Goal: Task Accomplishment & Management: Manage account settings

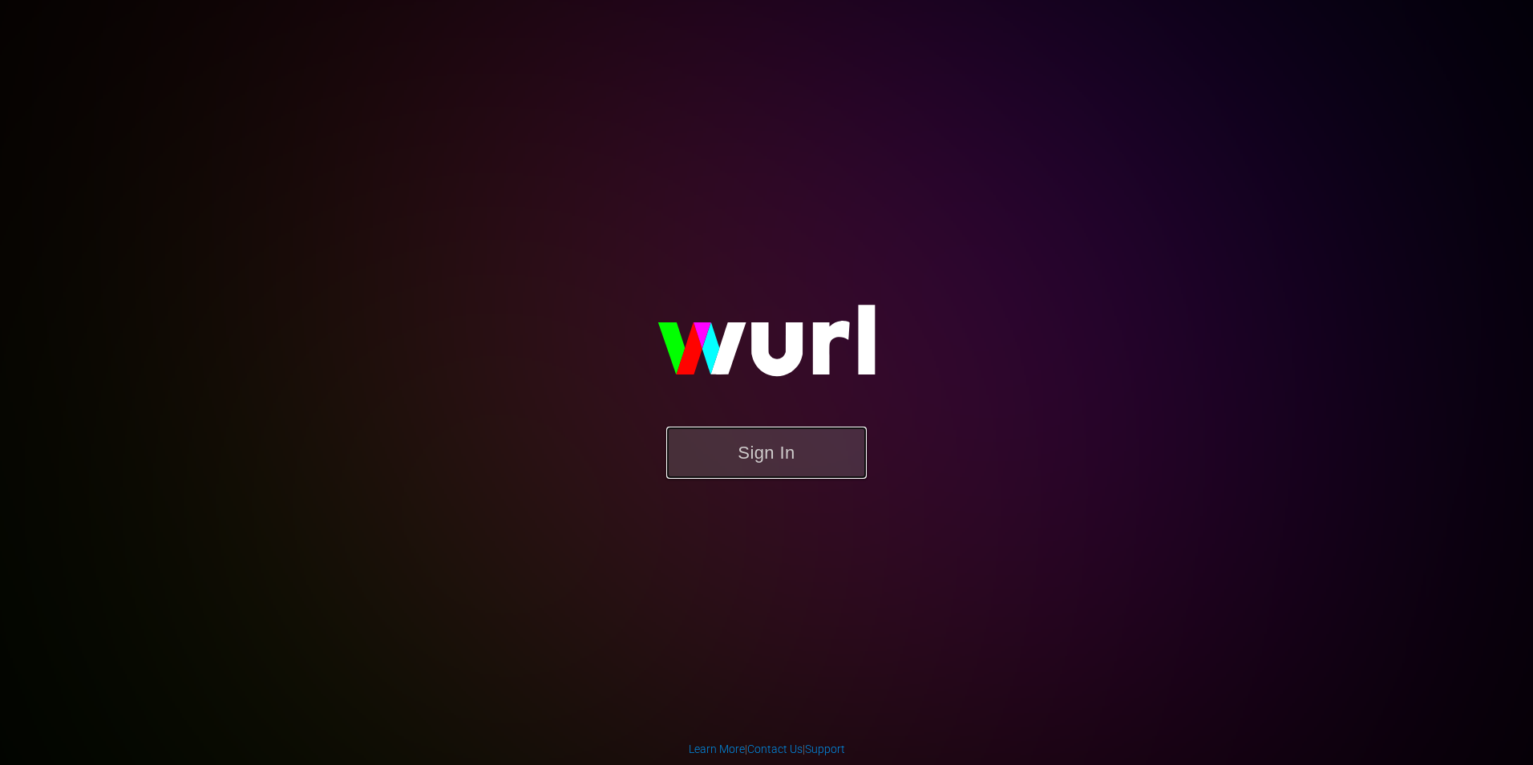
click at [784, 436] on button "Sign In" at bounding box center [766, 453] width 200 height 52
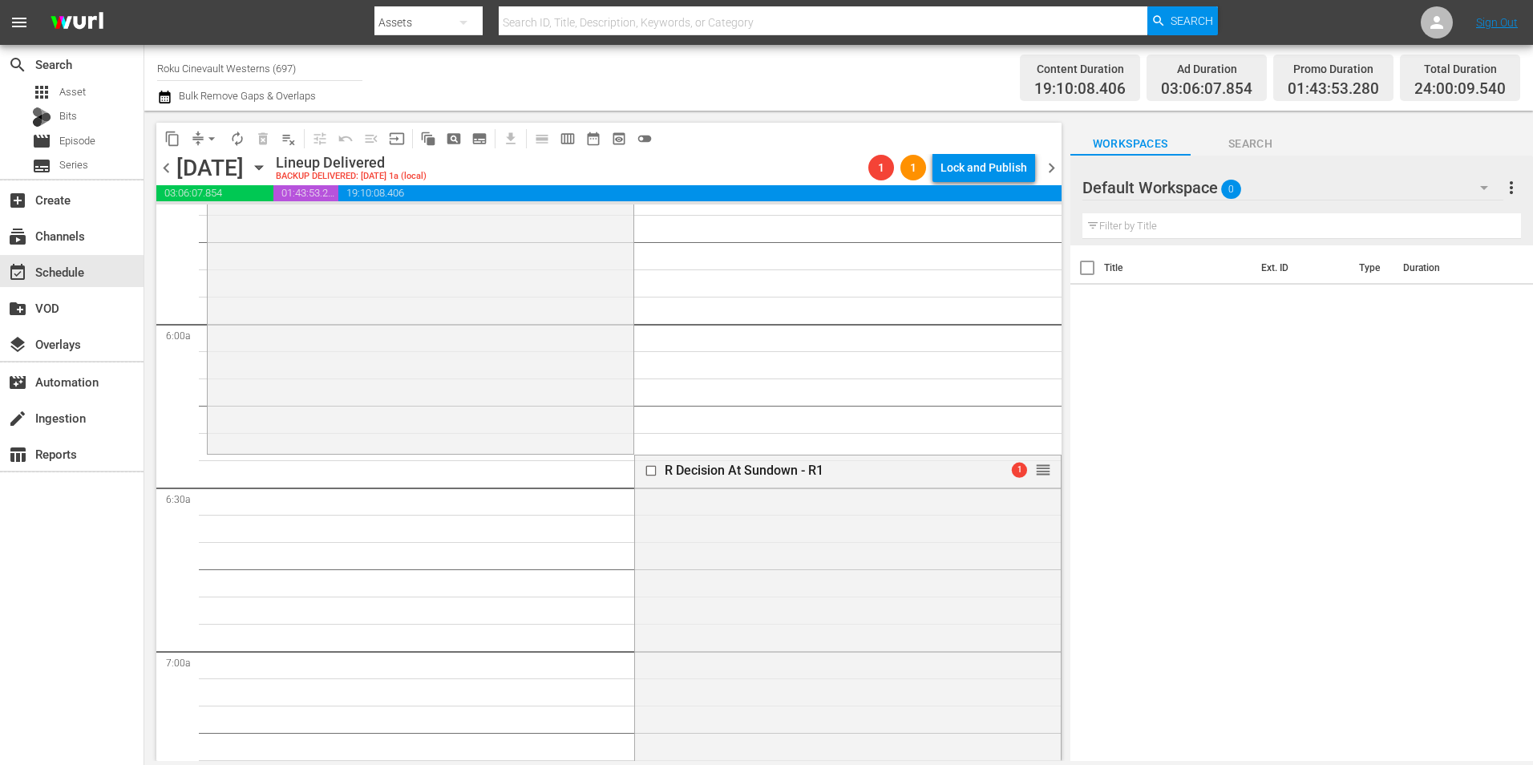
scroll to position [1844, 0]
click at [268, 170] on icon "button" at bounding box center [259, 168] width 18 height 18
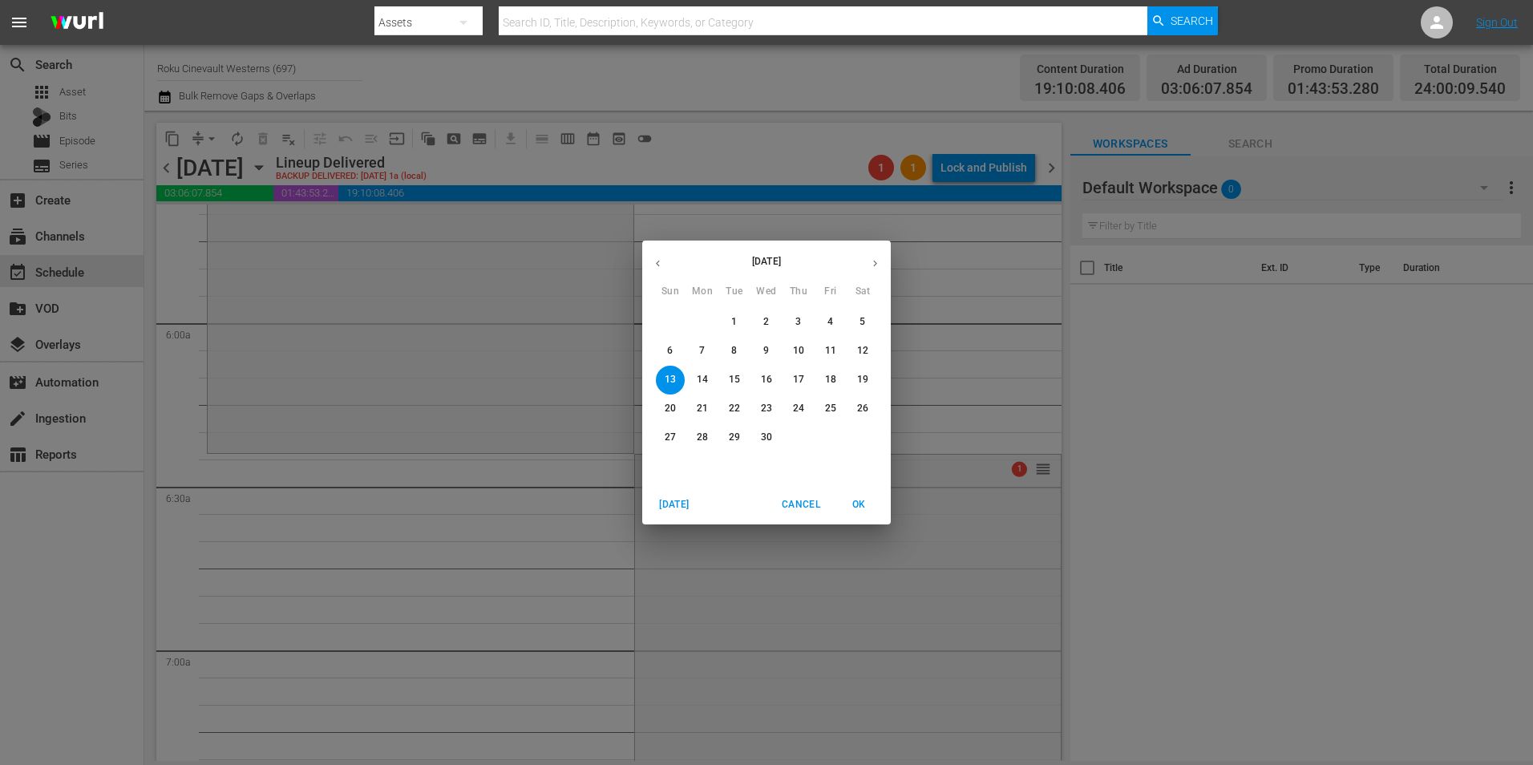
click at [874, 267] on icon "button" at bounding box center [875, 263] width 12 height 12
click at [876, 267] on icon "button" at bounding box center [875, 263] width 12 height 12
click at [800, 409] on p "26" at bounding box center [798, 409] width 11 height 14
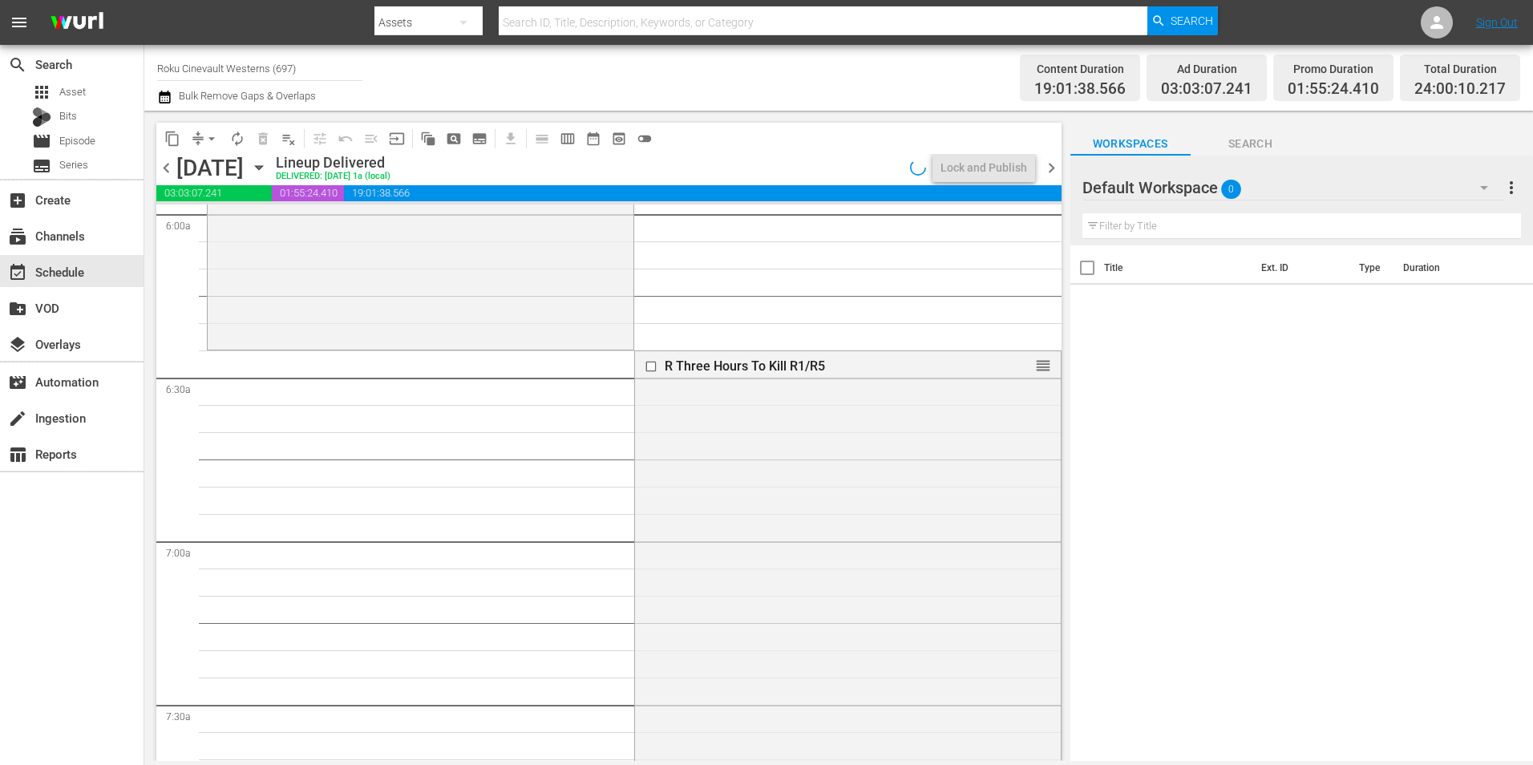
scroll to position [1926, 0]
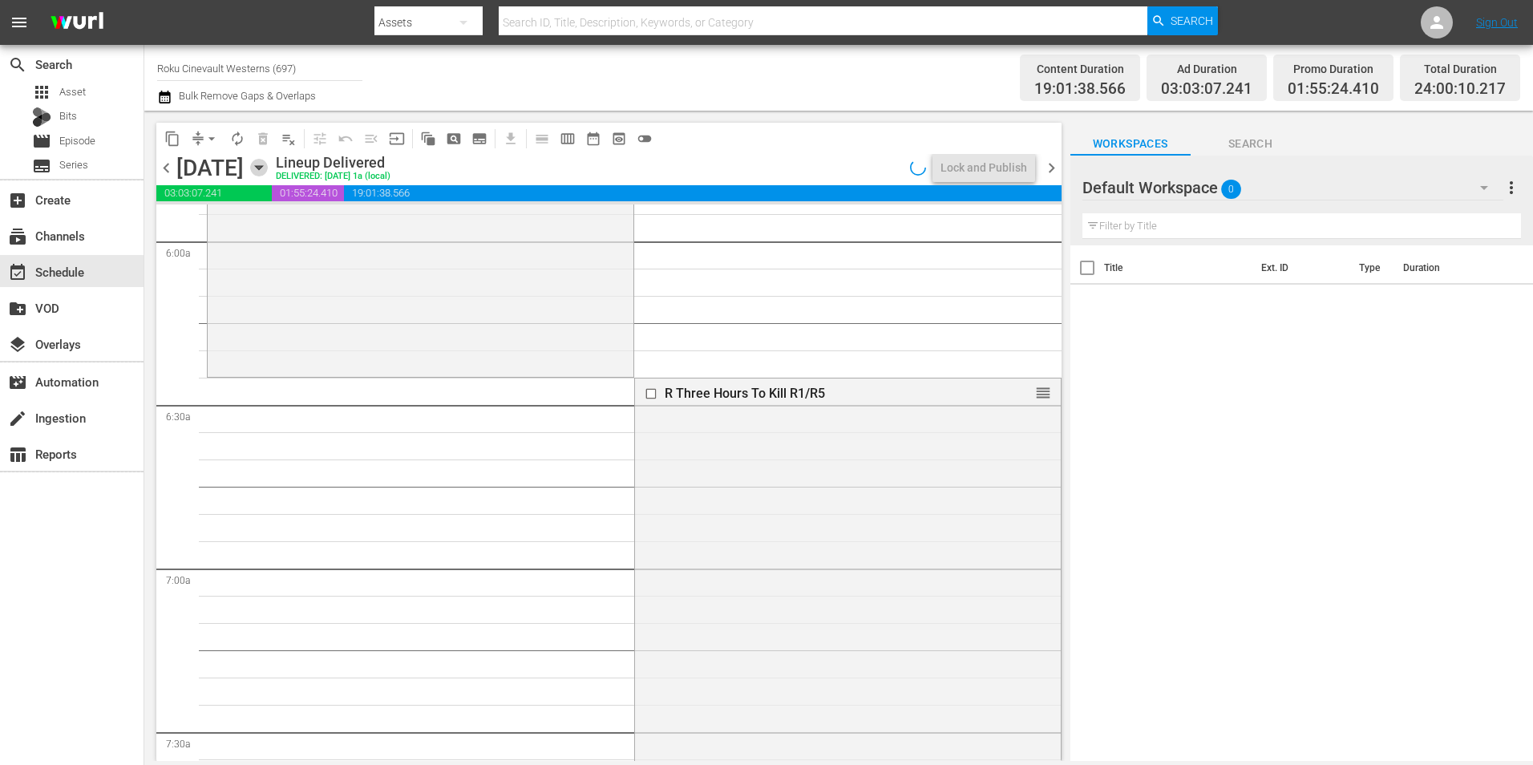
click at [262, 166] on icon "button" at bounding box center [258, 168] width 7 height 4
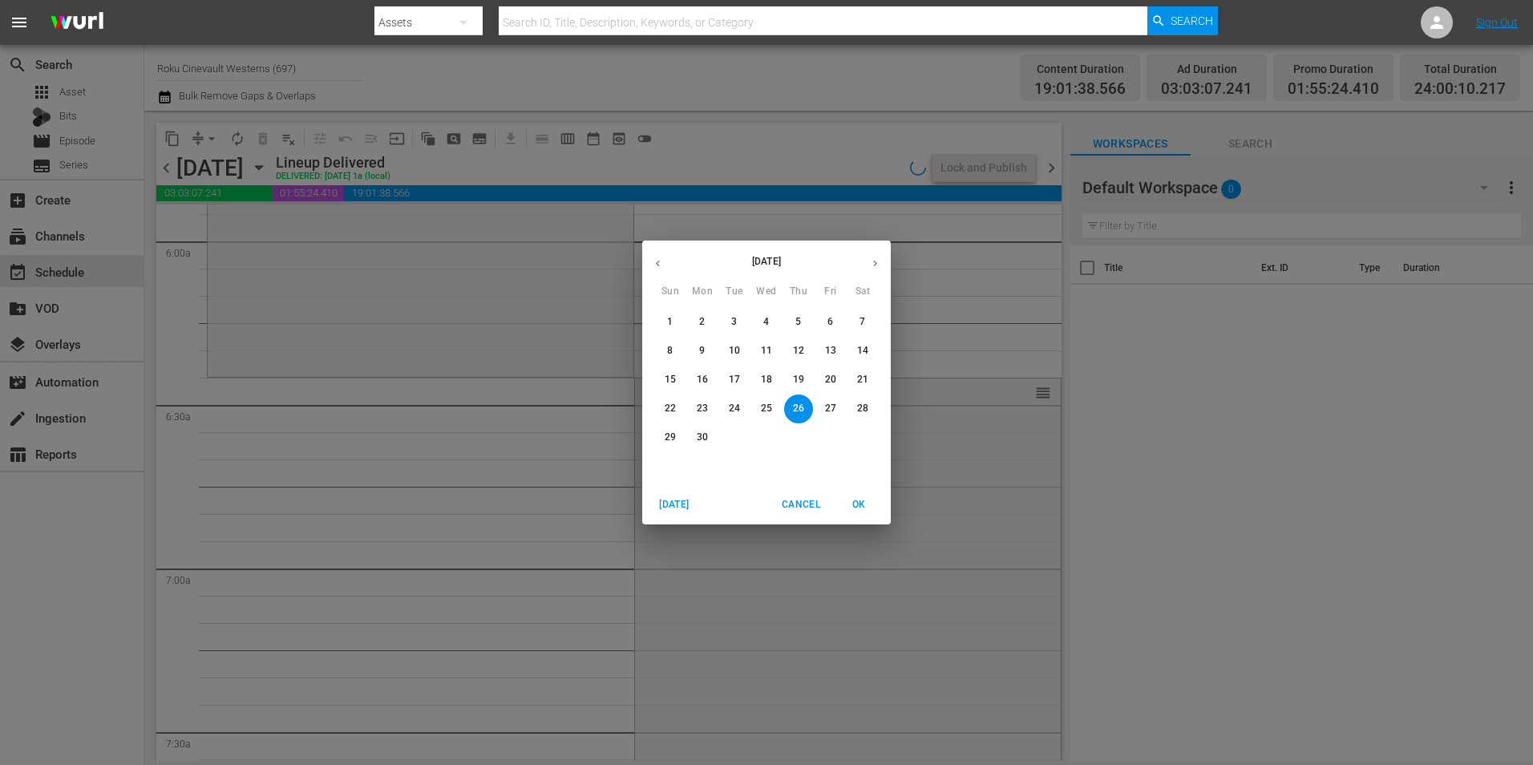
click at [882, 261] on button "button" at bounding box center [875, 263] width 31 height 31
click at [830, 412] on p "26" at bounding box center [830, 409] width 11 height 14
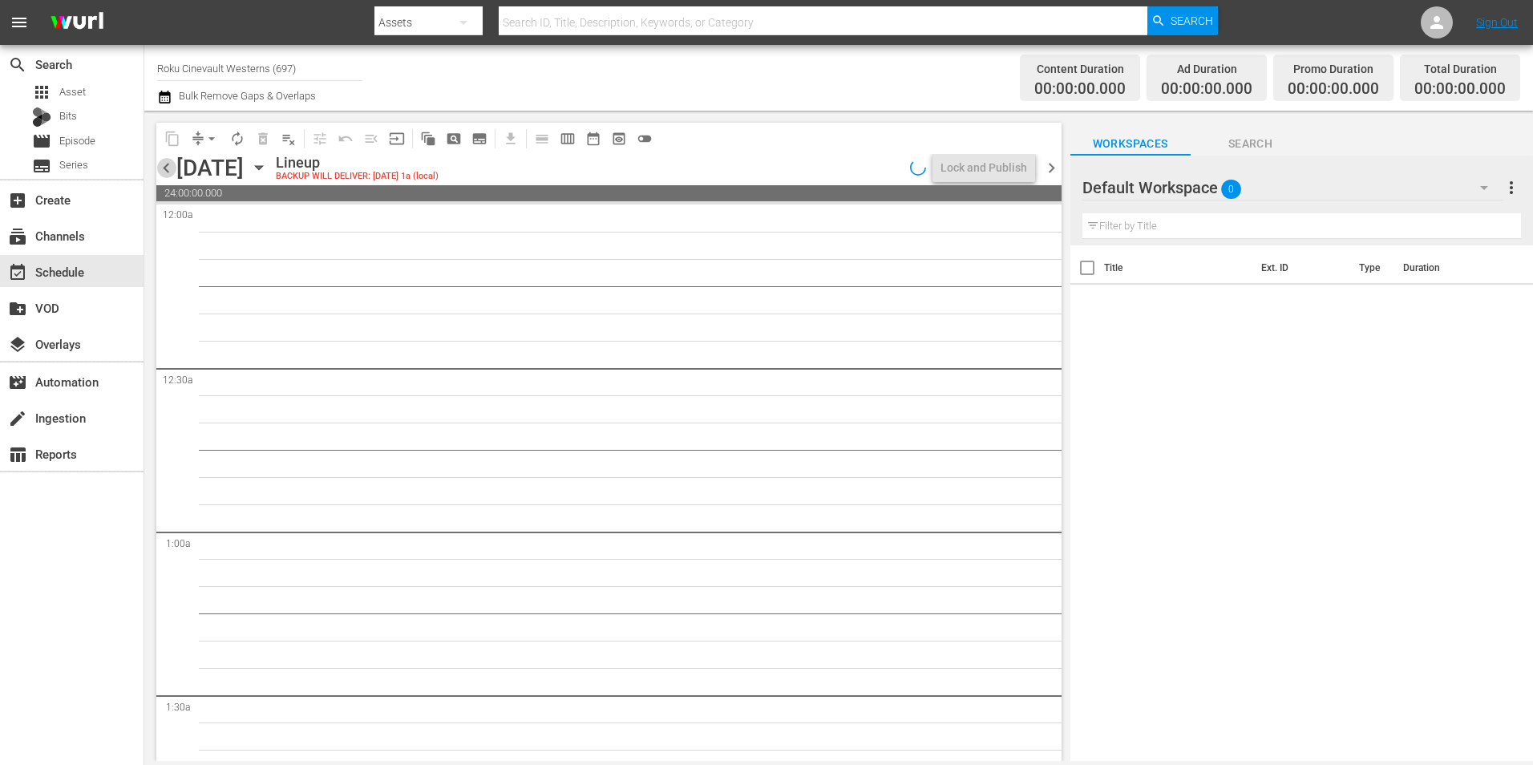
click at [167, 175] on span "chevron_left" at bounding box center [166, 168] width 20 height 20
click at [160, 169] on span "chevron_left" at bounding box center [166, 168] width 20 height 20
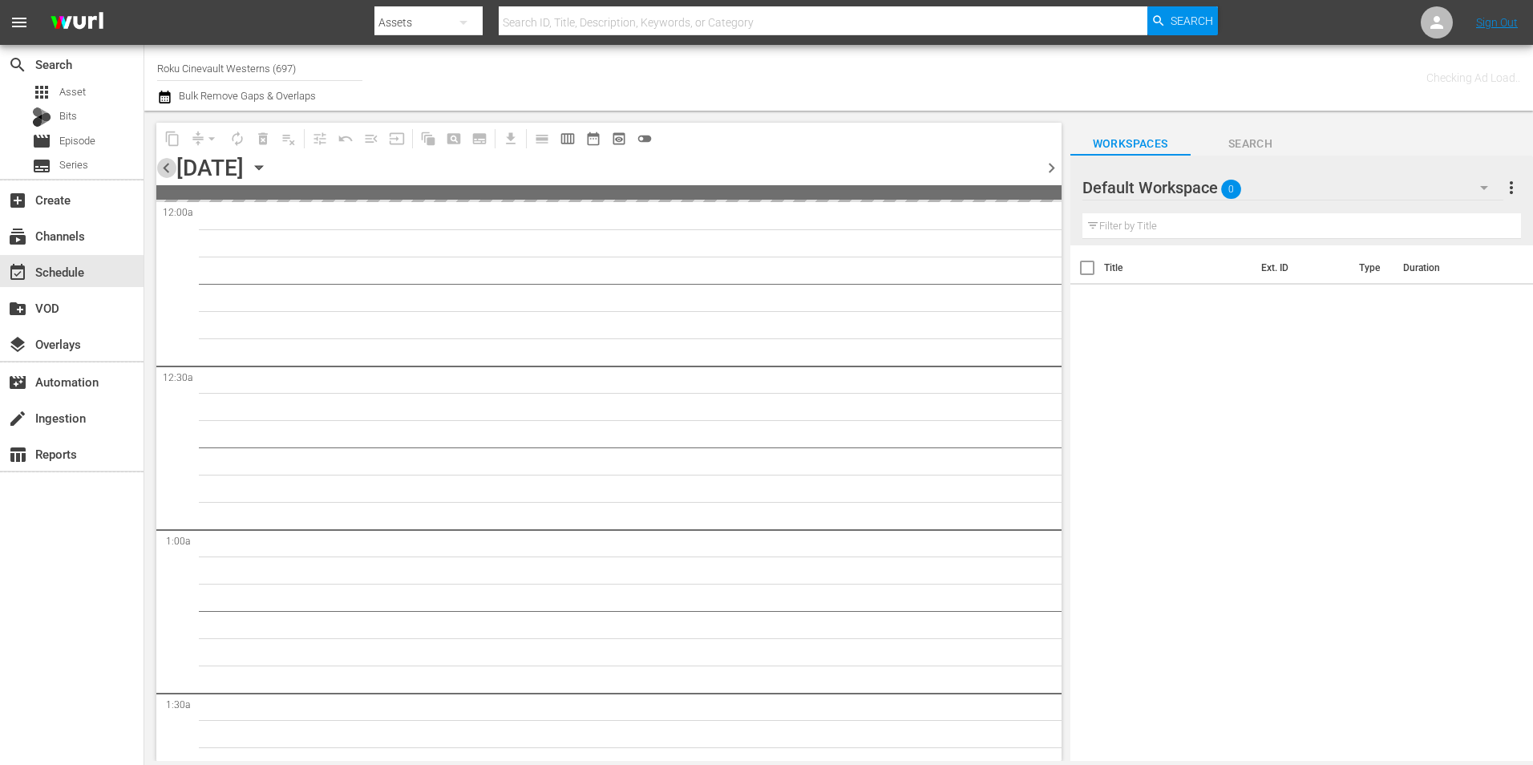
click at [160, 169] on span "chevron_left" at bounding box center [166, 168] width 20 height 20
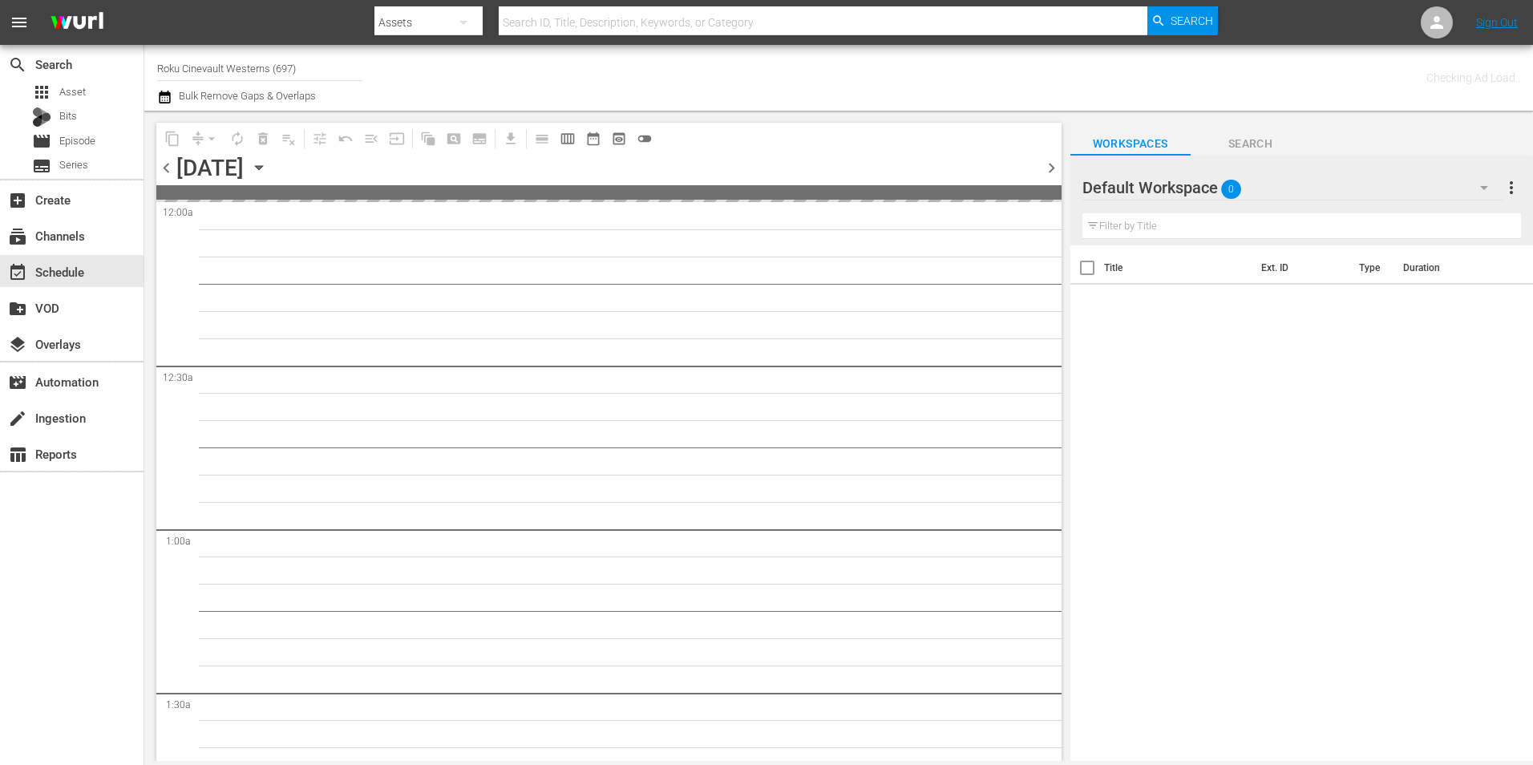
click at [160, 169] on span "chevron_left" at bounding box center [166, 168] width 20 height 20
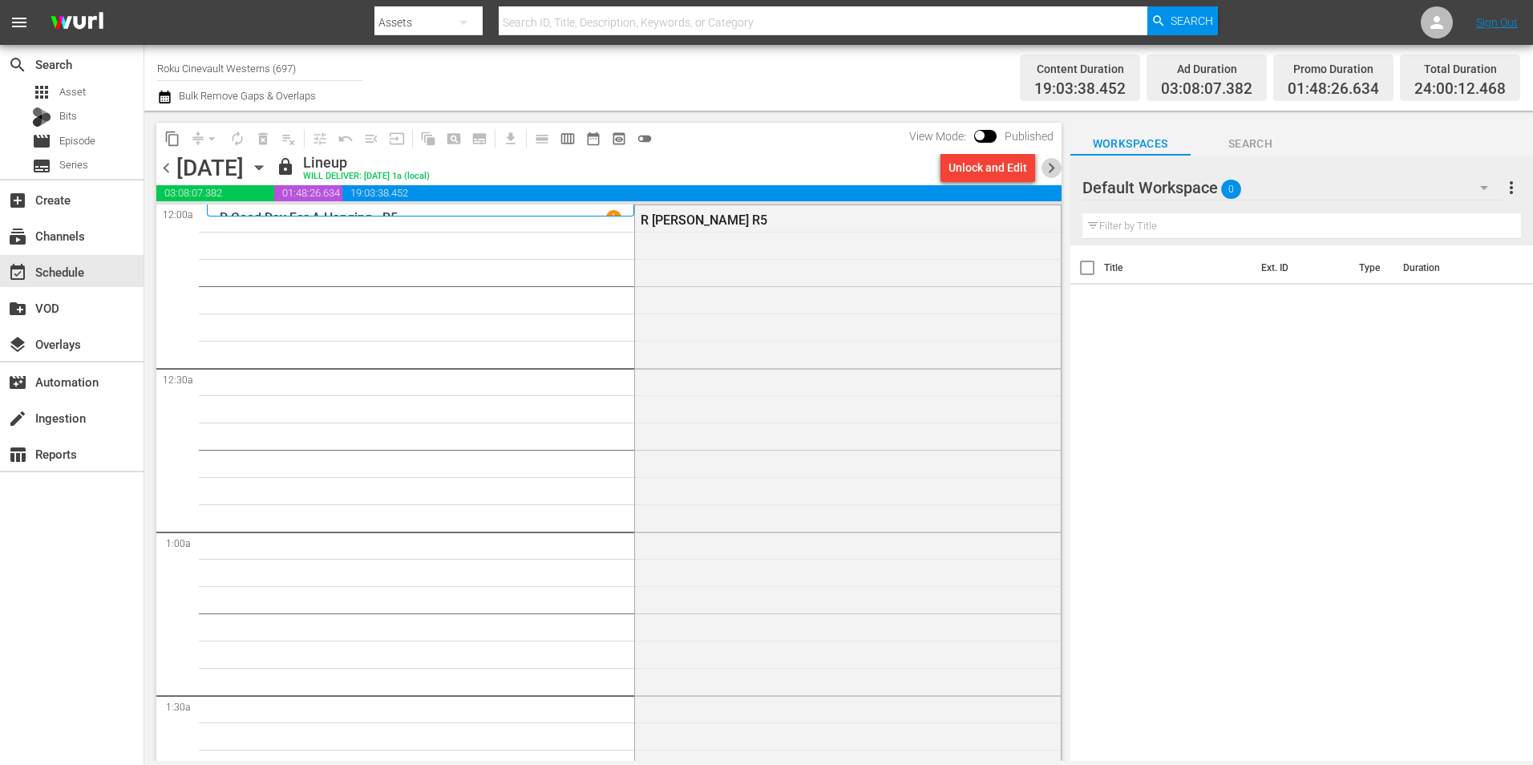
click at [1048, 160] on span "chevron_right" at bounding box center [1052, 168] width 20 height 20
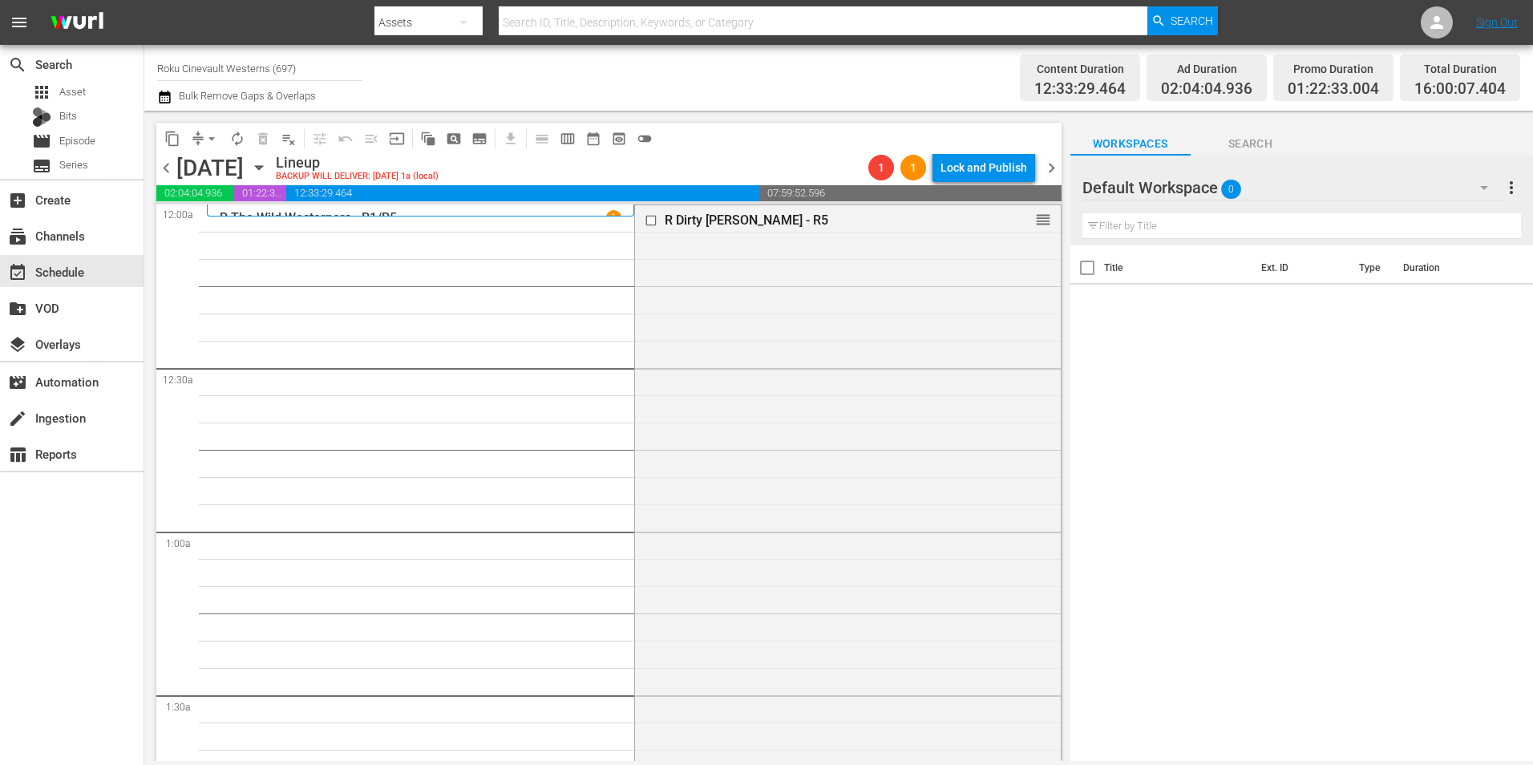
click at [1386, 187] on div "Default Workspace 0" at bounding box center [1292, 187] width 421 height 45
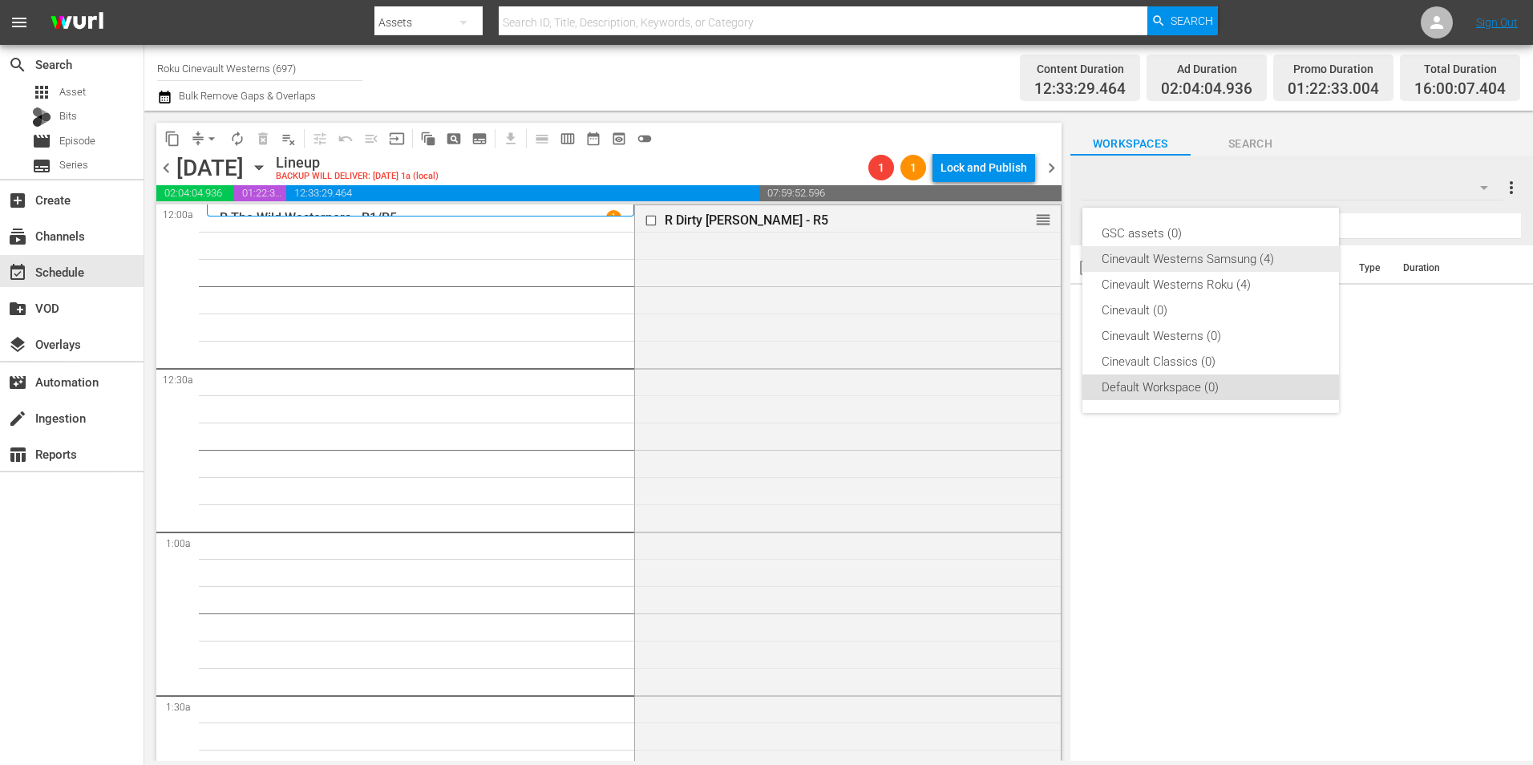
click at [1178, 252] on div "Cinevault Westerns Samsung (4)" at bounding box center [1211, 259] width 218 height 26
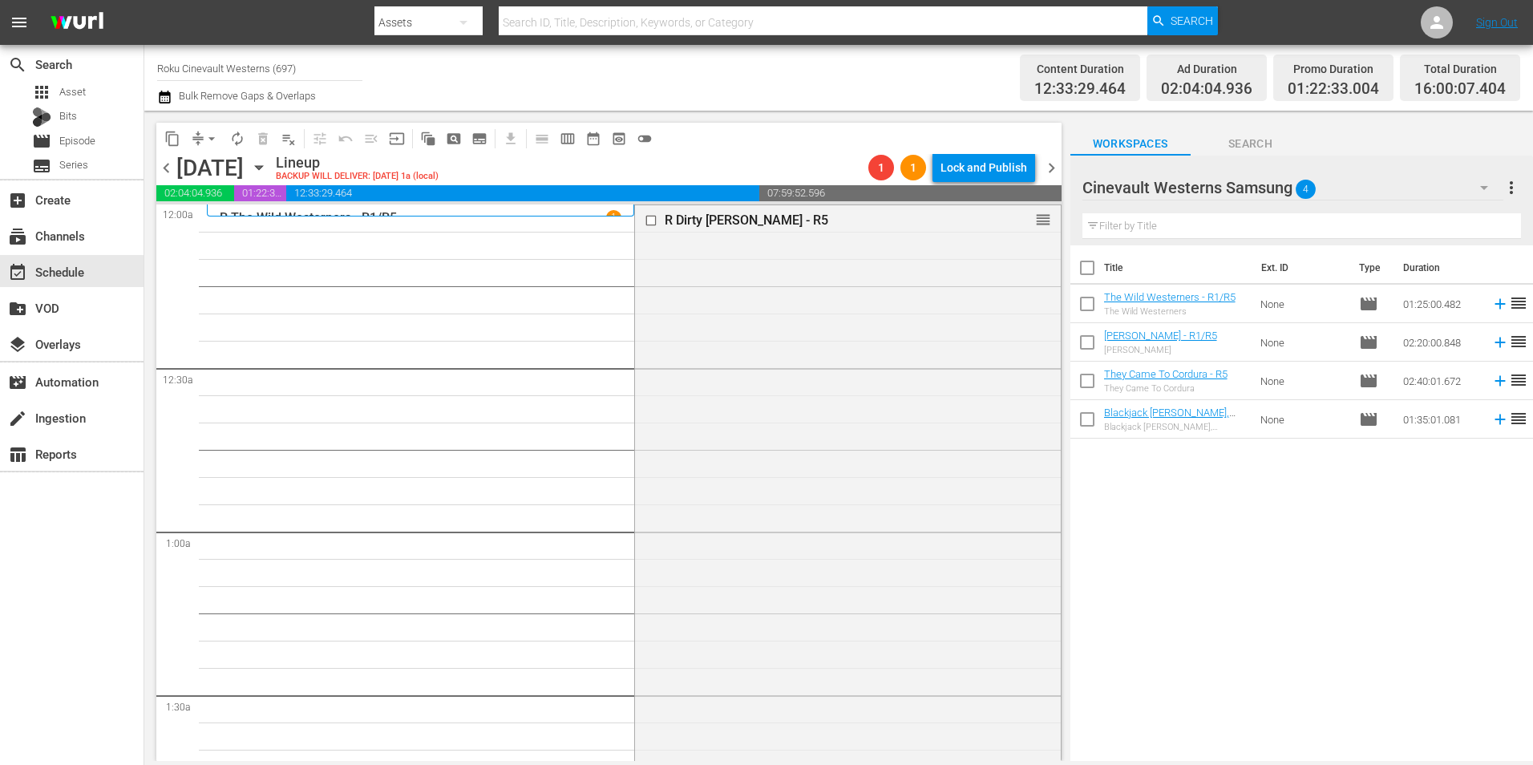
click at [168, 167] on span "chevron_left" at bounding box center [166, 168] width 20 height 20
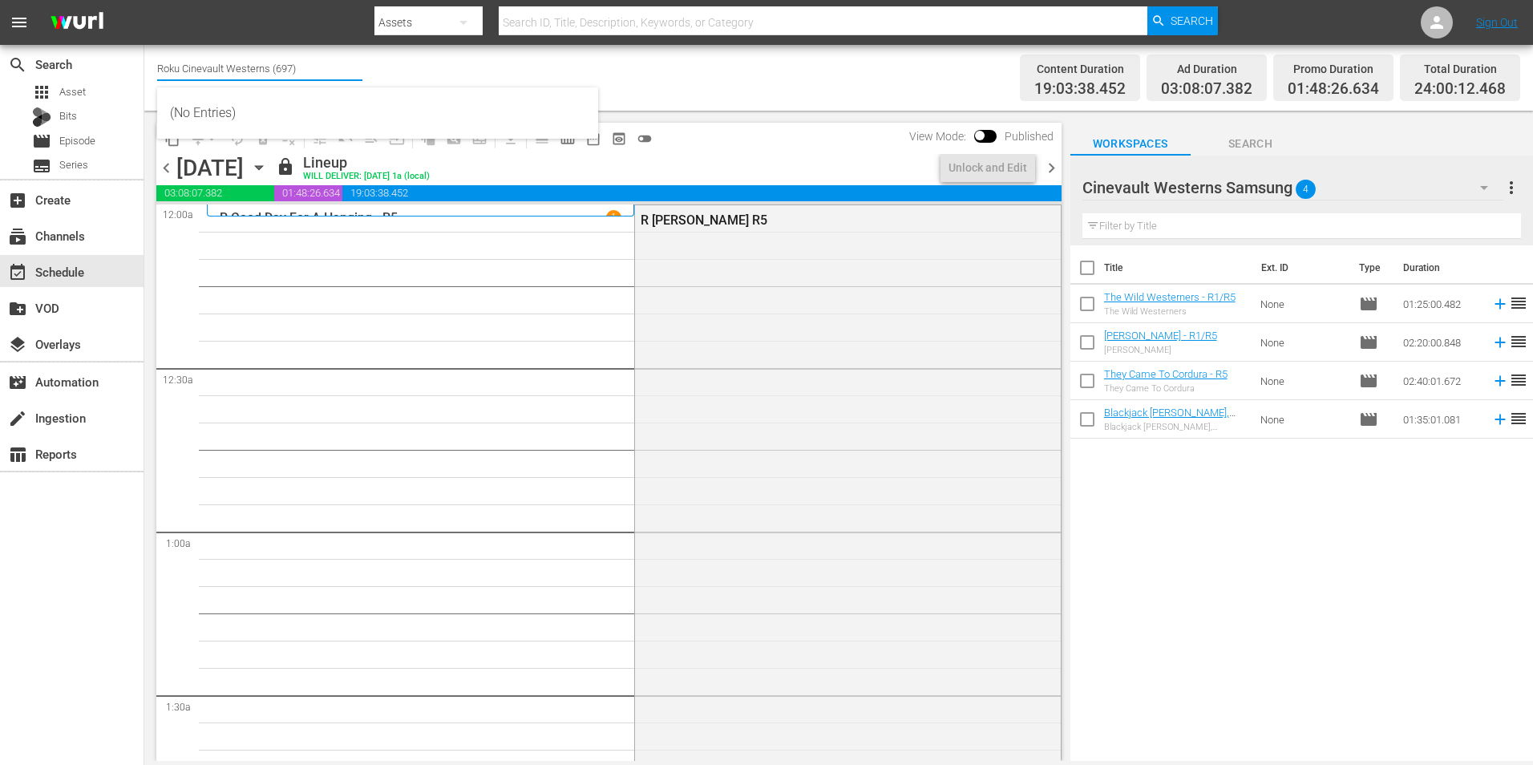
click at [277, 73] on input "Roku Cinevault Westerns (697)" at bounding box center [259, 68] width 205 height 38
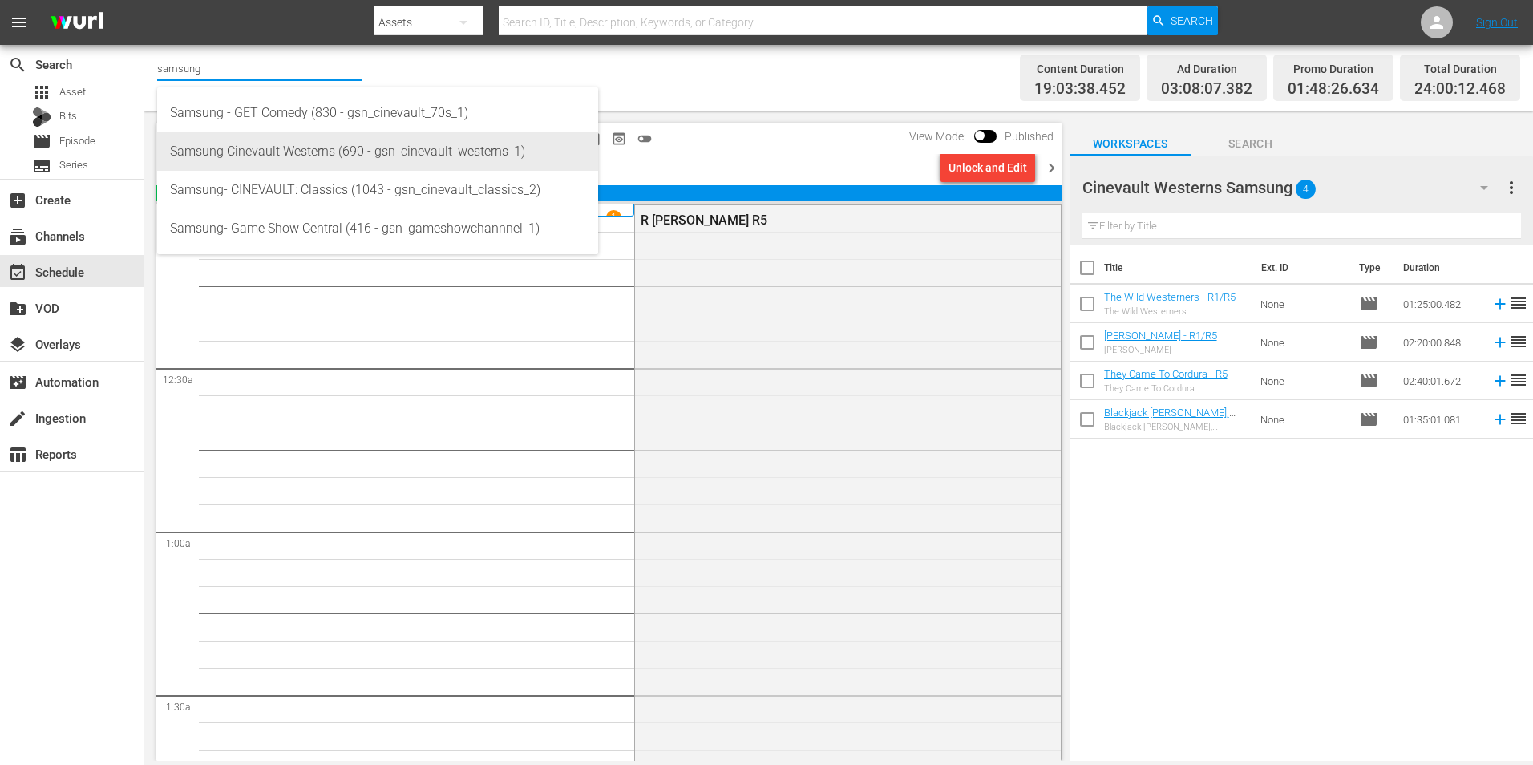
click at [329, 149] on div "Samsung Cinevault Westerns (690 - gsn_cinevault_westerns_1)" at bounding box center [377, 151] width 415 height 38
type input "Samsung Cinevault Westerns (690 - gsn_cinevault_westerns_1)"
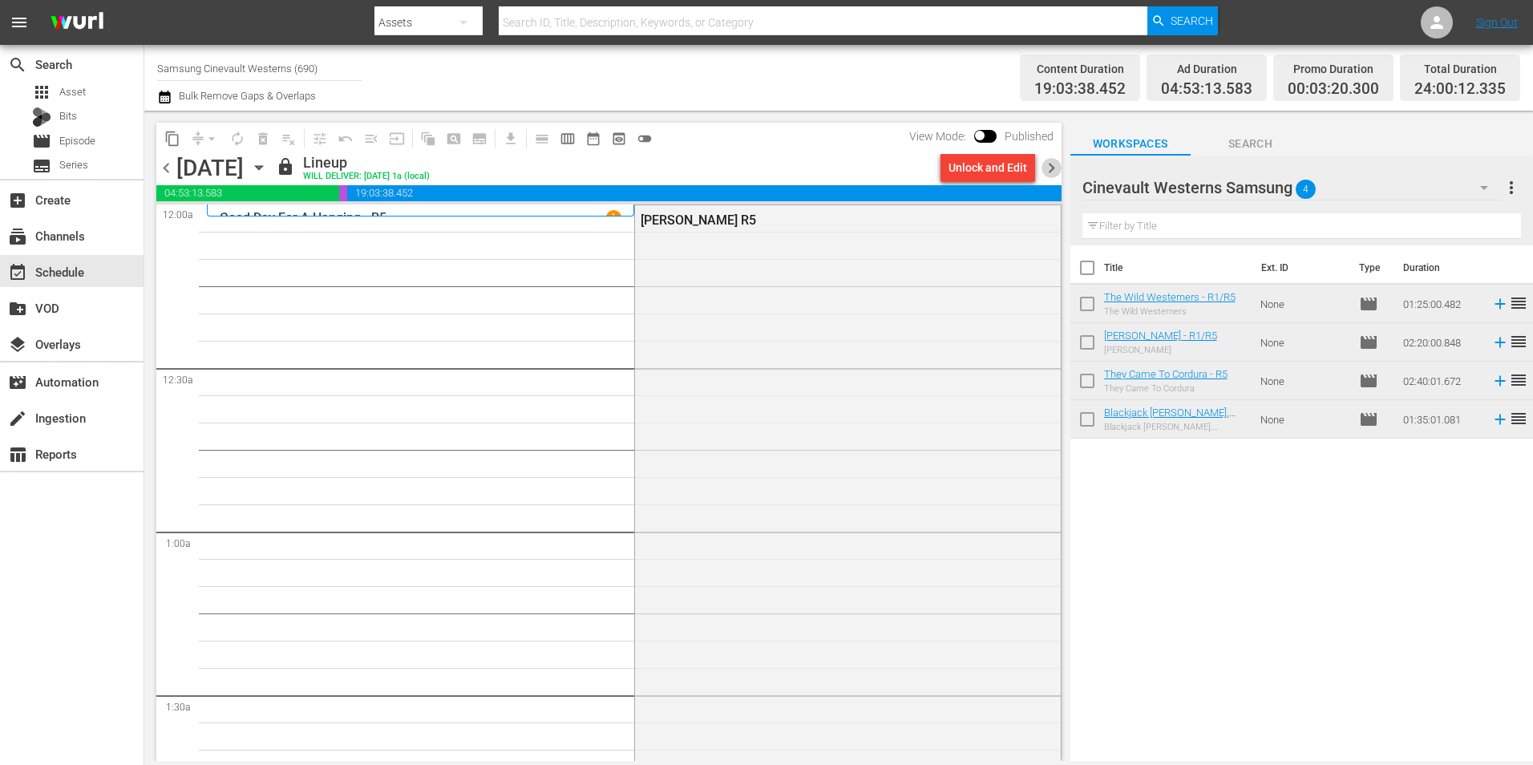
click at [1057, 170] on span "chevron_right" at bounding box center [1052, 168] width 20 height 20
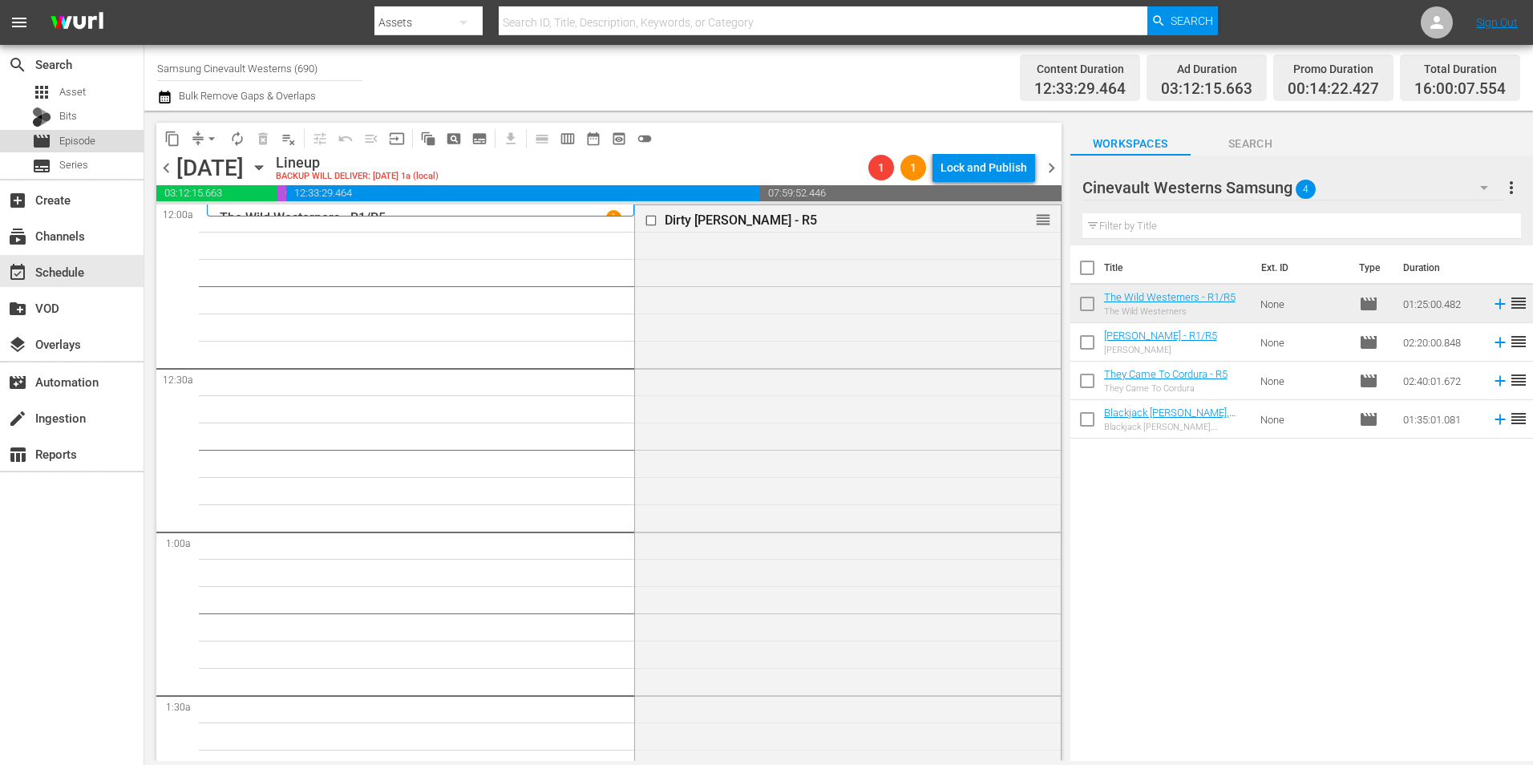
click at [94, 137] on span "Episode" at bounding box center [77, 141] width 36 height 16
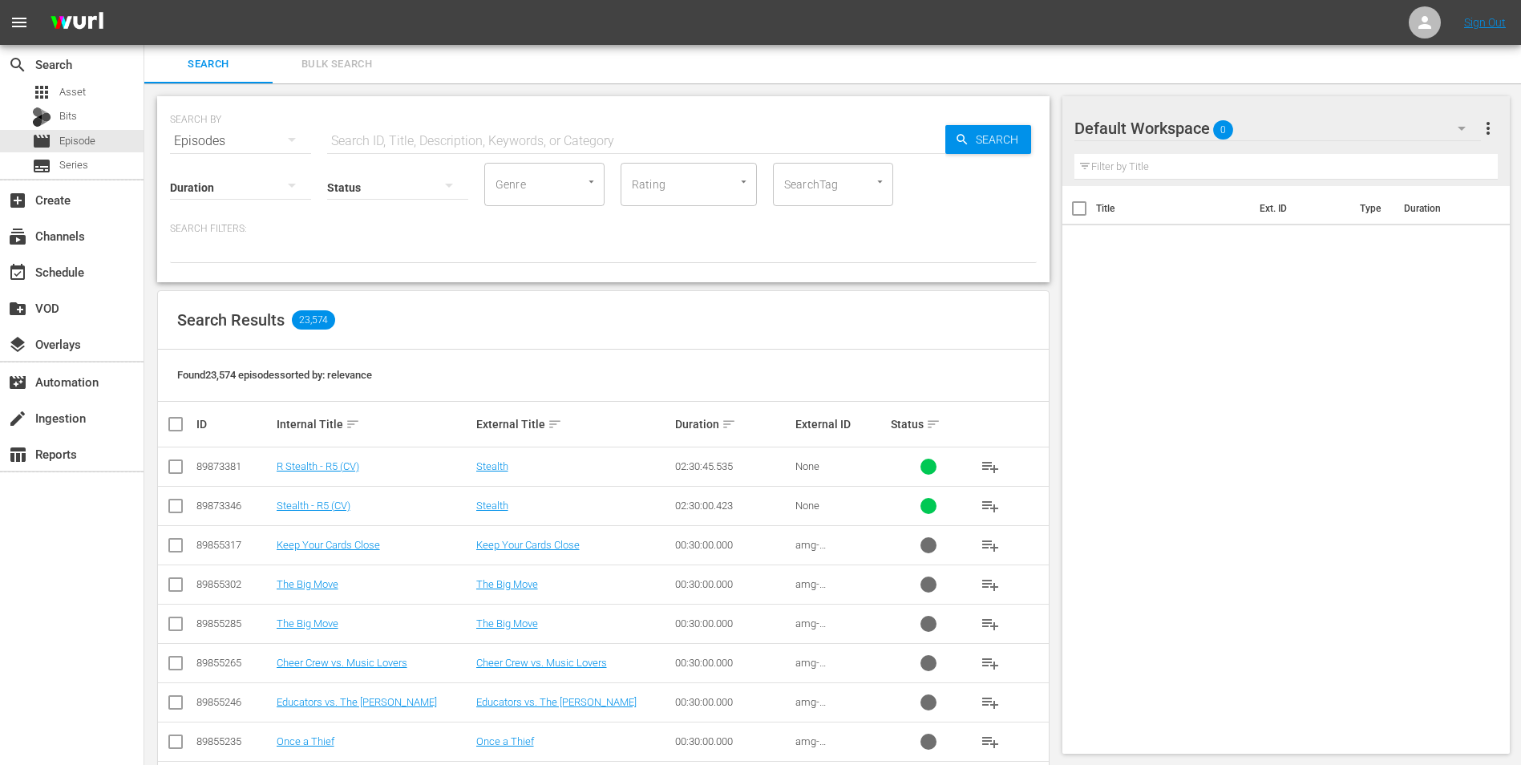
click at [1315, 133] on div "Default Workspace 0" at bounding box center [1277, 128] width 407 height 45
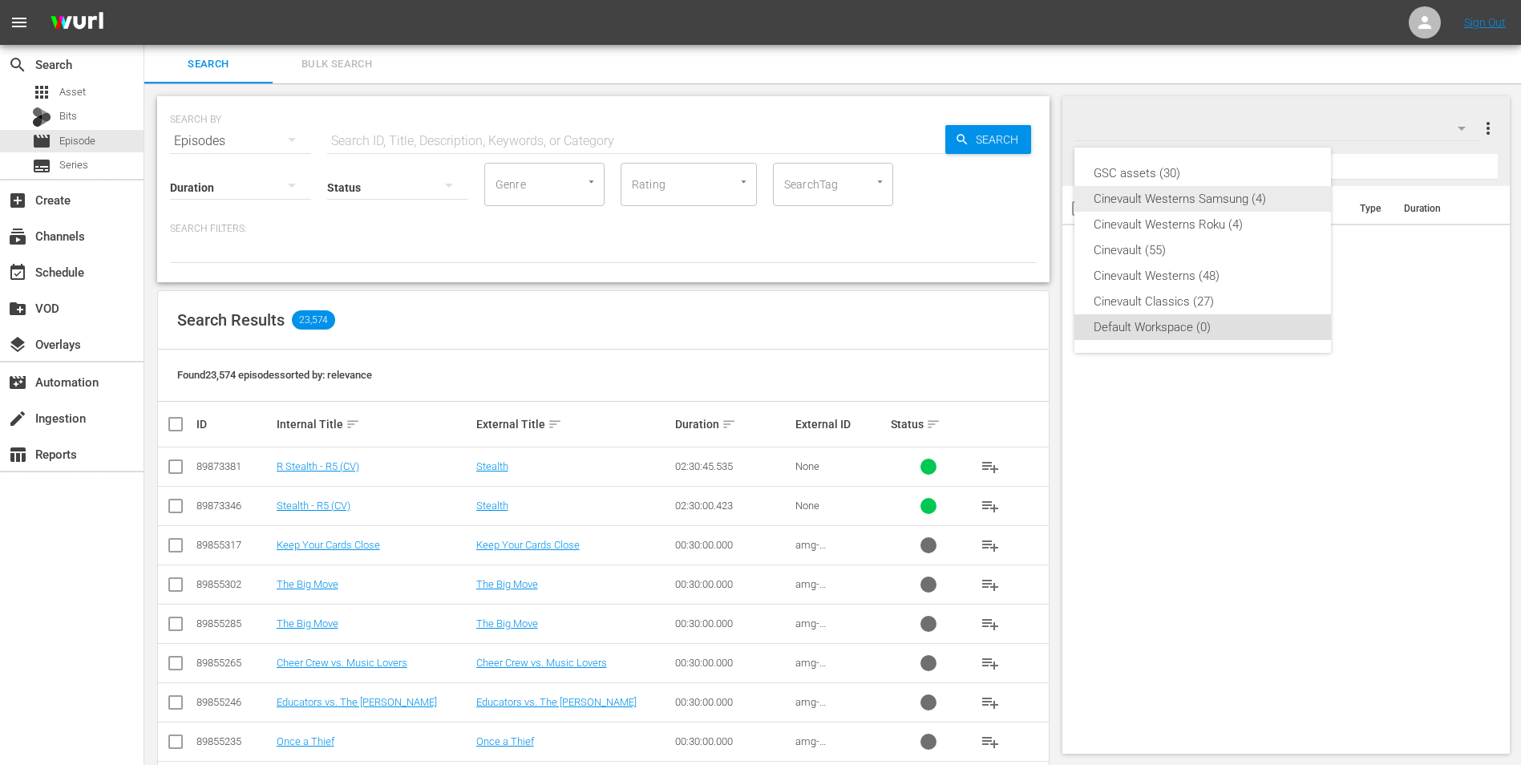
click at [1214, 194] on div "Cinevault Westerns Samsung (4)" at bounding box center [1203, 199] width 218 height 26
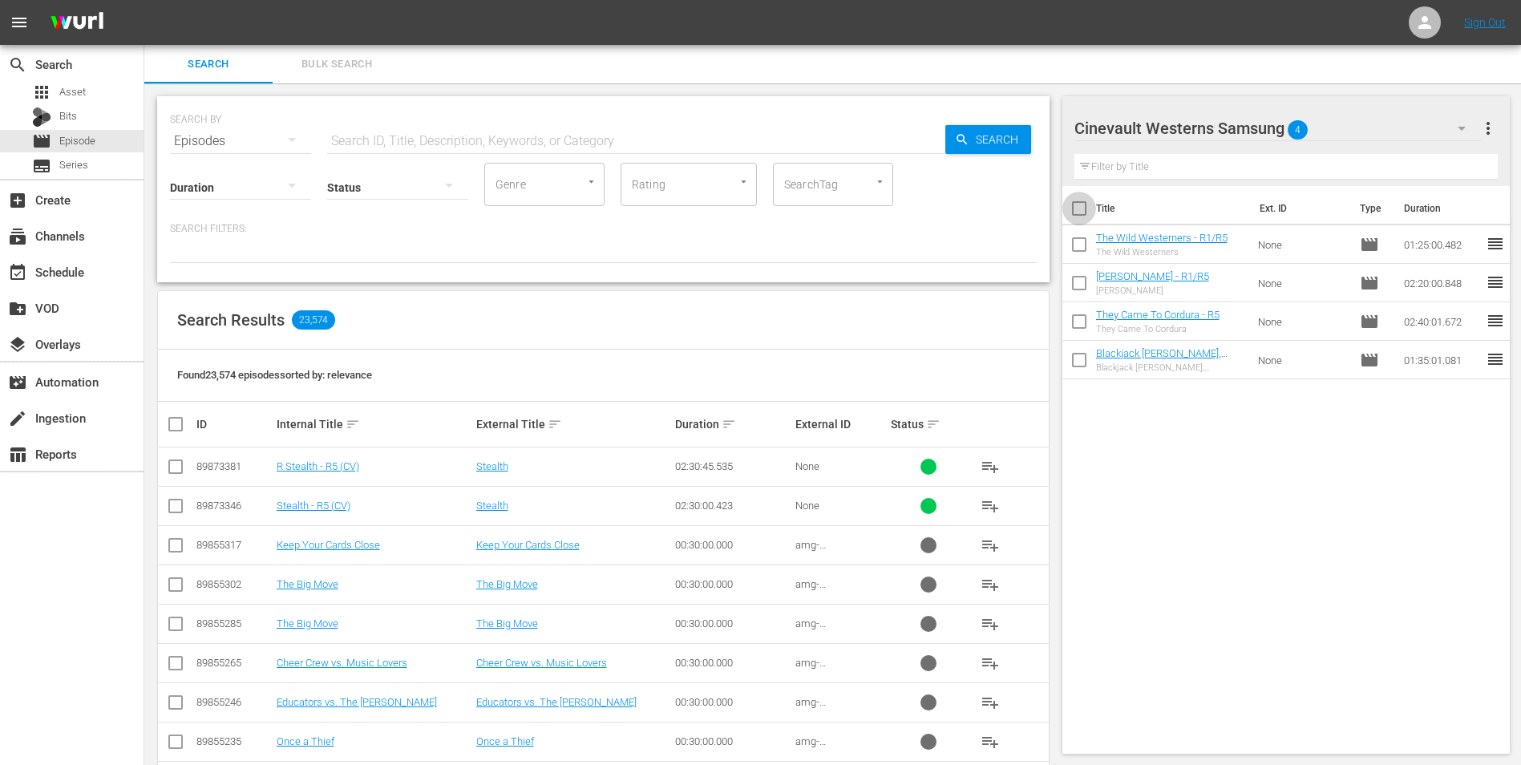
click at [1080, 210] on input "checkbox" at bounding box center [1079, 212] width 34 height 34
checkbox input "true"
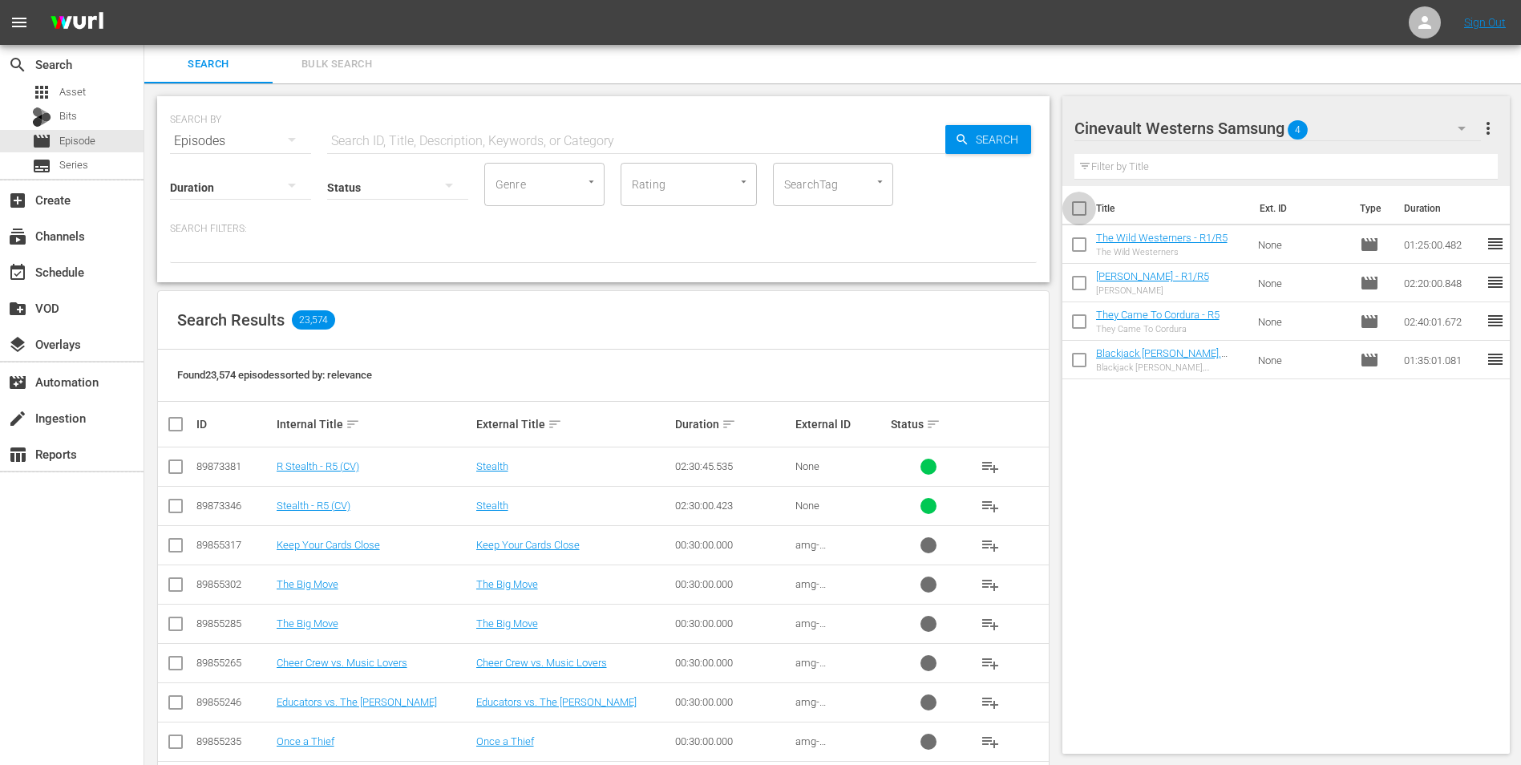
checkbox input "true"
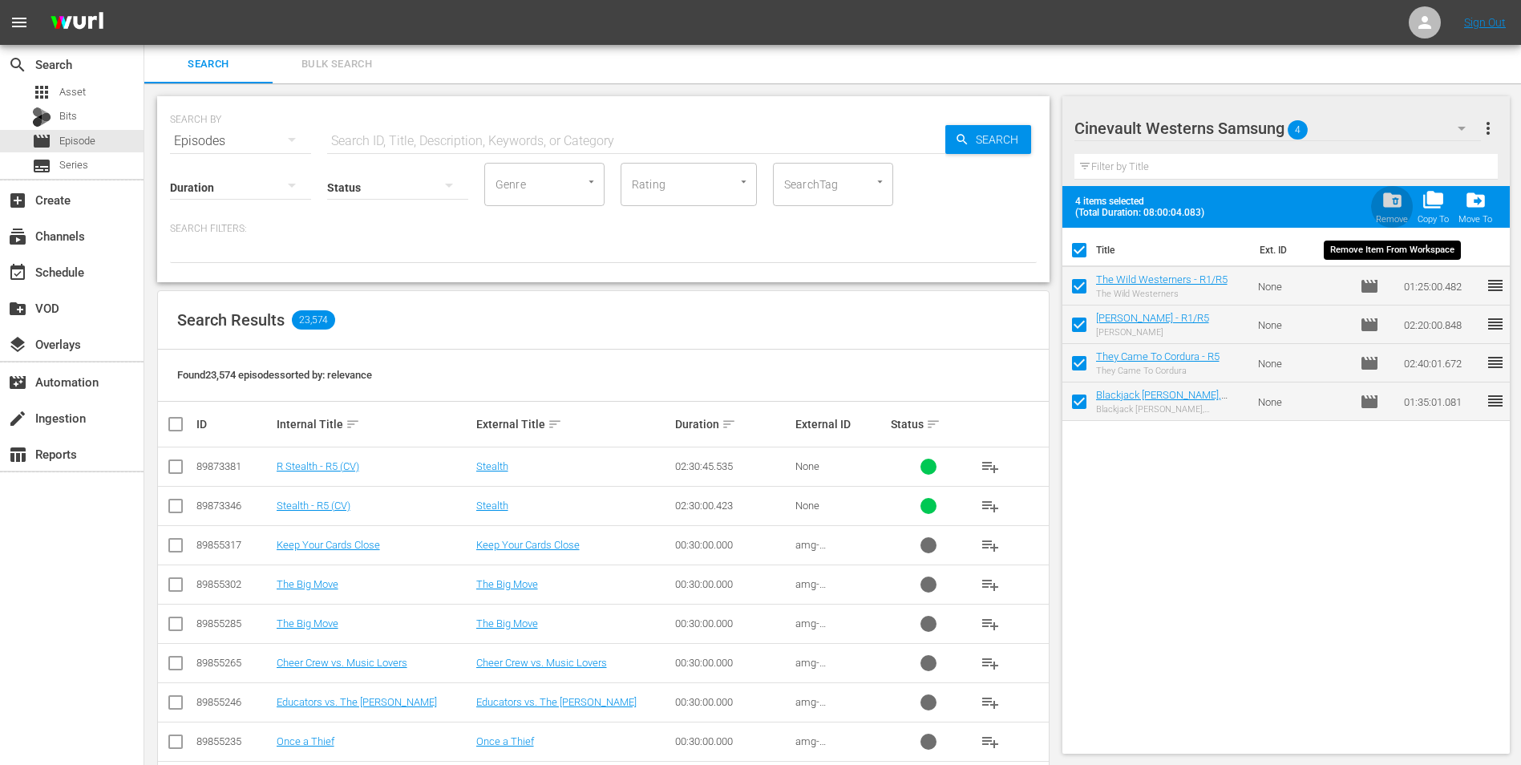
click at [1386, 202] on span "folder_delete" at bounding box center [1392, 200] width 22 height 22
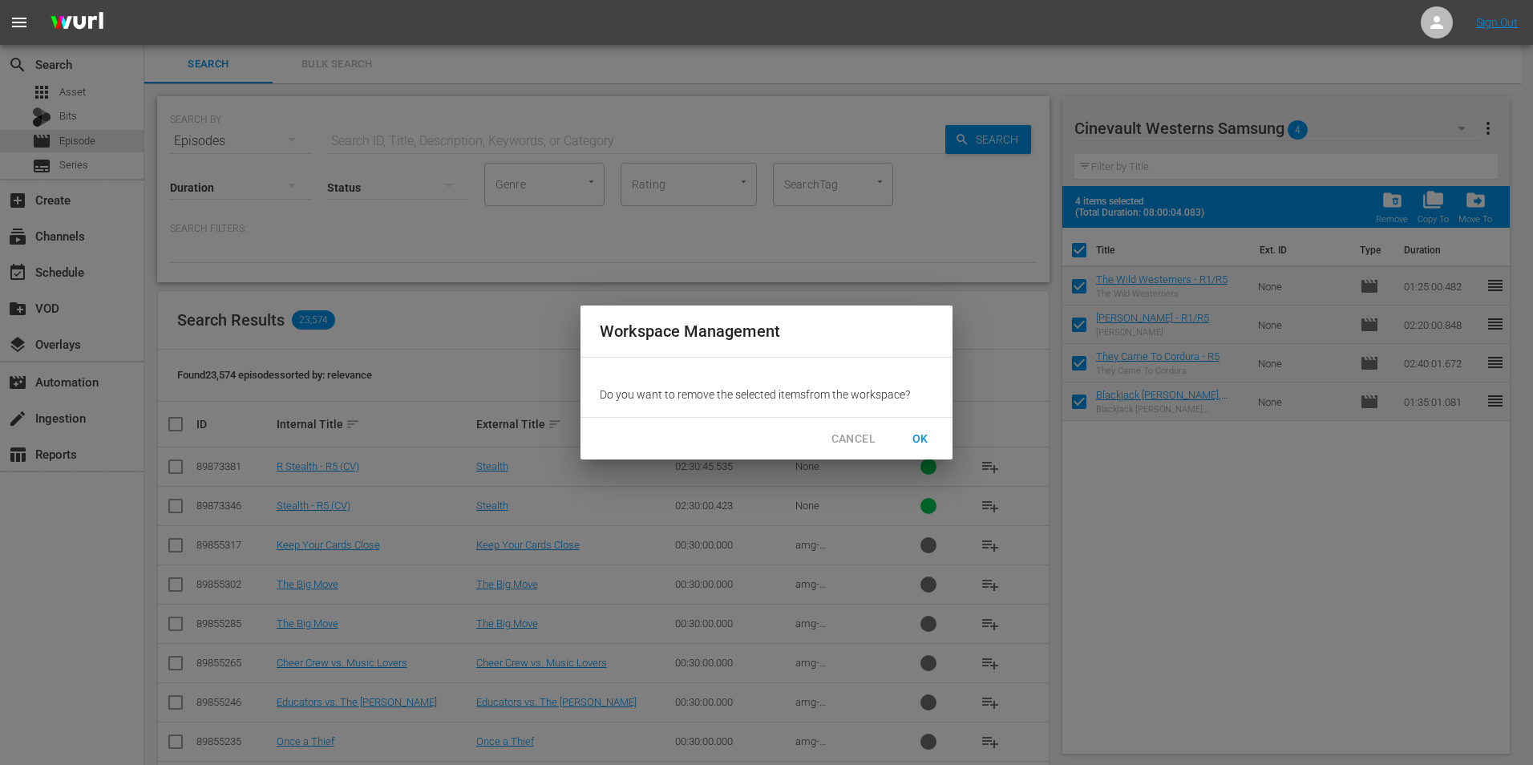
click at [931, 438] on span "OK" at bounding box center [921, 439] width 26 height 20
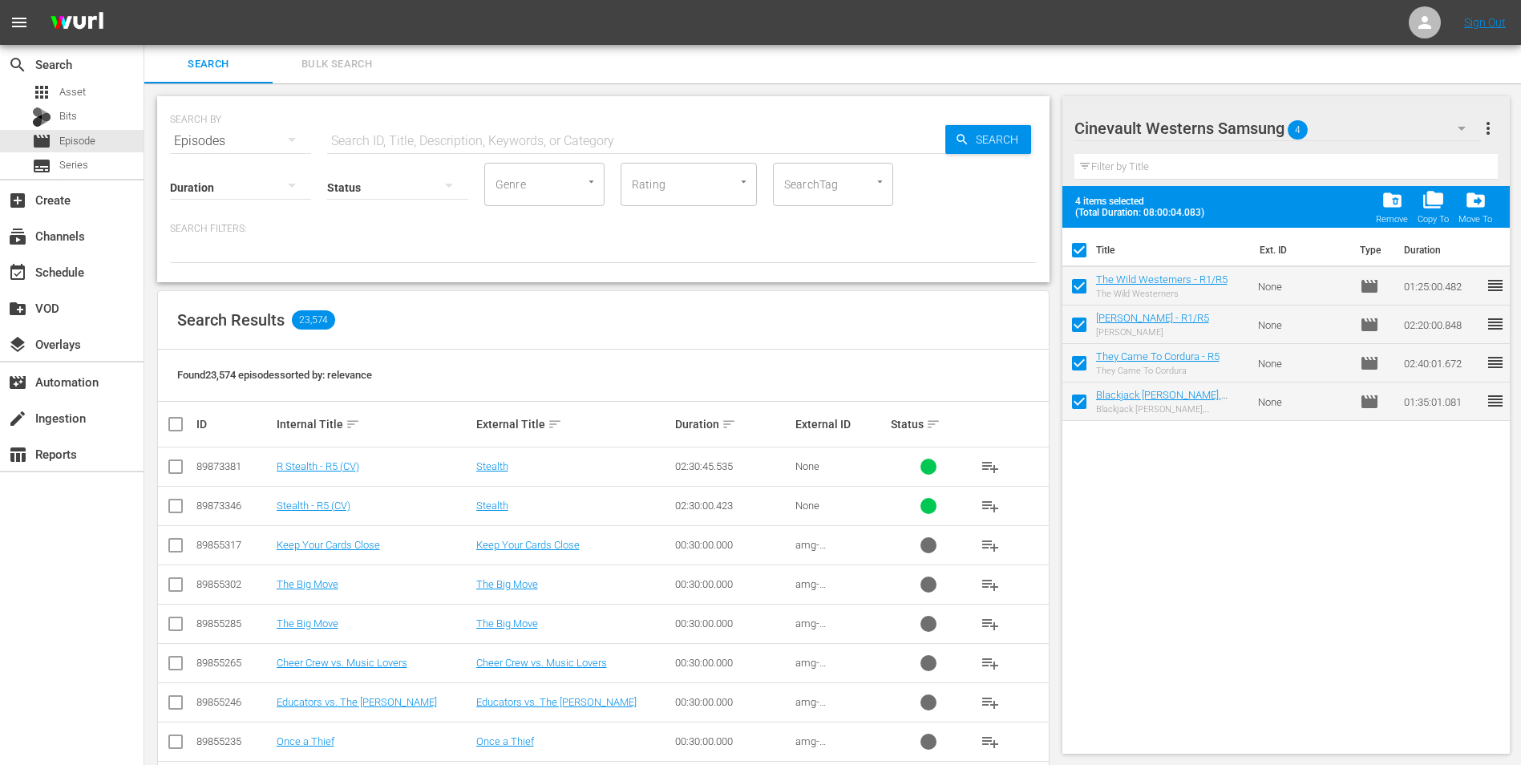
checkbox input "false"
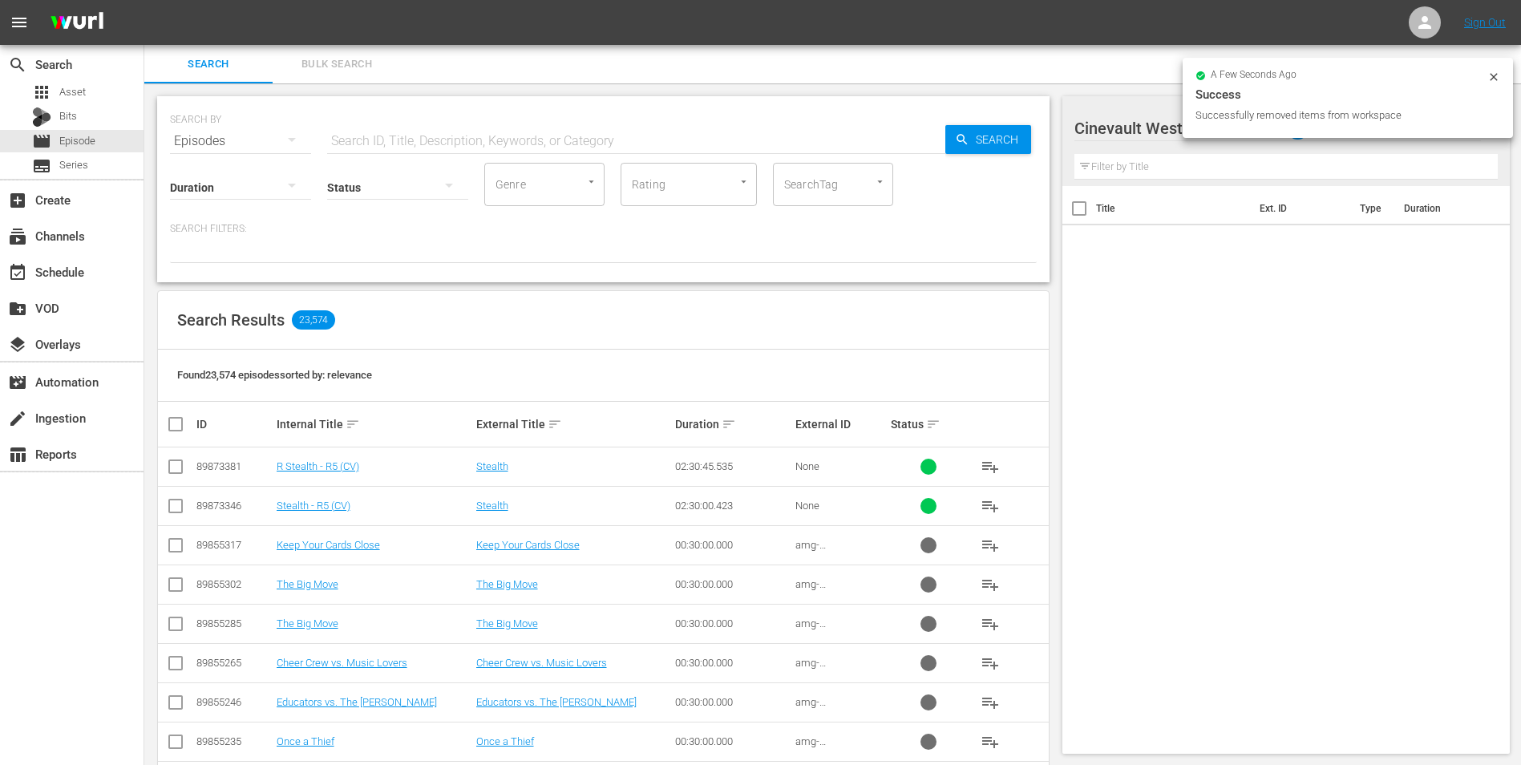
click at [1499, 78] on div "a few seconds ago Success Successfully removed items from workspace" at bounding box center [1348, 98] width 330 height 80
click at [1495, 78] on icon at bounding box center [1493, 76] width 7 height 7
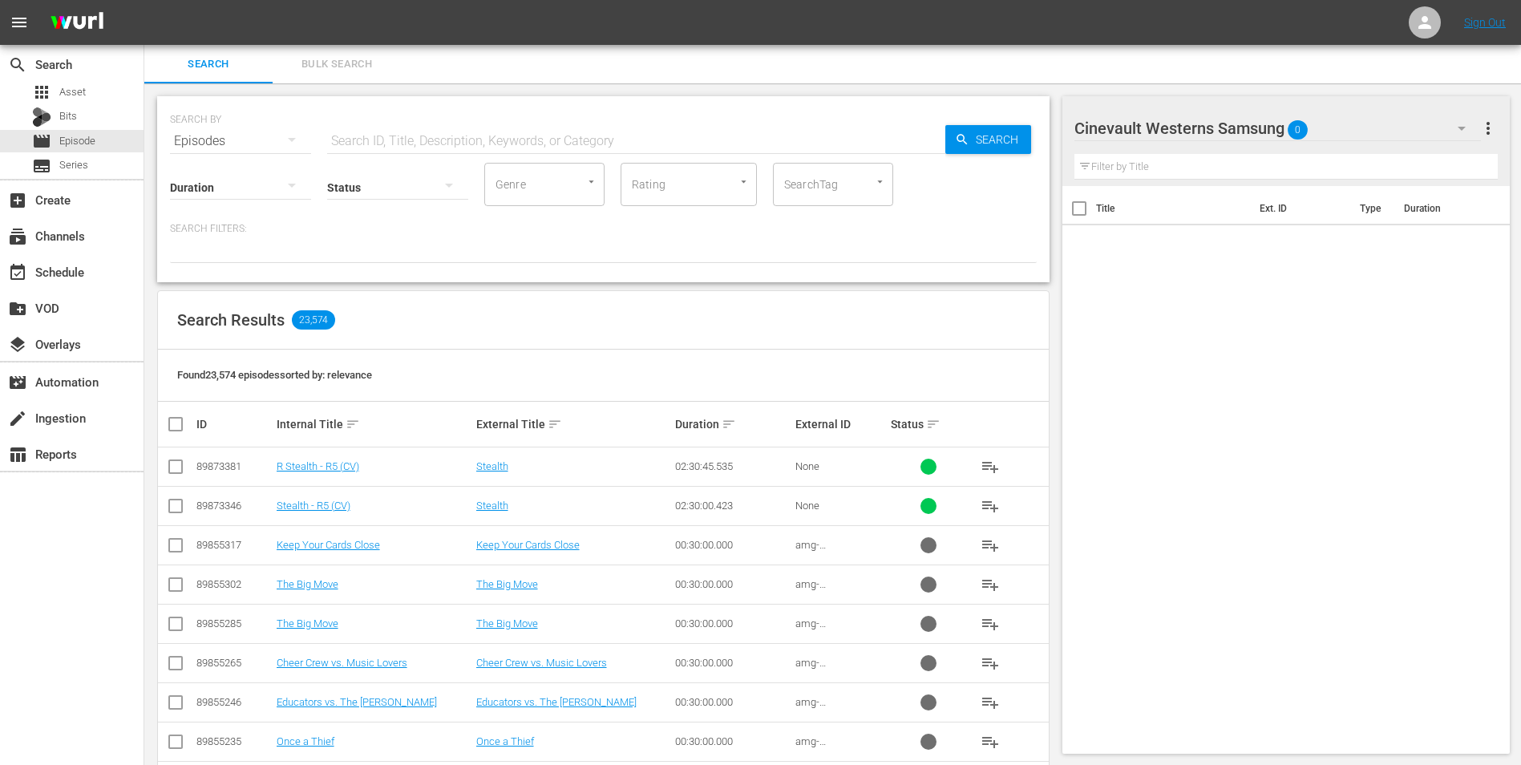
click at [1418, 139] on div "Cinevault Westerns Samsung 0" at bounding box center [1277, 128] width 407 height 45
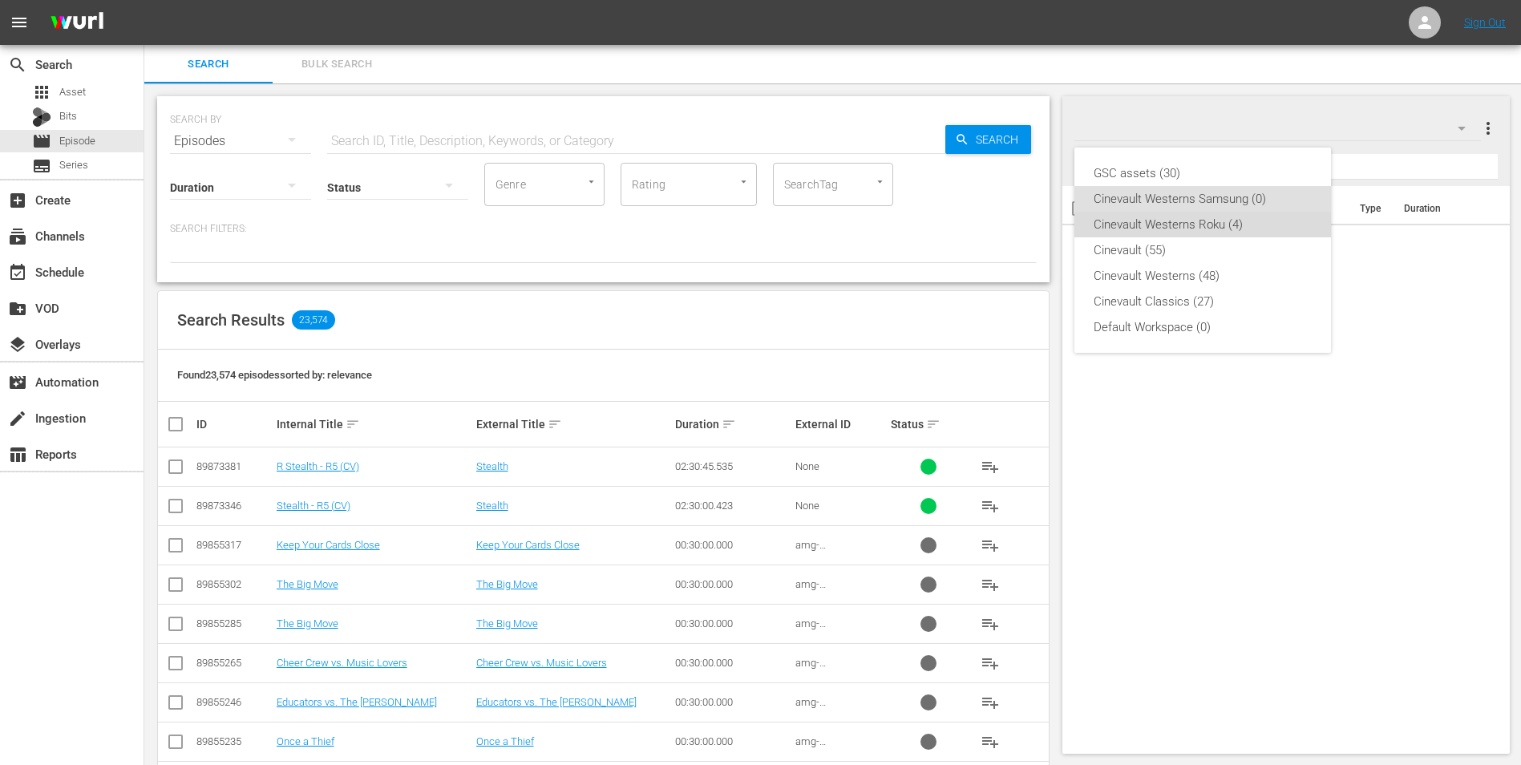
click at [1239, 235] on div "Cinevault Westerns Roku (4)" at bounding box center [1203, 225] width 218 height 26
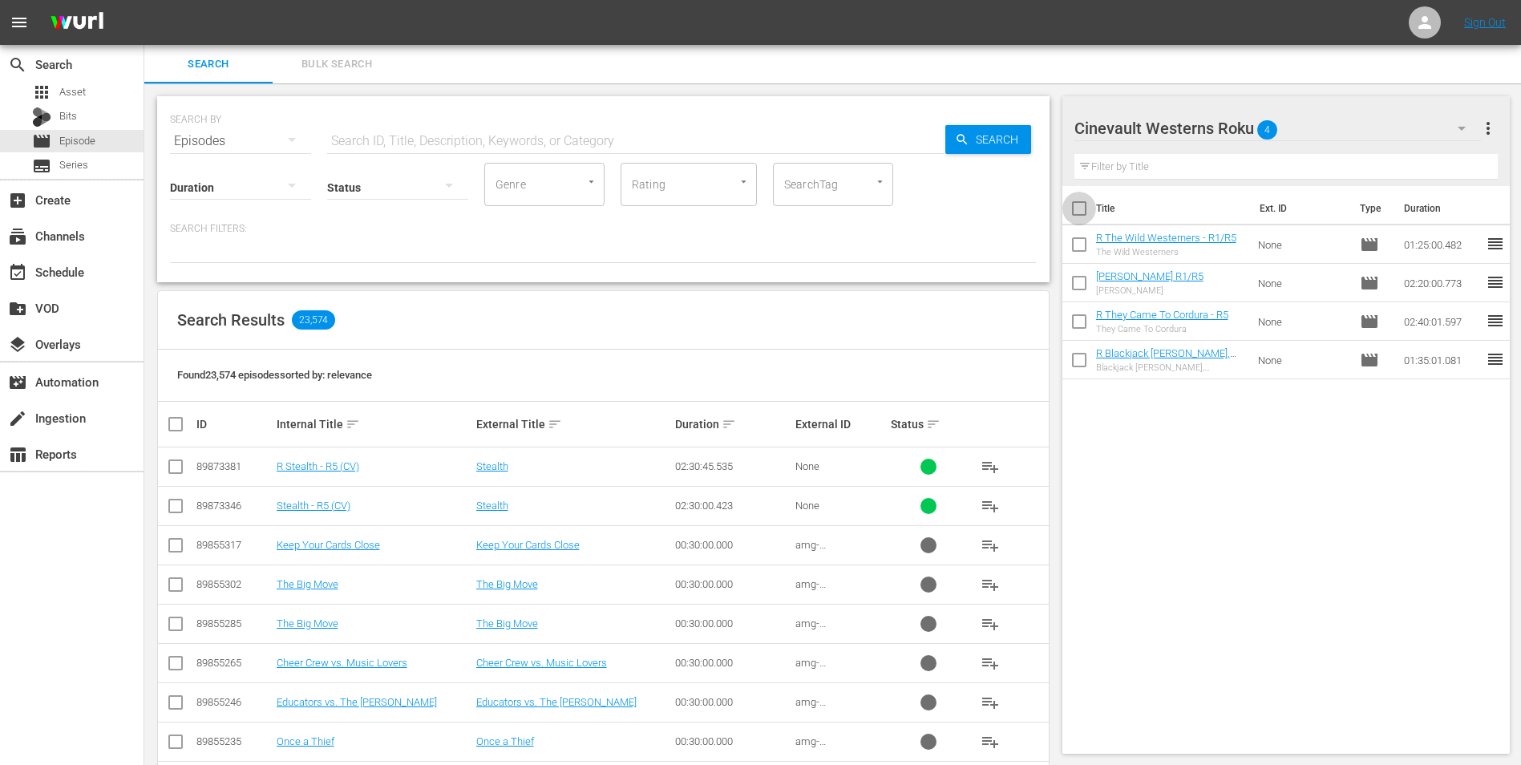
click at [1078, 216] on input "checkbox" at bounding box center [1079, 212] width 34 height 34
checkbox input "true"
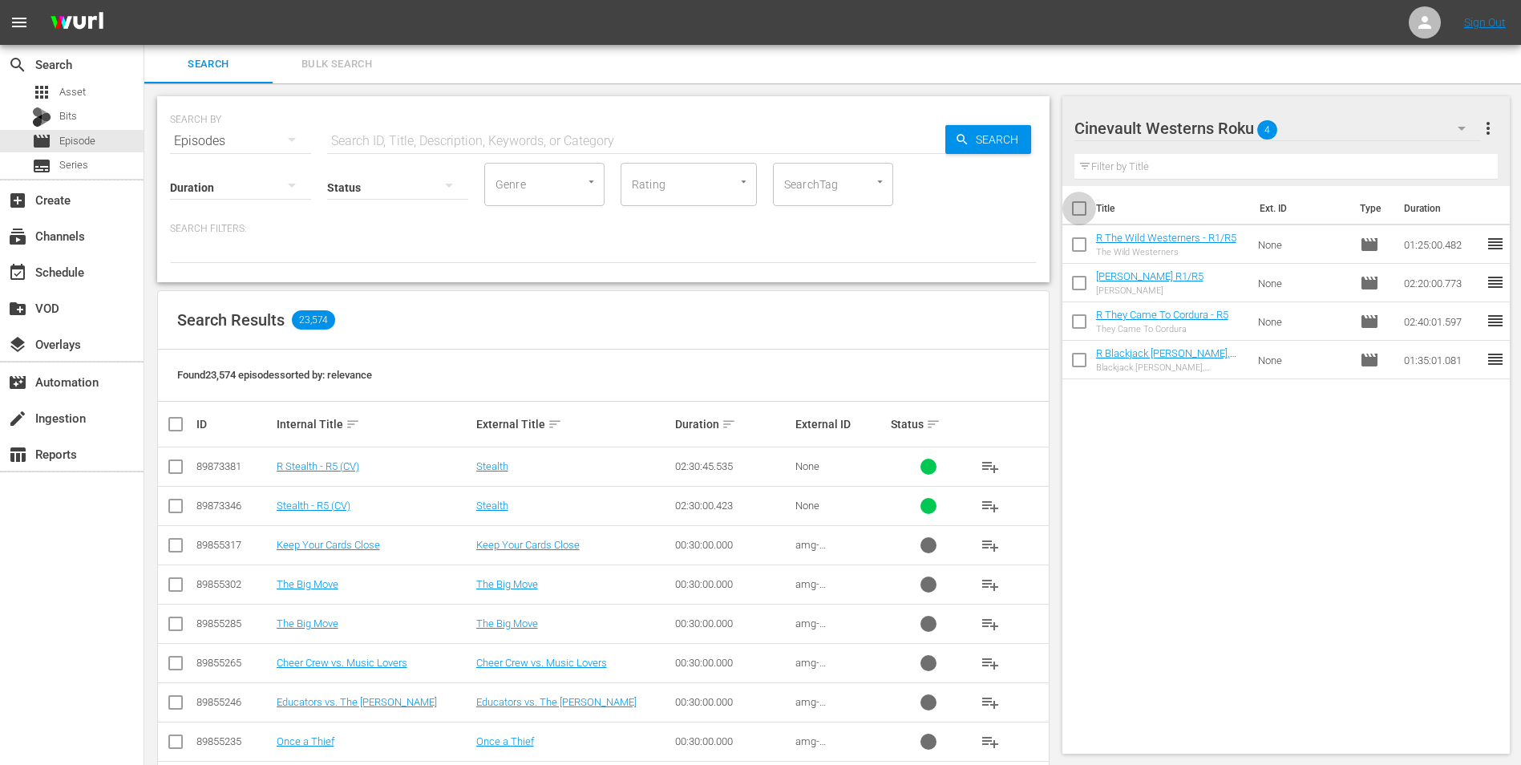
checkbox input "true"
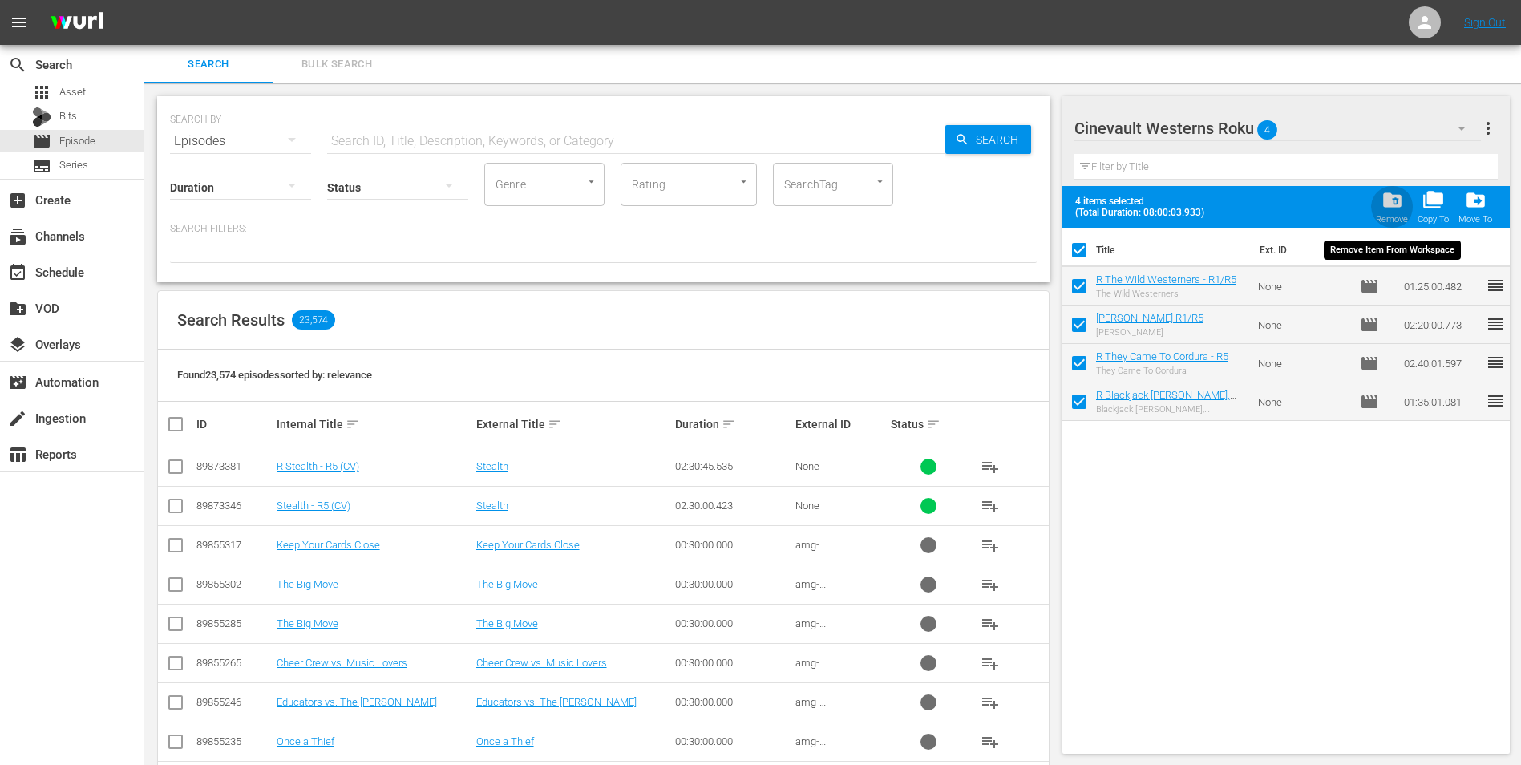
click at [1387, 217] on div "Remove" at bounding box center [1392, 219] width 32 height 10
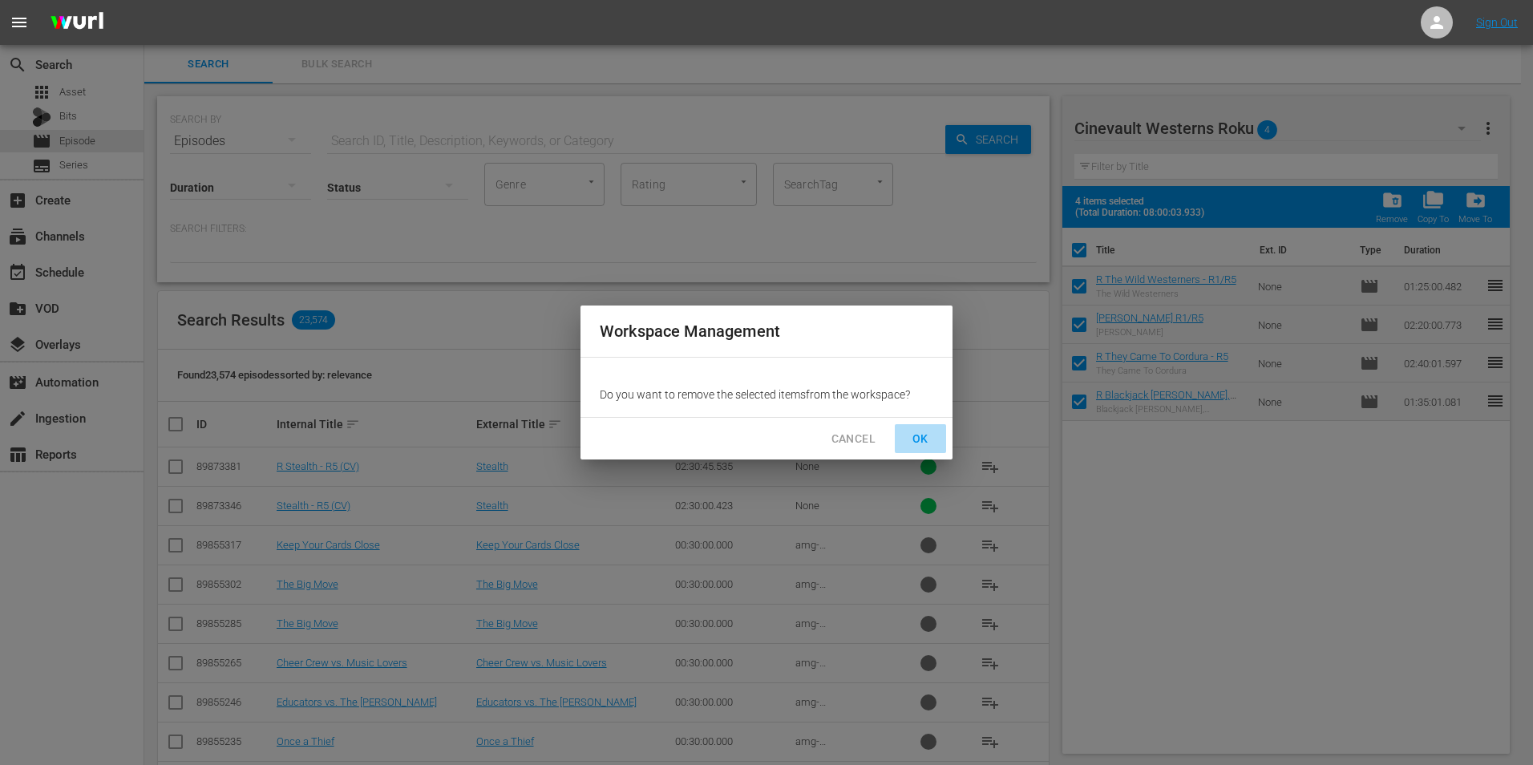
click at [920, 436] on span "OK" at bounding box center [921, 439] width 26 height 20
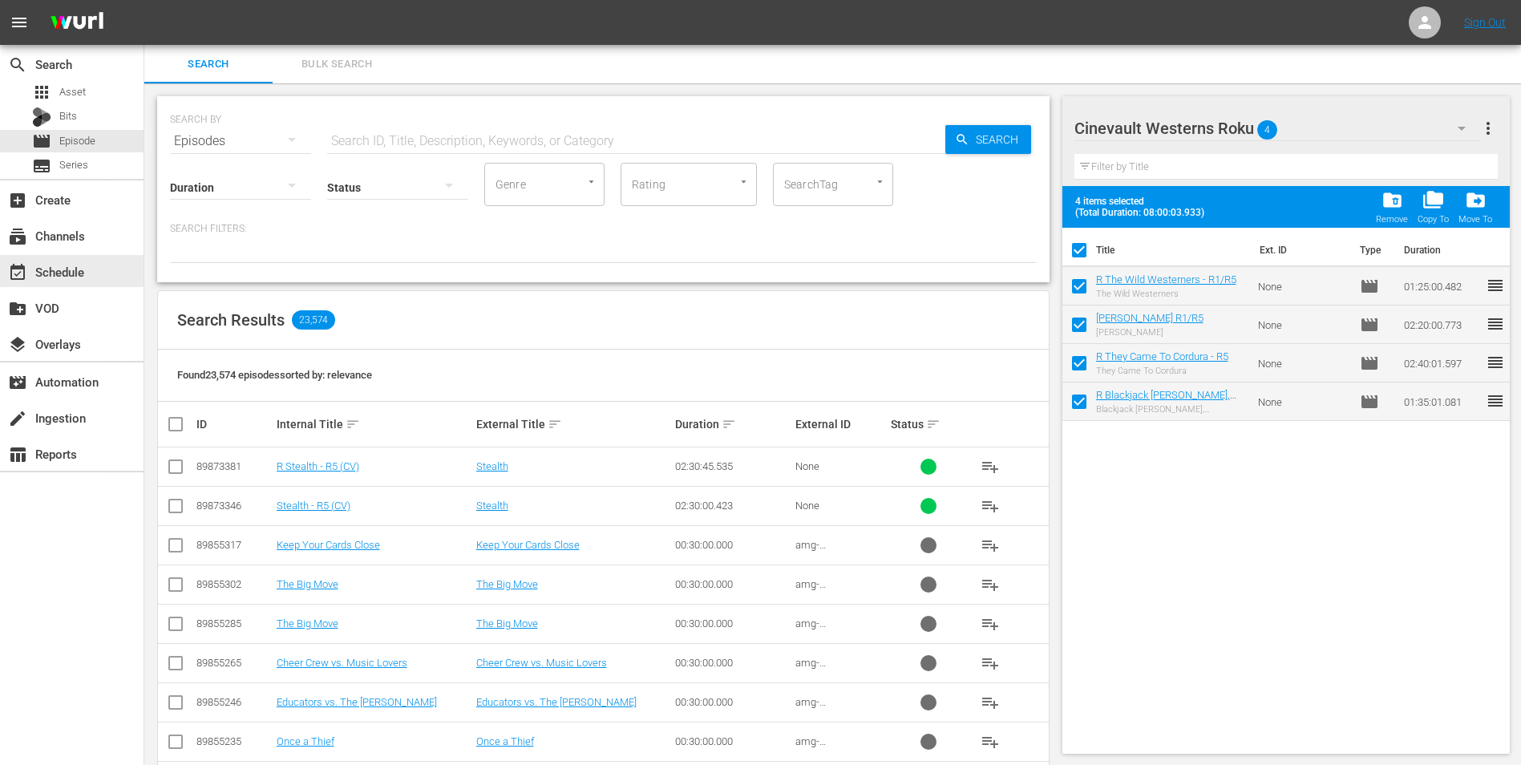
checkbox input "false"
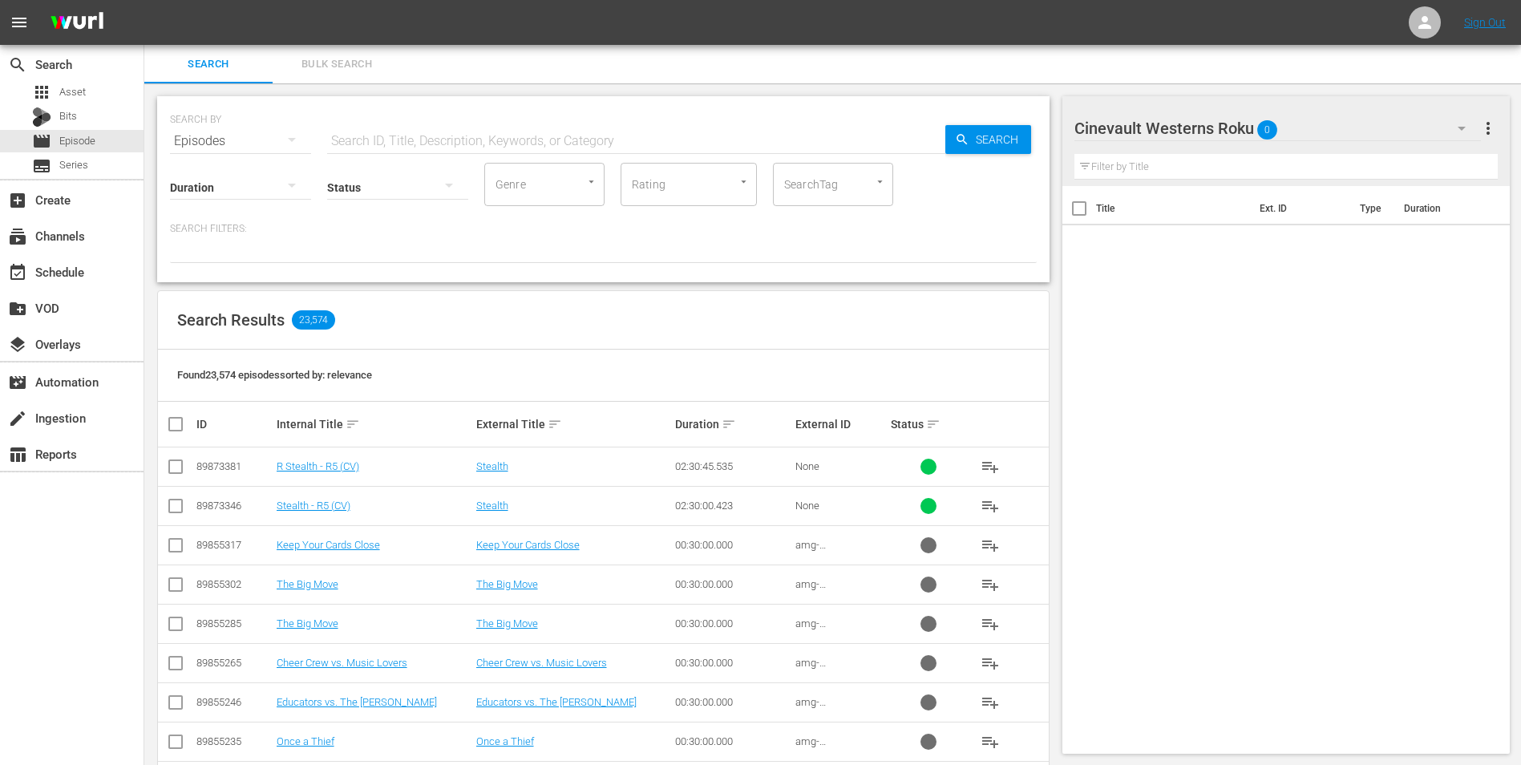
click at [756, 123] on input "text" at bounding box center [636, 141] width 618 height 38
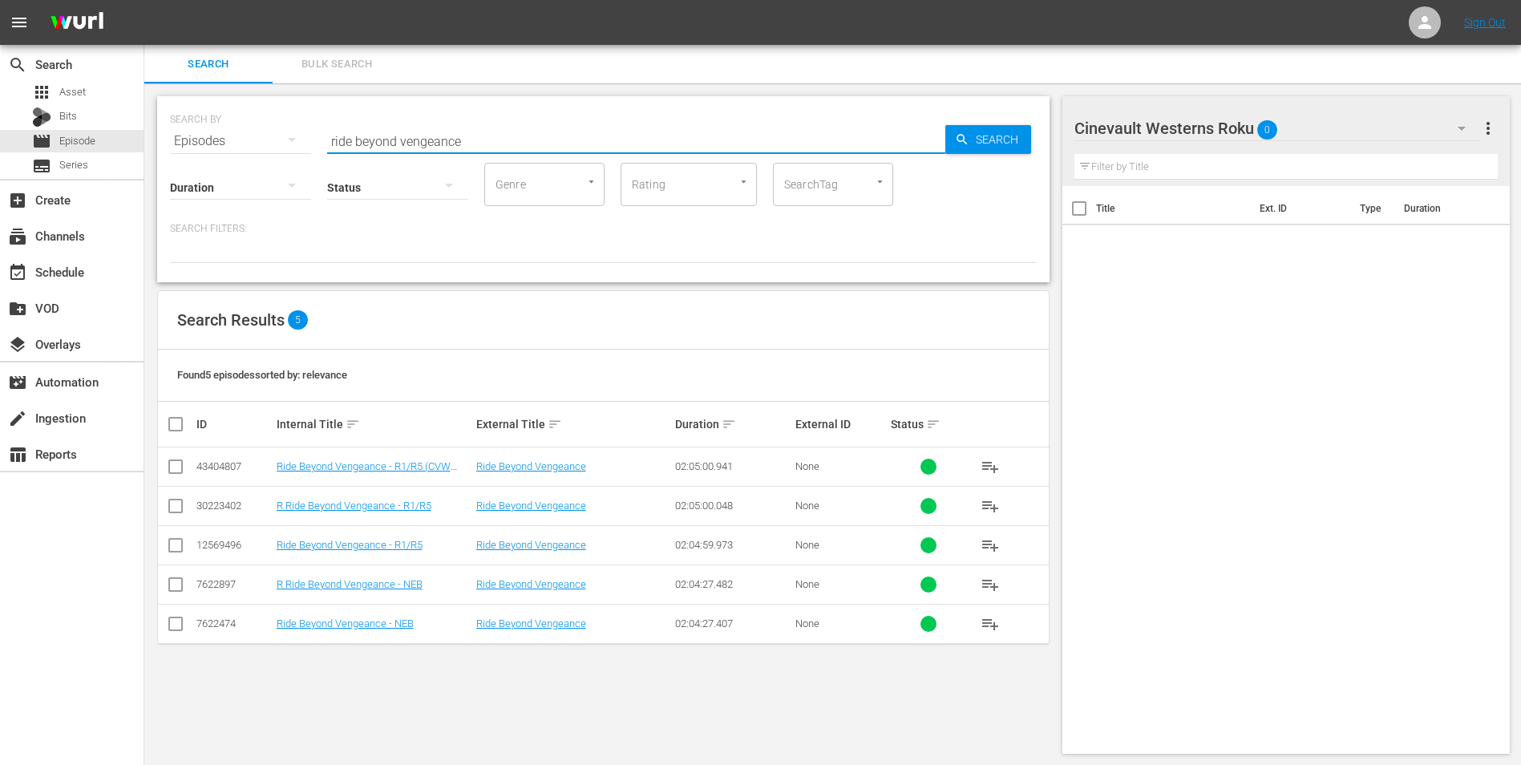
type input "ride beyond vengeance"
drag, startPoint x: 172, startPoint y: 505, endPoint x: 189, endPoint y: 506, distance: 16.9
click at [175, 505] on input "checkbox" at bounding box center [175, 509] width 19 height 19
checkbox input "true"
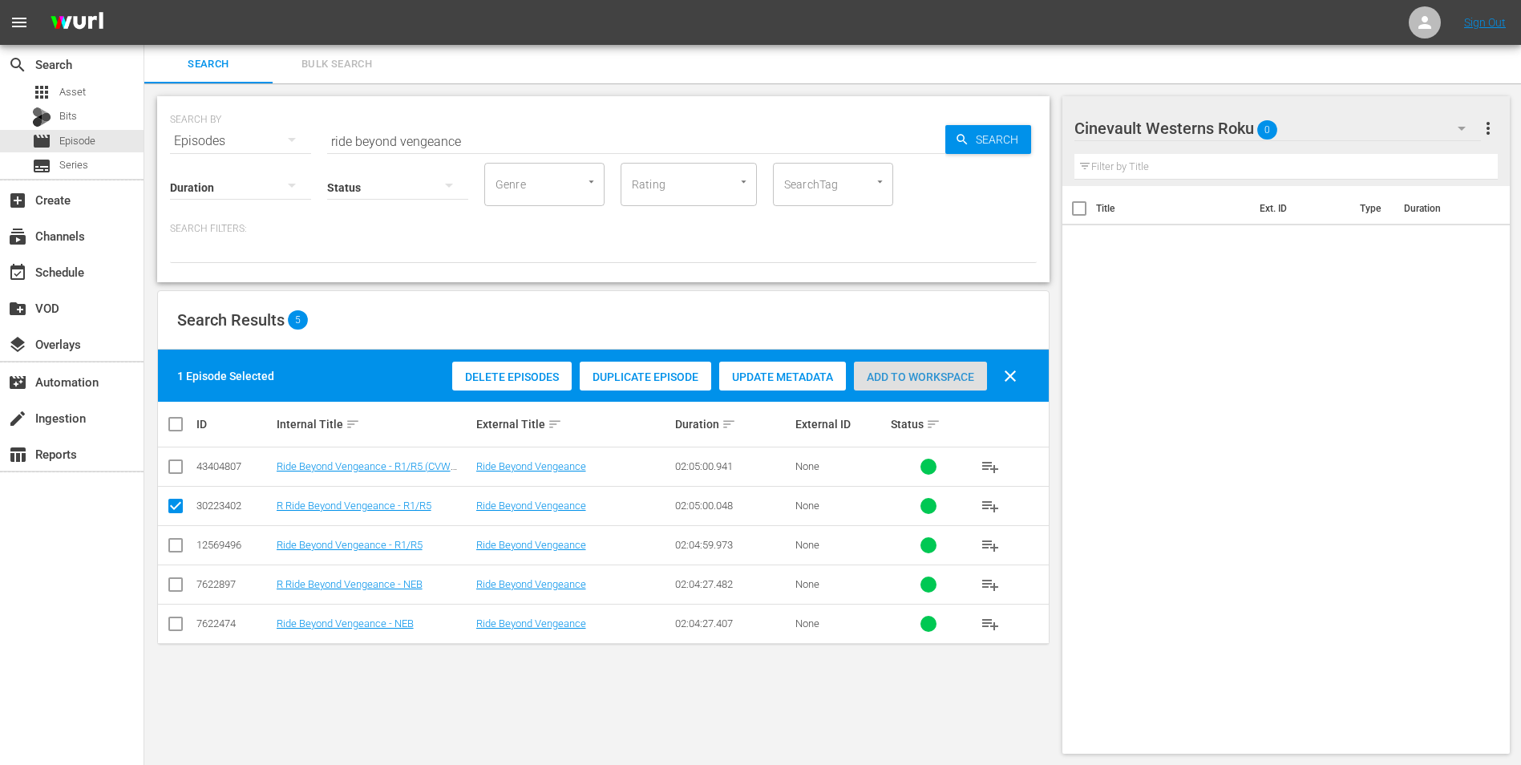
click at [930, 382] on span "Add to Workspace" at bounding box center [920, 376] width 133 height 13
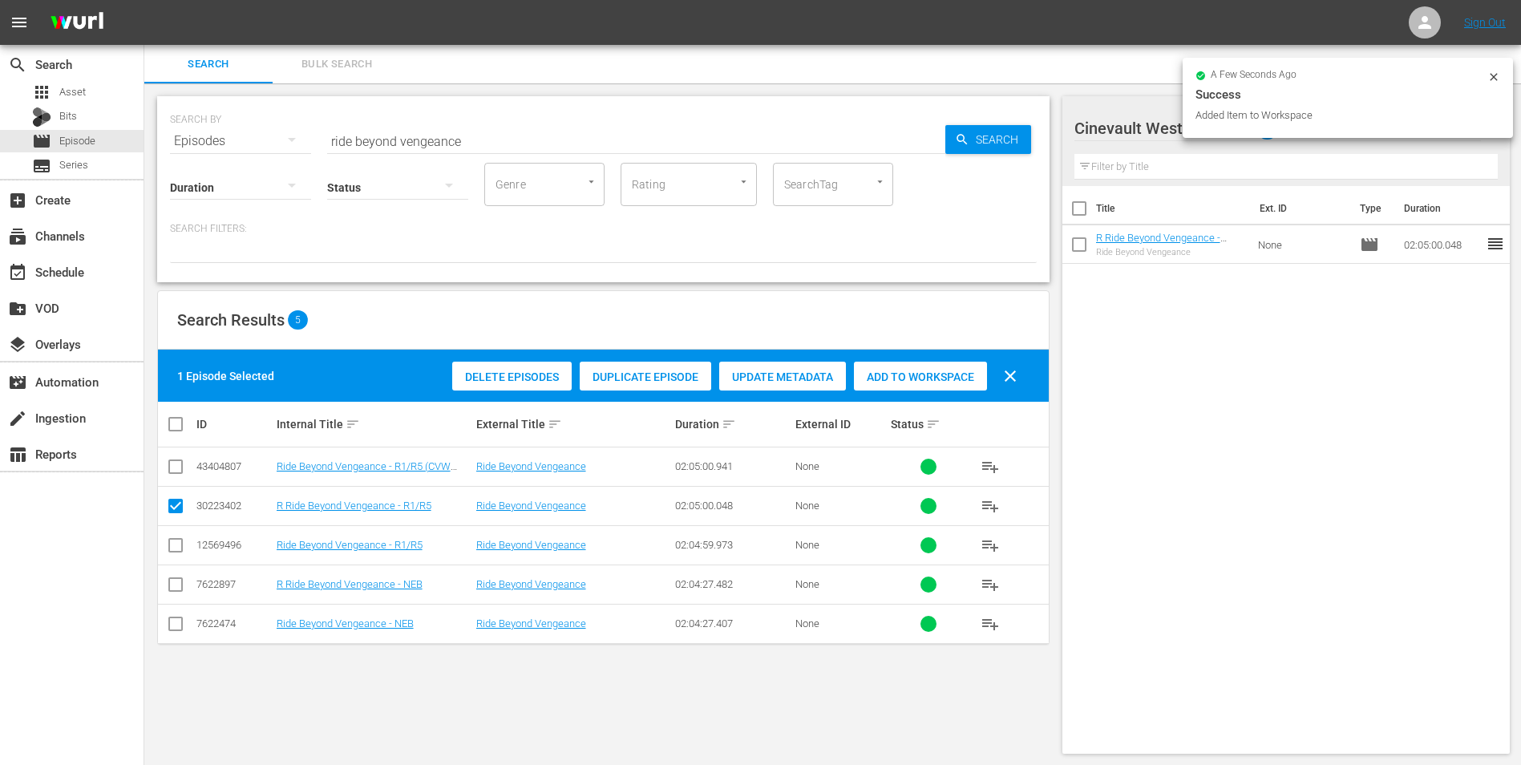
click at [1495, 82] on icon at bounding box center [1493, 77] width 13 height 13
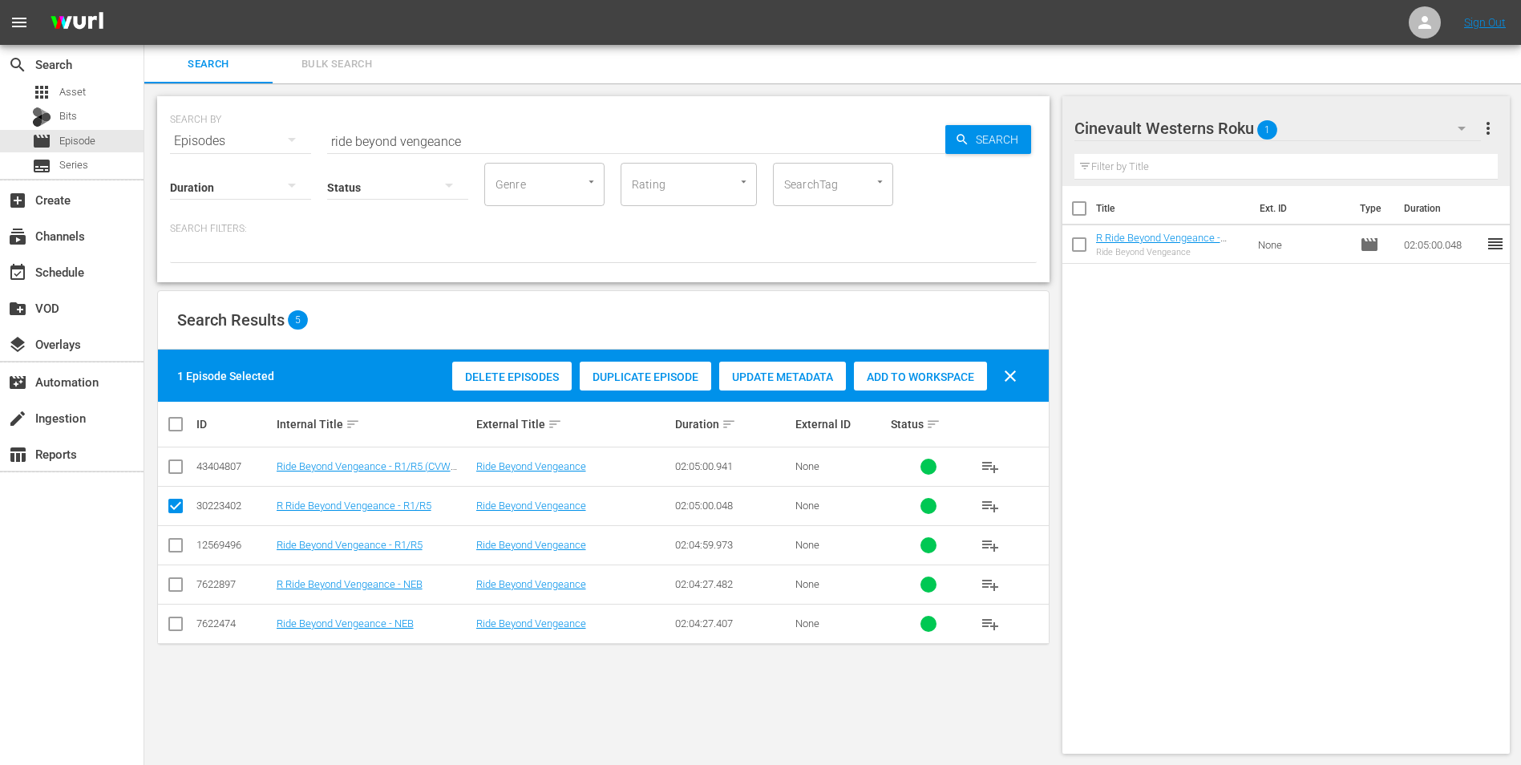
click at [1305, 130] on div "Cinevault Westerns Roku 1" at bounding box center [1277, 128] width 407 height 45
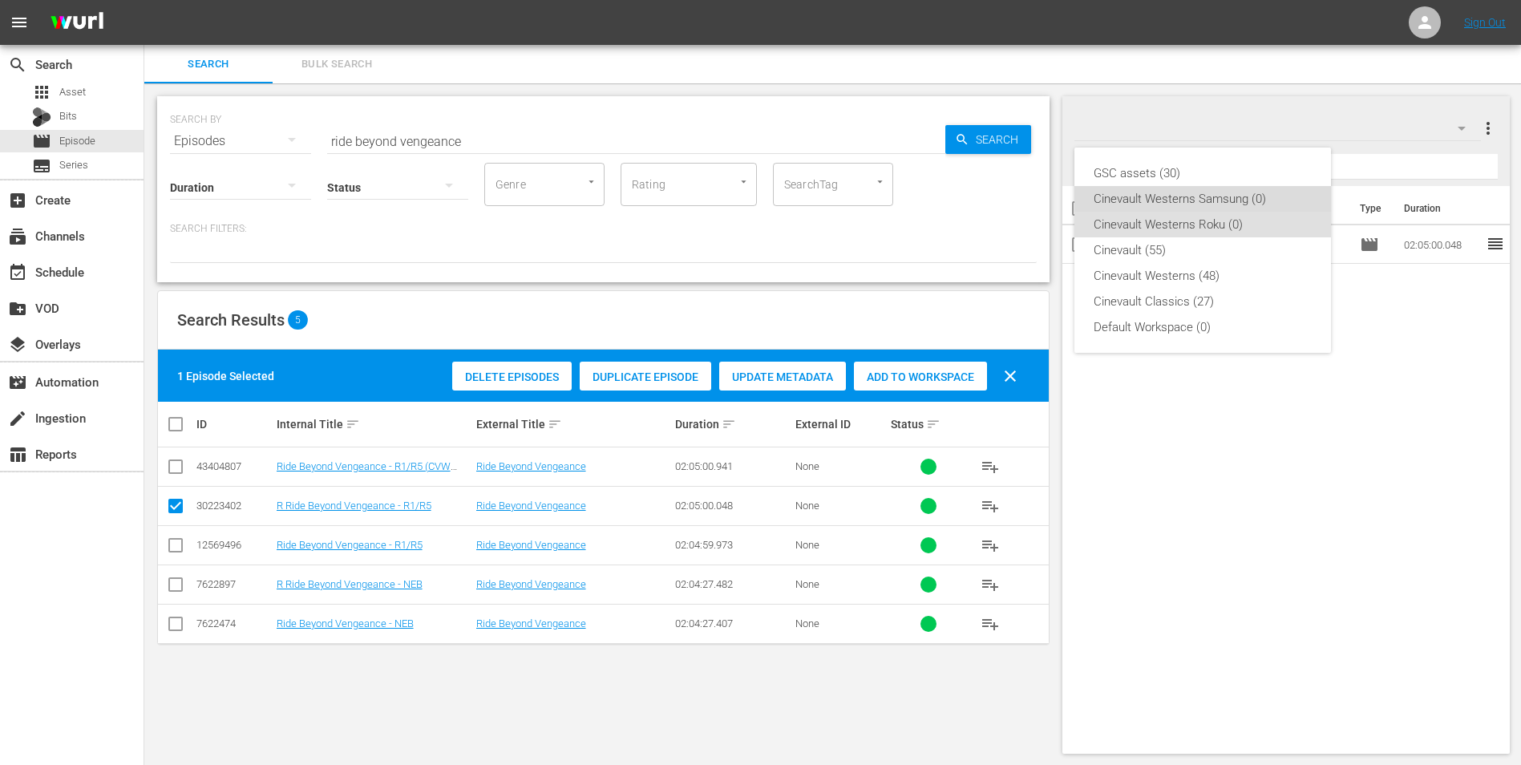
click at [1252, 194] on div "Cinevault Westerns Samsung (0)" at bounding box center [1203, 199] width 218 height 26
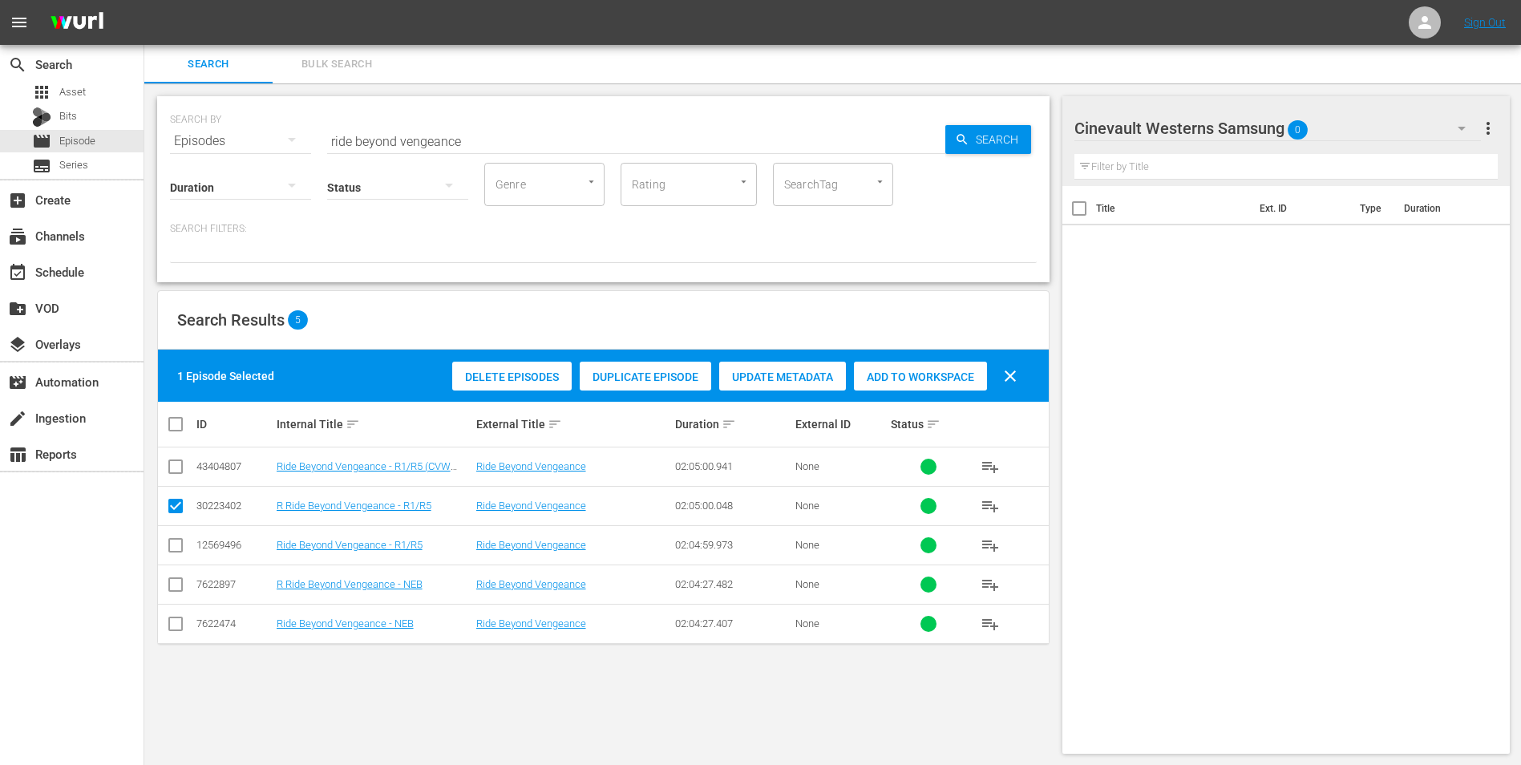
click at [172, 552] on input "checkbox" at bounding box center [175, 548] width 19 height 19
checkbox input "true"
click at [169, 505] on input "checkbox" at bounding box center [175, 509] width 19 height 19
checkbox input "false"
click at [960, 386] on div "Add to Workspace" at bounding box center [920, 377] width 133 height 30
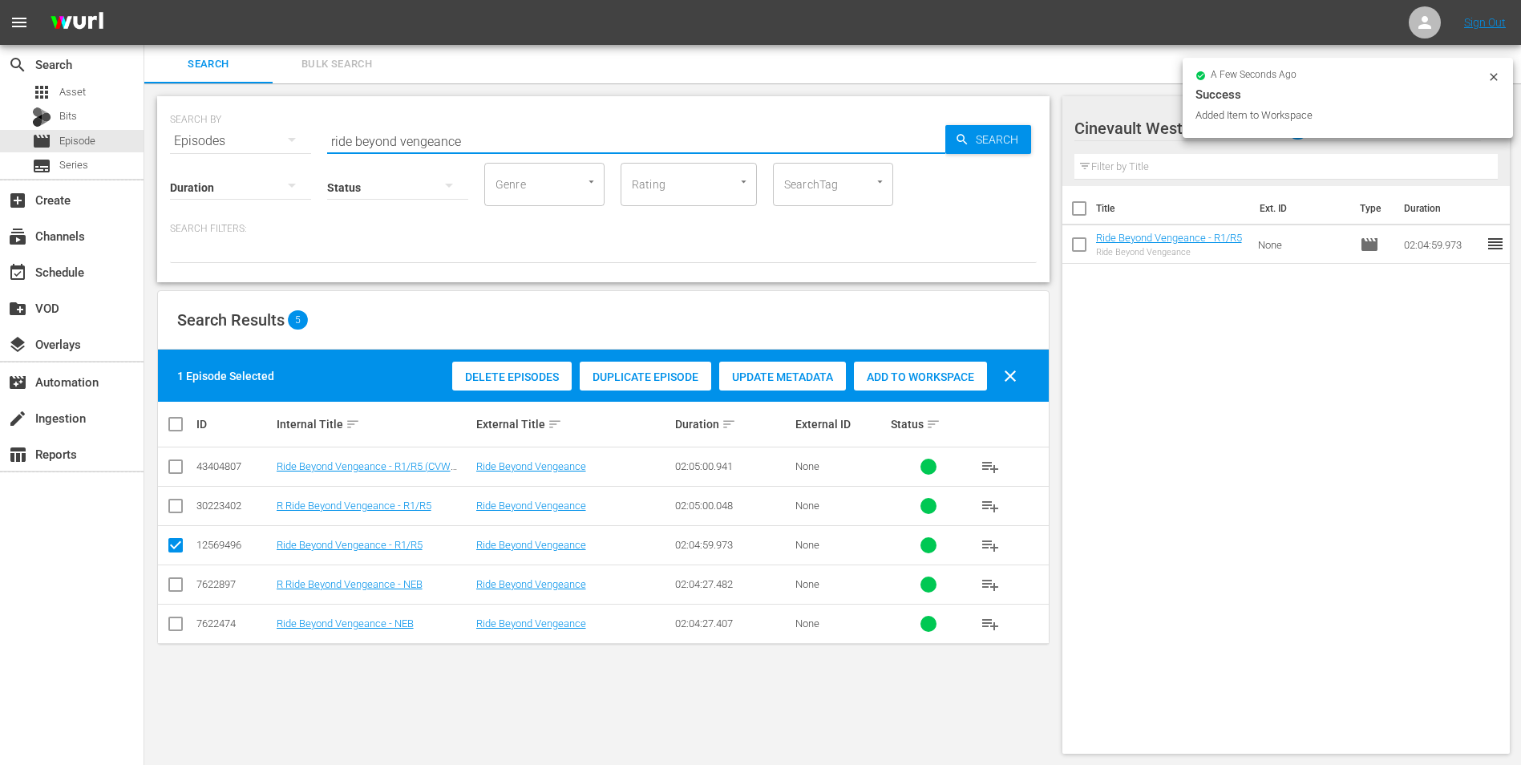
click at [483, 148] on input "ride beyond vengeance" at bounding box center [636, 141] width 618 height 38
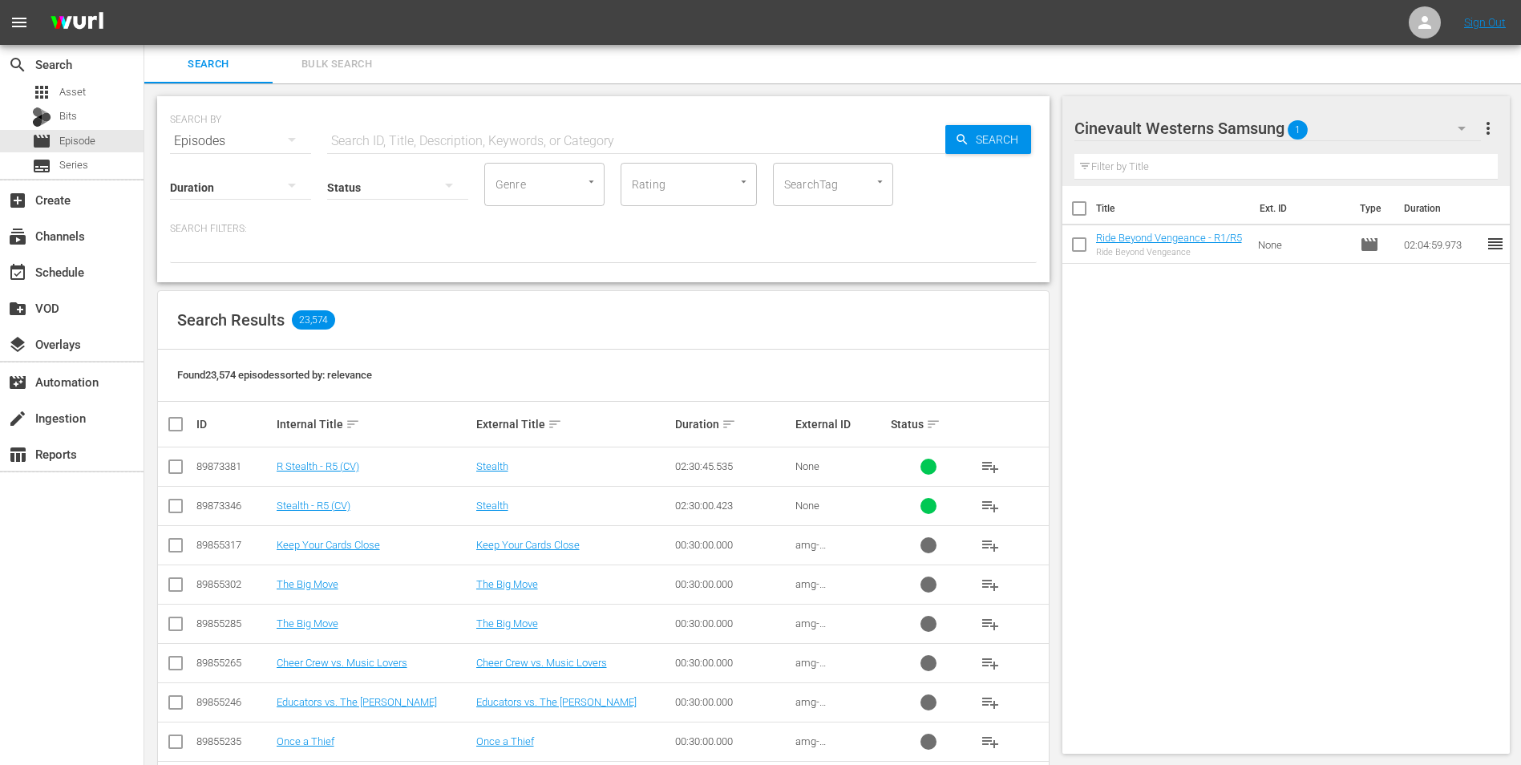
click at [1436, 133] on div "Cinevault Westerns Samsung 1" at bounding box center [1277, 128] width 407 height 45
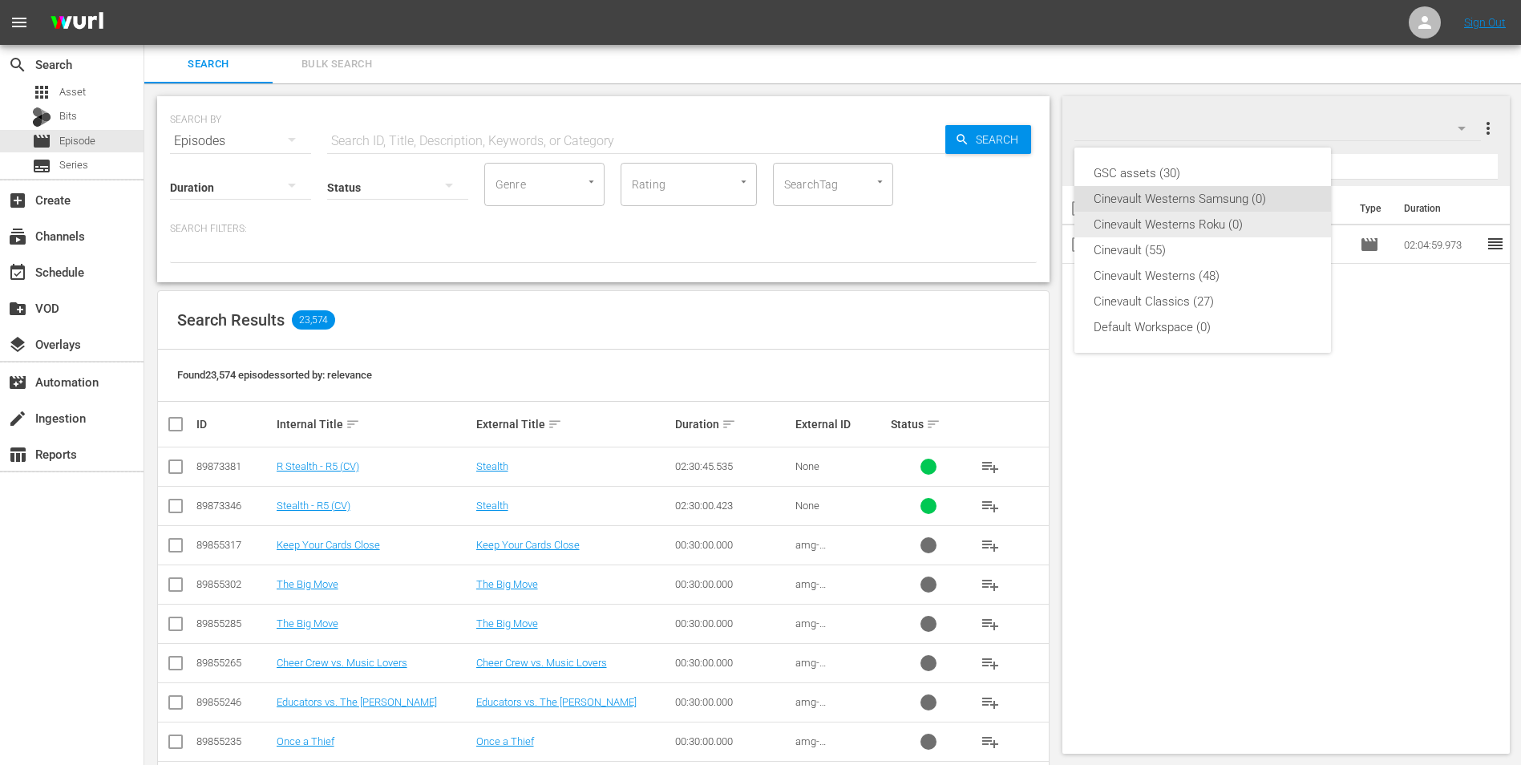
click at [1270, 228] on div "Cinevault Westerns Roku (0)" at bounding box center [1203, 225] width 218 height 26
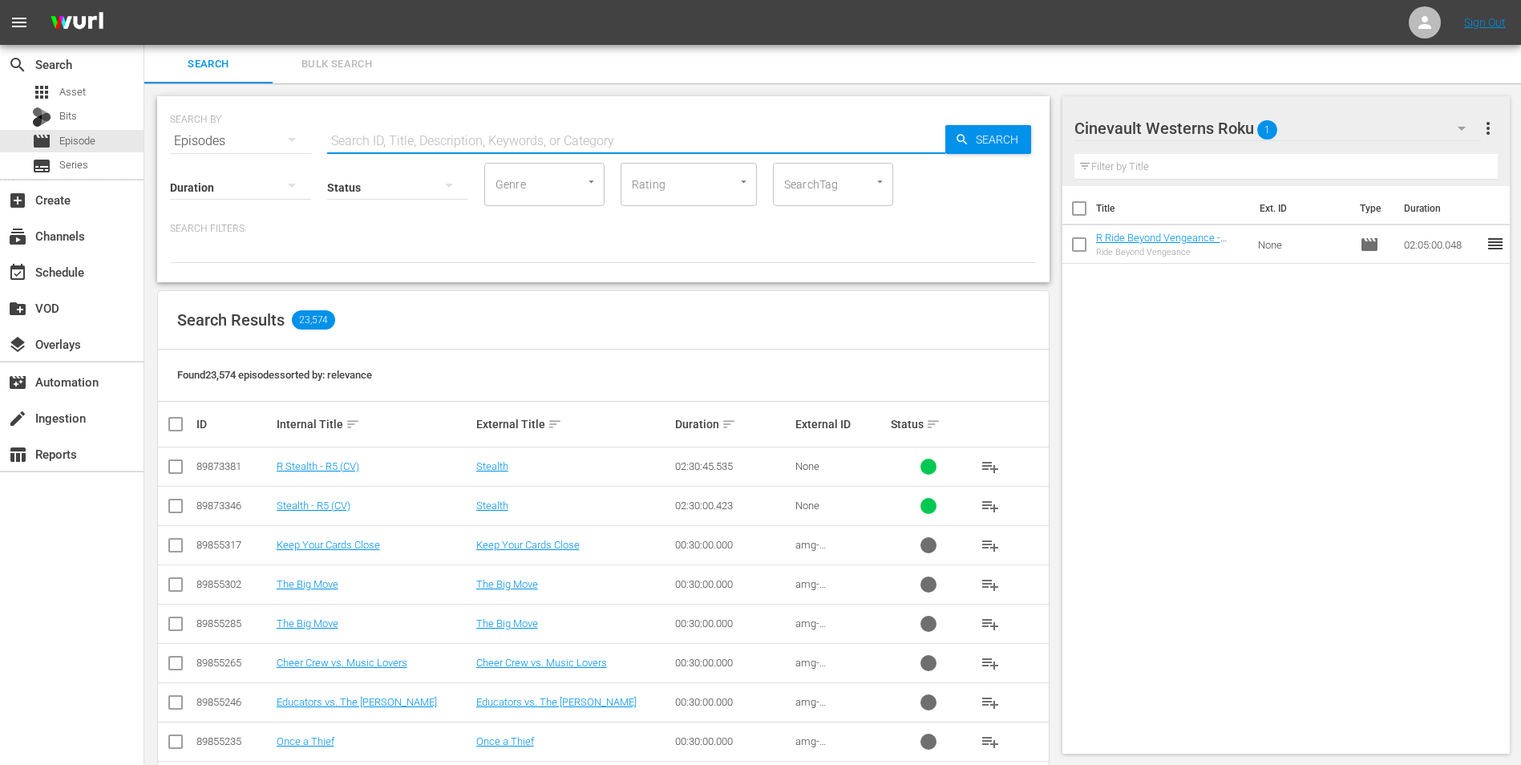
click at [678, 135] on input "text" at bounding box center [636, 141] width 618 height 38
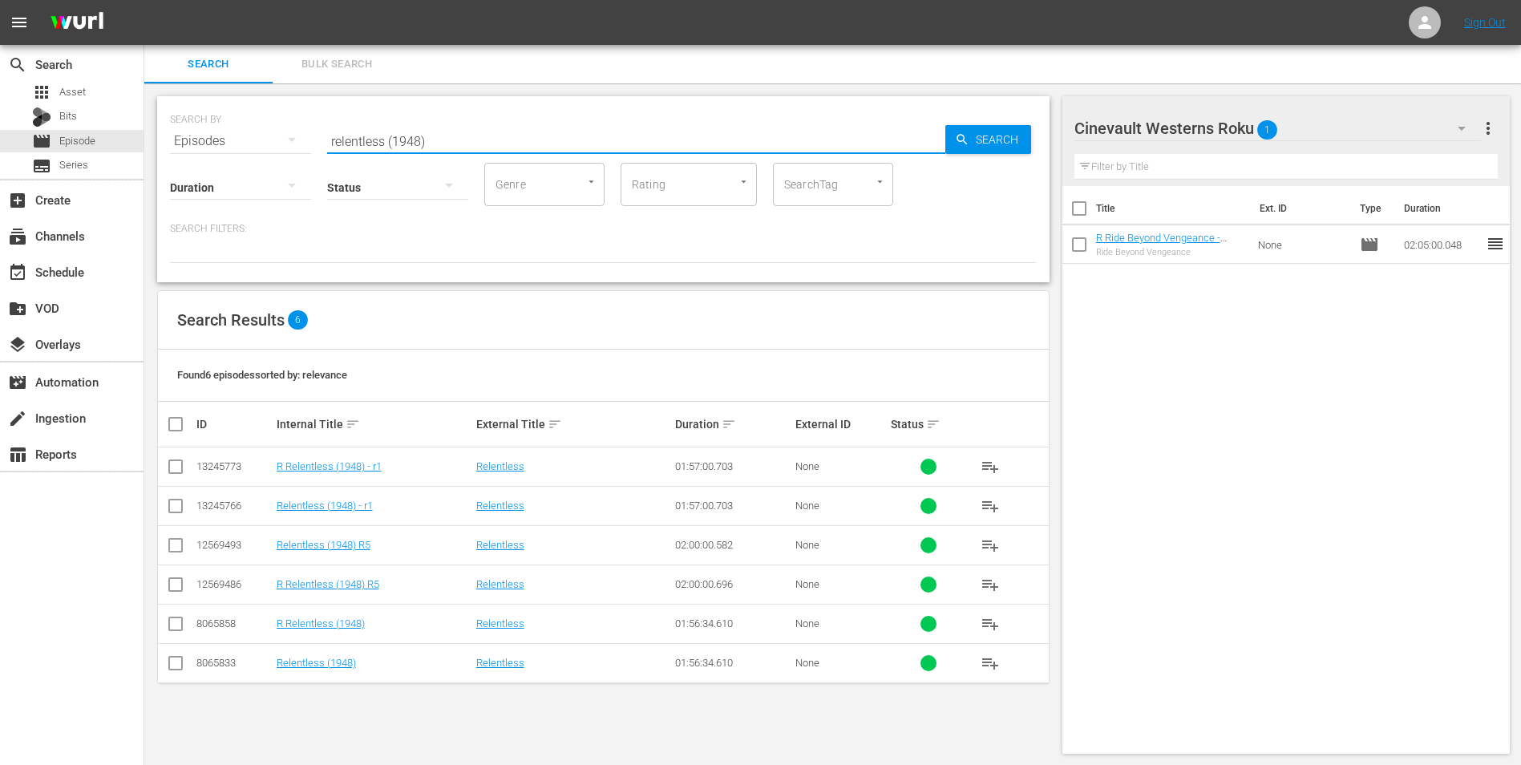
type input "relentless (1948)"
click at [171, 582] on input "checkbox" at bounding box center [175, 587] width 19 height 19
checkbox input "true"
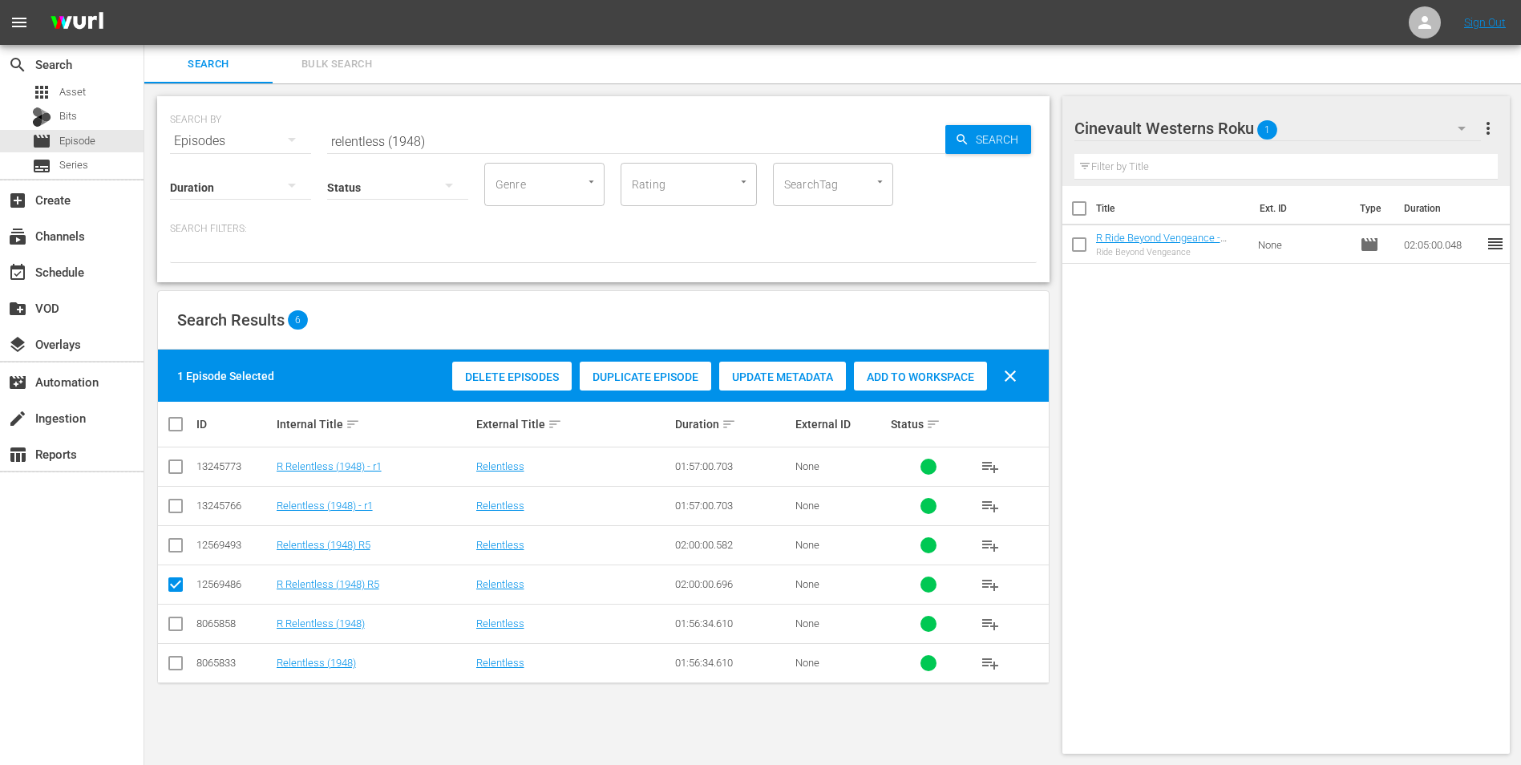
click at [884, 376] on span "Add to Workspace" at bounding box center [920, 376] width 133 height 13
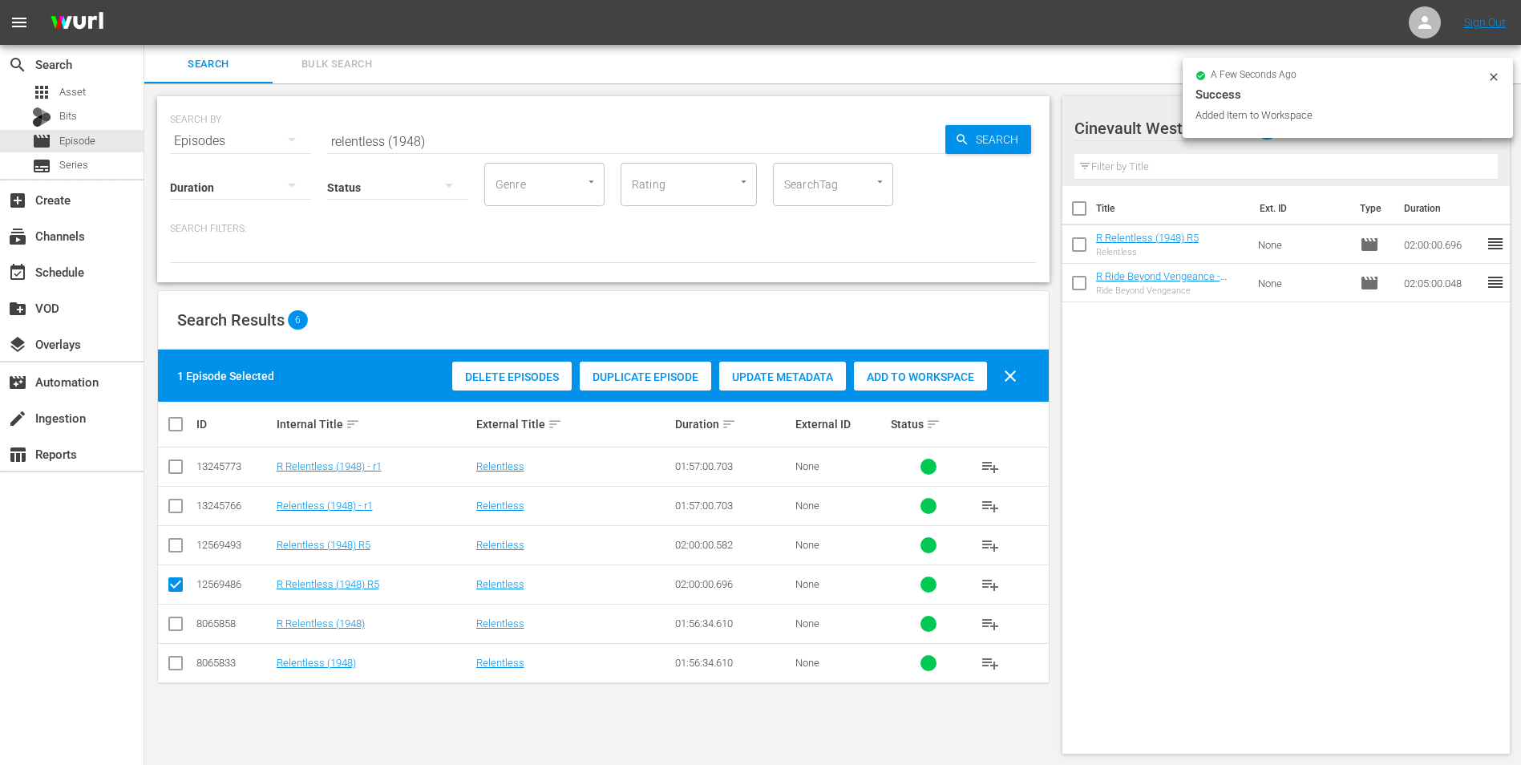
click at [1491, 82] on icon at bounding box center [1493, 77] width 13 height 13
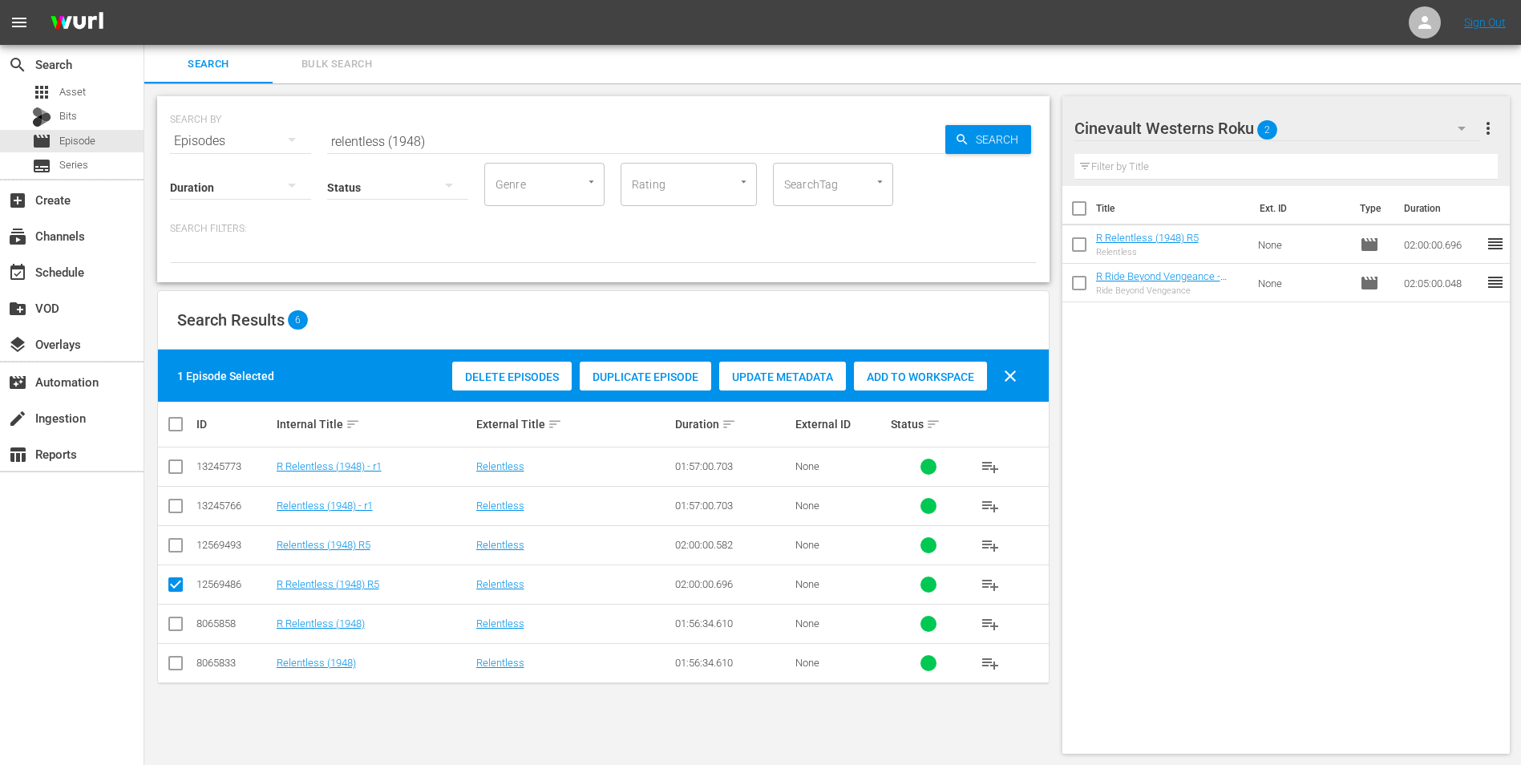
click at [1434, 127] on div "Cinevault Westerns Roku 2" at bounding box center [1277, 128] width 407 height 45
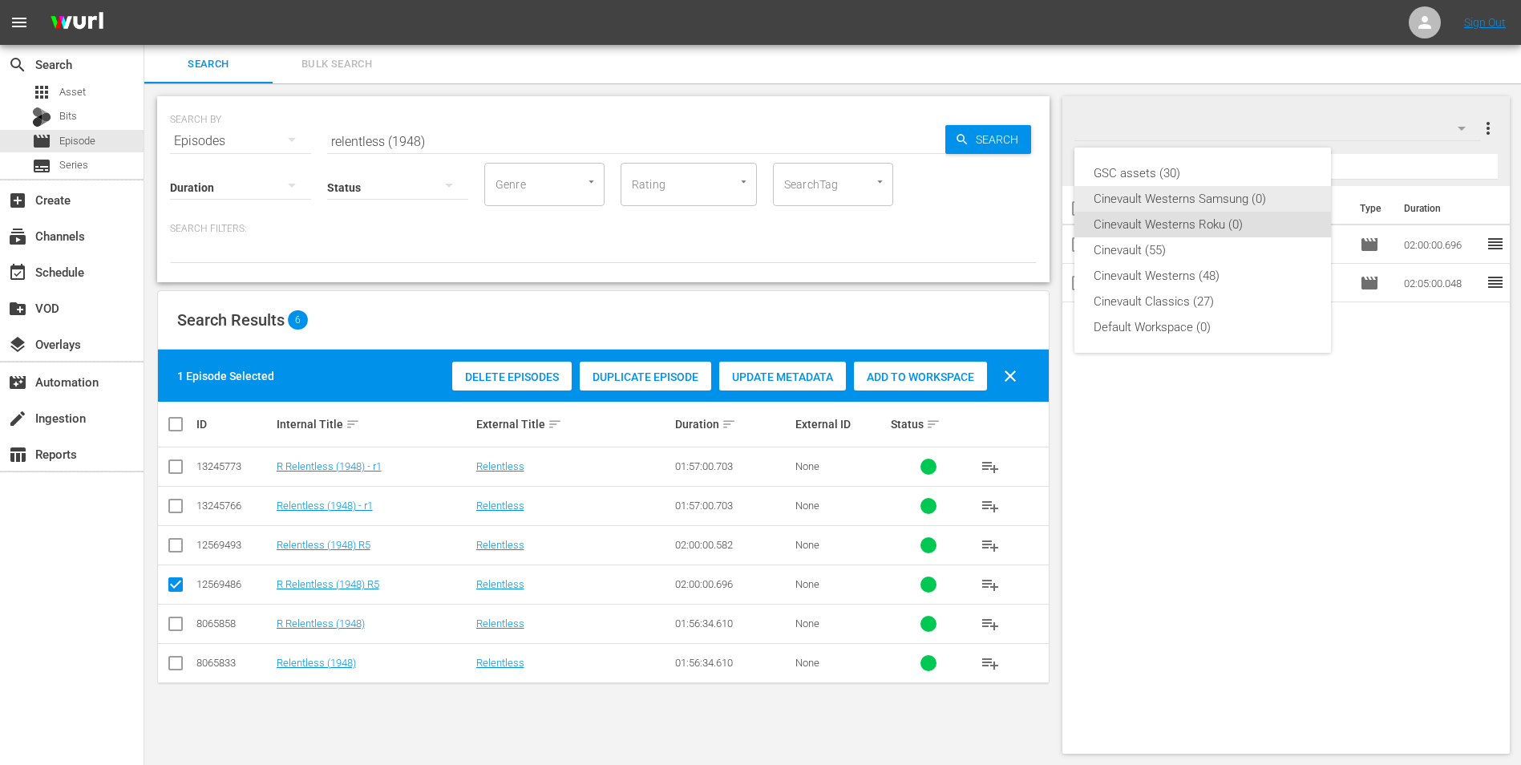
click at [1266, 202] on div "Cinevault Westerns Samsung (0)" at bounding box center [1203, 199] width 218 height 26
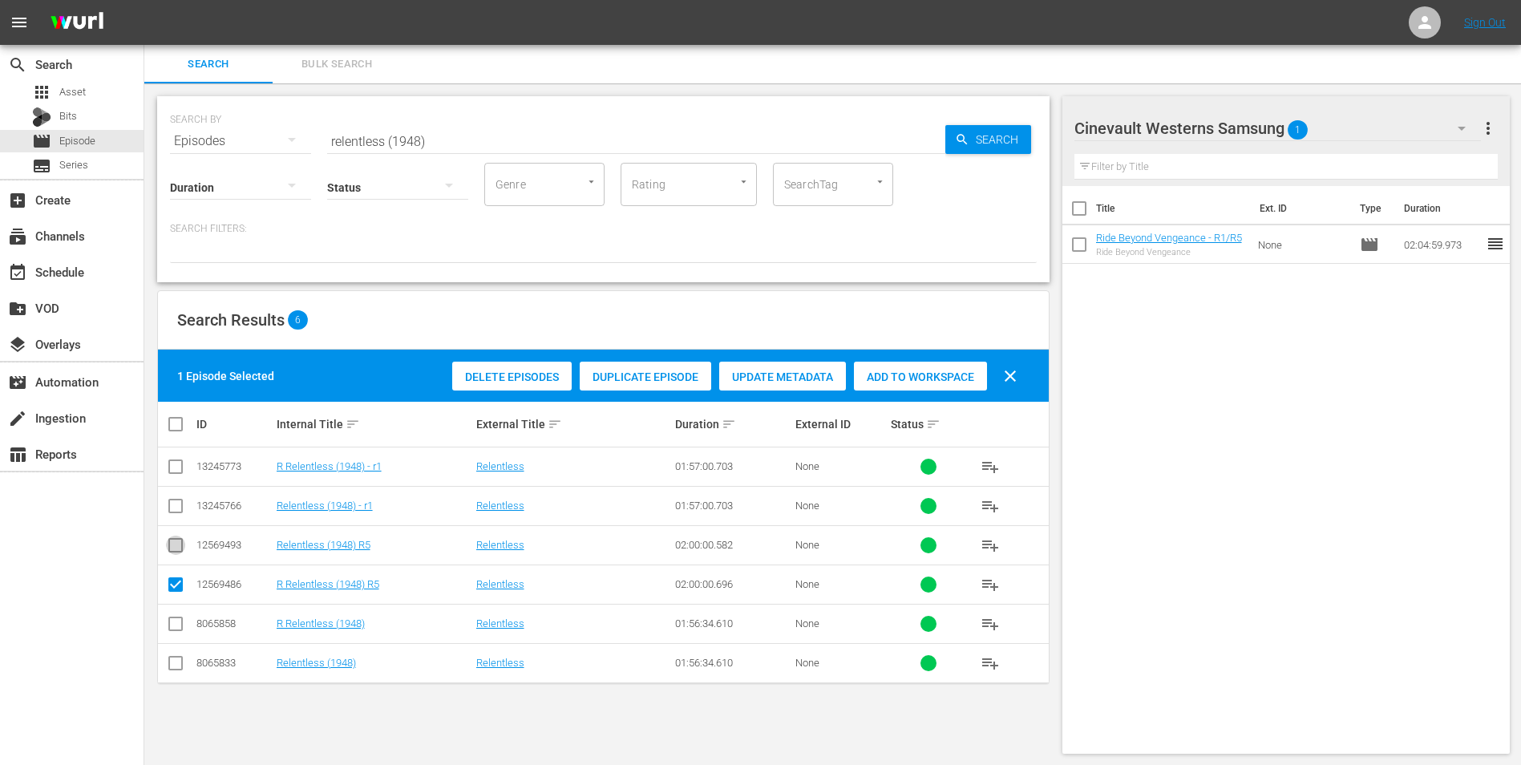
click at [172, 544] on input "checkbox" at bounding box center [175, 548] width 19 height 19
checkbox input "true"
click at [174, 588] on input "checkbox" at bounding box center [175, 587] width 19 height 19
checkbox input "false"
click at [913, 366] on div "Add to Workspace" at bounding box center [920, 377] width 133 height 30
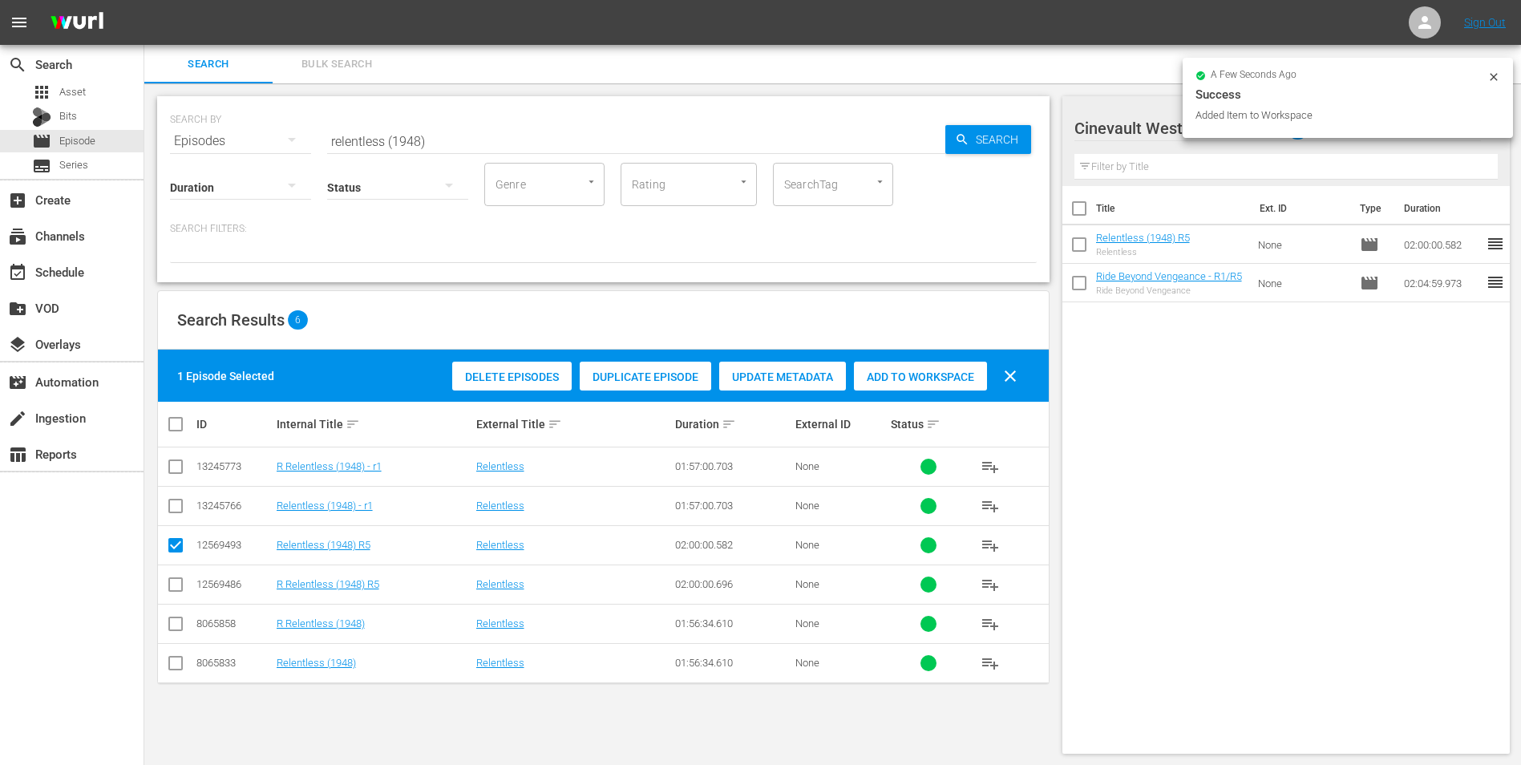
click at [656, 138] on input "relentless (1948)" at bounding box center [636, 141] width 618 height 38
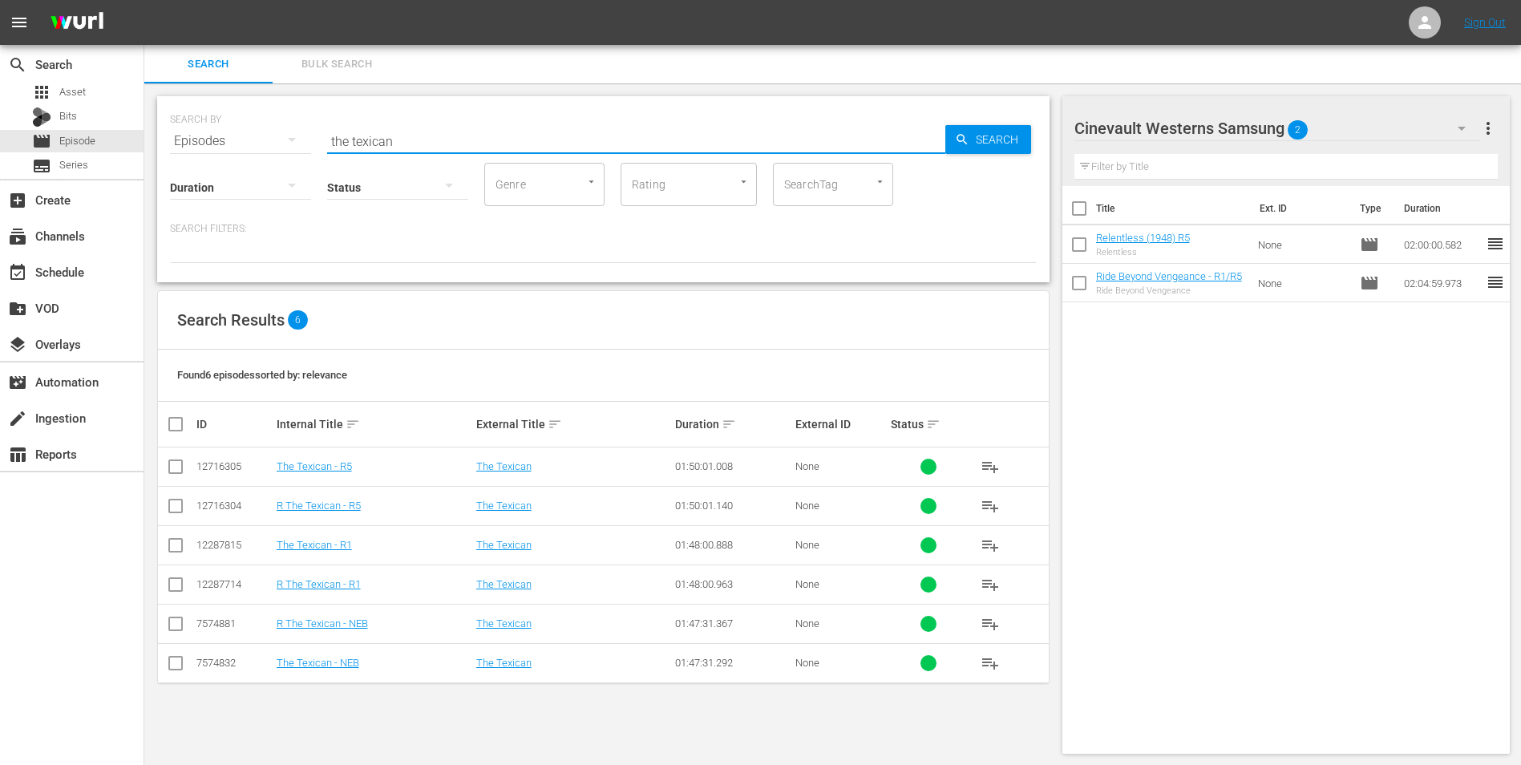
type input "the texican"
click at [173, 464] on input "checkbox" at bounding box center [175, 469] width 19 height 19
checkbox input "true"
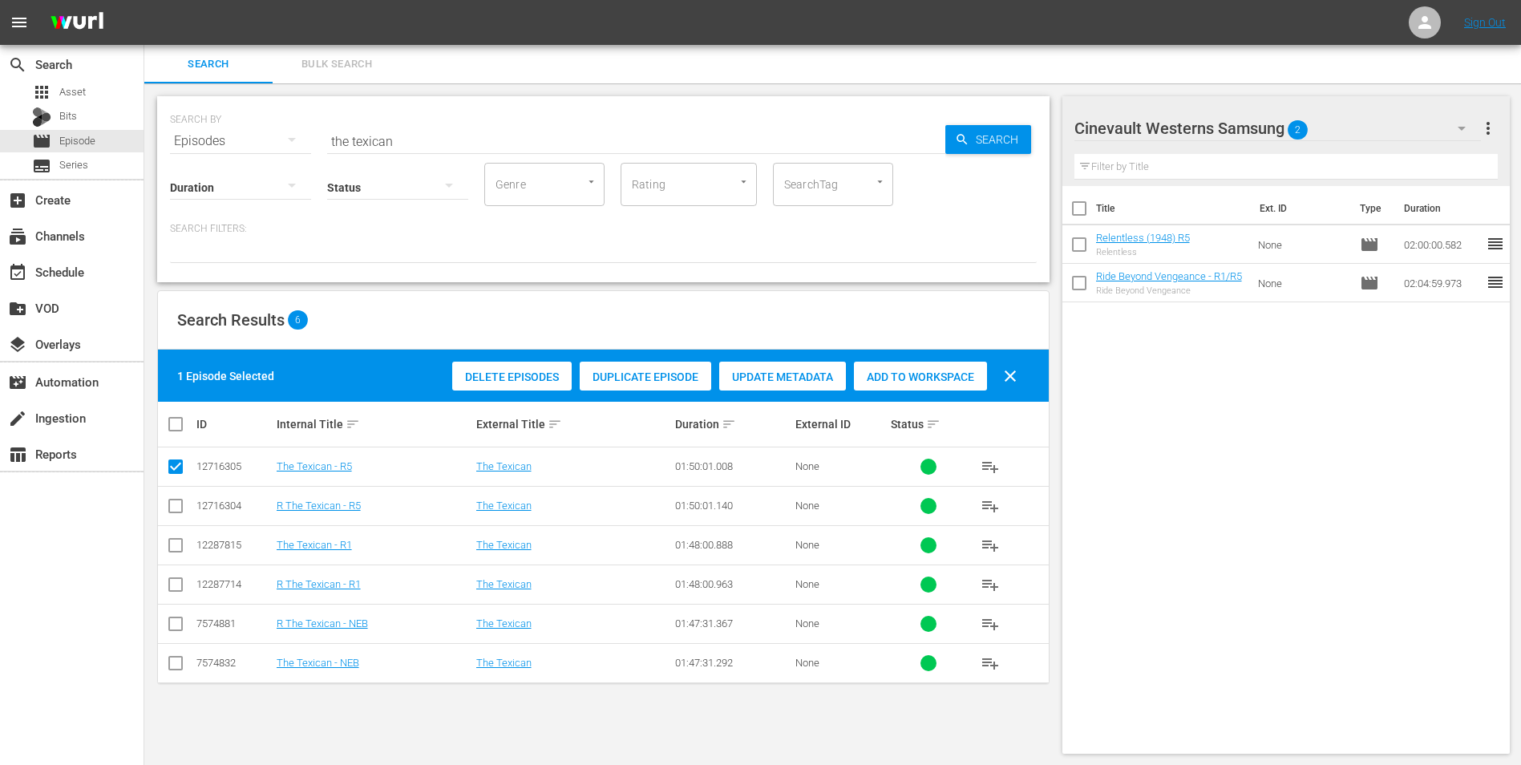
click at [928, 381] on span "Add to Workspace" at bounding box center [920, 376] width 133 height 13
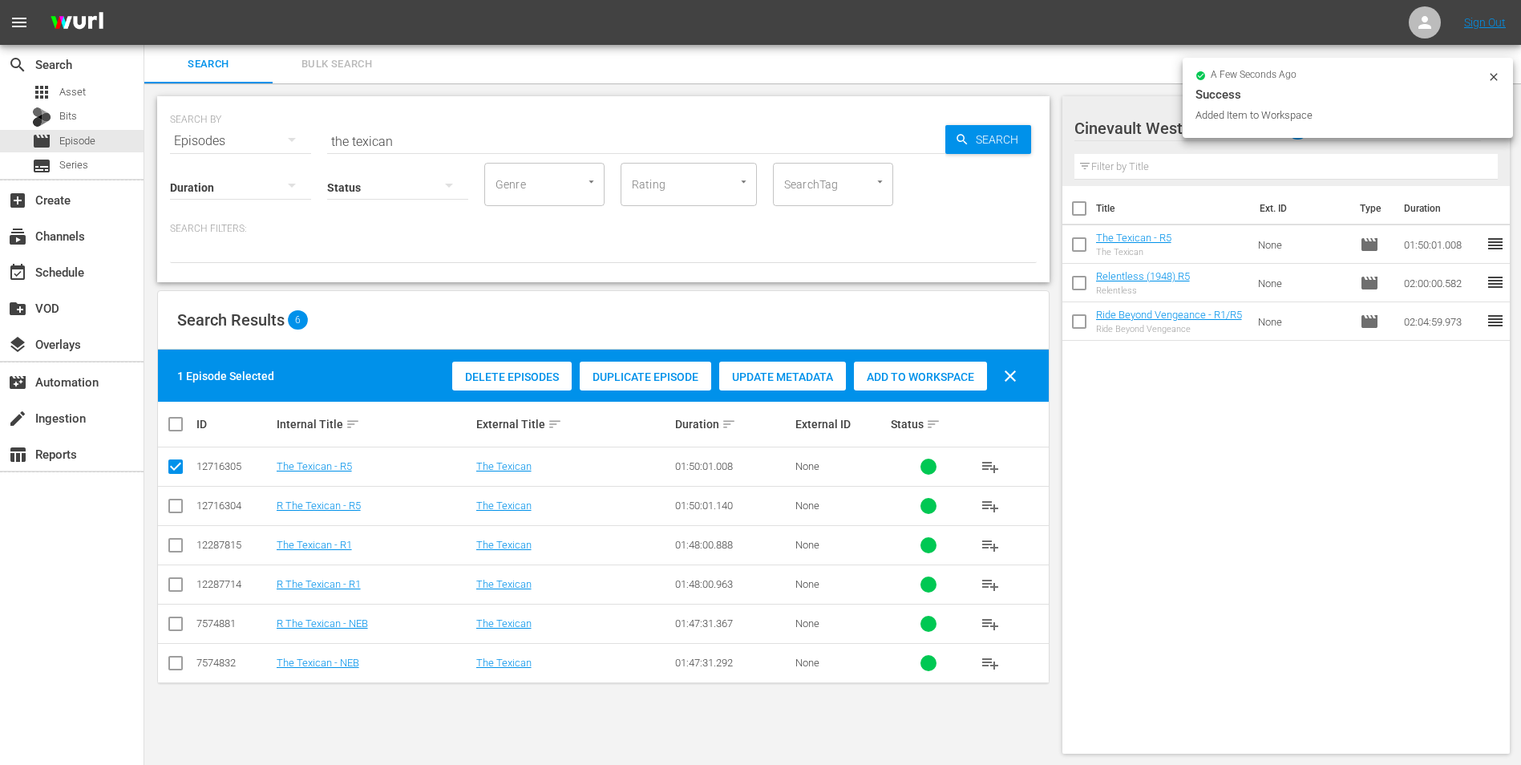
click at [1493, 77] on icon at bounding box center [1493, 77] width 13 height 13
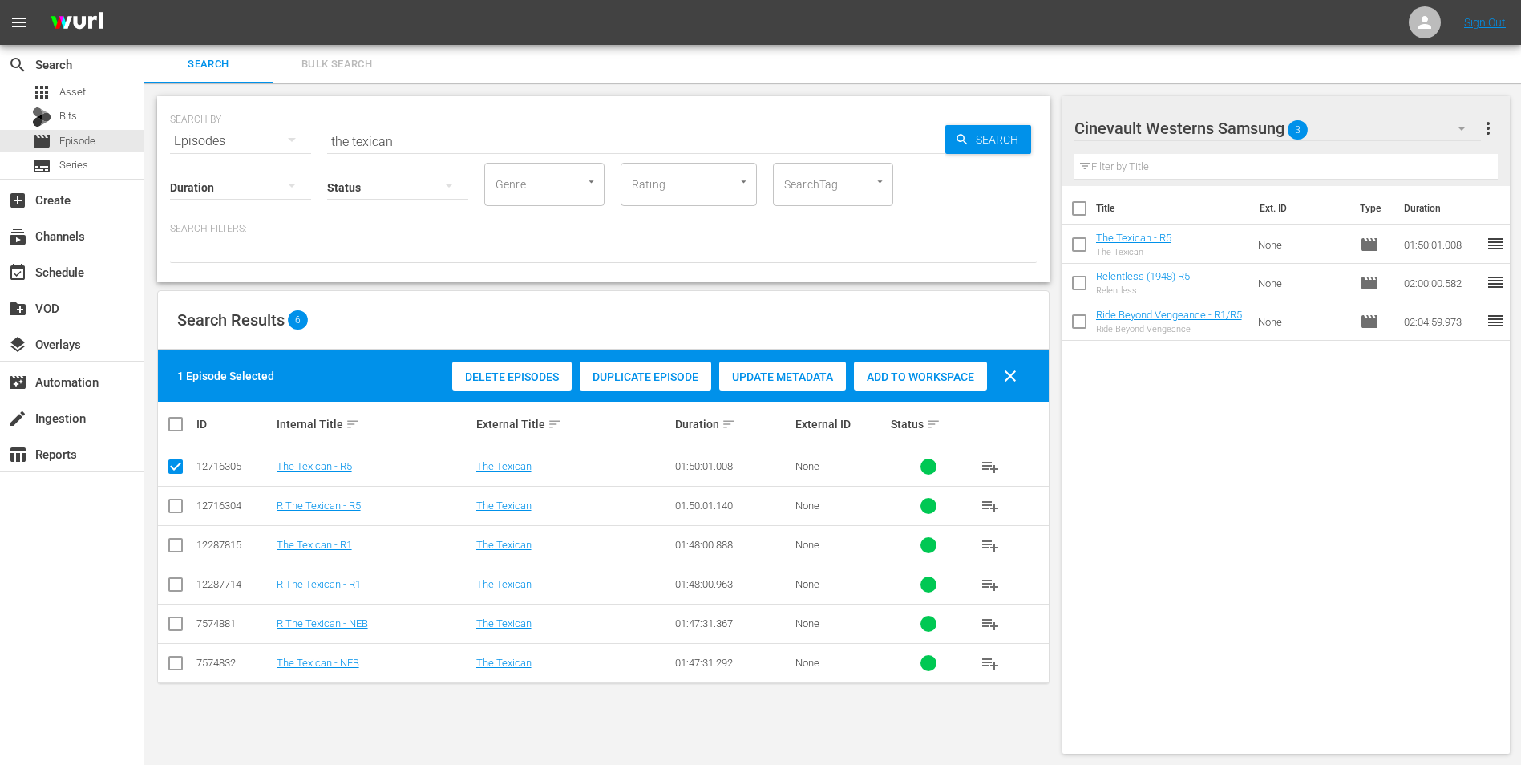
click at [1343, 136] on div "Cinevault Westerns Samsung 3" at bounding box center [1277, 128] width 407 height 45
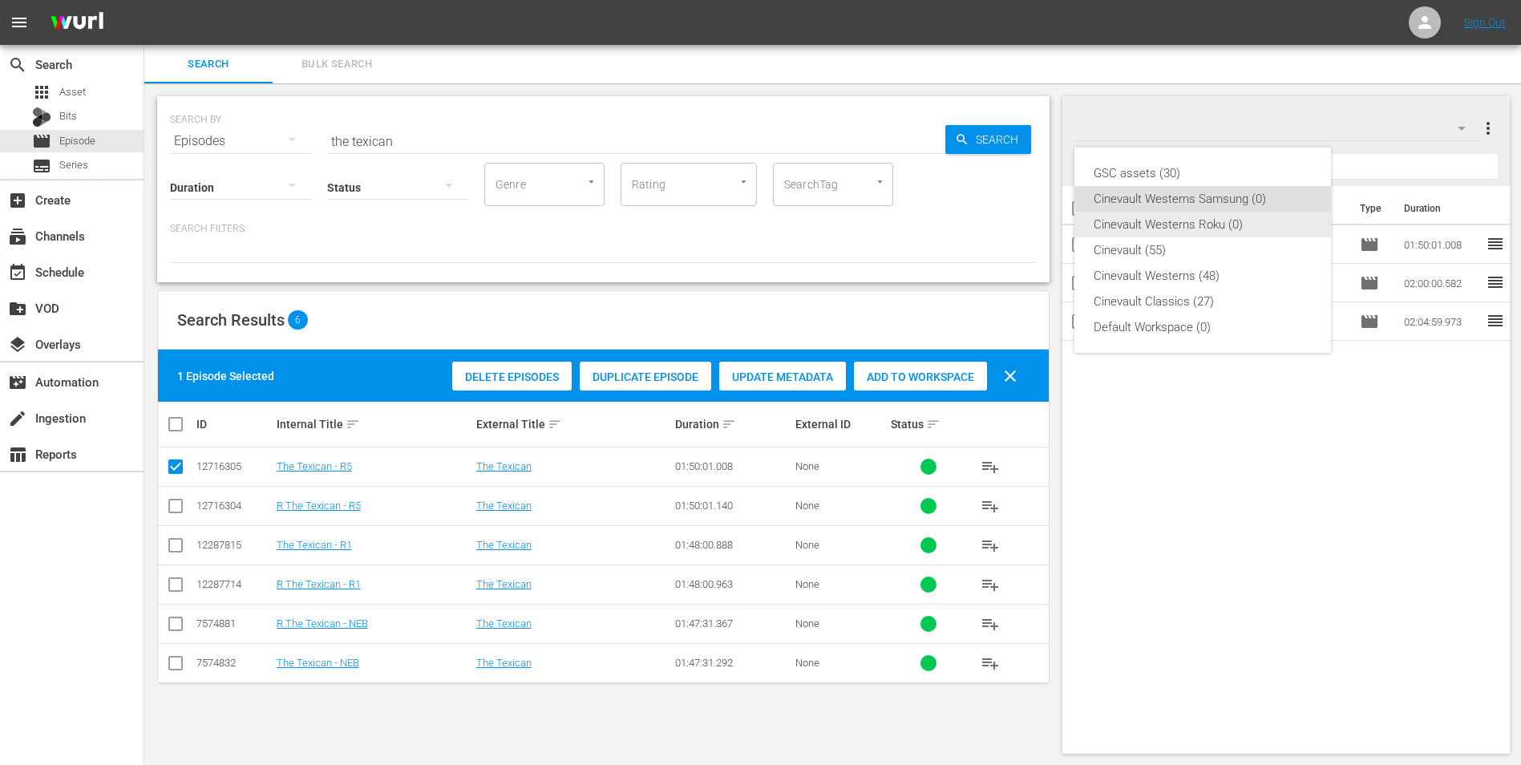
click at [1248, 230] on div "Cinevault Westerns Roku (0)" at bounding box center [1203, 225] width 218 height 26
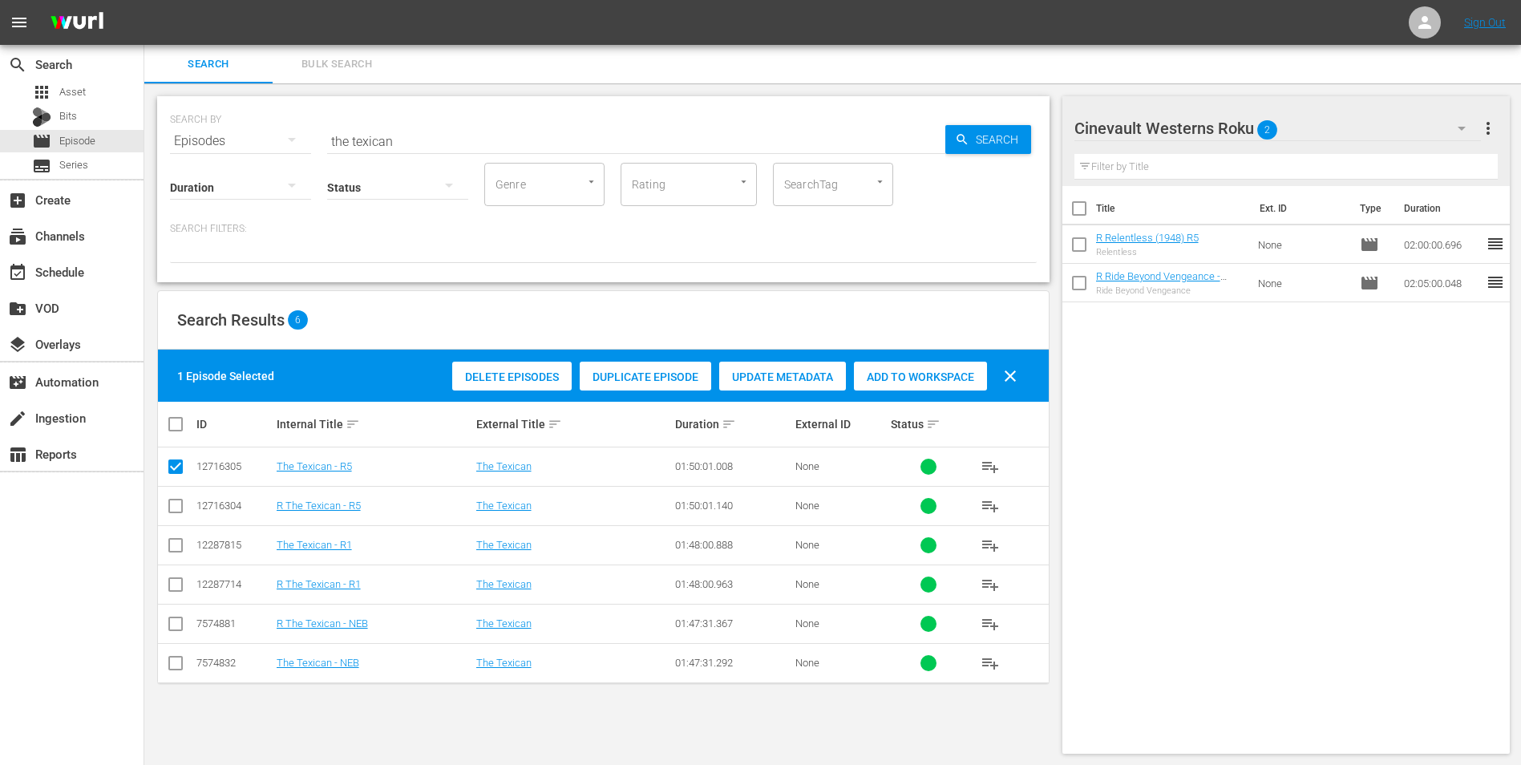
click at [171, 503] on input "checkbox" at bounding box center [175, 509] width 19 height 19
checkbox input "true"
click at [175, 470] on input "checkbox" at bounding box center [175, 469] width 19 height 19
checkbox input "false"
click at [918, 381] on span "Add to Workspace" at bounding box center [920, 376] width 133 height 13
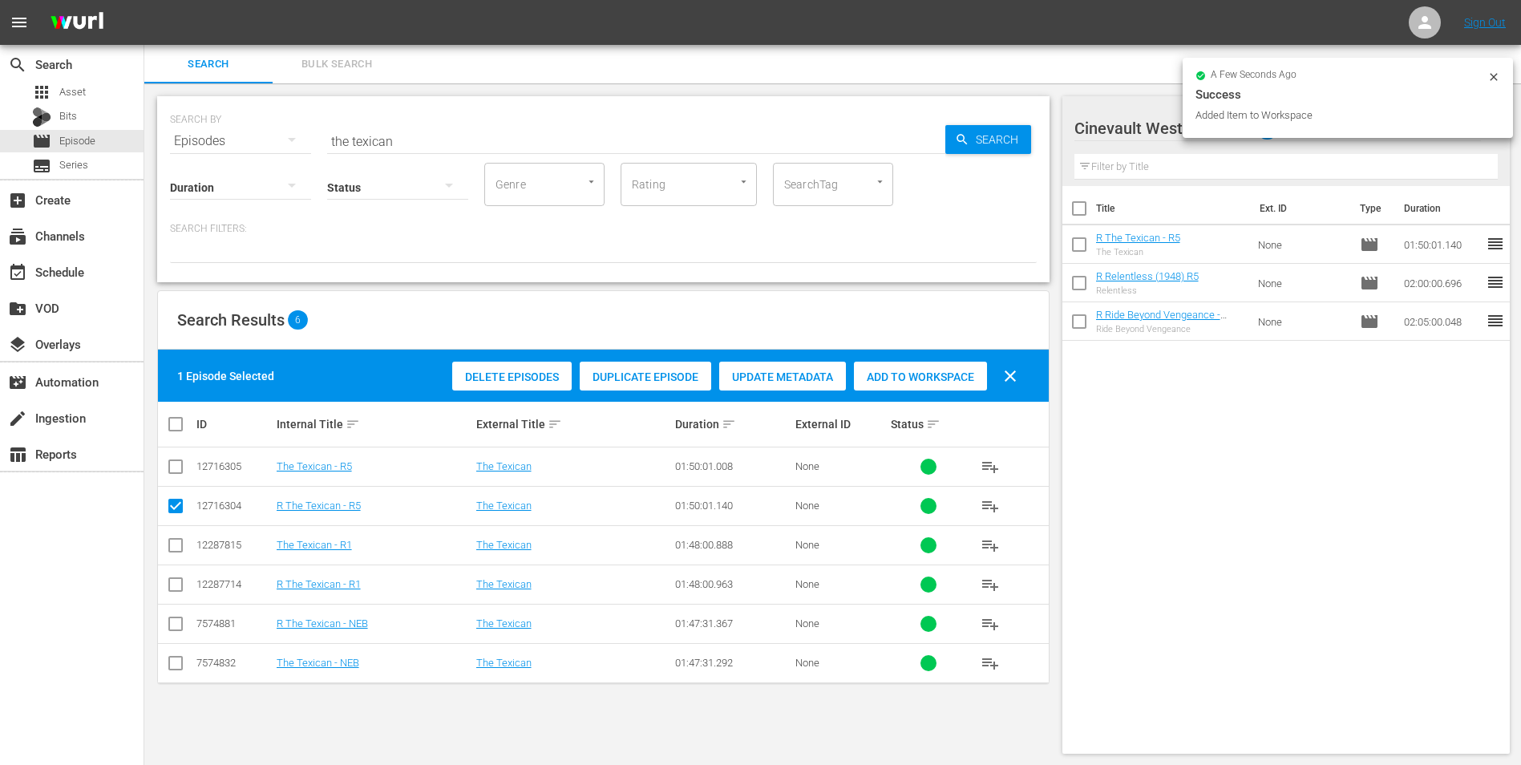
click at [656, 140] on input "the texican" at bounding box center [636, 141] width 618 height 38
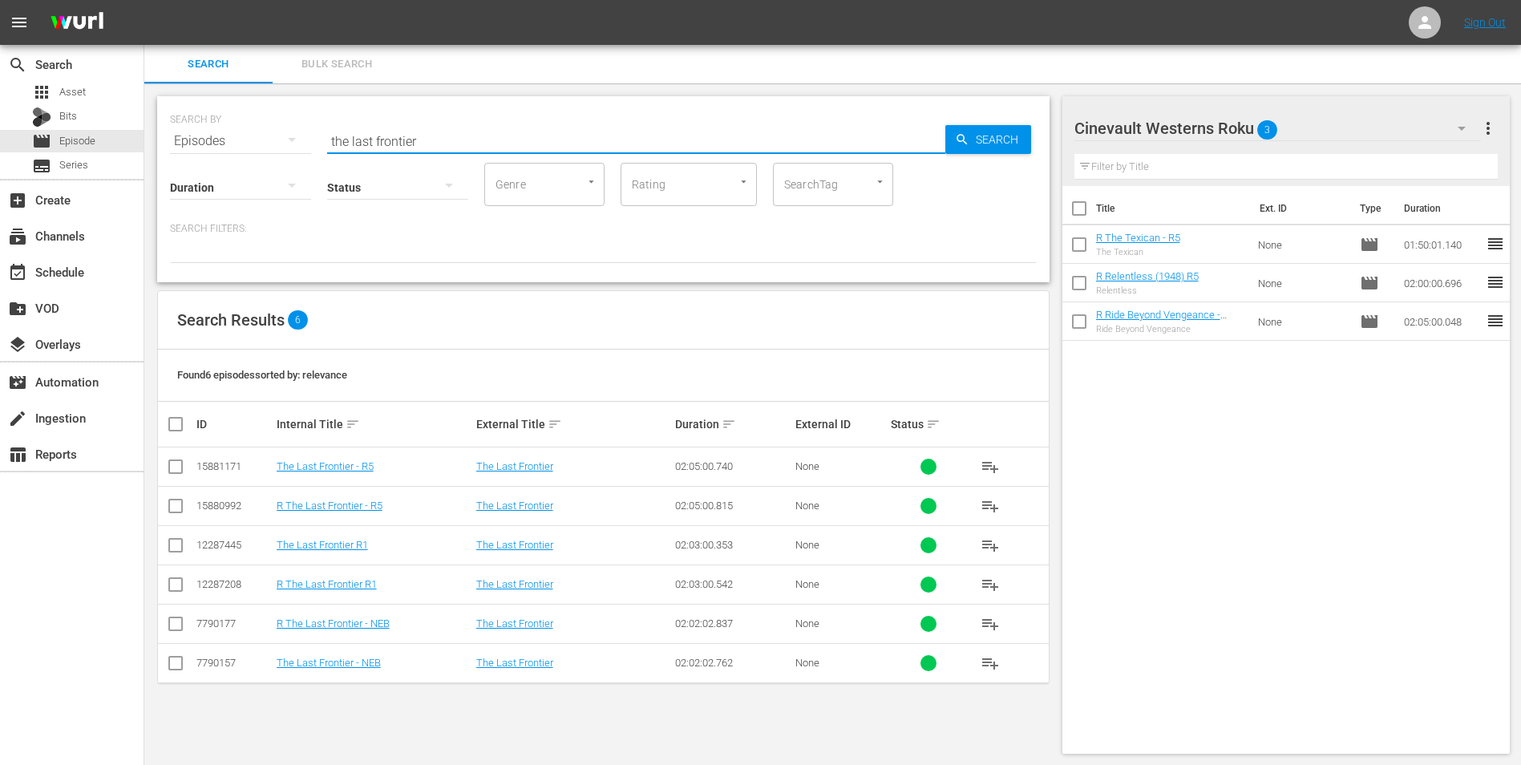
type input "the last frontier"
click at [172, 502] on input "checkbox" at bounding box center [175, 509] width 19 height 19
checkbox input "true"
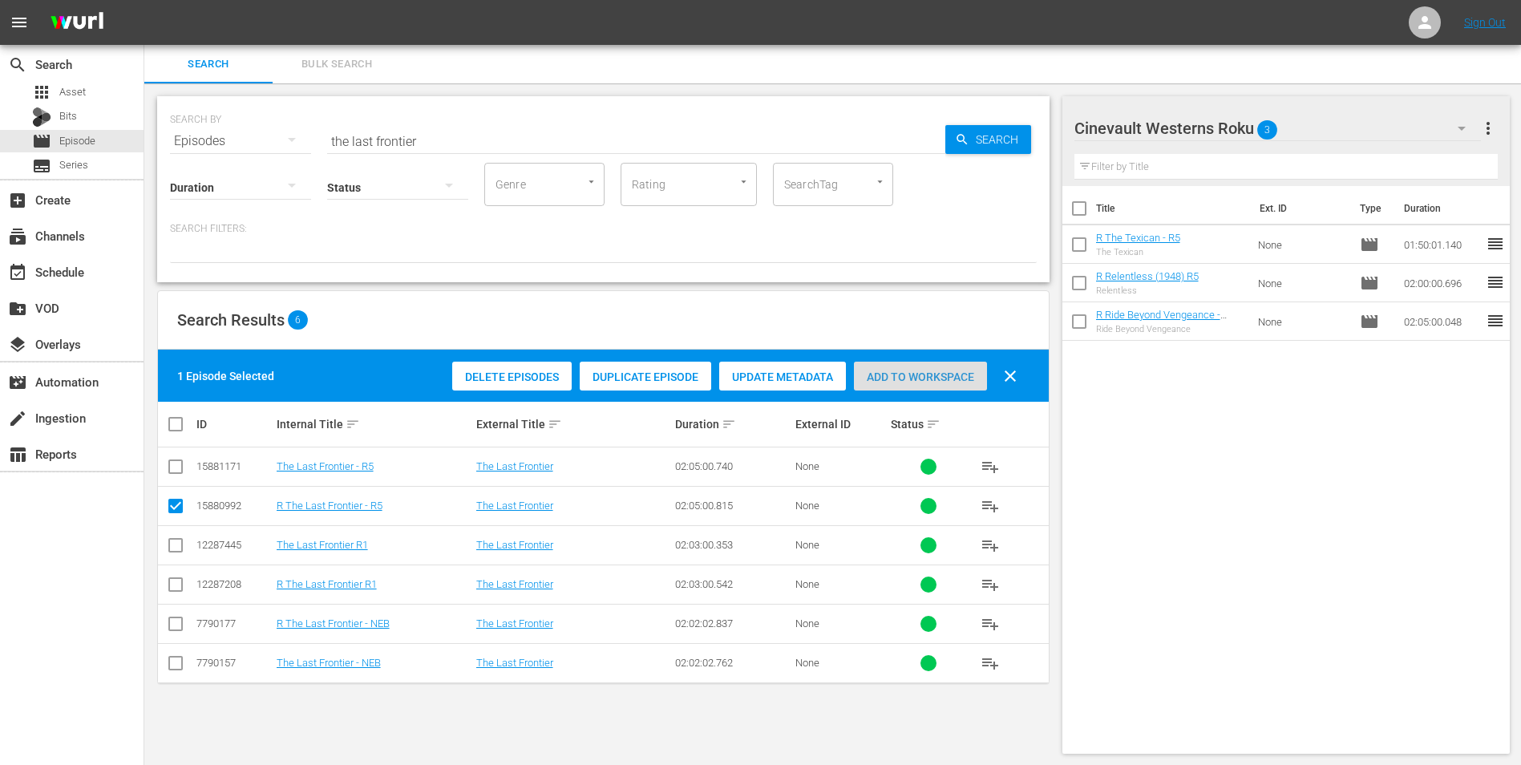
click at [937, 384] on div "Add to Workspace" at bounding box center [920, 377] width 133 height 30
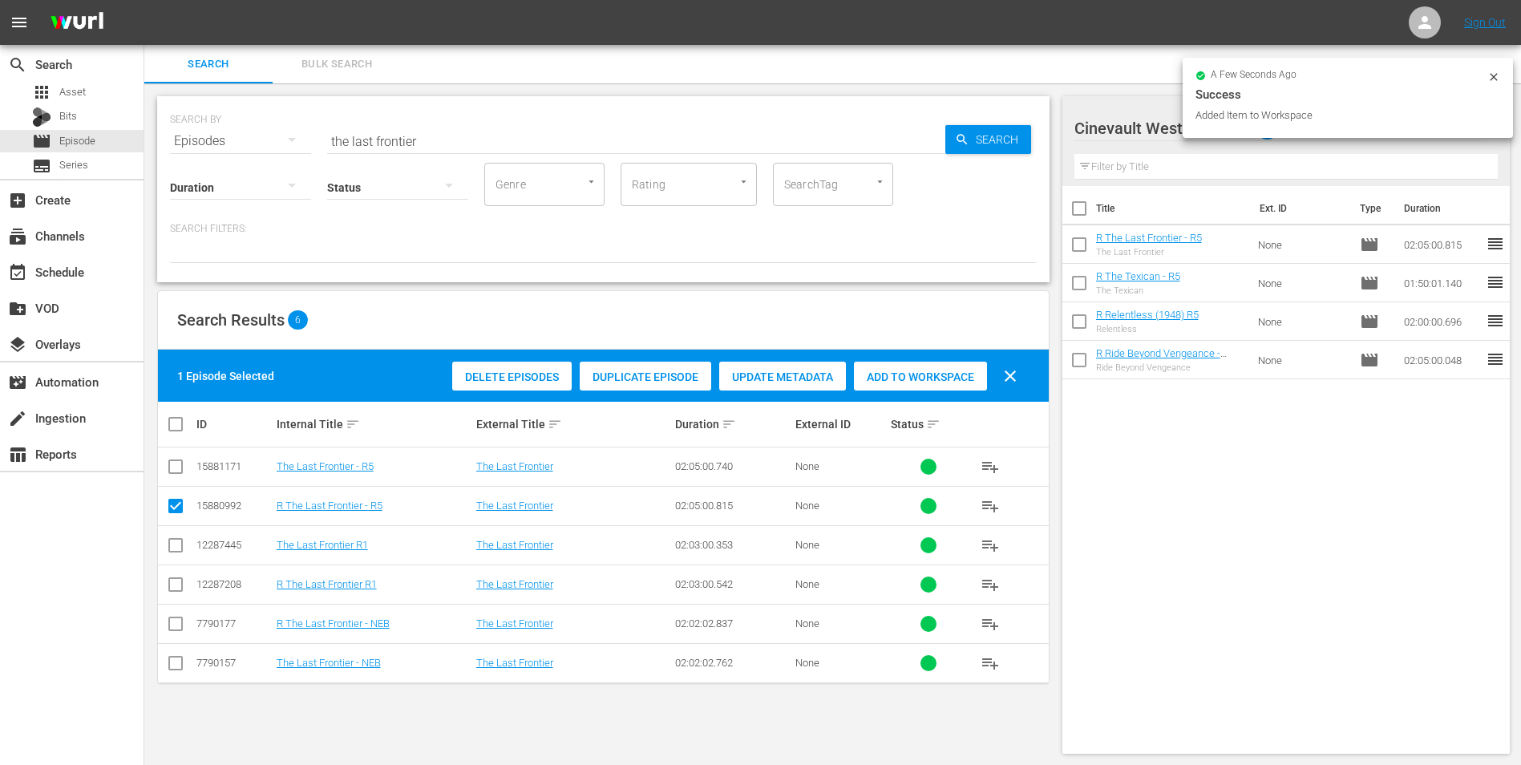
click at [1494, 72] on icon at bounding box center [1493, 77] width 13 height 13
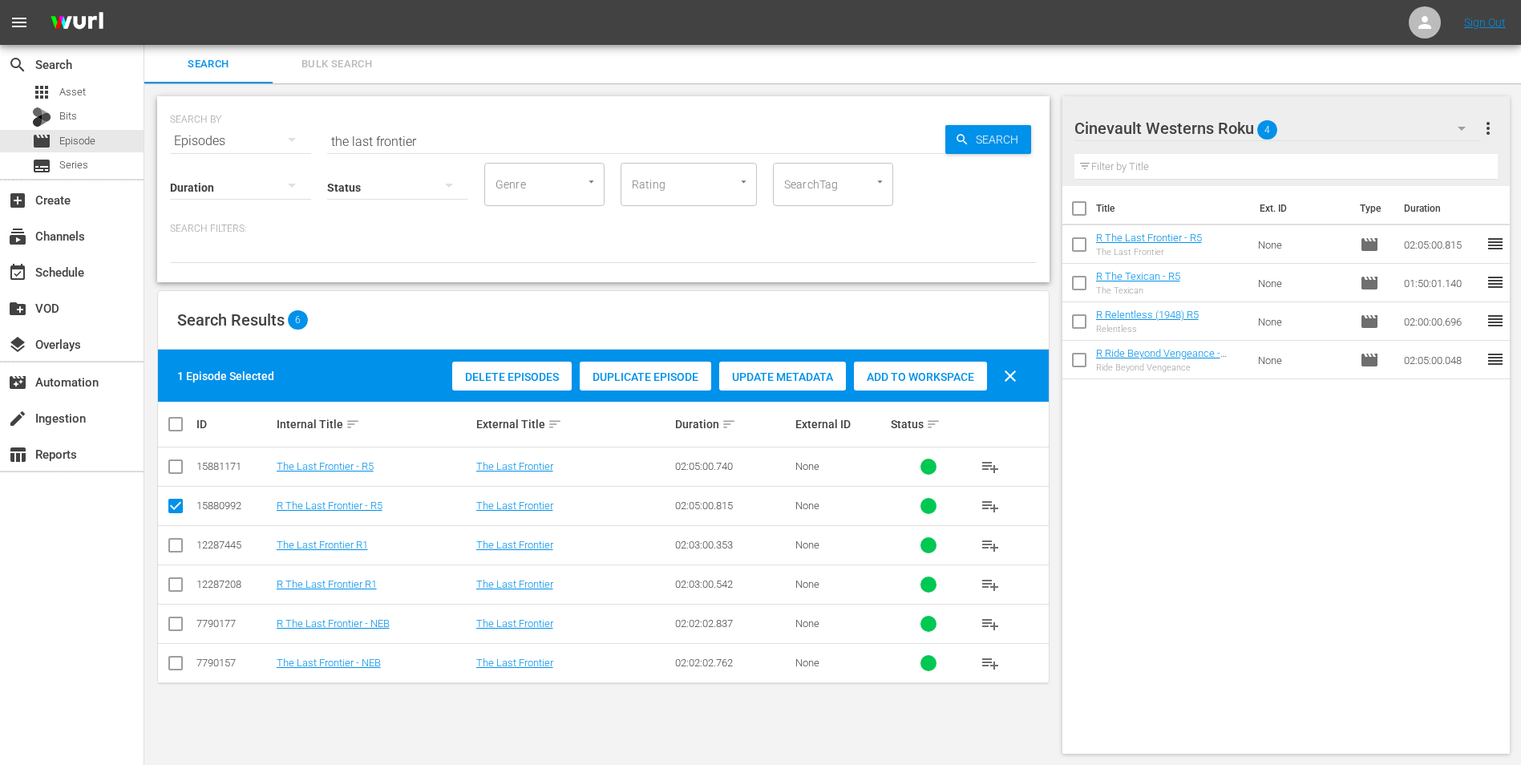
click at [1450, 126] on button "button" at bounding box center [1461, 128] width 38 height 38
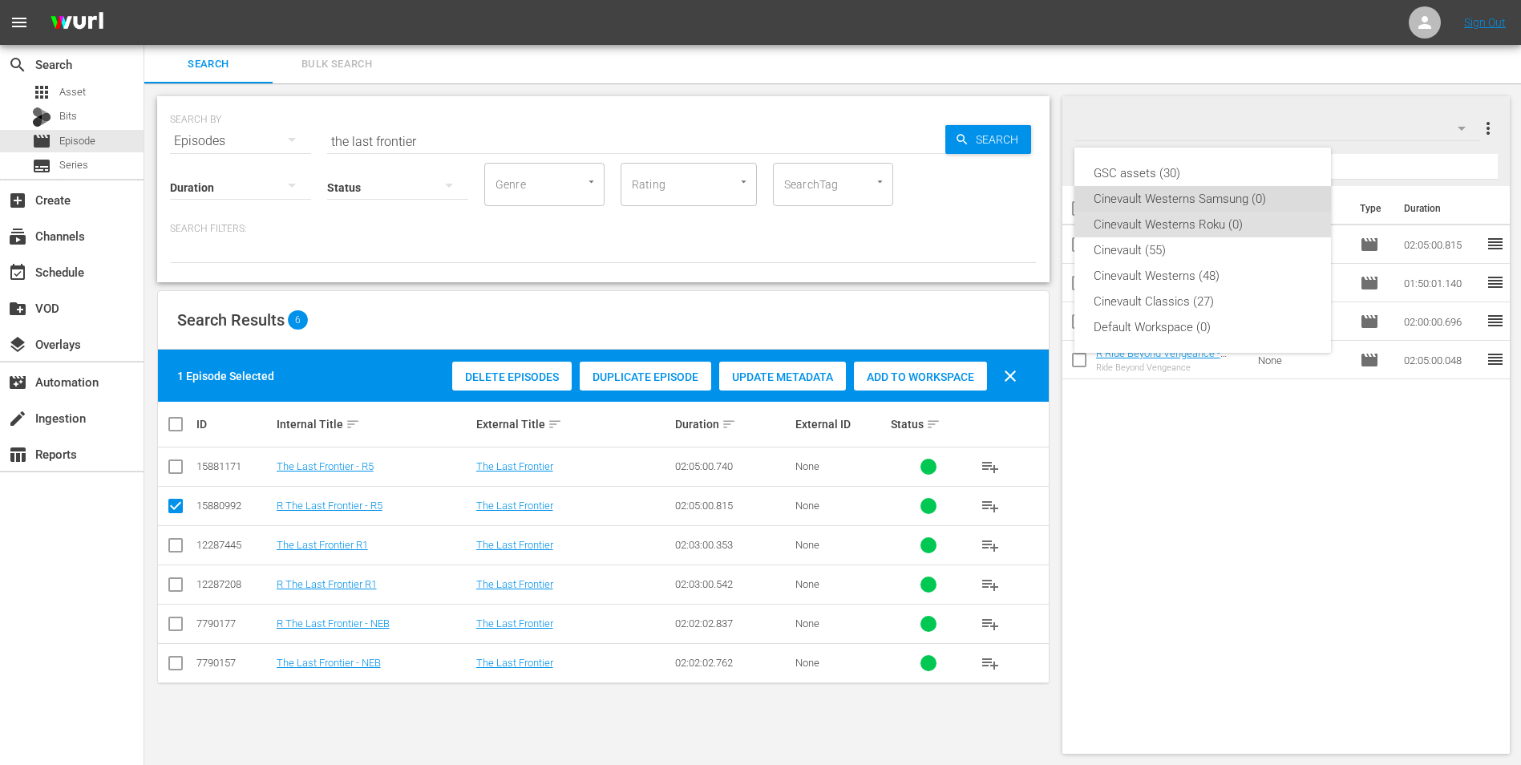
click at [1220, 192] on div "Cinevault Westerns Samsung (0)" at bounding box center [1203, 199] width 218 height 26
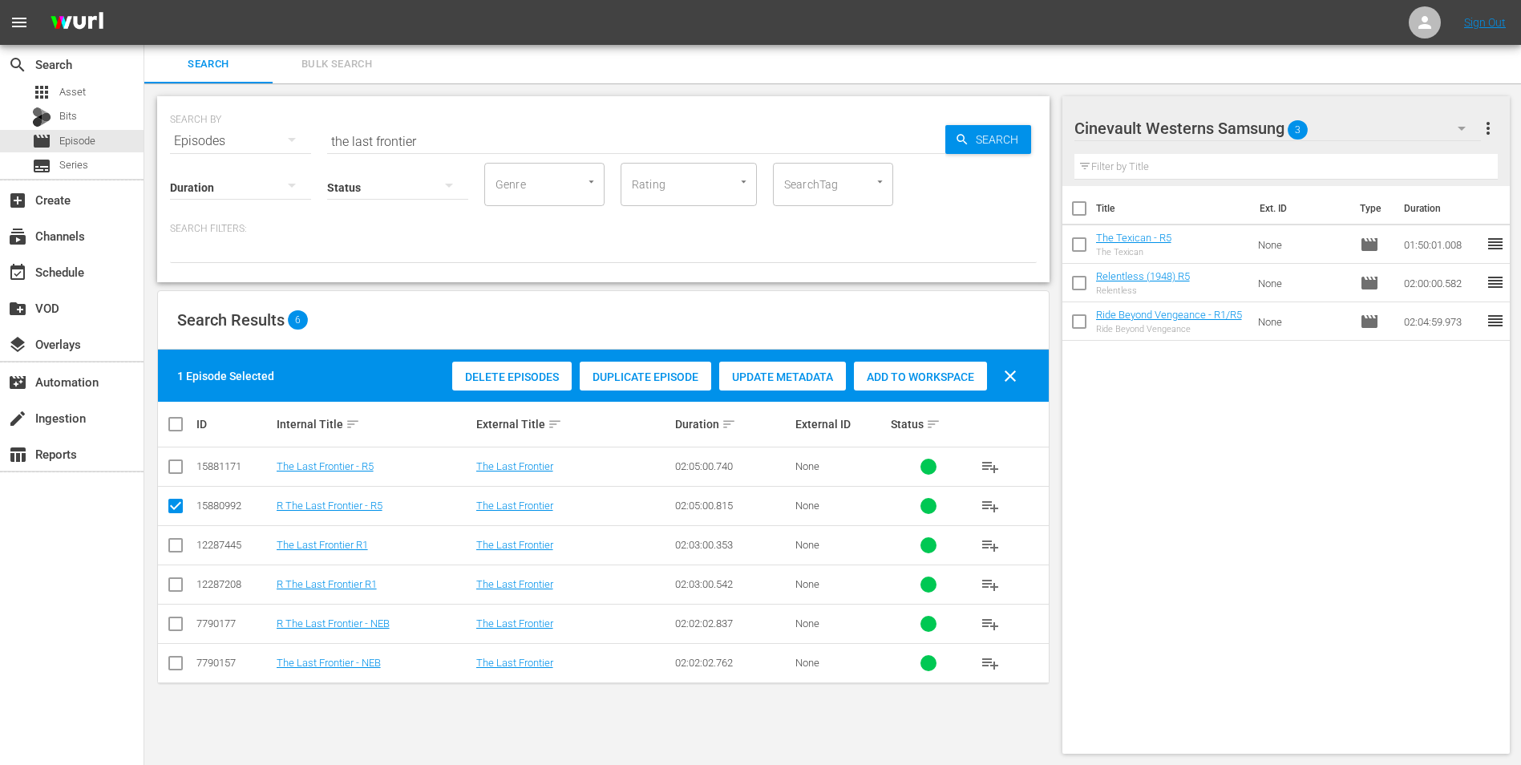
click at [178, 467] on input "checkbox" at bounding box center [175, 469] width 19 height 19
checkbox input "true"
click at [172, 512] on input "checkbox" at bounding box center [175, 509] width 19 height 19
checkbox input "false"
click at [934, 374] on span "Add to Workspace" at bounding box center [920, 376] width 133 height 13
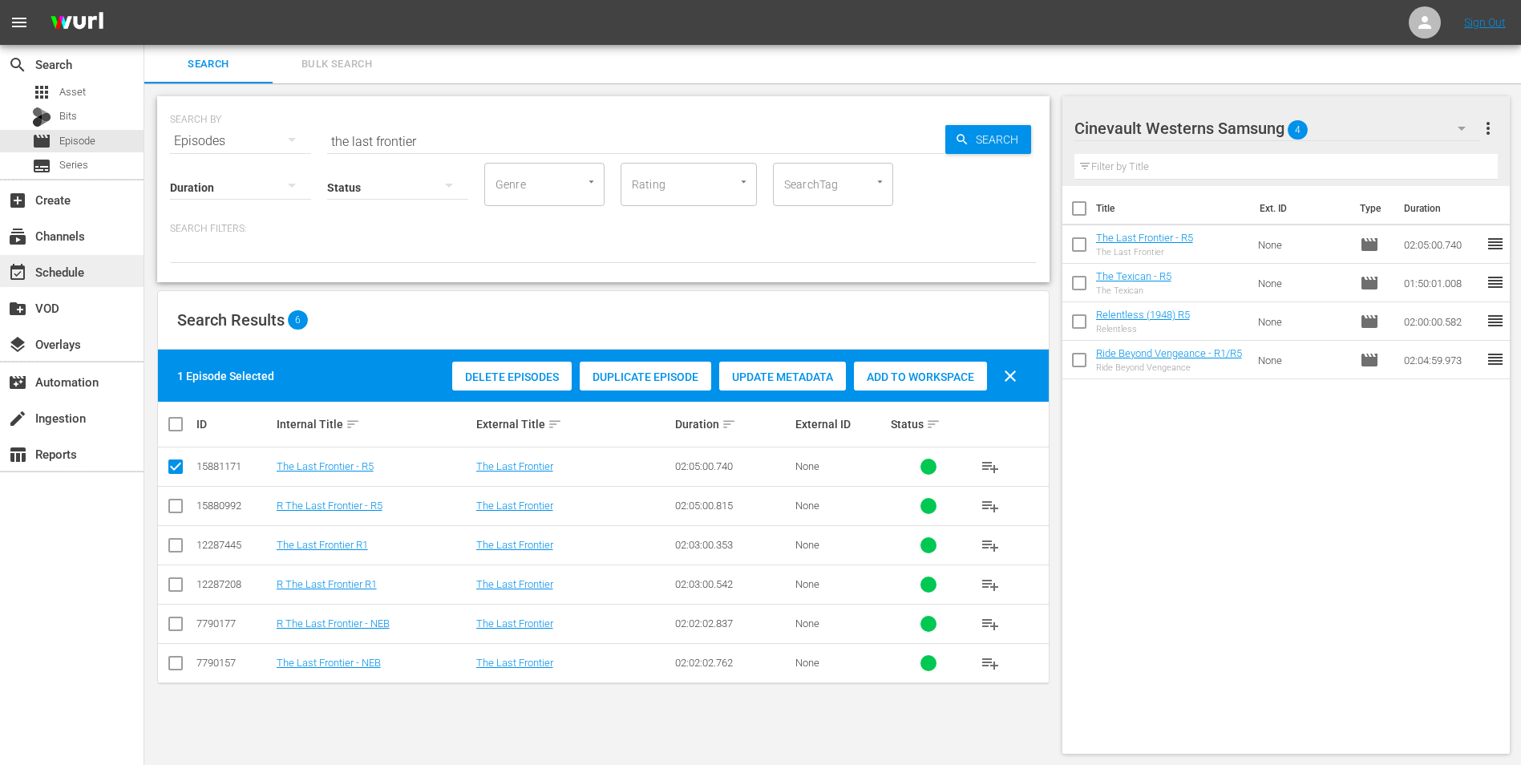
click at [66, 265] on div "event_available Schedule" at bounding box center [45, 269] width 90 height 14
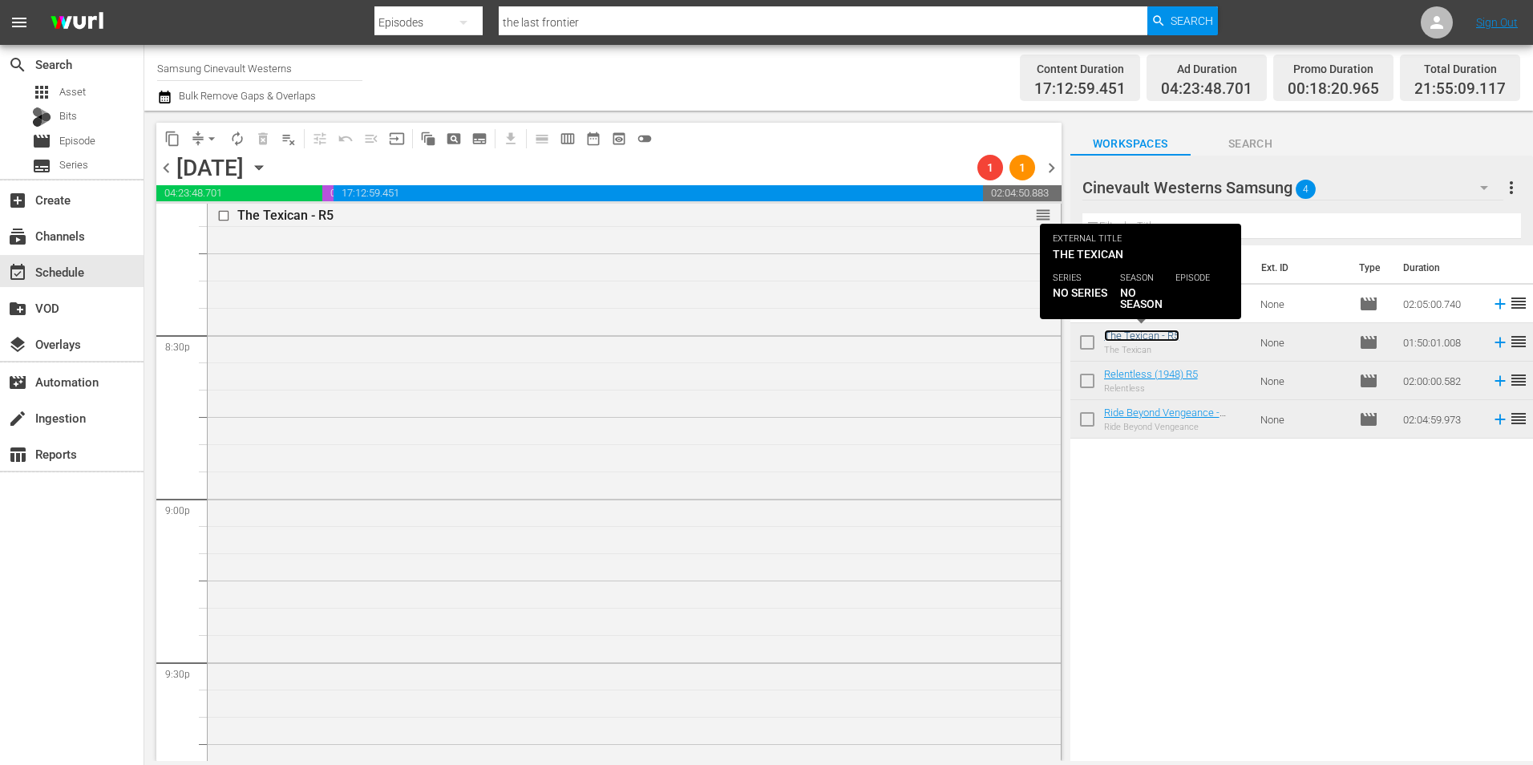
scroll to position [6895, 0]
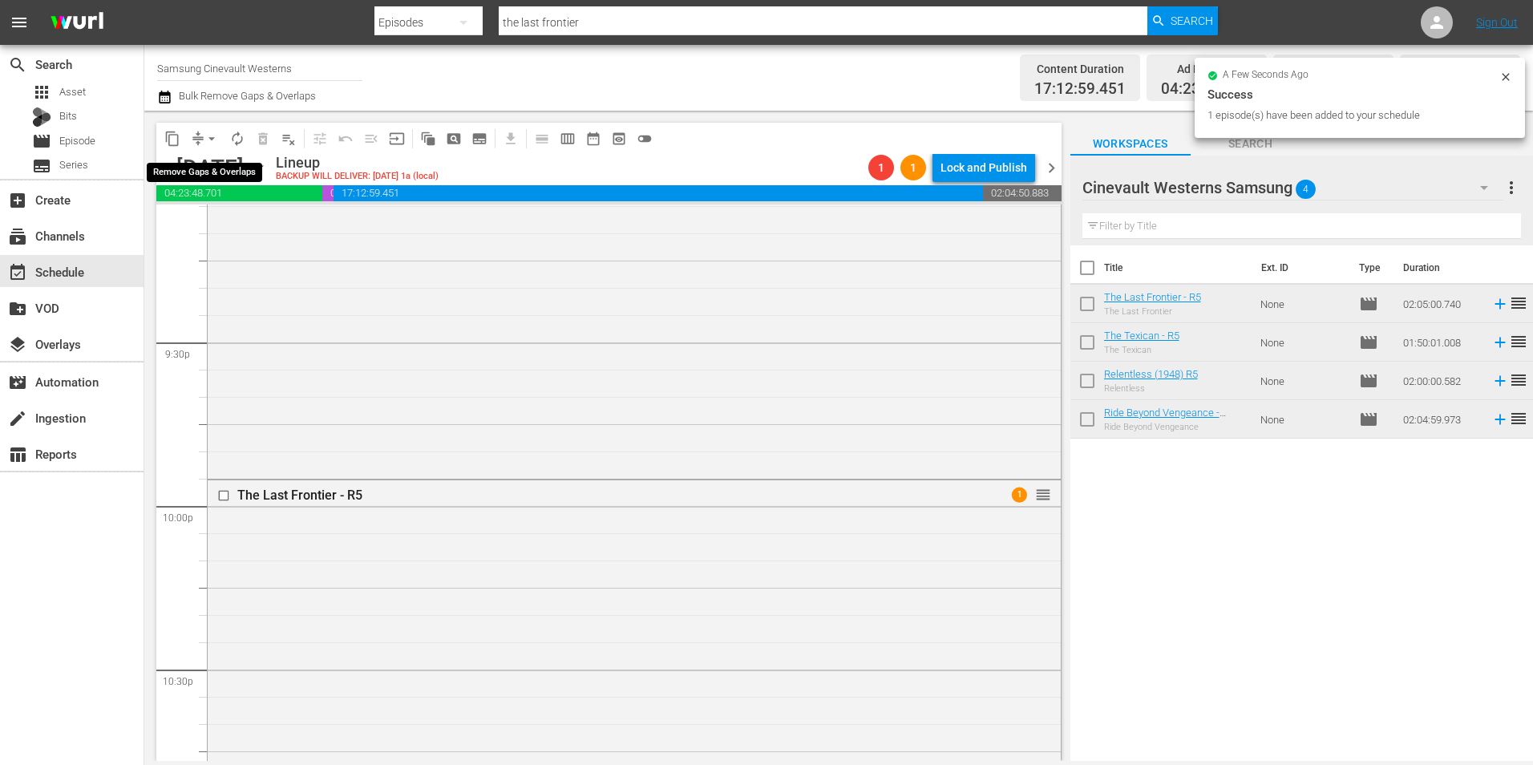
click at [209, 136] on span "arrow_drop_down" at bounding box center [212, 139] width 16 height 16
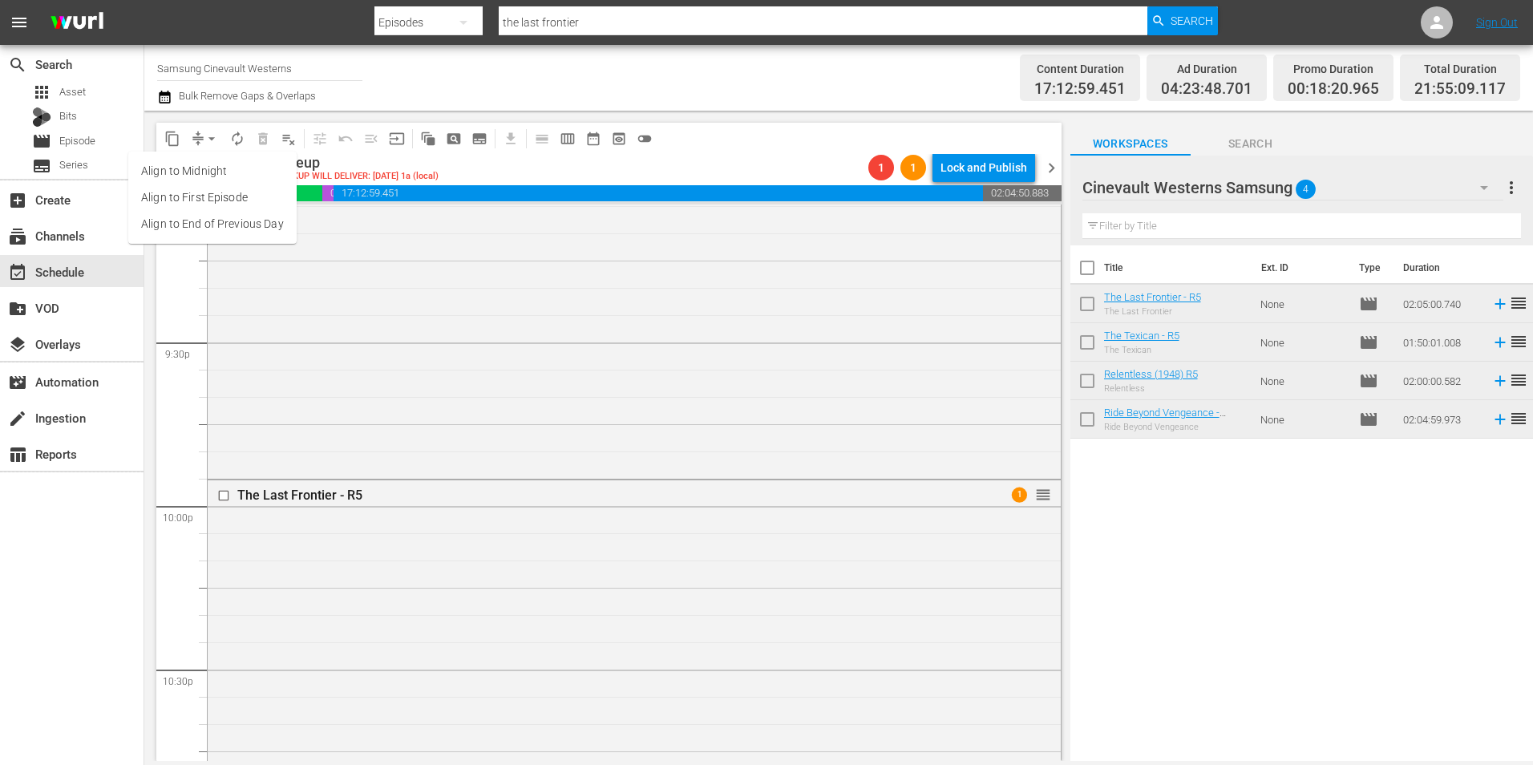
click at [232, 161] on li "Align to Midnight" at bounding box center [212, 171] width 168 height 26
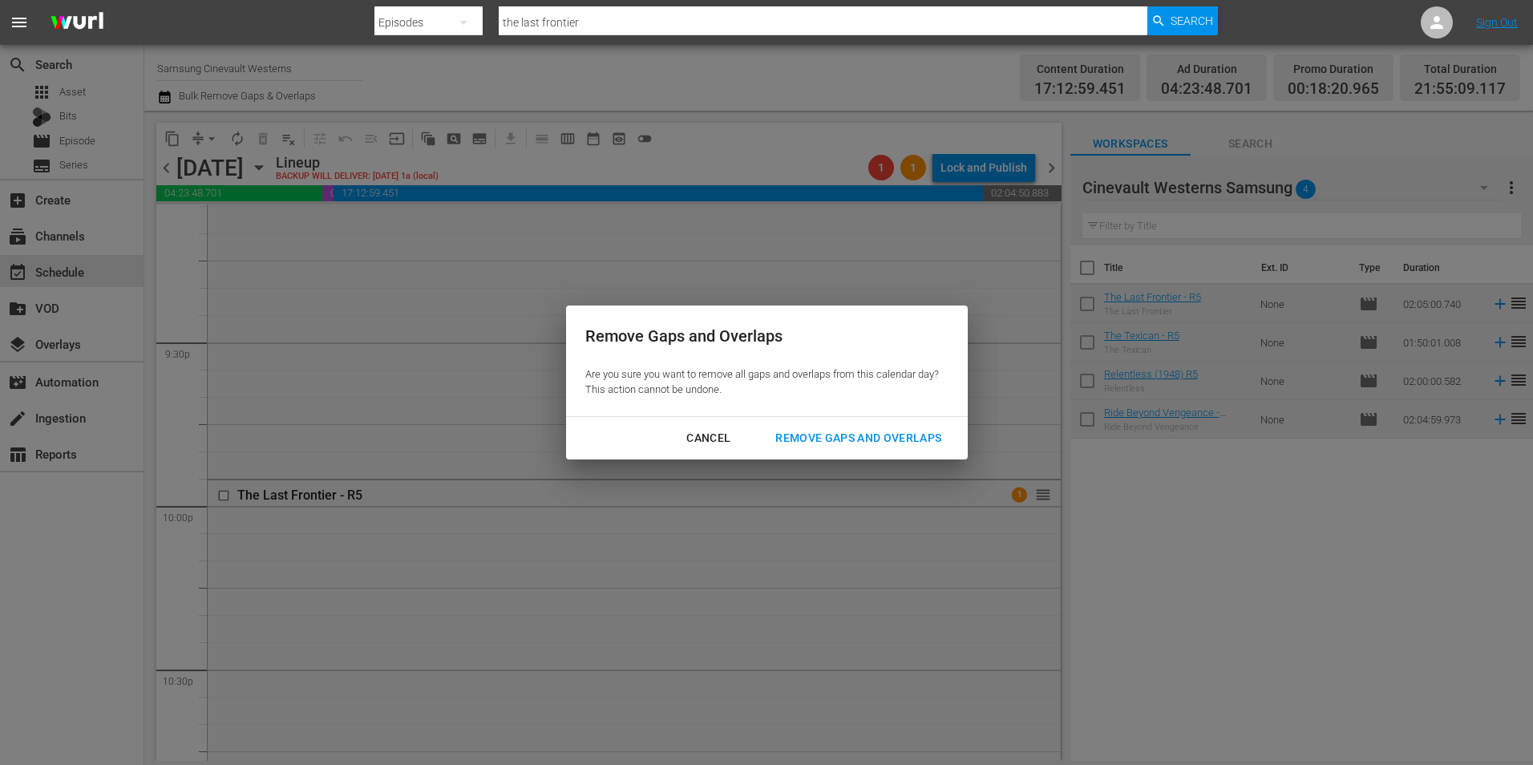
click at [787, 436] on div "Remove Gaps and Overlaps" at bounding box center [859, 438] width 192 height 20
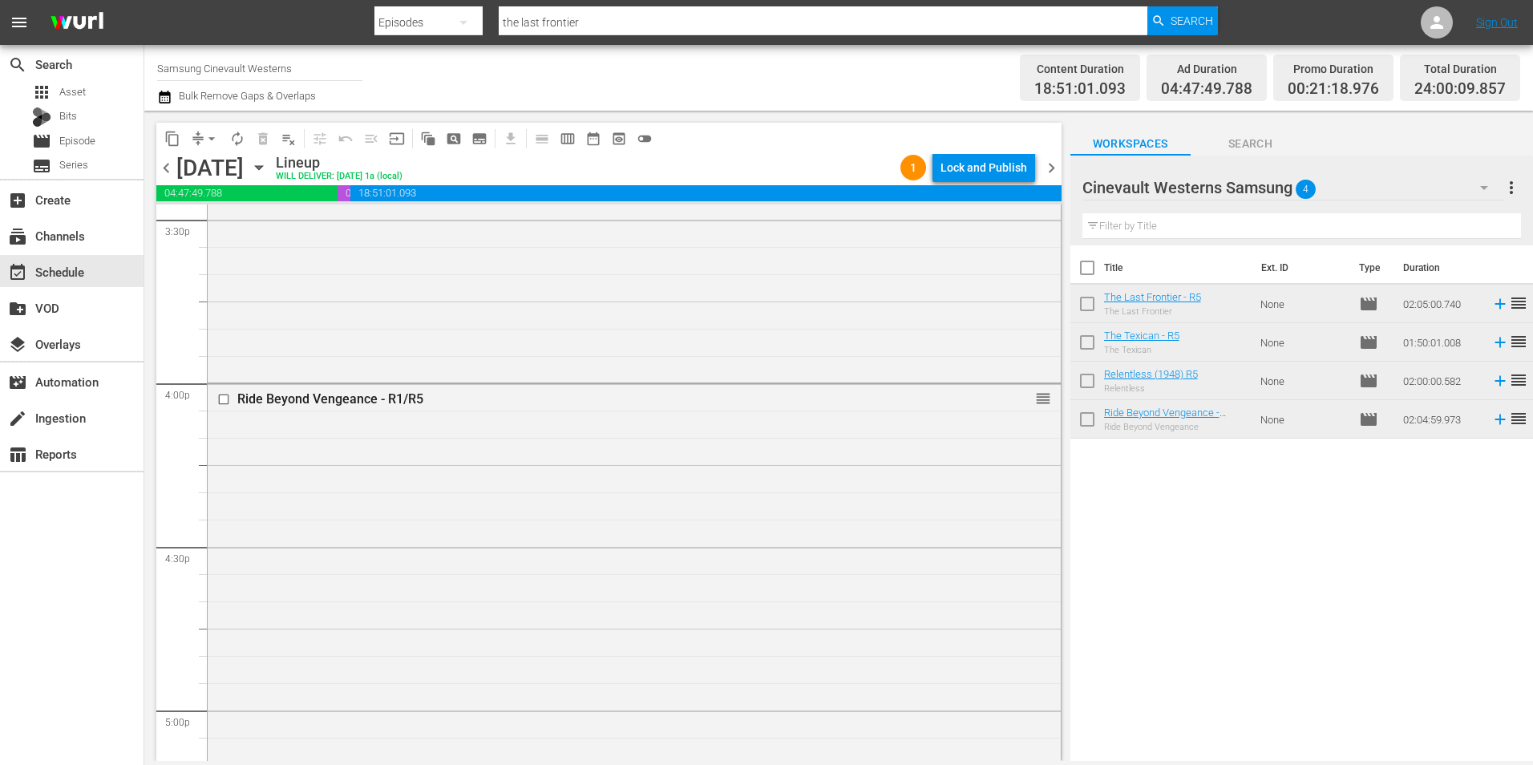
scroll to position [5051, 0]
click at [225, 404] on input "checkbox" at bounding box center [225, 405] width 17 height 14
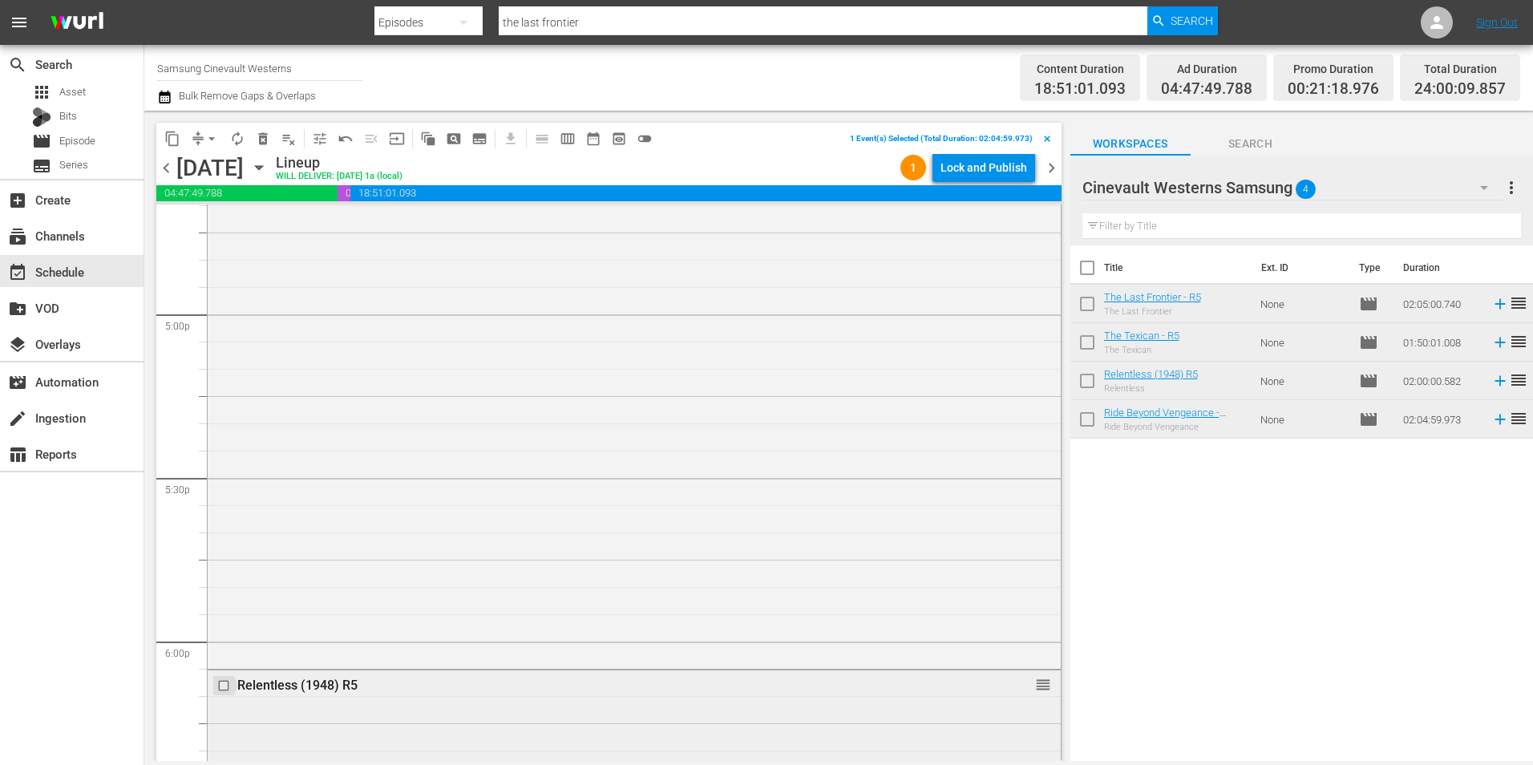
click at [227, 690] on input "checkbox" at bounding box center [225, 685] width 17 height 14
click at [221, 459] on input "checkbox" at bounding box center [225, 458] width 17 height 14
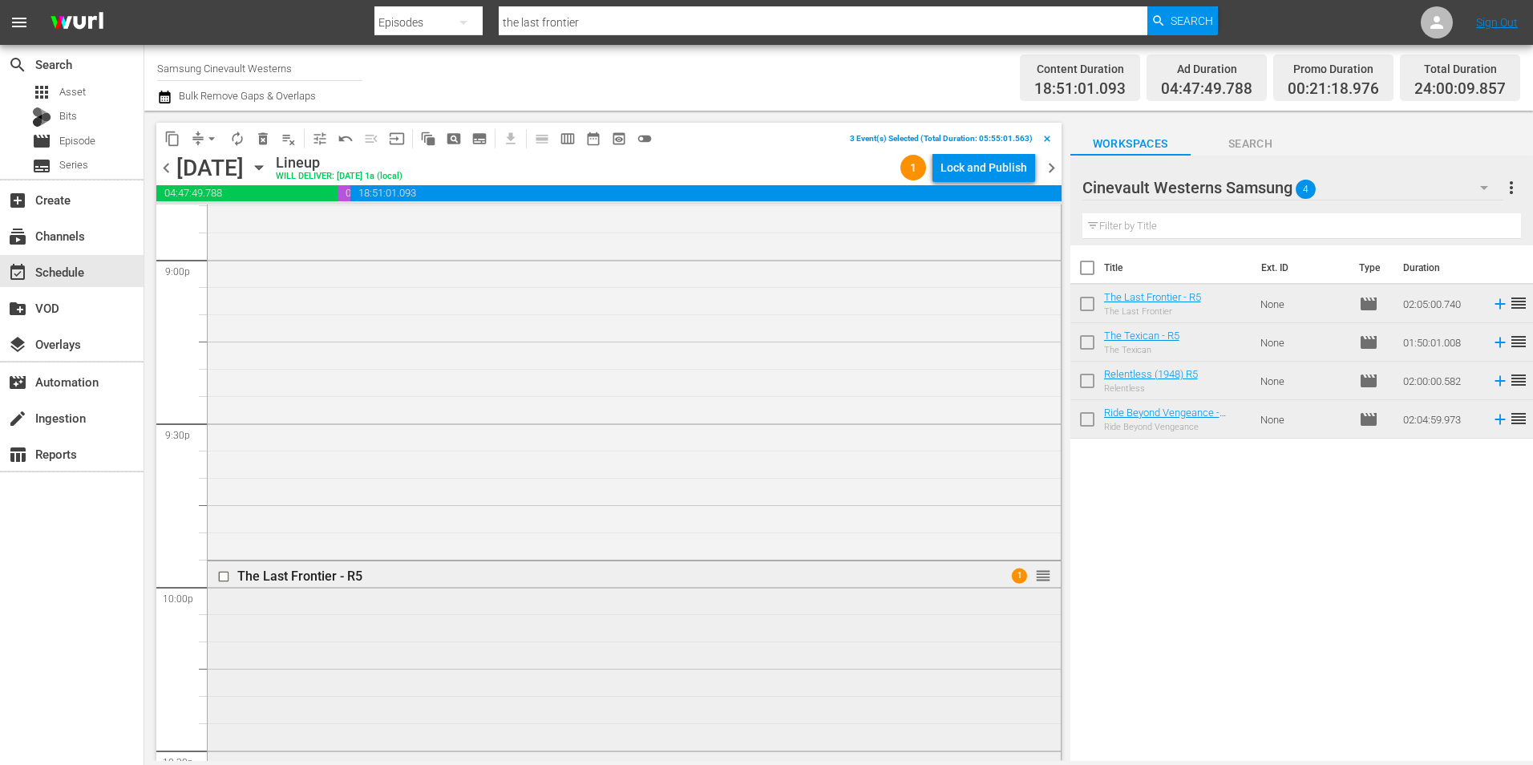
click at [226, 580] on input "checkbox" at bounding box center [225, 576] width 17 height 14
click at [175, 141] on span "content_copy" at bounding box center [172, 139] width 16 height 16
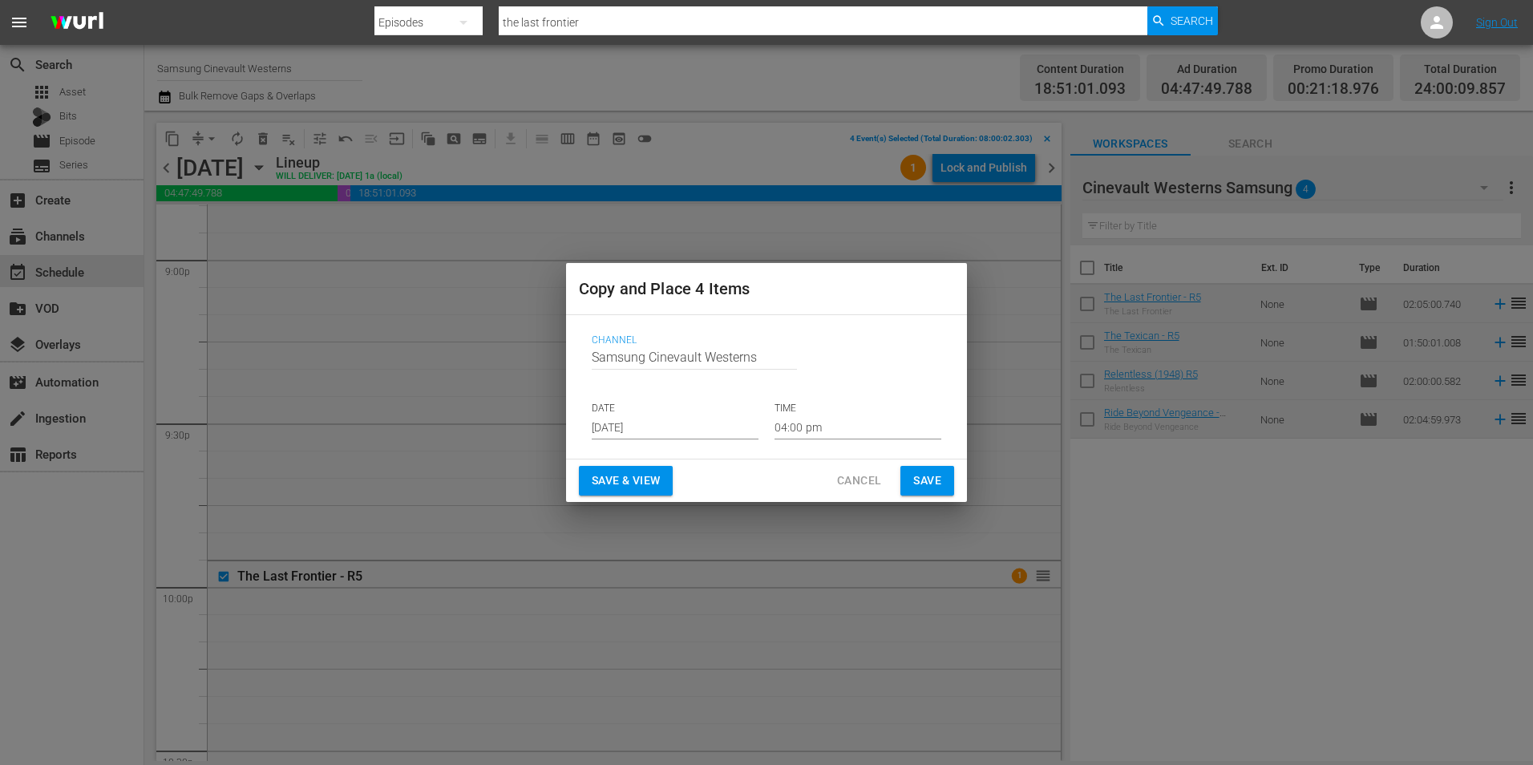
click at [609, 433] on input "[DATE]" at bounding box center [675, 427] width 167 height 24
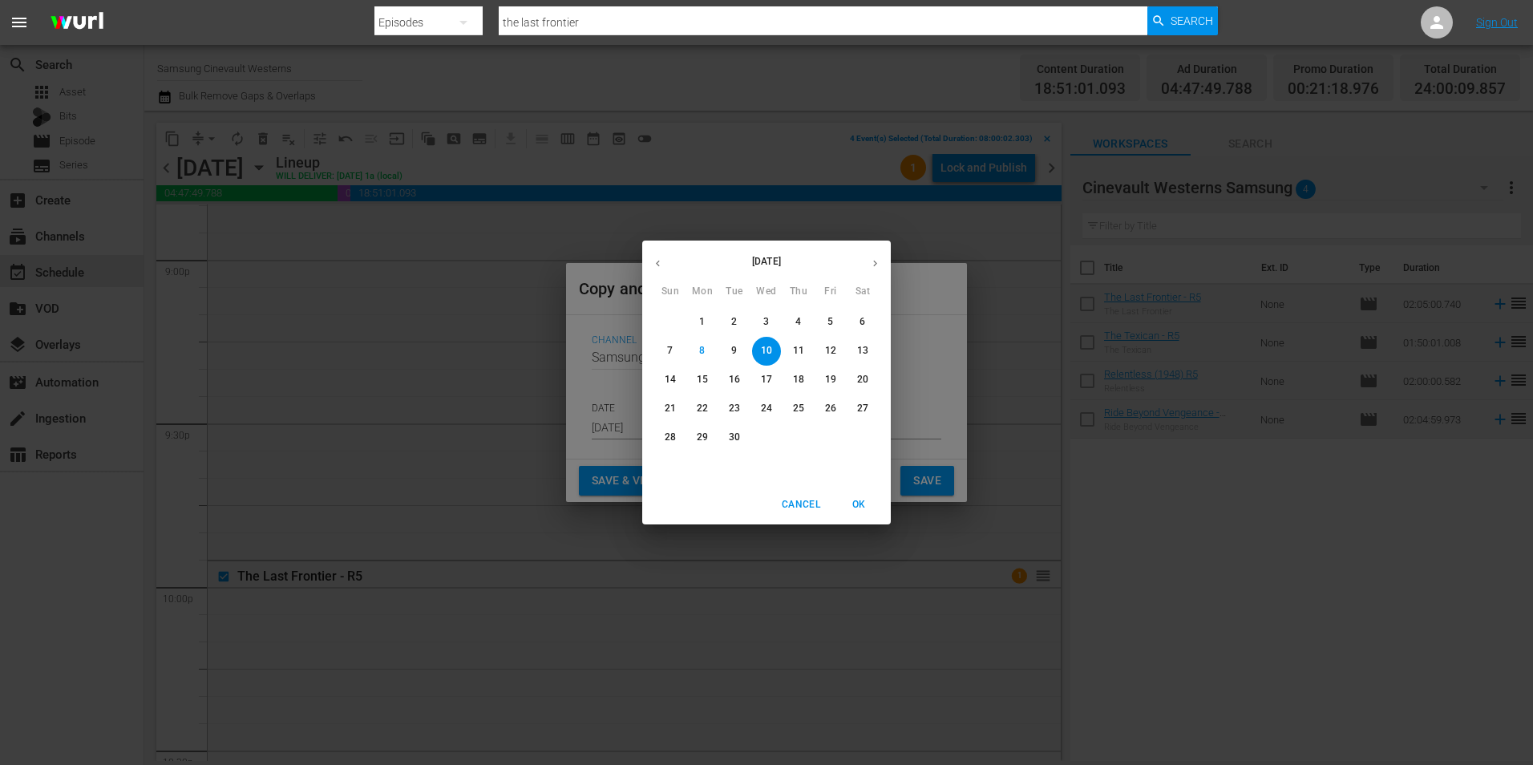
click at [669, 416] on button "21" at bounding box center [670, 408] width 29 height 29
type input "[DATE]"
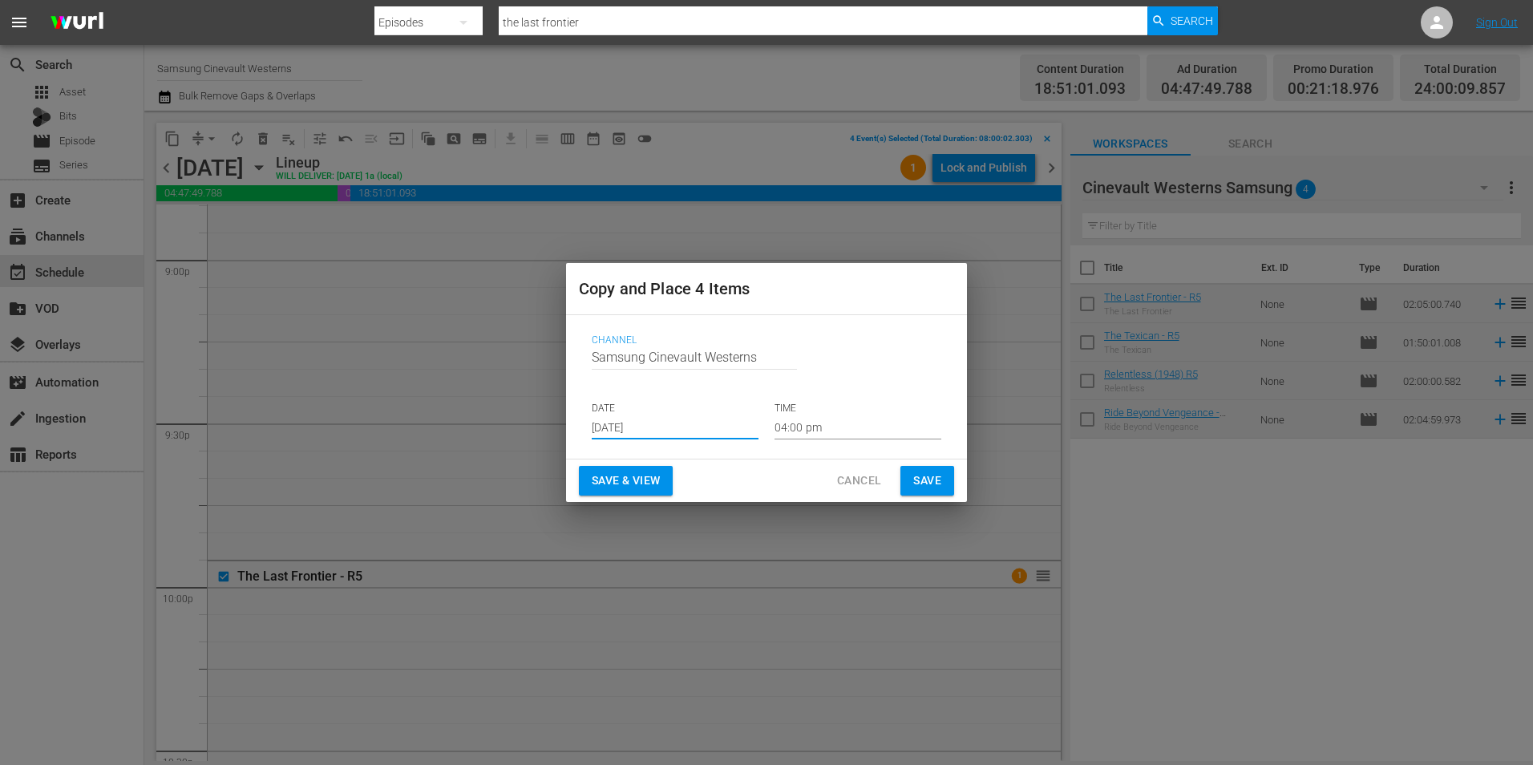
click at [835, 432] on input "04:00 pm" at bounding box center [858, 427] width 167 height 24
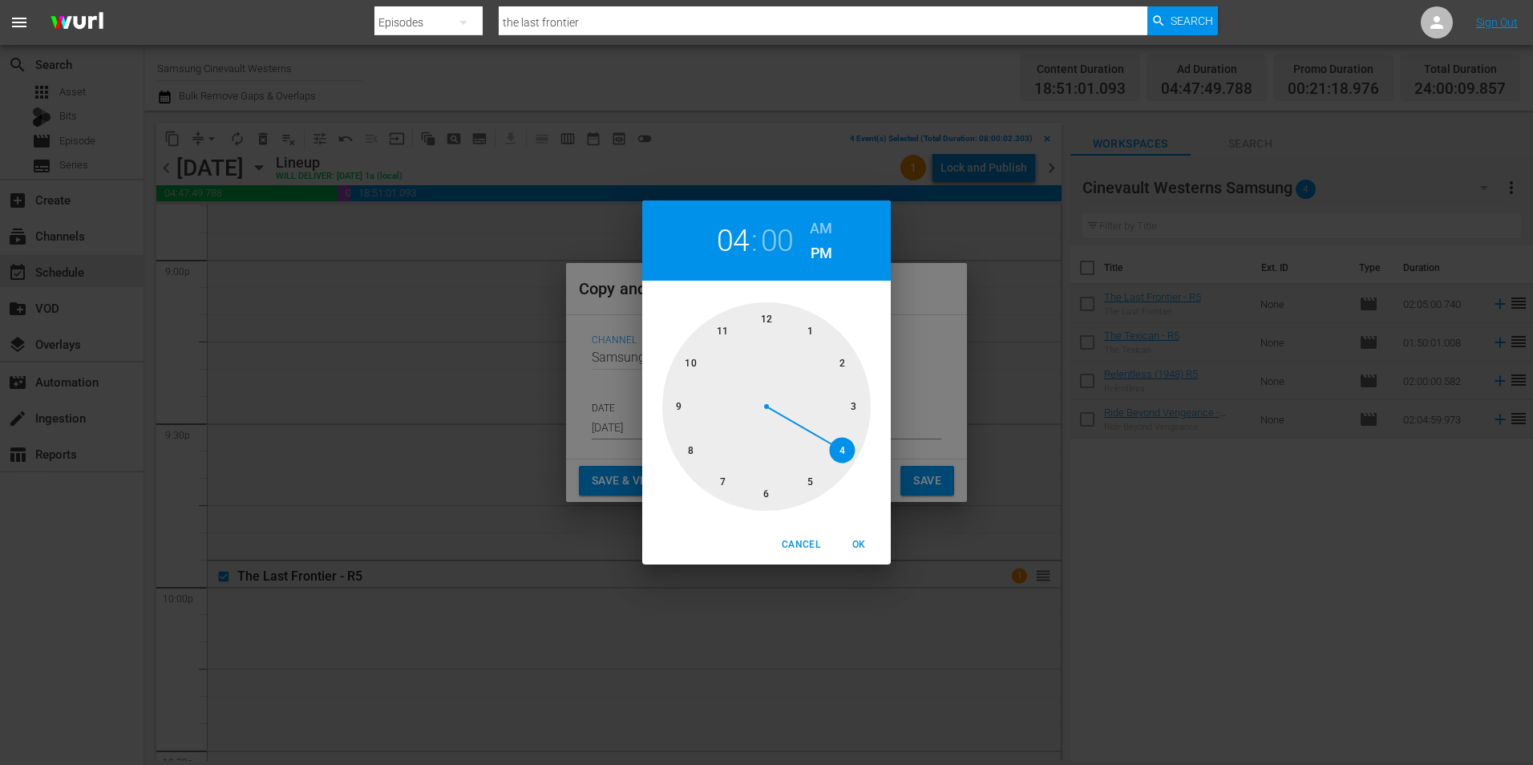
click at [762, 323] on div at bounding box center [766, 406] width 208 height 208
click at [817, 222] on h6 "AM" at bounding box center [821, 229] width 22 height 26
click at [863, 554] on button "OK" at bounding box center [858, 545] width 51 height 26
type input "12:00 am"
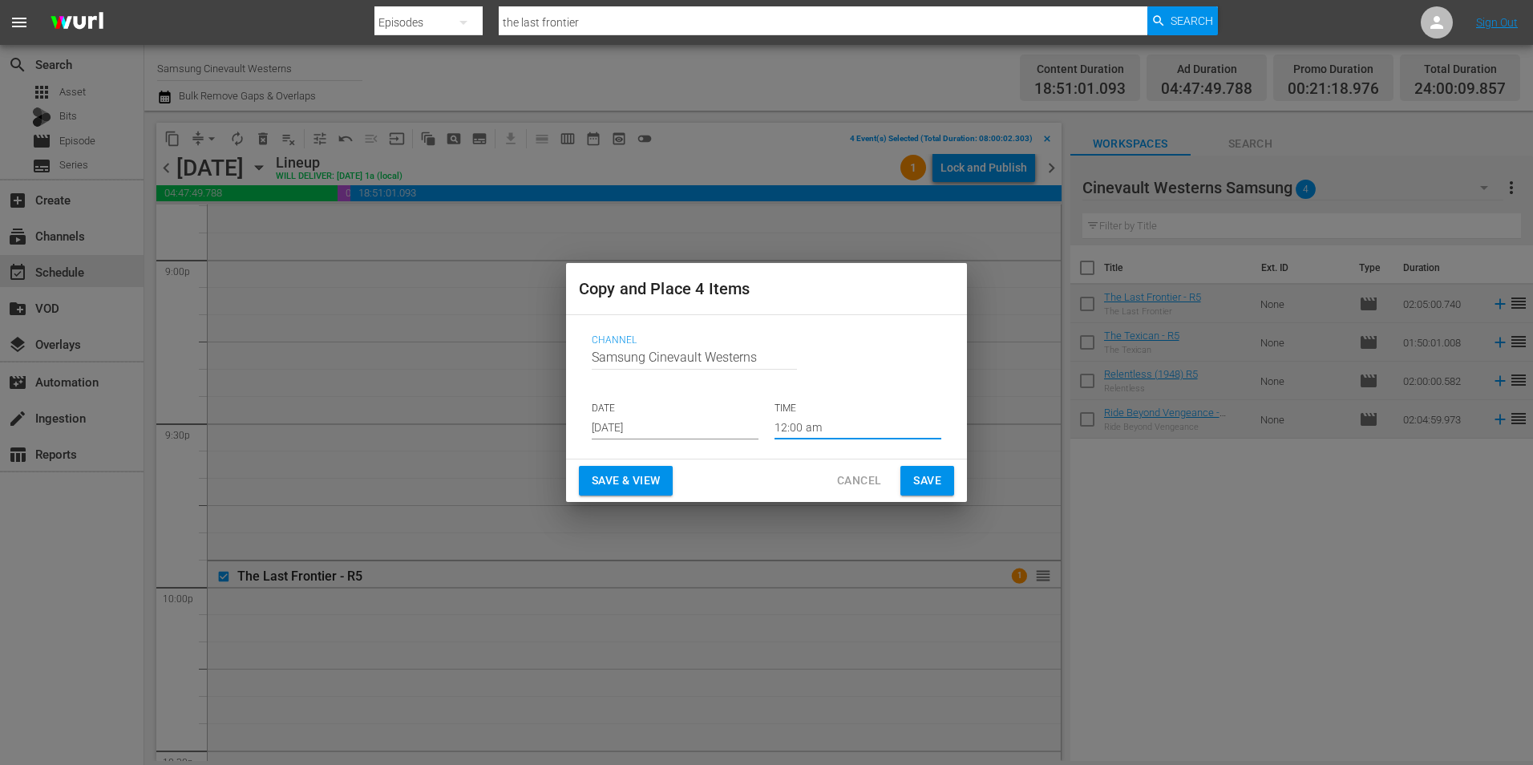
click at [936, 480] on span "Save" at bounding box center [927, 481] width 28 height 20
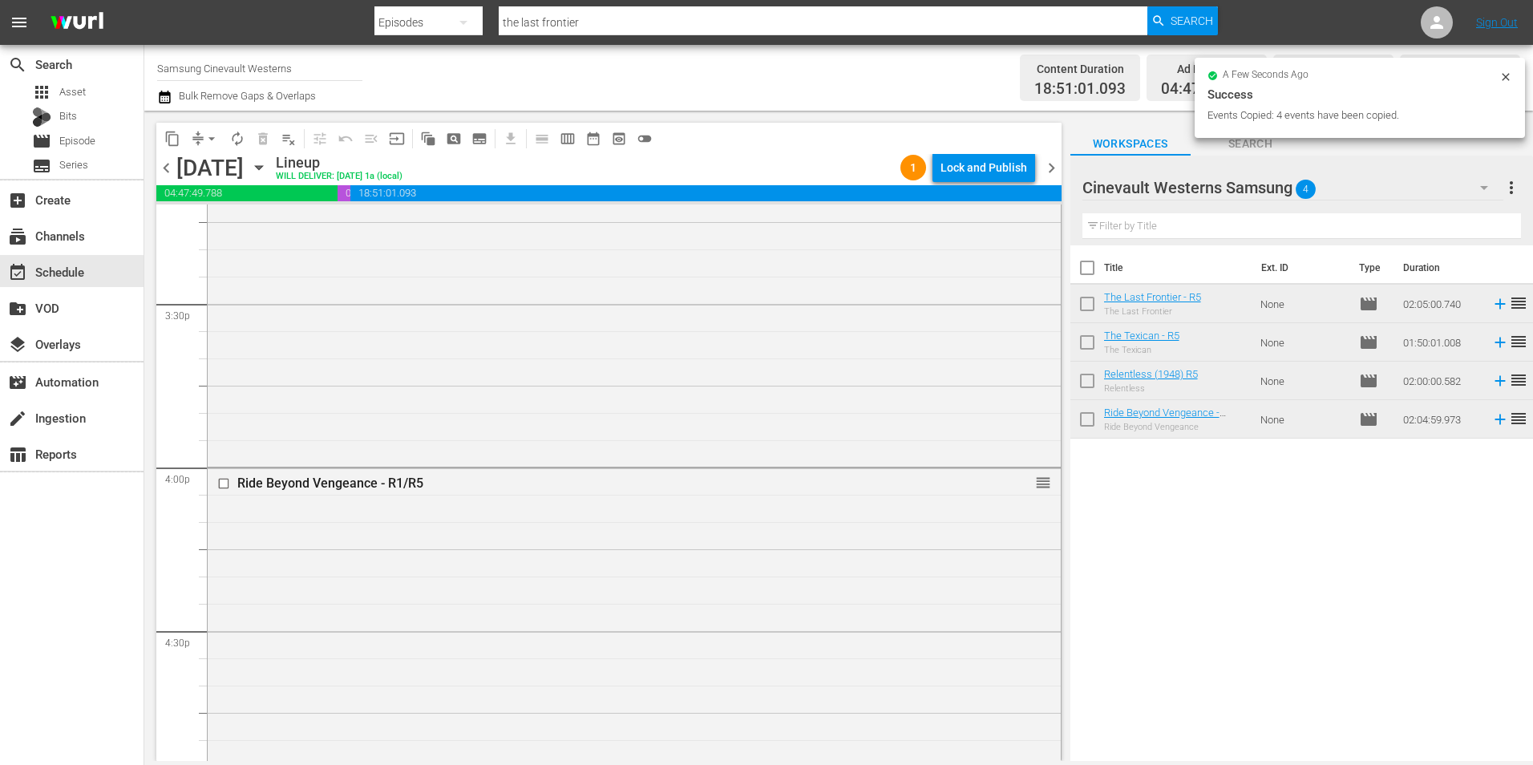
scroll to position [4970, 0]
click at [222, 488] on input "checkbox" at bounding box center [225, 485] width 17 height 14
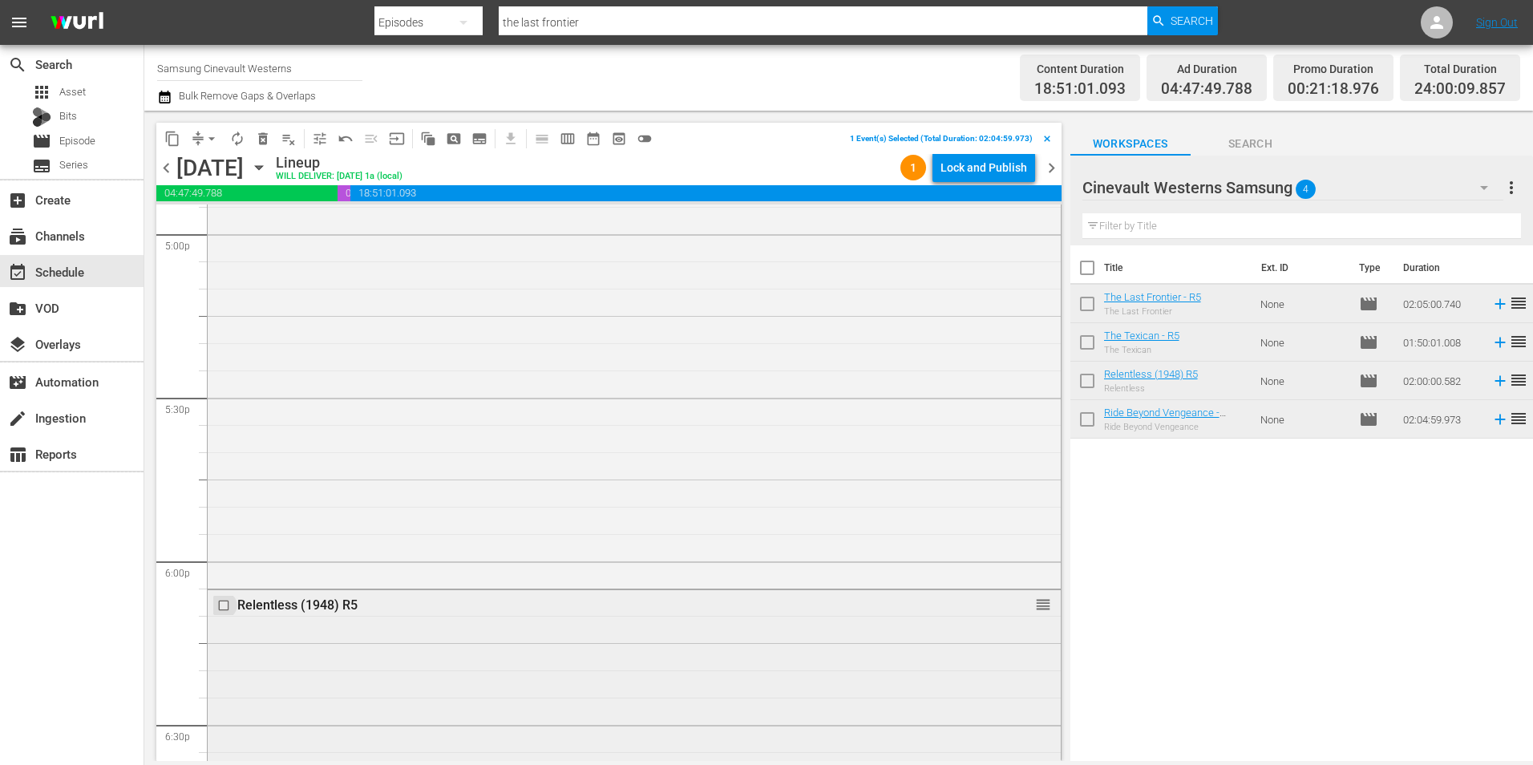
click at [224, 605] on input "checkbox" at bounding box center [225, 605] width 17 height 14
click at [221, 620] on input "checkbox" at bounding box center [225, 618] width 17 height 14
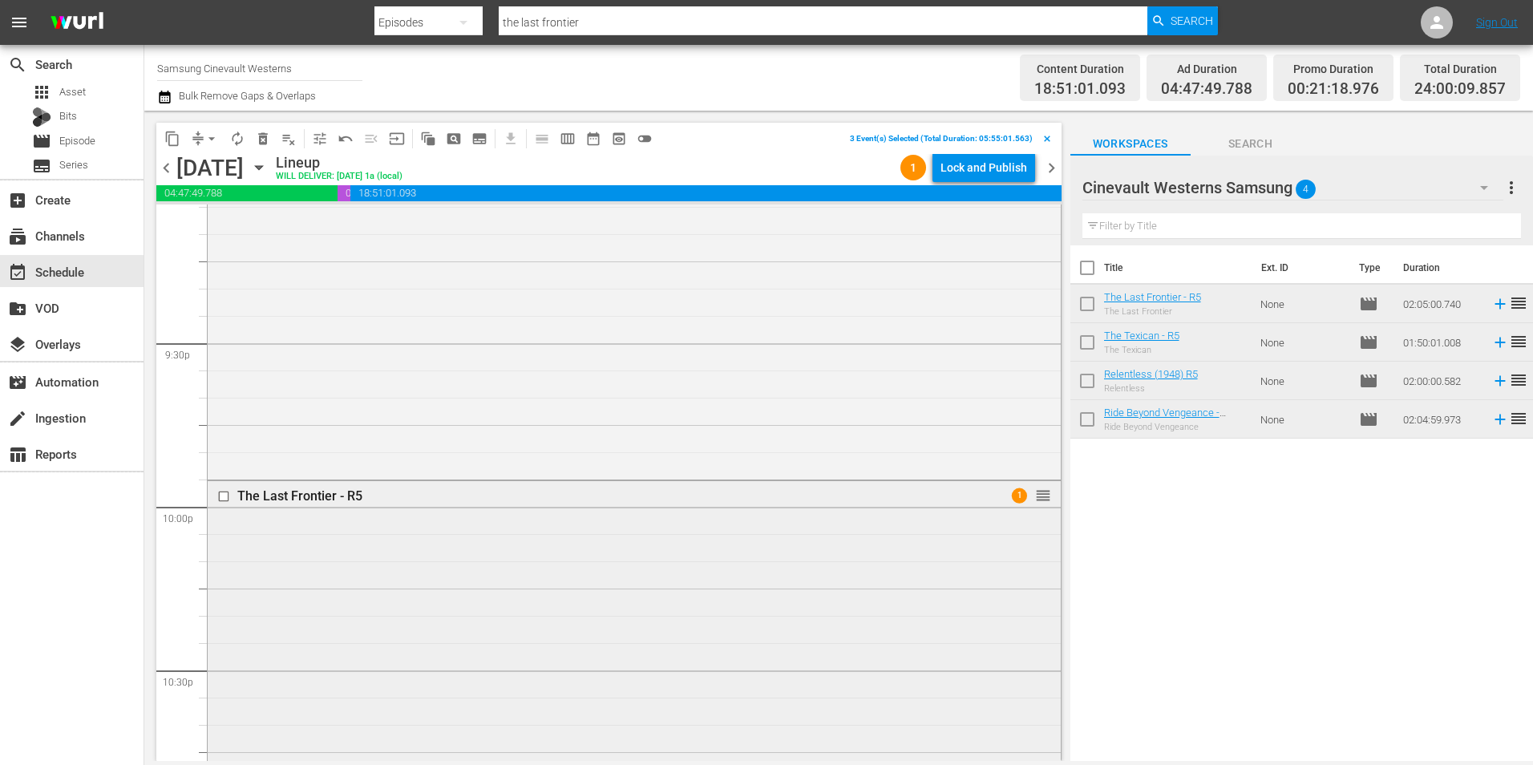
click at [221, 498] on input "checkbox" at bounding box center [225, 496] width 17 height 14
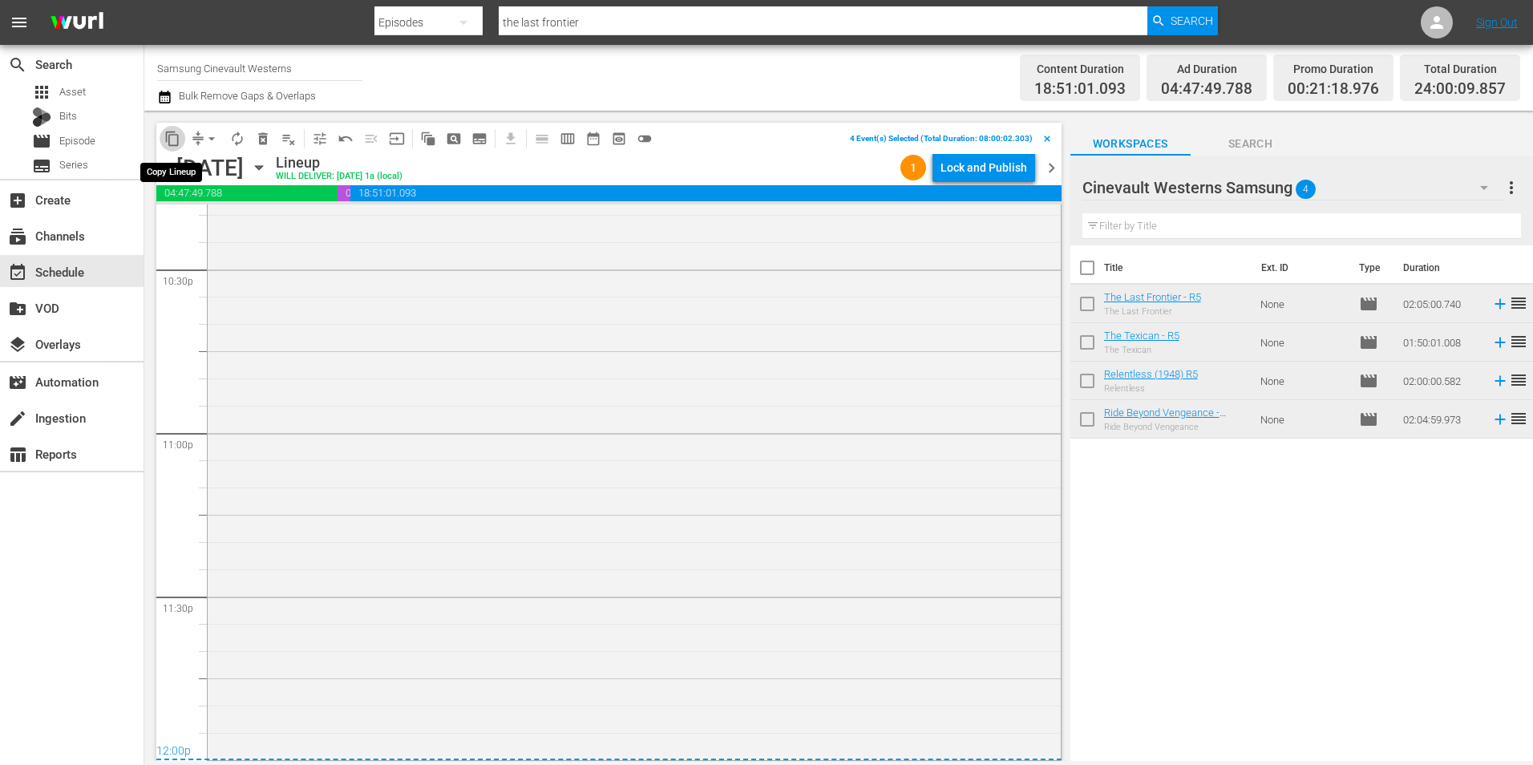
click at [164, 138] on button "content_copy" at bounding box center [173, 139] width 26 height 26
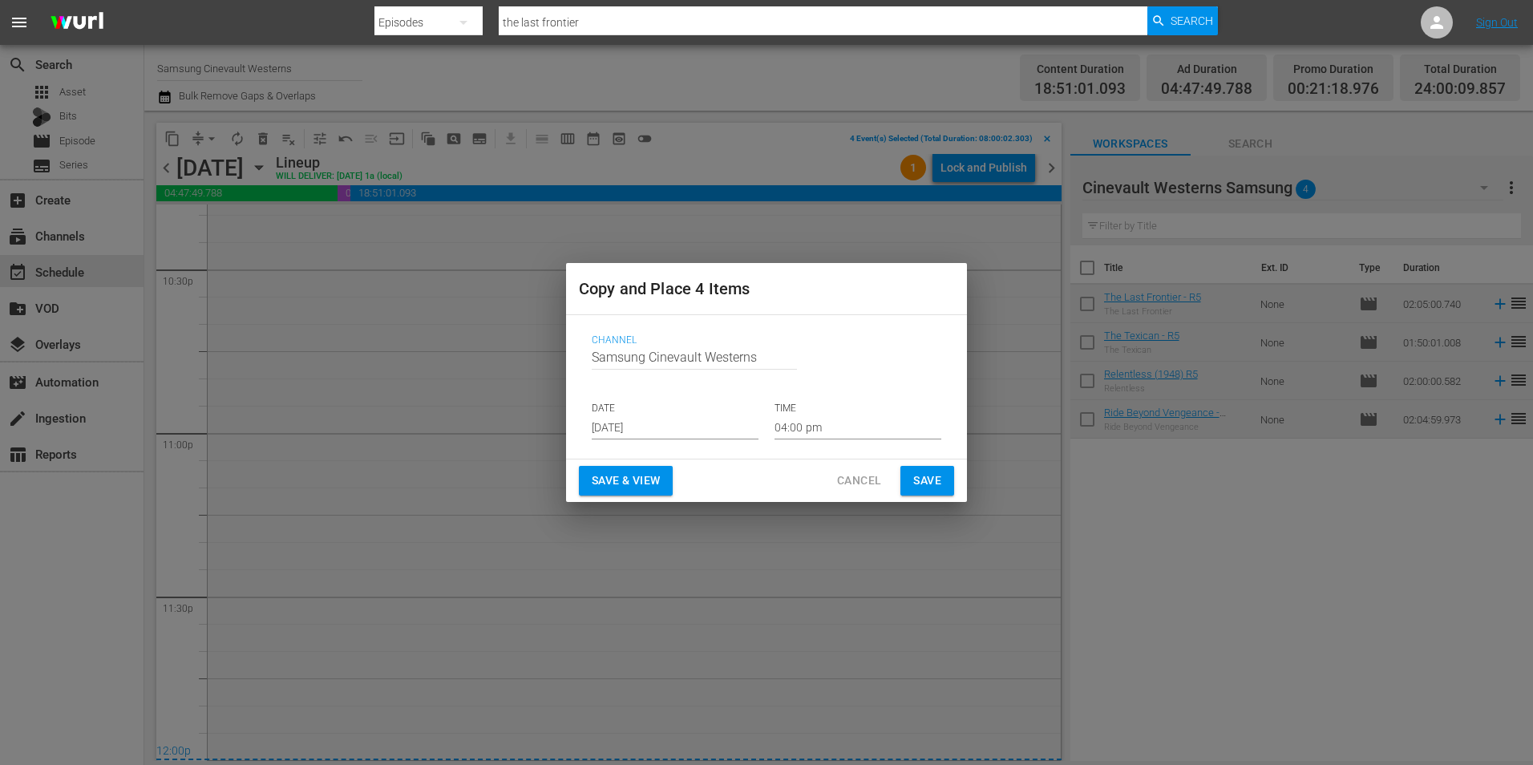
click at [686, 419] on input "[DATE]" at bounding box center [675, 427] width 167 height 24
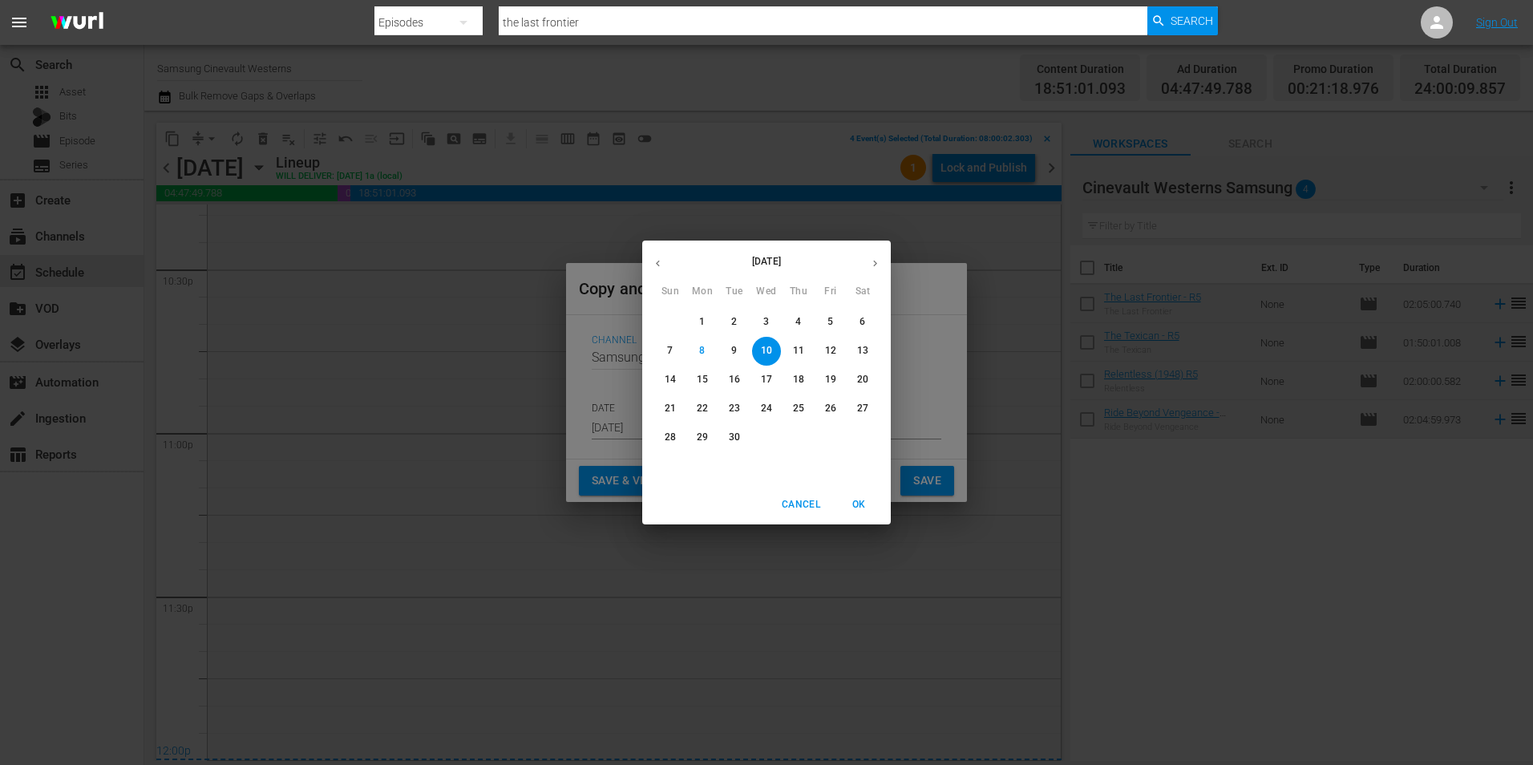
click at [695, 411] on span "22" at bounding box center [702, 409] width 29 height 14
type input "[DATE]"
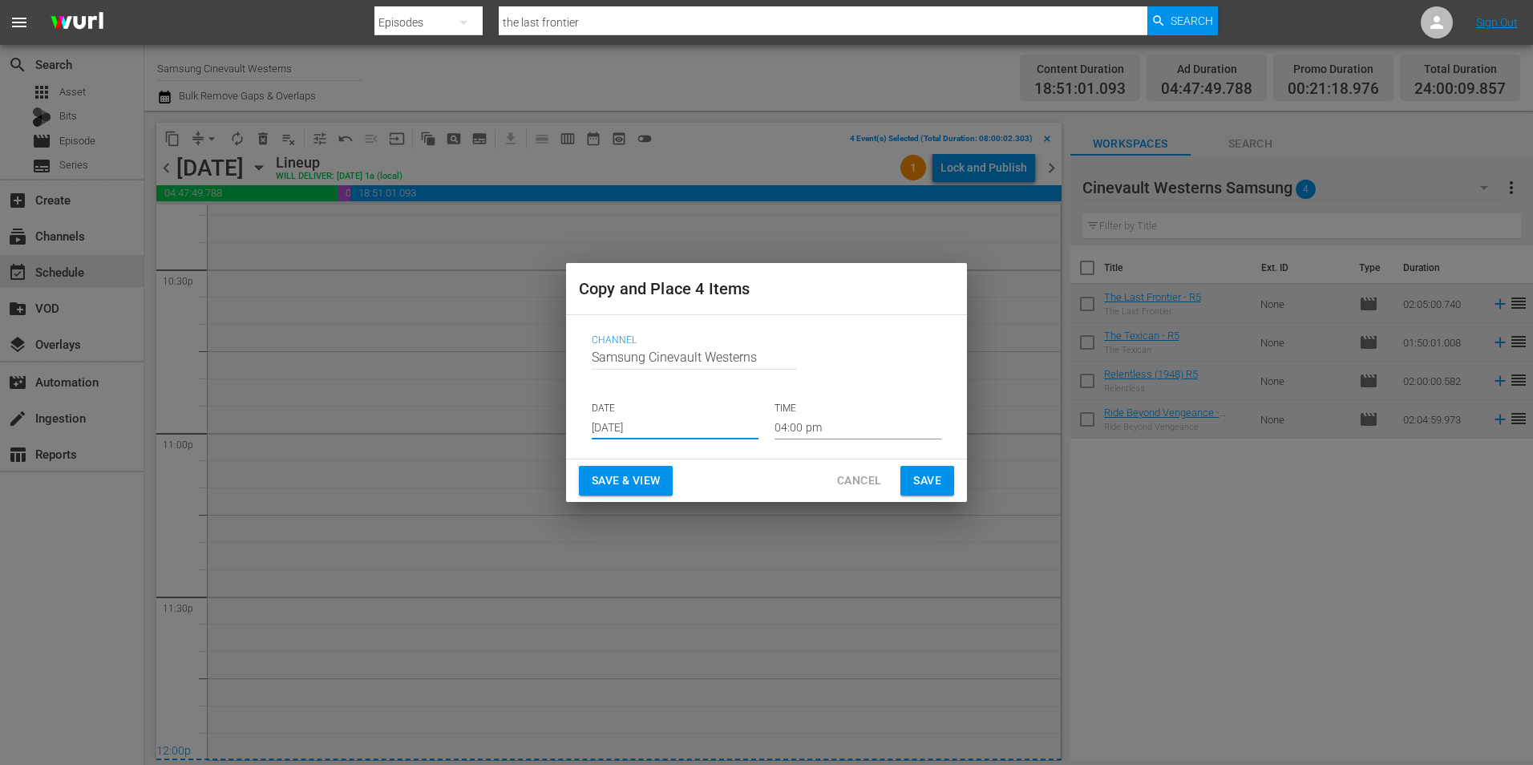
click at [839, 423] on input "04:00 pm" at bounding box center [858, 427] width 167 height 24
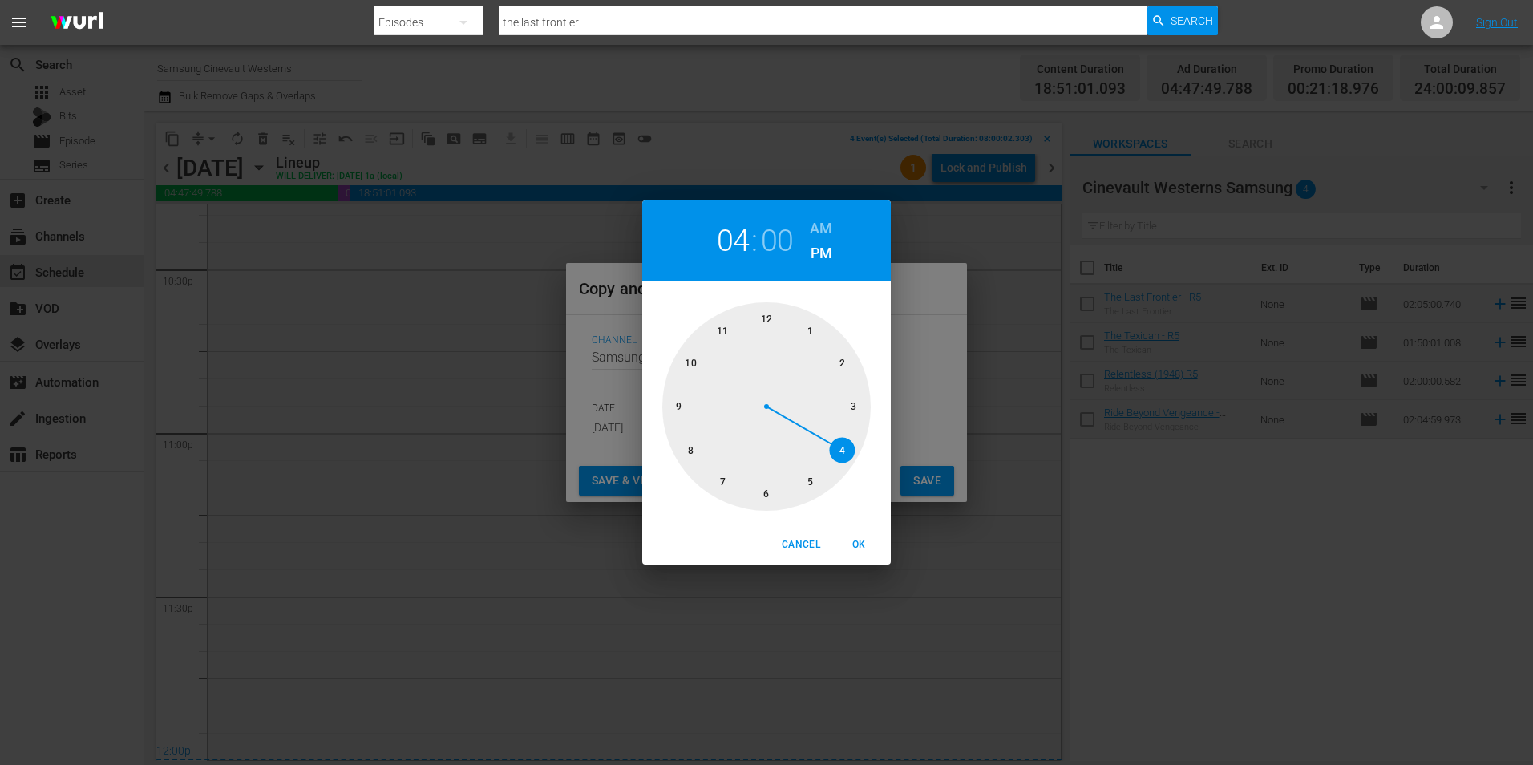
click at [682, 446] on div at bounding box center [766, 406] width 208 height 208
click at [814, 230] on h6 "AM" at bounding box center [821, 229] width 22 height 26
click at [866, 543] on span "OK" at bounding box center [858, 544] width 38 height 17
type input "08:00 am"
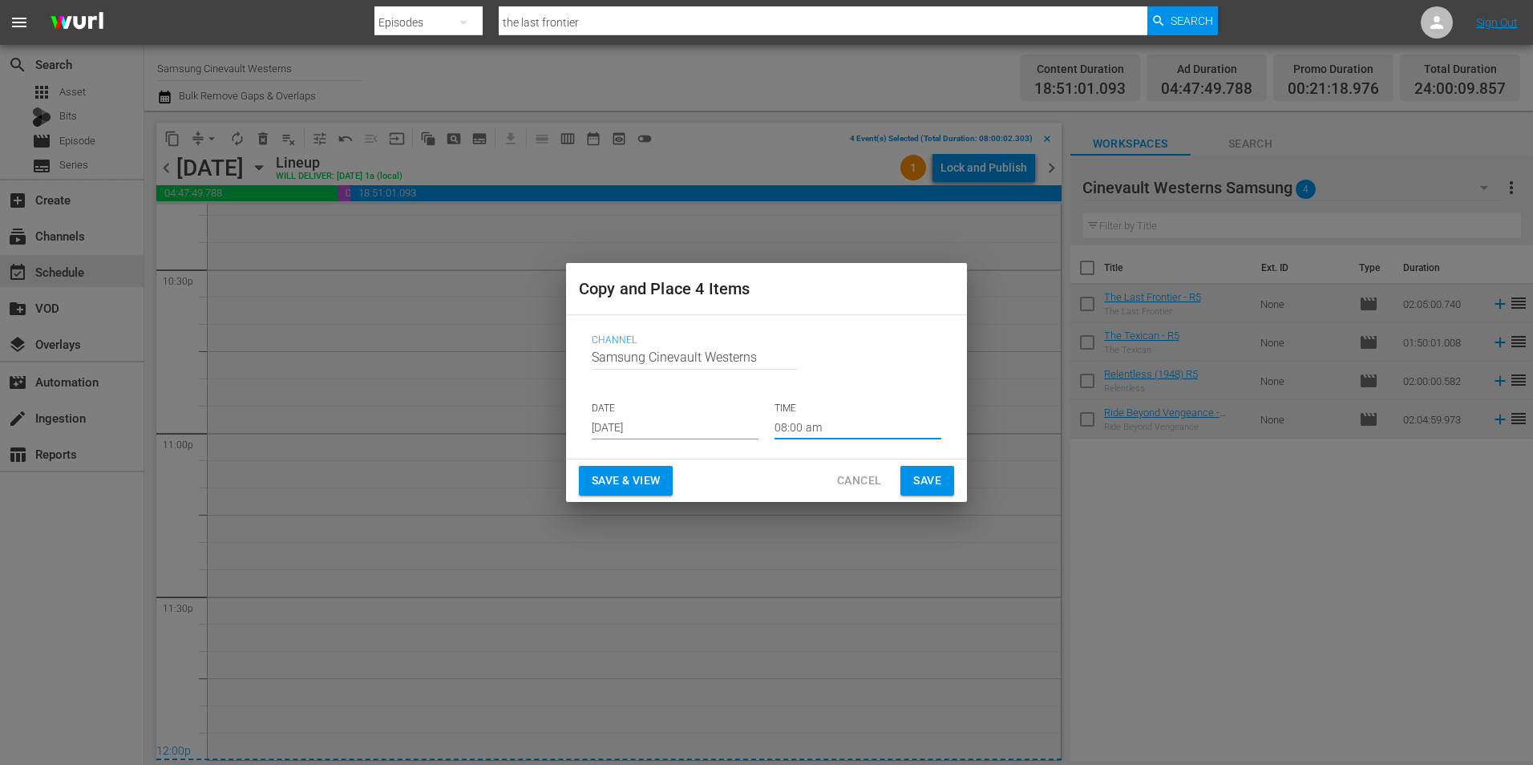
click at [710, 430] on input "[DATE]" at bounding box center [675, 427] width 167 height 24
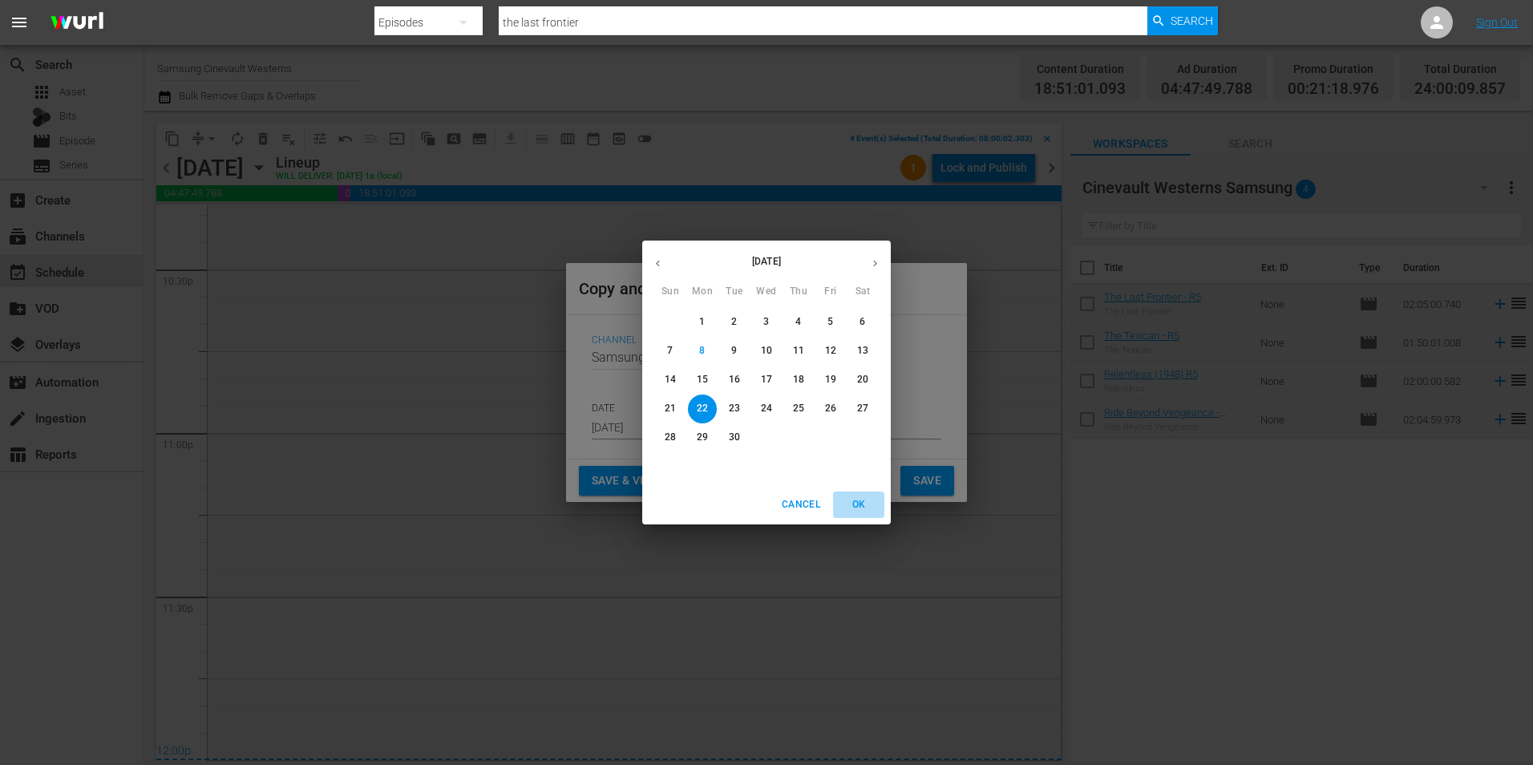
click at [864, 507] on span "OK" at bounding box center [858, 504] width 38 height 17
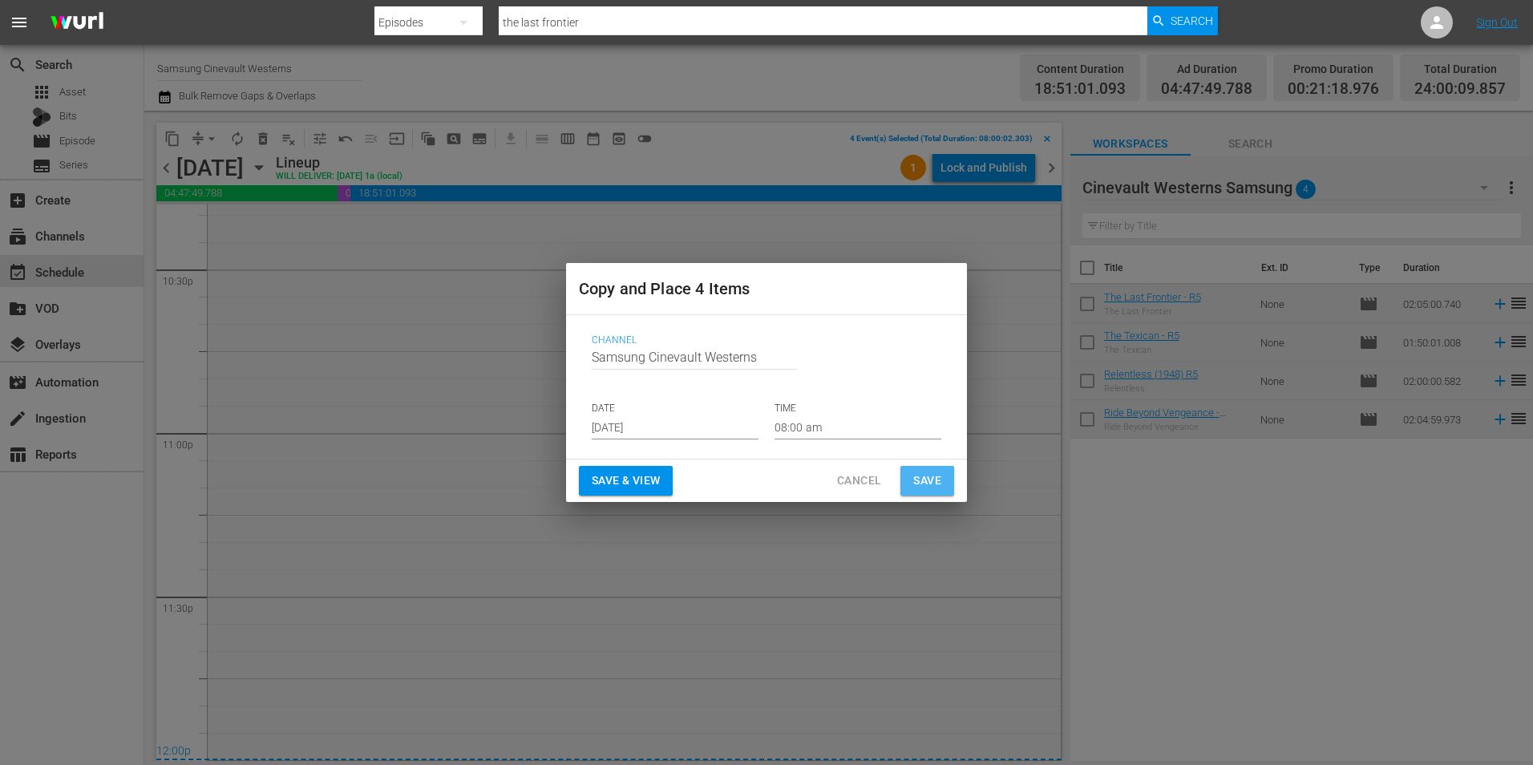
click at [939, 480] on span "Save" at bounding box center [927, 481] width 28 height 20
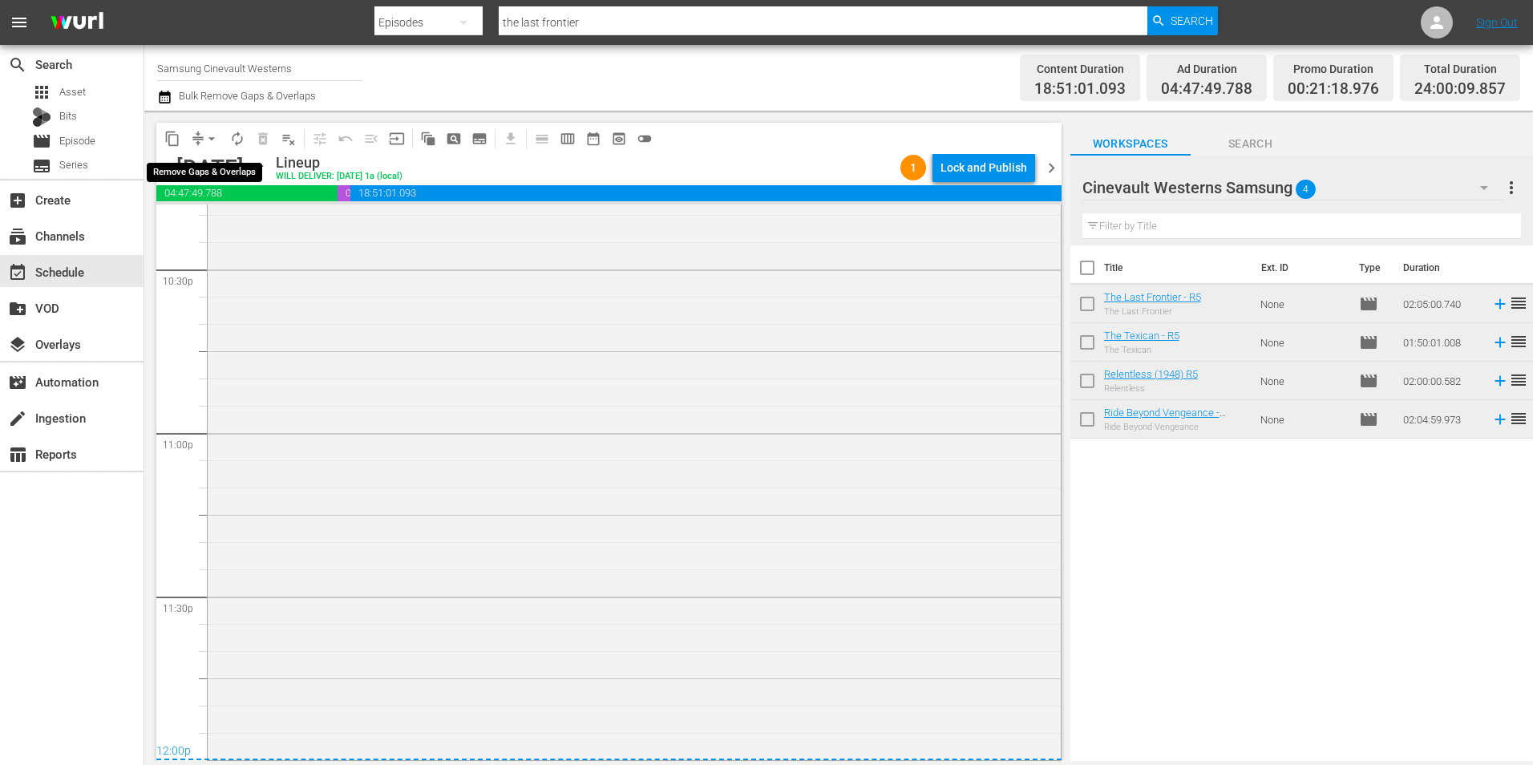
click at [217, 139] on span "arrow_drop_down" at bounding box center [212, 139] width 16 height 16
click at [218, 160] on li "Align to Midnight" at bounding box center [212, 171] width 168 height 26
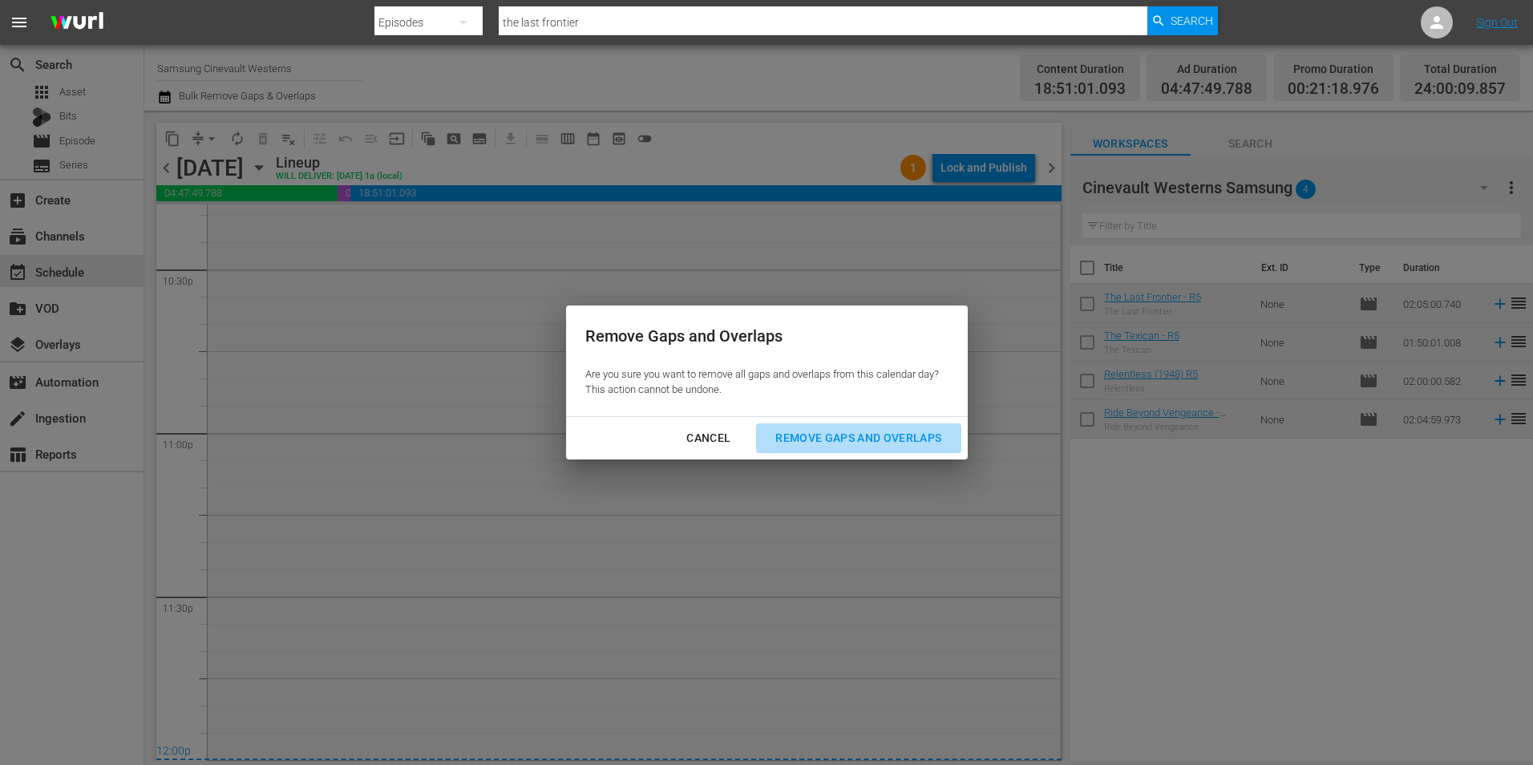
click at [874, 439] on div "Remove Gaps and Overlaps" at bounding box center [859, 438] width 192 height 20
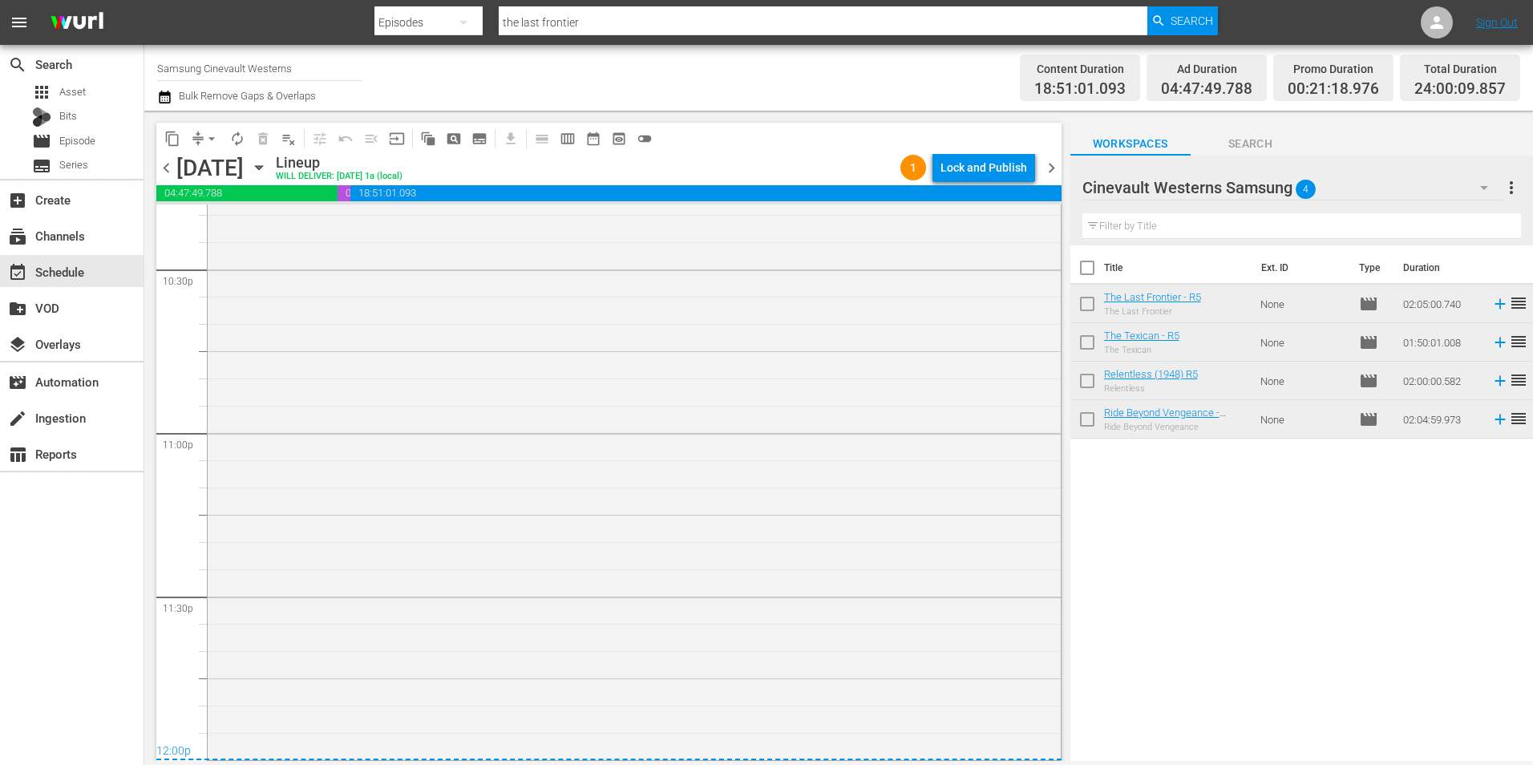
click at [1021, 178] on div "Lock and Publish" at bounding box center [984, 167] width 87 height 29
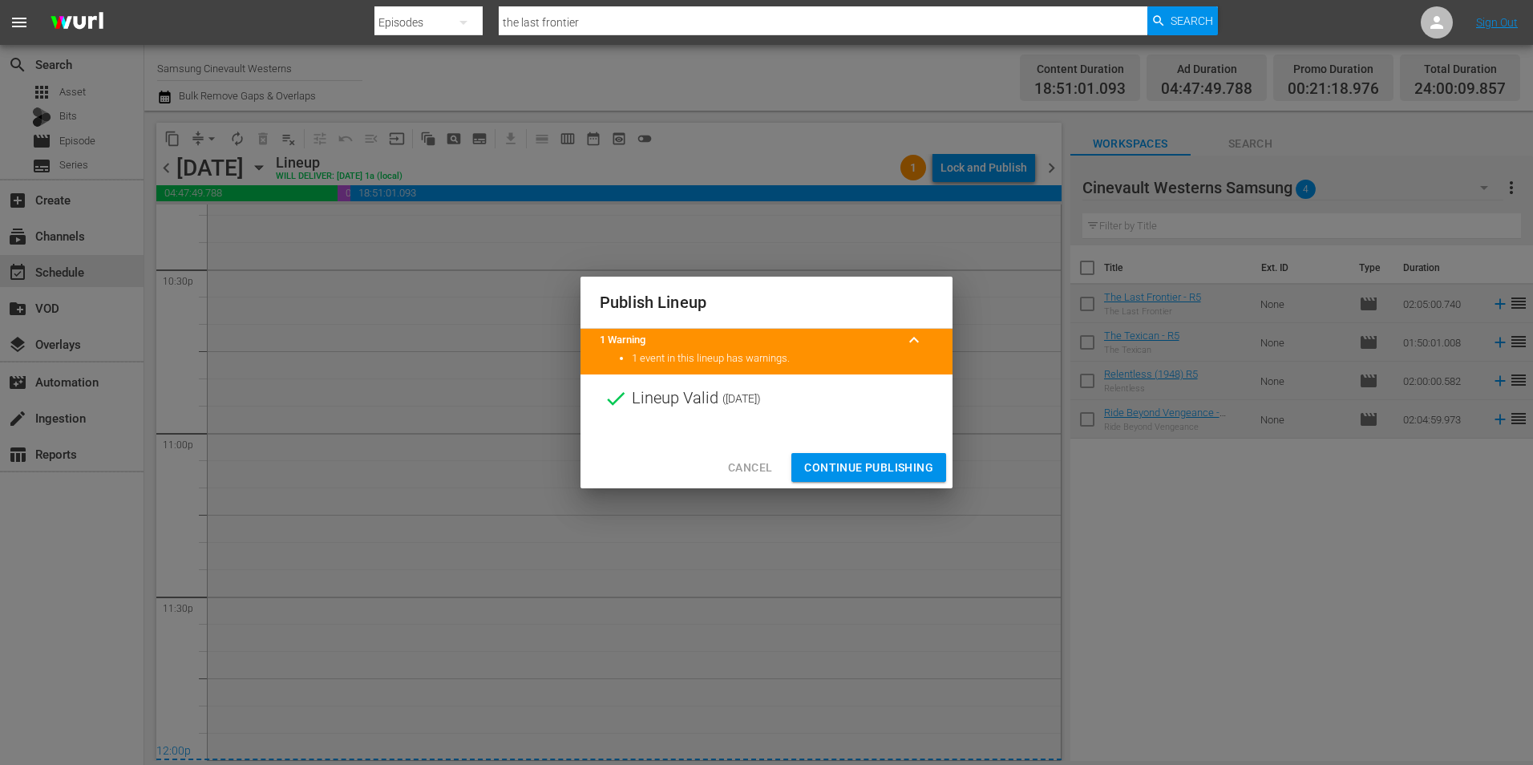
click at [886, 458] on span "Continue Publishing" at bounding box center [868, 468] width 129 height 20
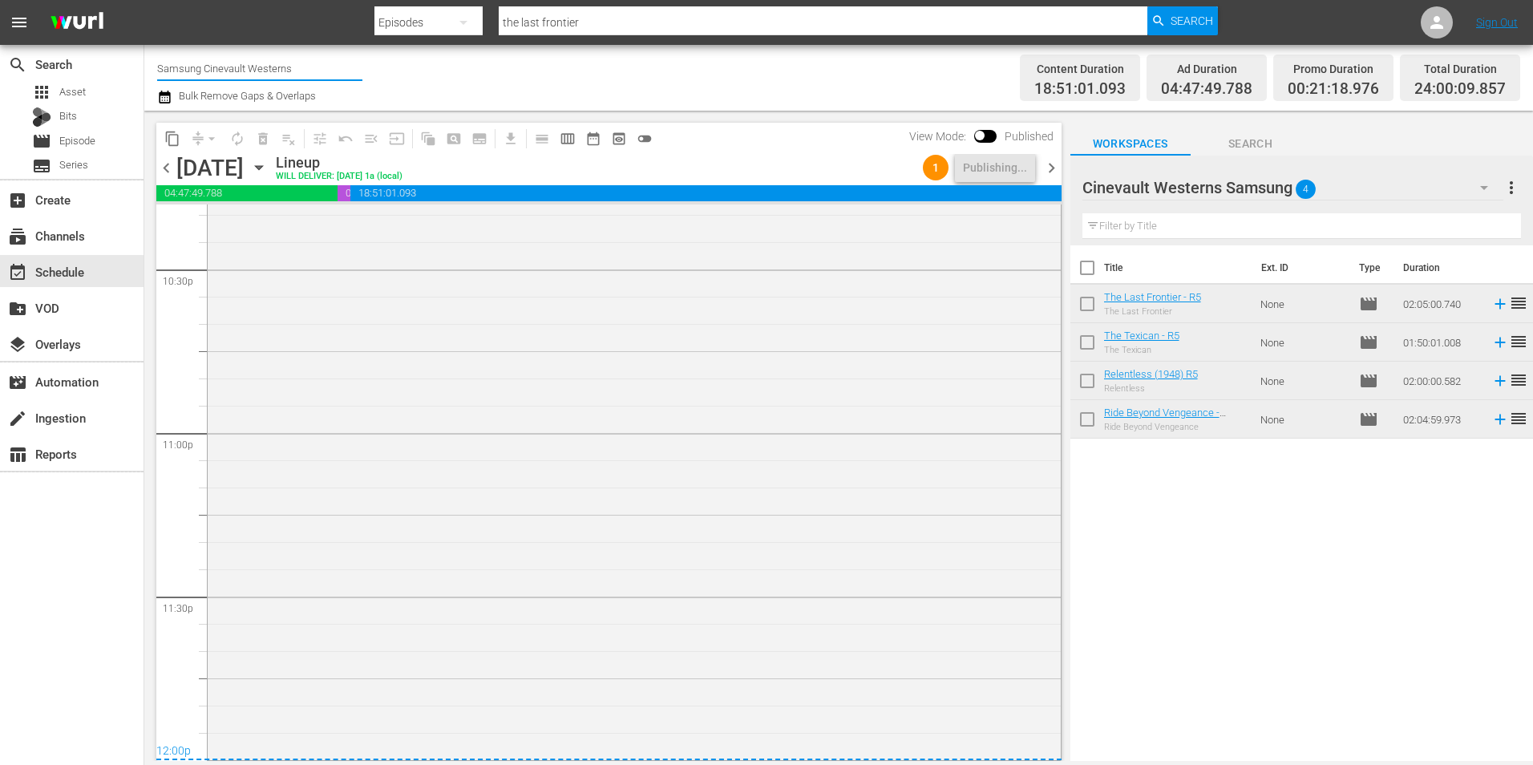
click at [225, 73] on input "Samsung Cinevault Westerns" at bounding box center [259, 68] width 205 height 38
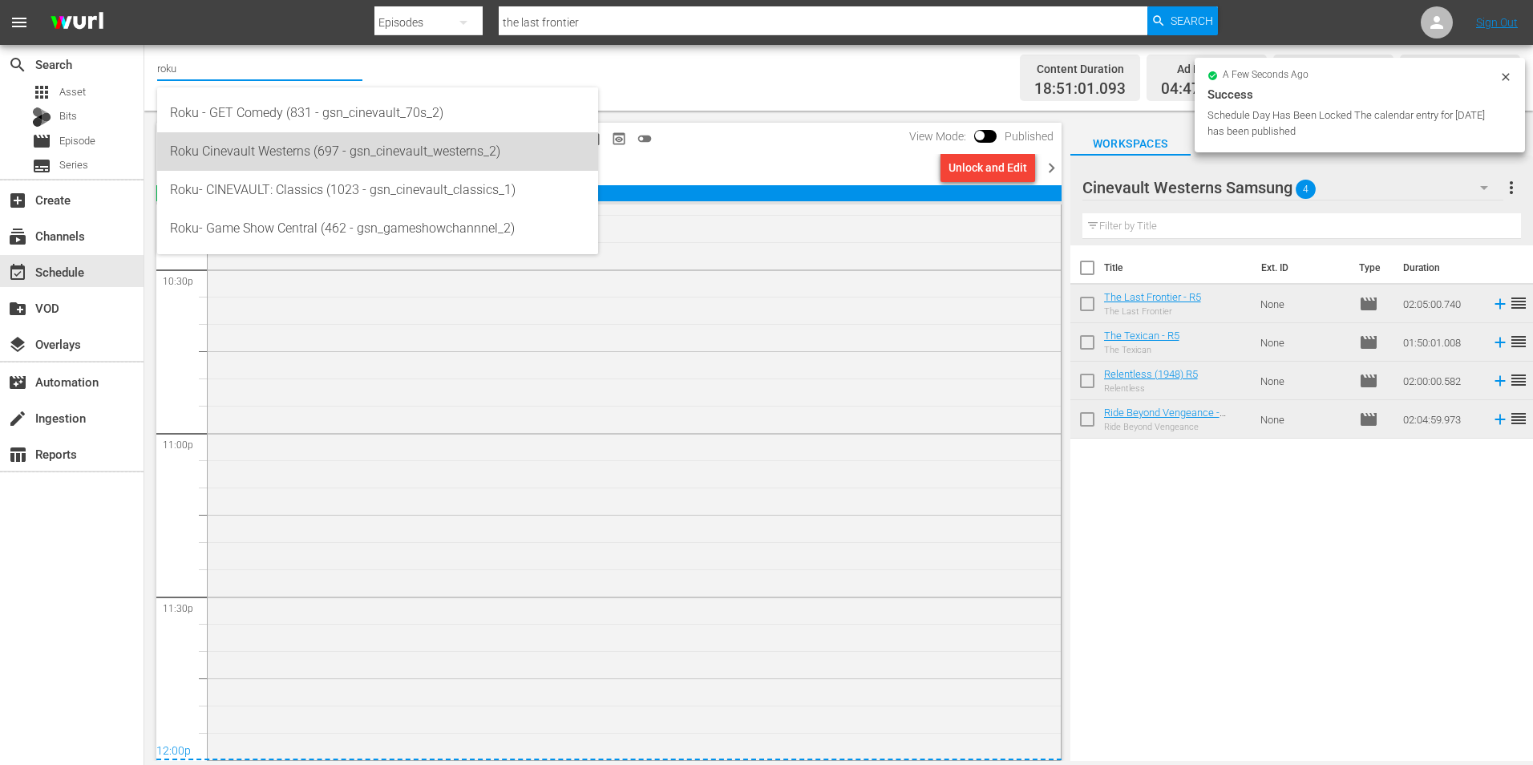
click at [243, 140] on div "Roku Cinevault Westerns (697 - gsn_cinevault_westerns_2)" at bounding box center [377, 151] width 415 height 38
type input "Roku Cinevault Westerns (697 - gsn_cinevault_westerns_2)"
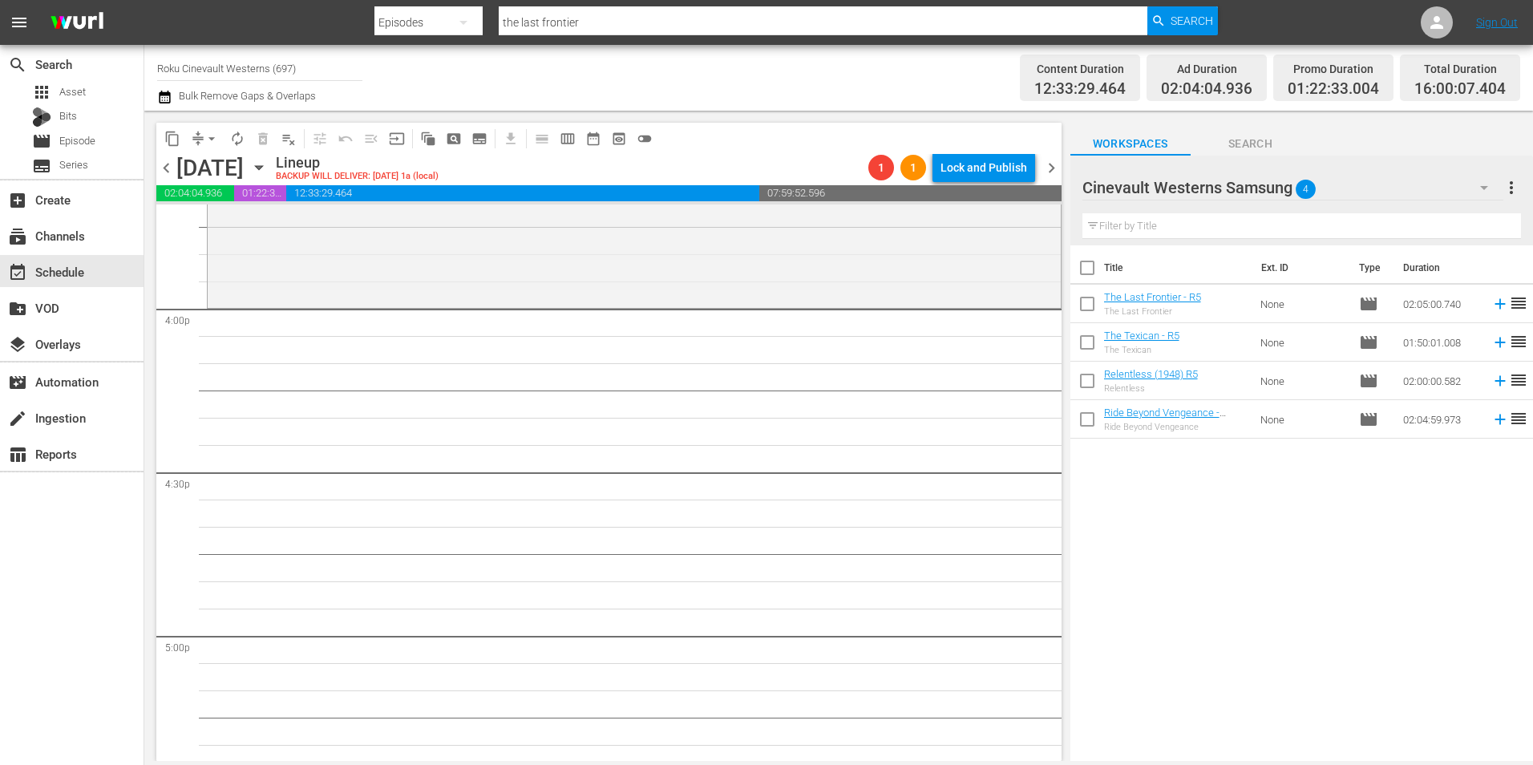
scroll to position [5050, 0]
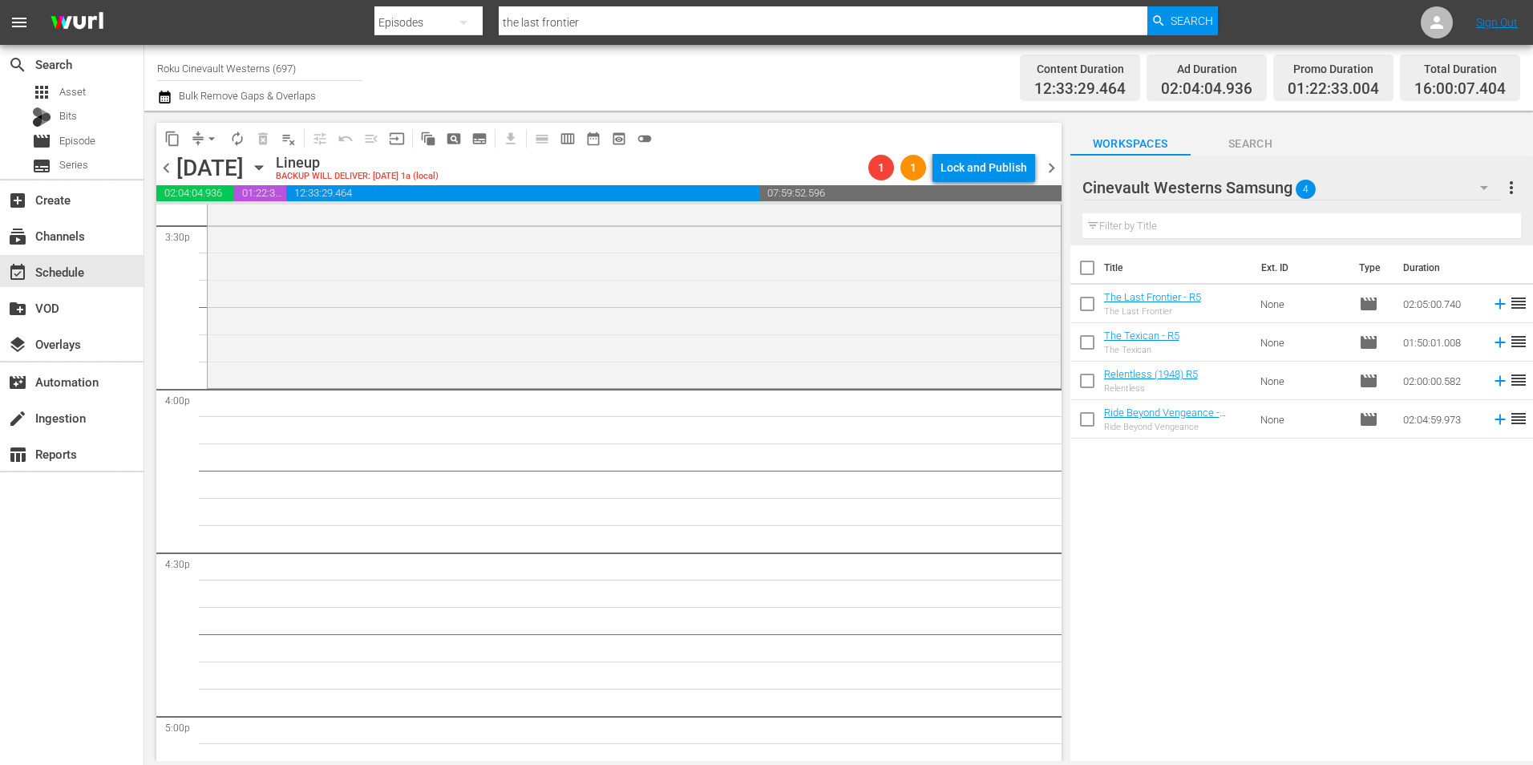
click at [1396, 185] on div "Cinevault Westerns Samsung 4" at bounding box center [1292, 187] width 421 height 45
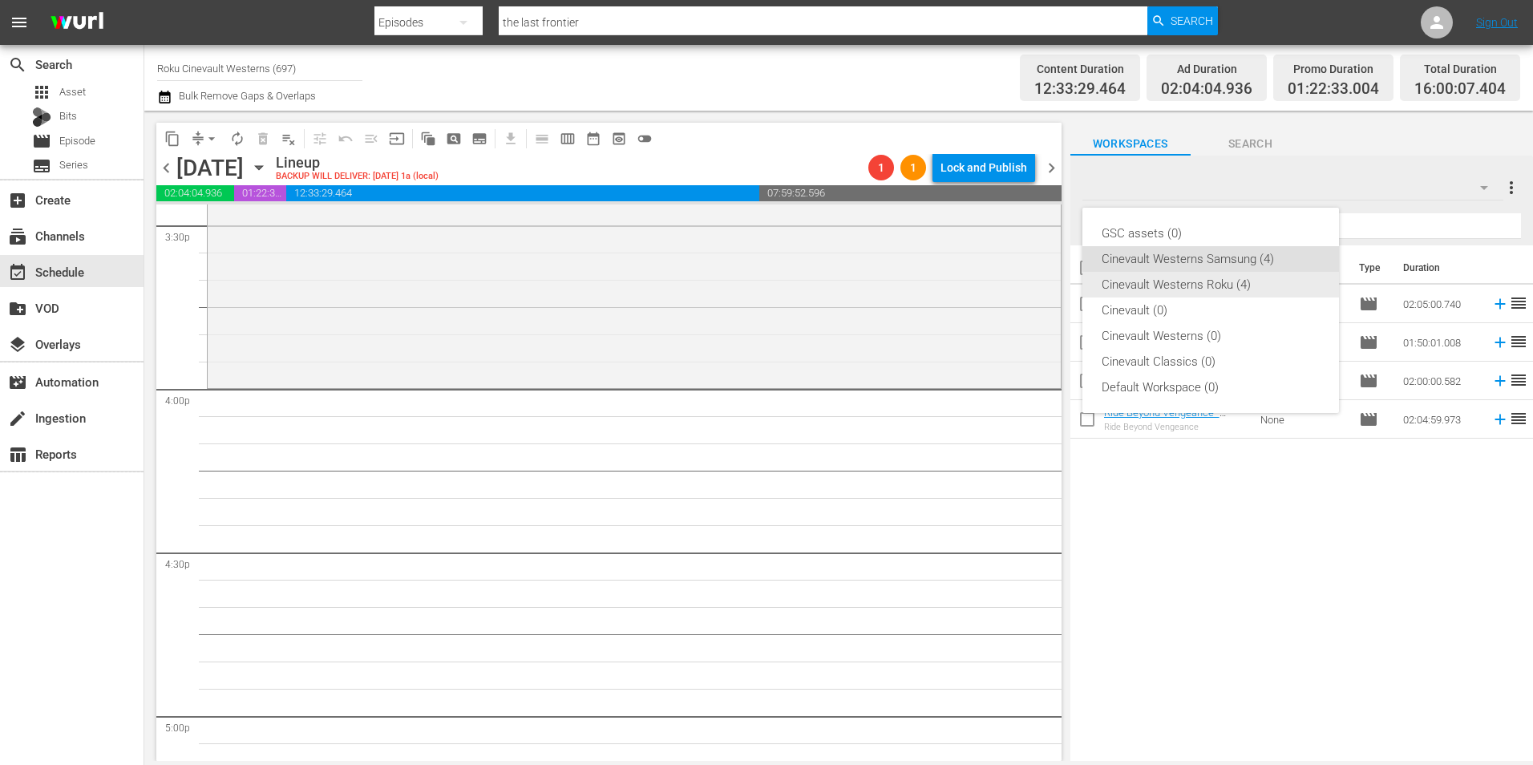
click at [1212, 281] on div "Cinevault Westerns Roku (4)" at bounding box center [1211, 285] width 218 height 26
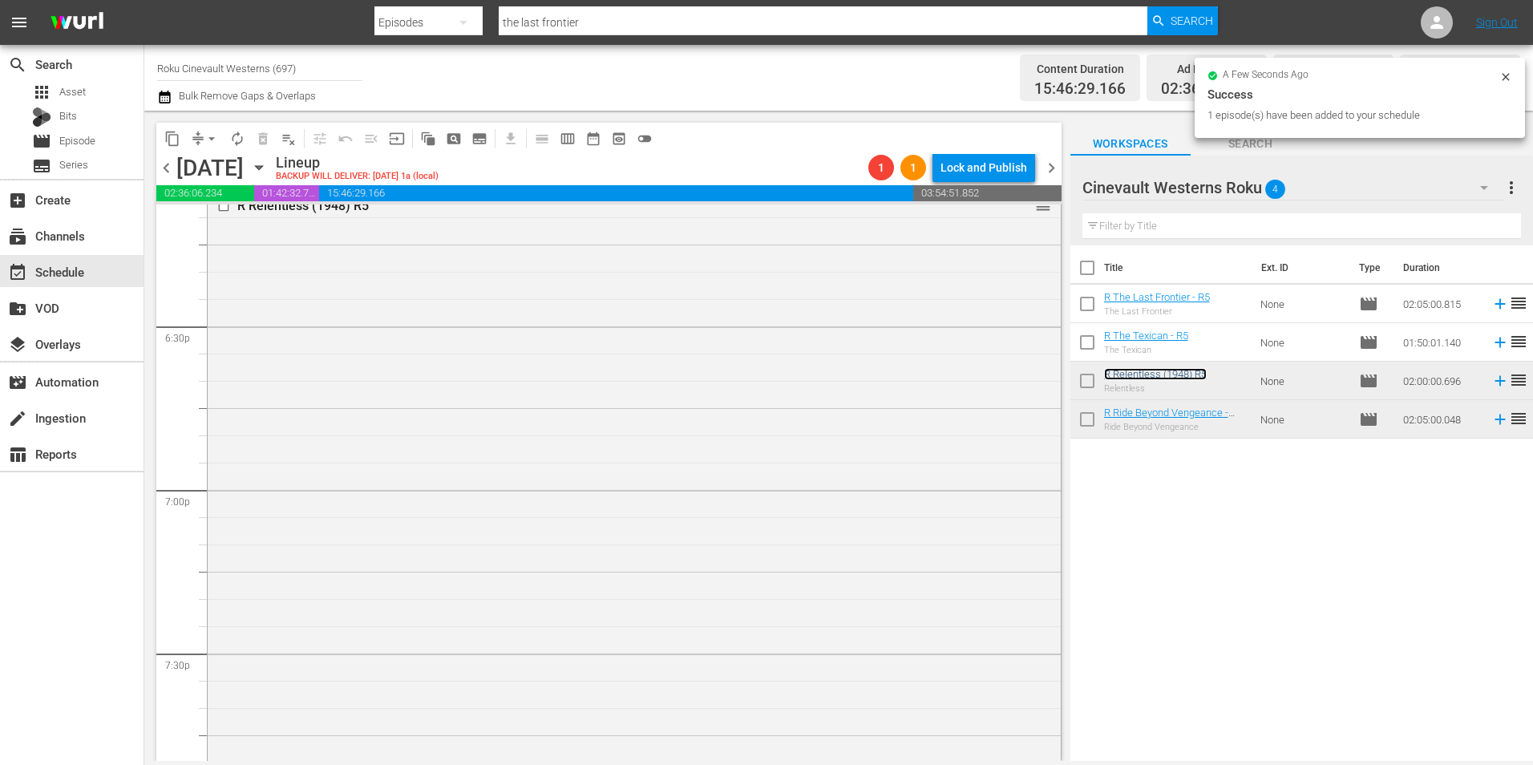
scroll to position [6172, 0]
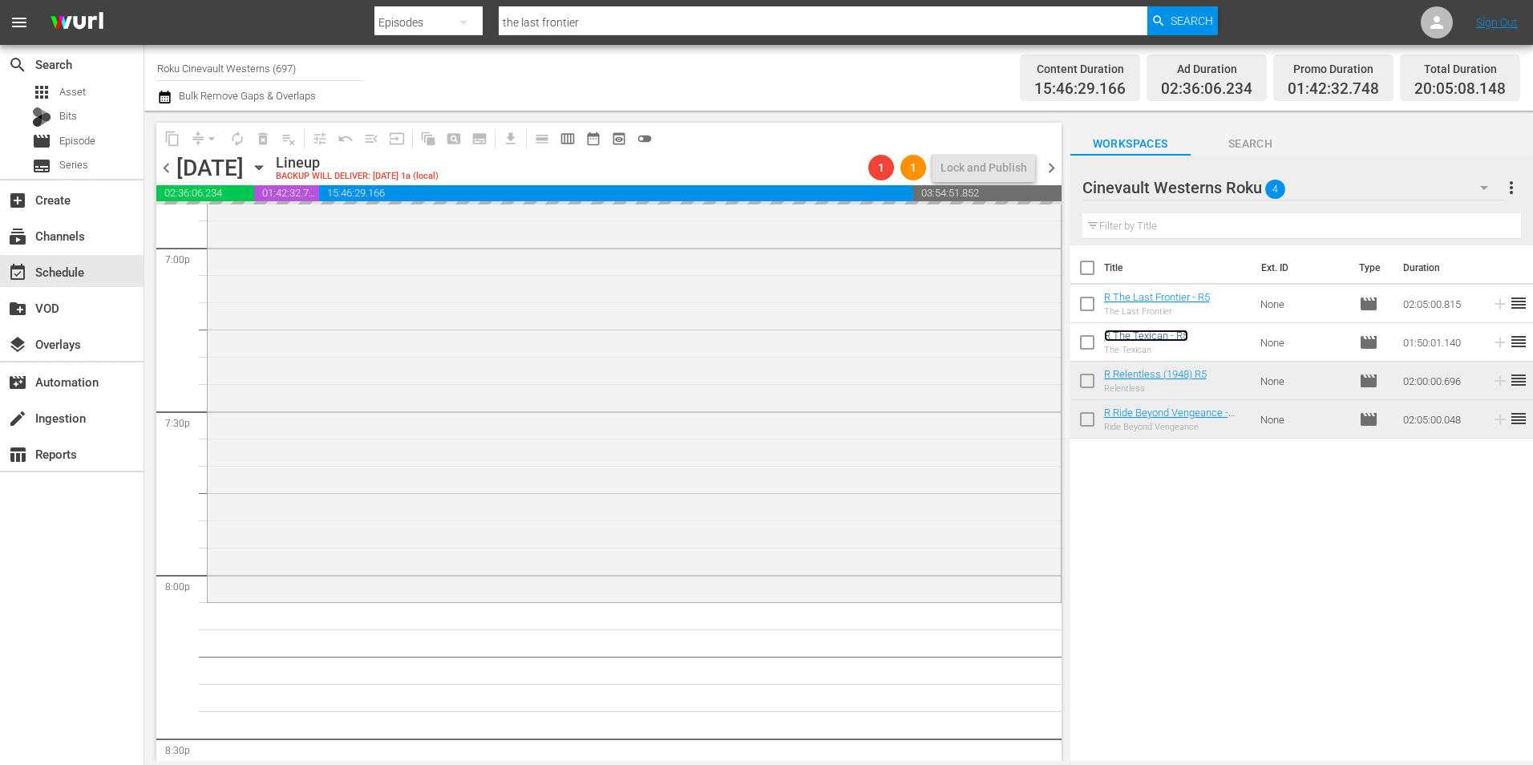
drag, startPoint x: 1126, startPoint y: 338, endPoint x: 1116, endPoint y: 342, distance: 10.8
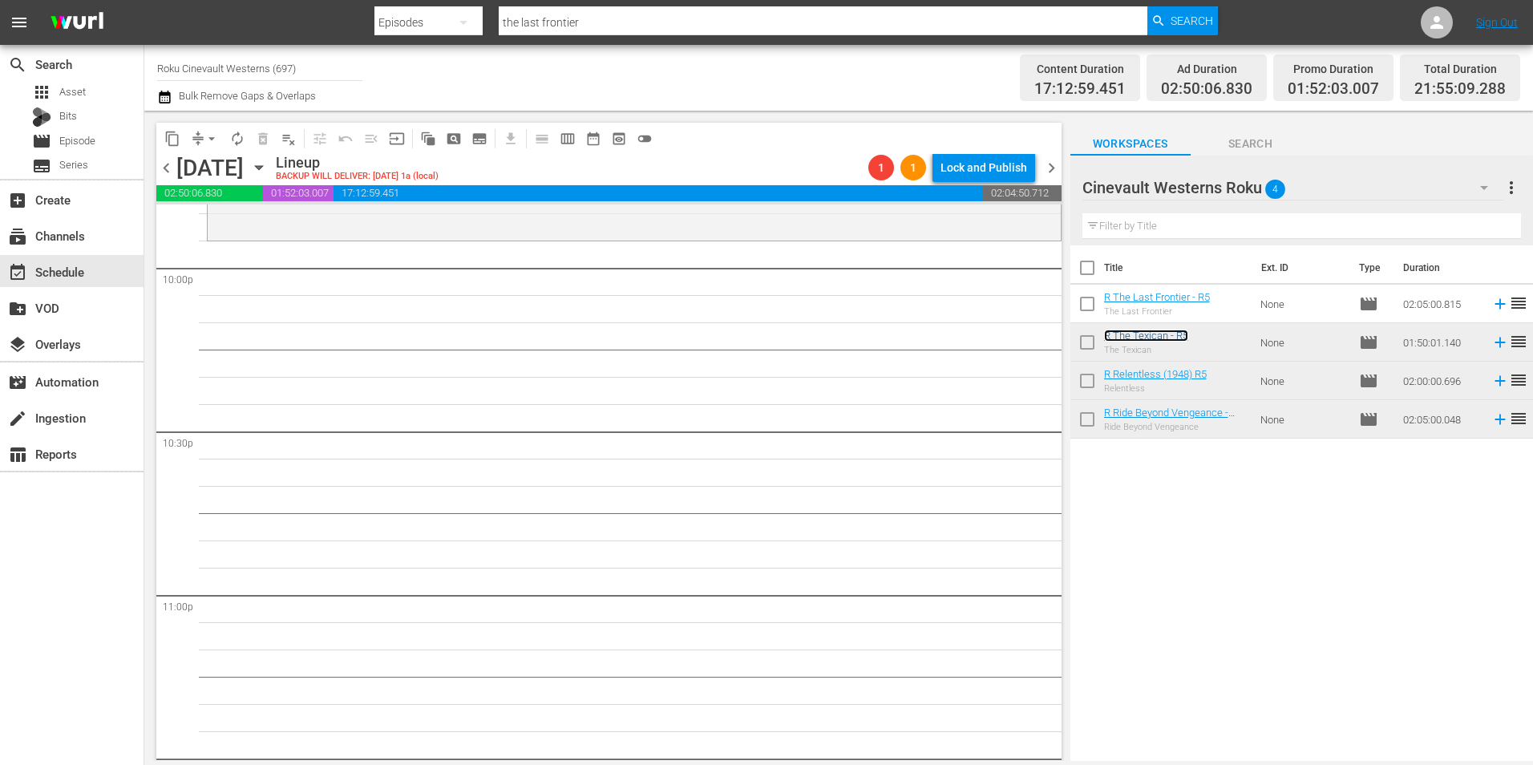
scroll to position [7134, 0]
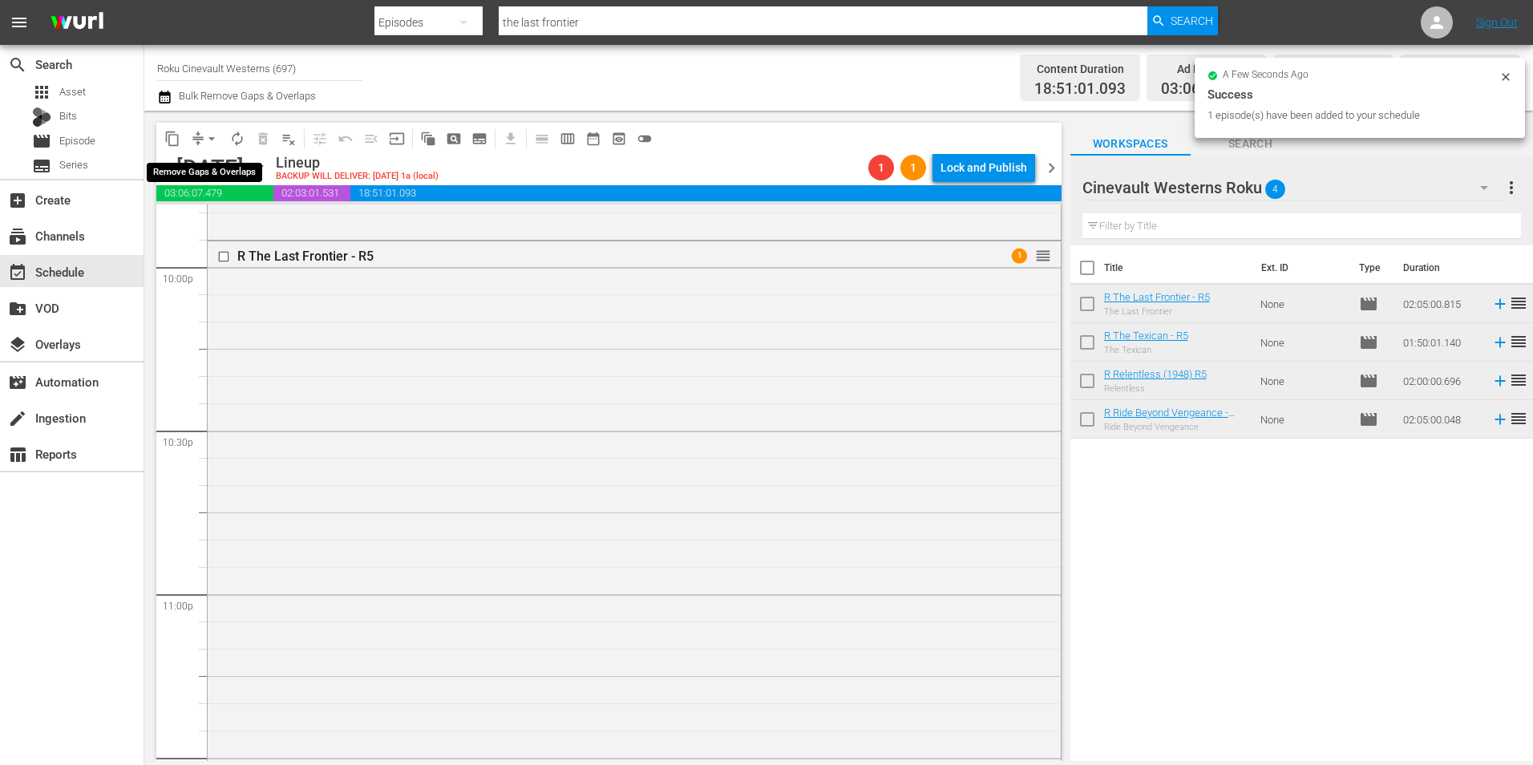
click at [208, 133] on span "arrow_drop_down" at bounding box center [212, 139] width 16 height 16
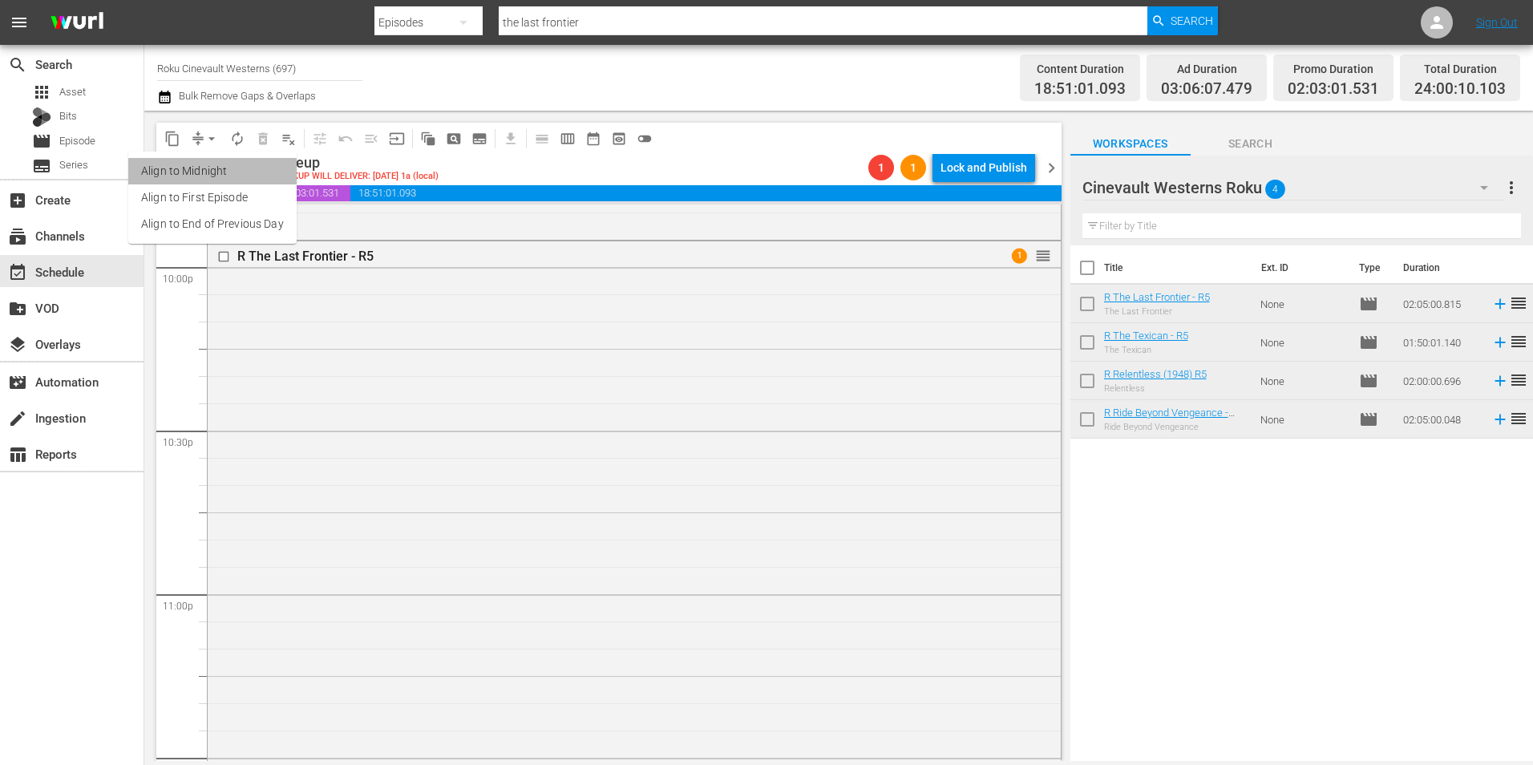
click at [231, 164] on li "Align to Midnight" at bounding box center [212, 171] width 168 height 26
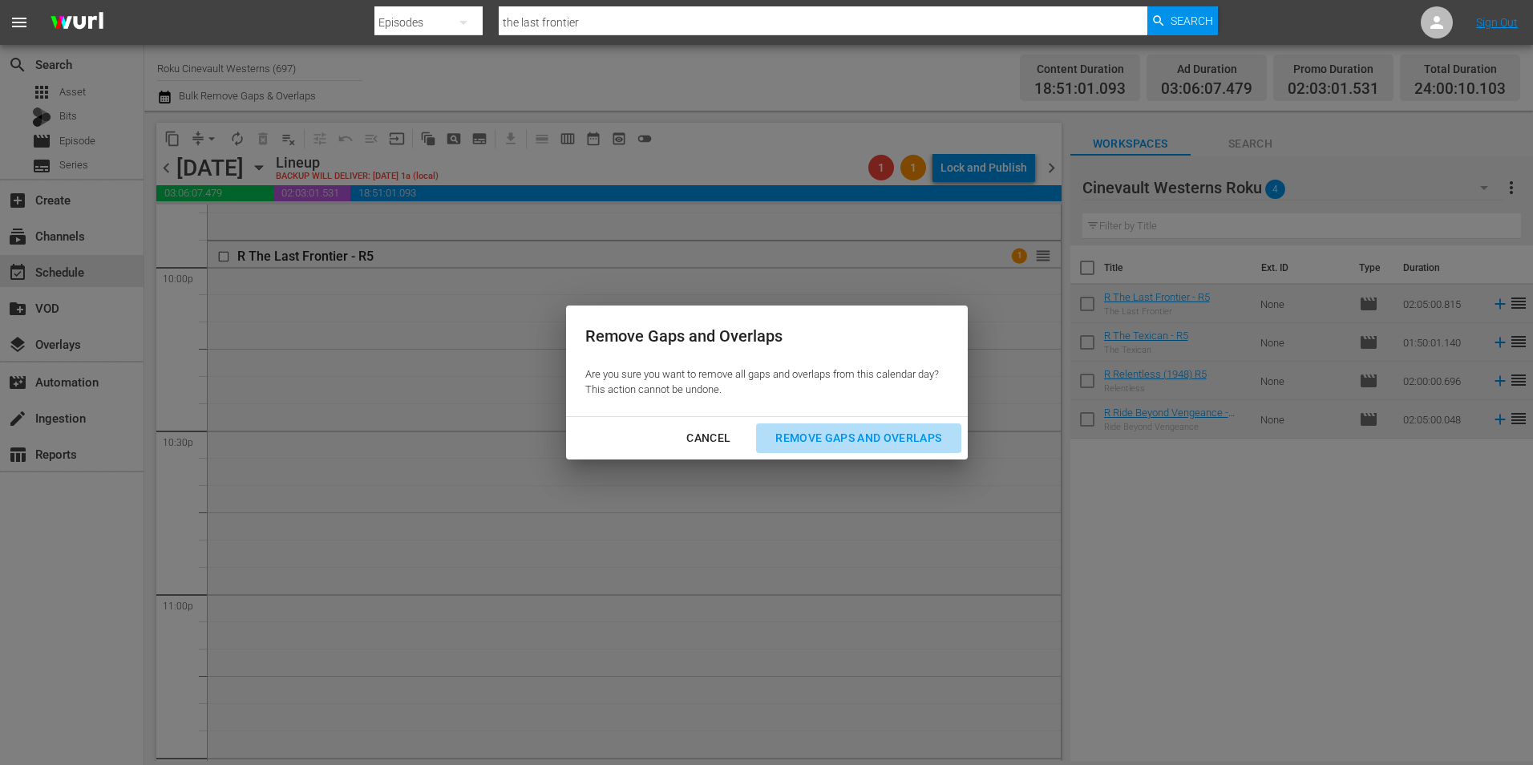
click at [829, 443] on div "Remove Gaps and Overlaps" at bounding box center [859, 438] width 192 height 20
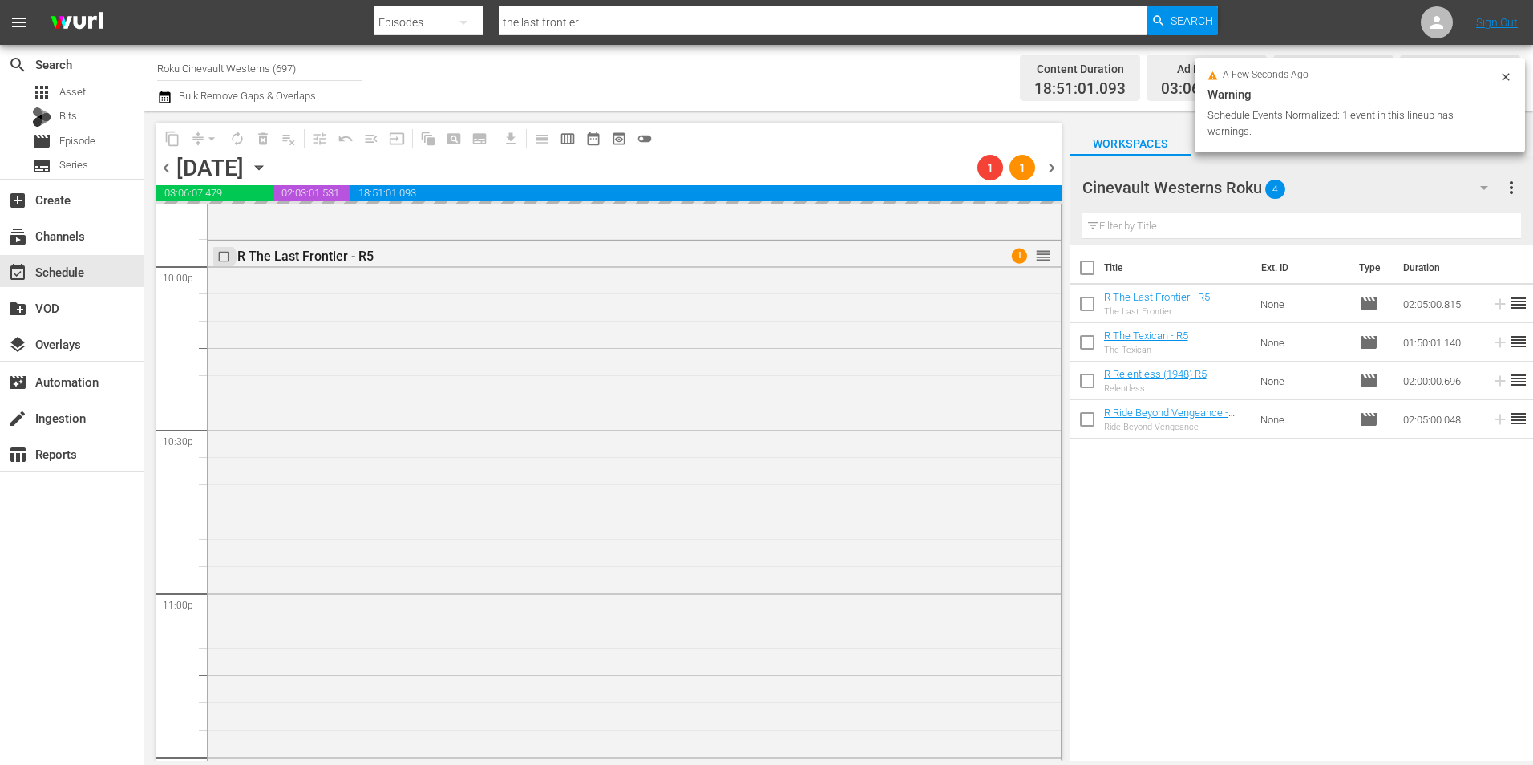
click at [224, 262] on input "checkbox" at bounding box center [225, 256] width 17 height 14
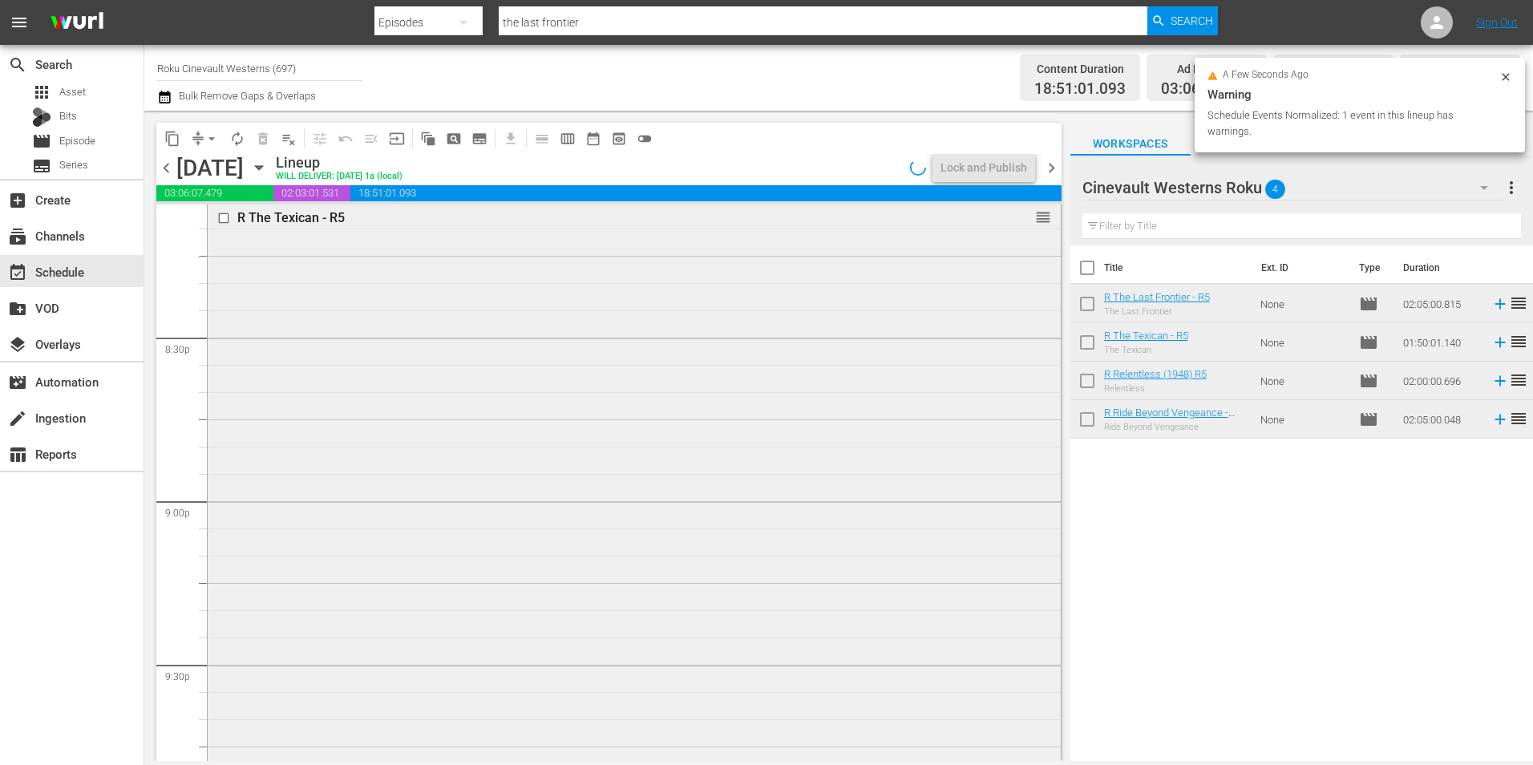
scroll to position [6333, 0]
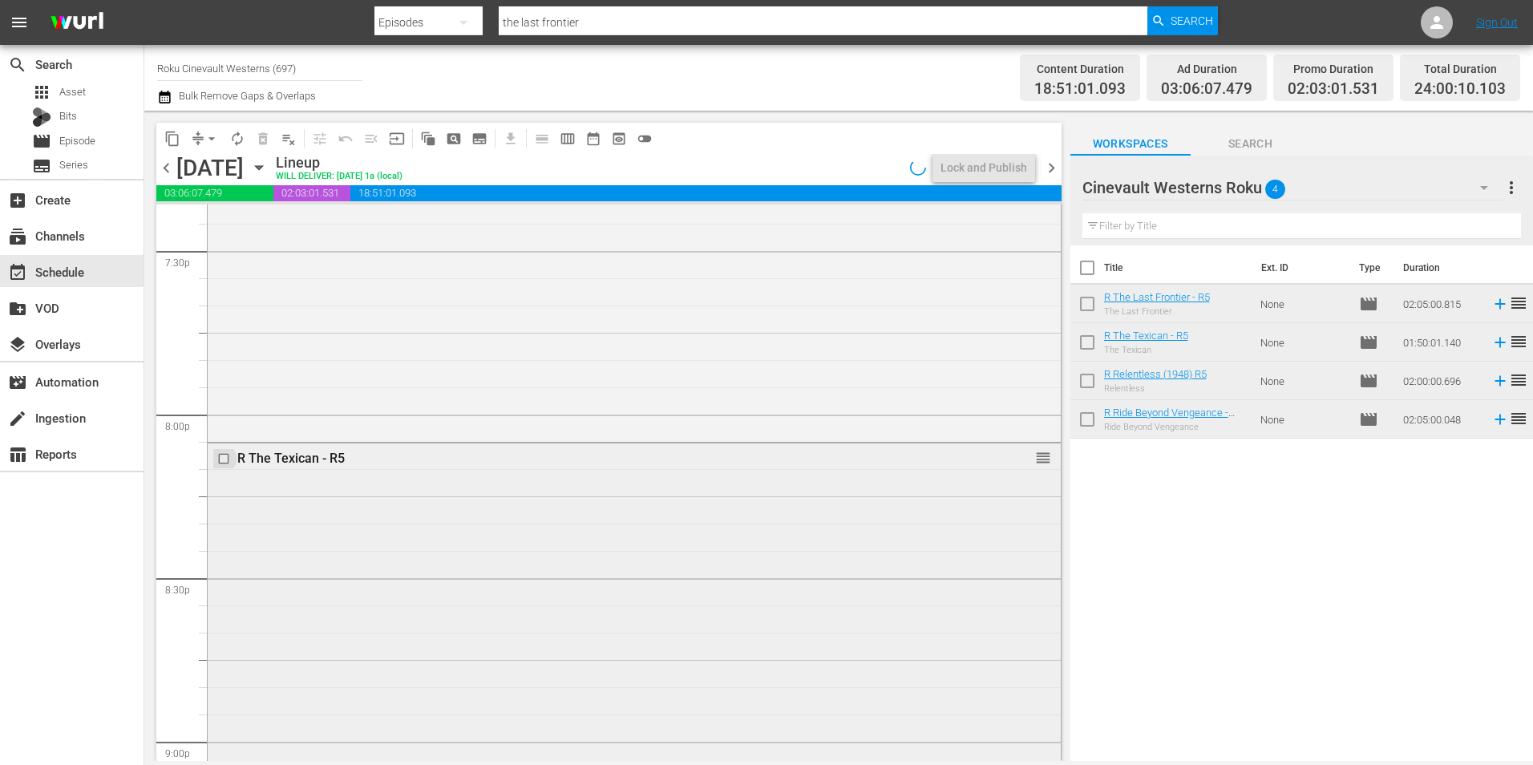
click at [224, 465] on input "checkbox" at bounding box center [225, 458] width 17 height 14
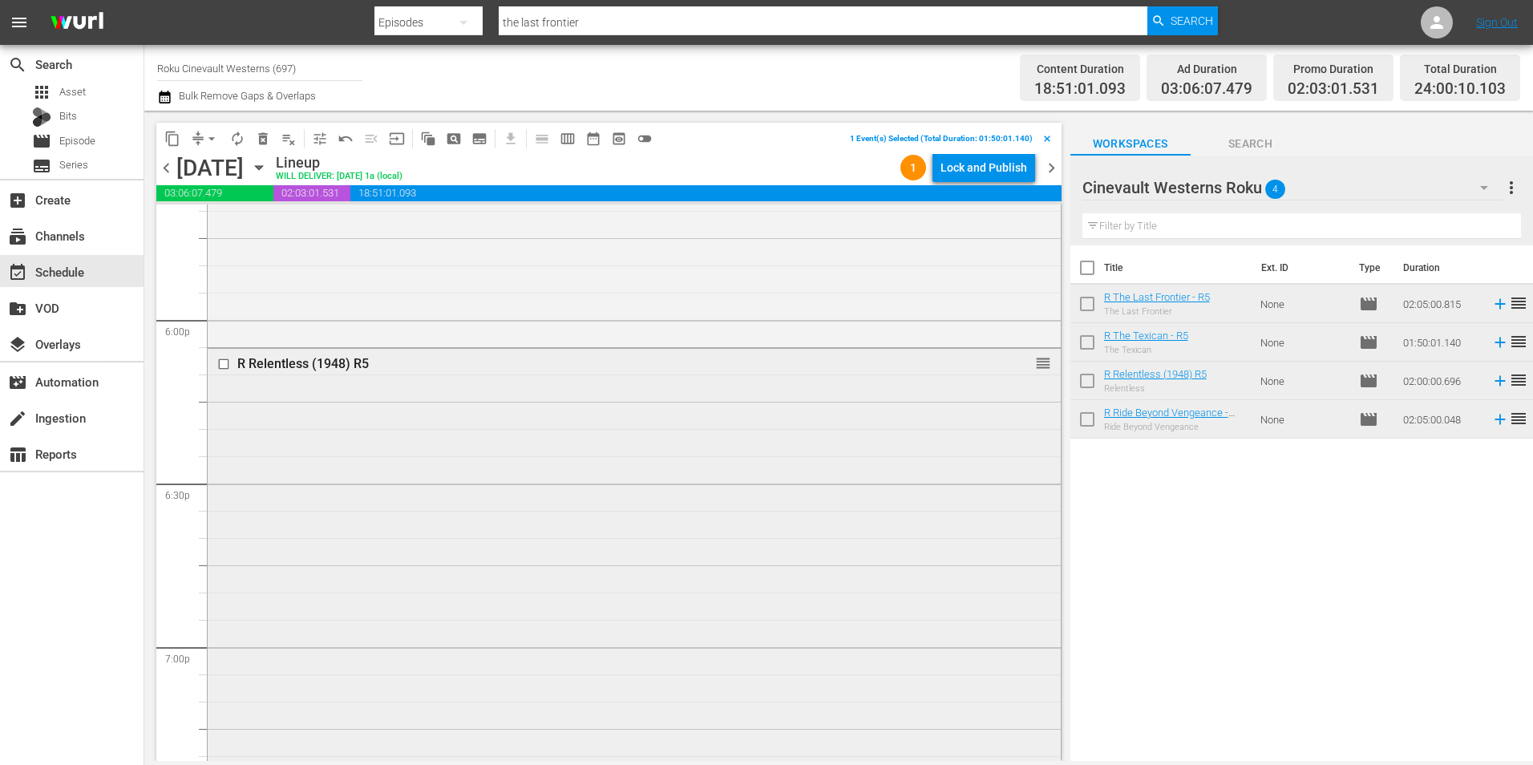
scroll to position [5771, 0]
click at [222, 366] on input "checkbox" at bounding box center [225, 365] width 17 height 14
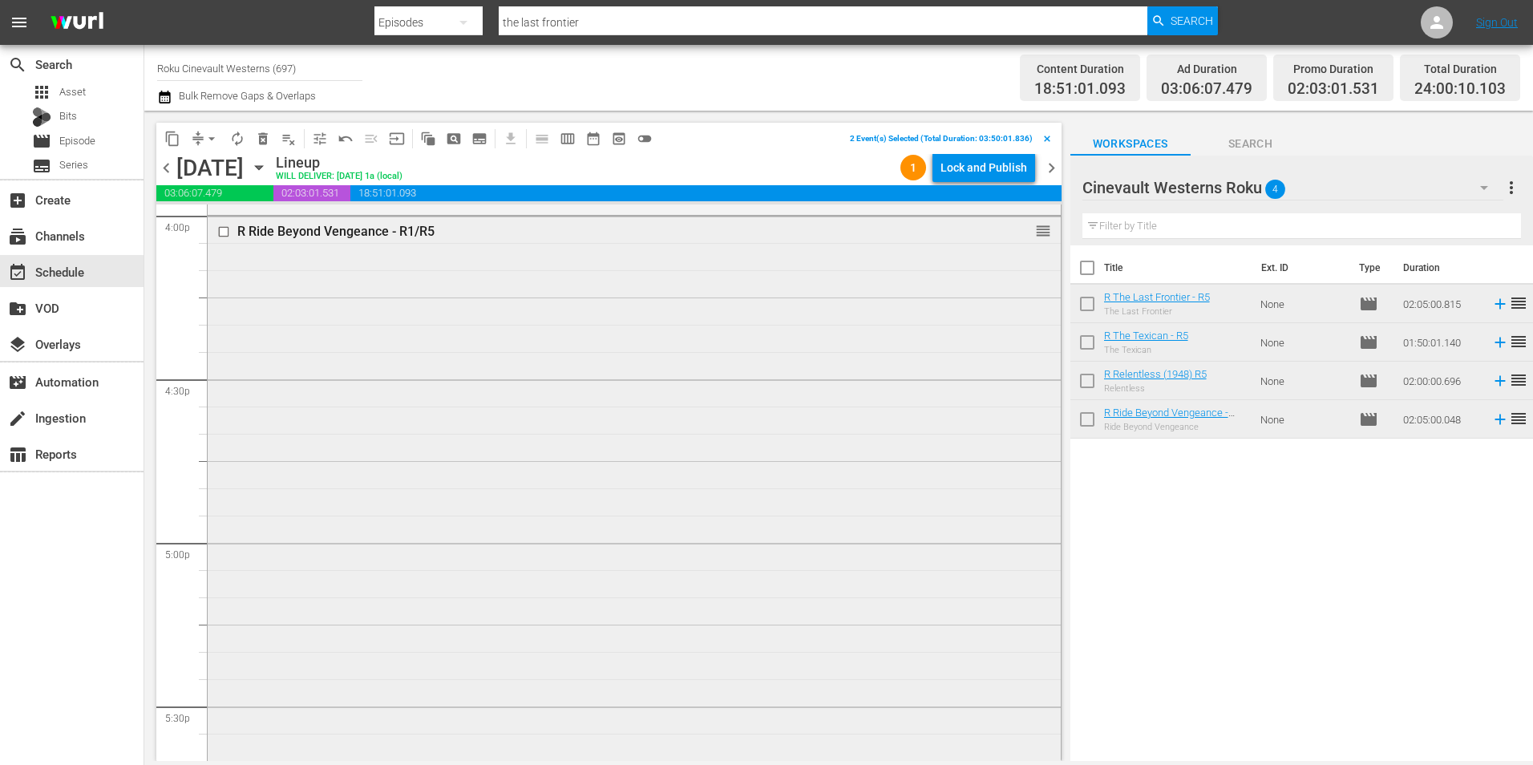
scroll to position [5130, 0]
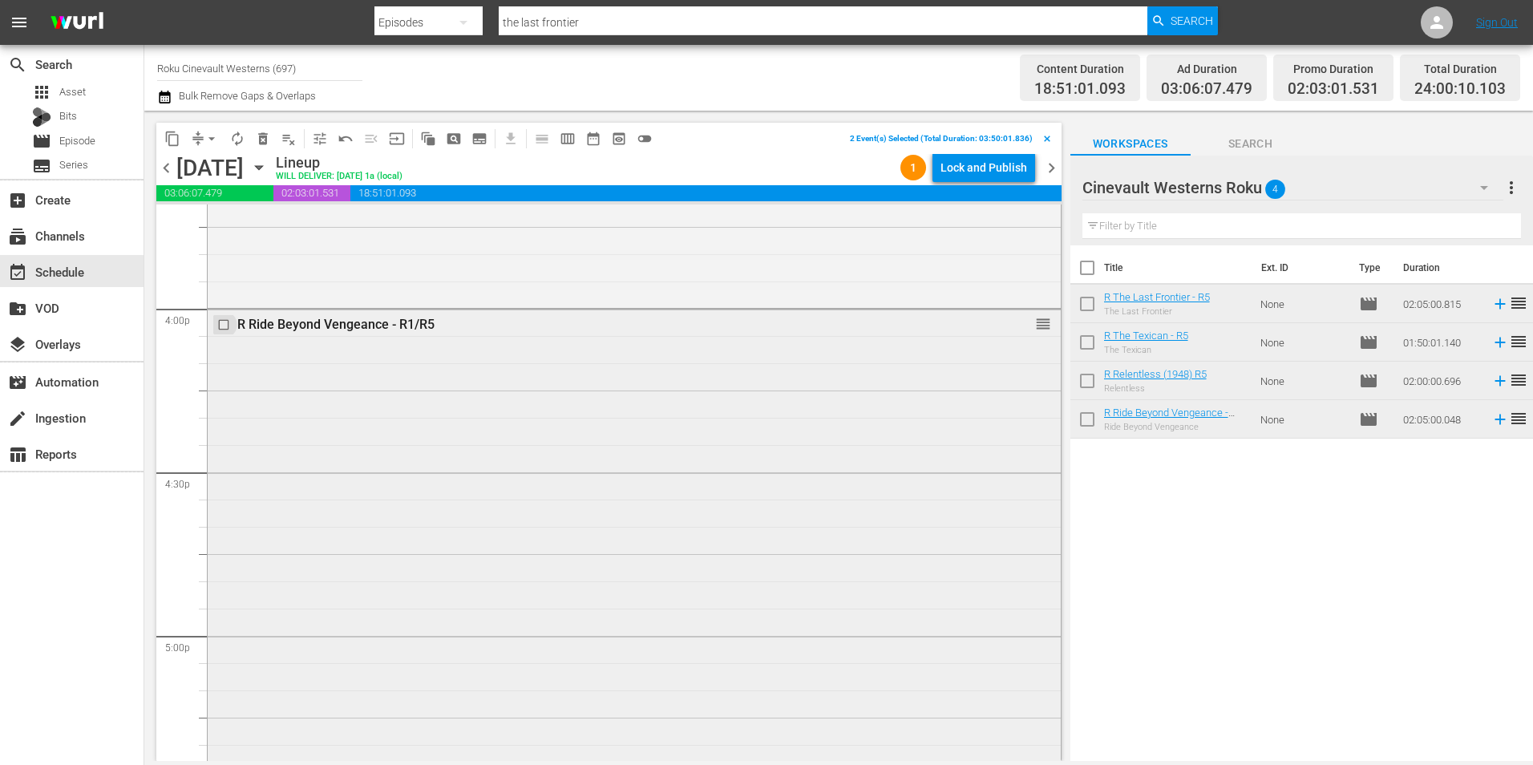
click at [225, 329] on input "checkbox" at bounding box center [225, 325] width 17 height 14
click at [176, 126] on button "content_copy" at bounding box center [173, 139] width 26 height 26
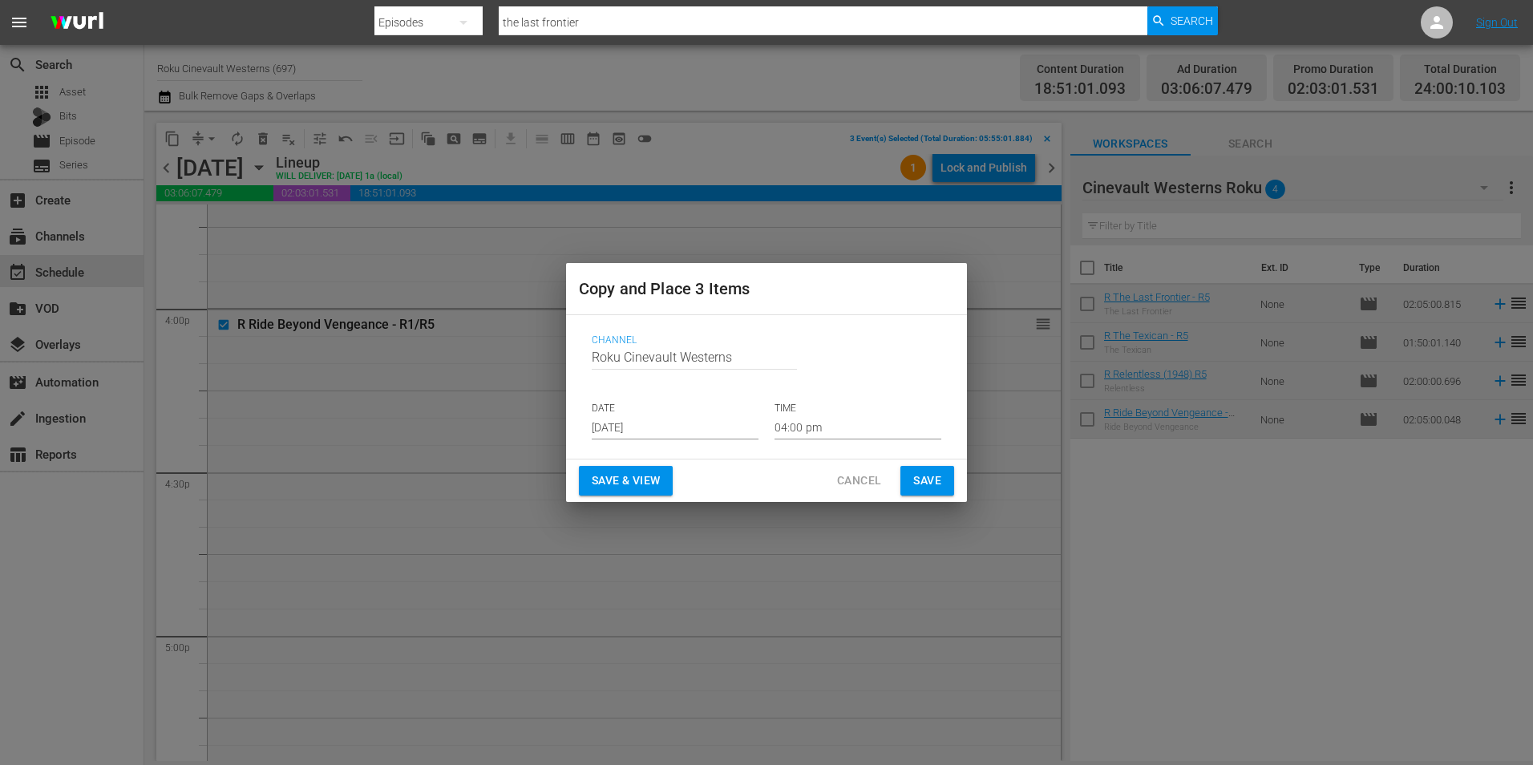
click at [656, 420] on input "[DATE]" at bounding box center [675, 427] width 167 height 24
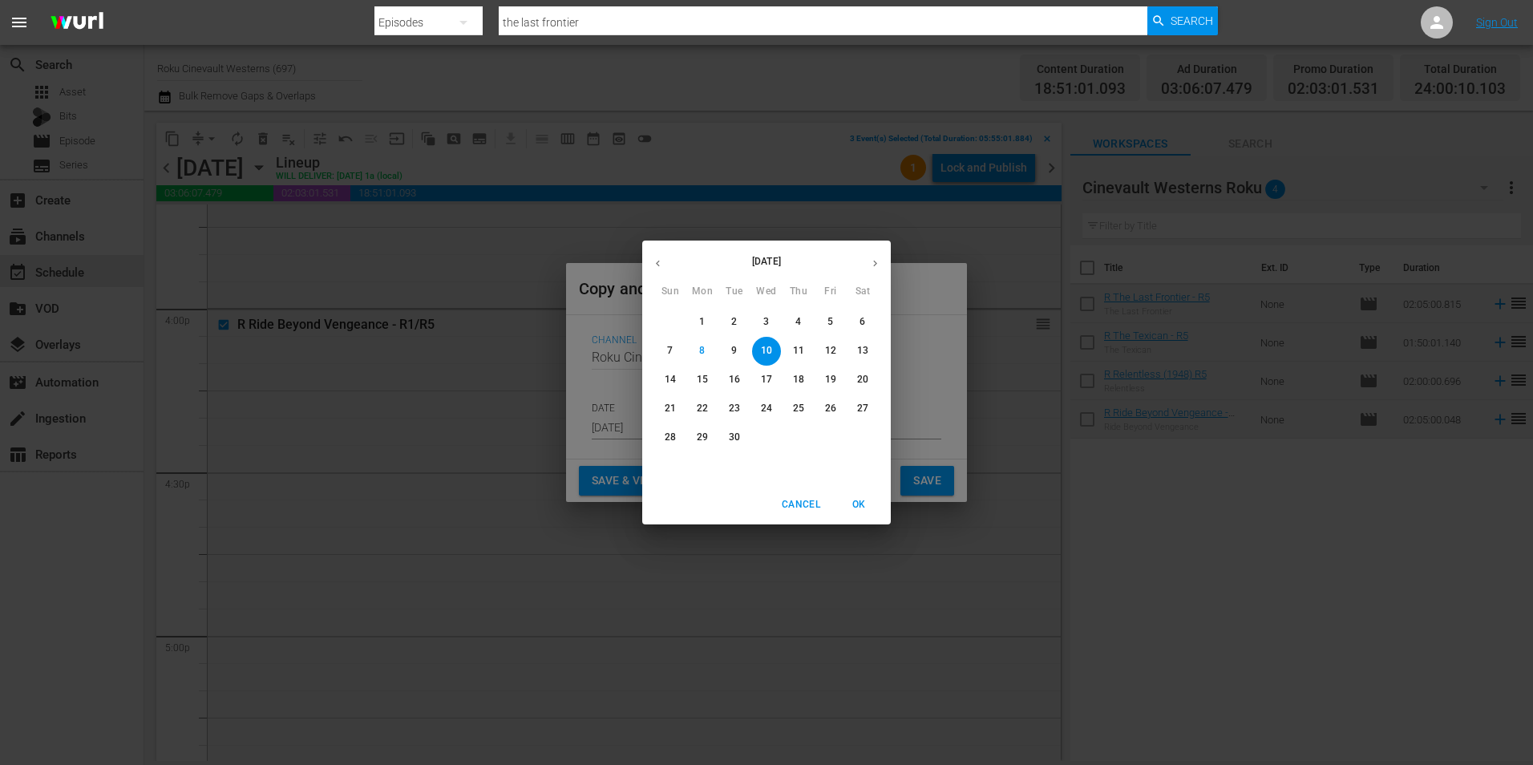
click at [661, 415] on span "21" at bounding box center [670, 409] width 29 height 14
type input "[DATE]"
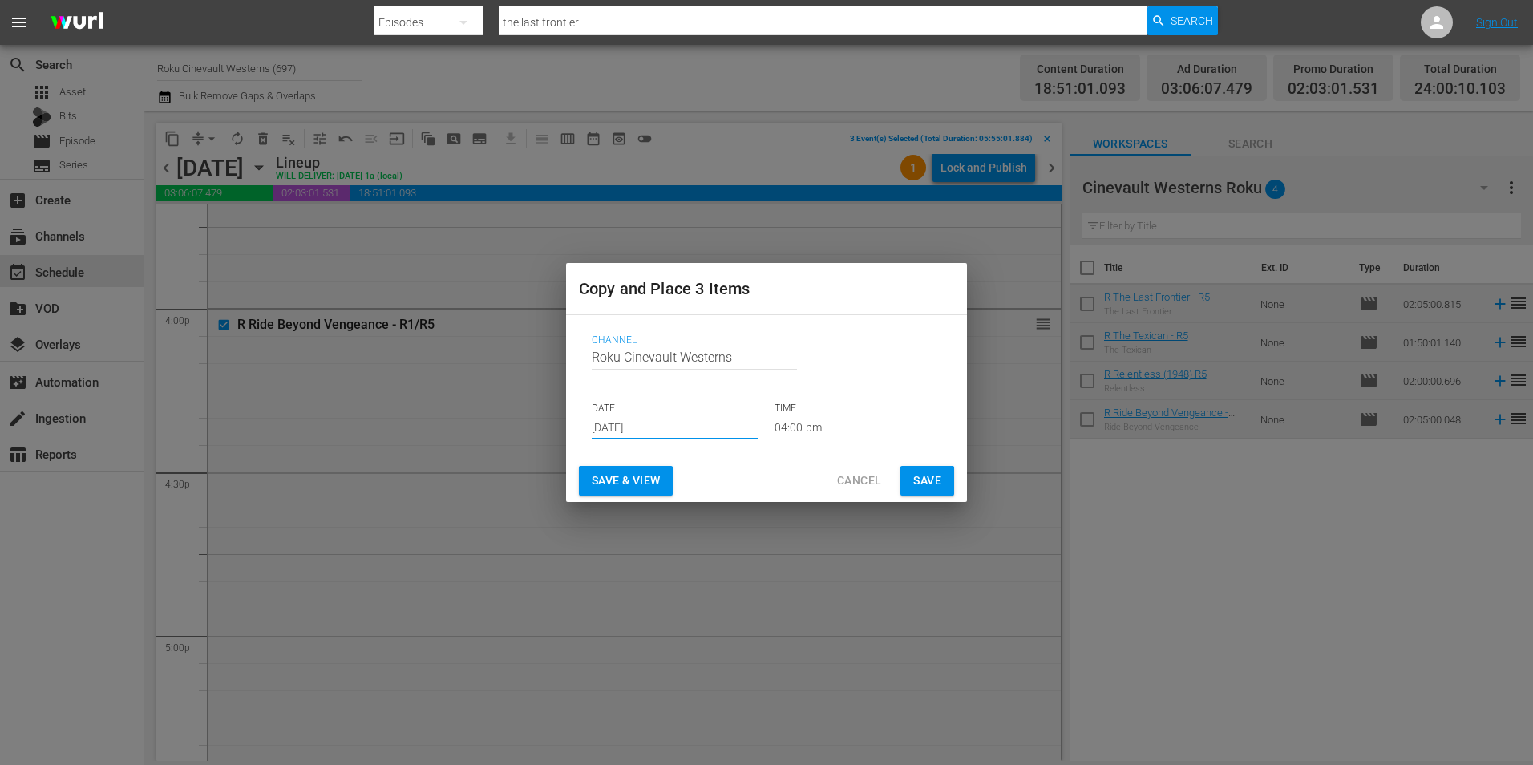
click at [834, 418] on input "04:00 pm" at bounding box center [858, 427] width 167 height 24
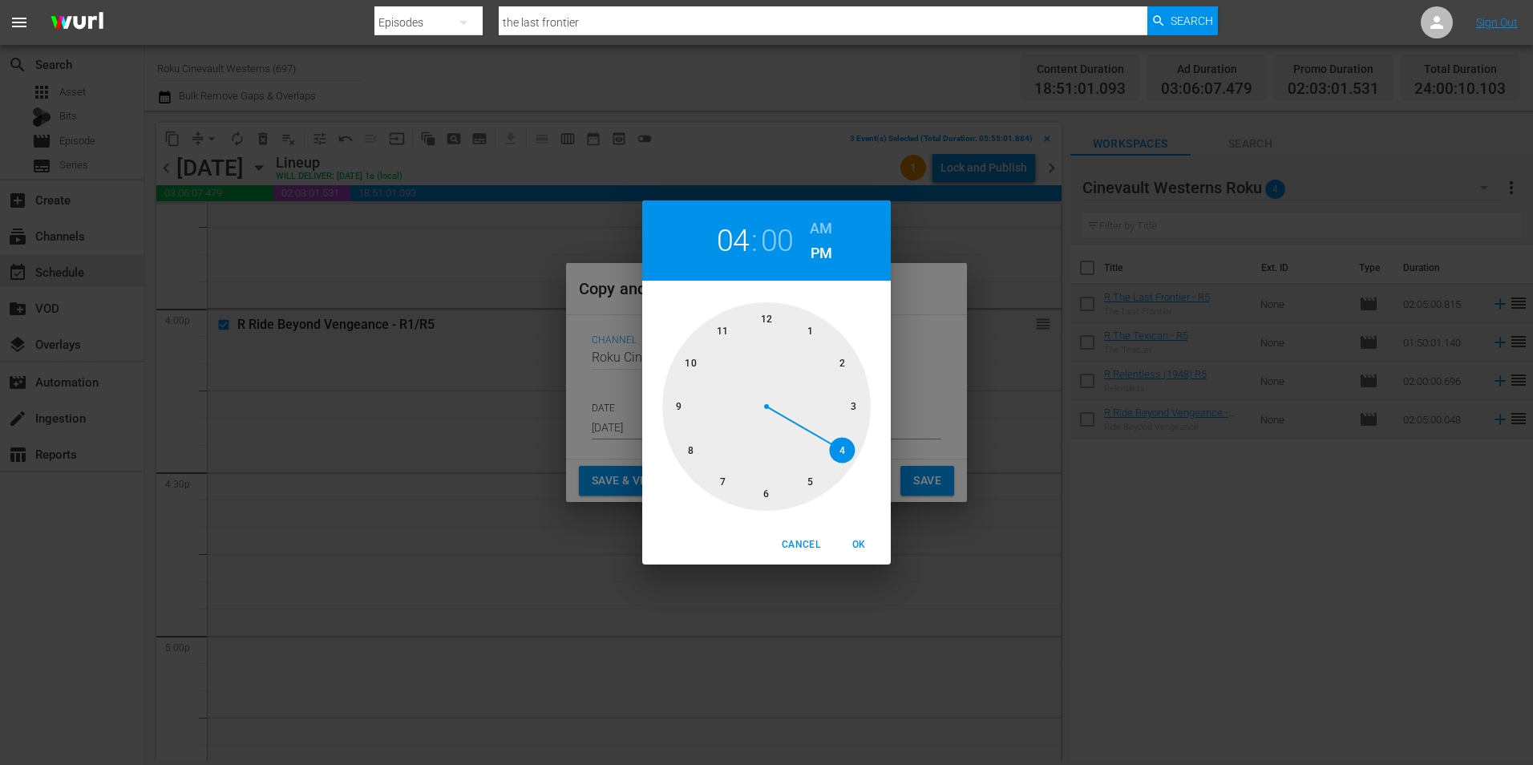
click at [762, 319] on div at bounding box center [766, 406] width 208 height 208
click at [813, 233] on h6 "AM" at bounding box center [821, 229] width 22 height 26
click at [864, 540] on span "OK" at bounding box center [858, 544] width 38 height 17
type input "12:00 am"
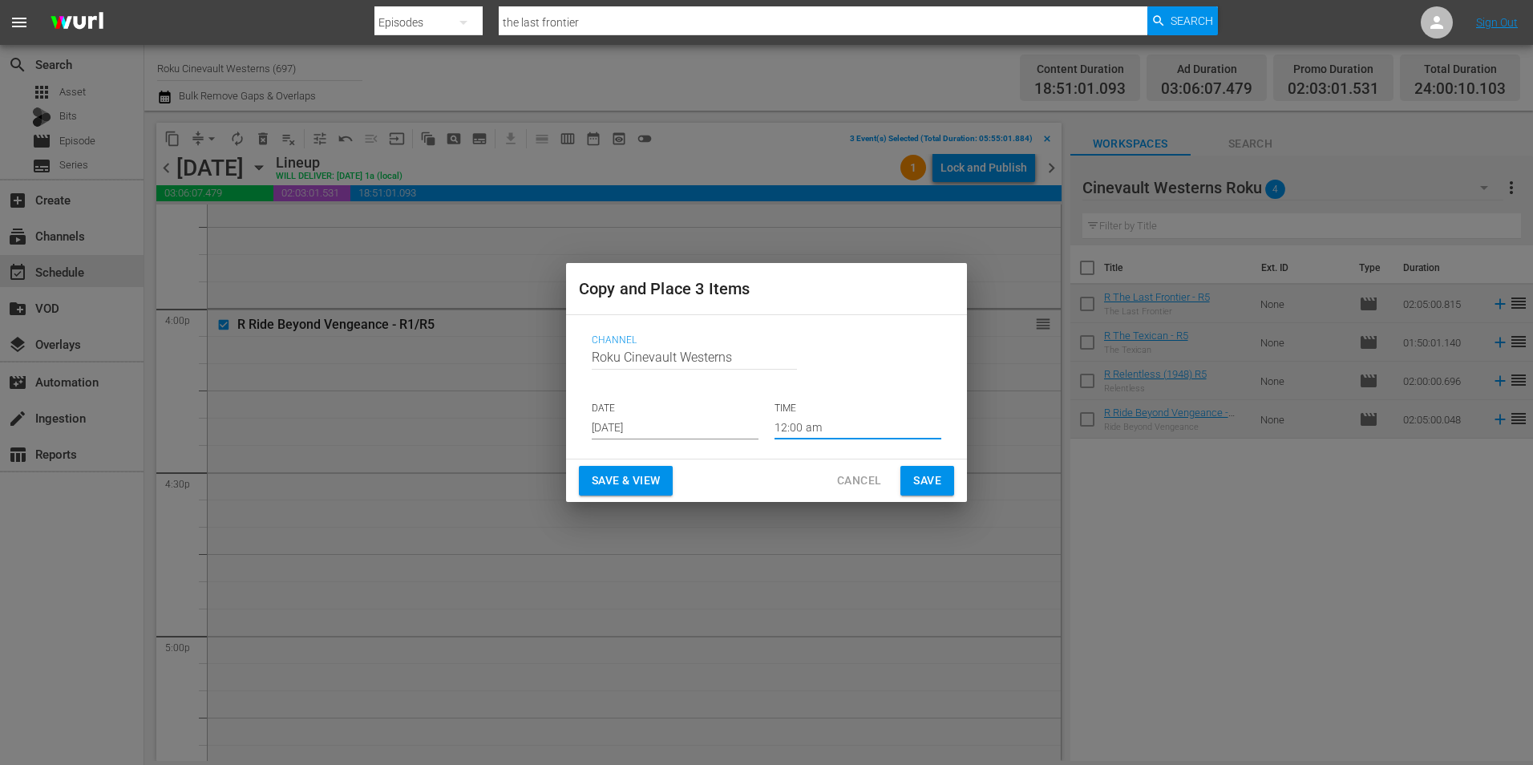
click at [929, 487] on span "Save" at bounding box center [927, 481] width 28 height 20
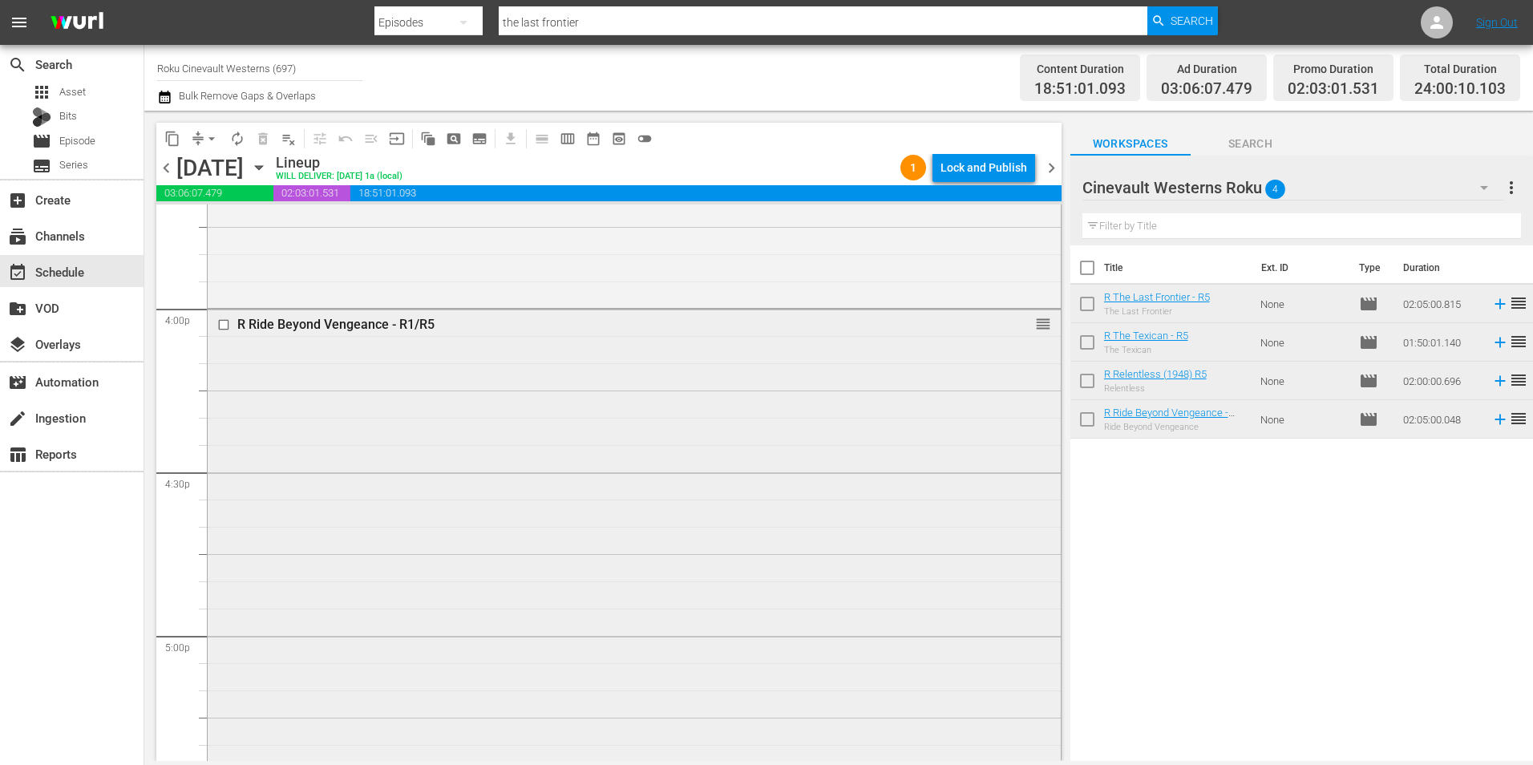
click at [225, 326] on input "checkbox" at bounding box center [225, 325] width 17 height 14
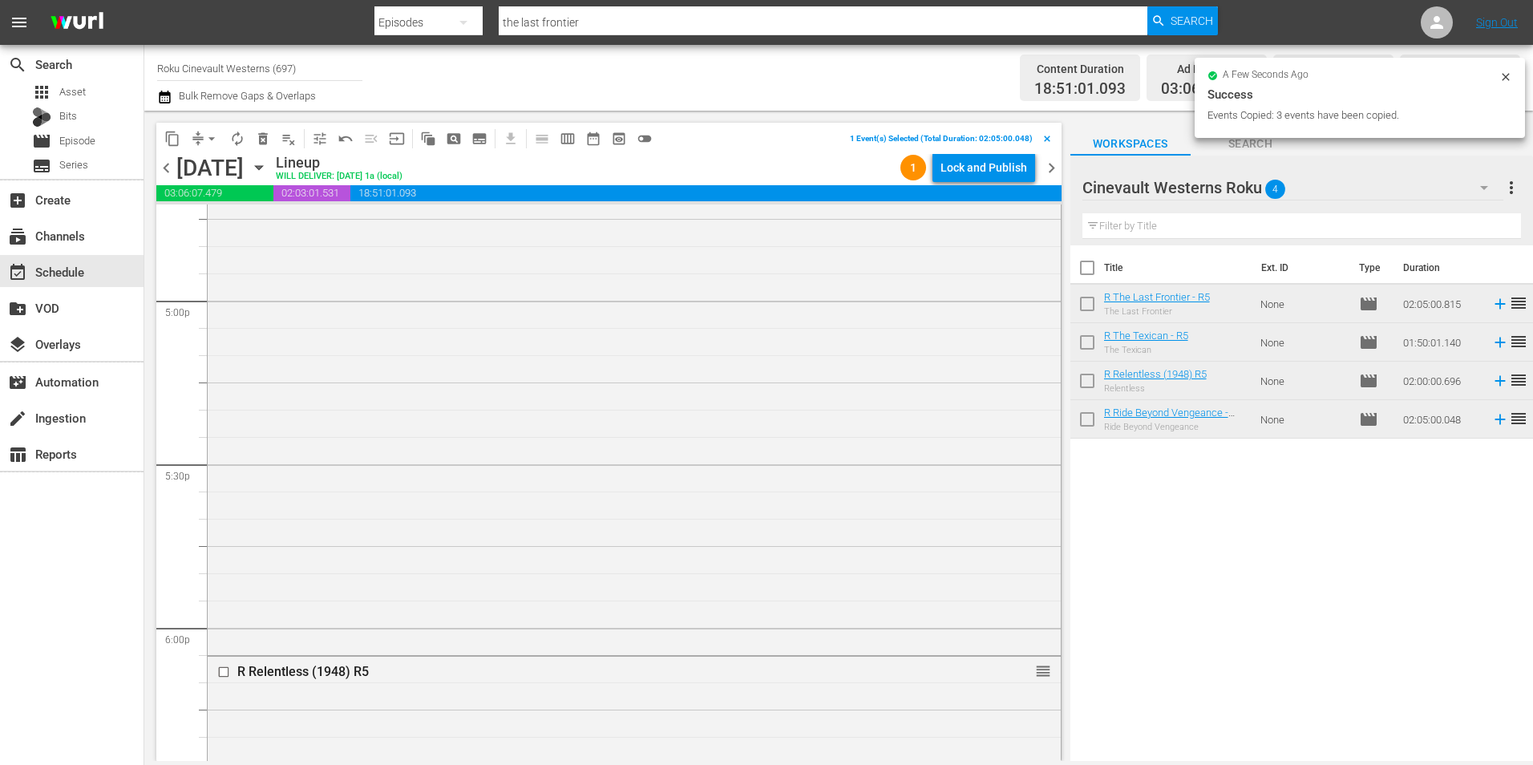
scroll to position [5691, 0]
click at [224, 447] on input "checkbox" at bounding box center [225, 446] width 17 height 14
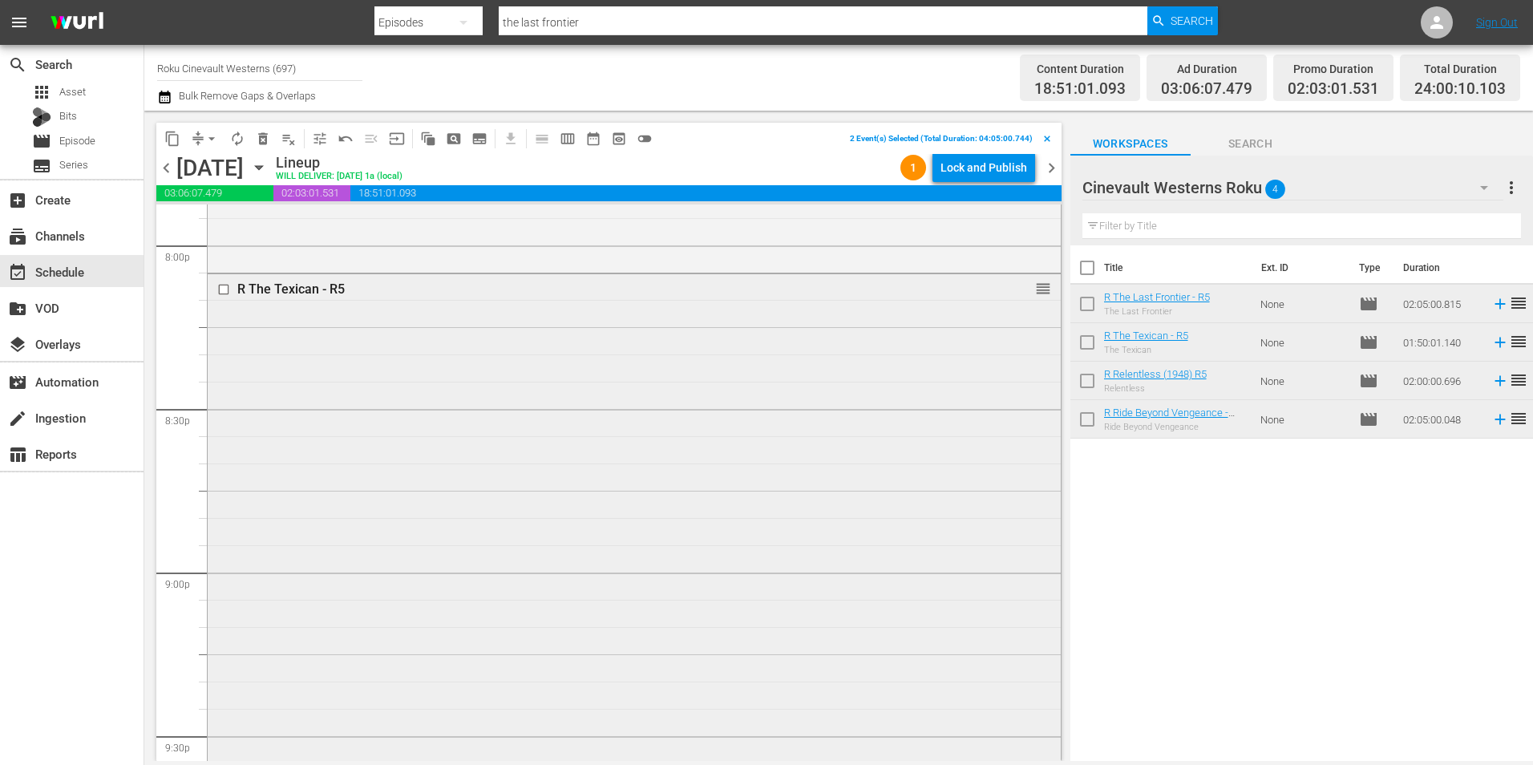
scroll to position [6333, 0]
click at [227, 456] on input "checkbox" at bounding box center [225, 458] width 17 height 14
click at [222, 575] on input "checkbox" at bounding box center [225, 577] width 17 height 14
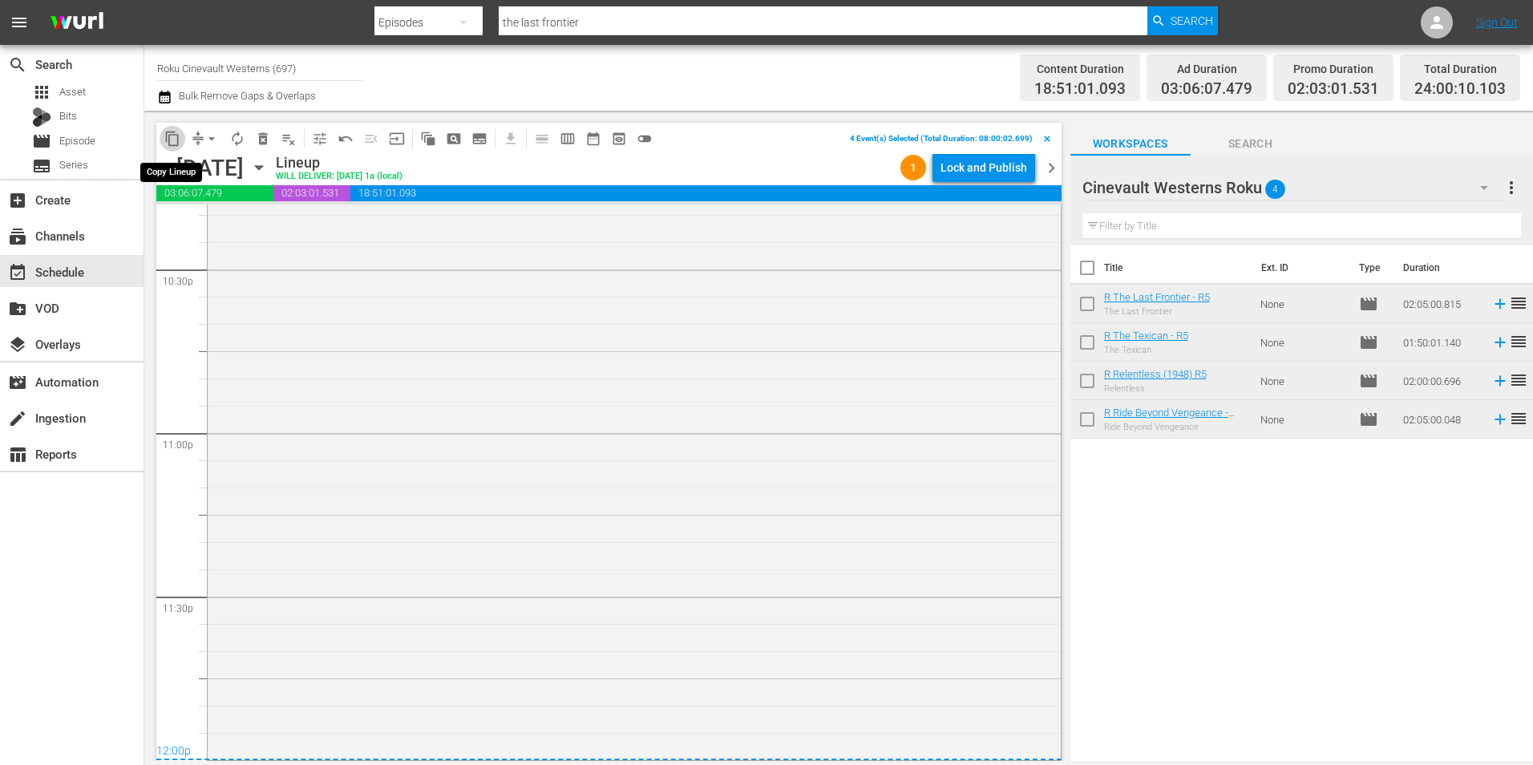
click at [171, 144] on span "content_copy" at bounding box center [172, 139] width 16 height 16
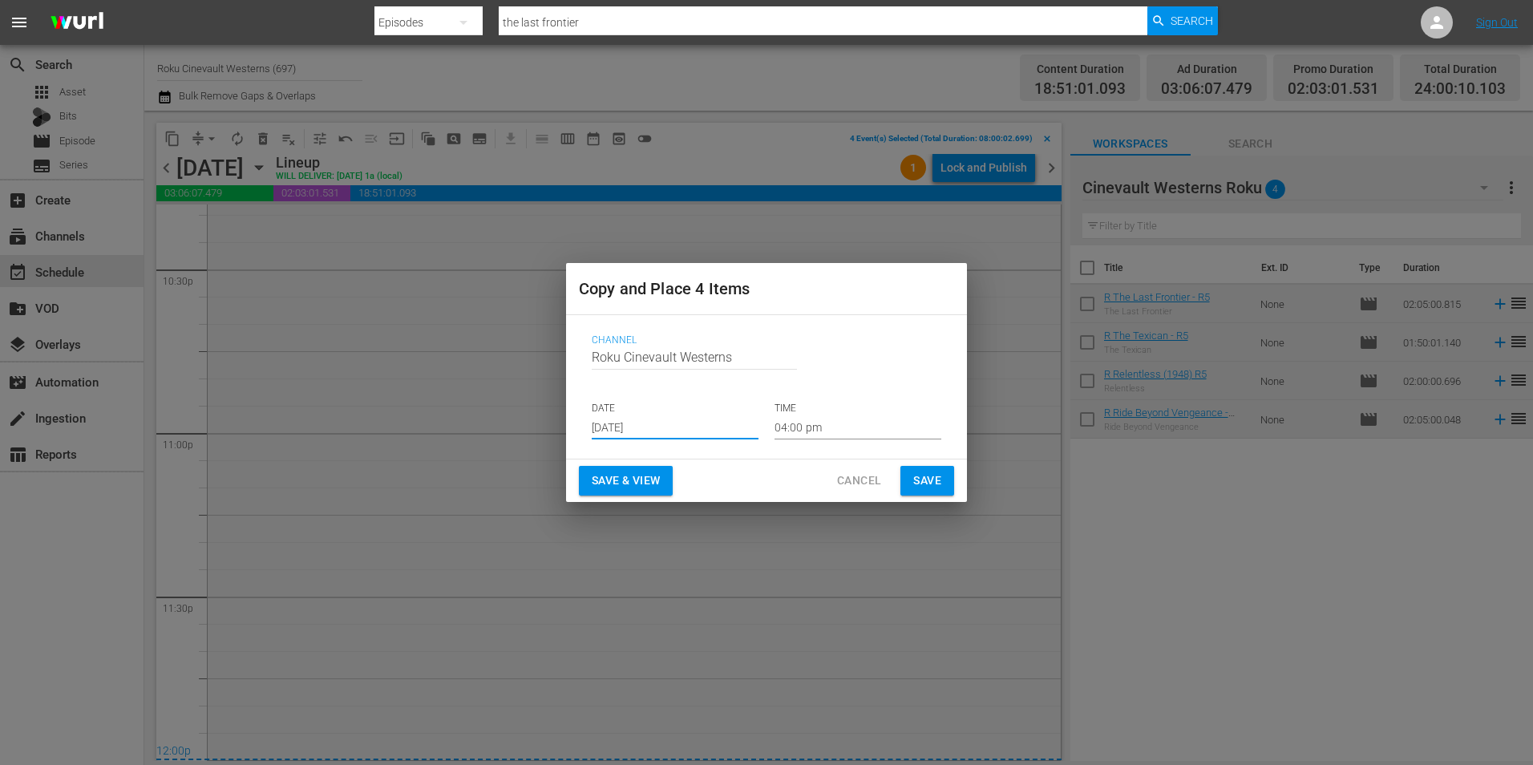
click at [649, 420] on input "[DATE]" at bounding box center [675, 427] width 167 height 24
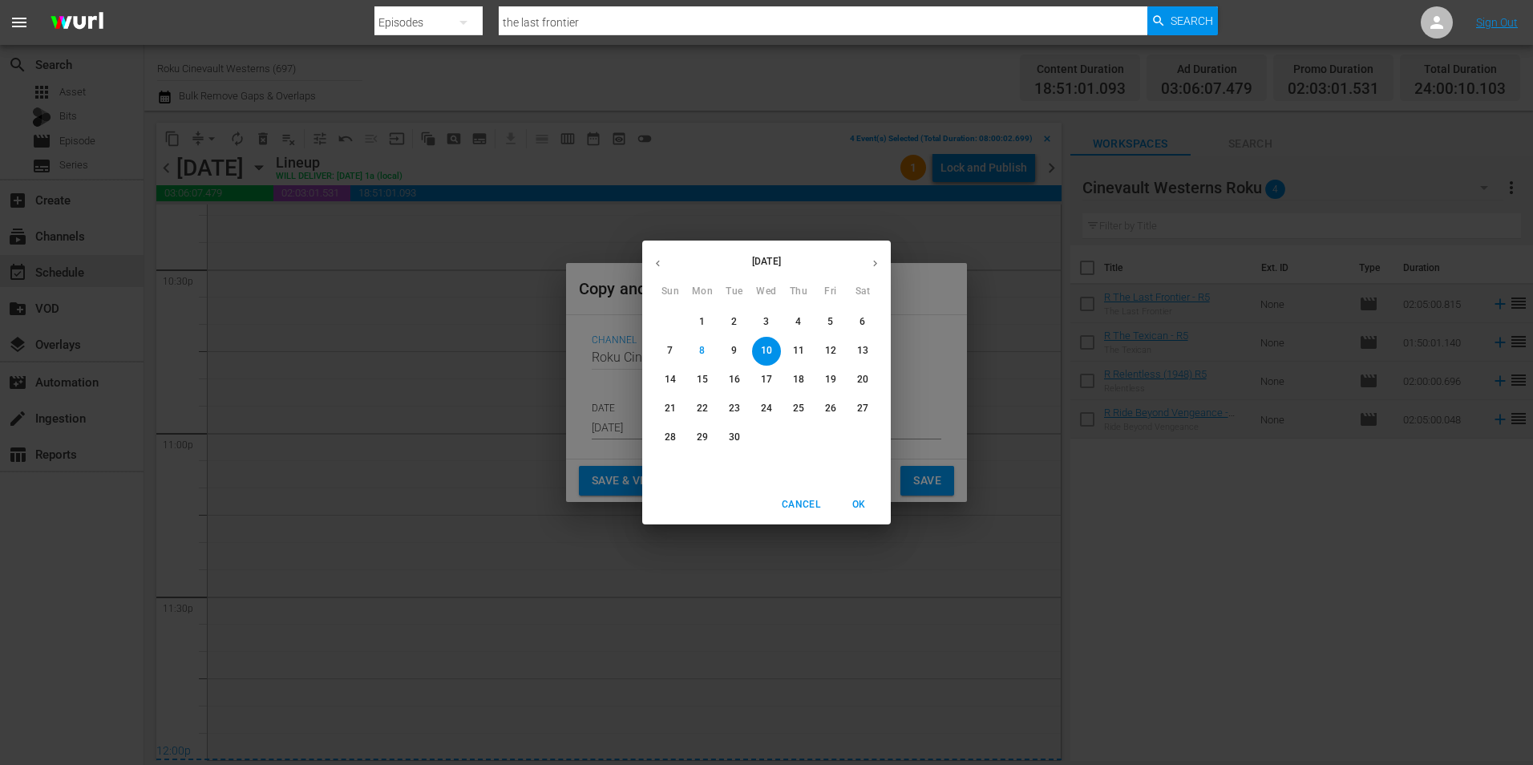
click at [704, 410] on p "22" at bounding box center [702, 409] width 11 height 14
type input "[DATE]"
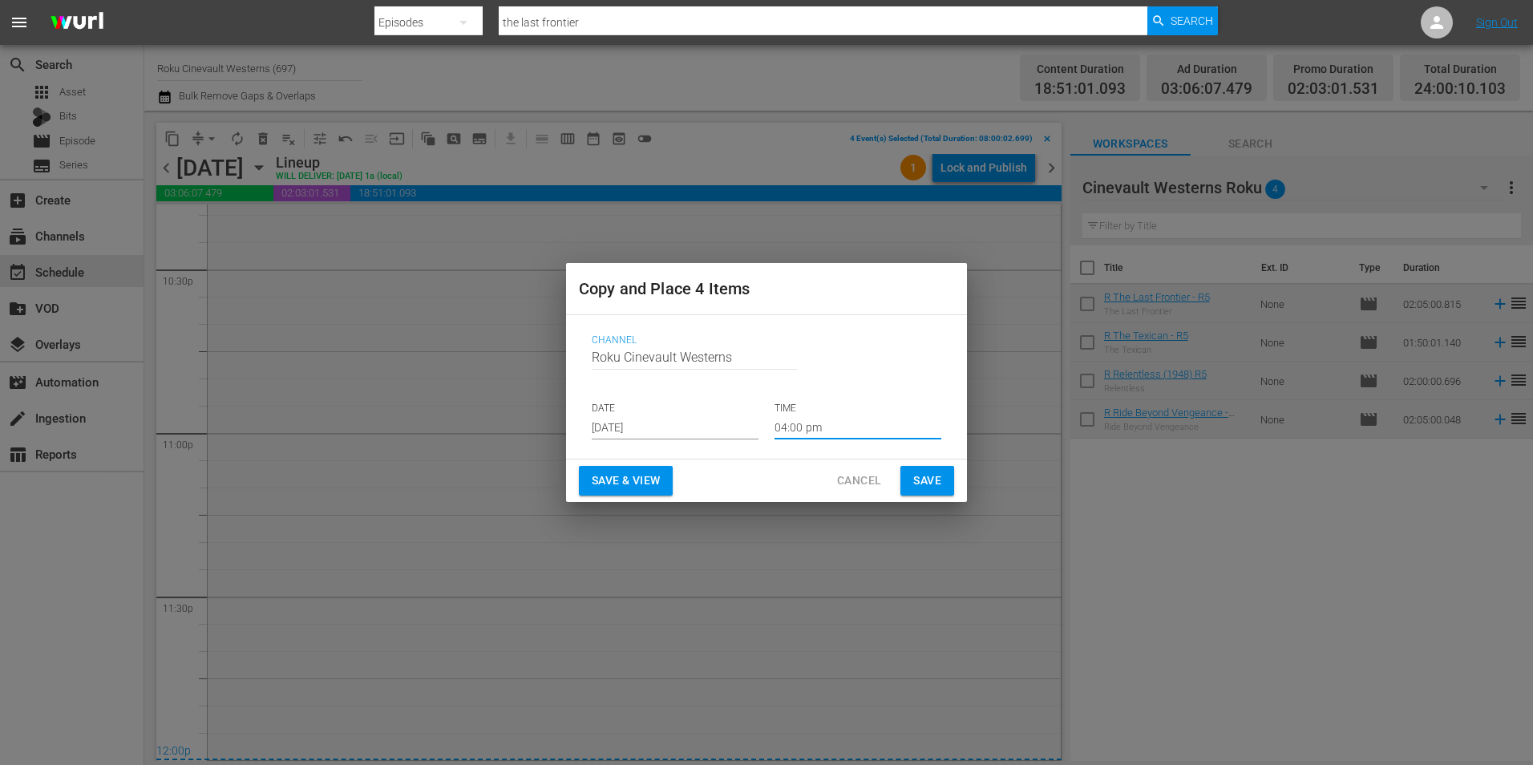
click at [862, 437] on input "04:00 pm" at bounding box center [858, 427] width 167 height 24
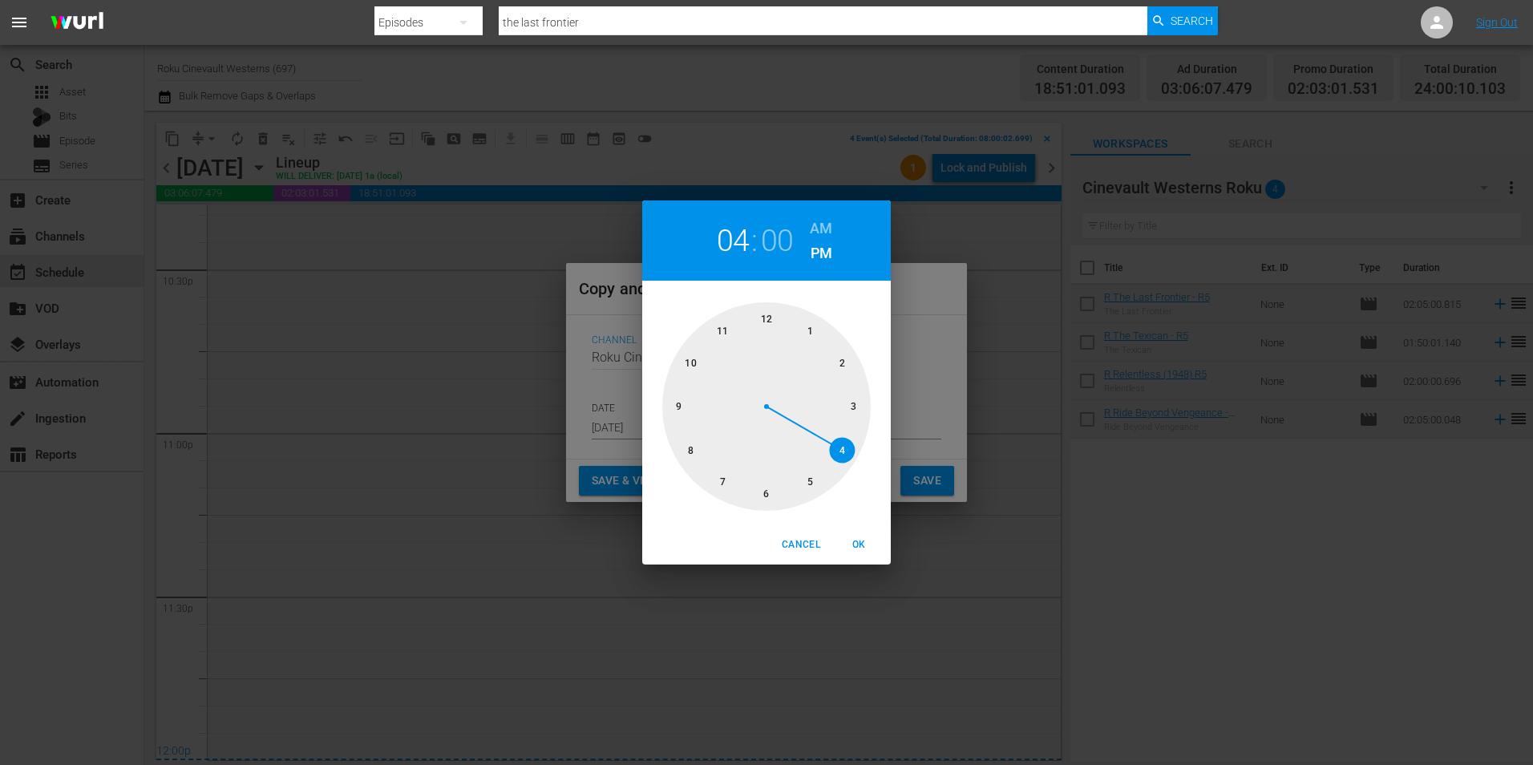
drag, startPoint x: 674, startPoint y: 465, endPoint x: 682, endPoint y: 461, distance: 9.7
click at [676, 465] on div at bounding box center [766, 406] width 208 height 208
click at [813, 225] on h6 "AM" at bounding box center [821, 229] width 22 height 26
click at [858, 548] on span "OK" at bounding box center [858, 544] width 38 height 17
type input "08:00 am"
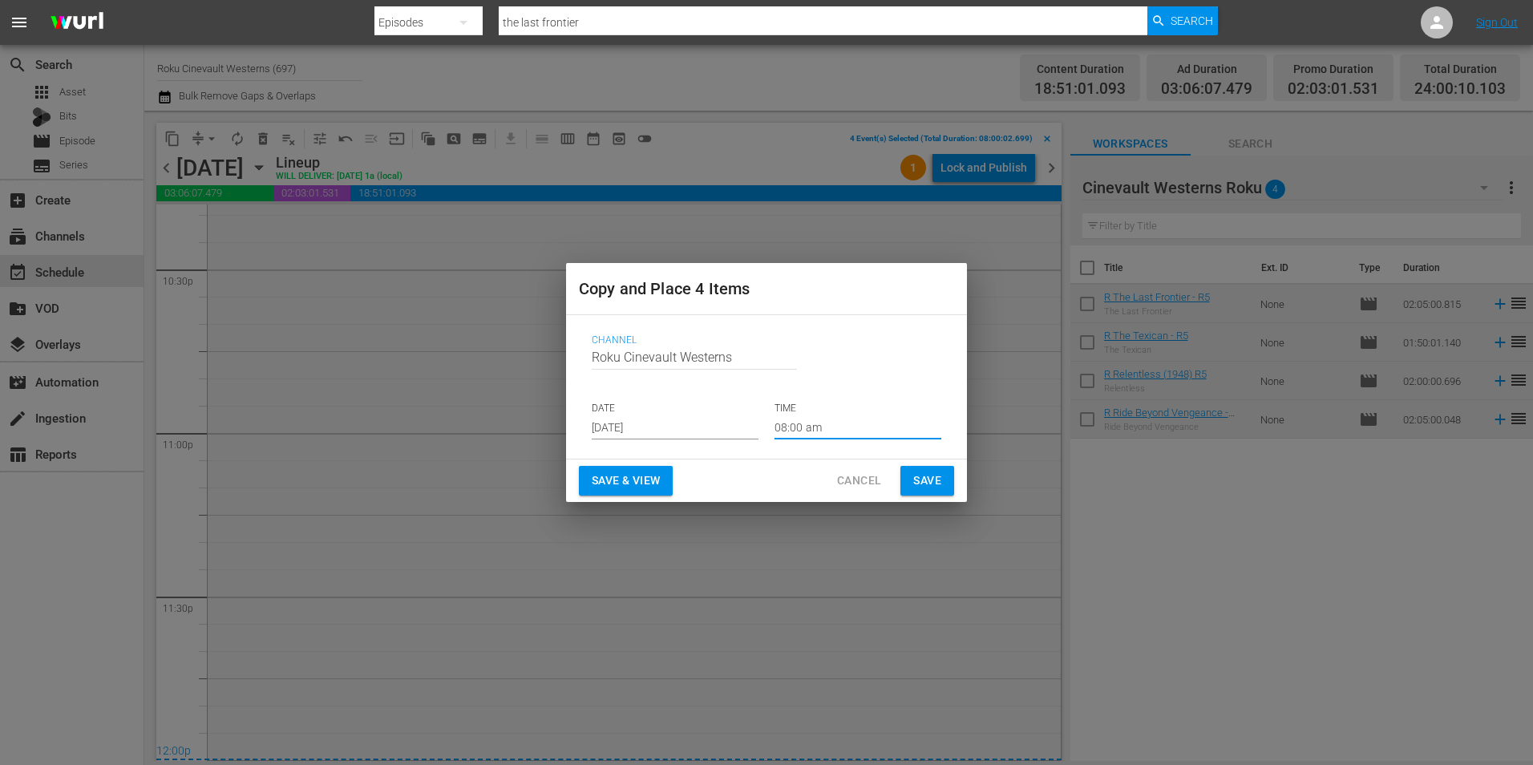
click at [925, 476] on span "Save" at bounding box center [927, 481] width 28 height 20
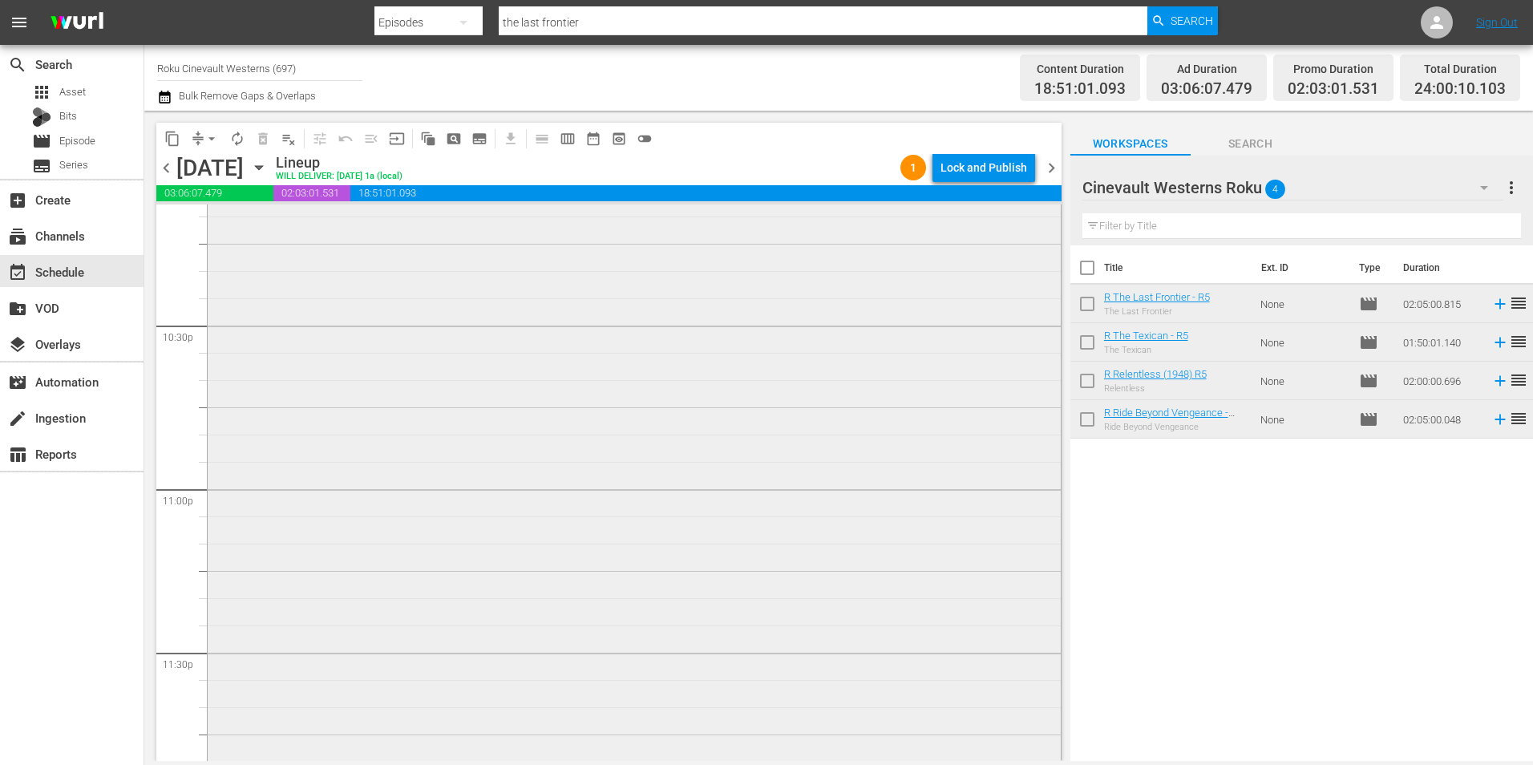
scroll to position [6975, 0]
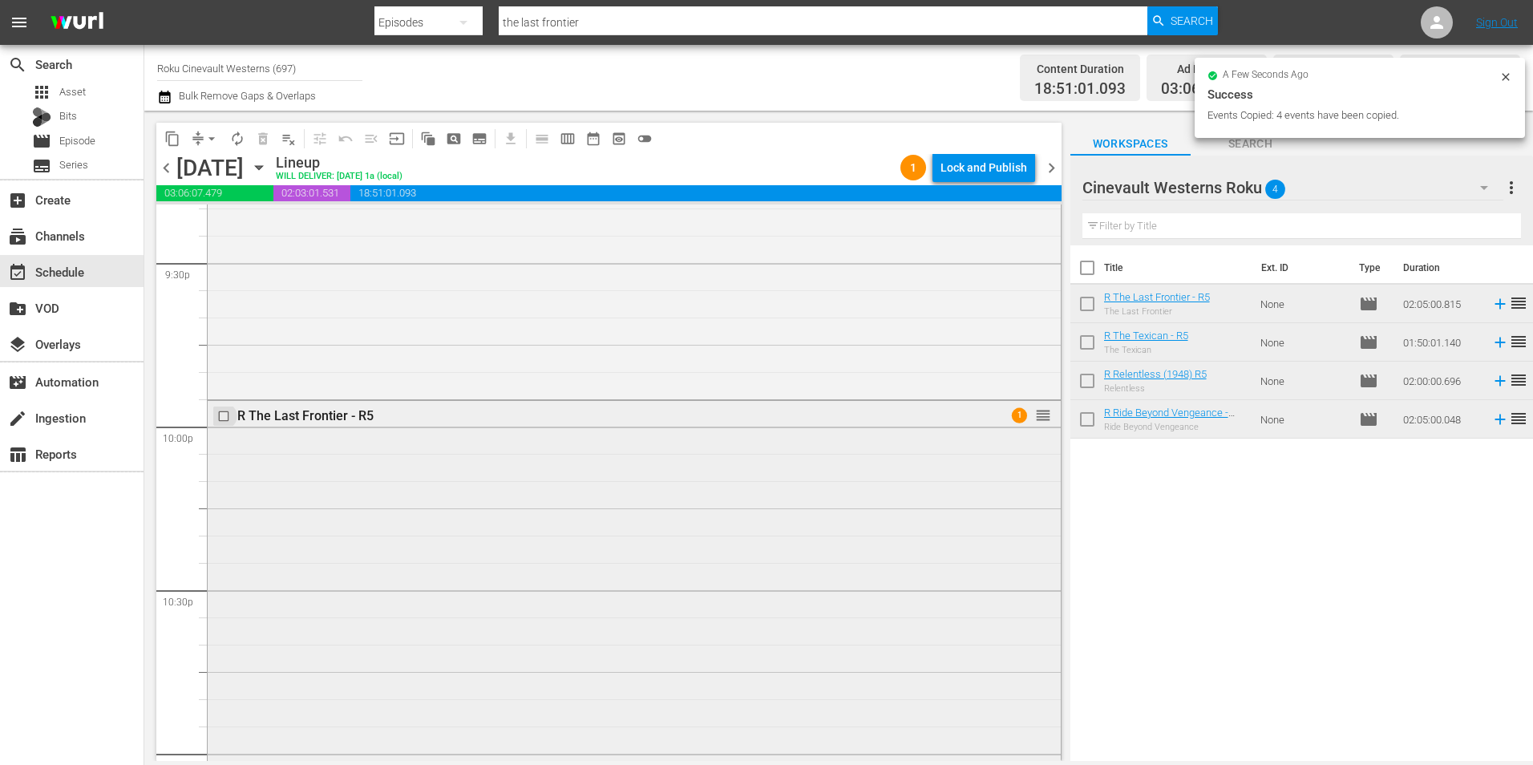
click at [225, 414] on input "checkbox" at bounding box center [225, 416] width 17 height 14
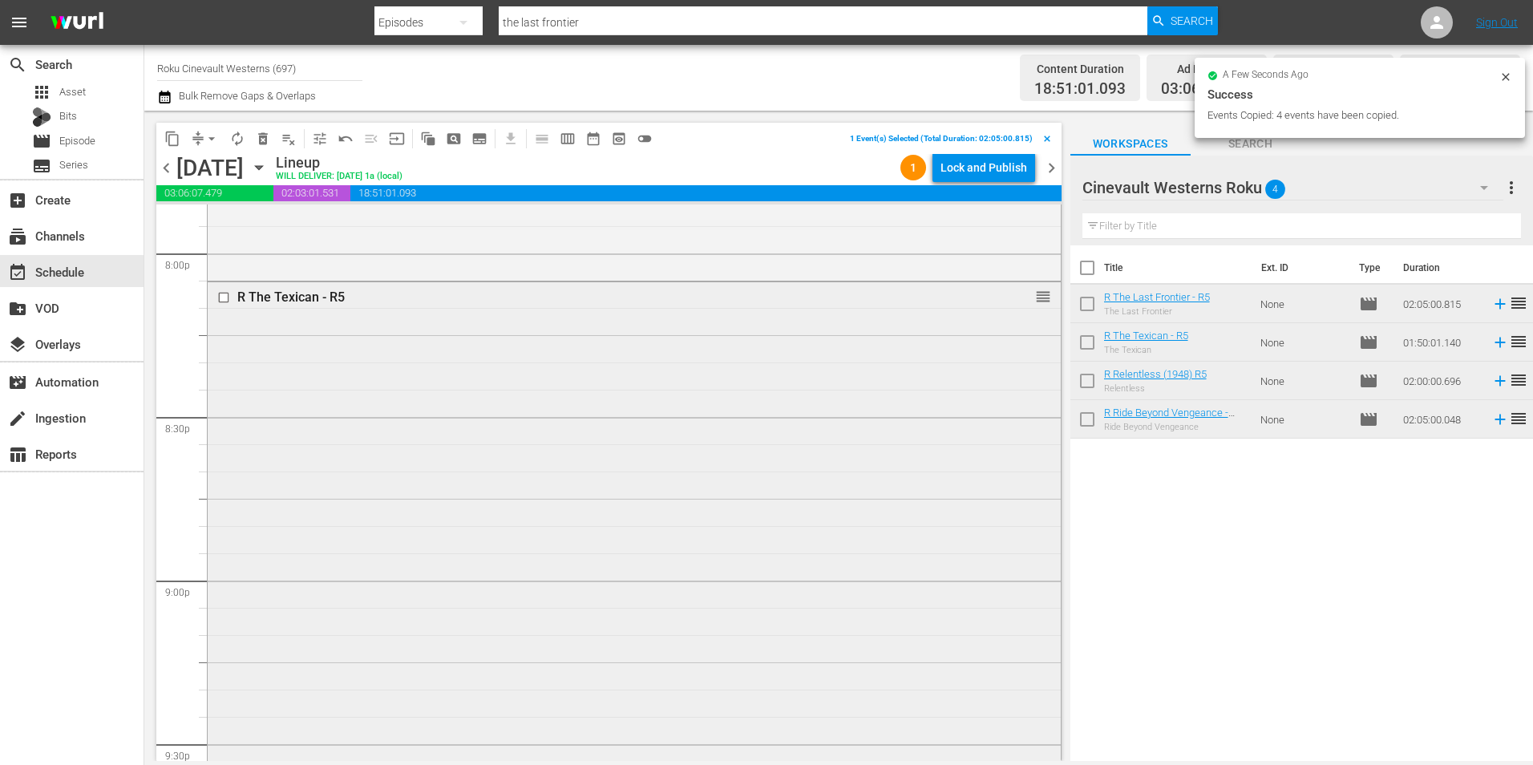
click at [225, 301] on input "checkbox" at bounding box center [225, 297] width 17 height 14
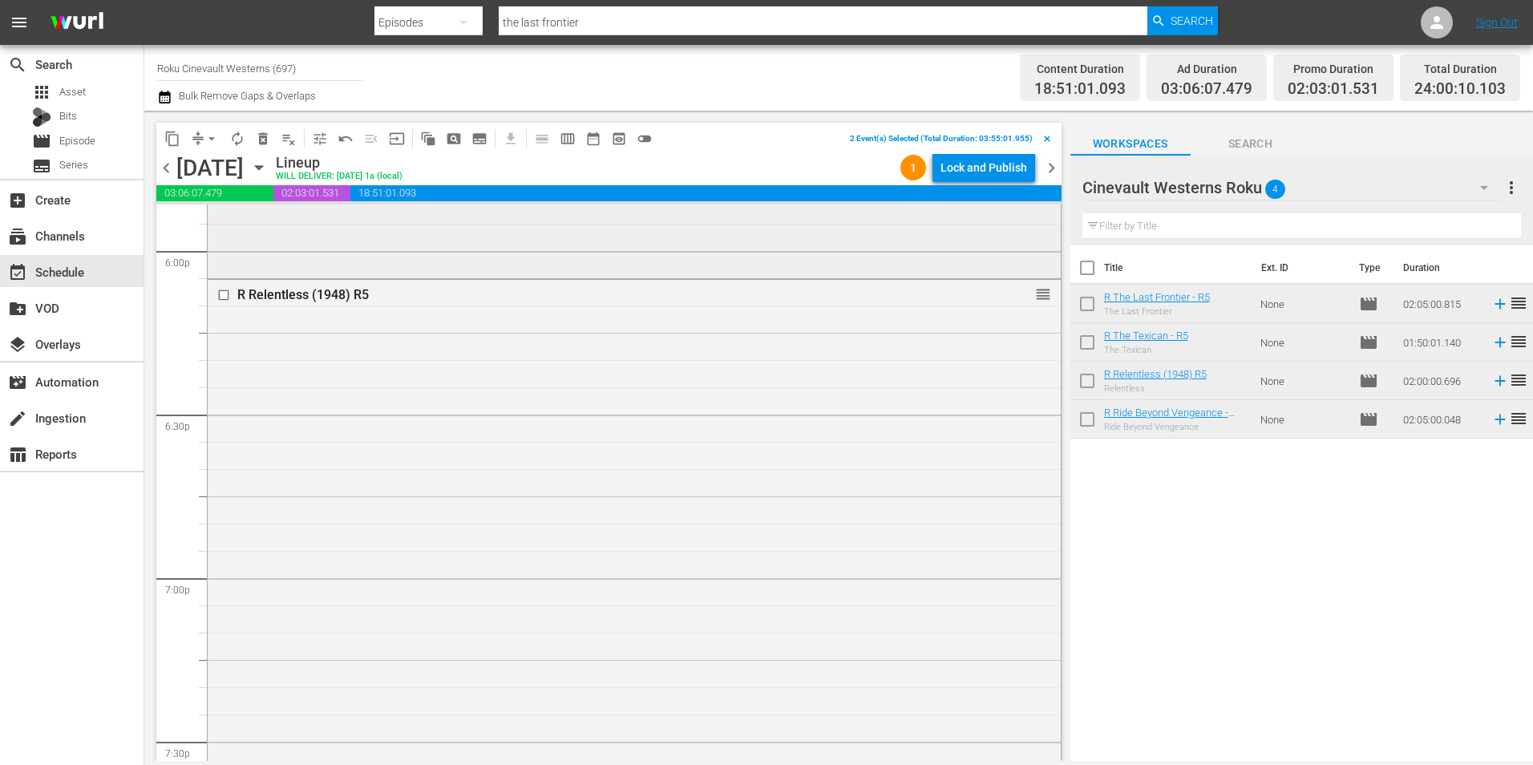
scroll to position [5692, 0]
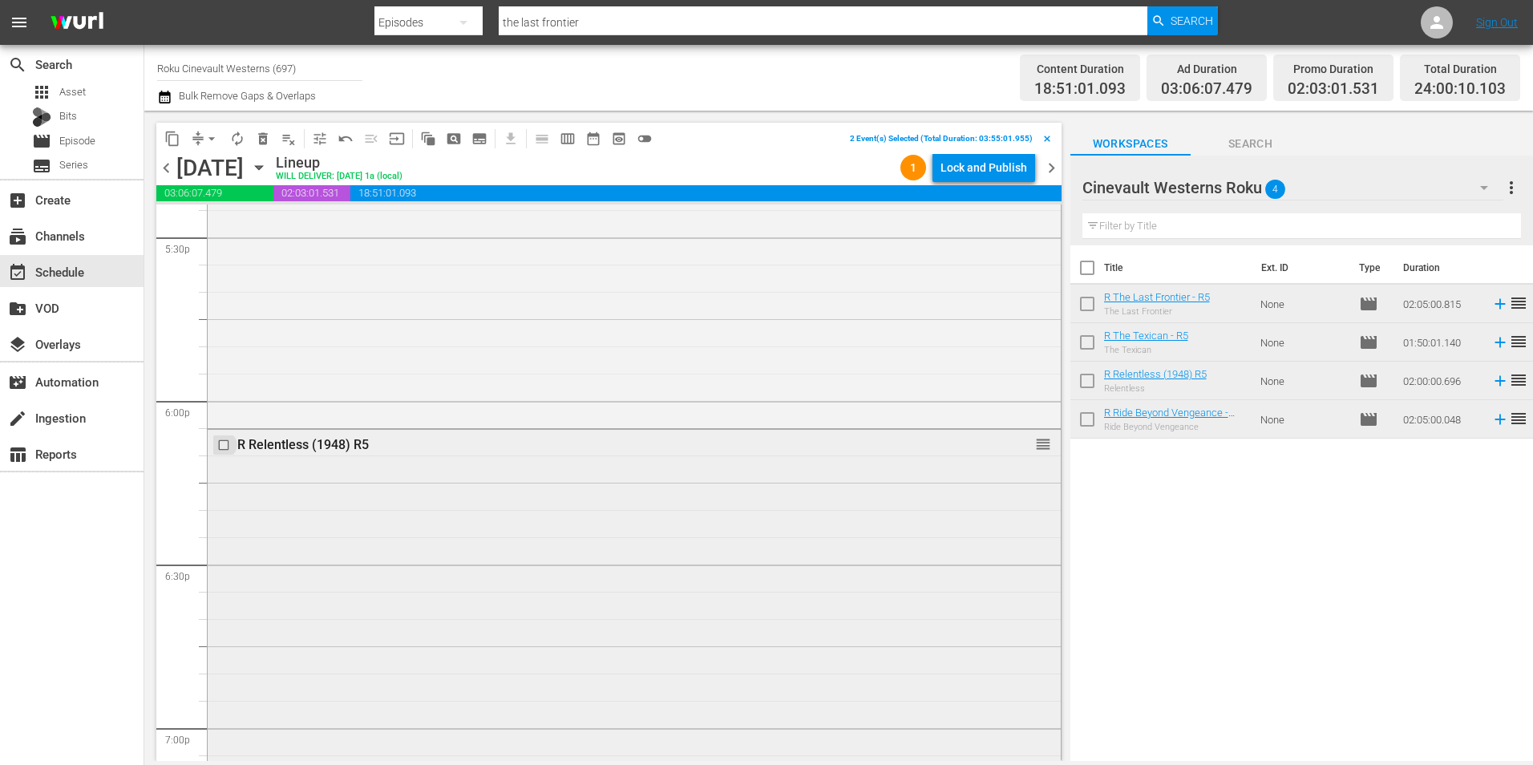
click at [225, 446] on input "checkbox" at bounding box center [225, 445] width 17 height 14
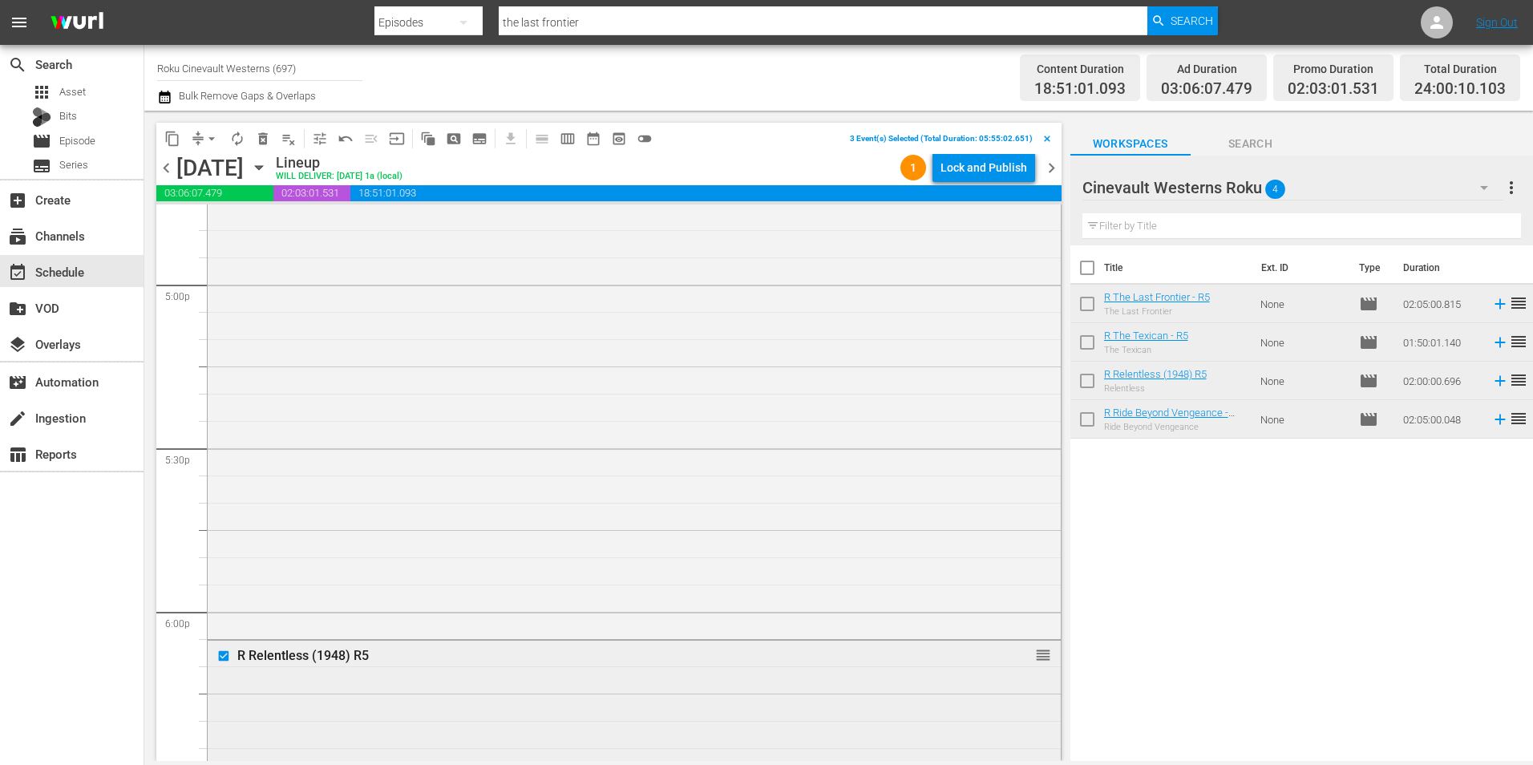
scroll to position [5211, 0]
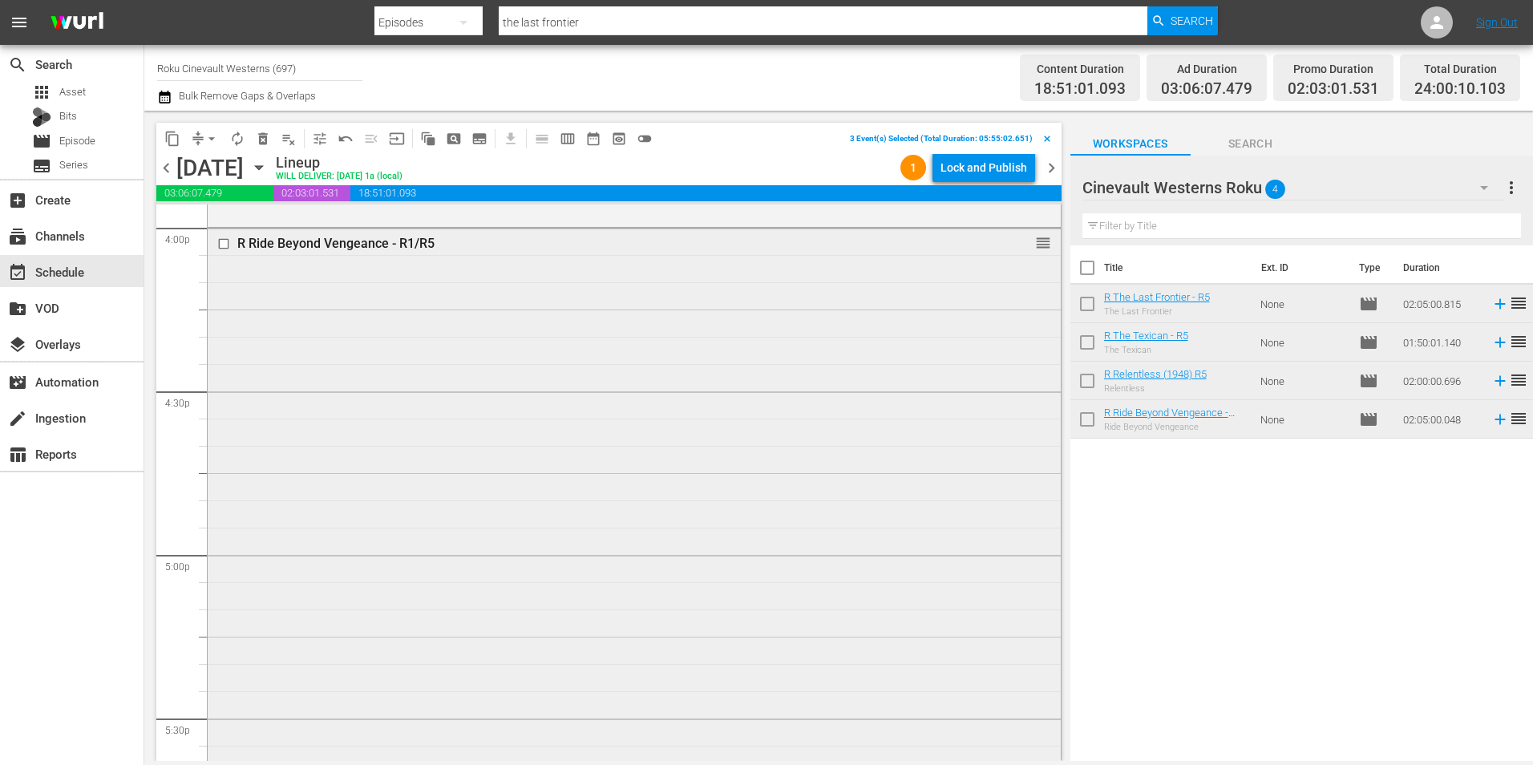
click at [228, 237] on input "checkbox" at bounding box center [225, 244] width 17 height 14
click at [169, 146] on span "content_copy" at bounding box center [172, 139] width 16 height 16
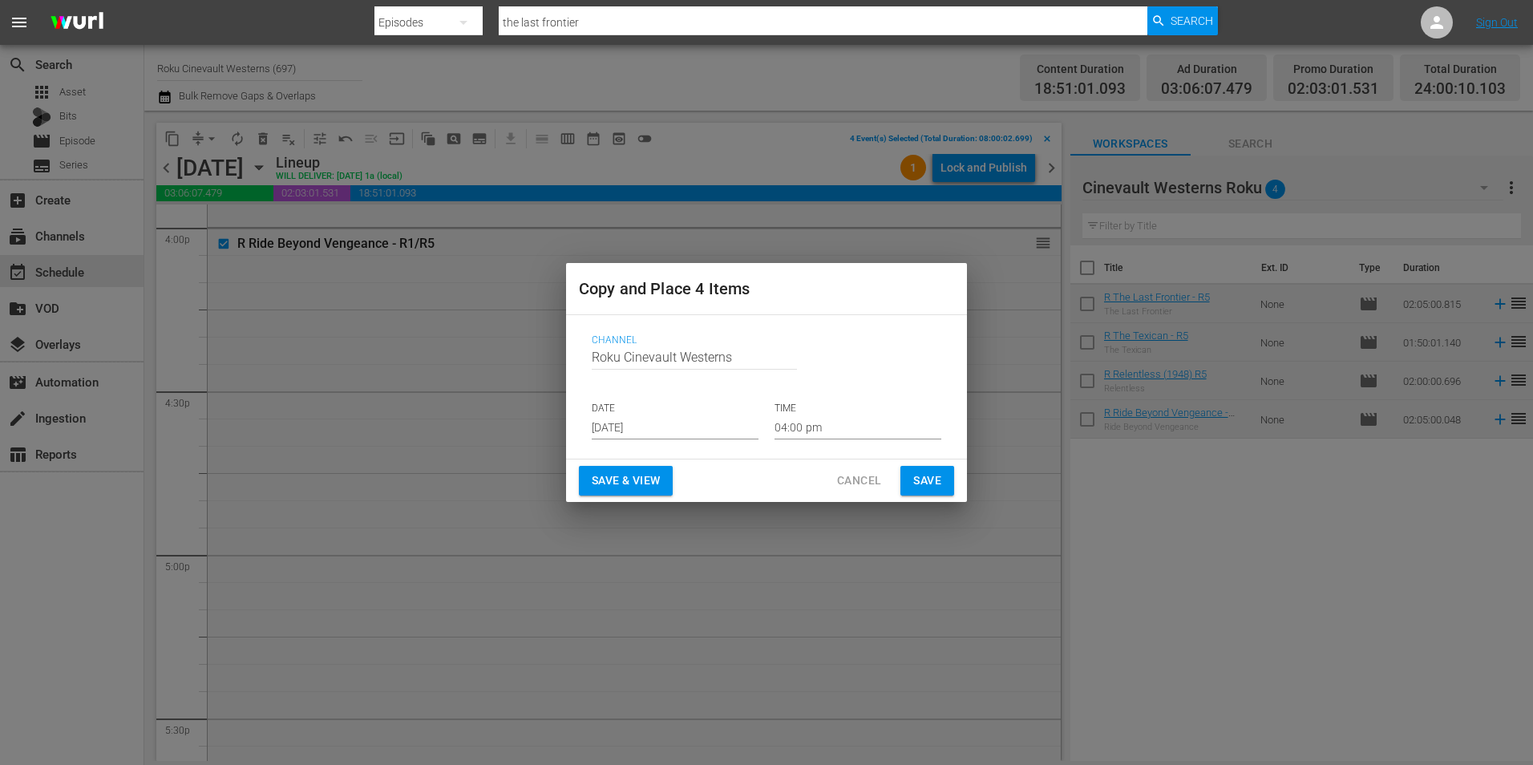
click at [682, 426] on input "[DATE]" at bounding box center [675, 427] width 167 height 24
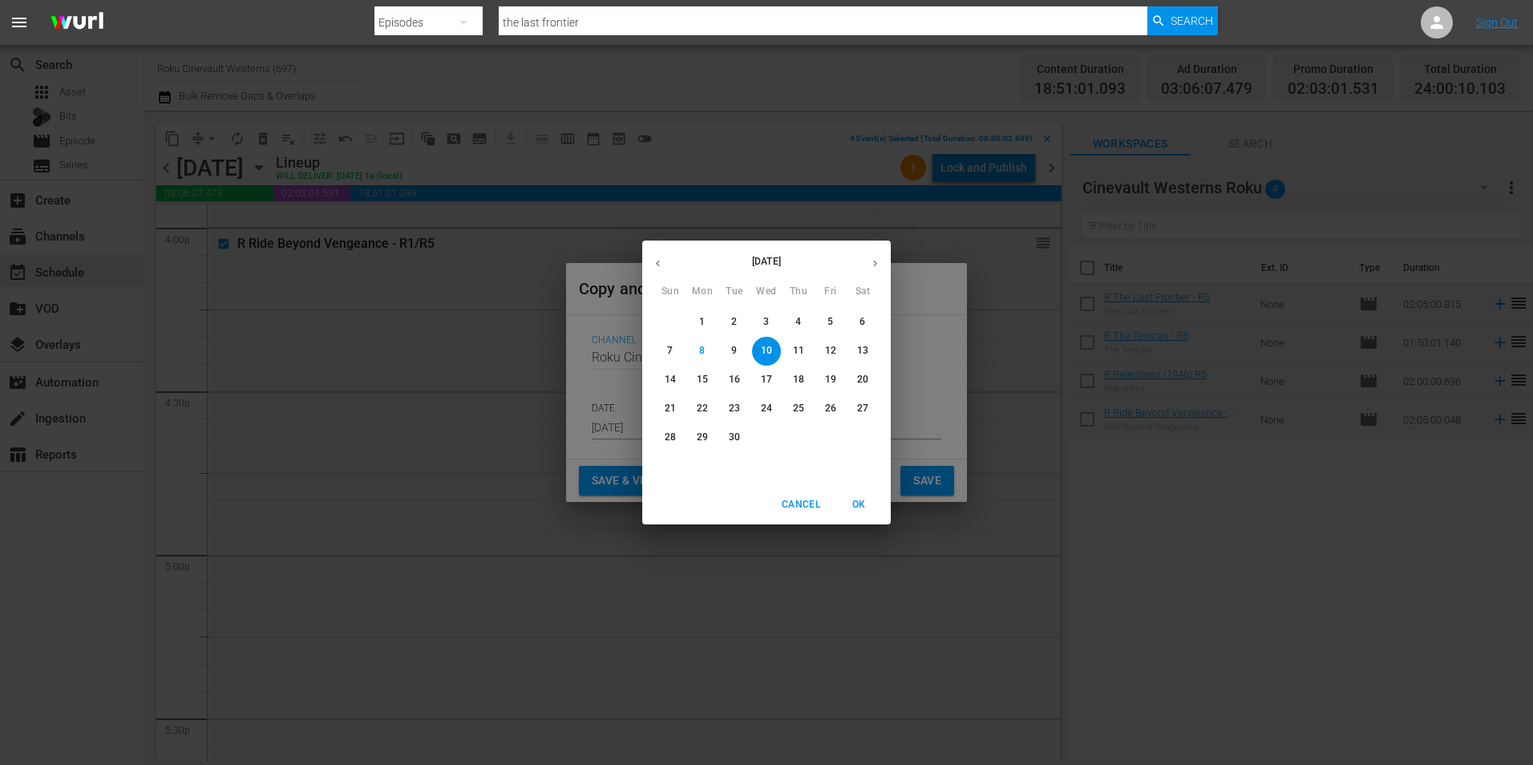
click at [676, 407] on span "21" at bounding box center [670, 409] width 29 height 14
type input "[DATE]"
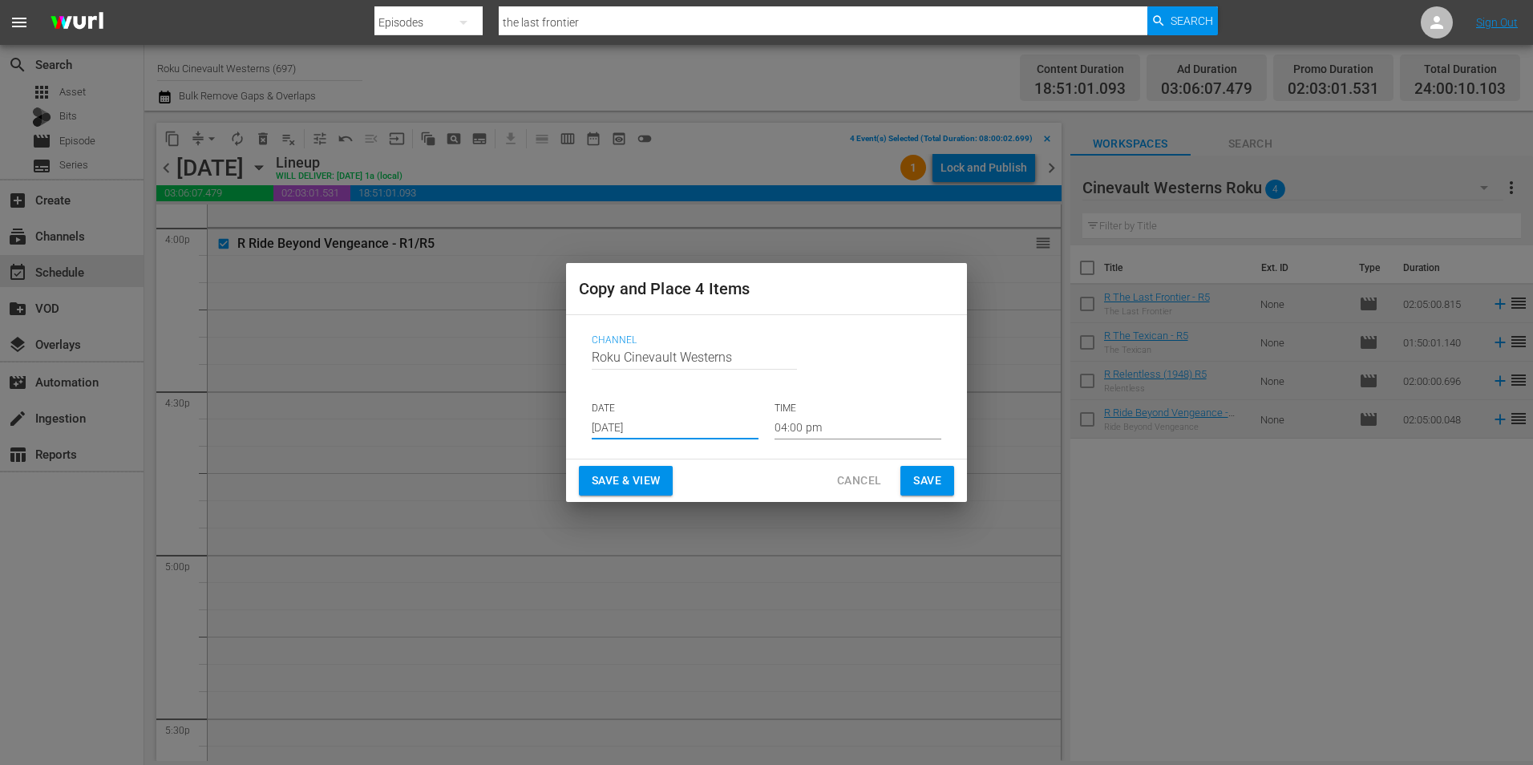
click at [847, 429] on input "04:00 pm" at bounding box center [858, 427] width 167 height 24
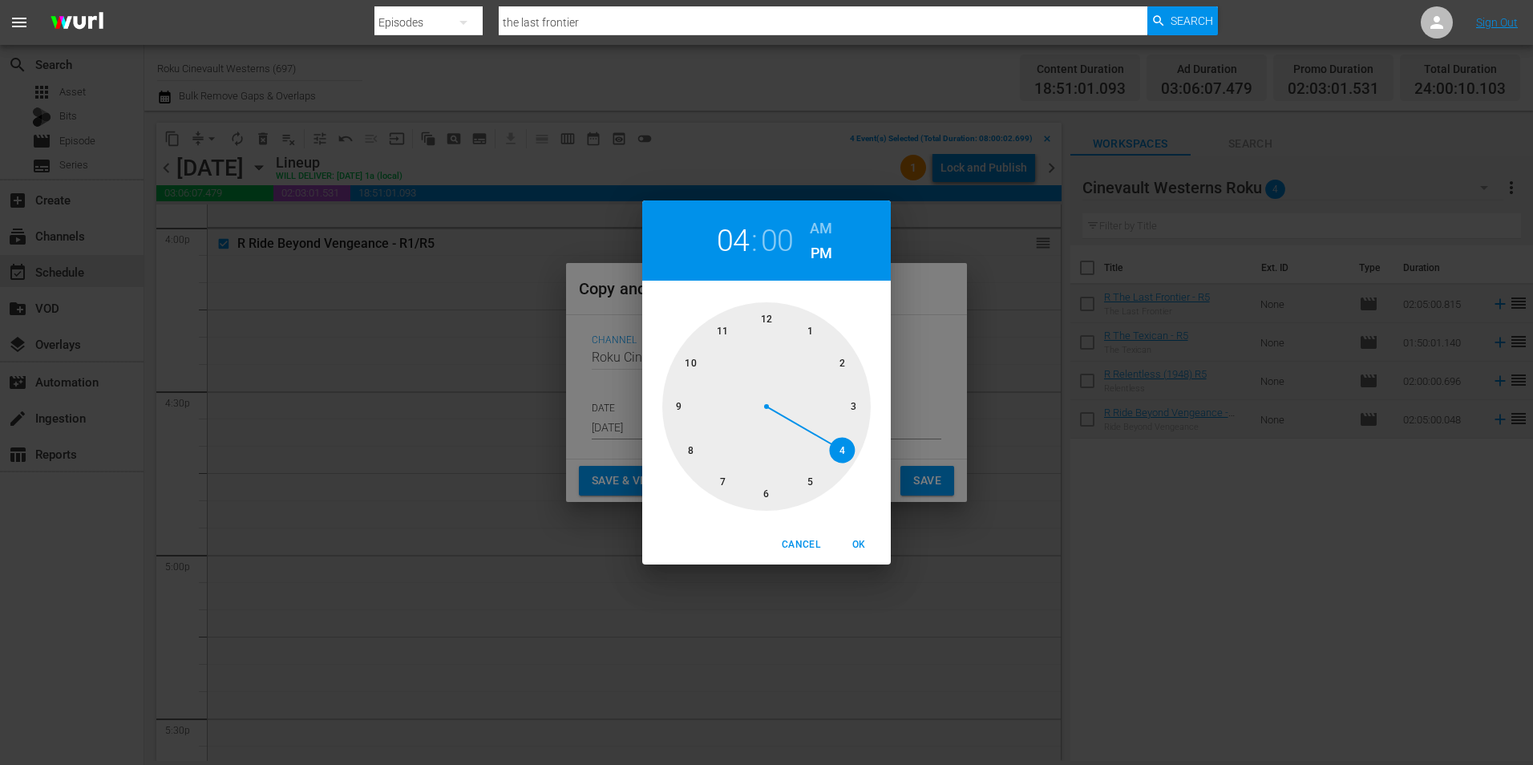
click at [764, 322] on div at bounding box center [766, 406] width 208 height 208
drag, startPoint x: 822, startPoint y: 225, endPoint x: 832, endPoint y: 299, distance: 74.5
click at [821, 236] on h6 "AM" at bounding box center [821, 229] width 22 height 26
click at [855, 542] on span "OK" at bounding box center [858, 544] width 38 height 17
type input "12:00 am"
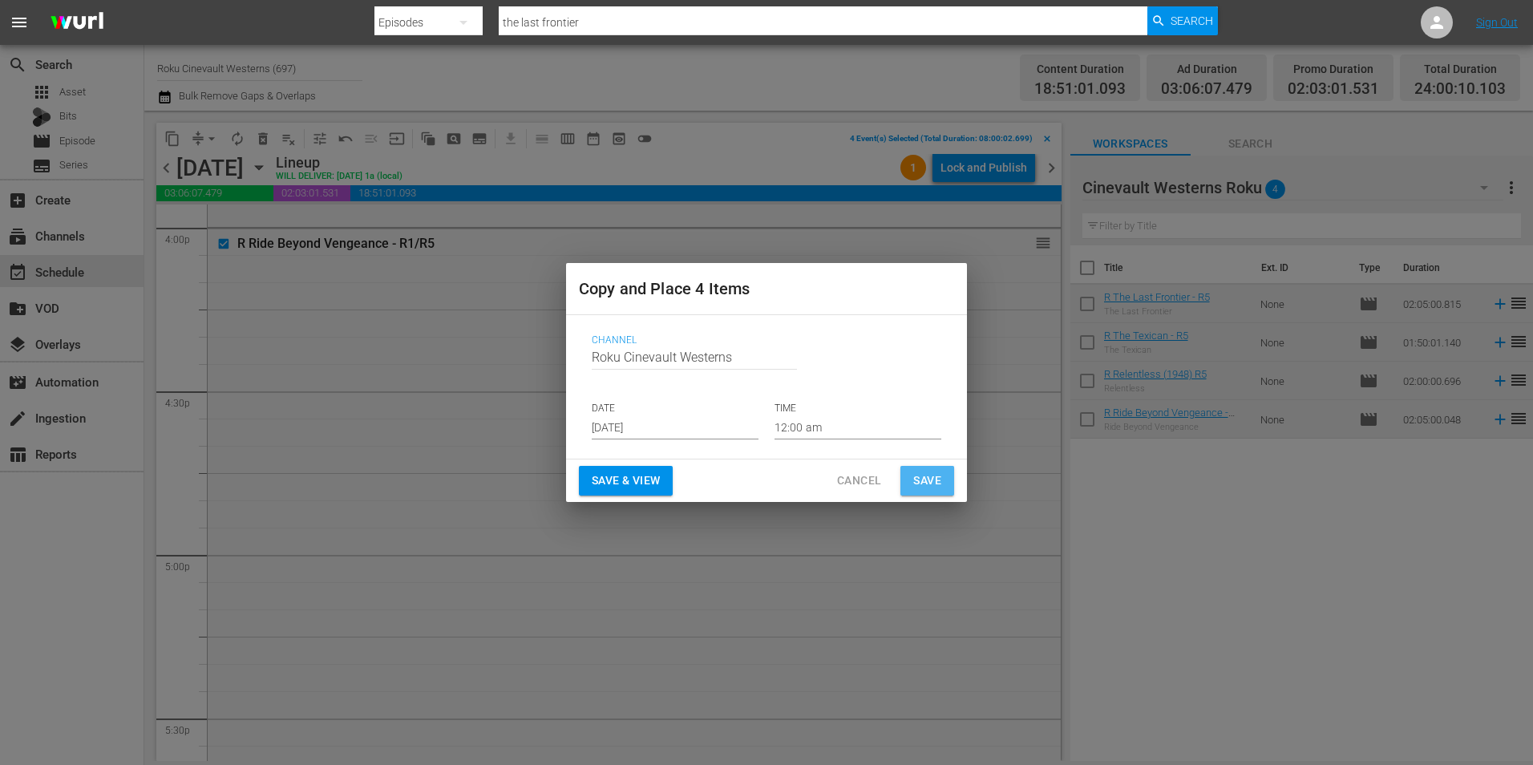
click at [921, 487] on span "Save" at bounding box center [927, 481] width 28 height 20
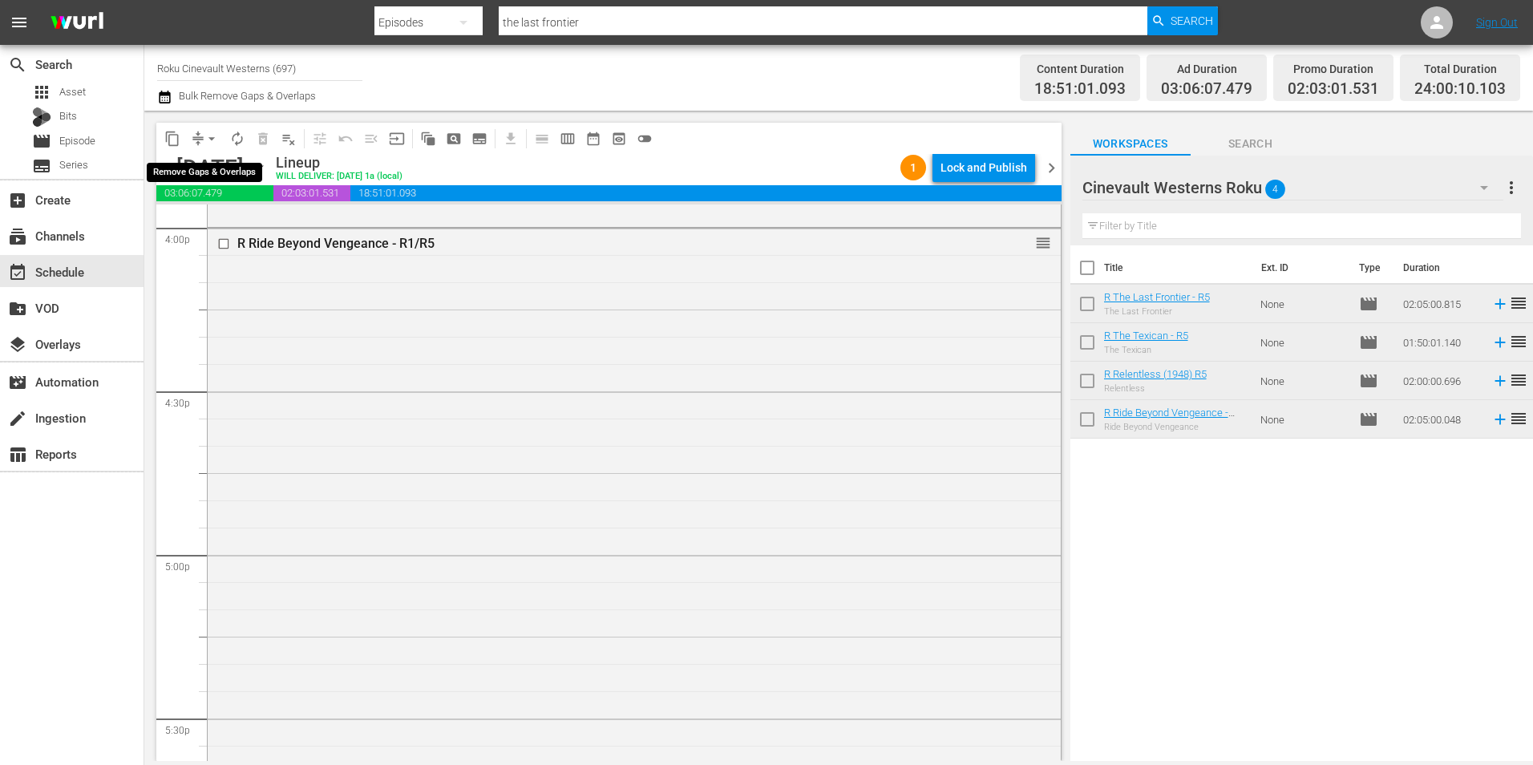
click at [207, 143] on span "arrow_drop_down" at bounding box center [212, 139] width 16 height 16
click at [209, 176] on li "Align to Midnight" at bounding box center [212, 171] width 168 height 26
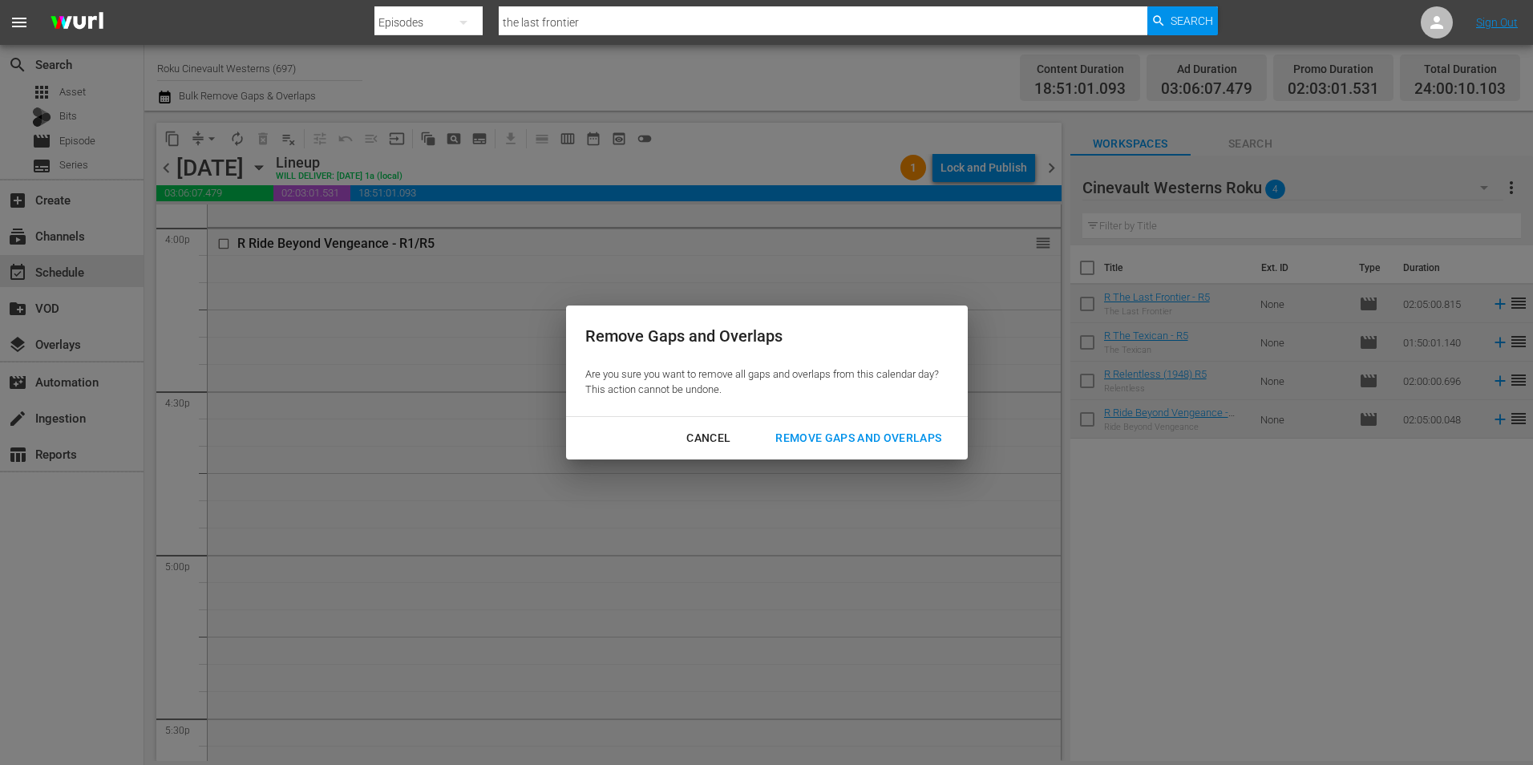
click at [921, 444] on div "Remove Gaps and Overlaps" at bounding box center [859, 438] width 192 height 20
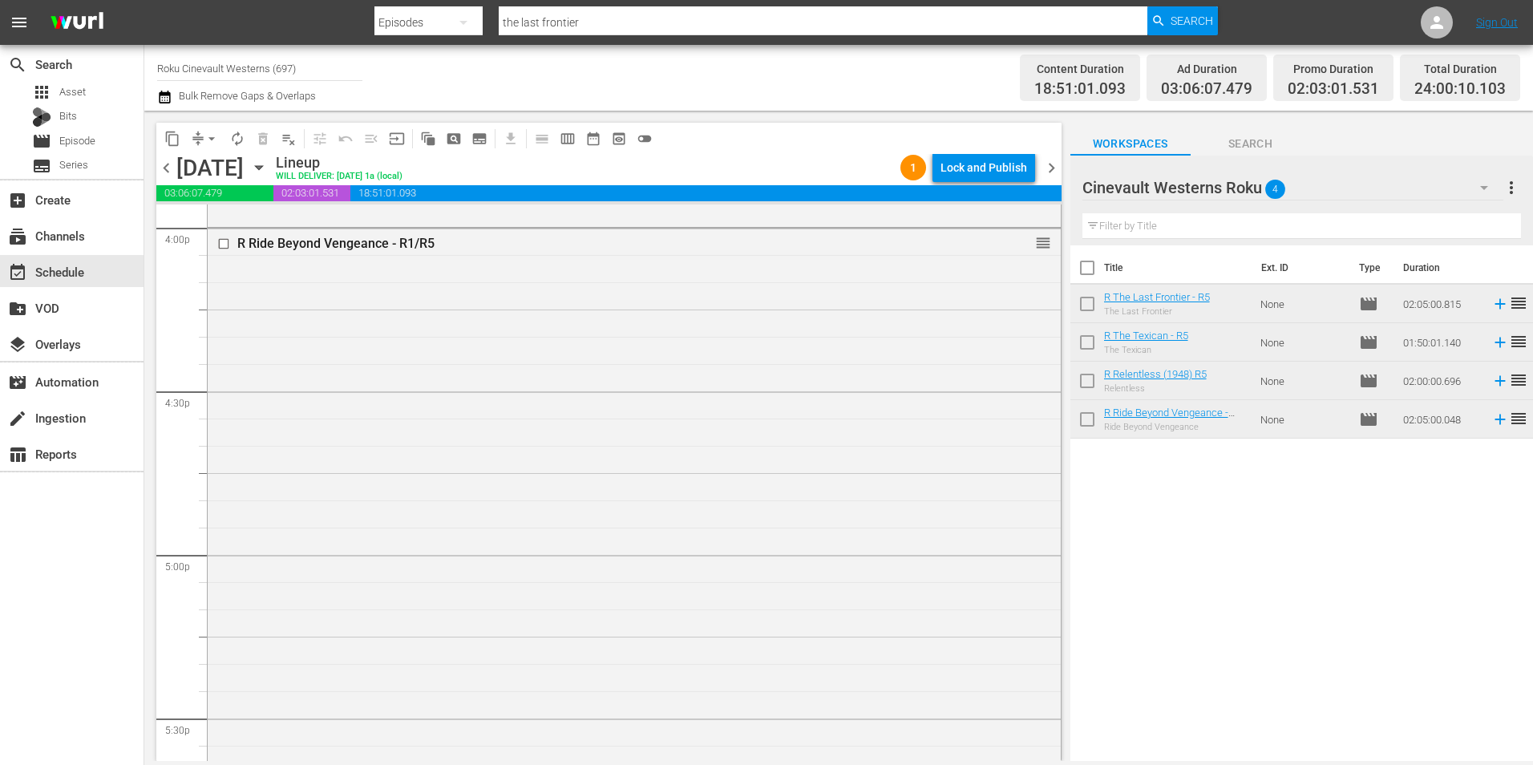
click at [996, 176] on div "Lock and Publish" at bounding box center [984, 167] width 87 height 29
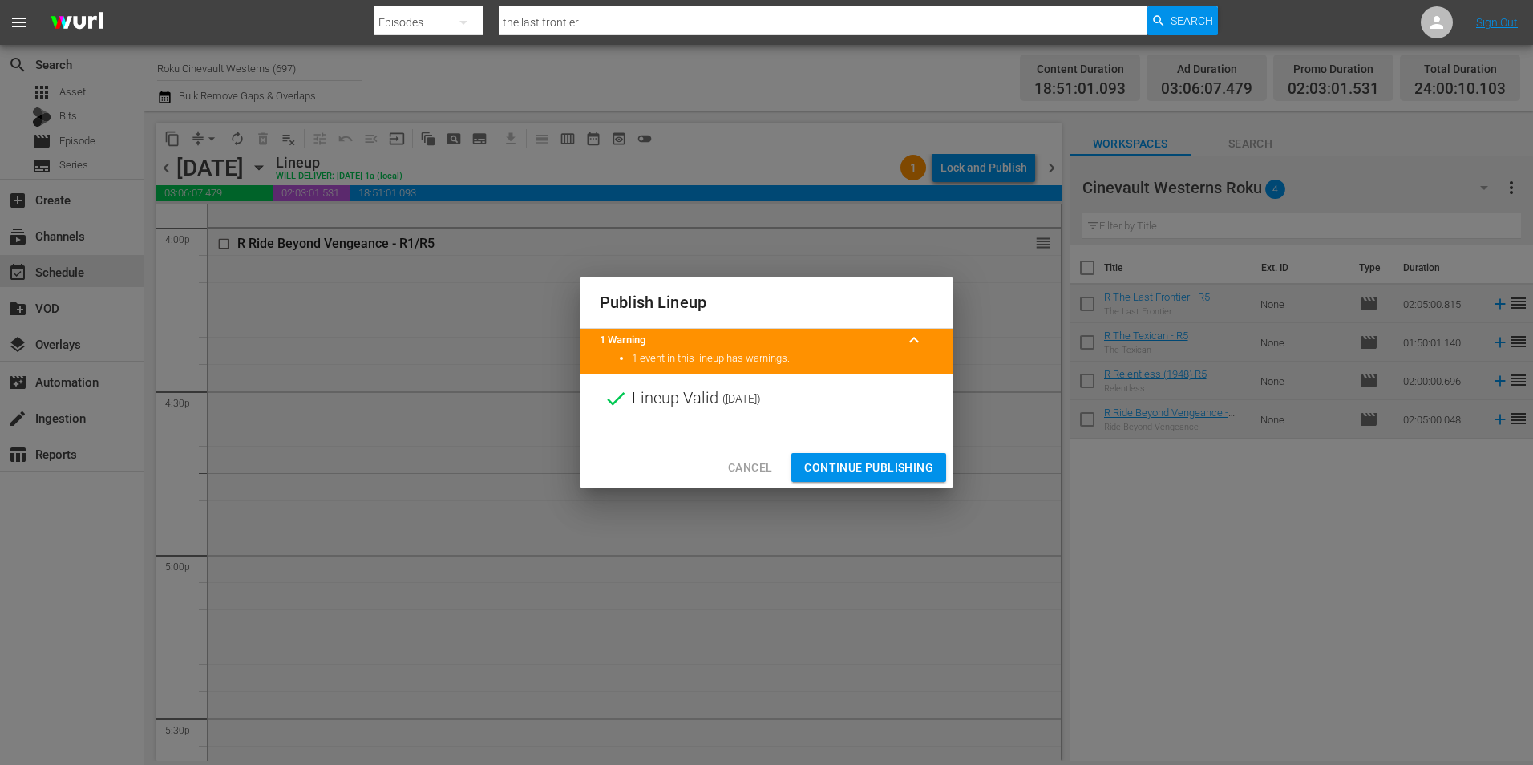
click at [901, 459] on span "Continue Publishing" at bounding box center [868, 468] width 129 height 20
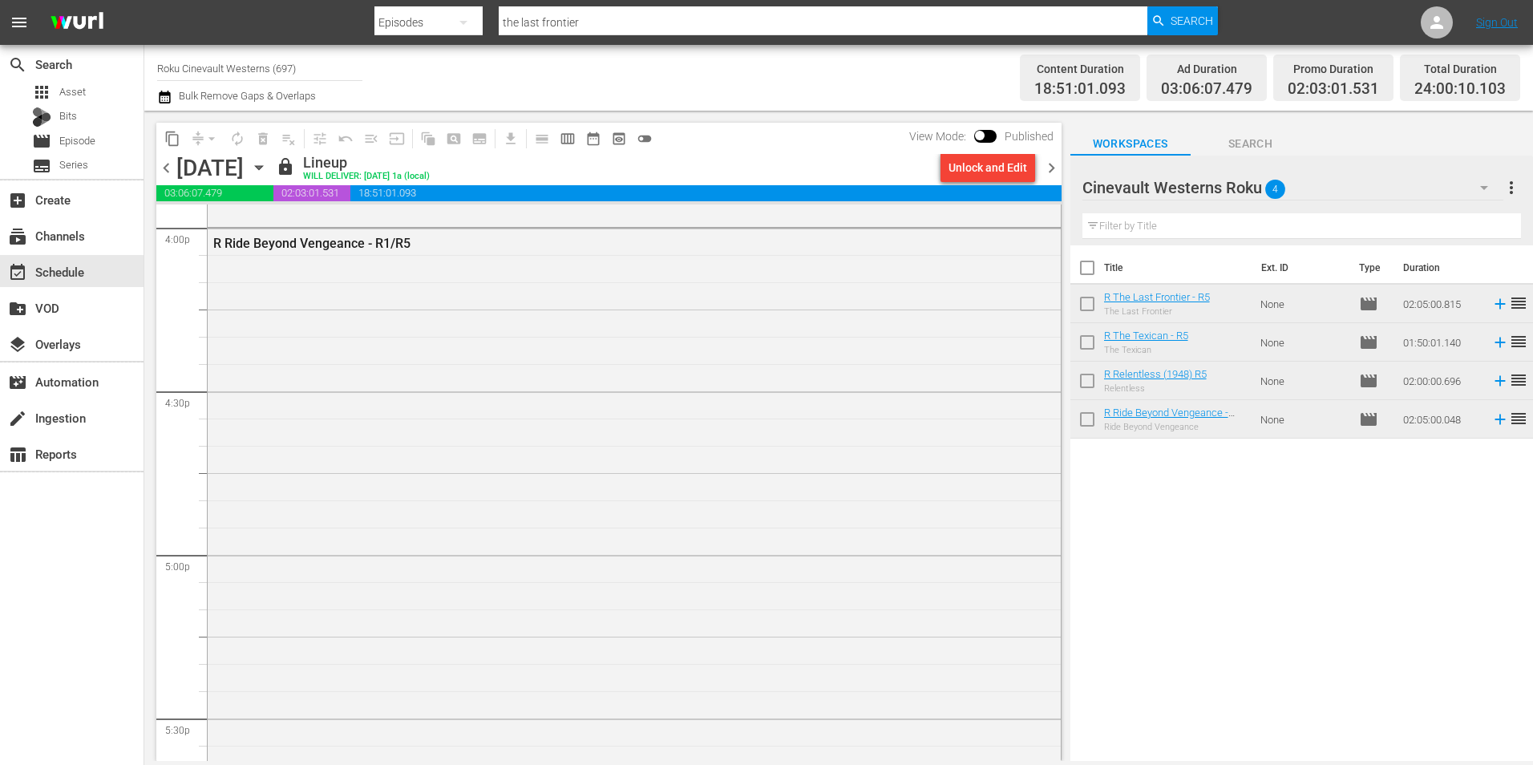
click at [1054, 162] on span "chevron_right" at bounding box center [1052, 168] width 20 height 20
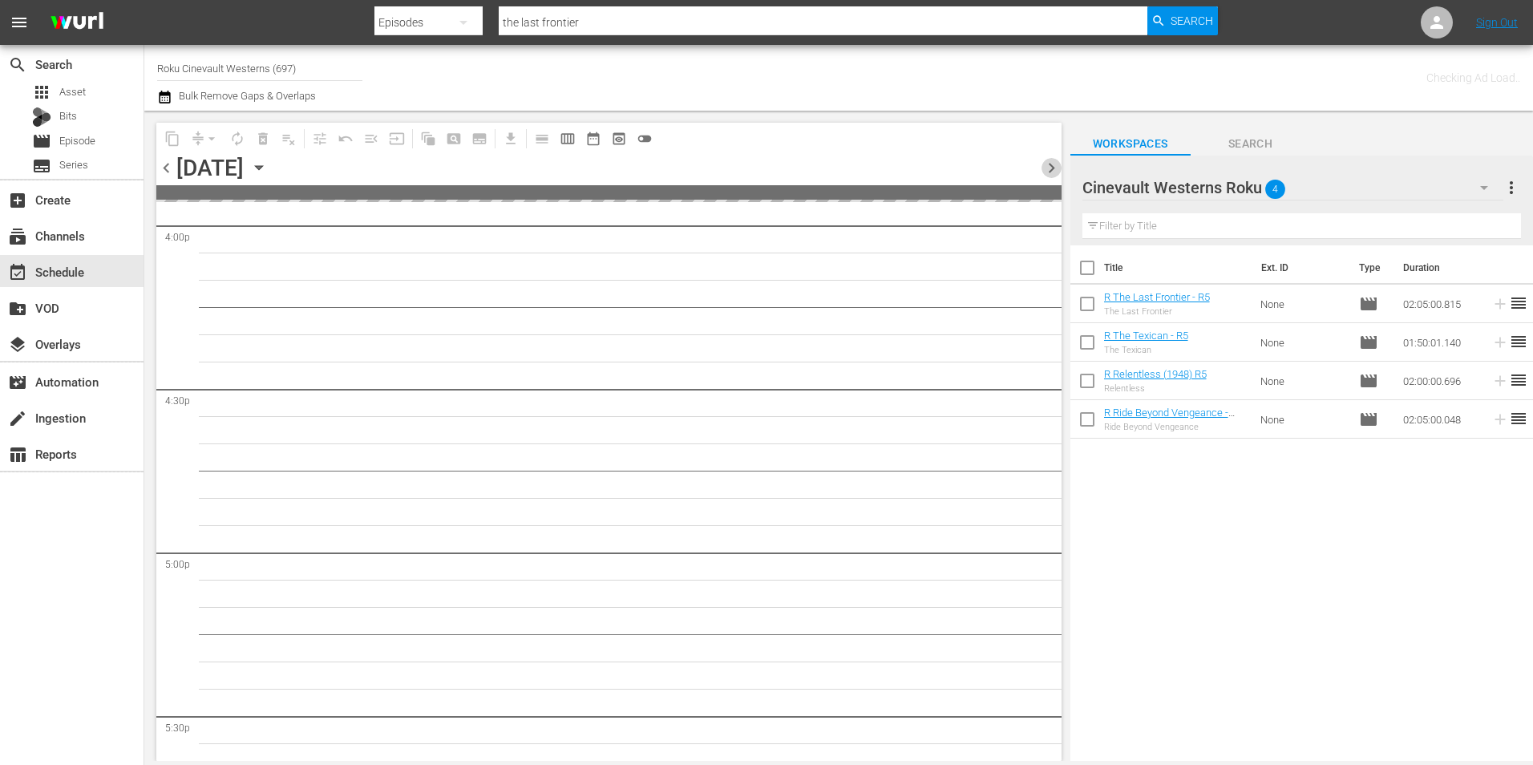
click at [1054, 162] on span "chevron_right" at bounding box center [1052, 168] width 20 height 20
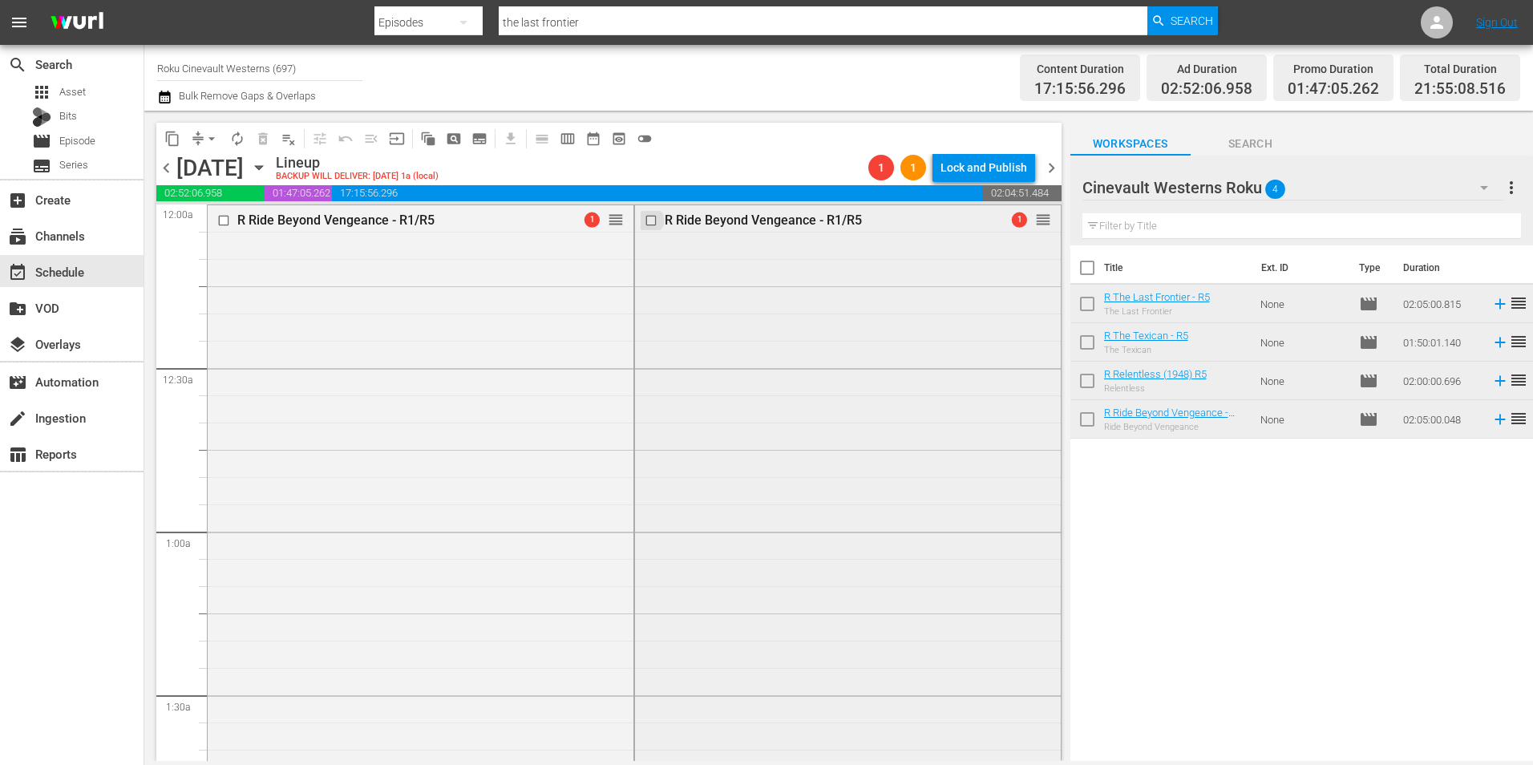
click at [645, 223] on input "checkbox" at bounding box center [652, 220] width 17 height 14
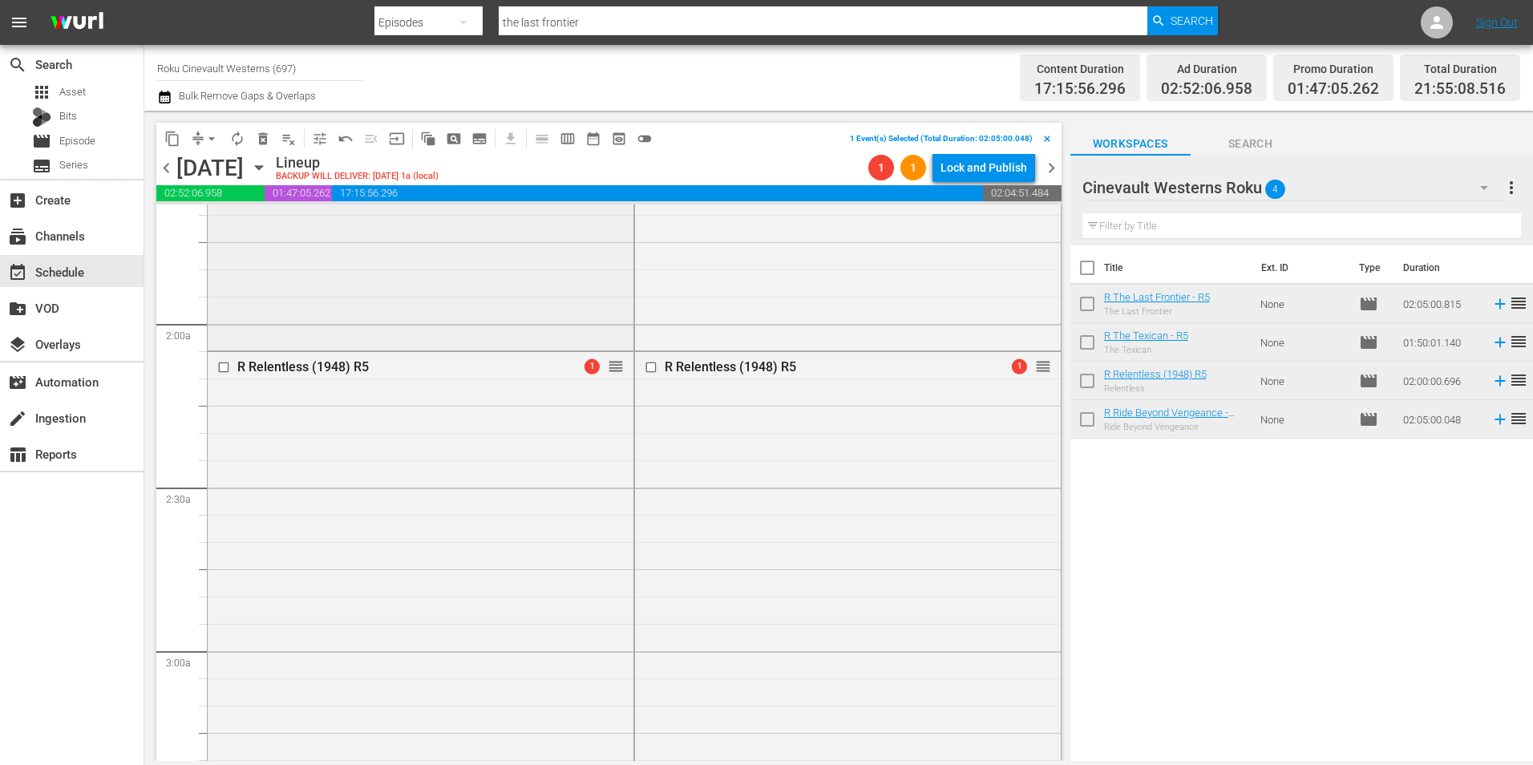
scroll to position [561, 0]
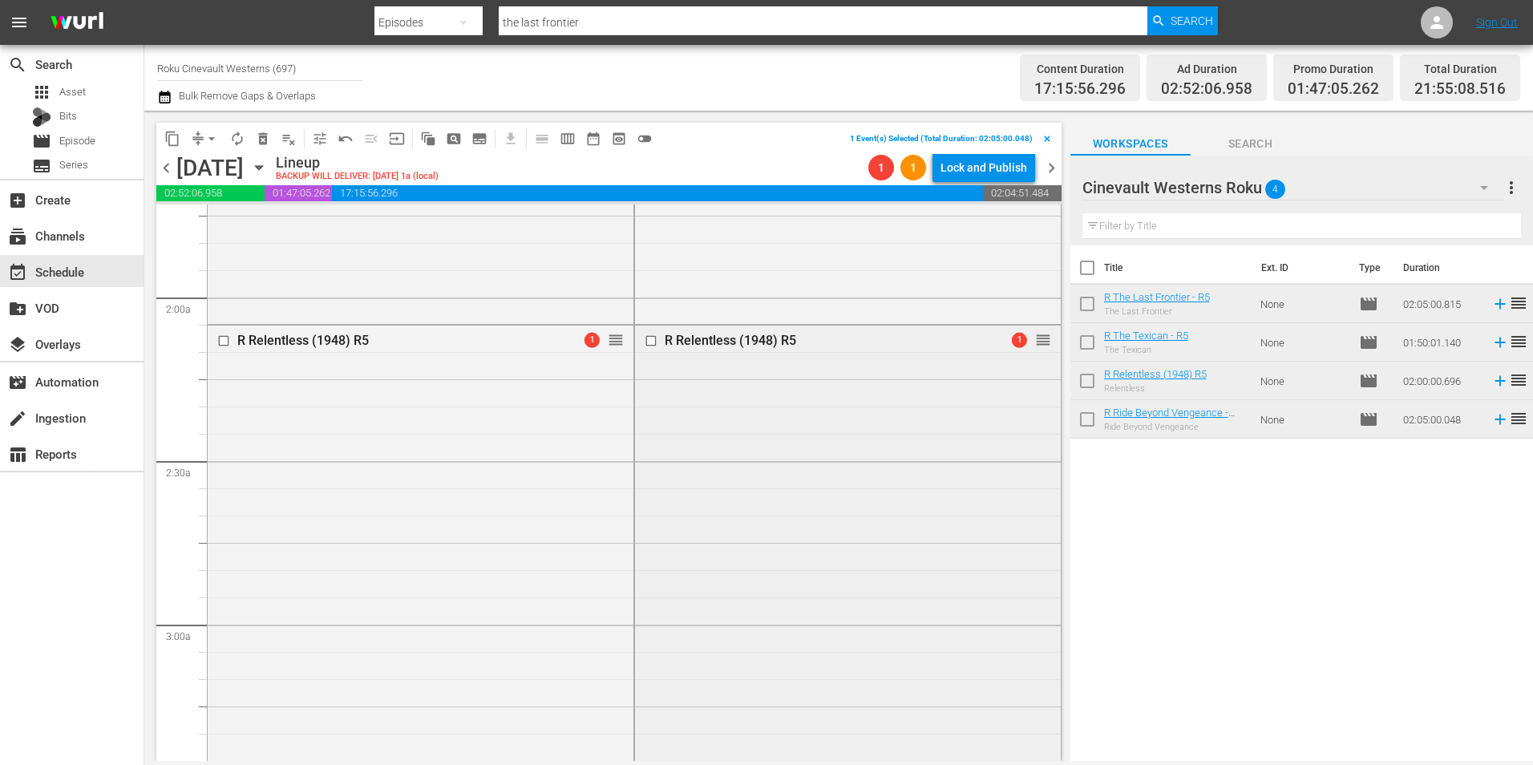
click at [644, 338] on input "checkbox" at bounding box center [652, 341] width 17 height 14
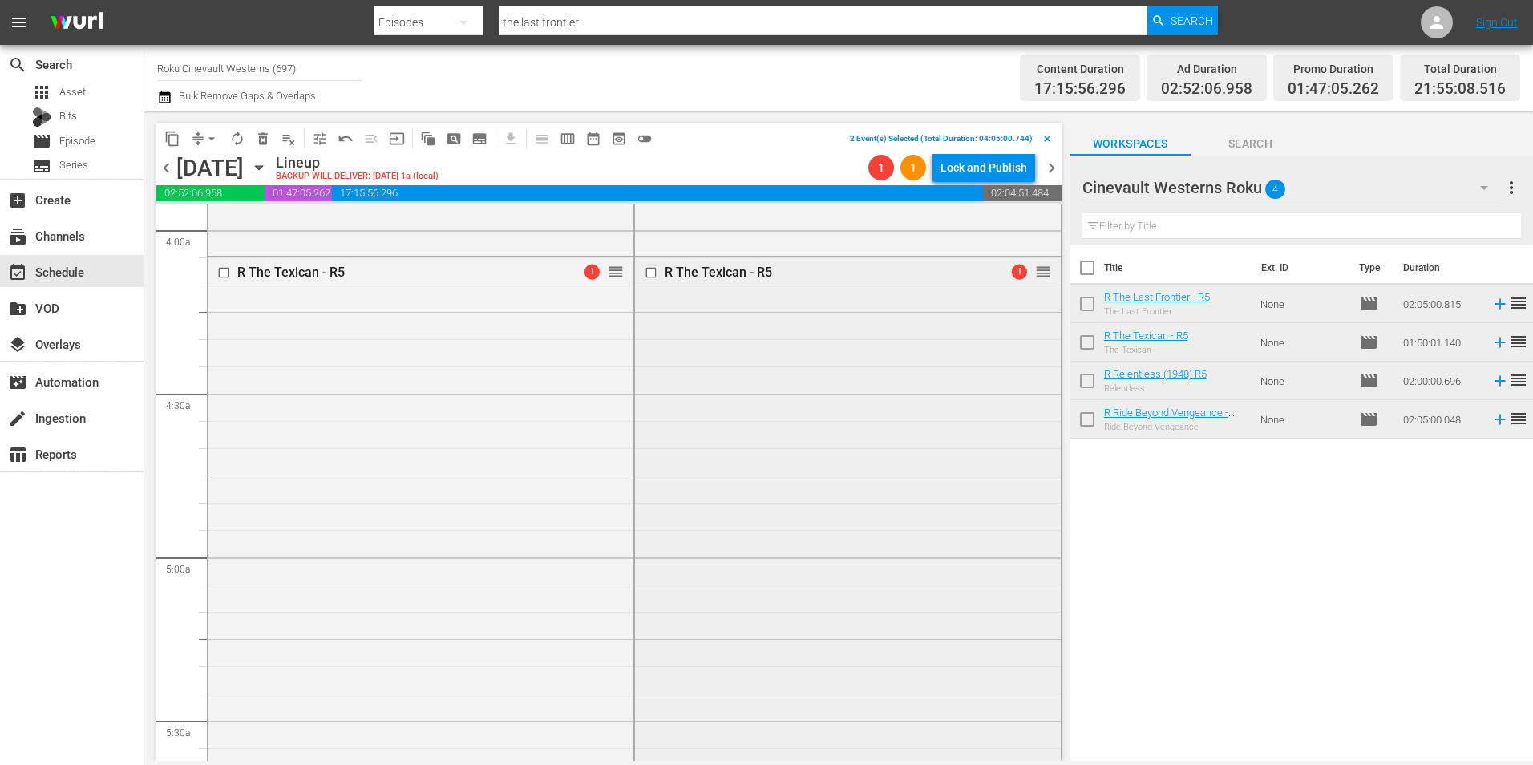
click at [644, 272] on input "checkbox" at bounding box center [652, 273] width 17 height 14
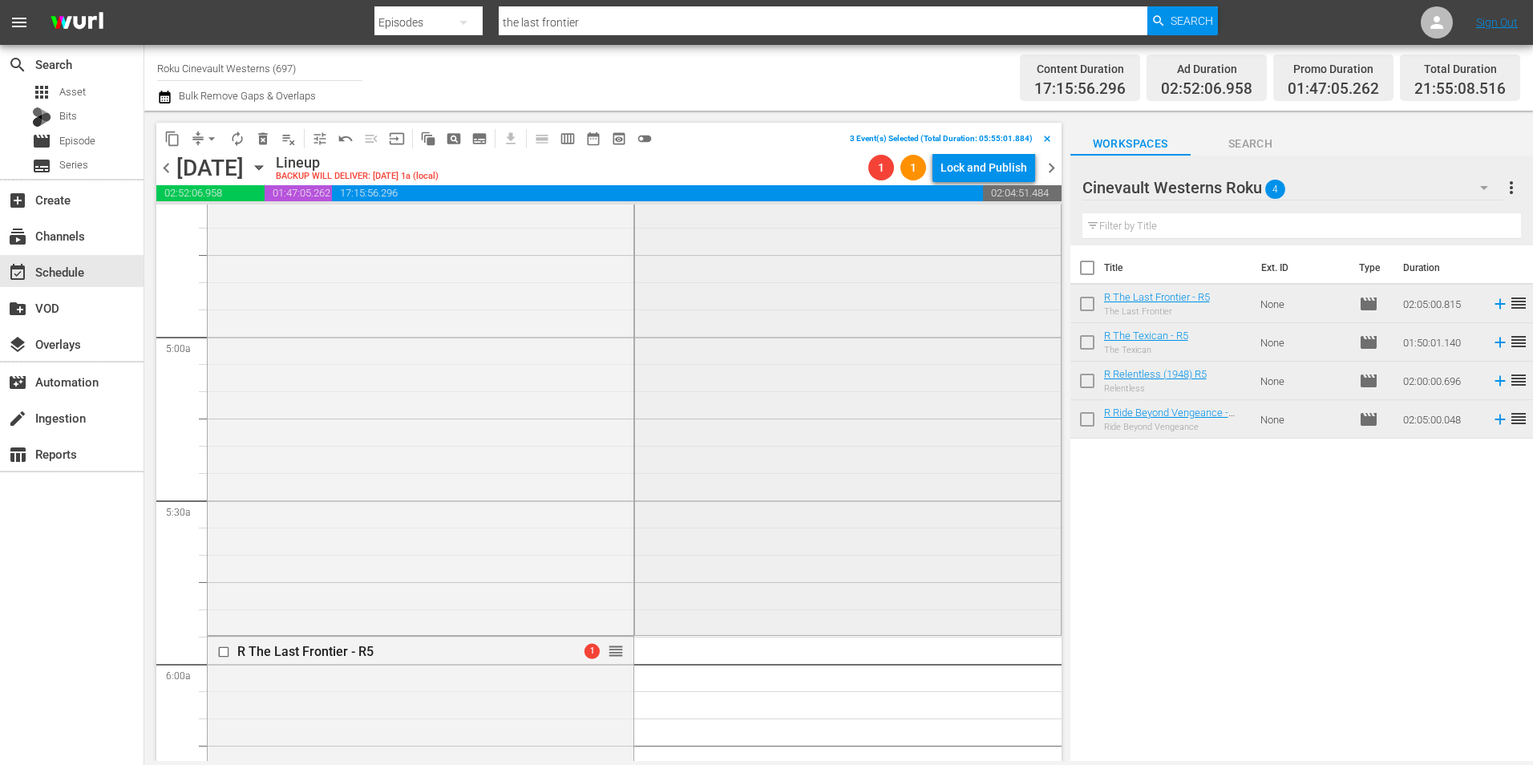
scroll to position [1764, 0]
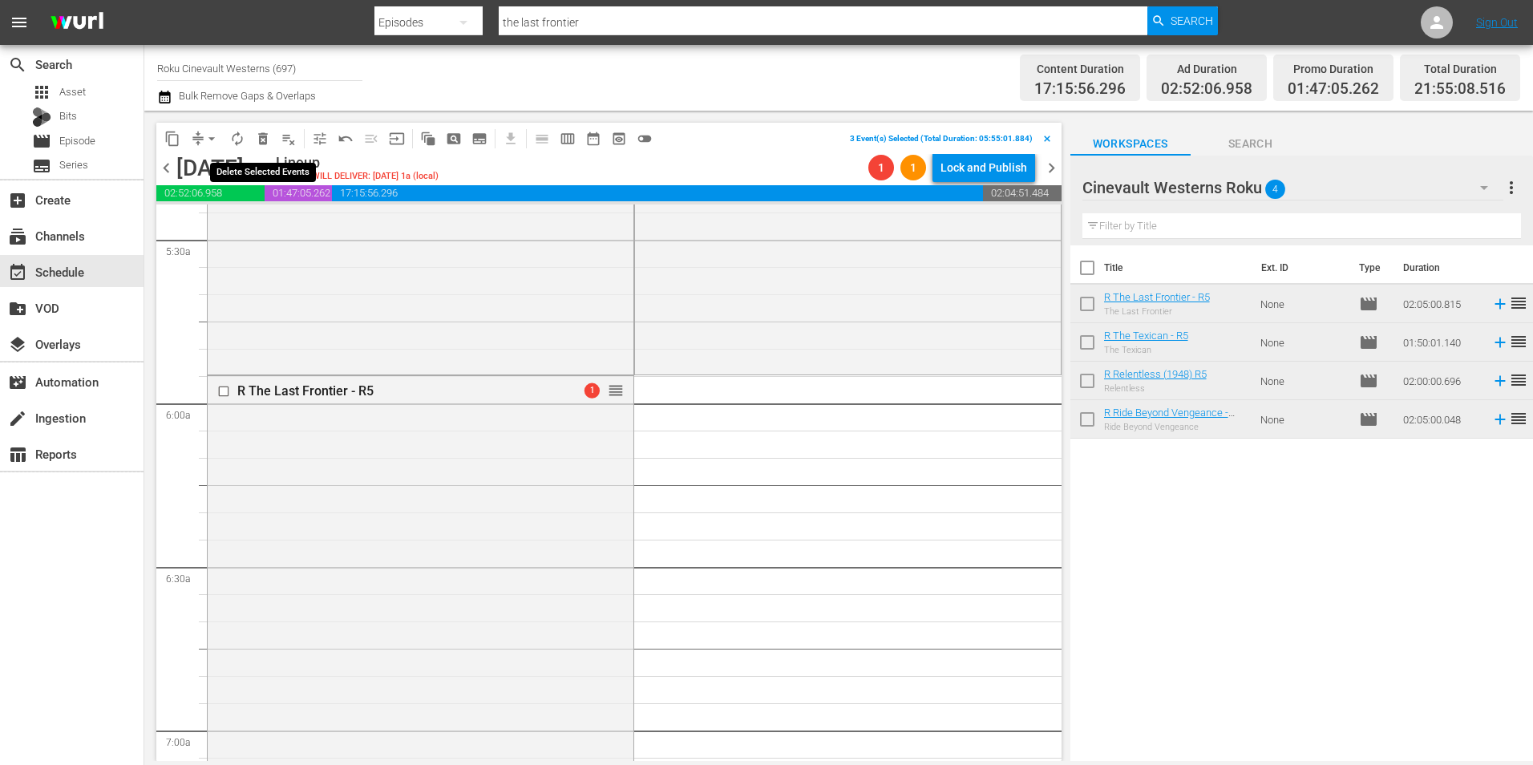
click at [268, 145] on span "delete_forever_outlined" at bounding box center [263, 139] width 16 height 16
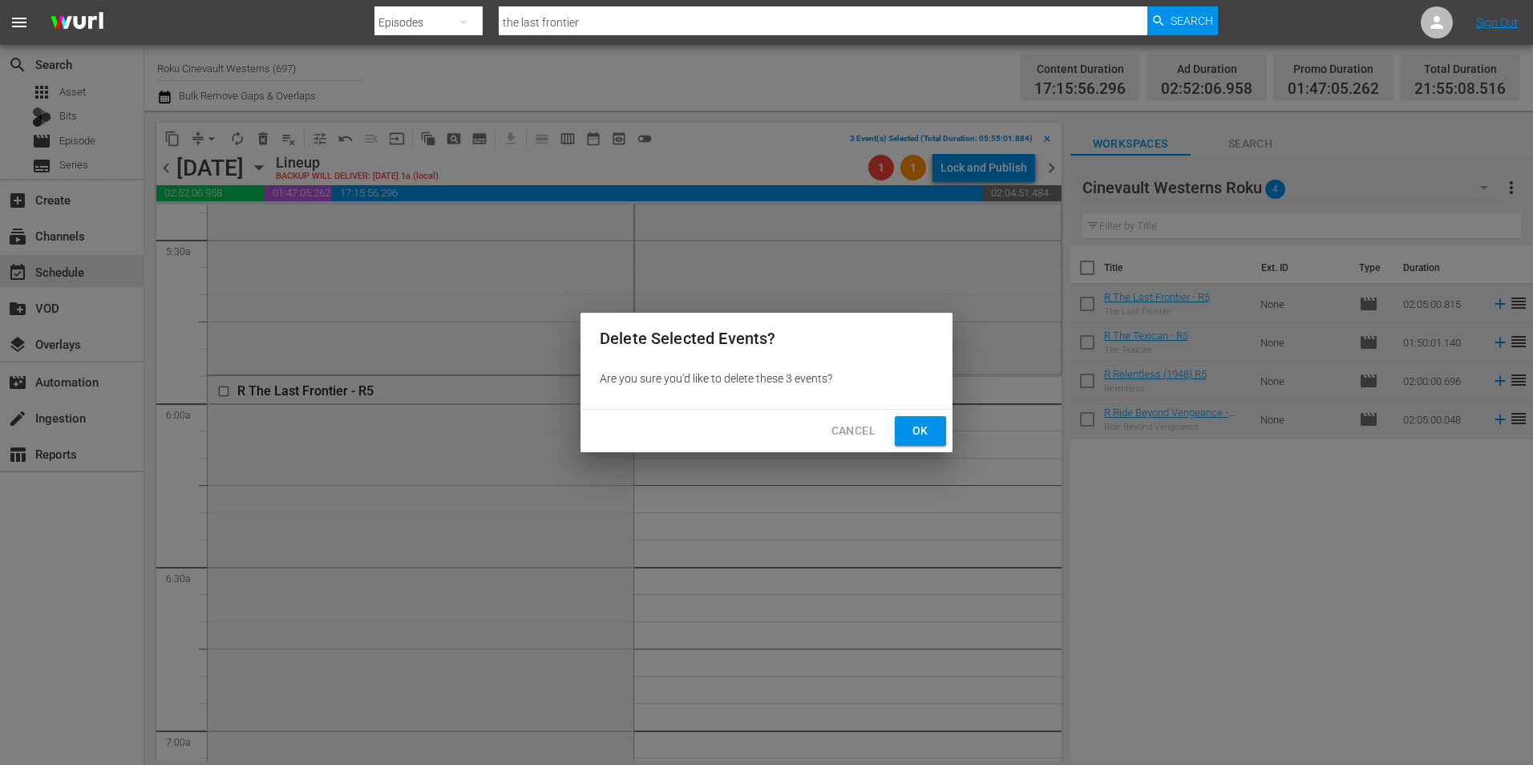
click at [934, 433] on button "Ok" at bounding box center [920, 431] width 51 height 30
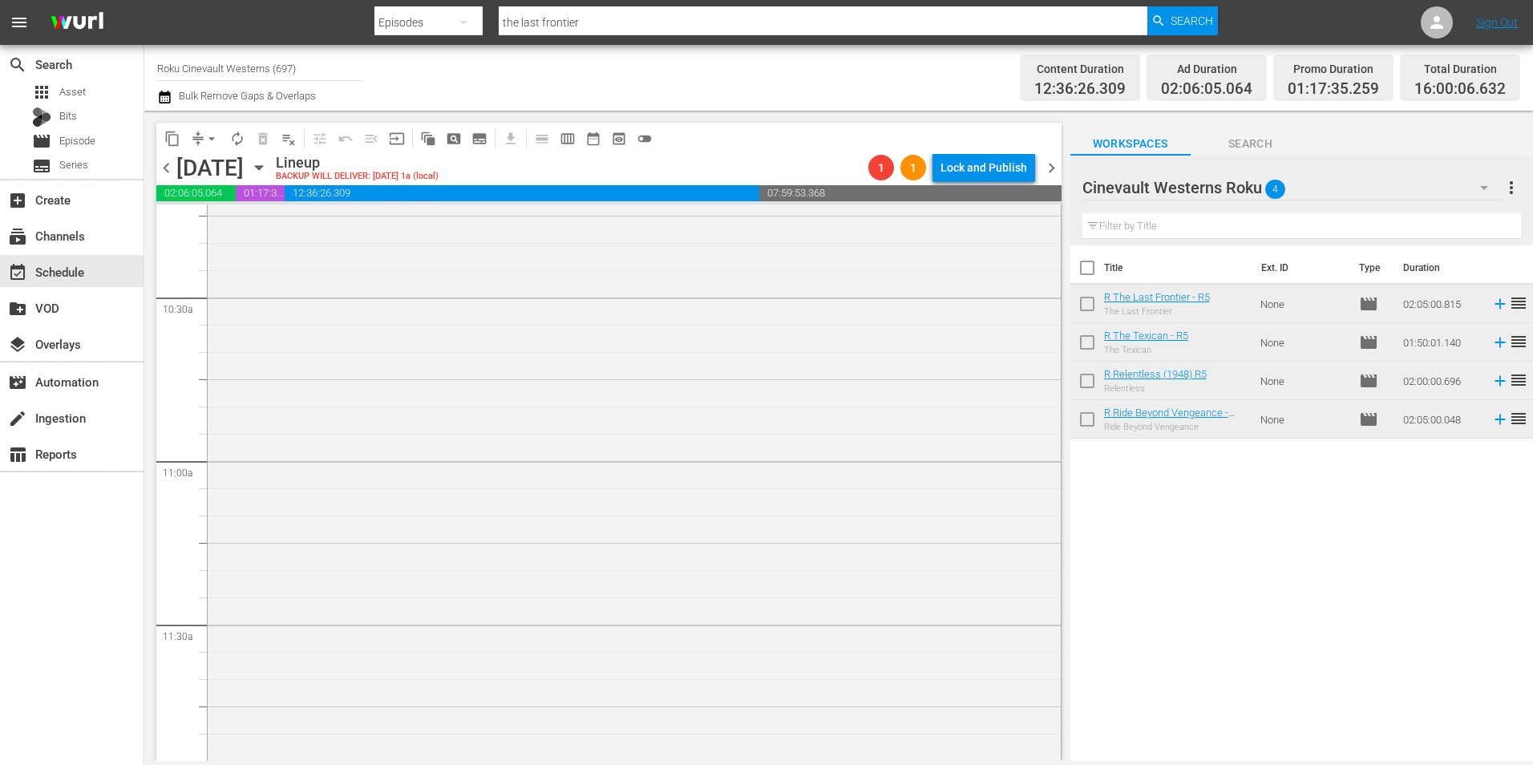
scroll to position [3823, 0]
click at [168, 167] on span "chevron_left" at bounding box center [166, 168] width 20 height 20
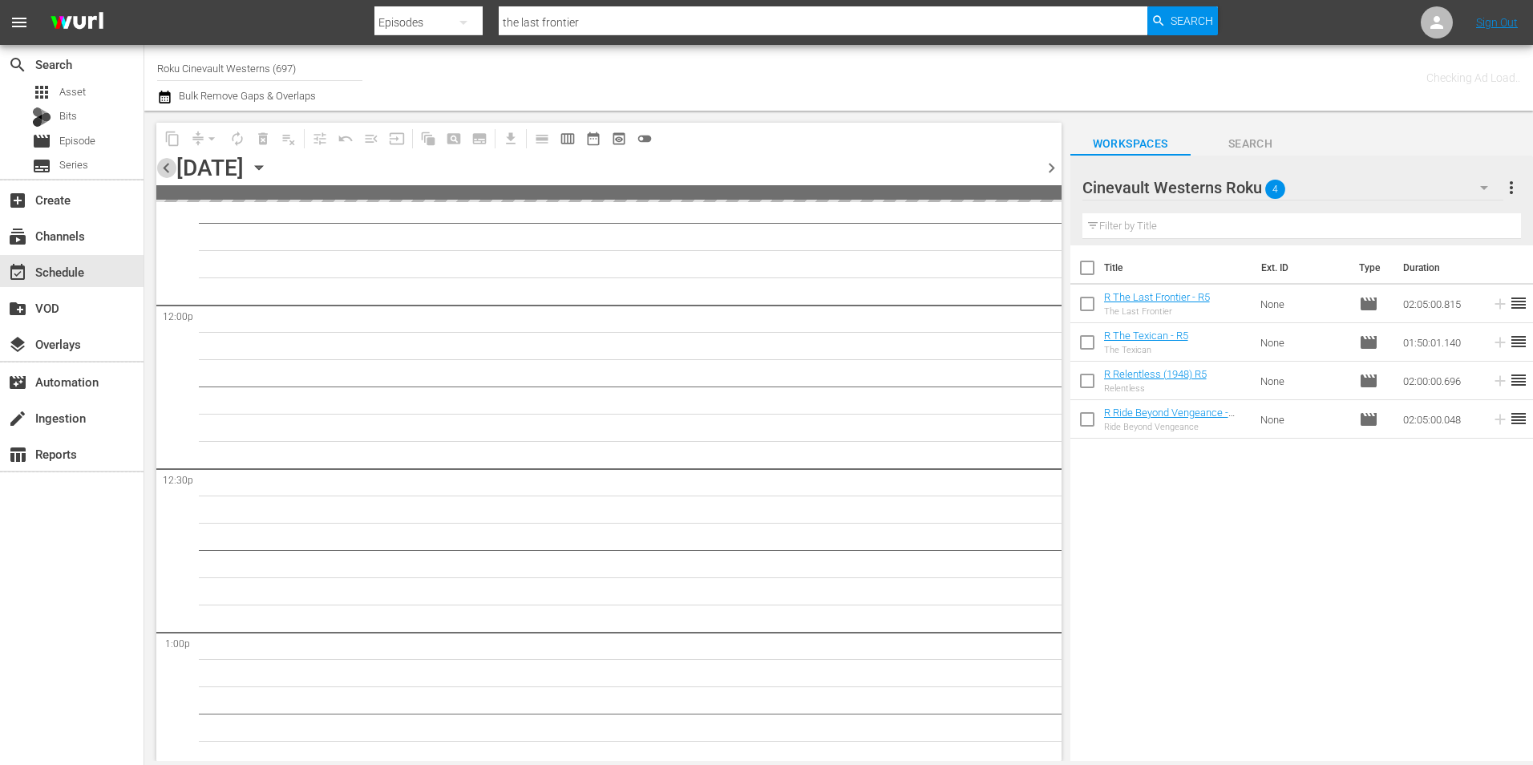
click at [168, 167] on span "chevron_left" at bounding box center [166, 168] width 20 height 20
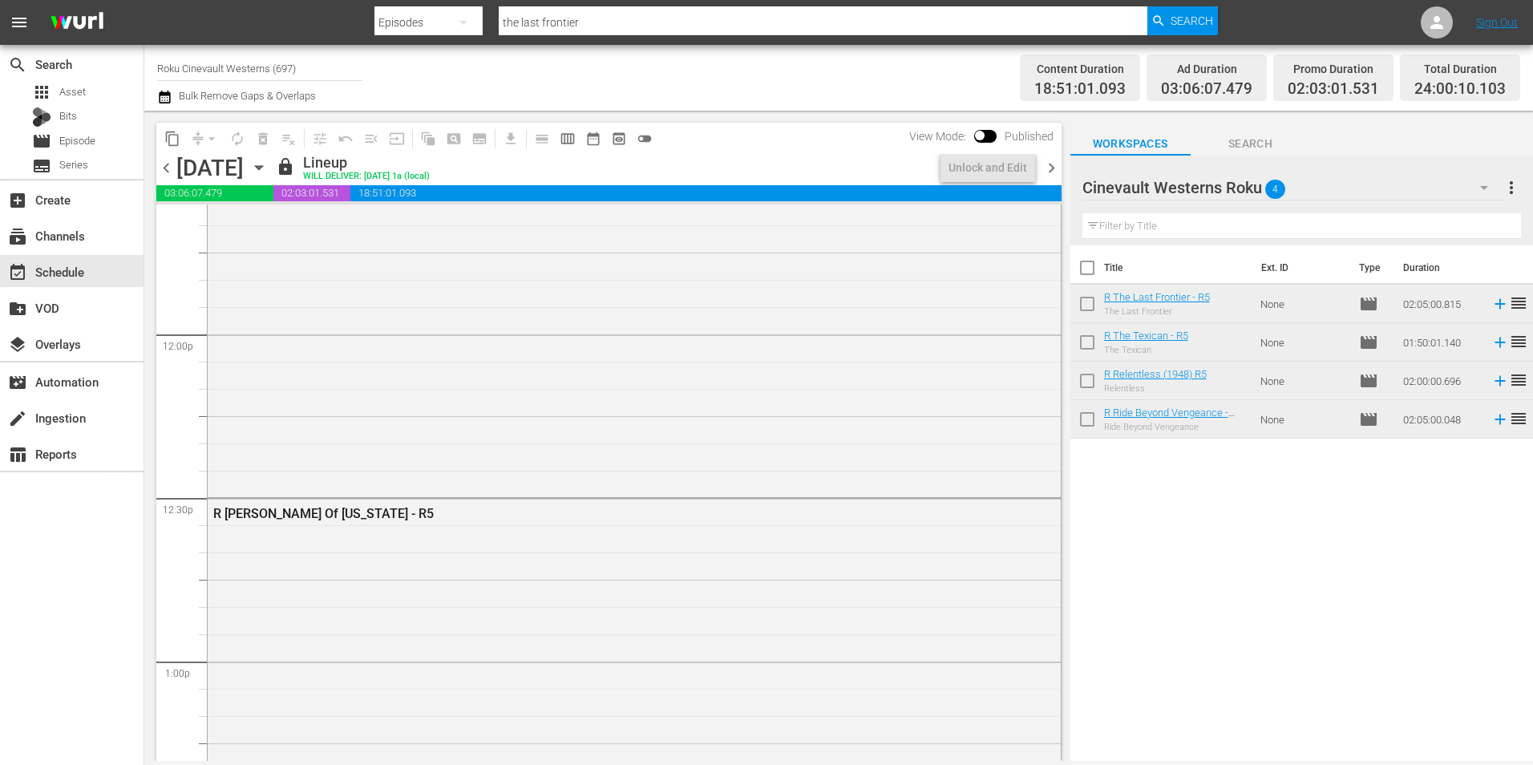
click at [1054, 171] on span "chevron_right" at bounding box center [1052, 168] width 20 height 20
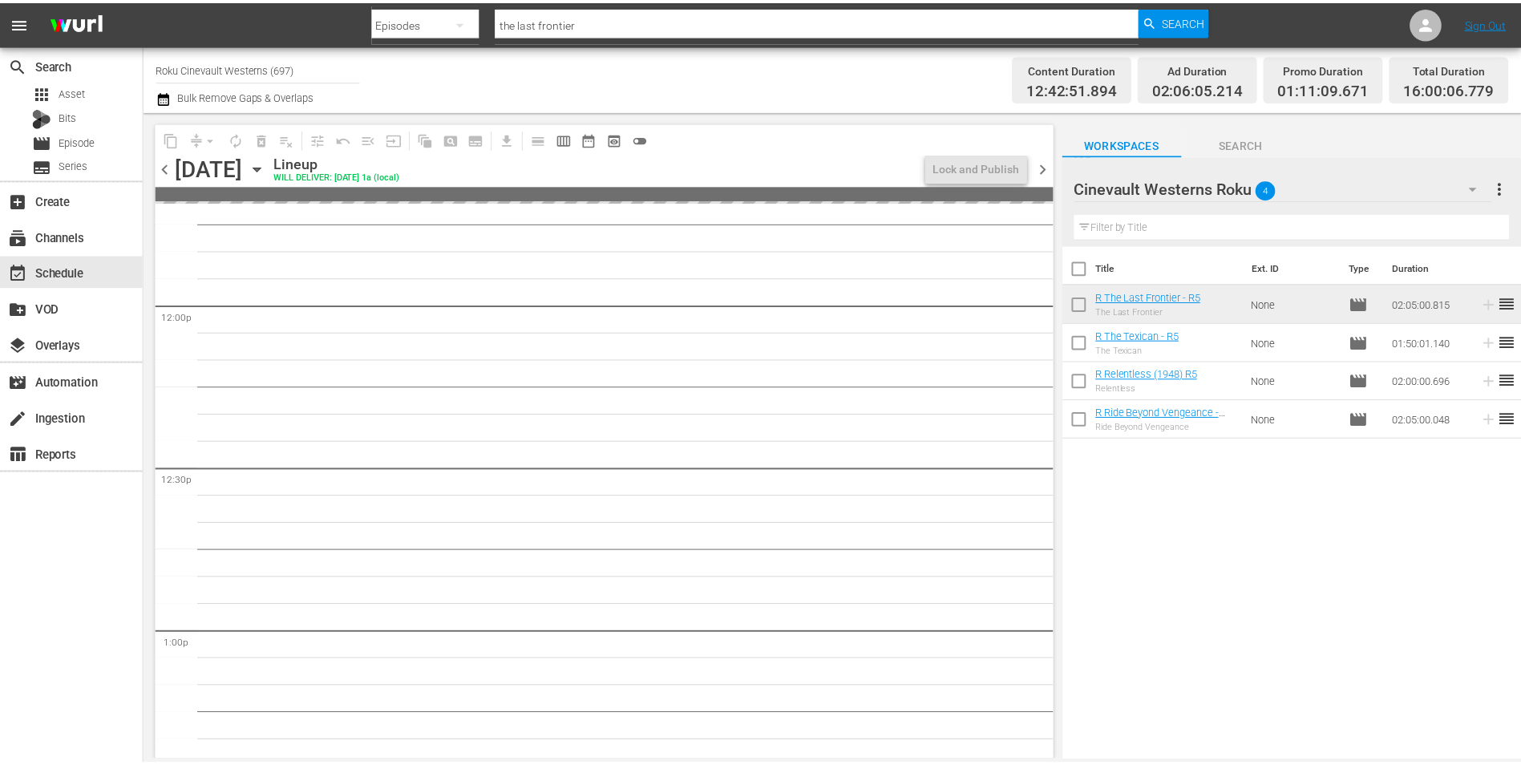
scroll to position [3741, 0]
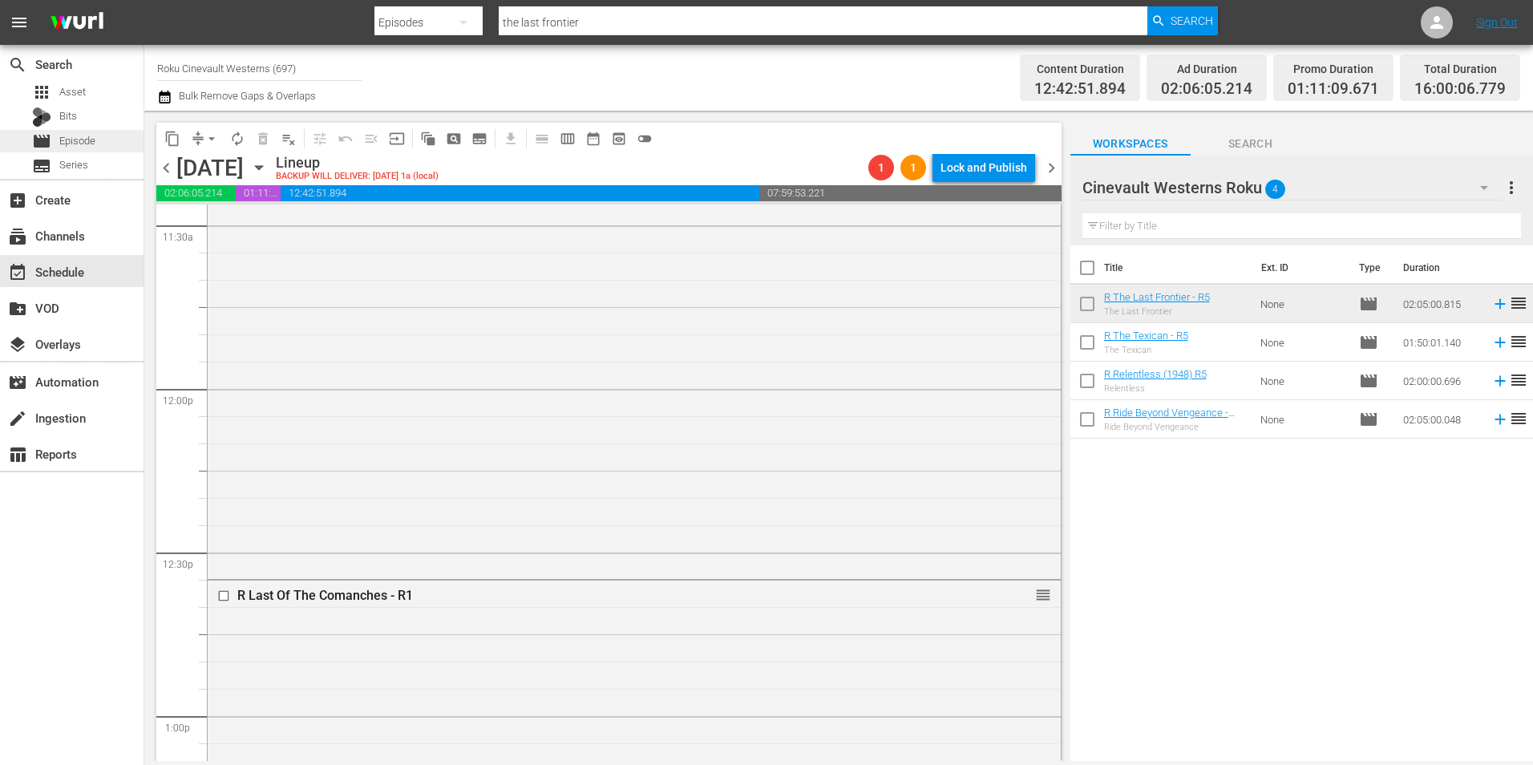
click at [73, 143] on span "Episode" at bounding box center [77, 141] width 36 height 16
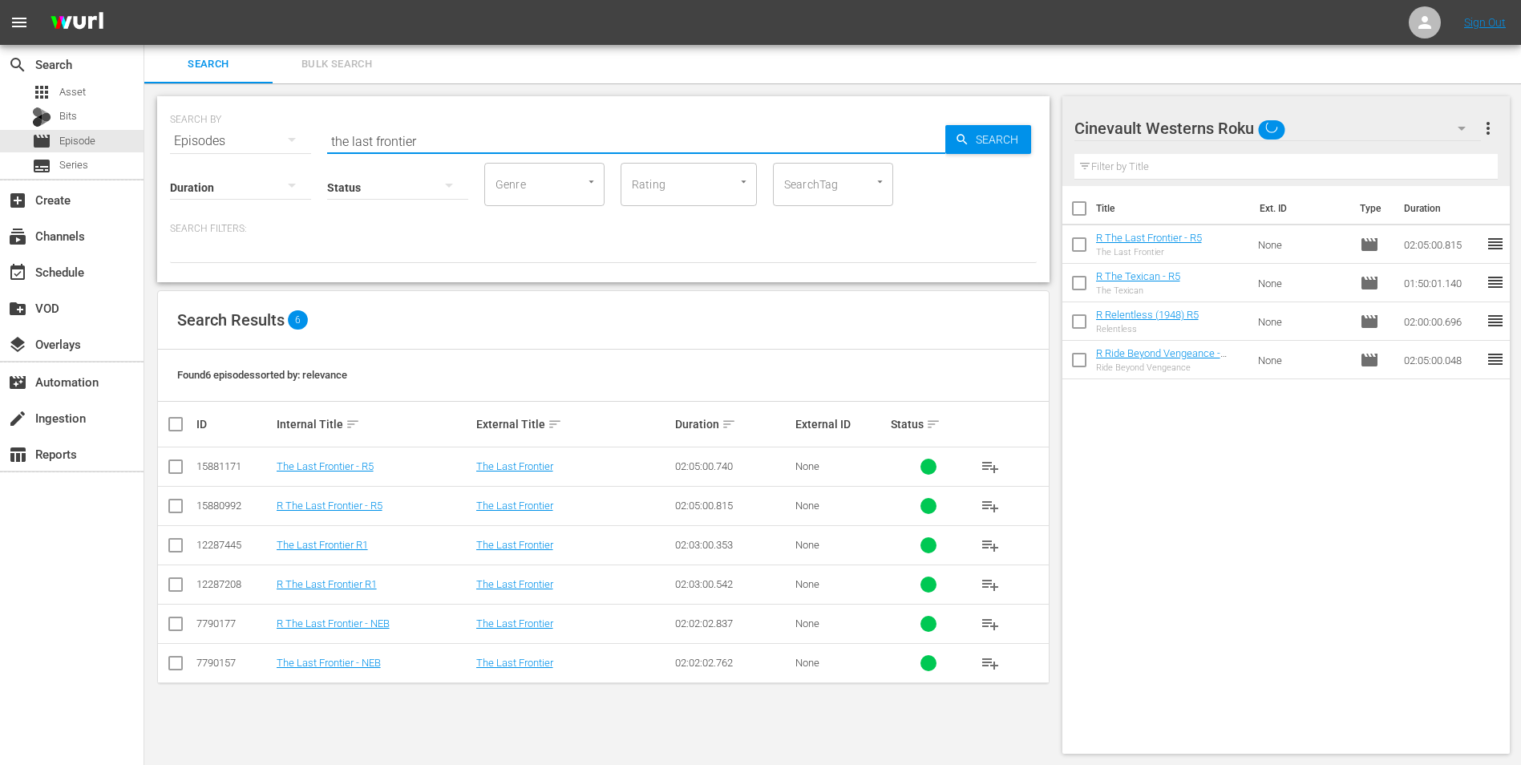
click at [714, 135] on input "the last frontier" at bounding box center [636, 141] width 618 height 38
type input "desert vigilante"
click at [1083, 203] on input "checkbox" at bounding box center [1079, 212] width 34 height 34
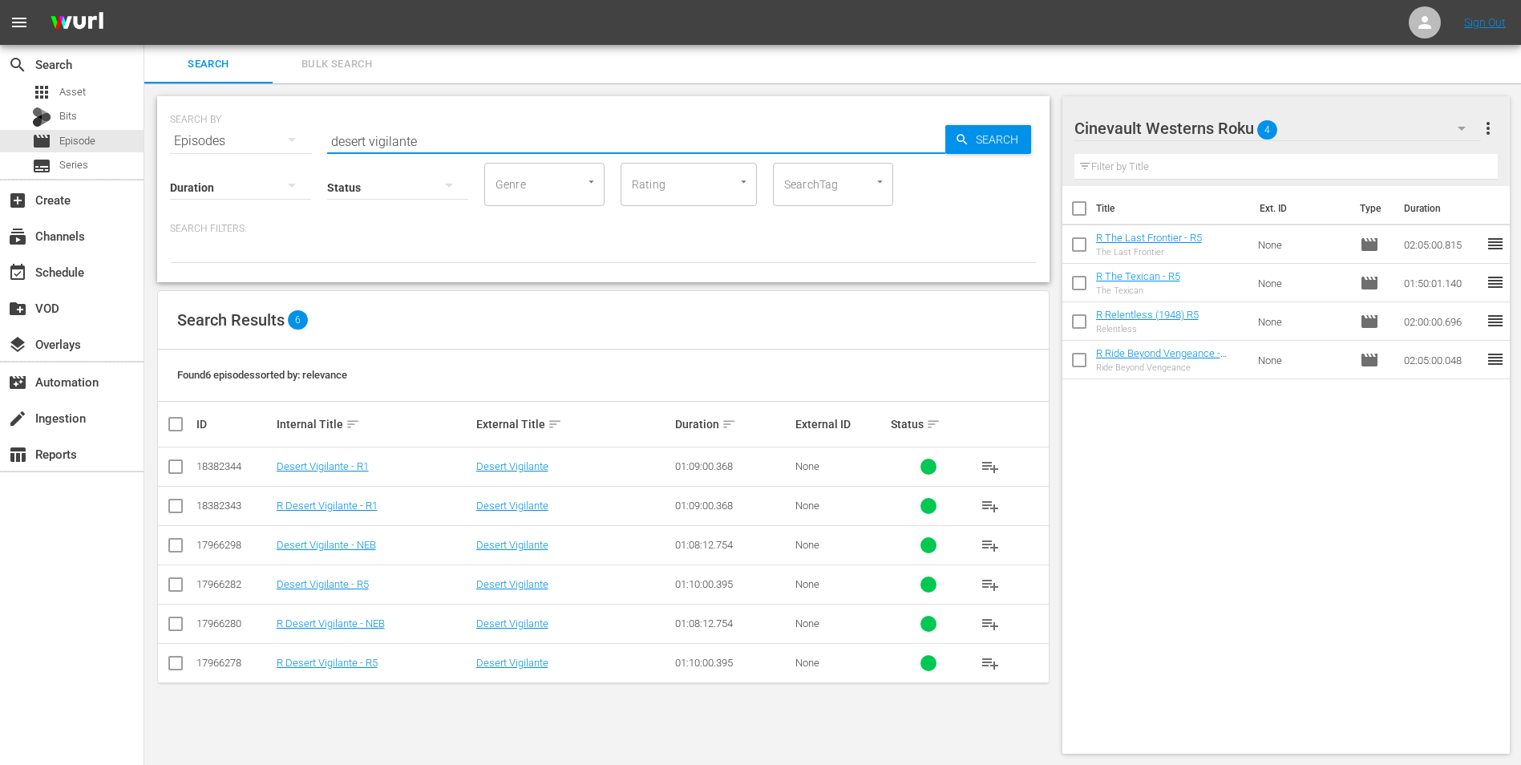
checkbox input "true"
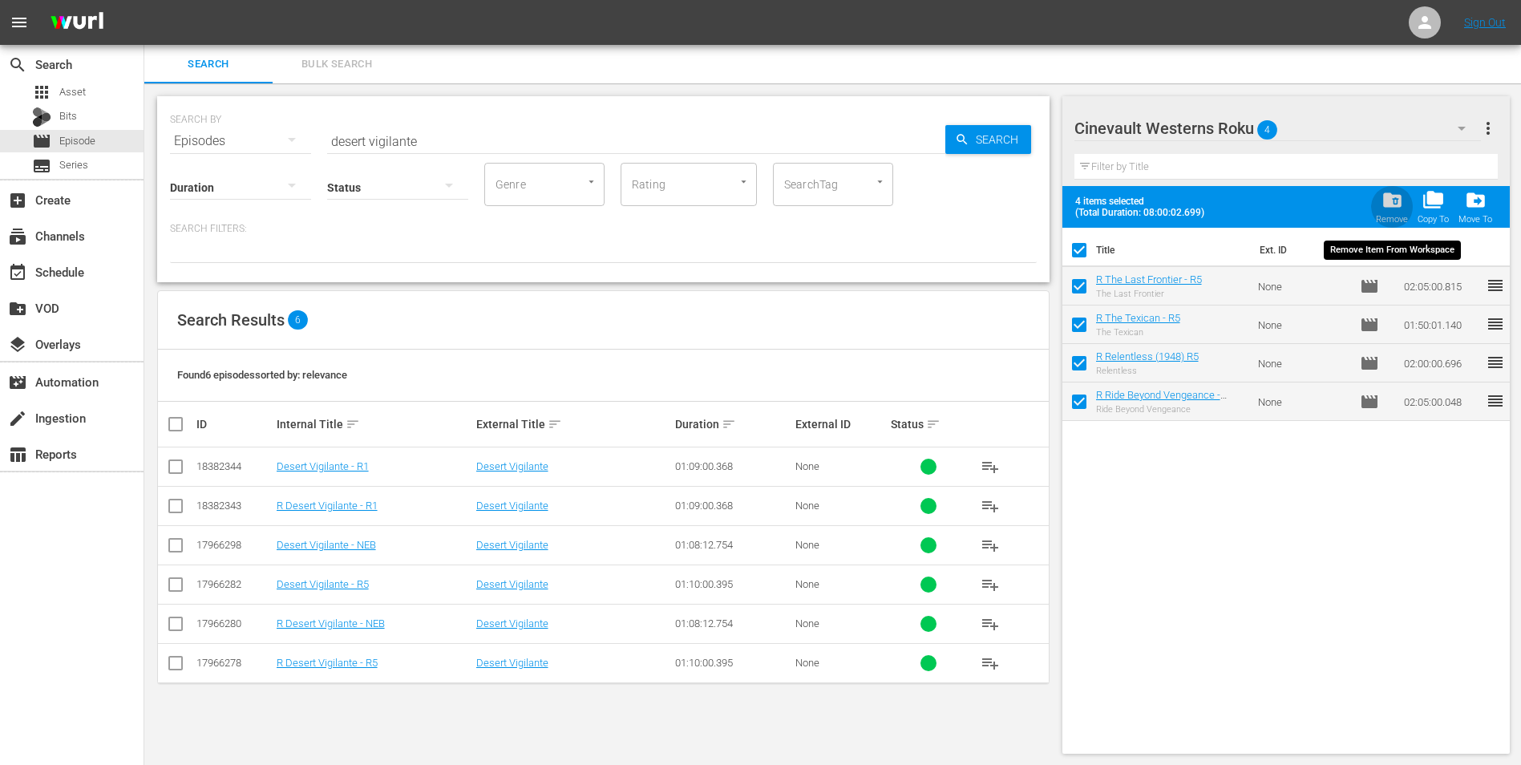
click at [1389, 194] on span "folder_delete" at bounding box center [1392, 200] width 22 height 22
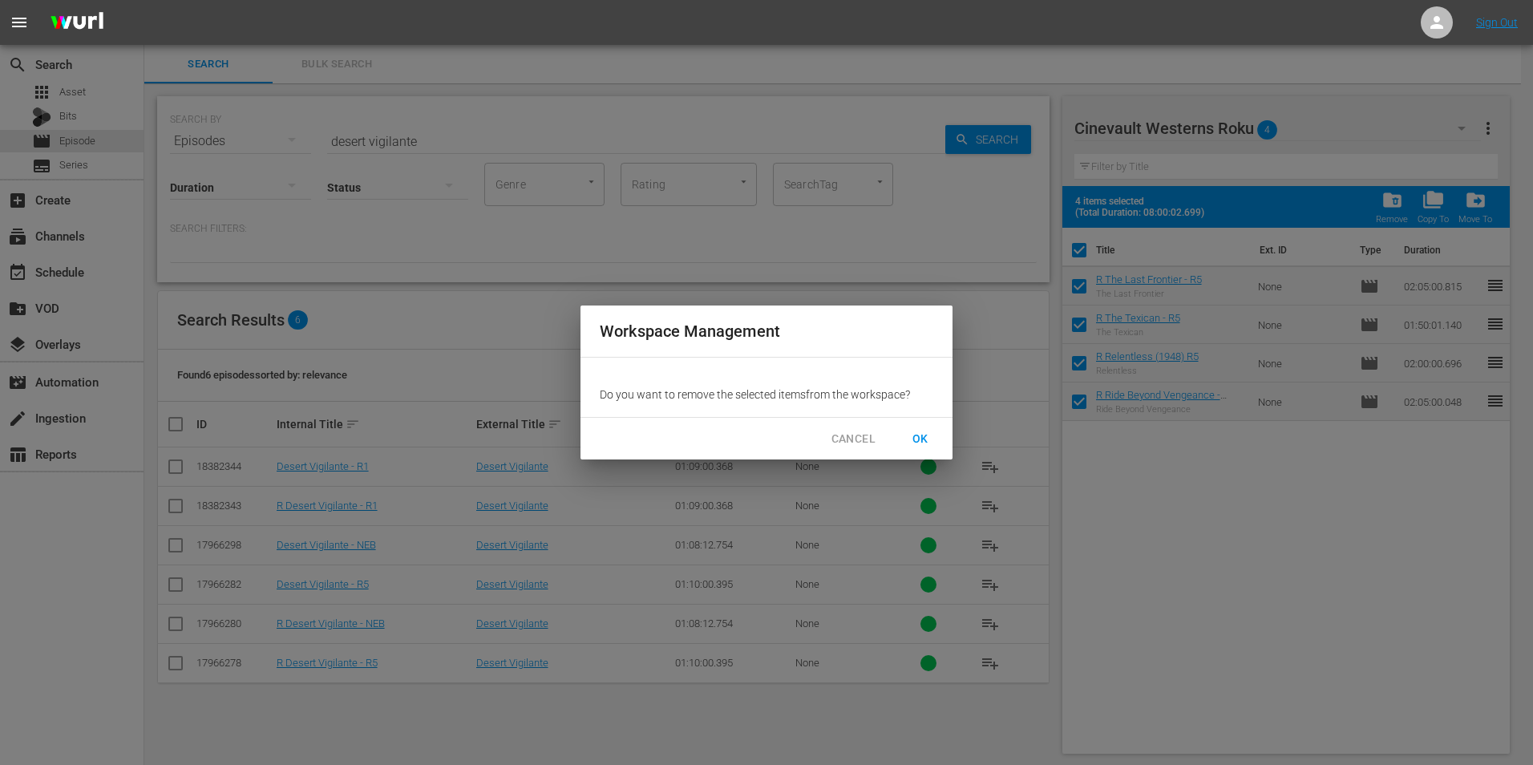
click at [917, 438] on span "OK" at bounding box center [921, 439] width 26 height 20
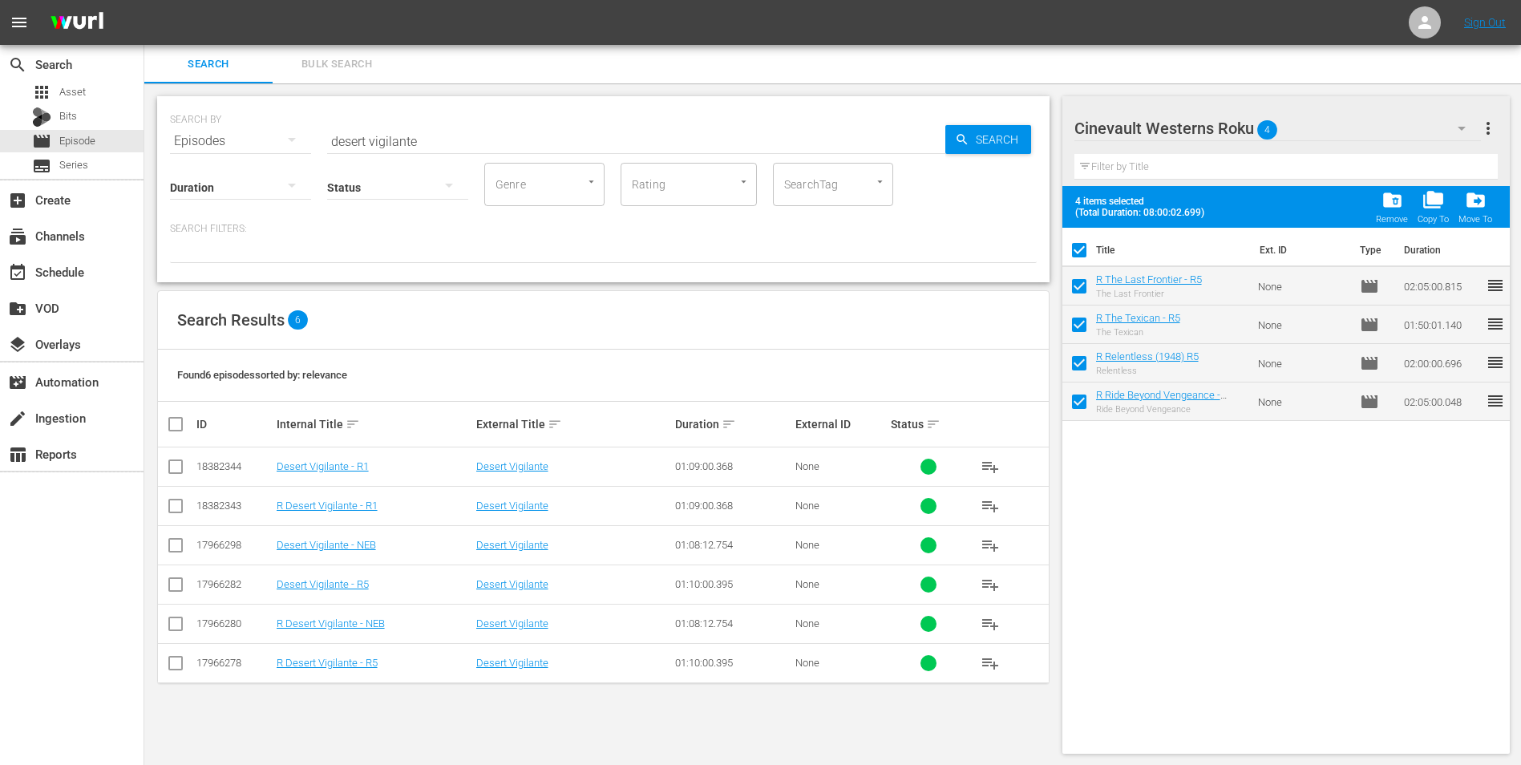
checkbox input "false"
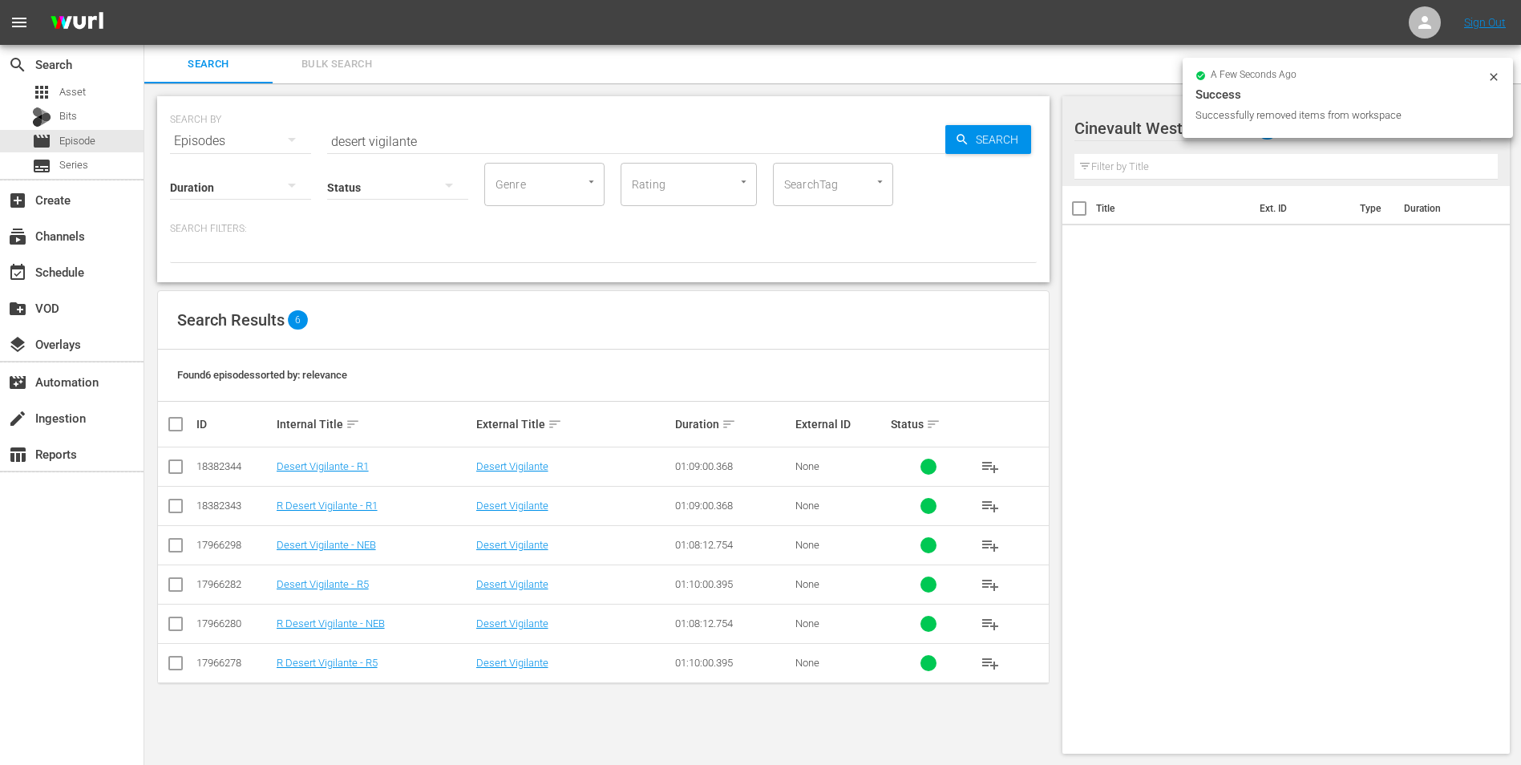
click at [1491, 77] on icon at bounding box center [1493, 77] width 13 height 13
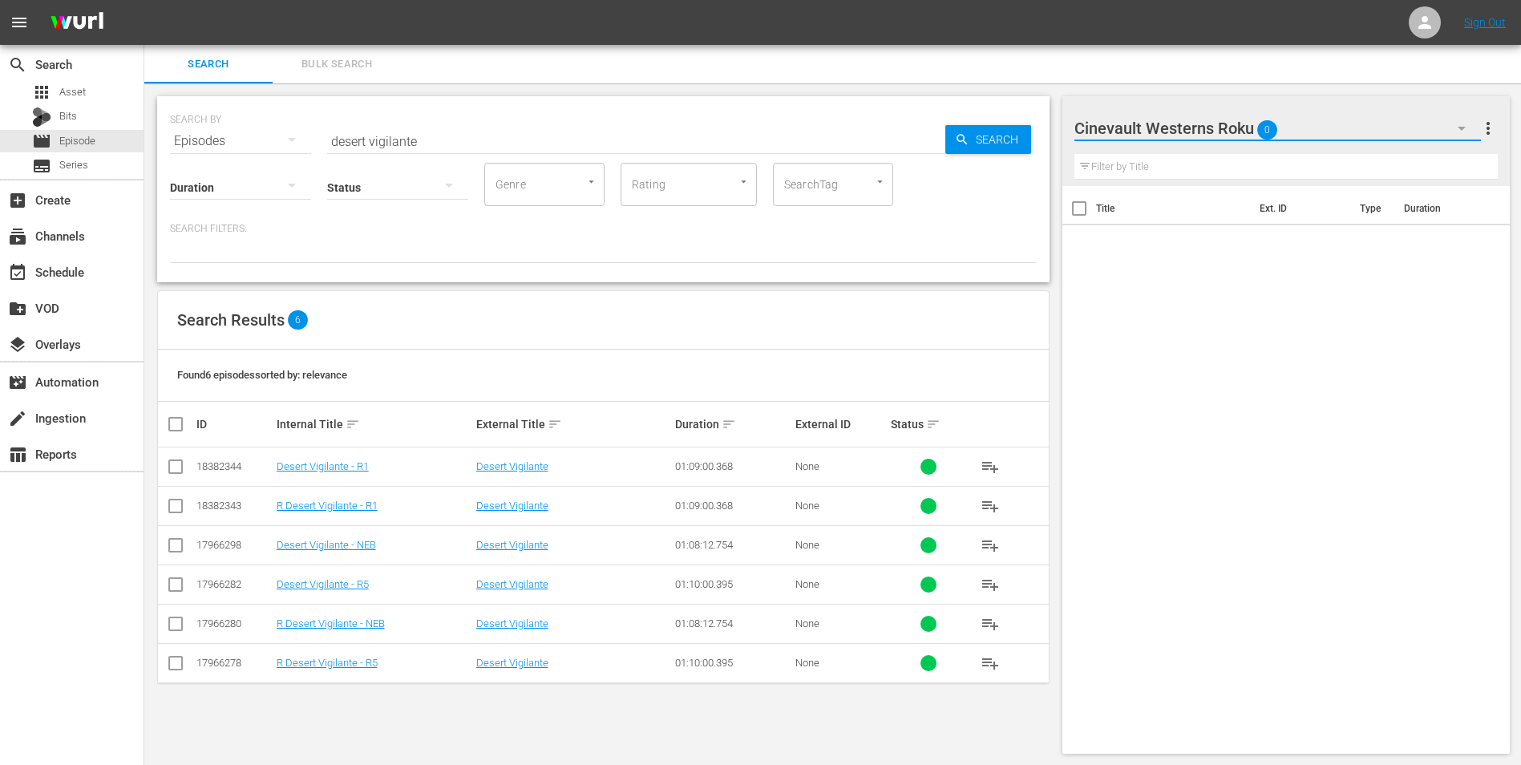
click at [1457, 118] on button "button" at bounding box center [1461, 128] width 38 height 38
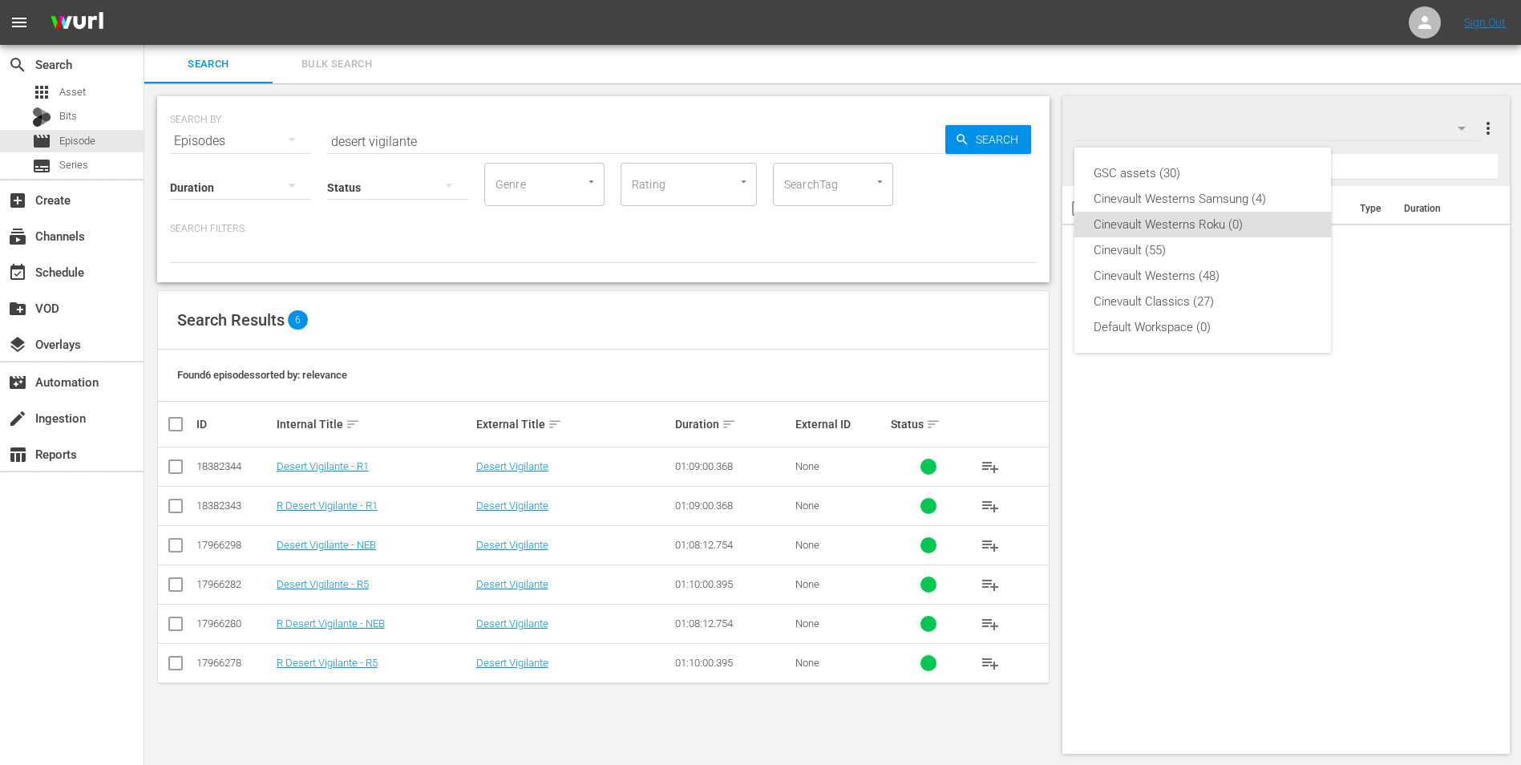
click at [1250, 214] on div "Cinevault Westerns Roku (0)" at bounding box center [1203, 225] width 218 height 26
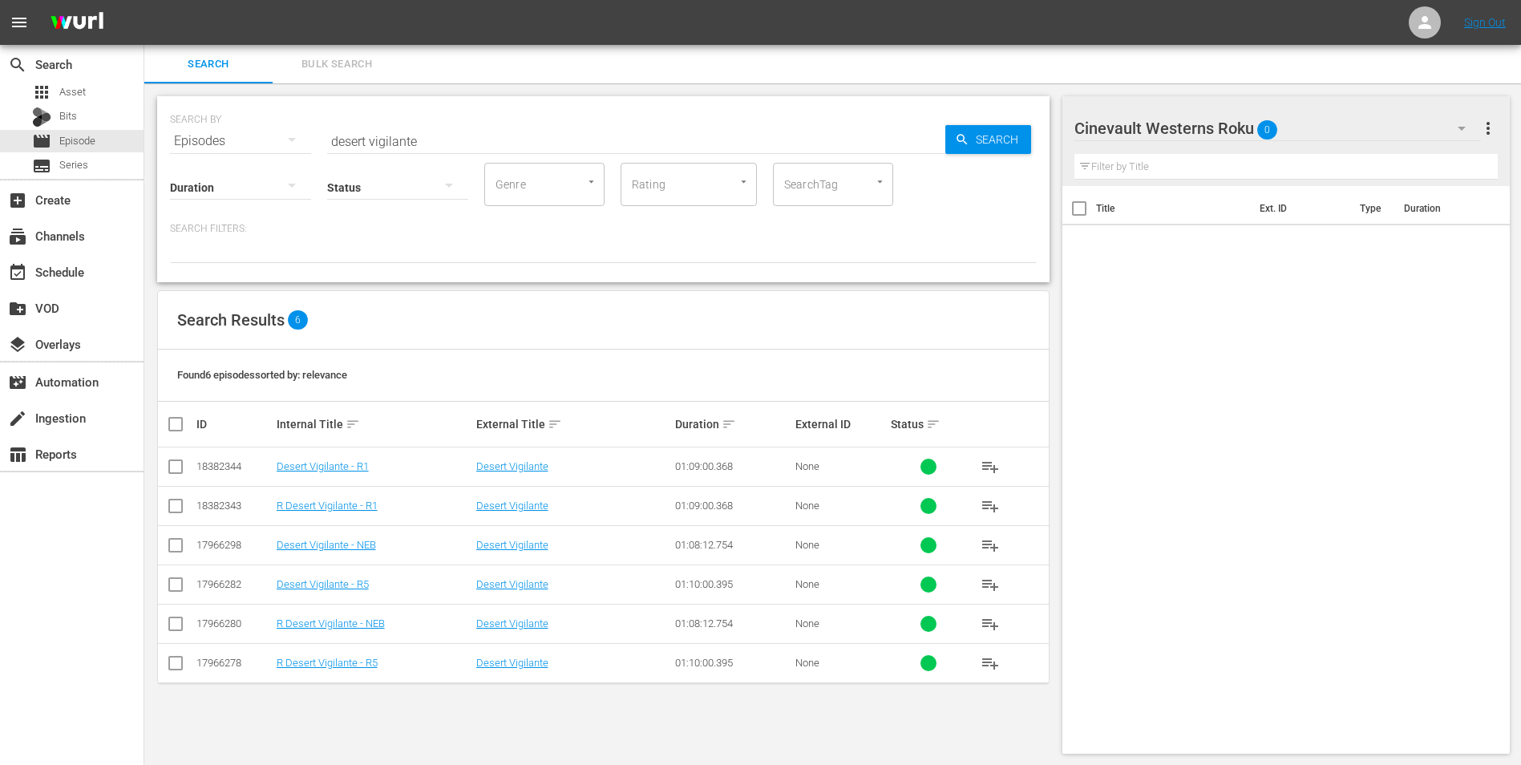
click at [1345, 119] on div "Cinevault Westerns Roku 0" at bounding box center [1277, 128] width 407 height 45
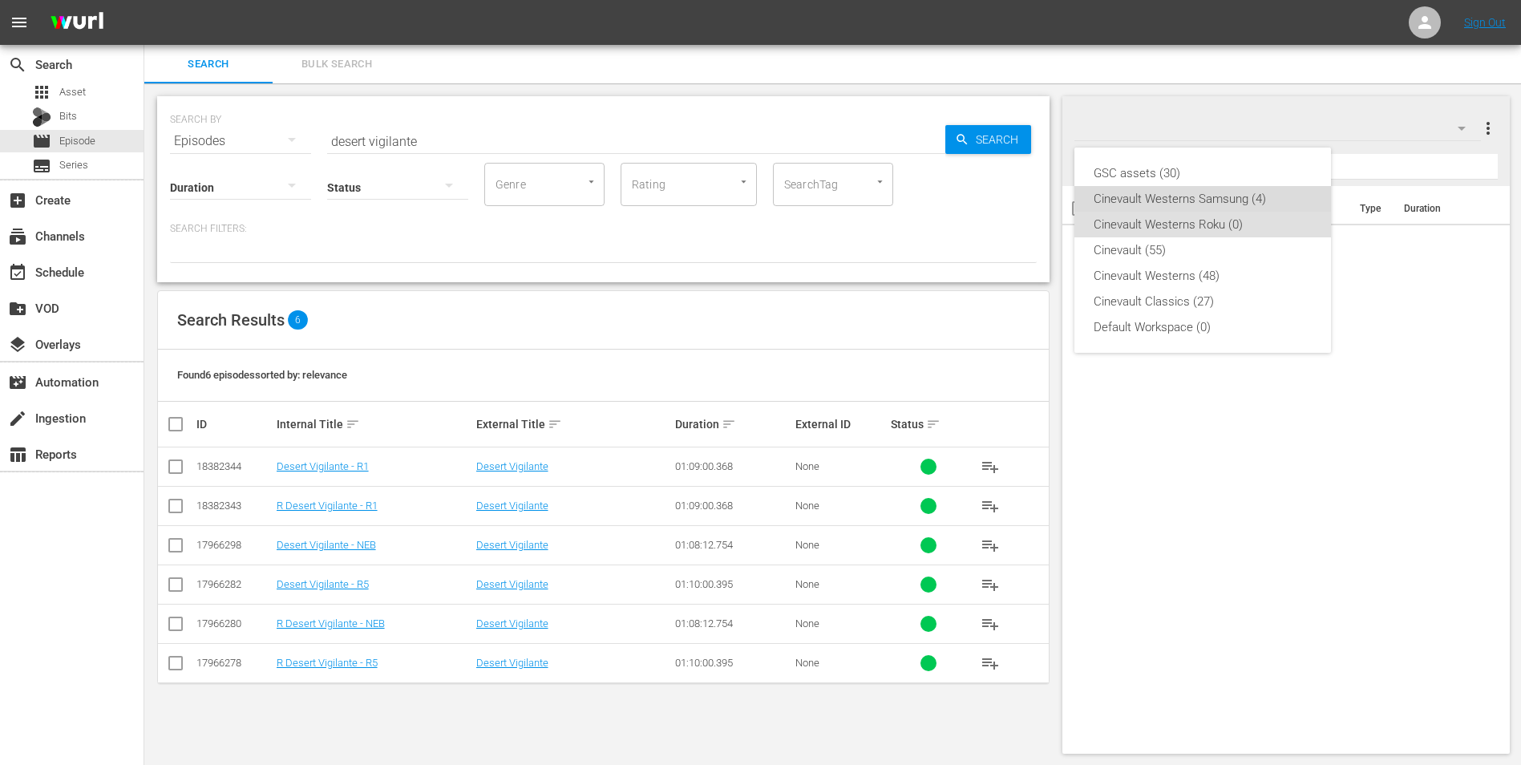
click at [1263, 201] on div "Cinevault Westerns Samsung (4)" at bounding box center [1203, 199] width 218 height 26
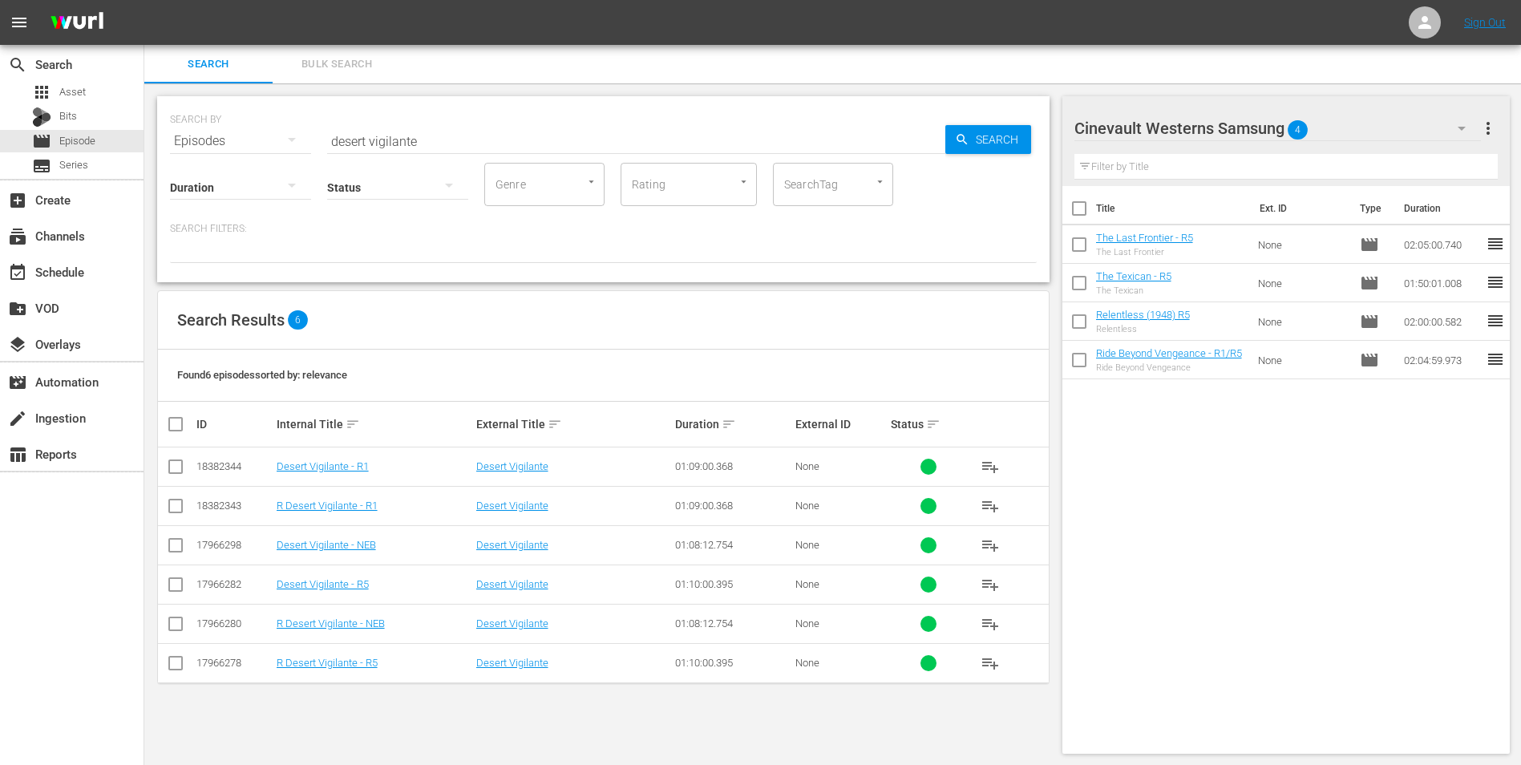
click at [1089, 220] on input "checkbox" at bounding box center [1079, 212] width 34 height 34
checkbox input "true"
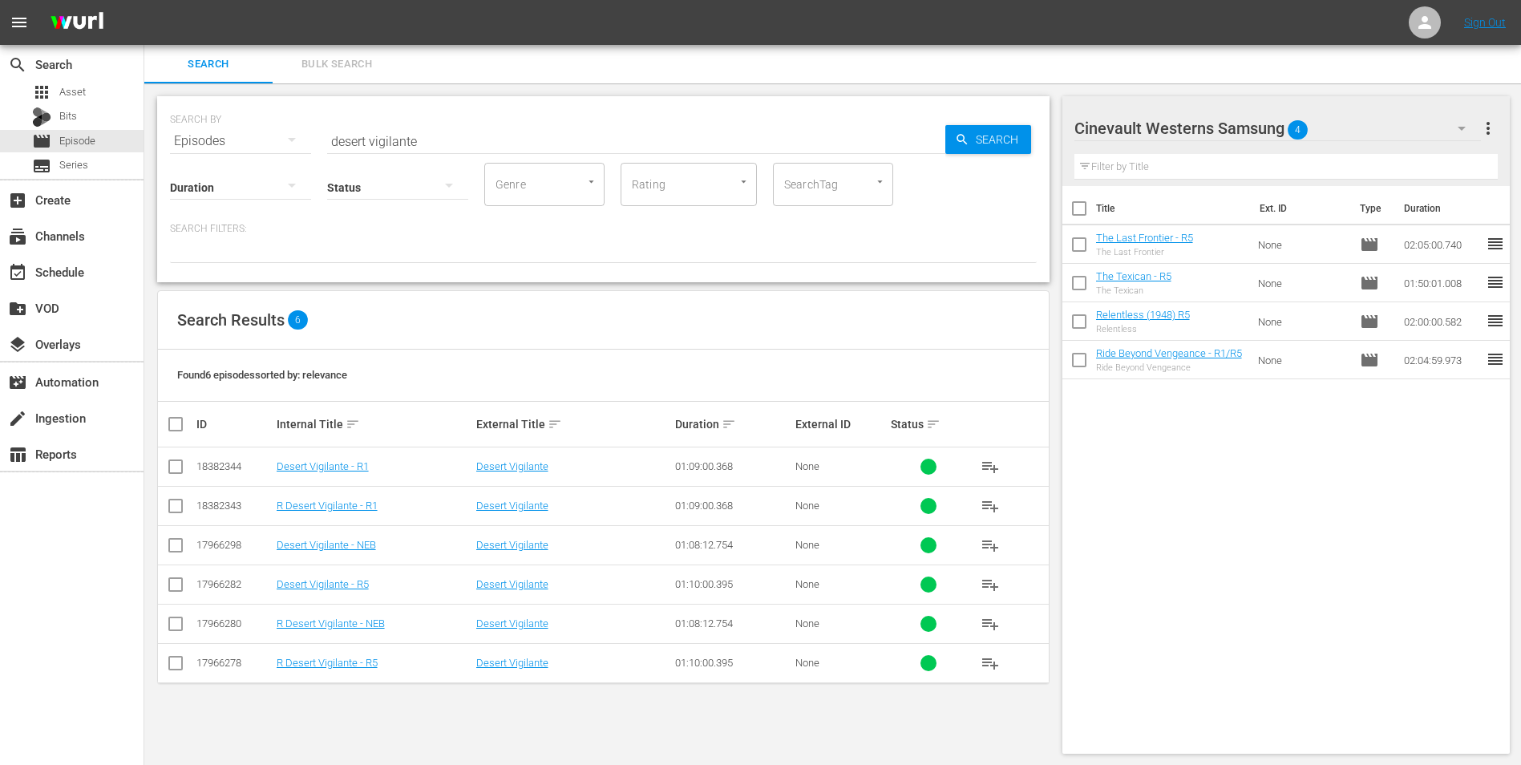
checkbox input "true"
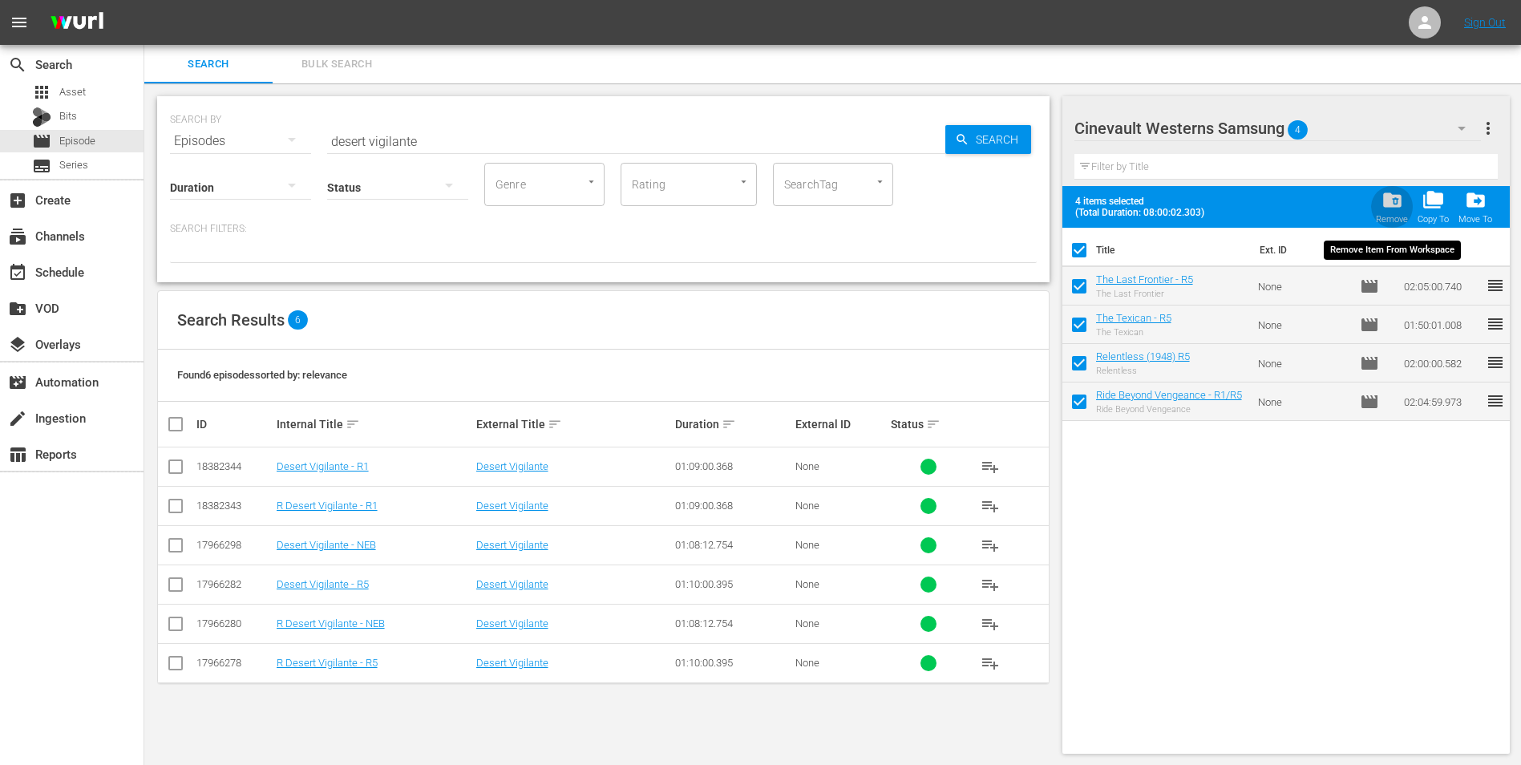
click at [1387, 205] on span "folder_delete" at bounding box center [1392, 200] width 22 height 22
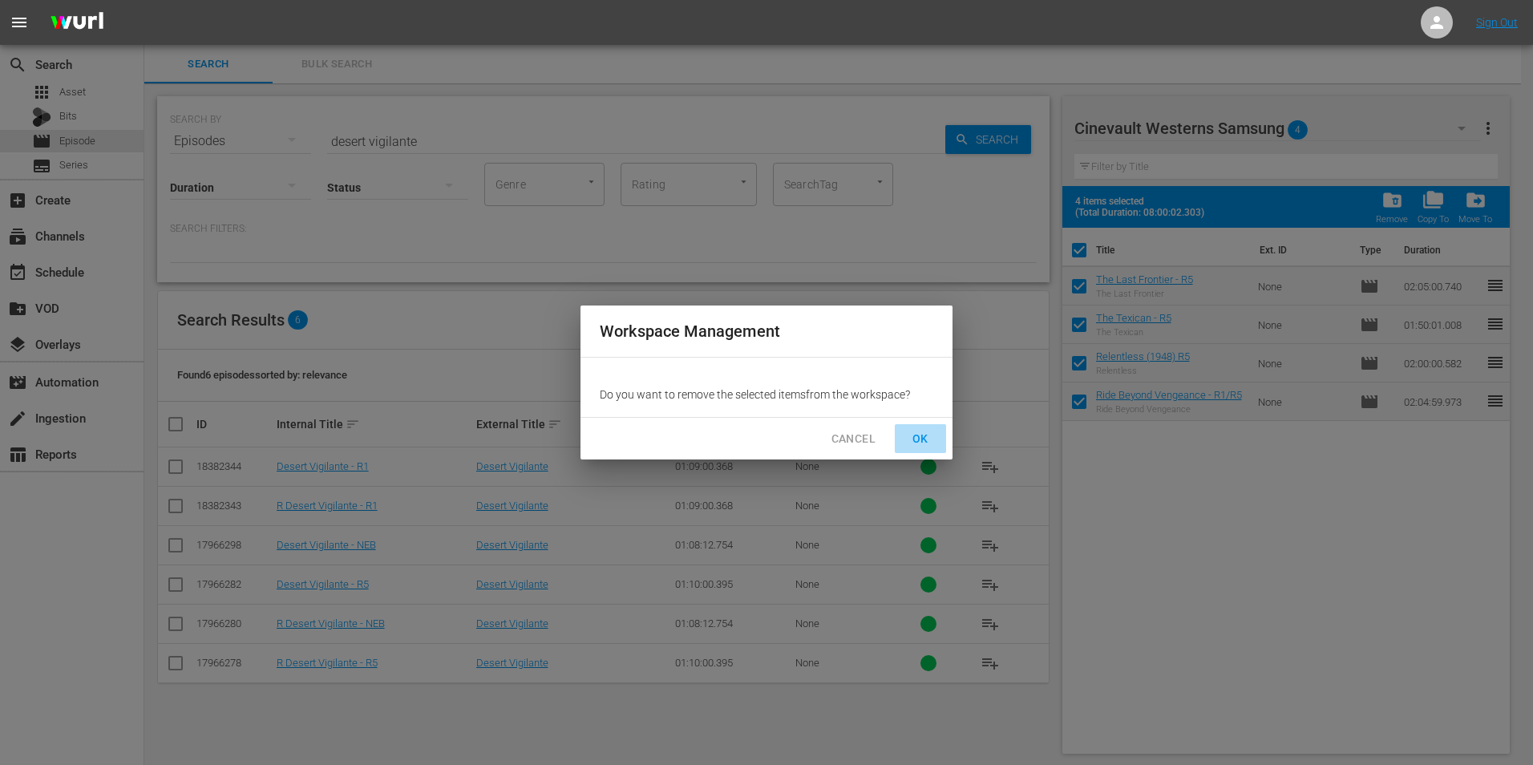
click at [900, 432] on button "OK" at bounding box center [920, 439] width 51 height 30
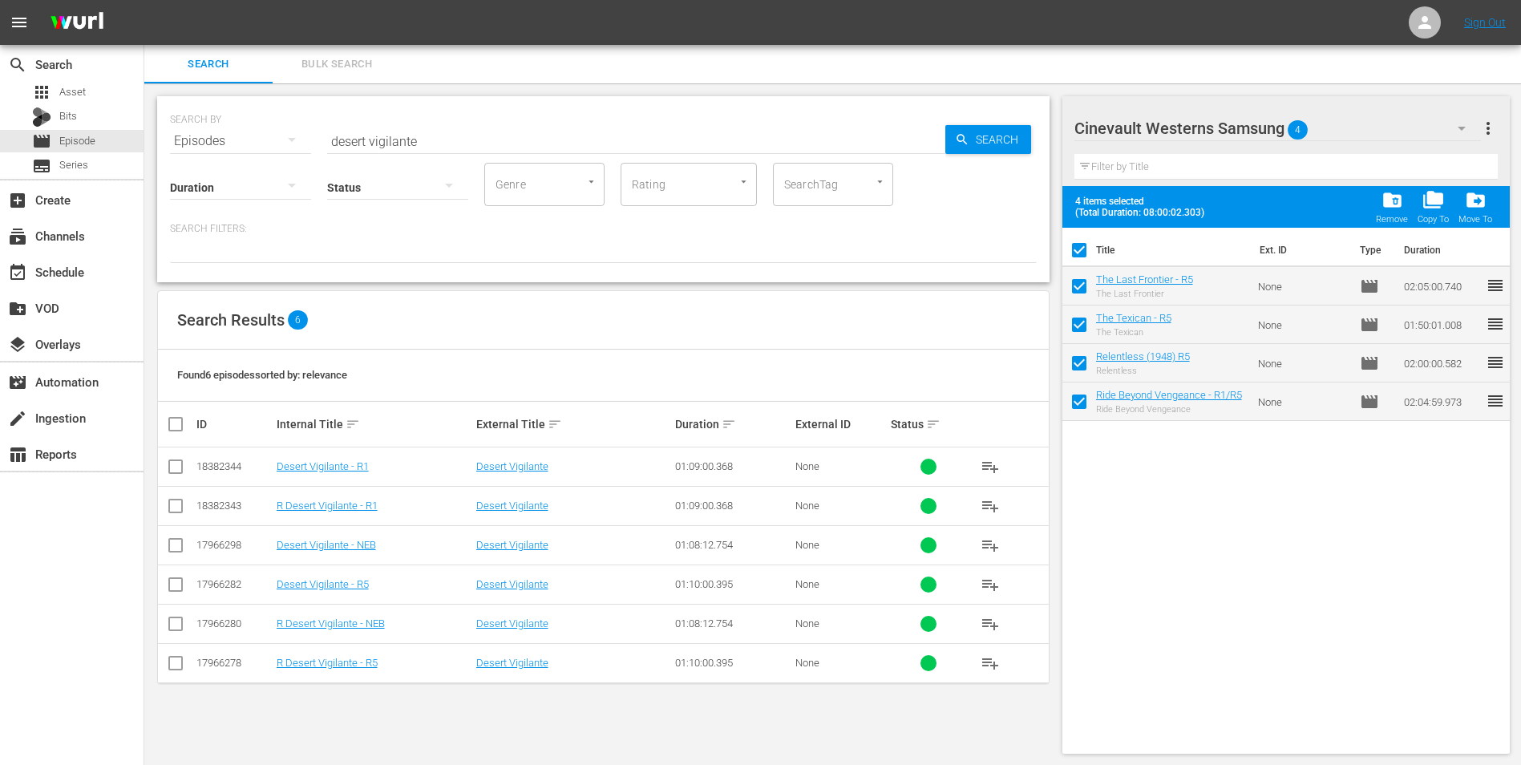
checkbox input "false"
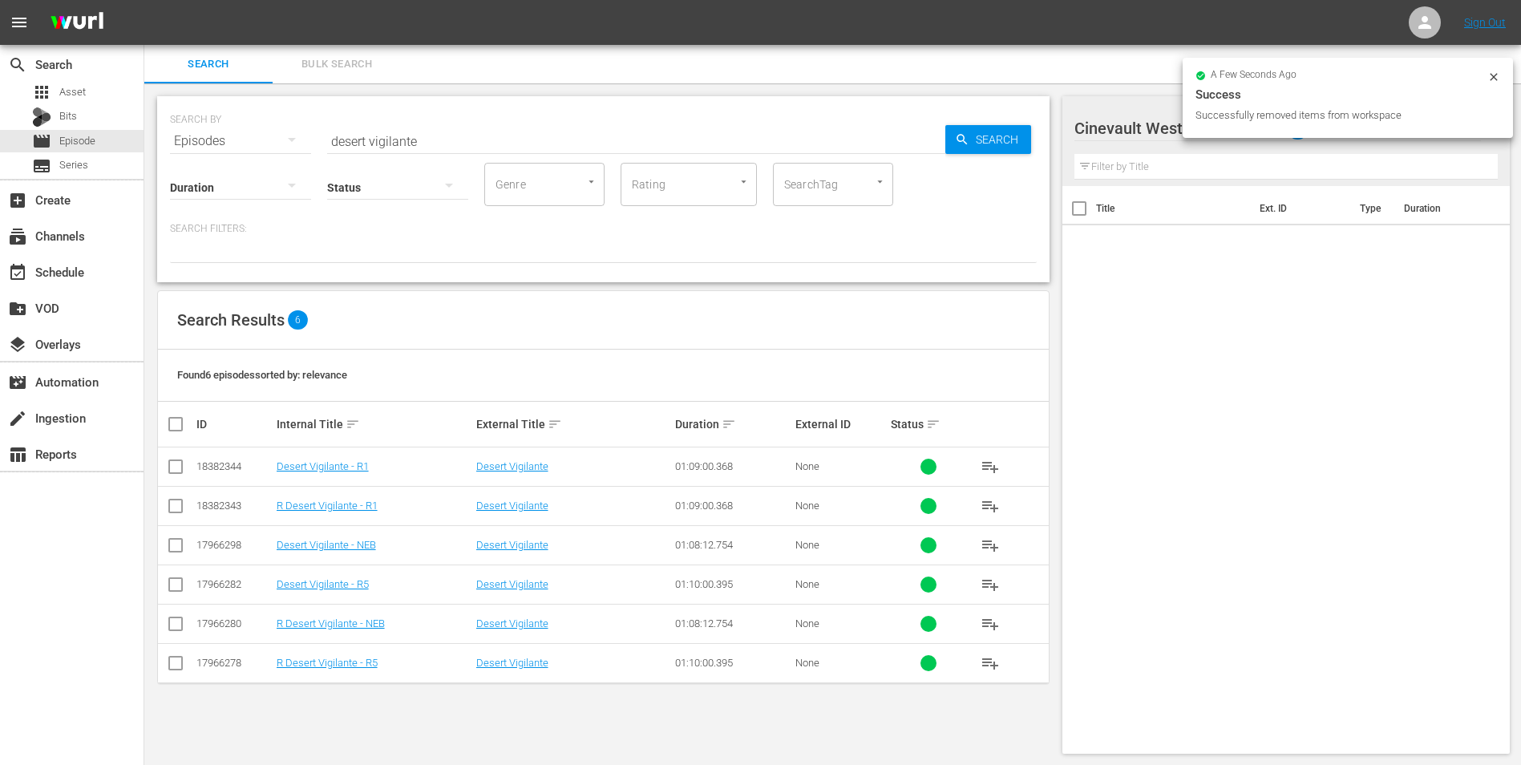
click at [1492, 79] on icon at bounding box center [1493, 77] width 13 height 13
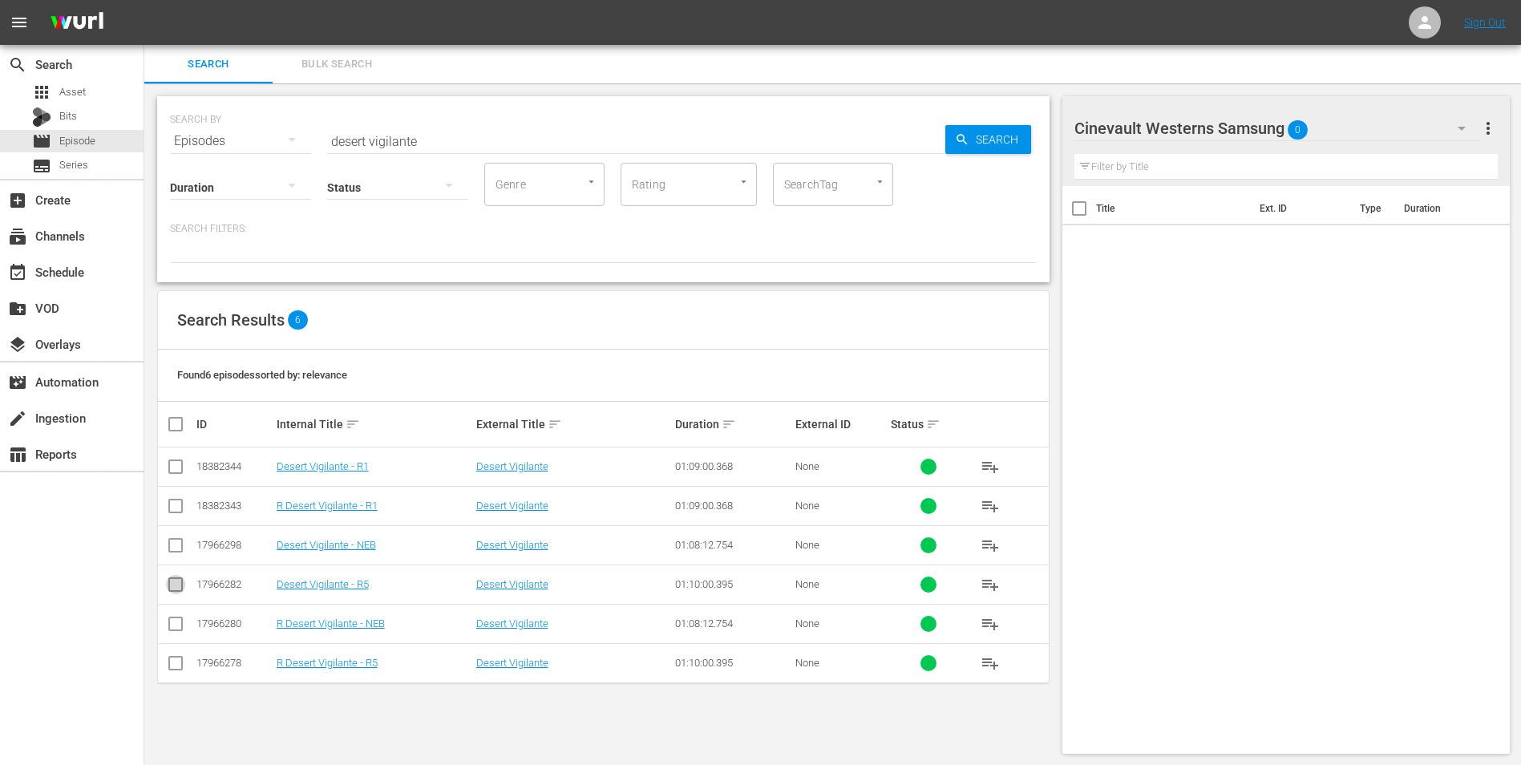
click at [176, 583] on input "checkbox" at bounding box center [175, 587] width 19 height 19
checkbox input "true"
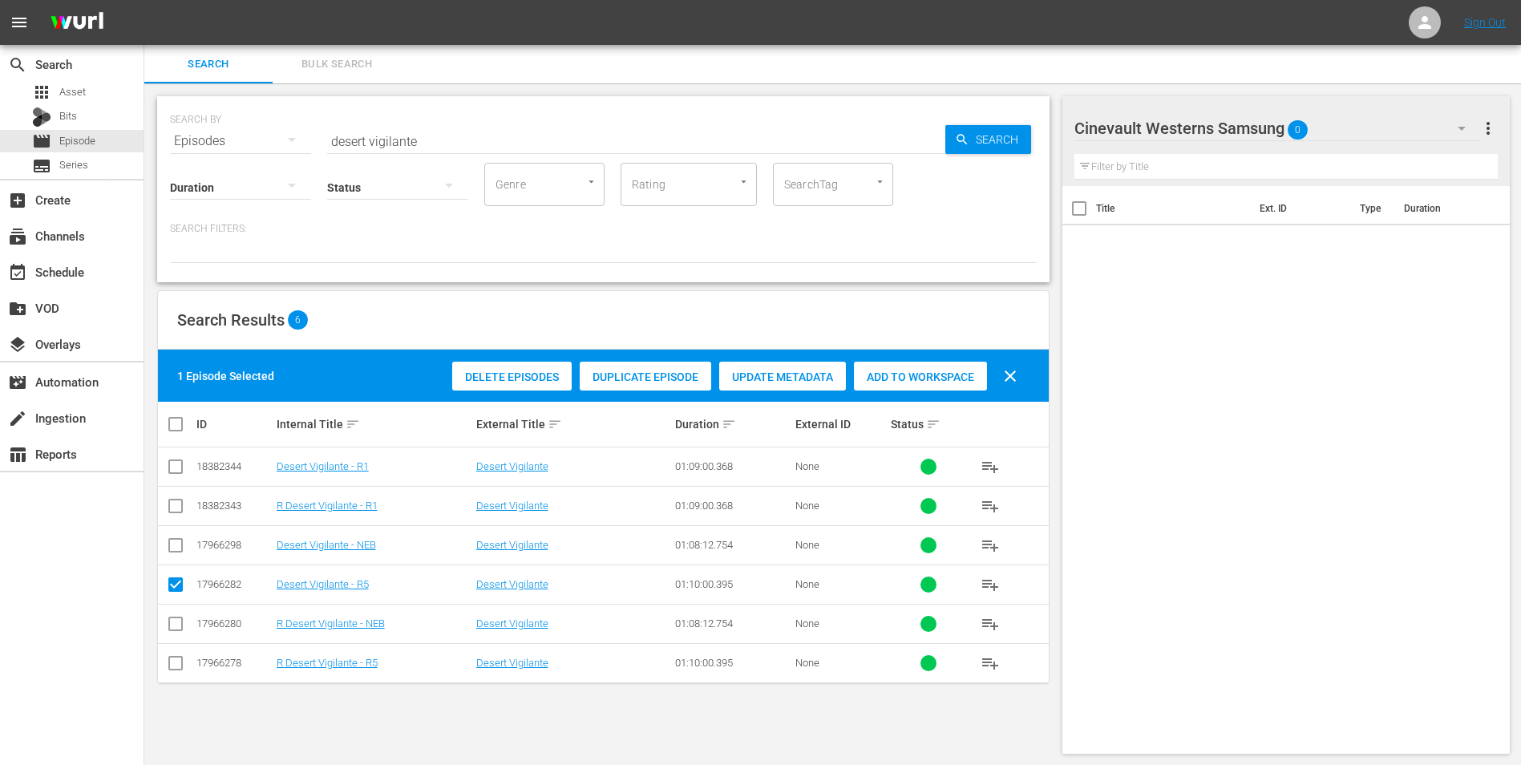
click at [928, 368] on div "Add to Workspace" at bounding box center [920, 377] width 133 height 30
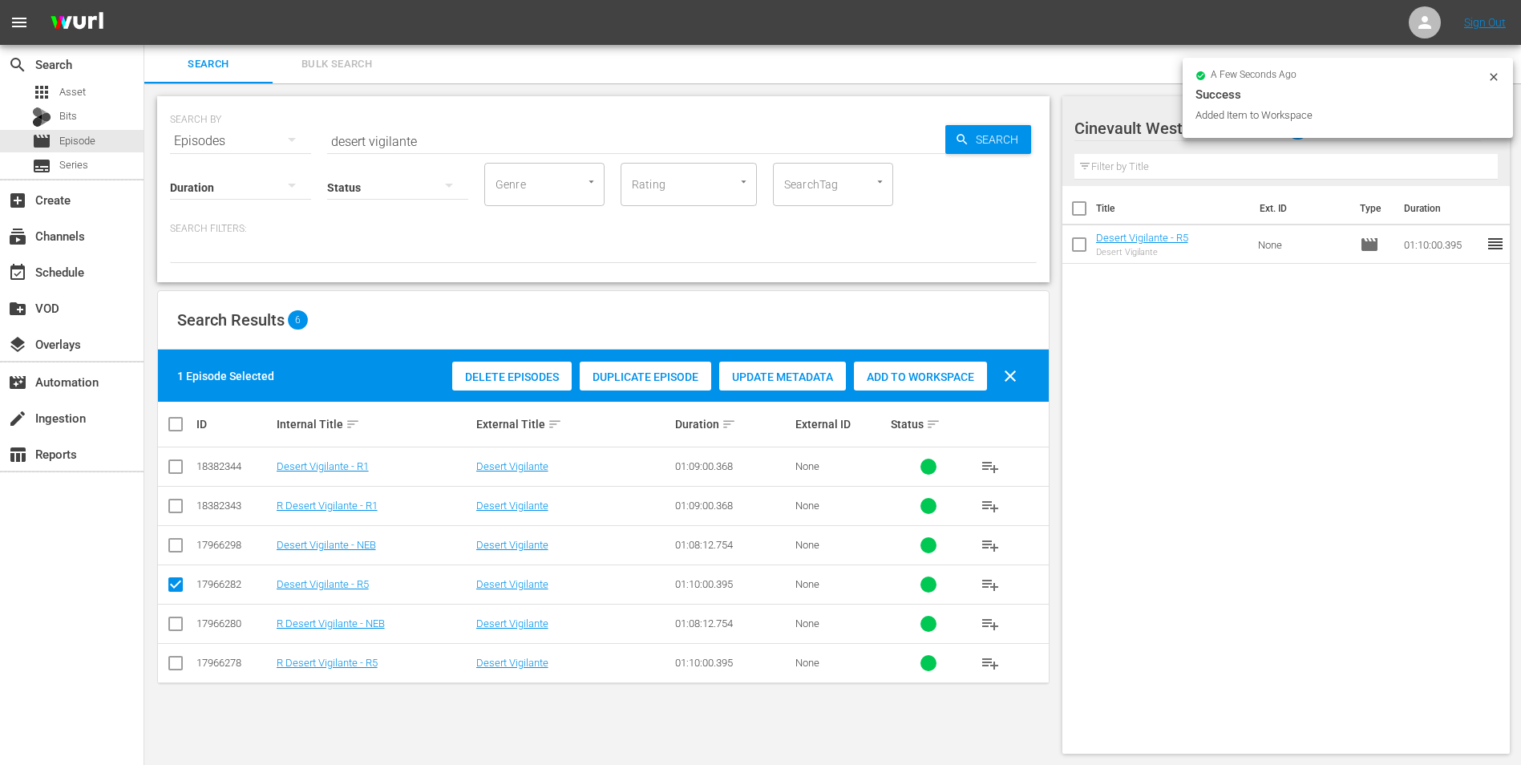
click at [1490, 81] on icon at bounding box center [1493, 77] width 13 height 13
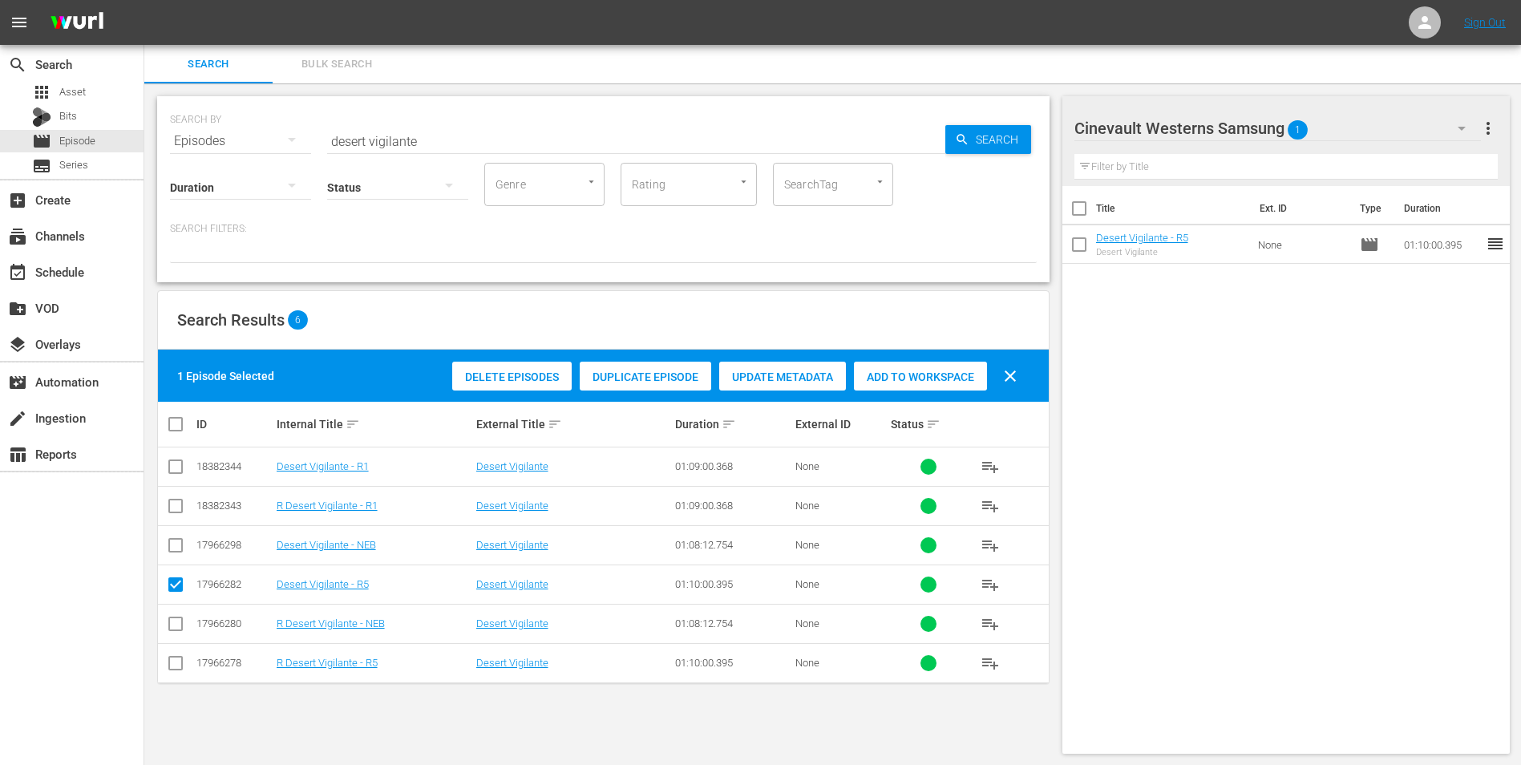
click at [1398, 119] on div "Cinevault Westerns Samsung 1" at bounding box center [1277, 128] width 407 height 45
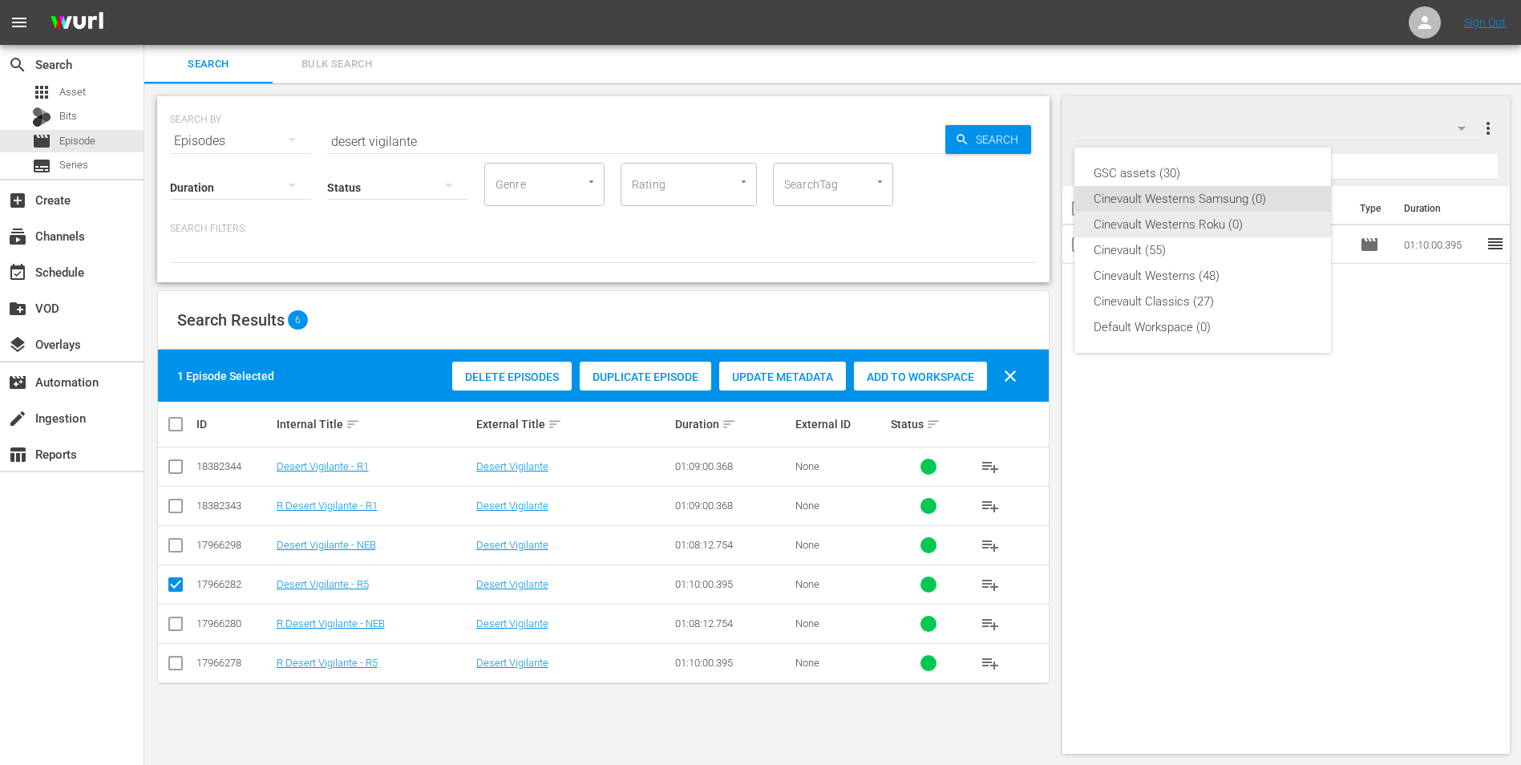
click at [1213, 233] on div "Cinevault Westerns Roku (0)" at bounding box center [1203, 225] width 218 height 26
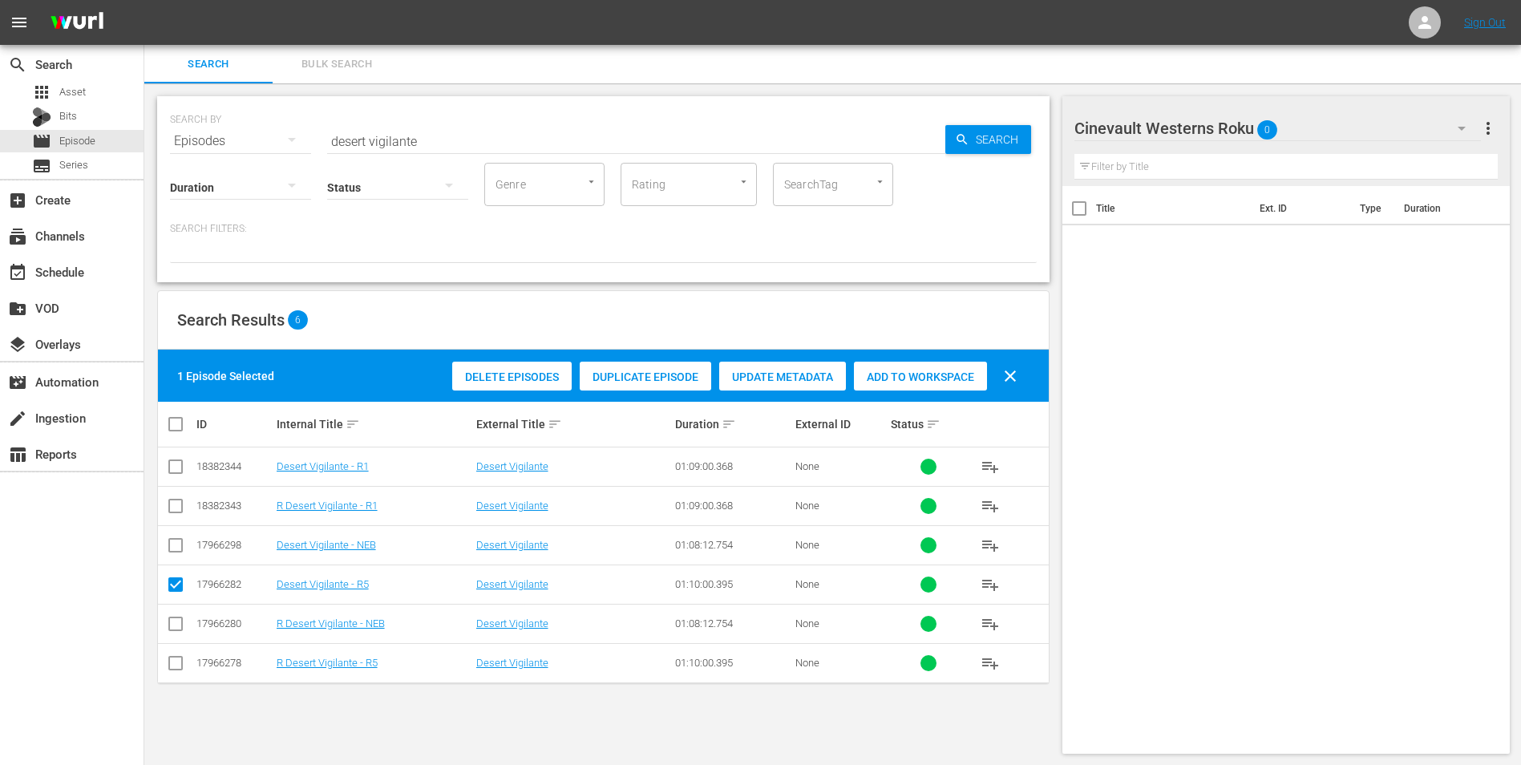
click at [160, 662] on td at bounding box center [176, 662] width 36 height 39
click at [172, 659] on input "checkbox" at bounding box center [175, 666] width 19 height 19
checkbox input "true"
click at [171, 578] on input "checkbox" at bounding box center [175, 587] width 19 height 19
checkbox input "false"
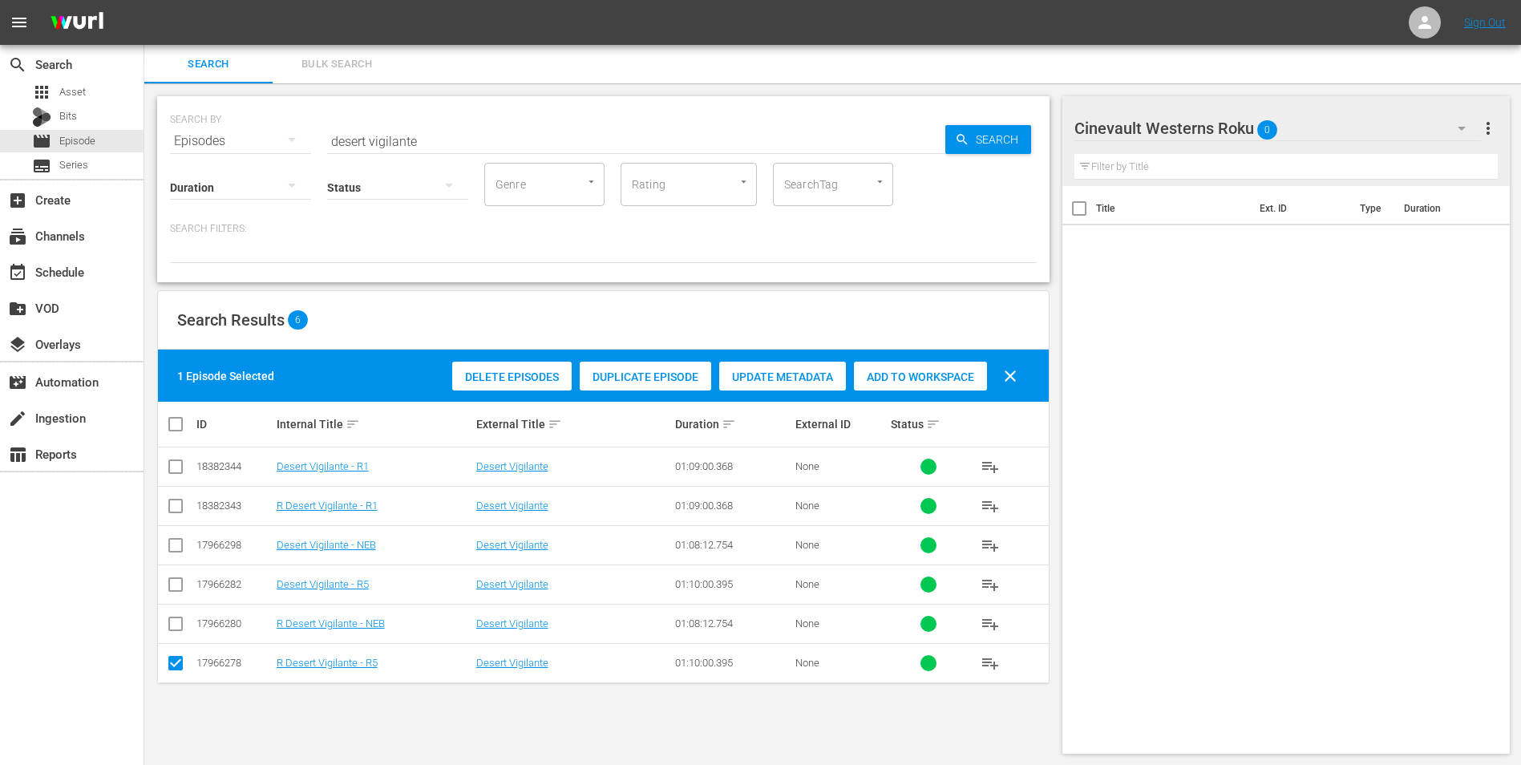
click at [896, 364] on div "Add to Workspace" at bounding box center [920, 377] width 133 height 30
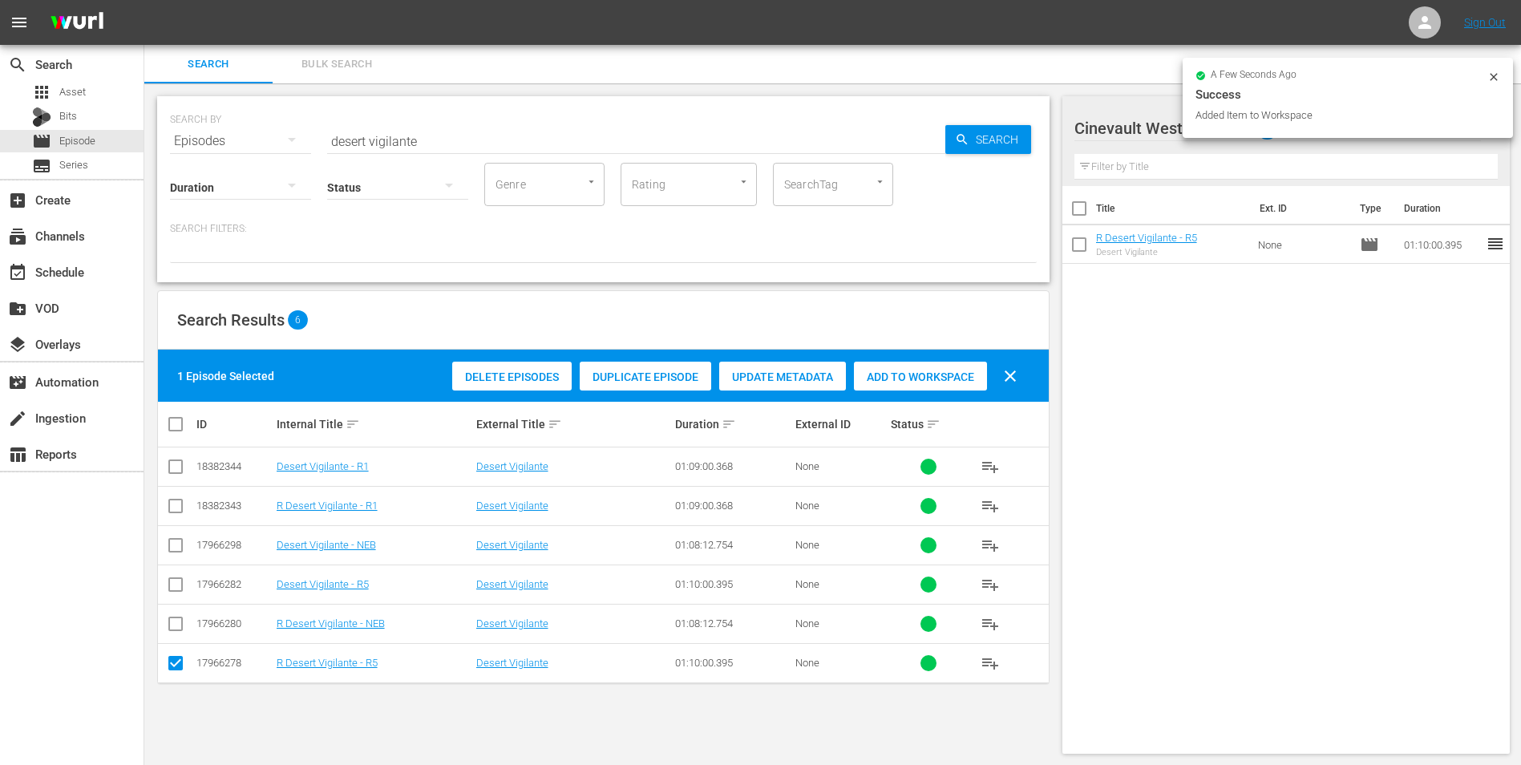
click at [1495, 76] on icon at bounding box center [1493, 77] width 13 height 13
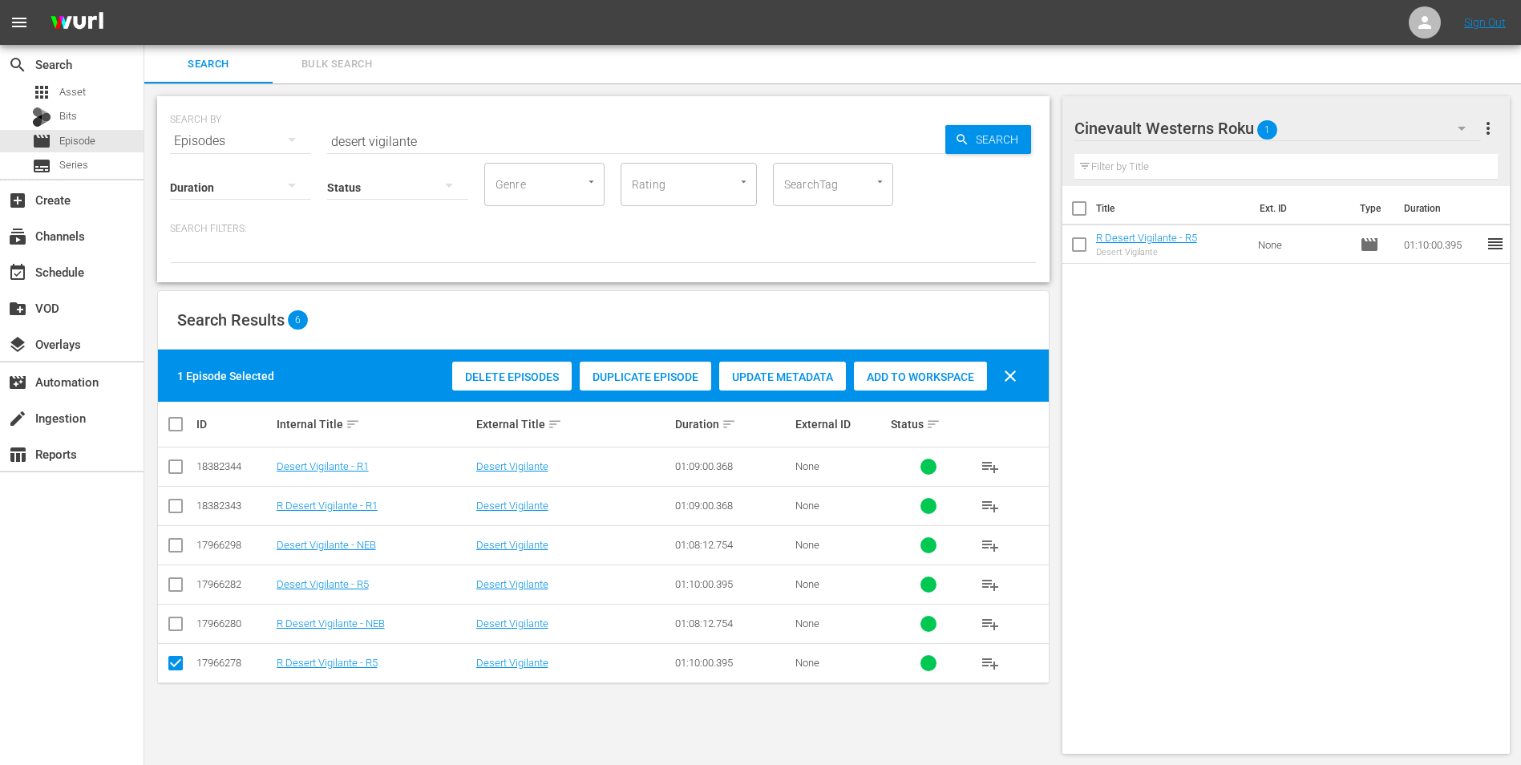
click at [415, 139] on input "desert vigilante" at bounding box center [636, 141] width 618 height 38
click at [427, 138] on input "desert vigilante" at bounding box center [636, 141] width 618 height 38
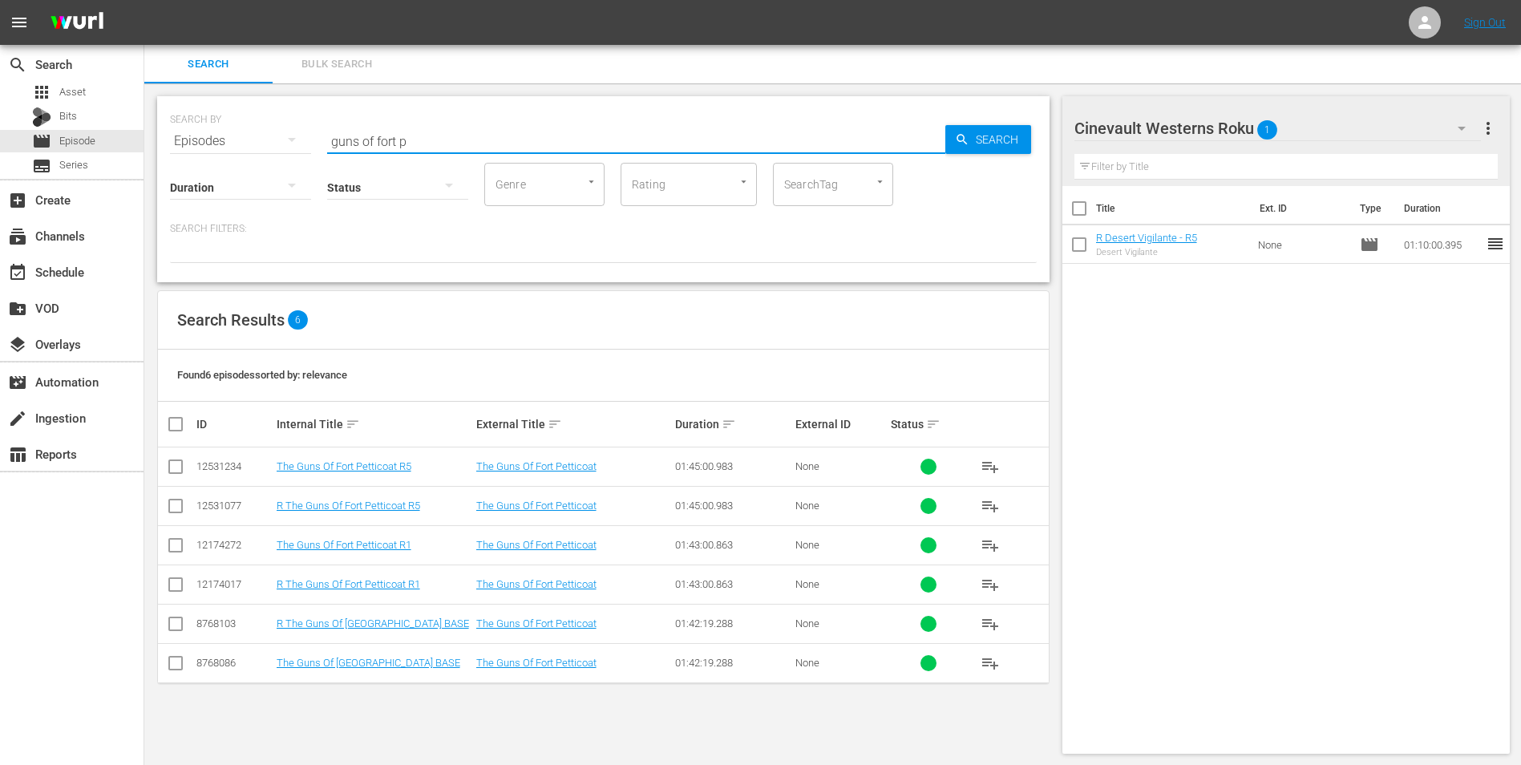
type input "guns of fort p"
click at [173, 512] on input "checkbox" at bounding box center [175, 509] width 19 height 19
checkbox input "true"
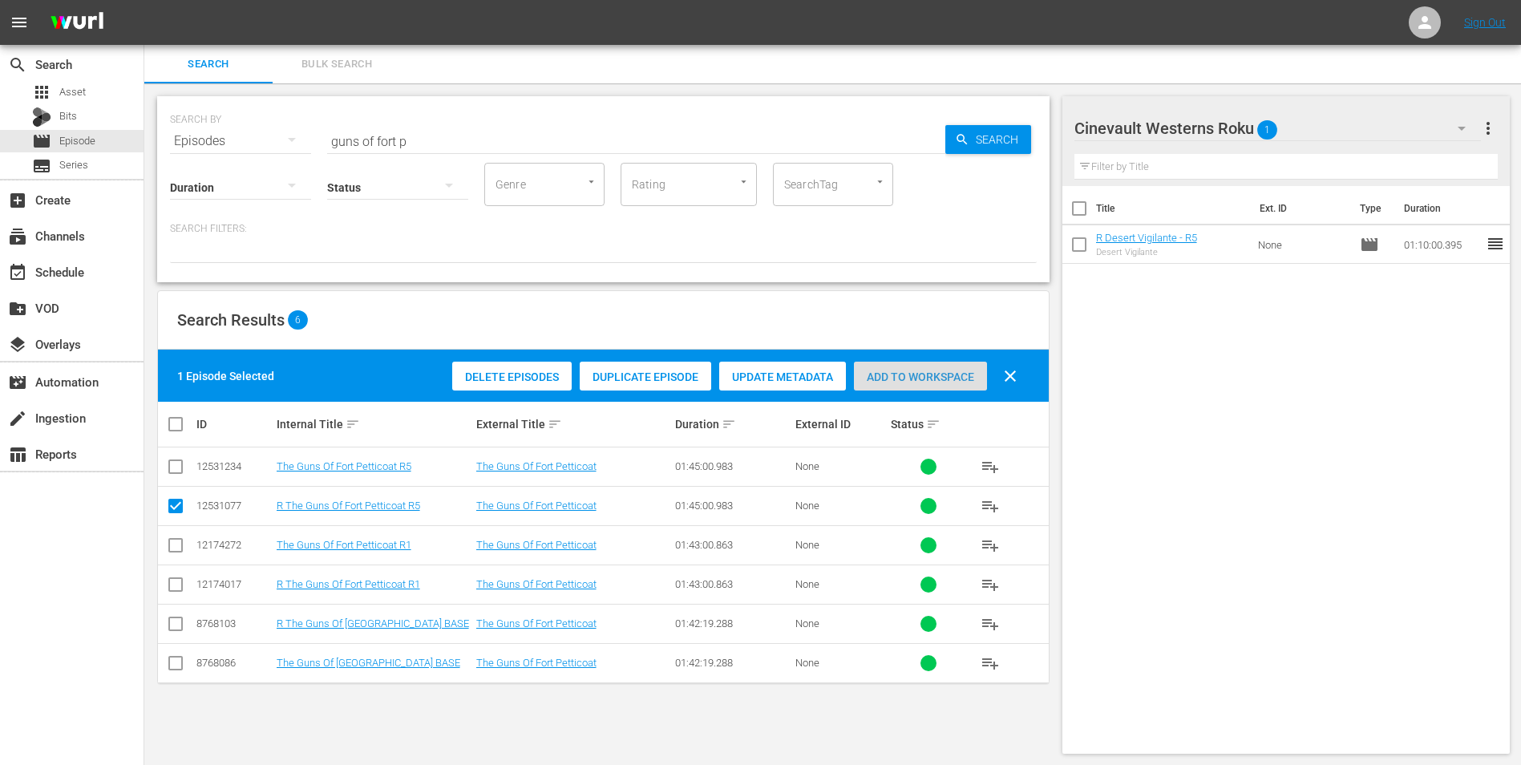
click at [916, 370] on span "Add to Workspace" at bounding box center [920, 376] width 133 height 13
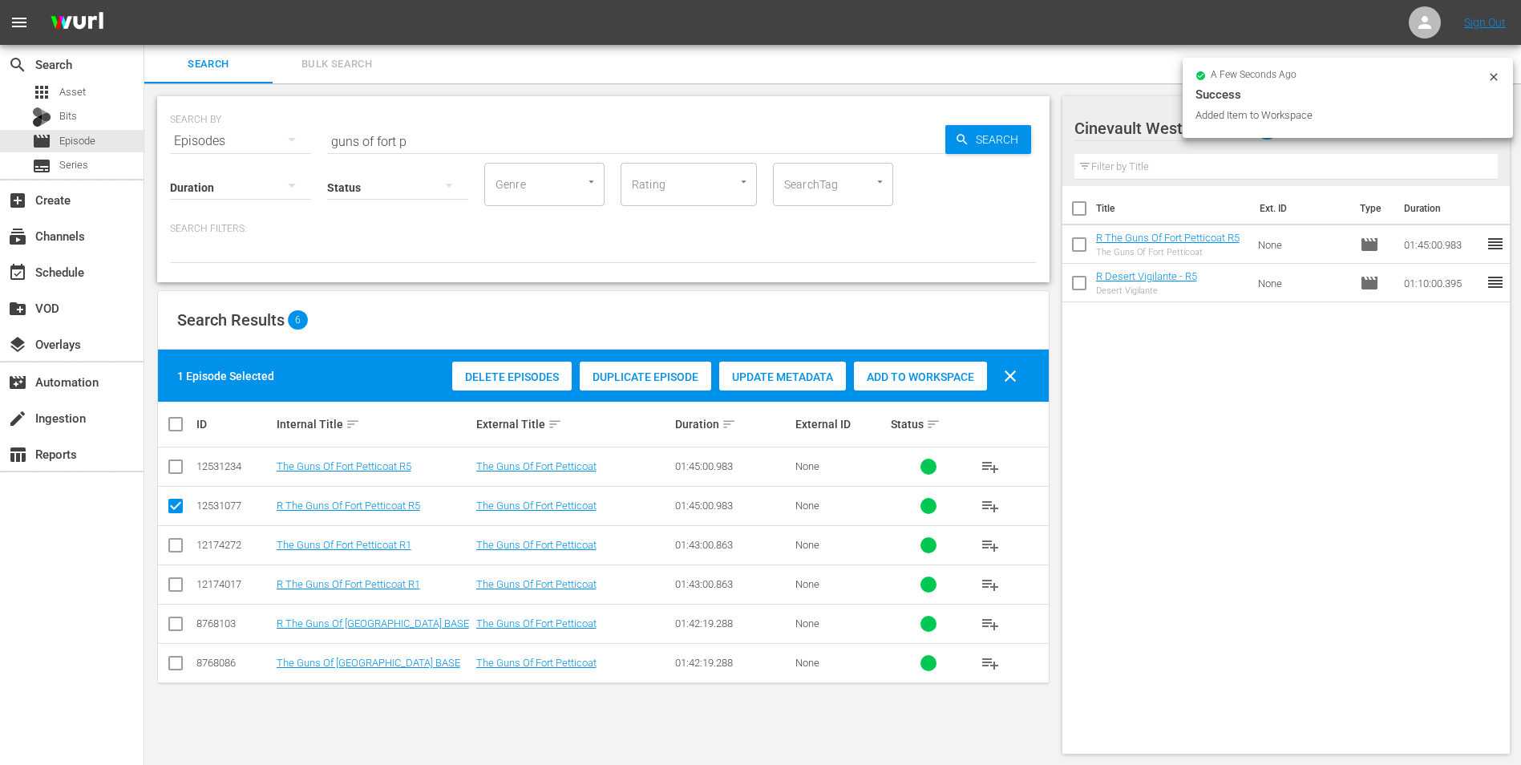
click at [1499, 77] on icon at bounding box center [1493, 77] width 13 height 13
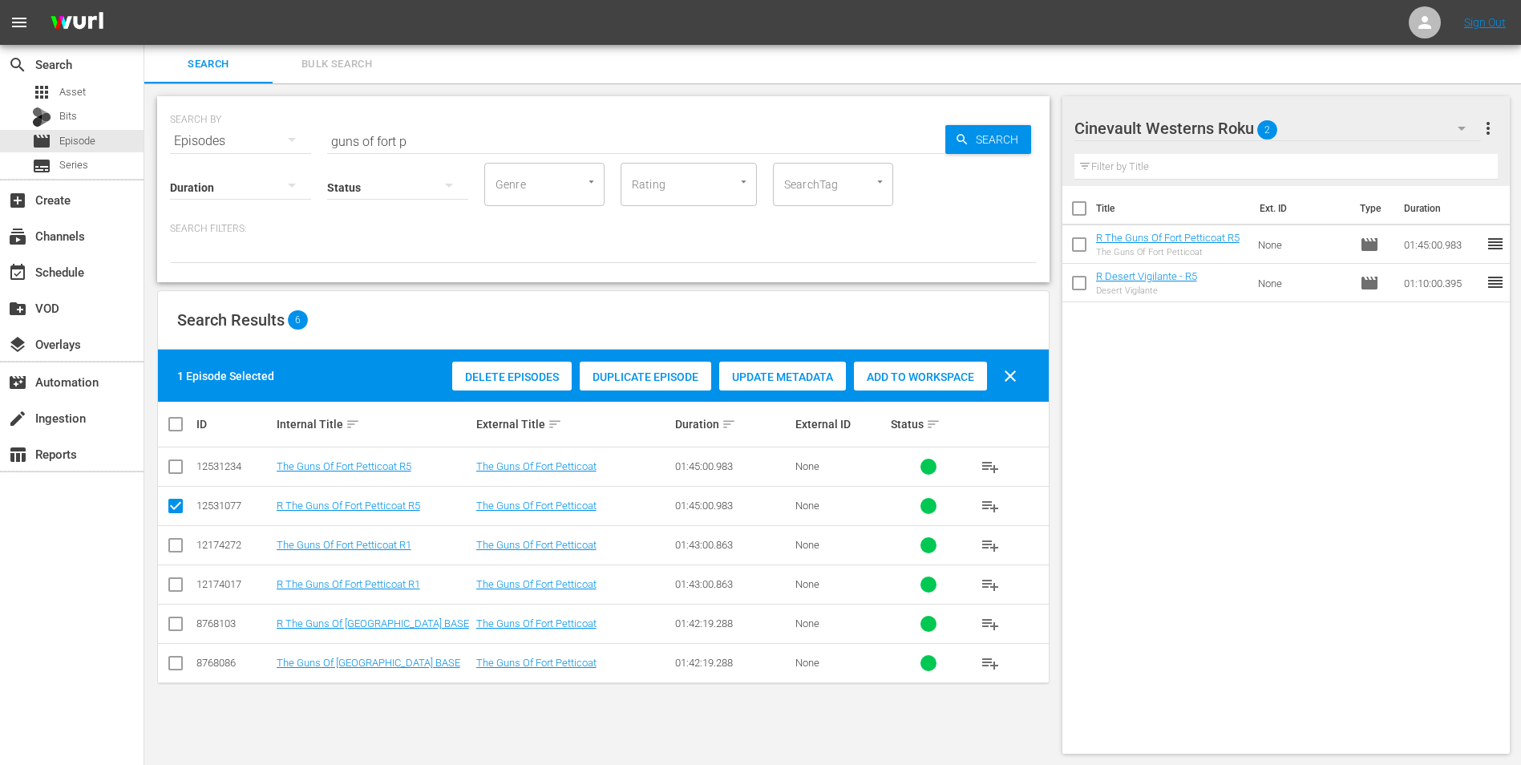
click at [1386, 137] on div "Cinevault Westerns Roku 2" at bounding box center [1277, 128] width 407 height 45
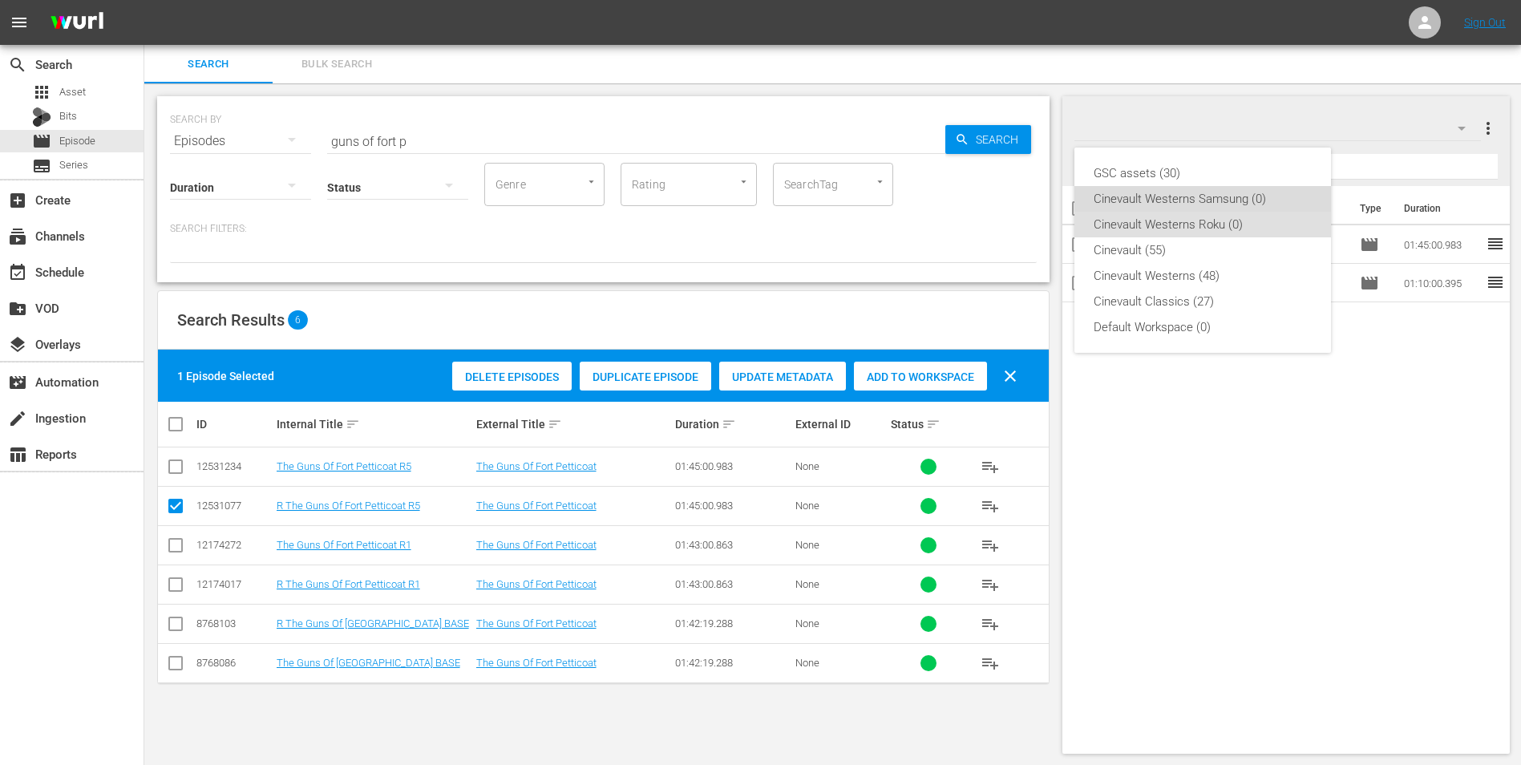
click at [1187, 201] on div "Cinevault Westerns Samsung (0)" at bounding box center [1203, 199] width 218 height 26
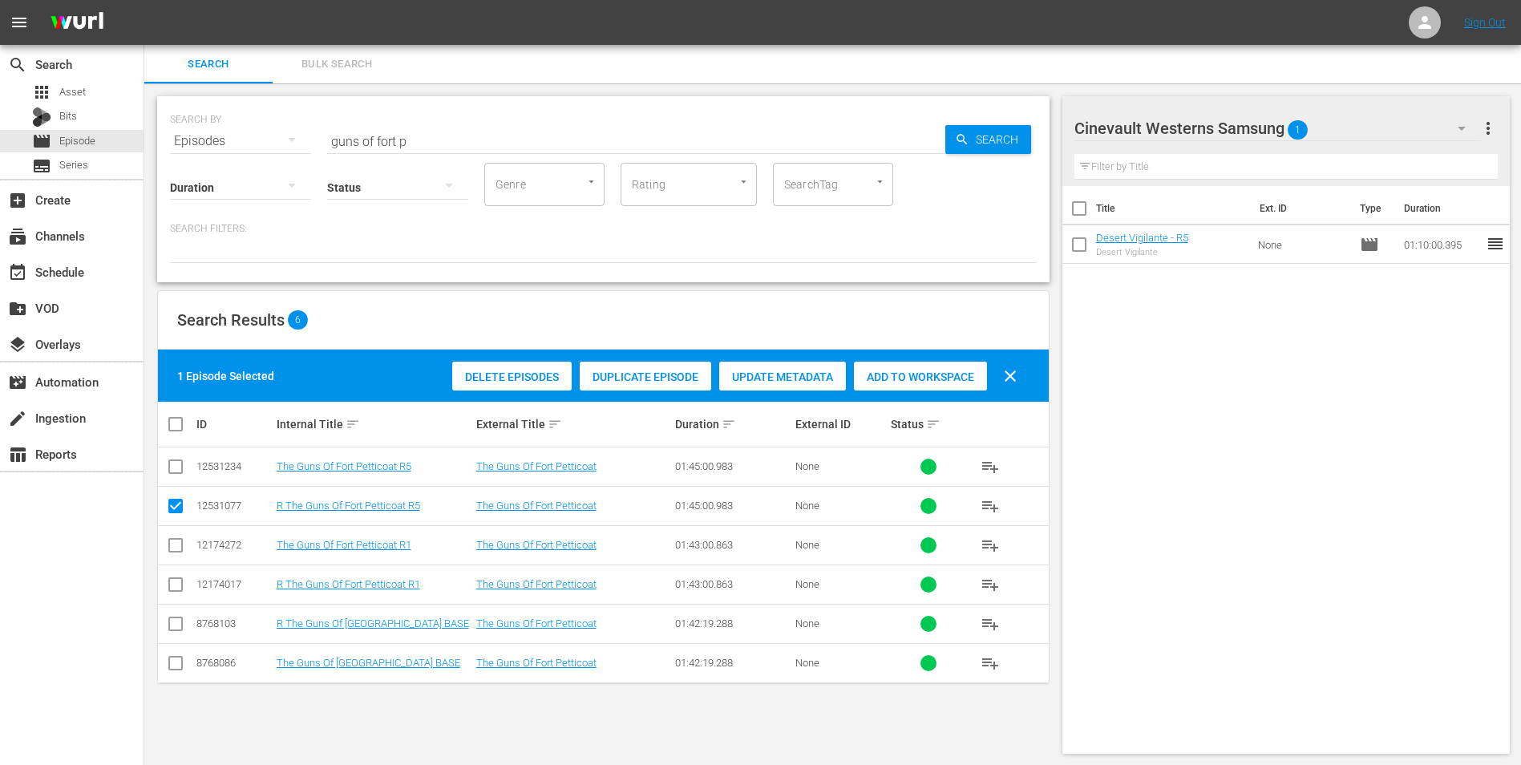
click at [168, 466] on input "checkbox" at bounding box center [175, 469] width 19 height 19
checkbox input "true"
click at [177, 507] on input "checkbox" at bounding box center [175, 509] width 19 height 19
checkbox input "false"
click at [967, 386] on div "Add to Workspace" at bounding box center [920, 377] width 133 height 30
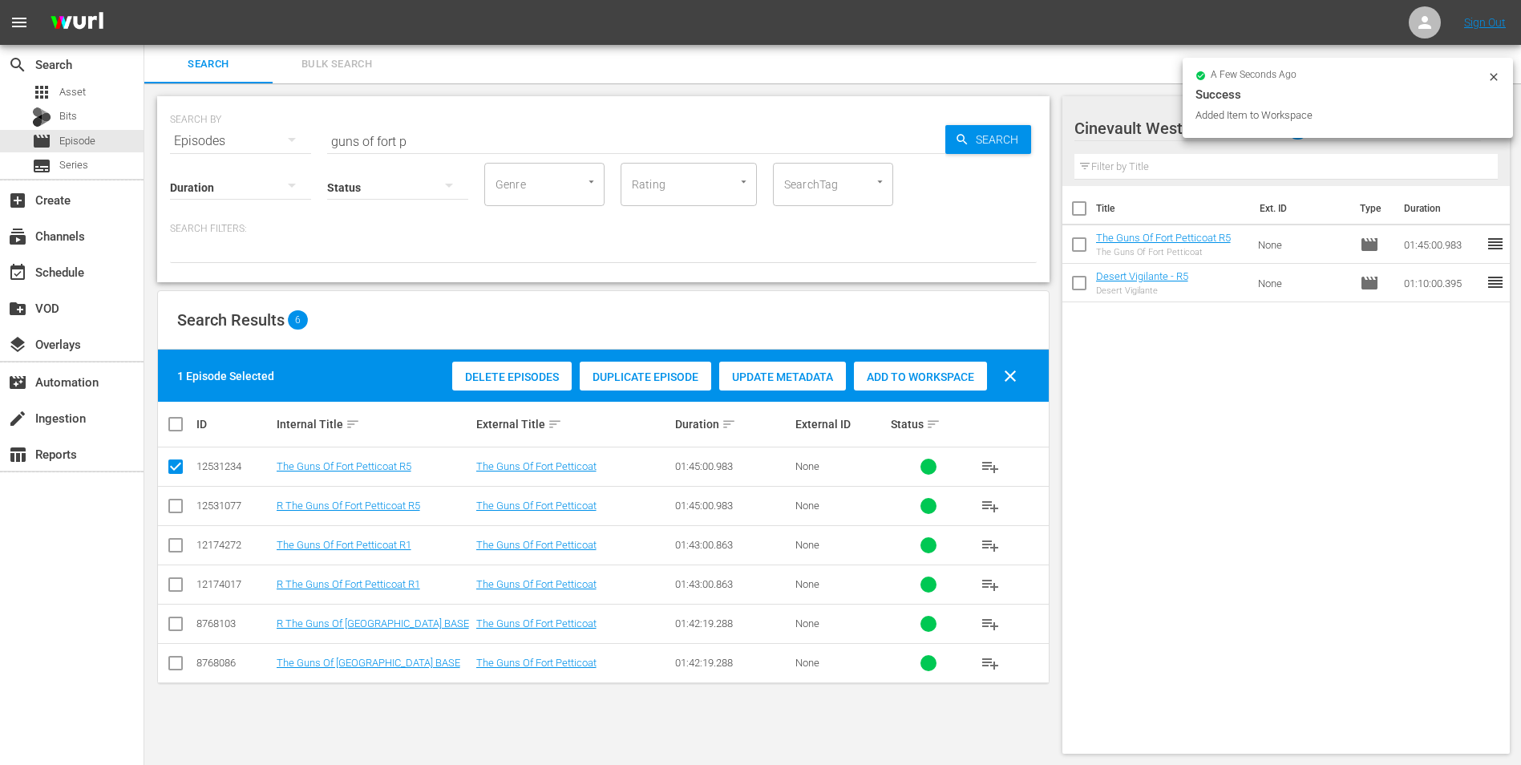
click at [512, 140] on input "guns of fort p" at bounding box center [636, 141] width 618 height 38
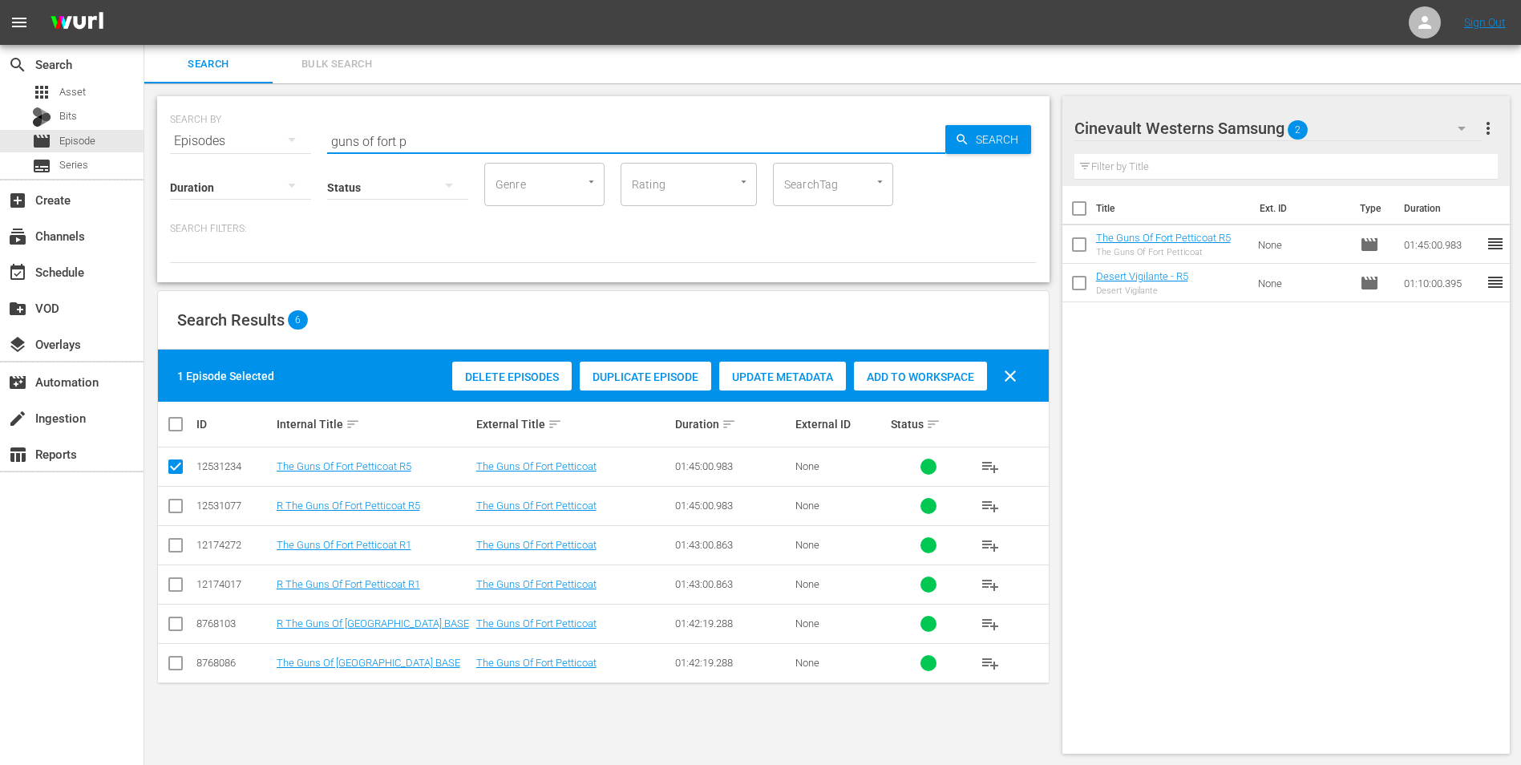
click at [512, 140] on input "guns of fort p" at bounding box center [636, 141] width 618 height 38
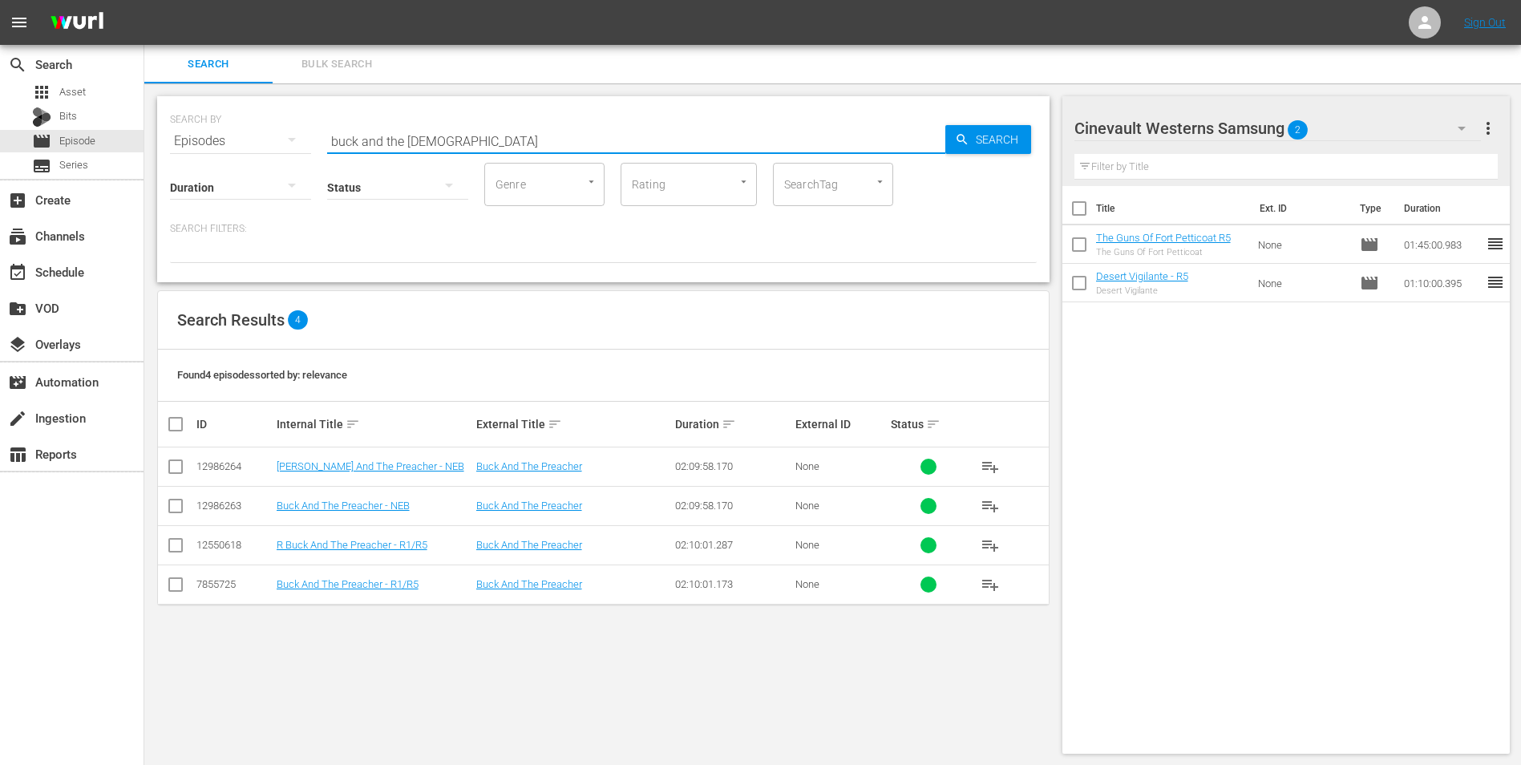
type input "buck and the [DEMOGRAPHIC_DATA]"
drag, startPoint x: 176, startPoint y: 593, endPoint x: 183, endPoint y: 589, distance: 8.3
click at [176, 593] on input "checkbox" at bounding box center [175, 587] width 19 height 19
checkbox input "true"
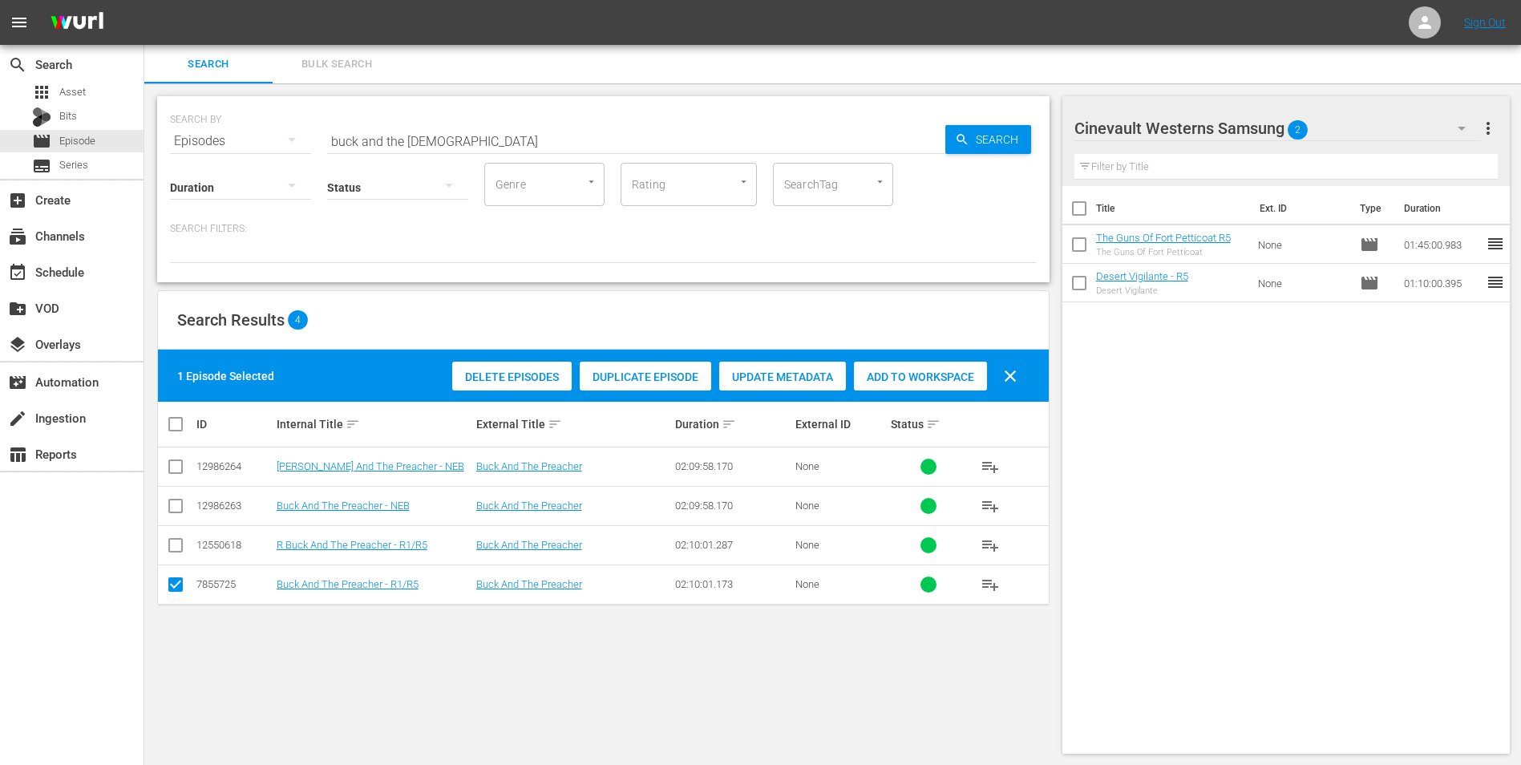
click at [876, 367] on div "Add to Workspace" at bounding box center [920, 377] width 133 height 30
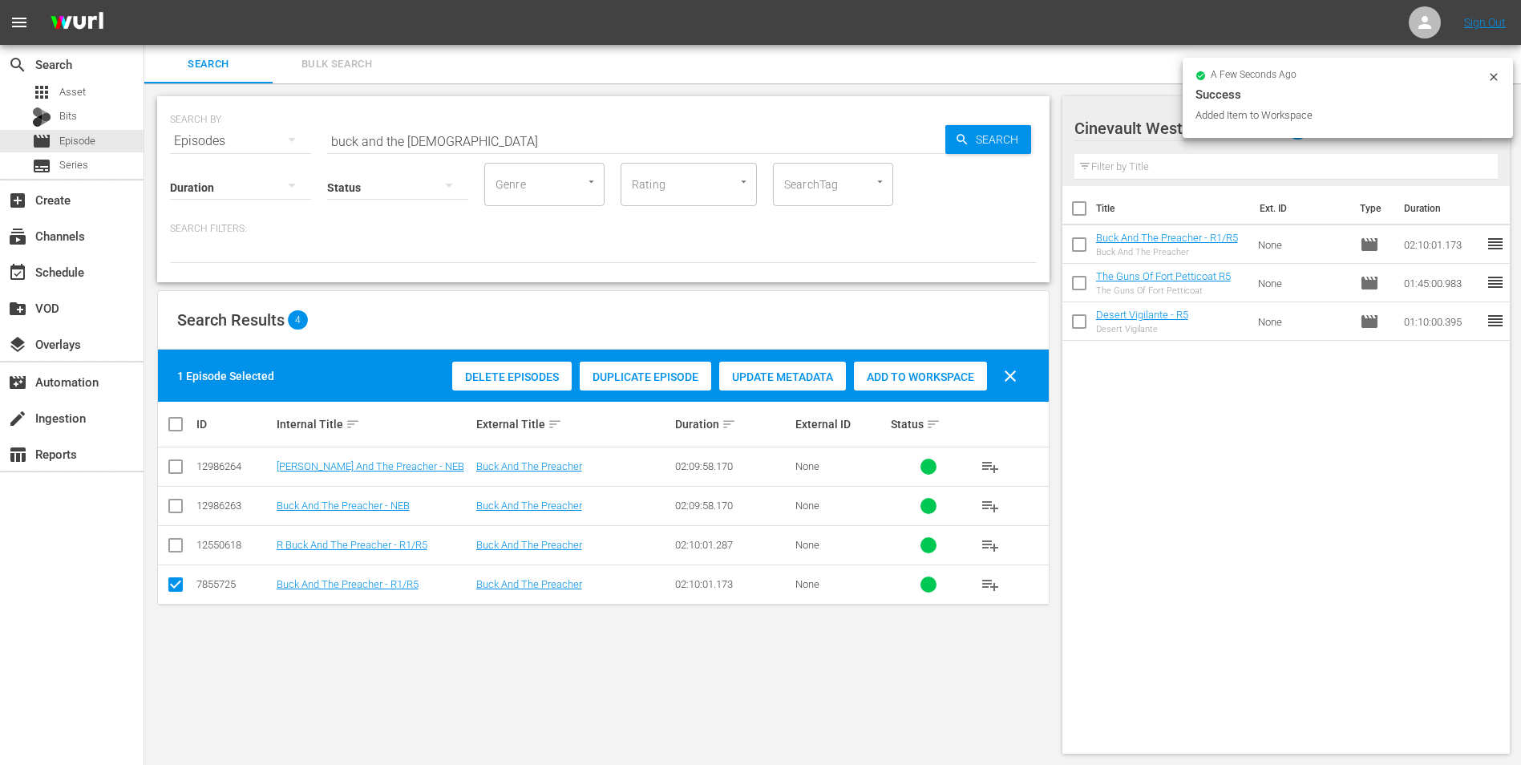
click at [1495, 79] on icon at bounding box center [1493, 77] width 13 height 13
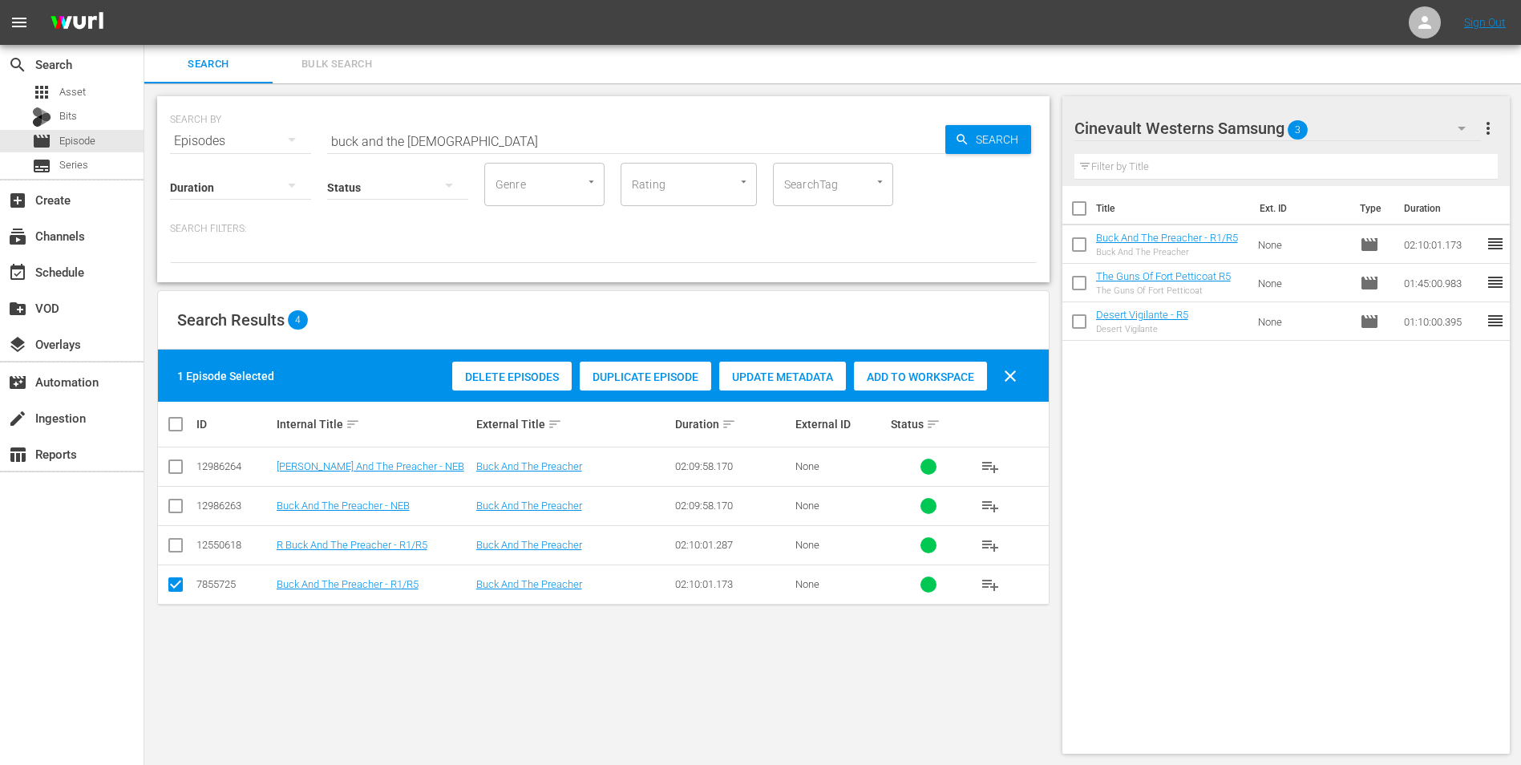
click at [1450, 127] on button "button" at bounding box center [1461, 128] width 38 height 38
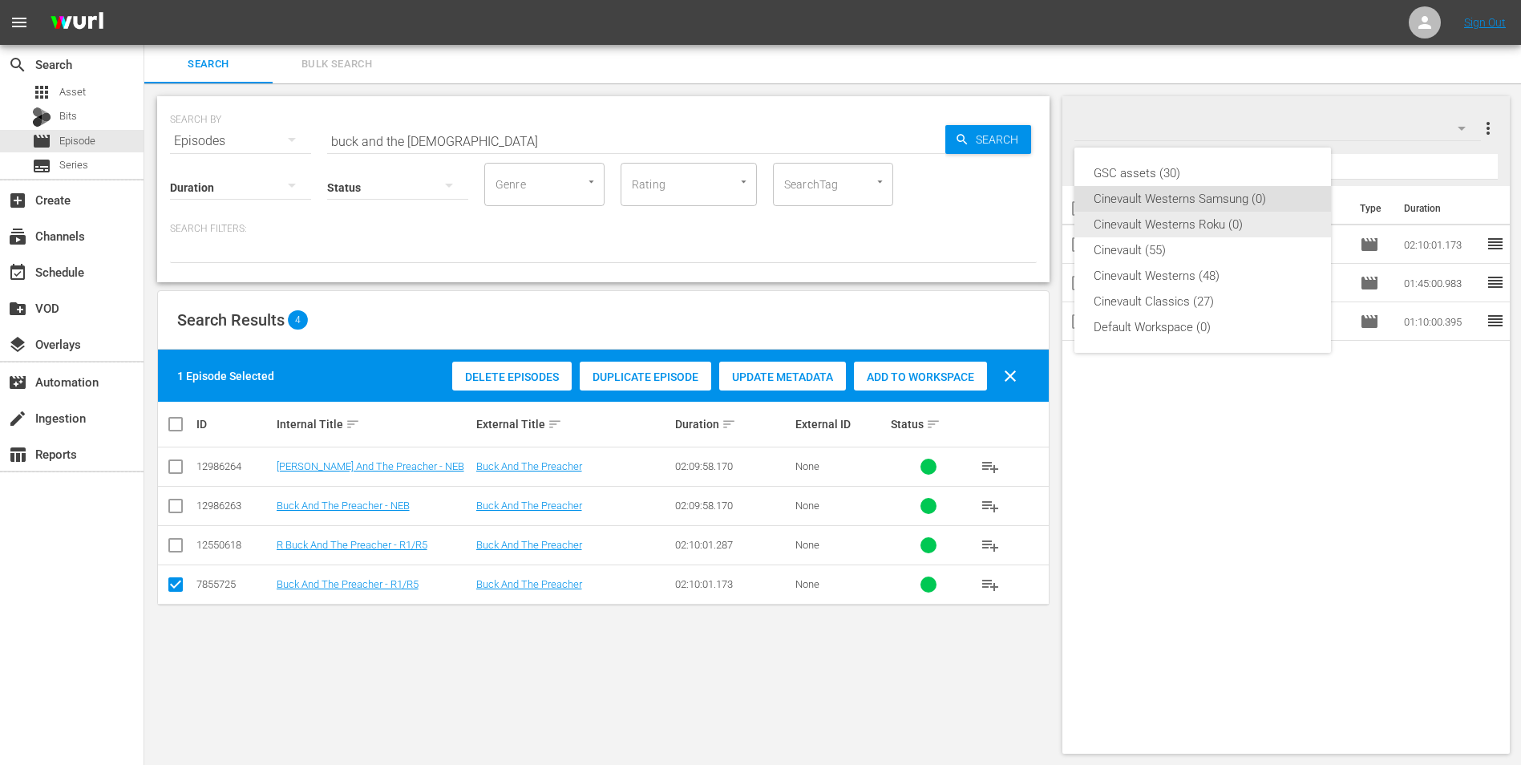
click at [1192, 220] on div "Cinevault Westerns Roku (0)" at bounding box center [1203, 225] width 218 height 26
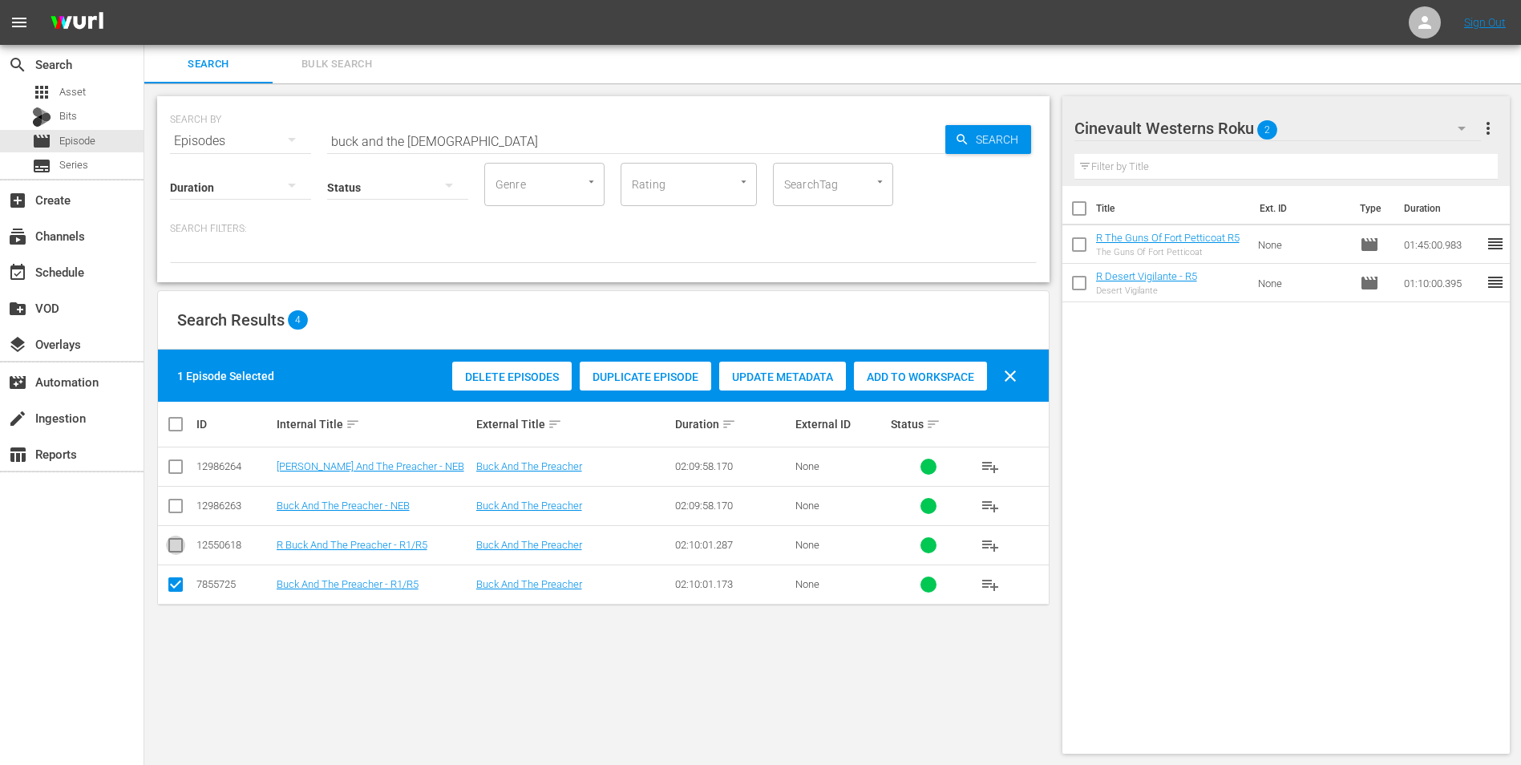
drag, startPoint x: 172, startPoint y: 544, endPoint x: 187, endPoint y: 591, distance: 48.9
click at [172, 550] on input "checkbox" at bounding box center [175, 548] width 19 height 19
checkbox input "true"
click at [178, 589] on input "checkbox" at bounding box center [175, 587] width 19 height 19
checkbox input "false"
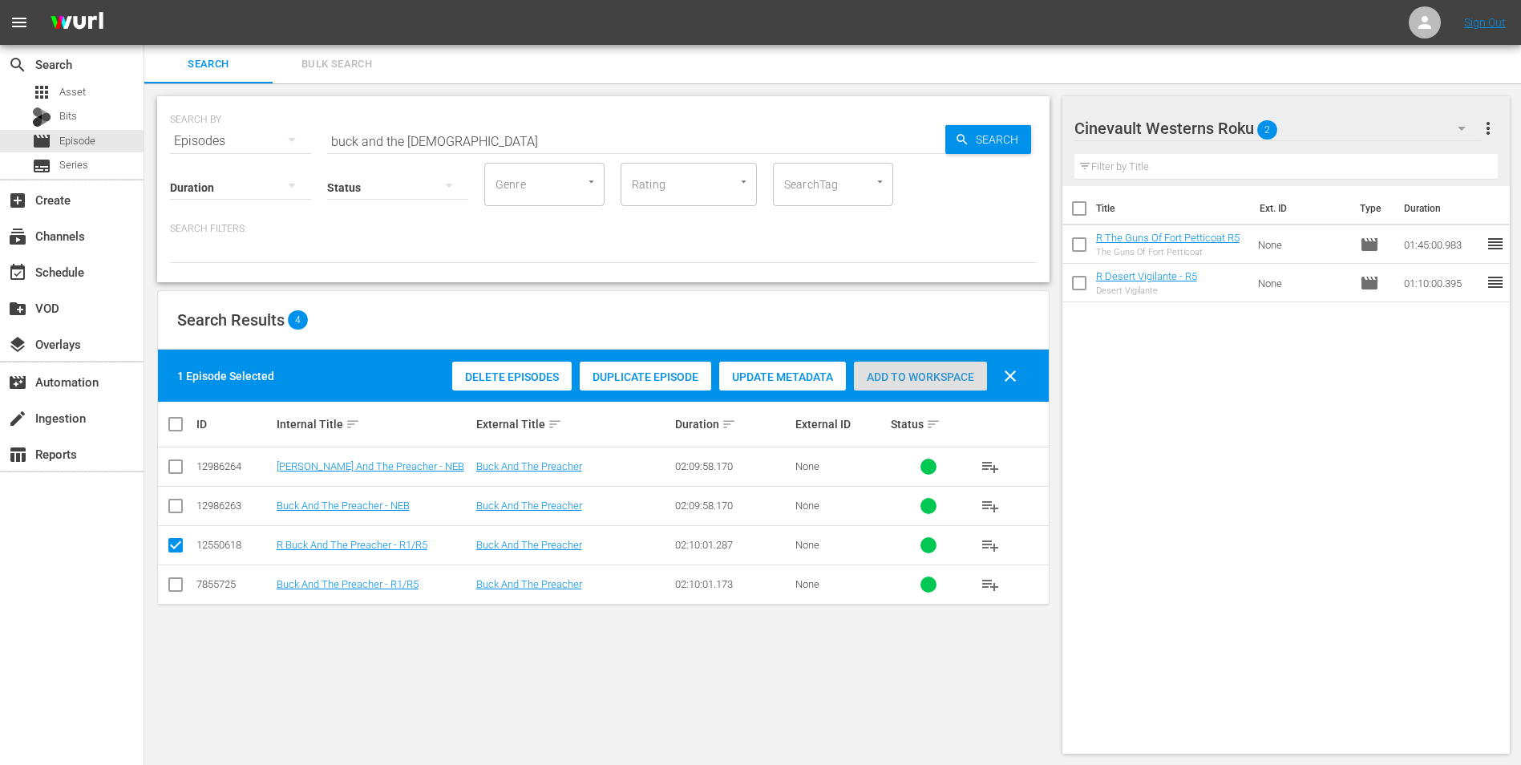
click at [929, 387] on div "Add to Workspace" at bounding box center [920, 377] width 133 height 30
click at [597, 143] on input "buck and the [DEMOGRAPHIC_DATA]" at bounding box center [636, 141] width 618 height 38
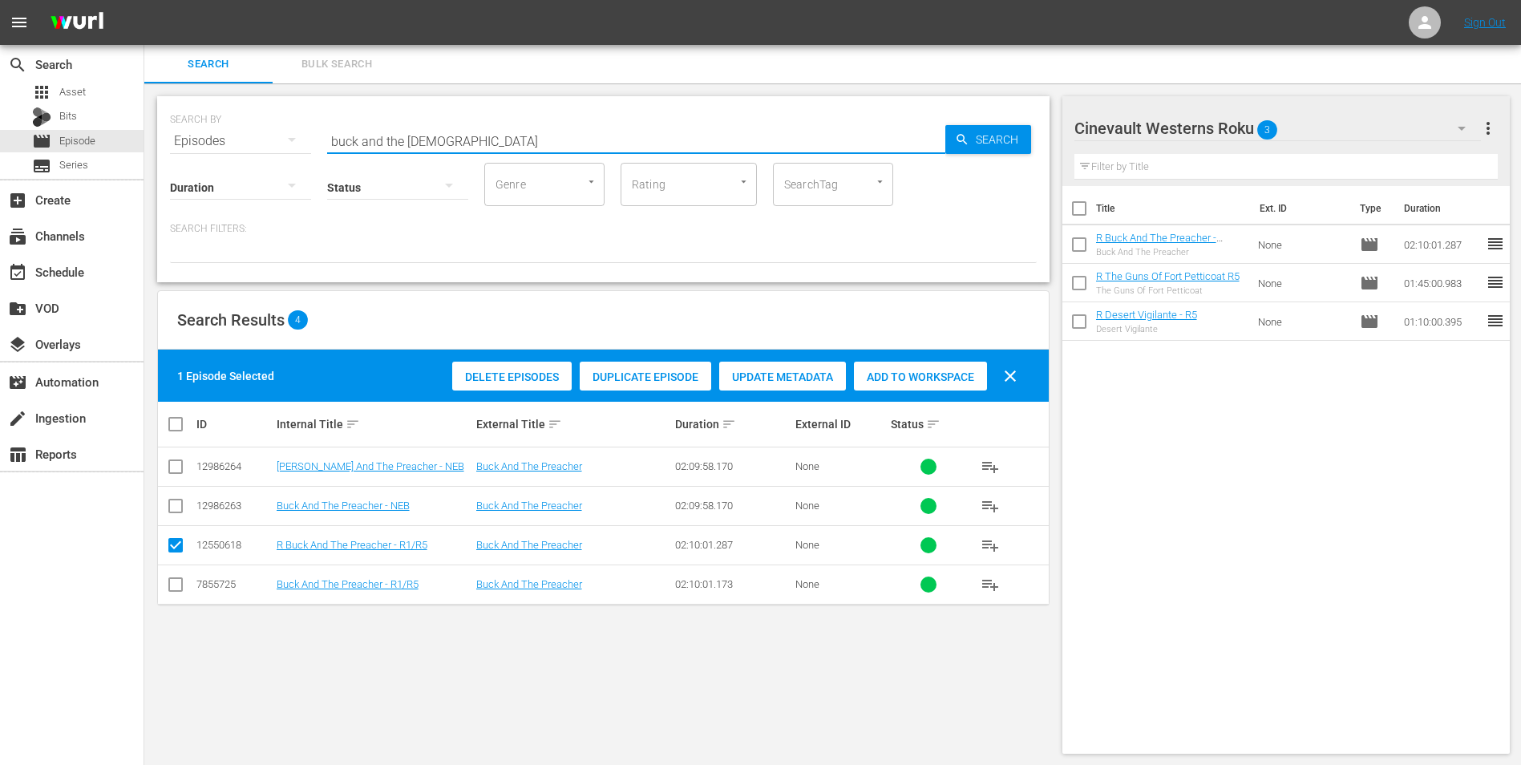
click at [597, 143] on input "buck and the [DEMOGRAPHIC_DATA]" at bounding box center [636, 141] width 618 height 38
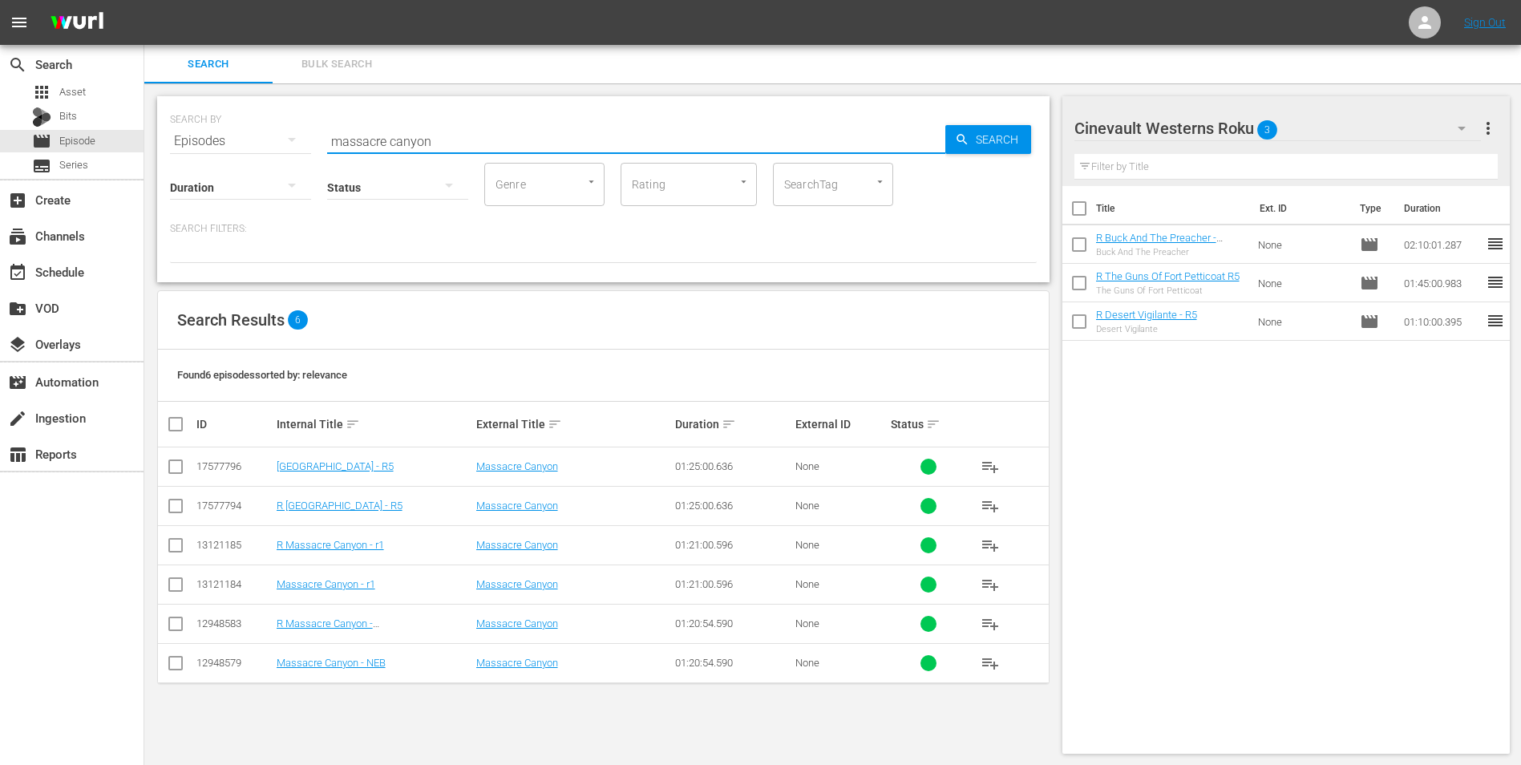
type input "massacre canyon"
click at [174, 505] on input "checkbox" at bounding box center [175, 509] width 19 height 19
checkbox input "true"
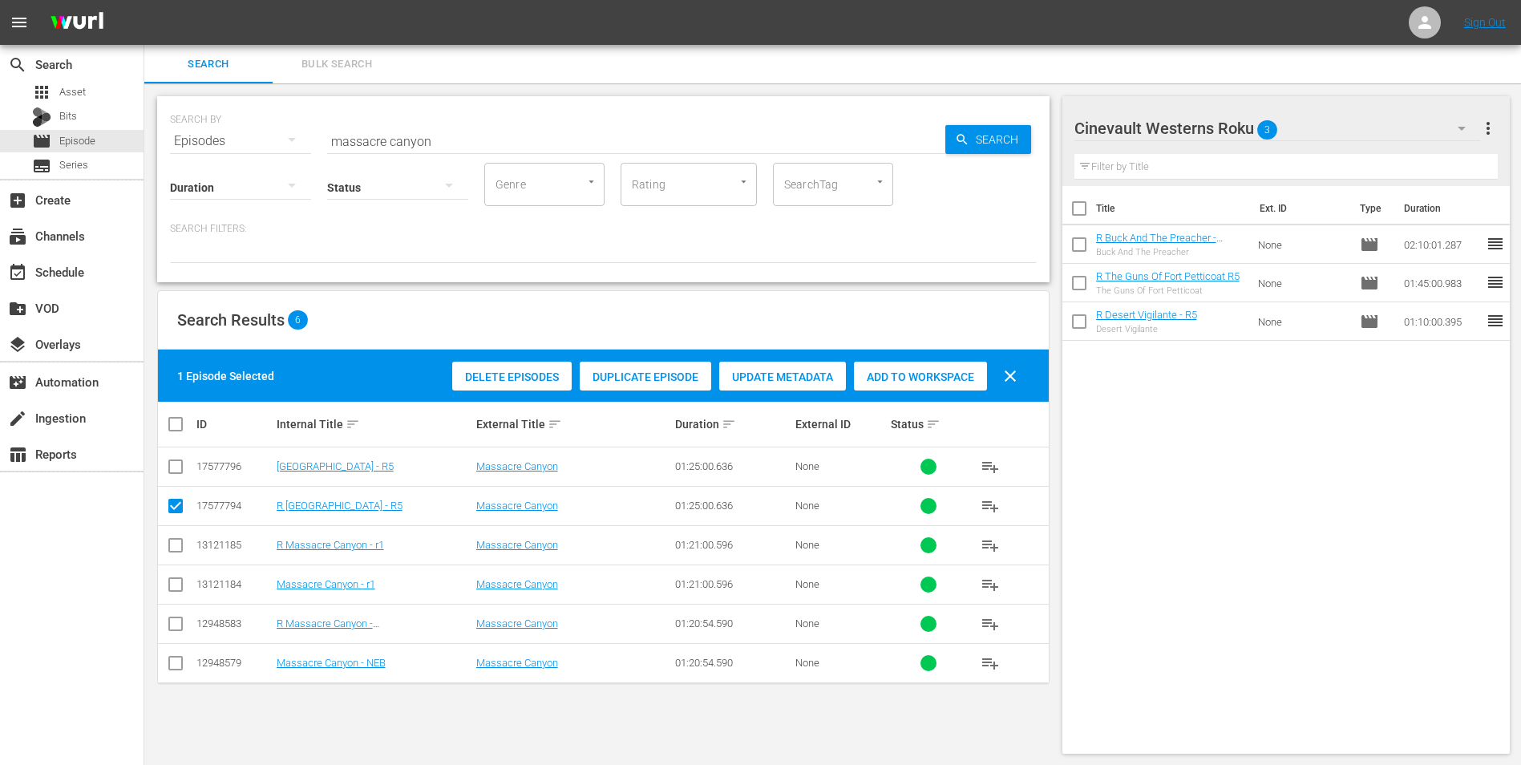
click at [979, 385] on div "Add to Workspace" at bounding box center [920, 377] width 133 height 30
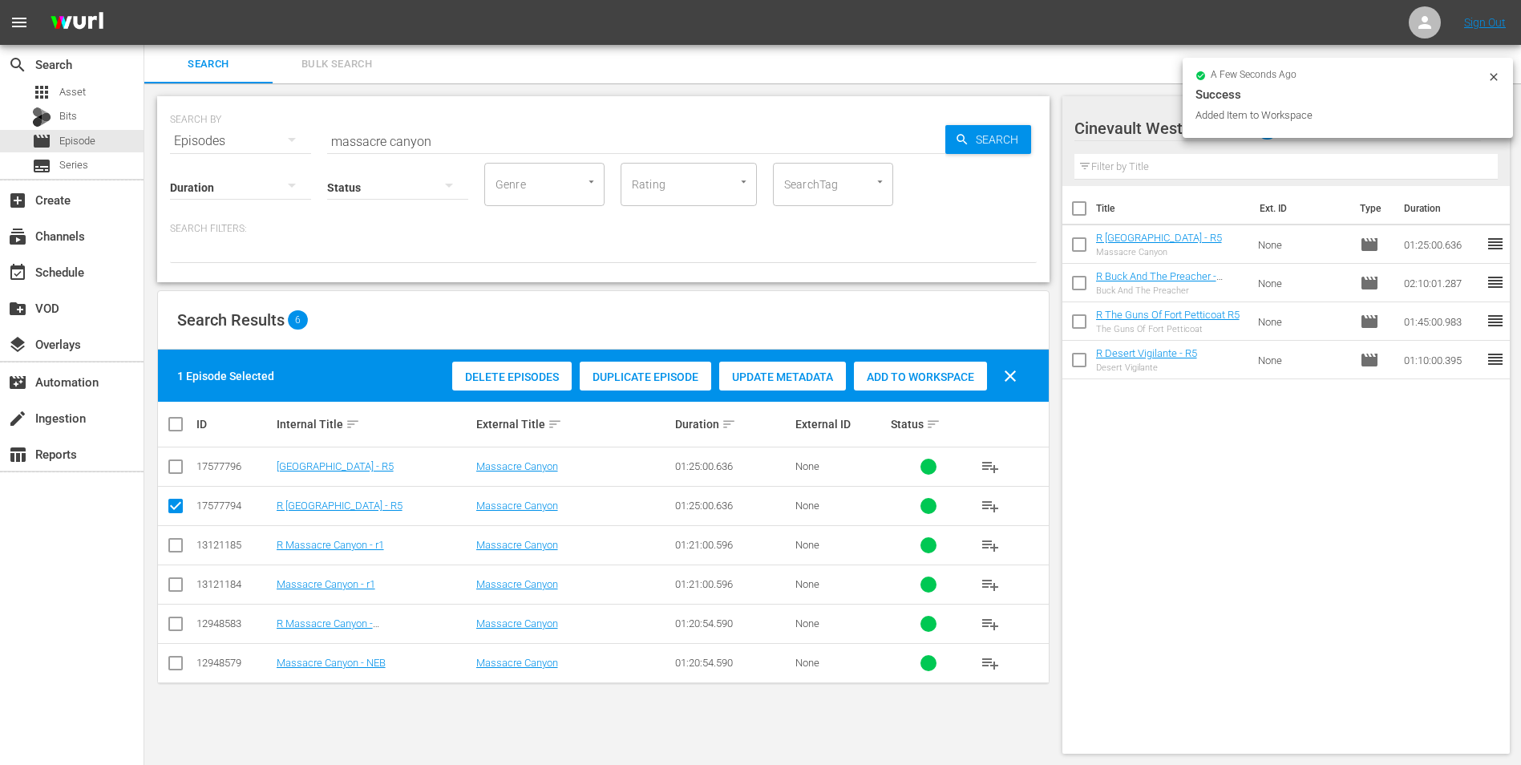
click at [1496, 72] on icon at bounding box center [1493, 77] width 13 height 13
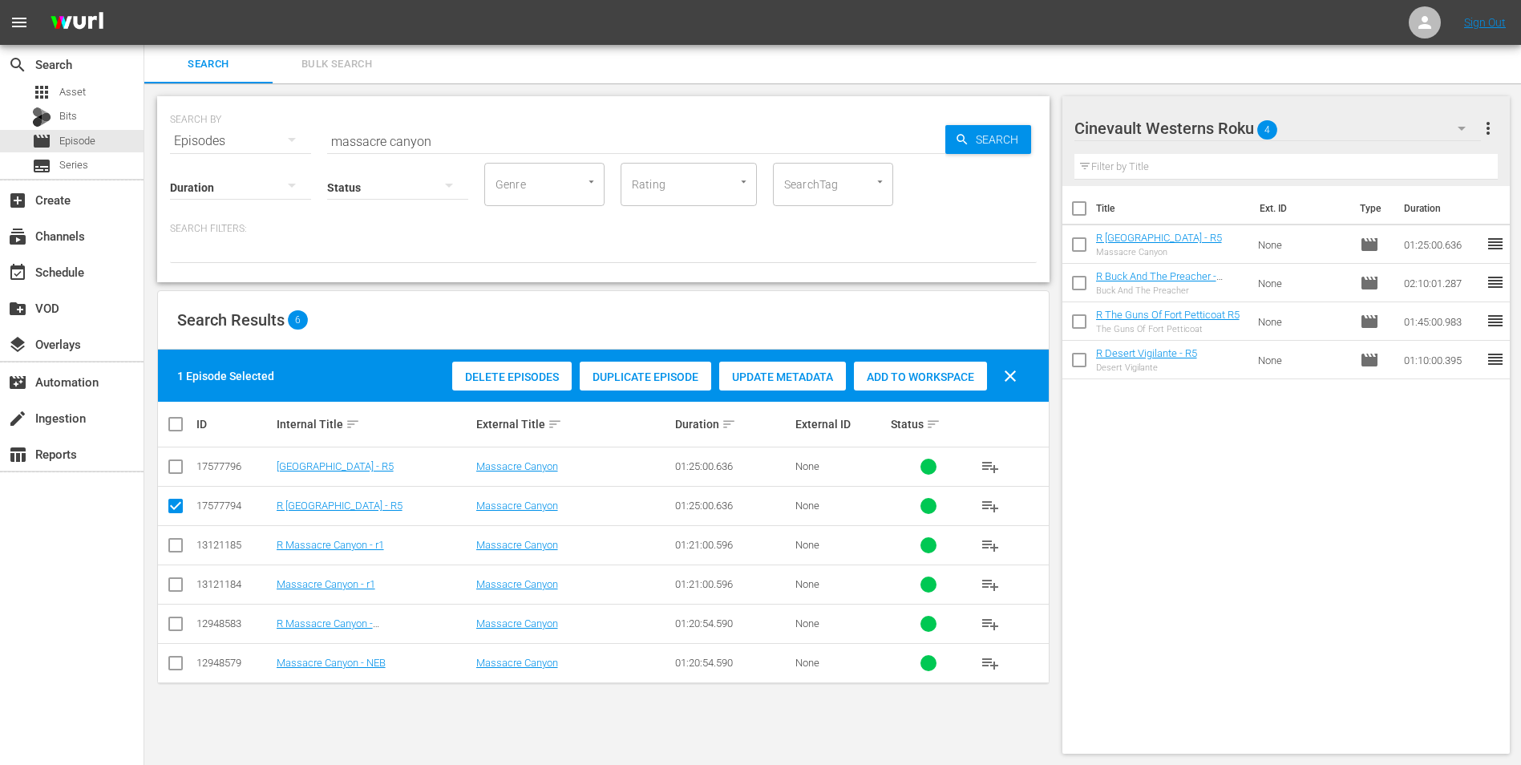
click at [1345, 144] on div "Cinevault Westerns Roku 4" at bounding box center [1277, 128] width 407 height 45
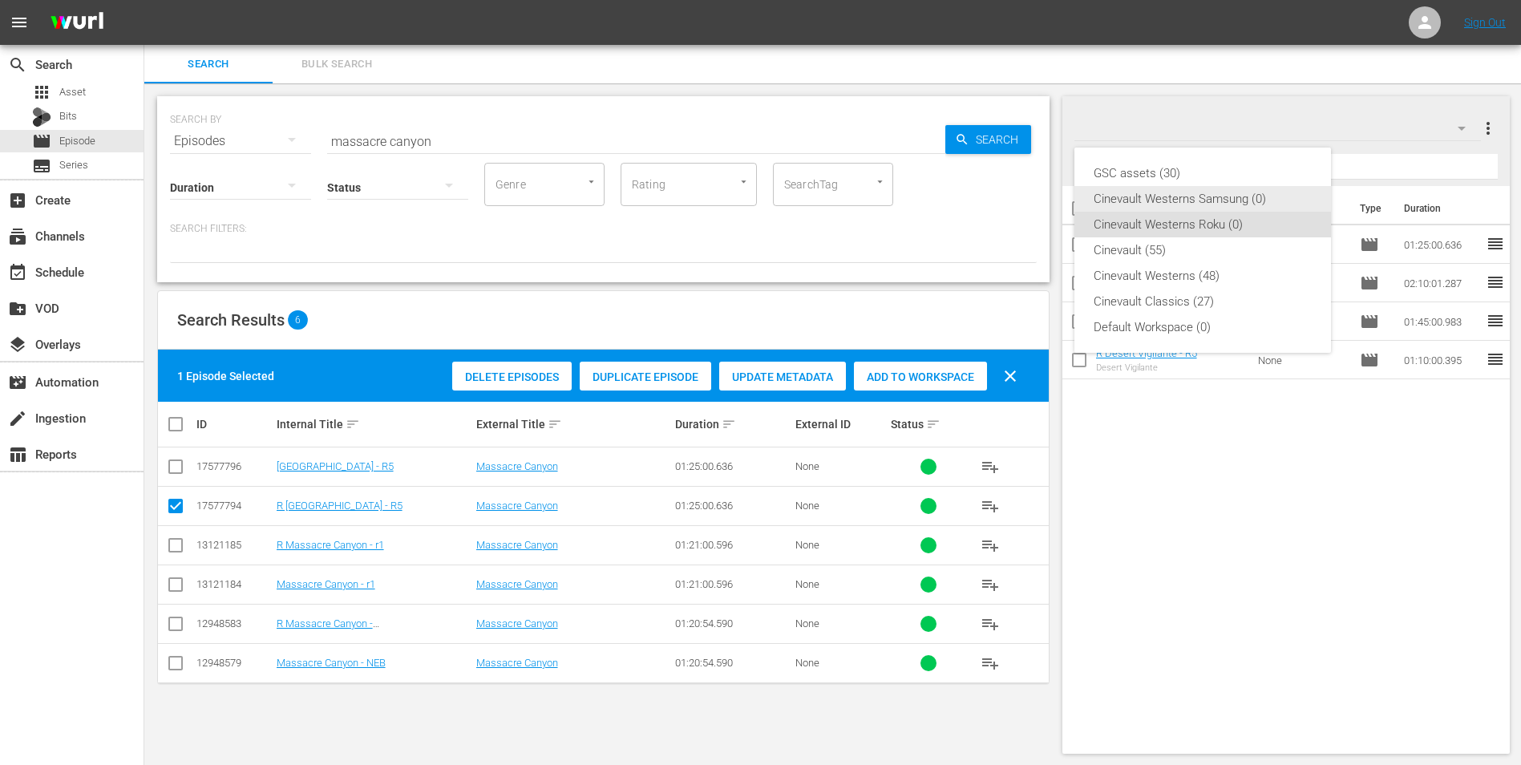
click at [1250, 190] on div "Cinevault Westerns Samsung (0)" at bounding box center [1203, 199] width 218 height 26
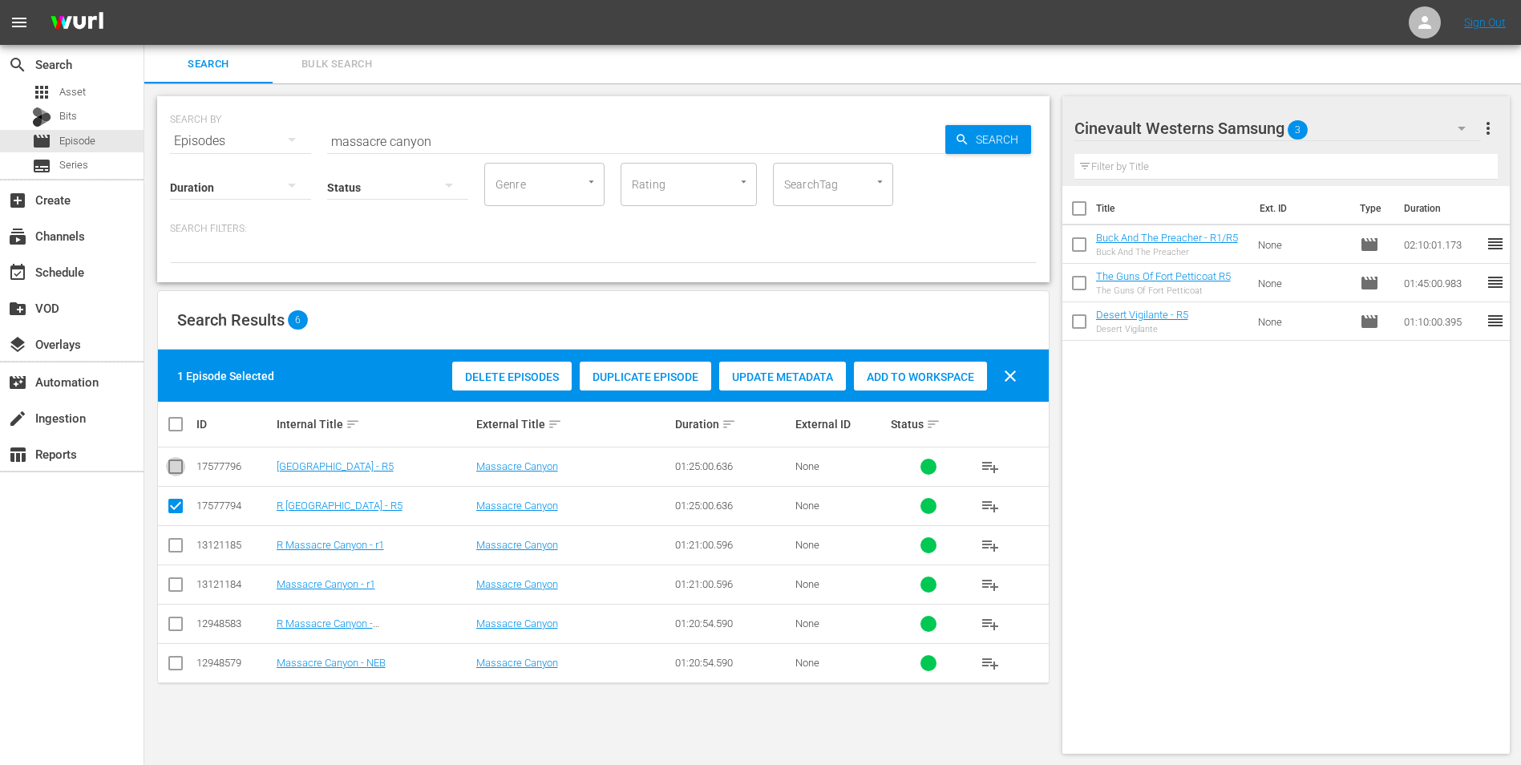
click at [176, 470] on input "checkbox" at bounding box center [175, 469] width 19 height 19
checkbox input "true"
click at [174, 516] on input "checkbox" at bounding box center [175, 509] width 19 height 19
checkbox input "false"
click at [902, 374] on span "Add to Workspace" at bounding box center [920, 376] width 133 height 13
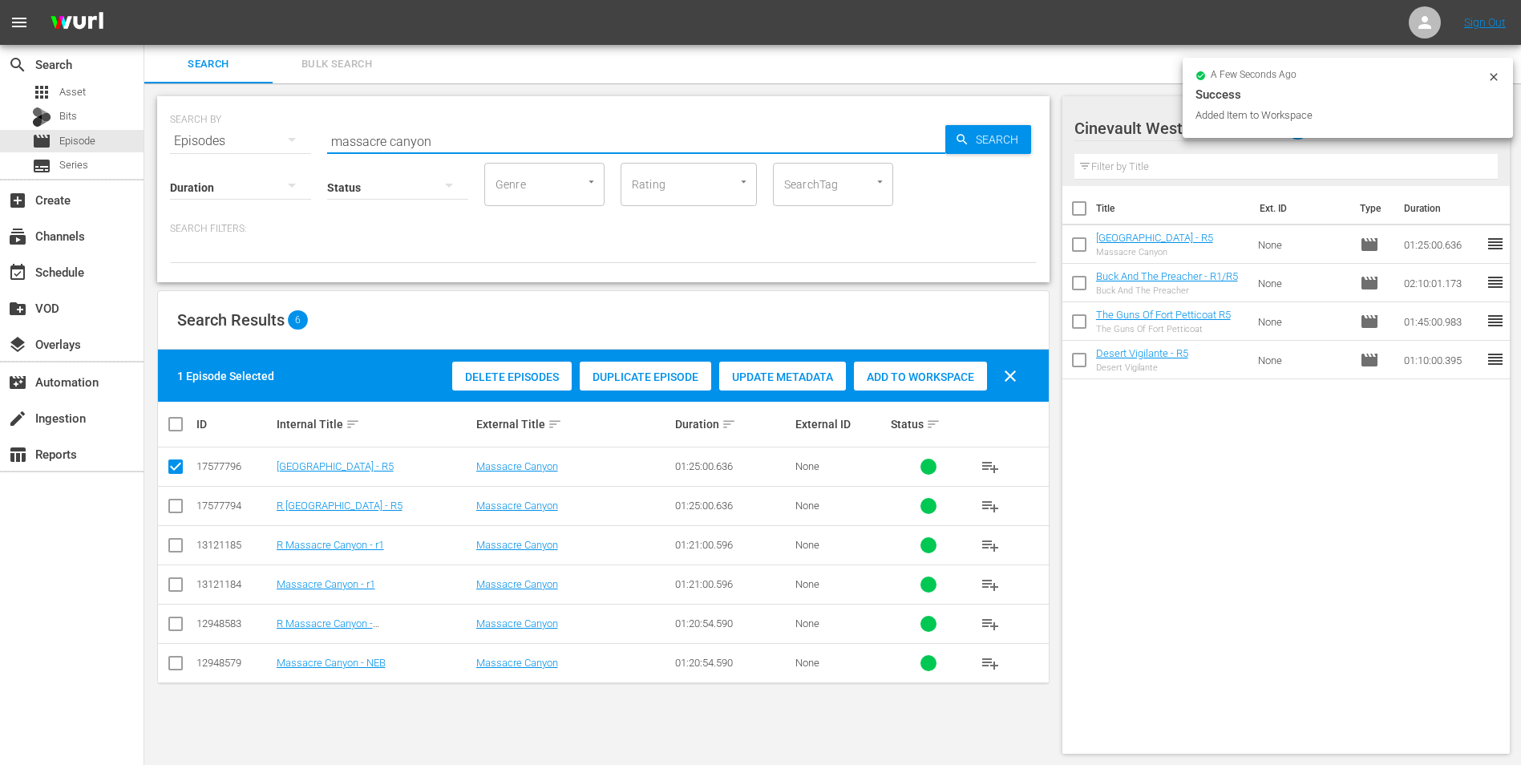
click at [661, 143] on input "massacre canyon" at bounding box center [636, 141] width 618 height 38
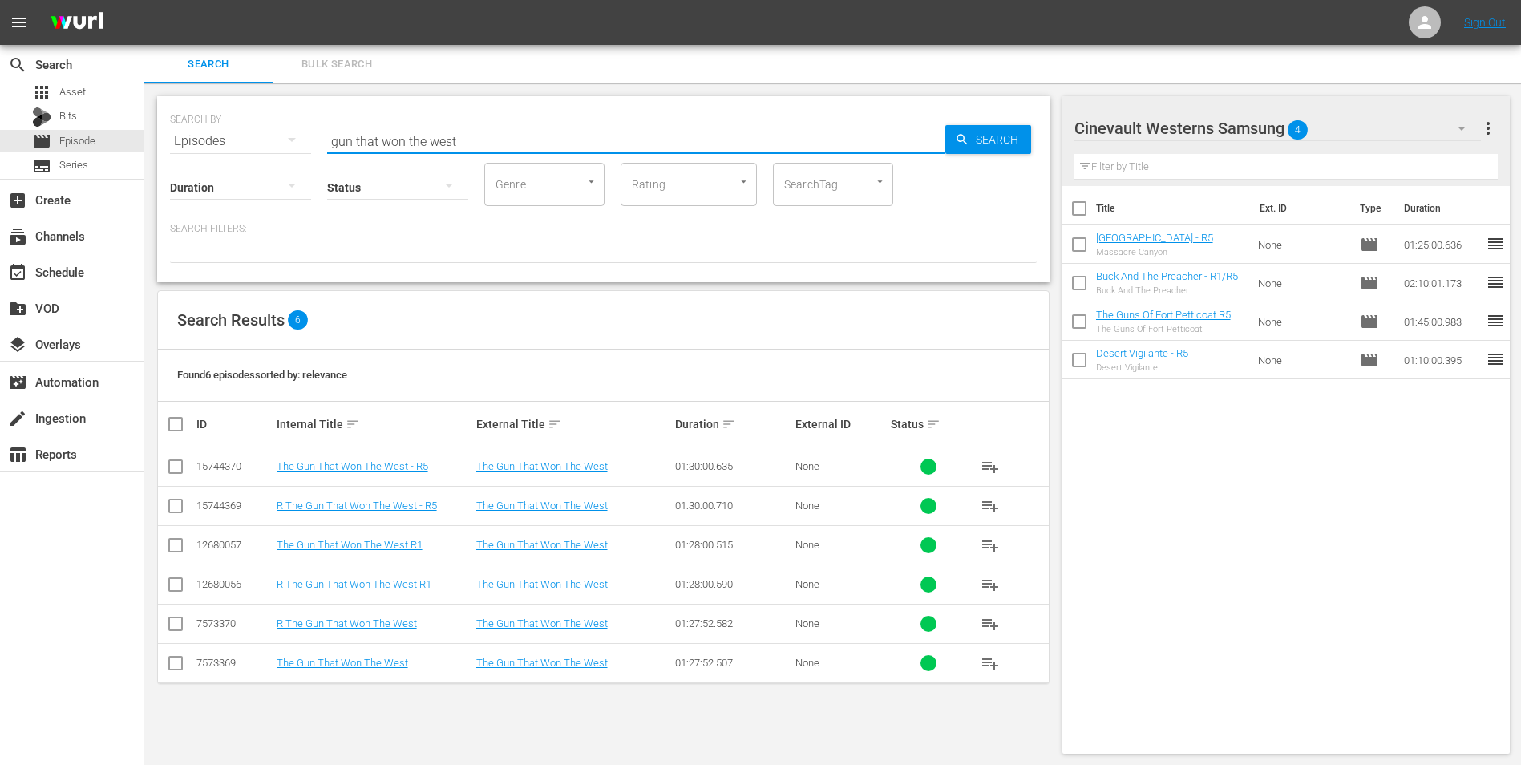
type input "gun that won the west"
click at [178, 471] on input "checkbox" at bounding box center [175, 469] width 19 height 19
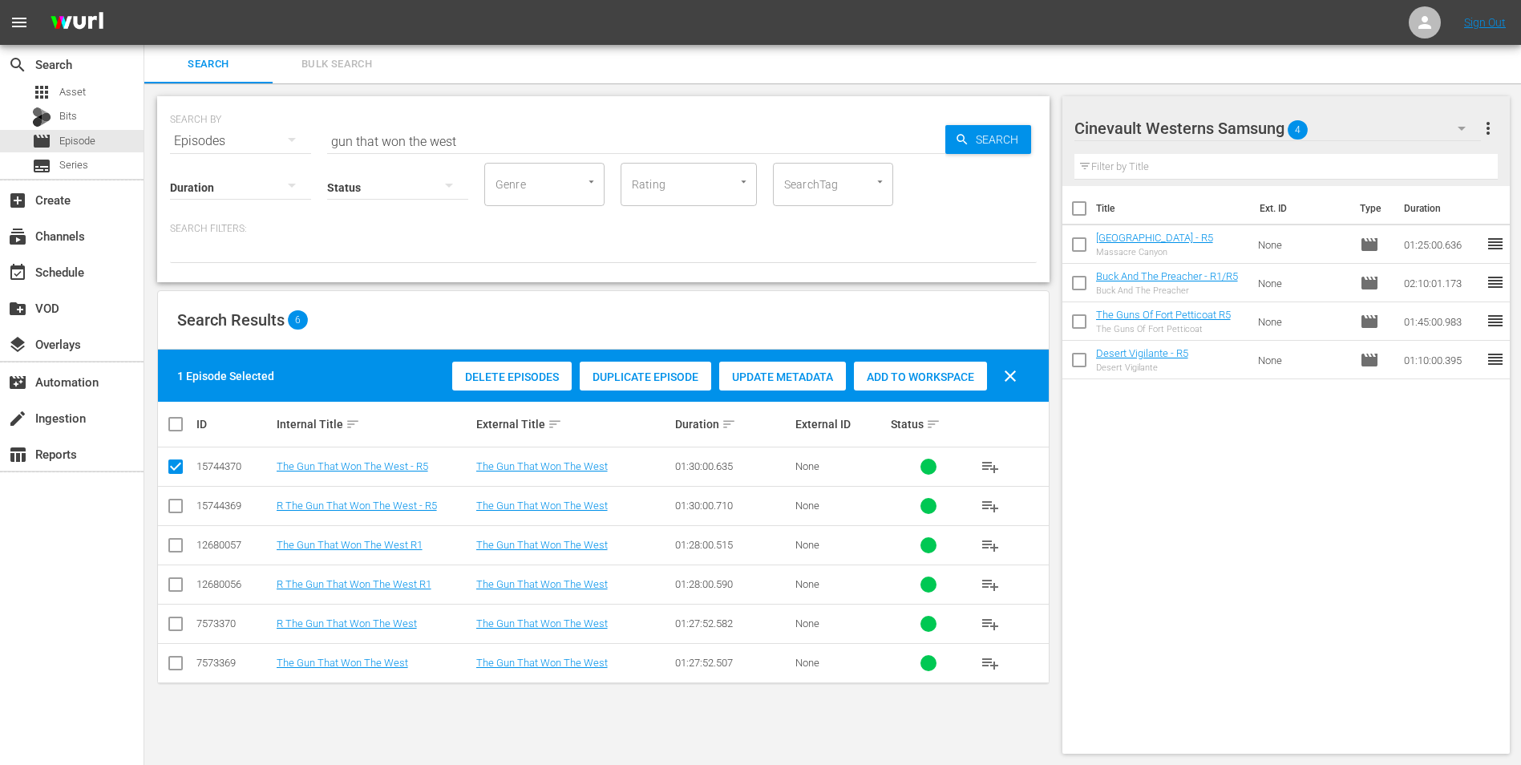
click at [936, 391] on div "Delete Episodes Duplicate Episode Update Metadata Add to Workspace clear" at bounding box center [738, 376] width 581 height 38
click at [944, 373] on span "Add to Workspace" at bounding box center [920, 376] width 133 height 13
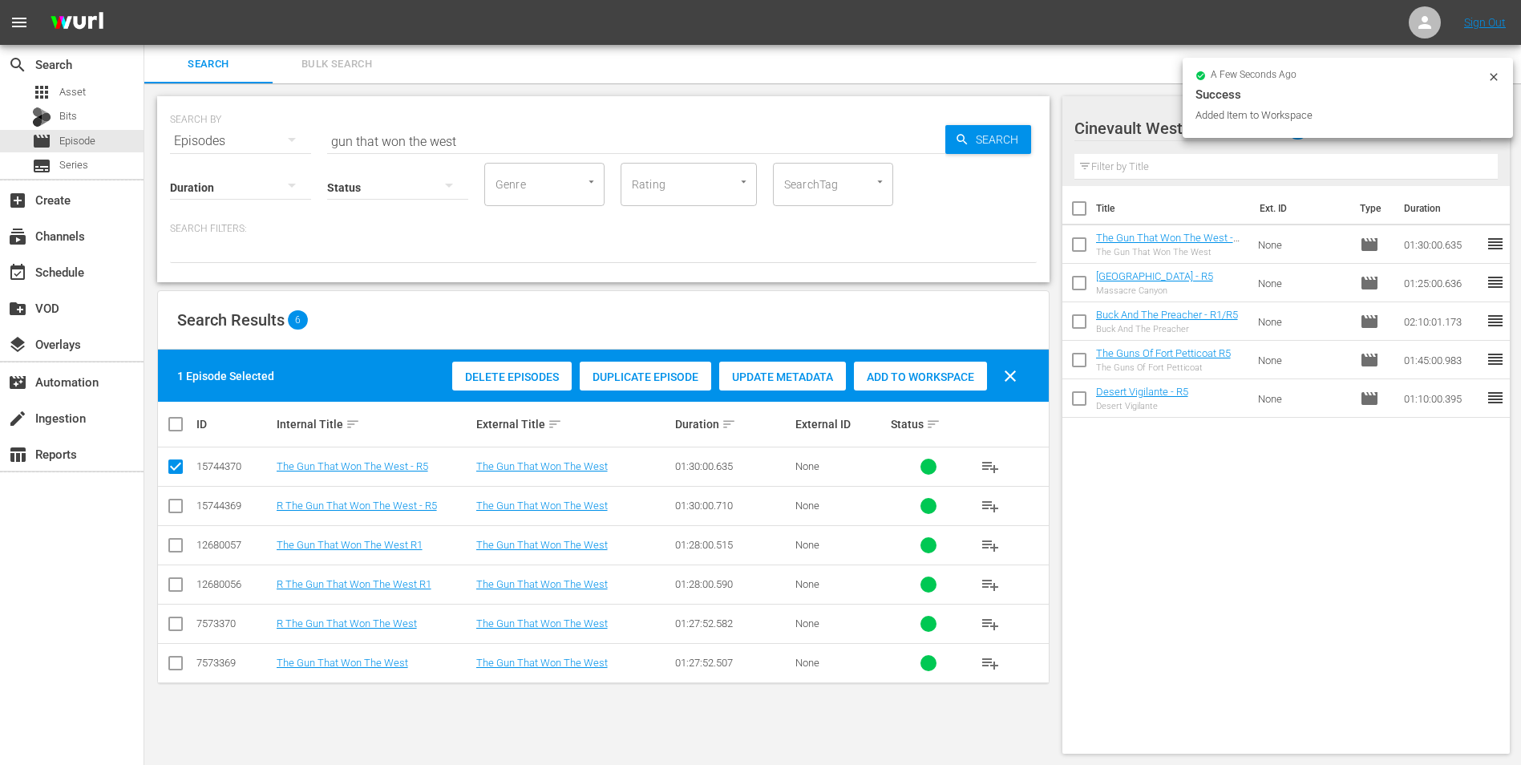
click at [1499, 82] on icon at bounding box center [1493, 77] width 13 height 13
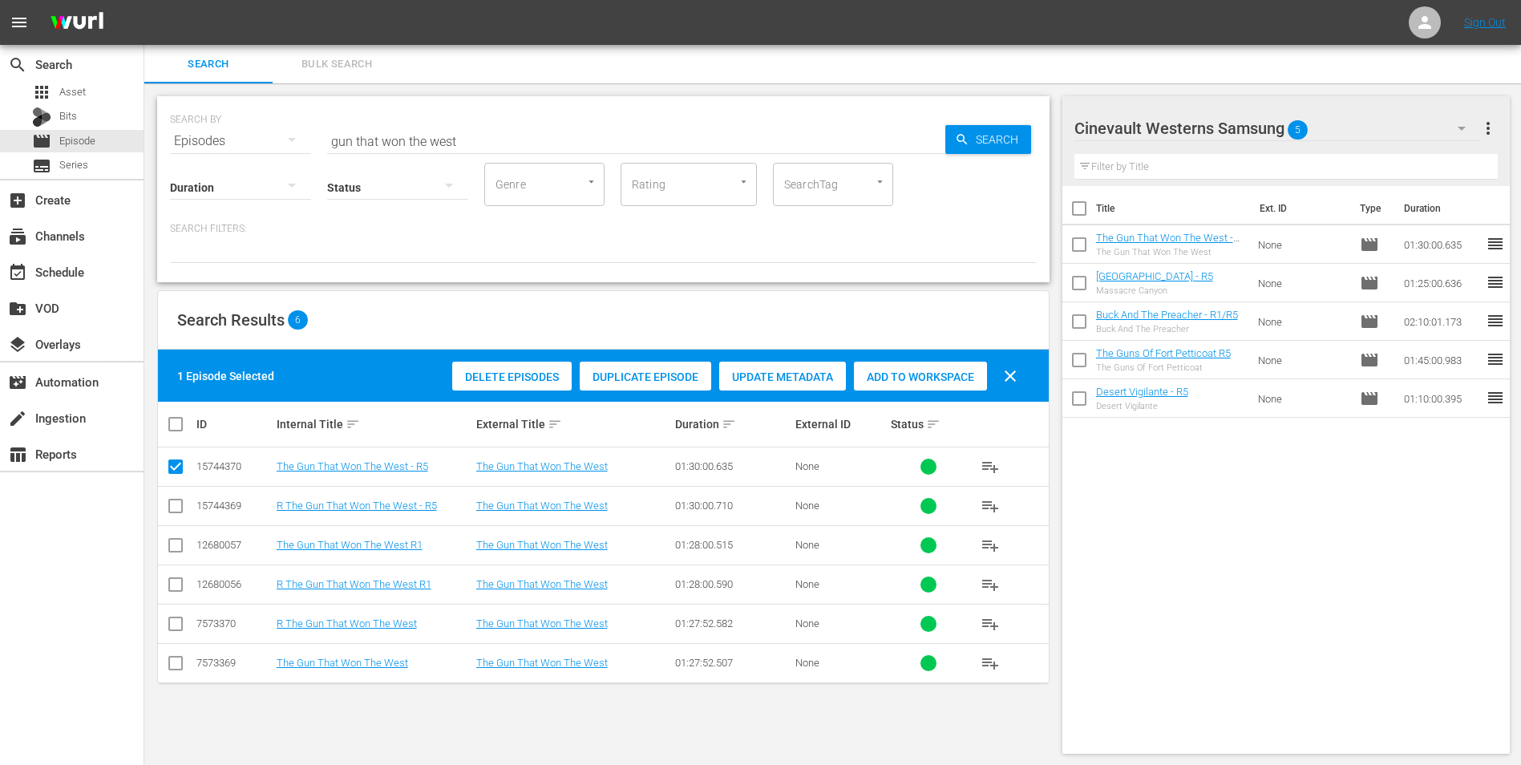
click at [175, 463] on input "checkbox" at bounding box center [175, 469] width 19 height 19
checkbox input "false"
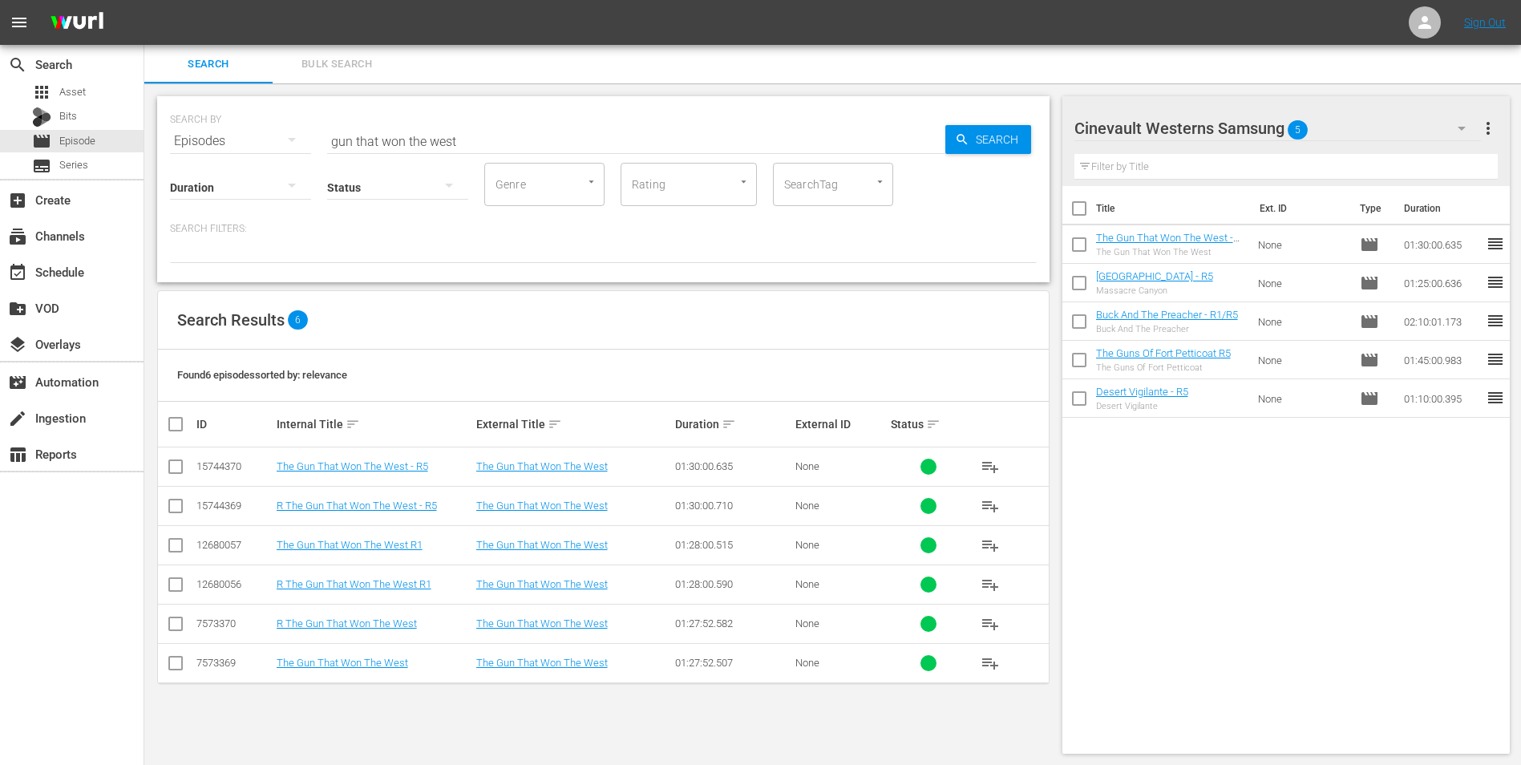
click at [1377, 128] on div "Cinevault Westerns Samsung 5" at bounding box center [1277, 128] width 407 height 45
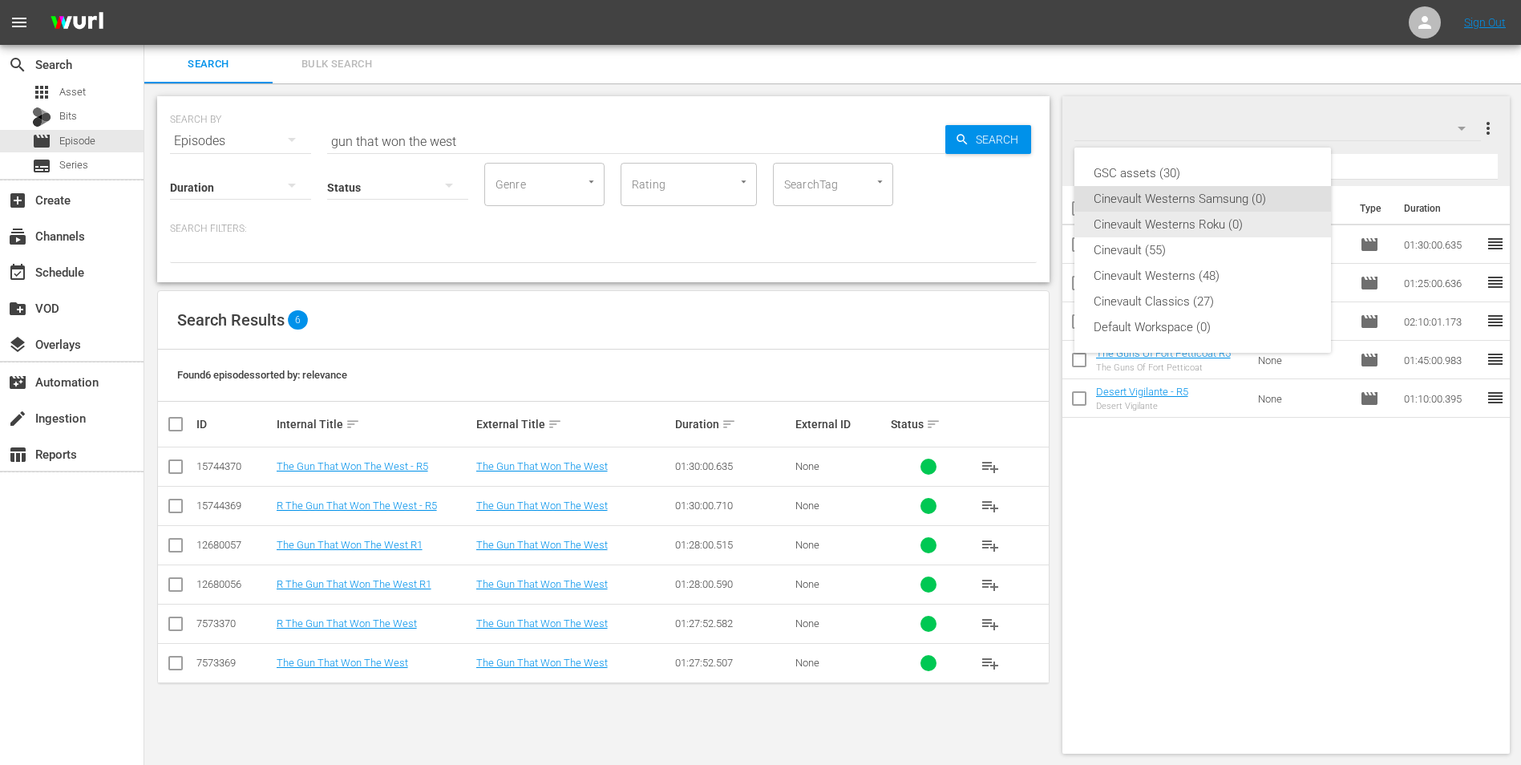
click at [1260, 218] on div "Cinevault Westerns Roku (0)" at bounding box center [1203, 225] width 218 height 26
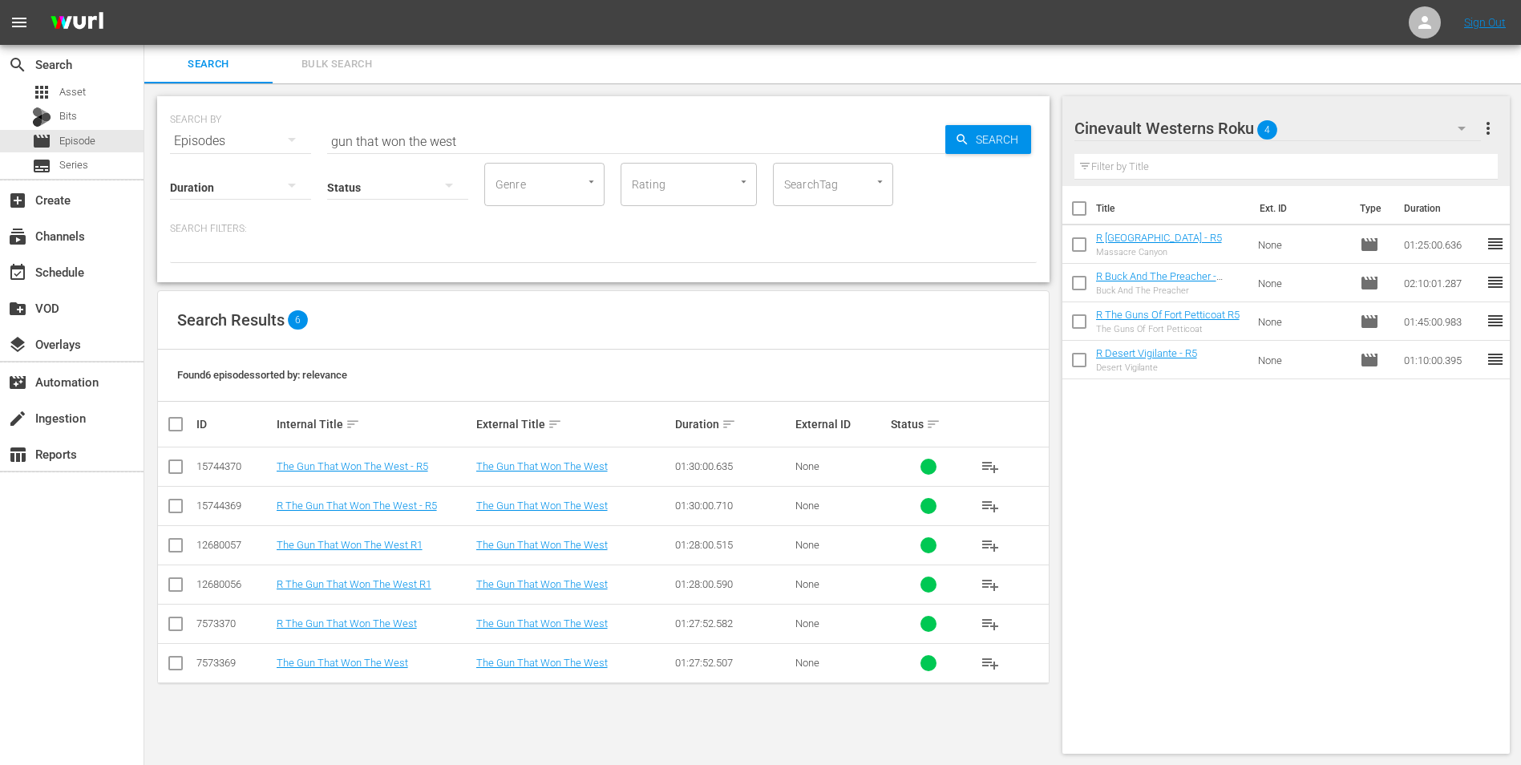
click at [181, 504] on input "checkbox" at bounding box center [175, 509] width 19 height 19
checkbox input "true"
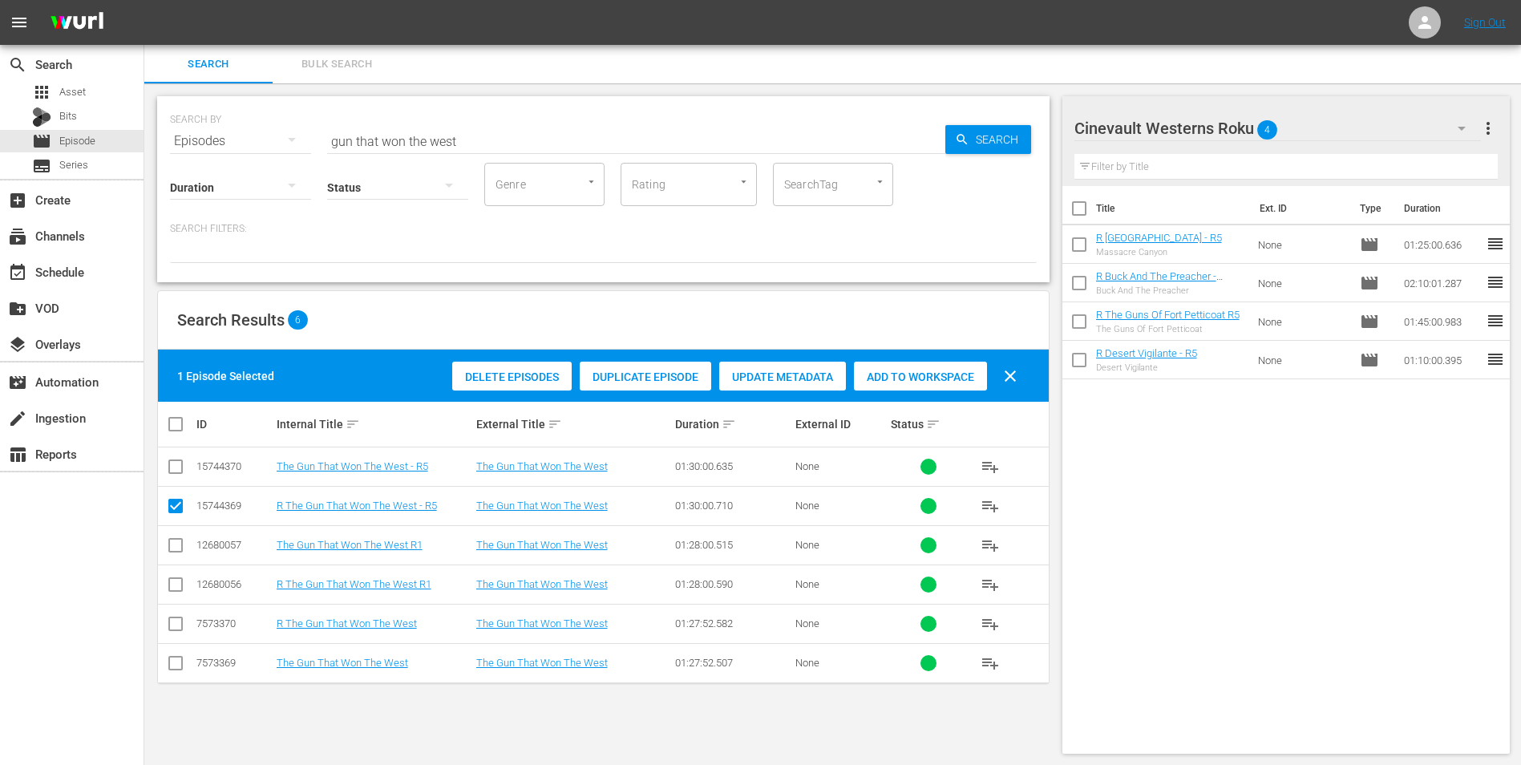
click at [969, 355] on div "1 Episode Selected Delete Episodes Duplicate Episode Update Metadata Add to Wor…" at bounding box center [603, 376] width 891 height 52
click at [912, 398] on div "1 Episode Selected Delete Episodes Duplicate Episode Update Metadata Add to Wor…" at bounding box center [603, 376] width 891 height 52
click at [916, 382] on span "Add to Workspace" at bounding box center [920, 376] width 133 height 13
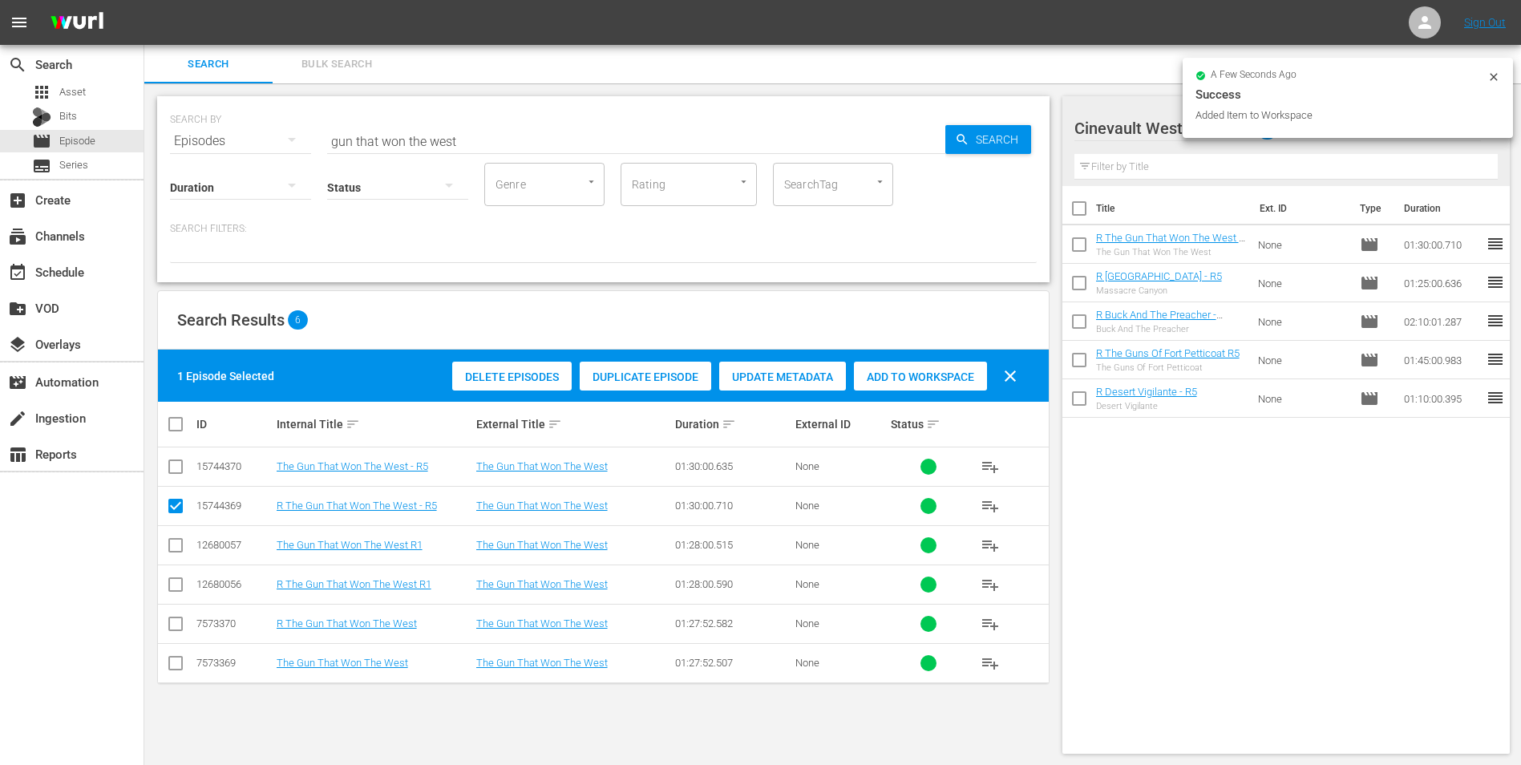
click at [1495, 67] on div "a few seconds ago Success Added Item to Workspace" at bounding box center [1348, 98] width 330 height 80
click at [1494, 73] on icon at bounding box center [1493, 77] width 13 height 13
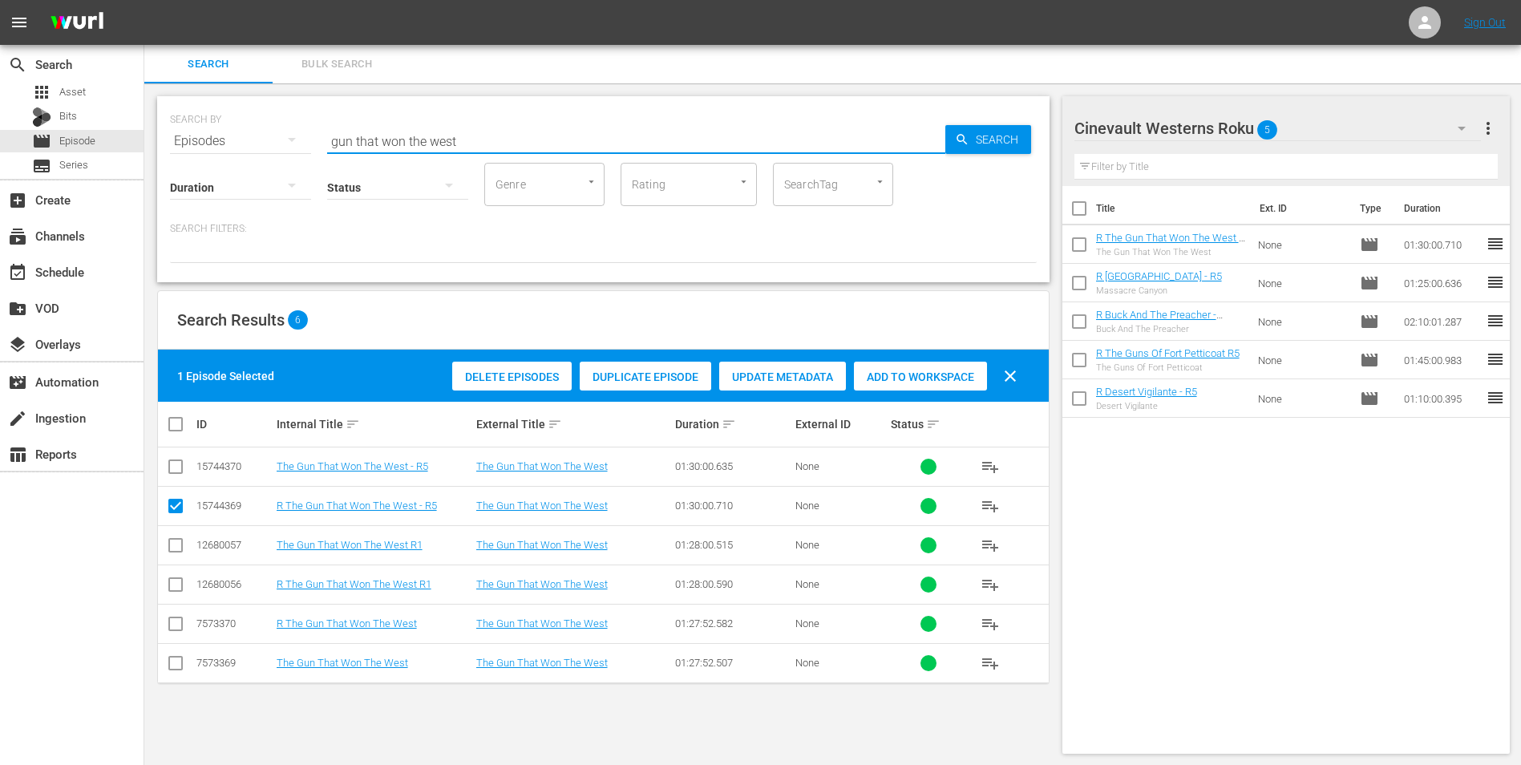
click at [580, 133] on input "gun that won the west" at bounding box center [636, 141] width 618 height 38
click at [577, 133] on input "gun that won the west" at bounding box center [636, 141] width 618 height 38
click at [574, 133] on input "gun that won the west" at bounding box center [636, 141] width 618 height 38
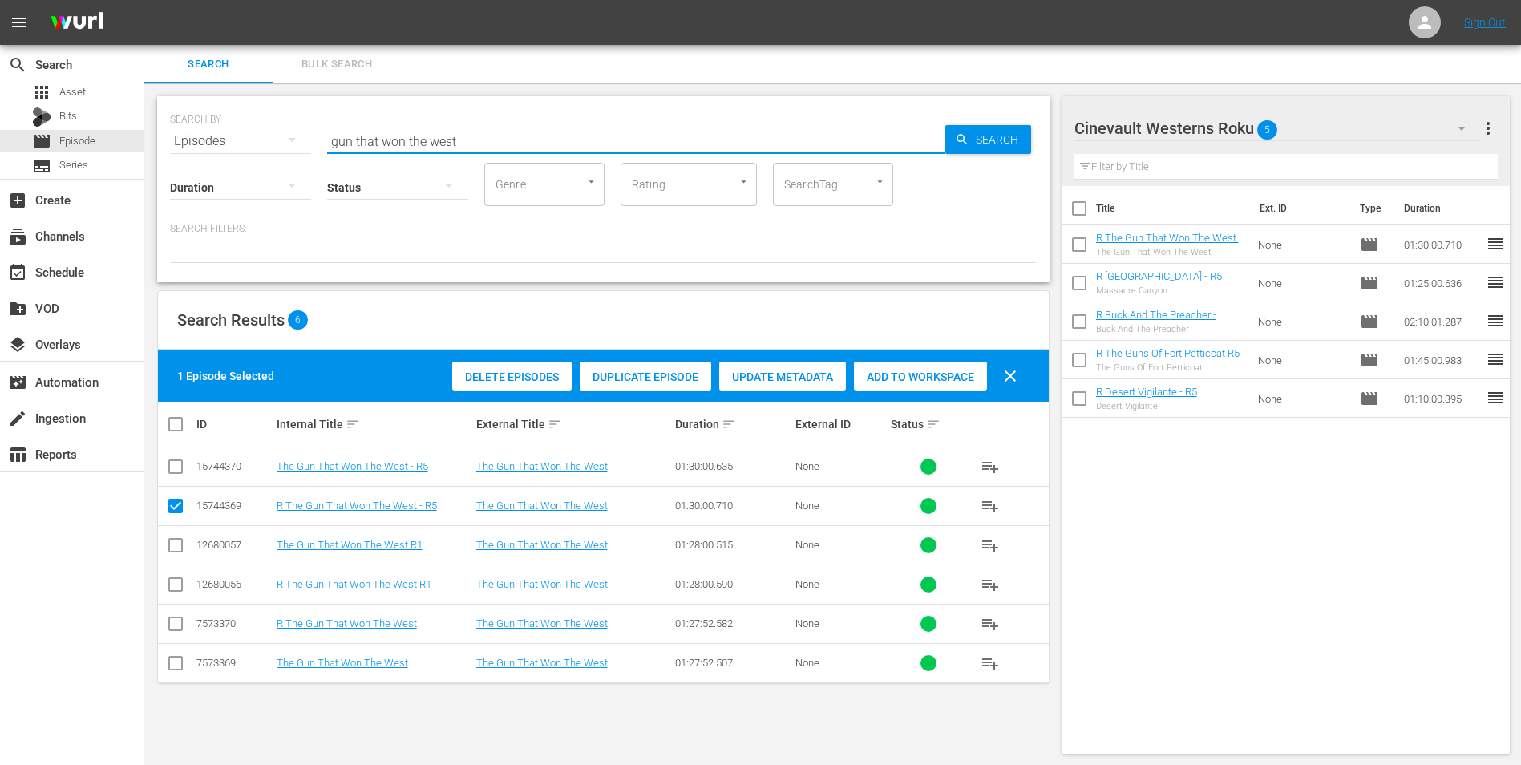
click at [574, 133] on input "gun that won the west" at bounding box center [636, 141] width 618 height 38
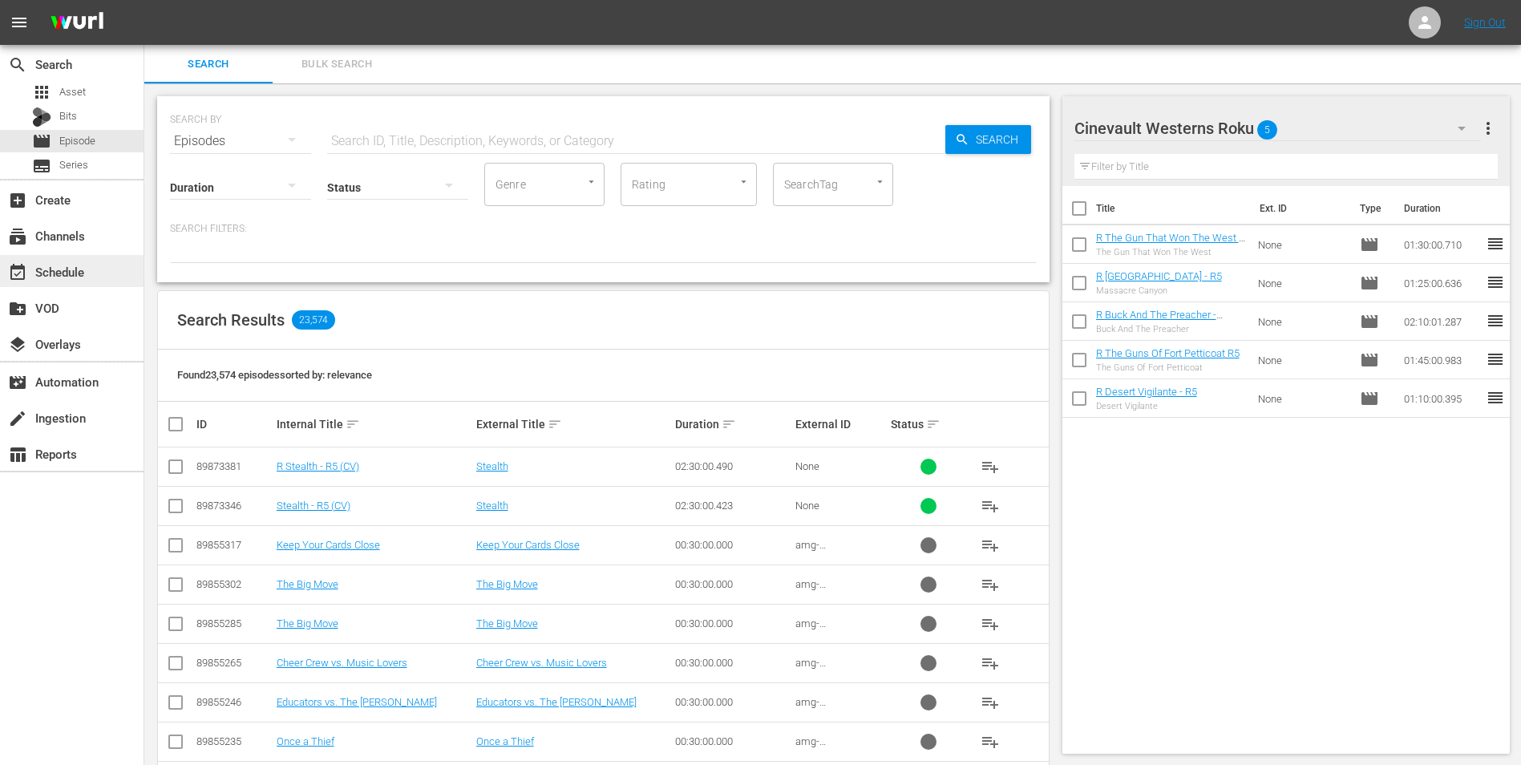
click at [83, 275] on div "event_available Schedule" at bounding box center [45, 269] width 90 height 14
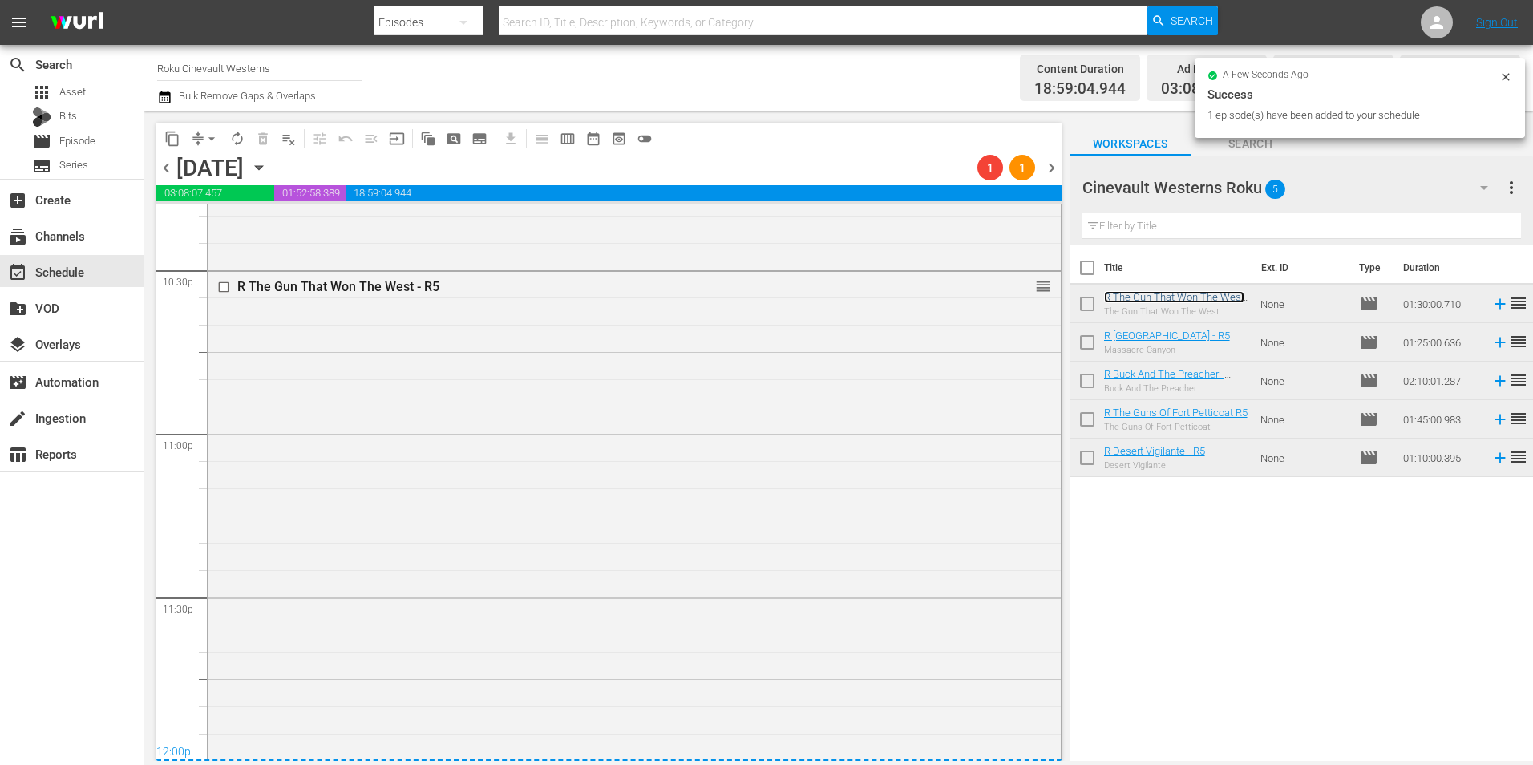
scroll to position [7295, 0]
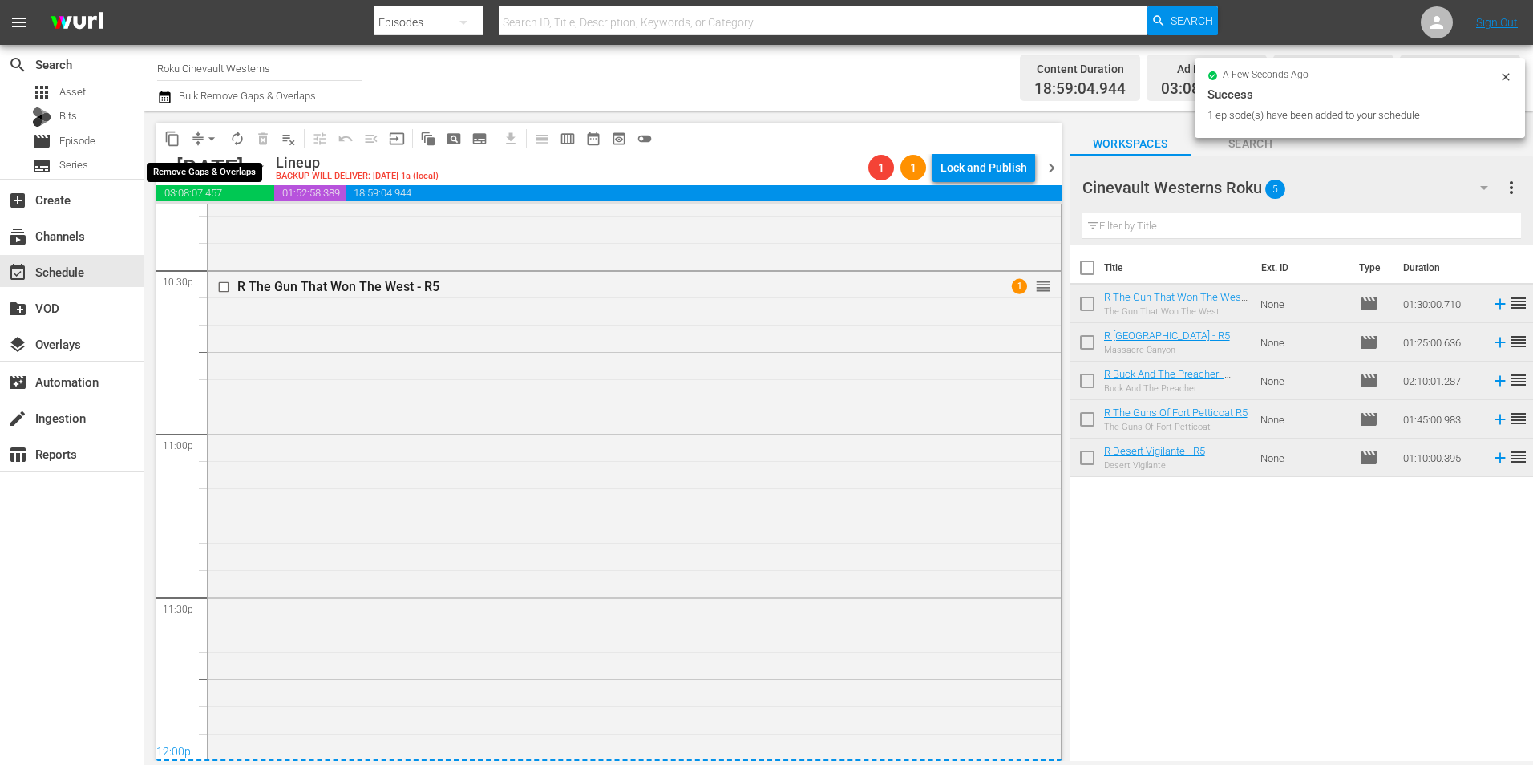
click at [212, 133] on span "arrow_drop_down" at bounding box center [212, 139] width 16 height 16
click at [224, 173] on li "Align to Midnight" at bounding box center [212, 171] width 168 height 26
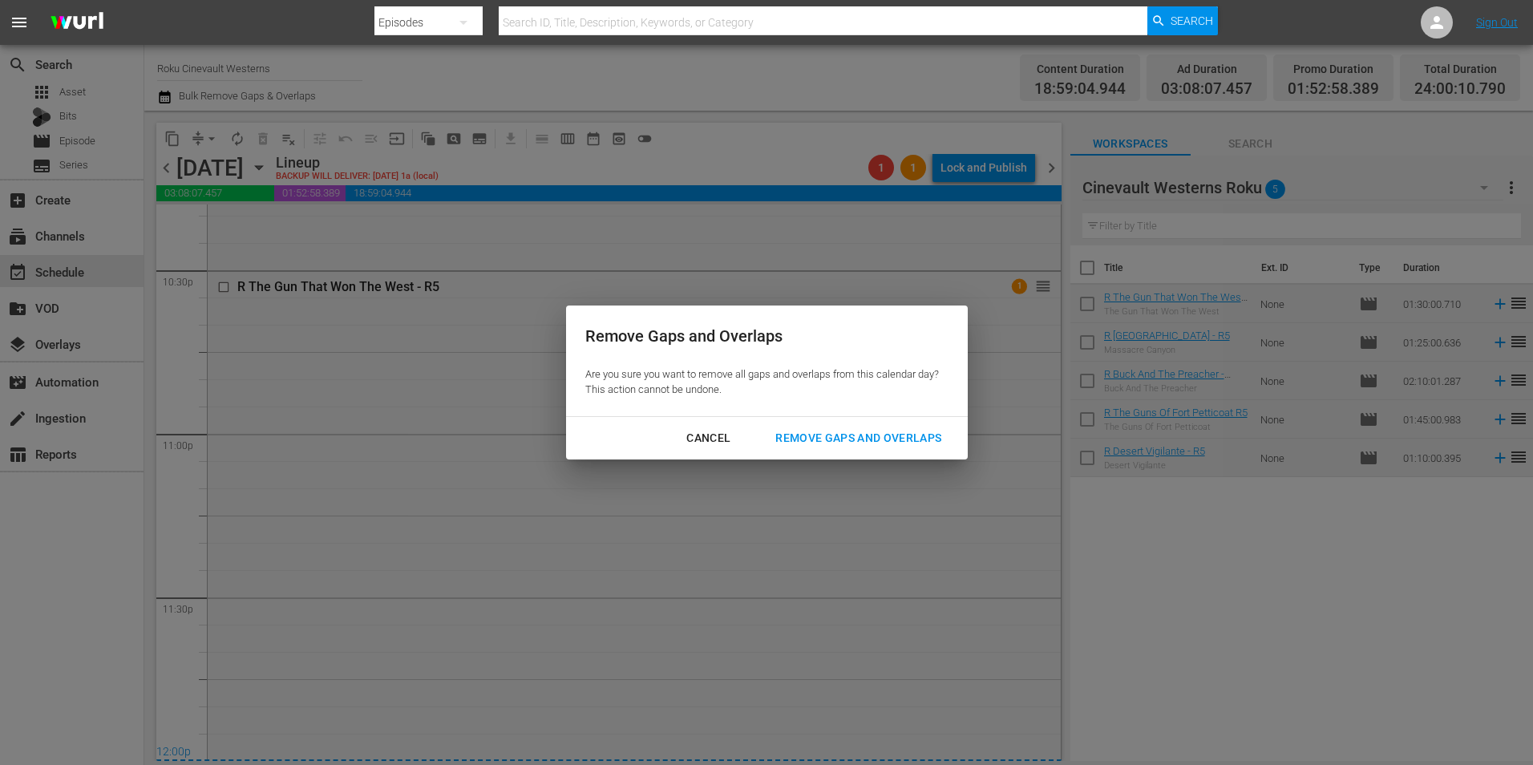
click at [803, 447] on div "Remove Gaps and Overlaps" at bounding box center [859, 438] width 192 height 20
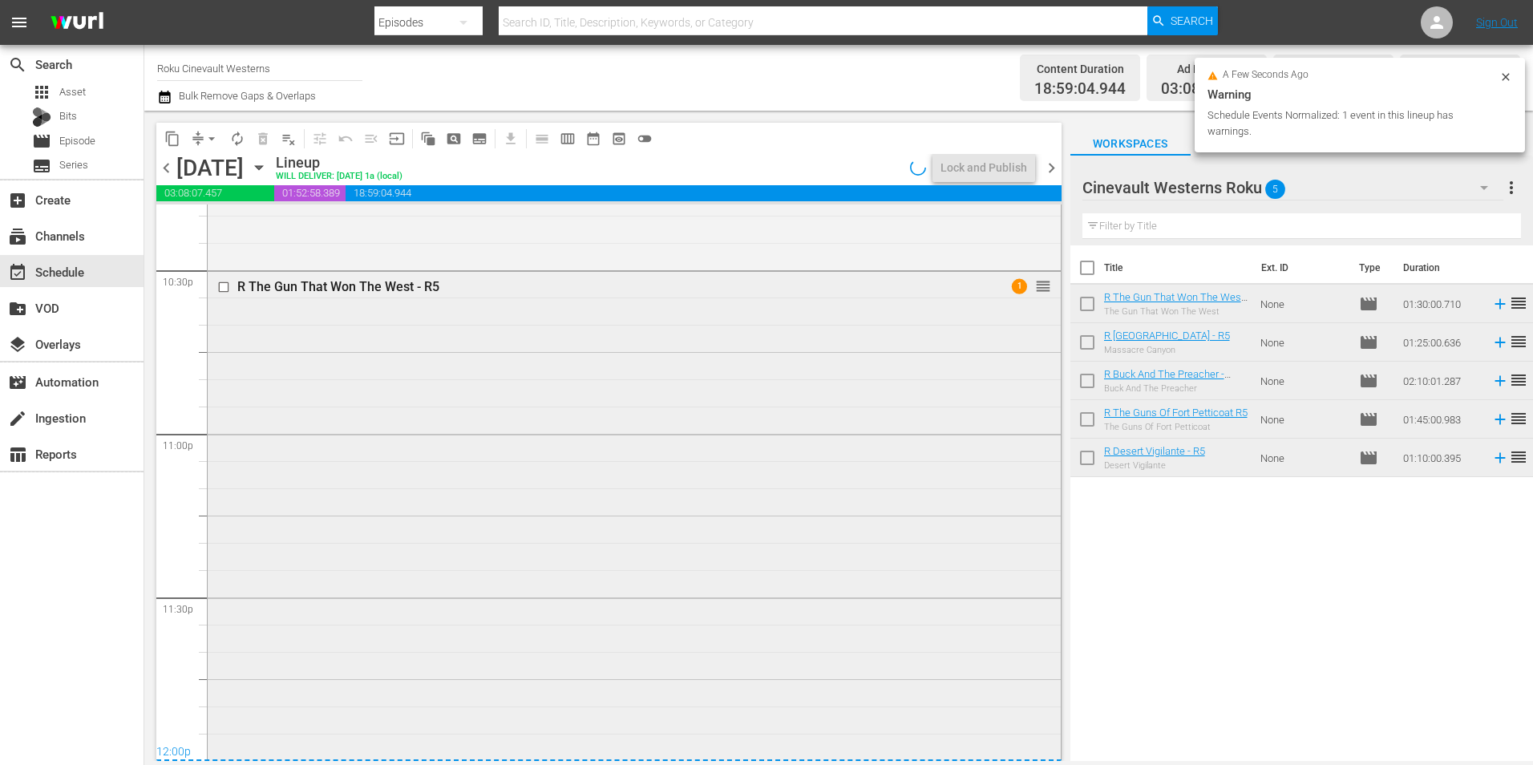
click at [223, 290] on input "checkbox" at bounding box center [225, 287] width 17 height 14
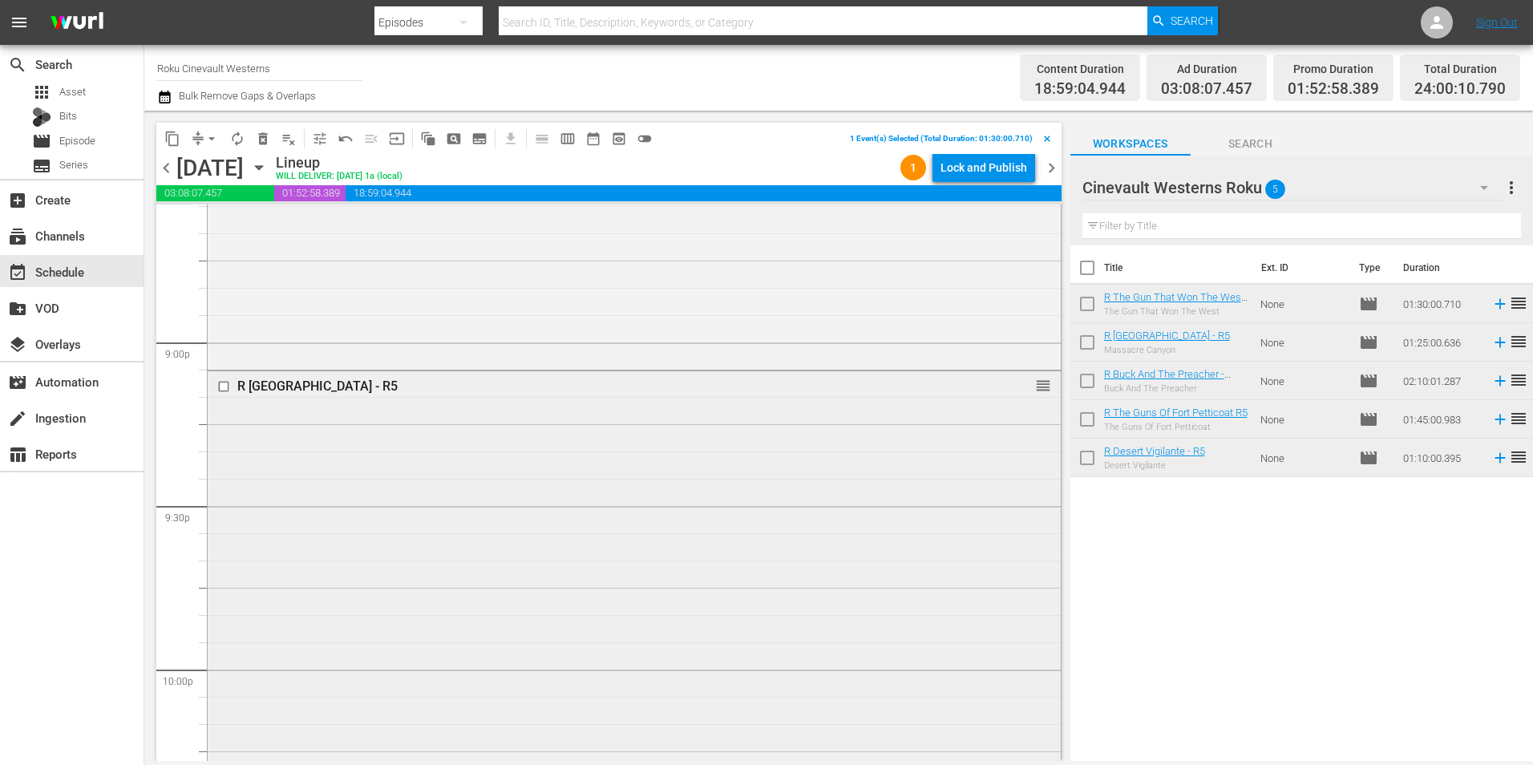
scroll to position [6733, 0]
click at [223, 384] on input "checkbox" at bounding box center [225, 385] width 17 height 14
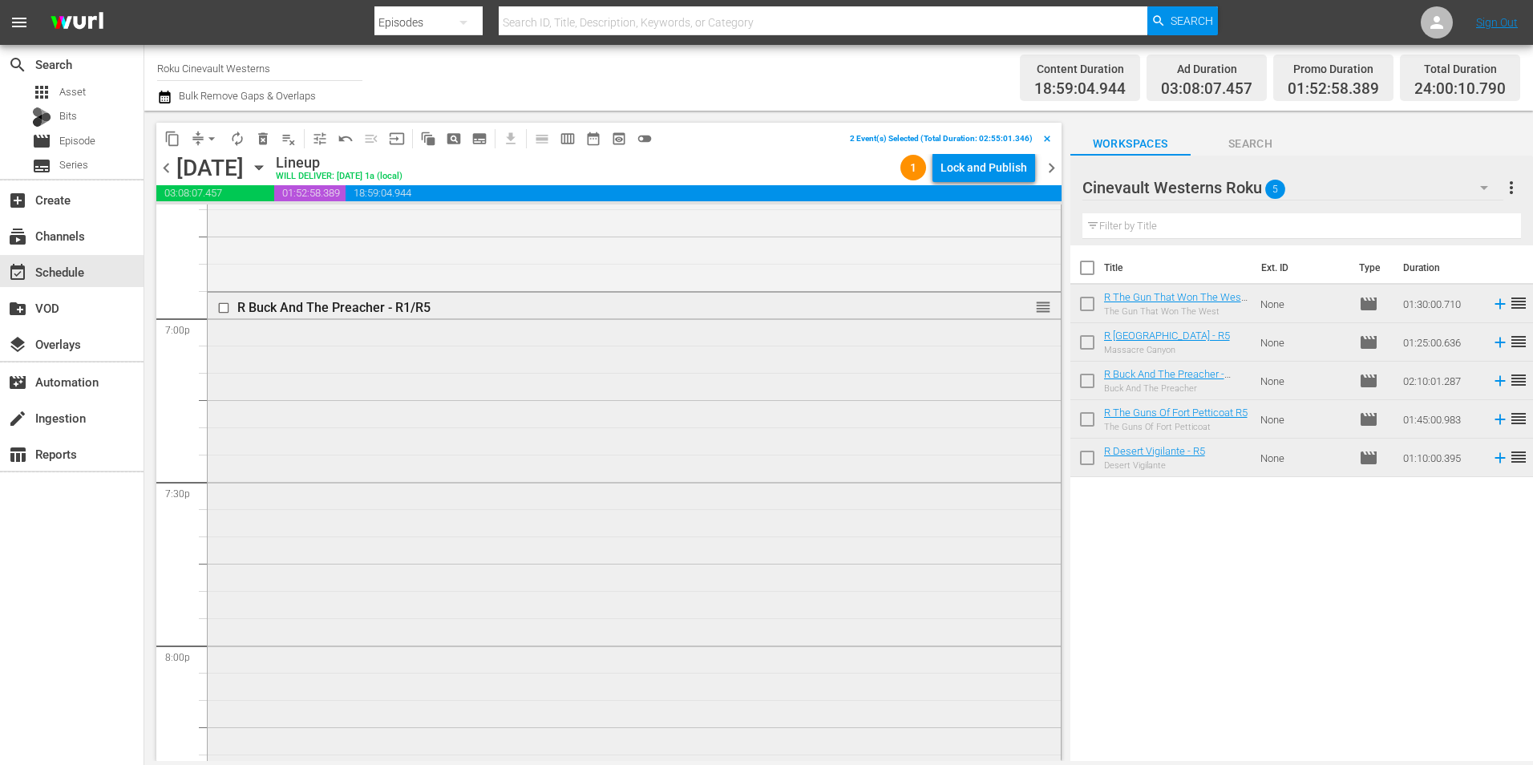
scroll to position [6092, 0]
click at [220, 320] on input "checkbox" at bounding box center [225, 317] width 17 height 14
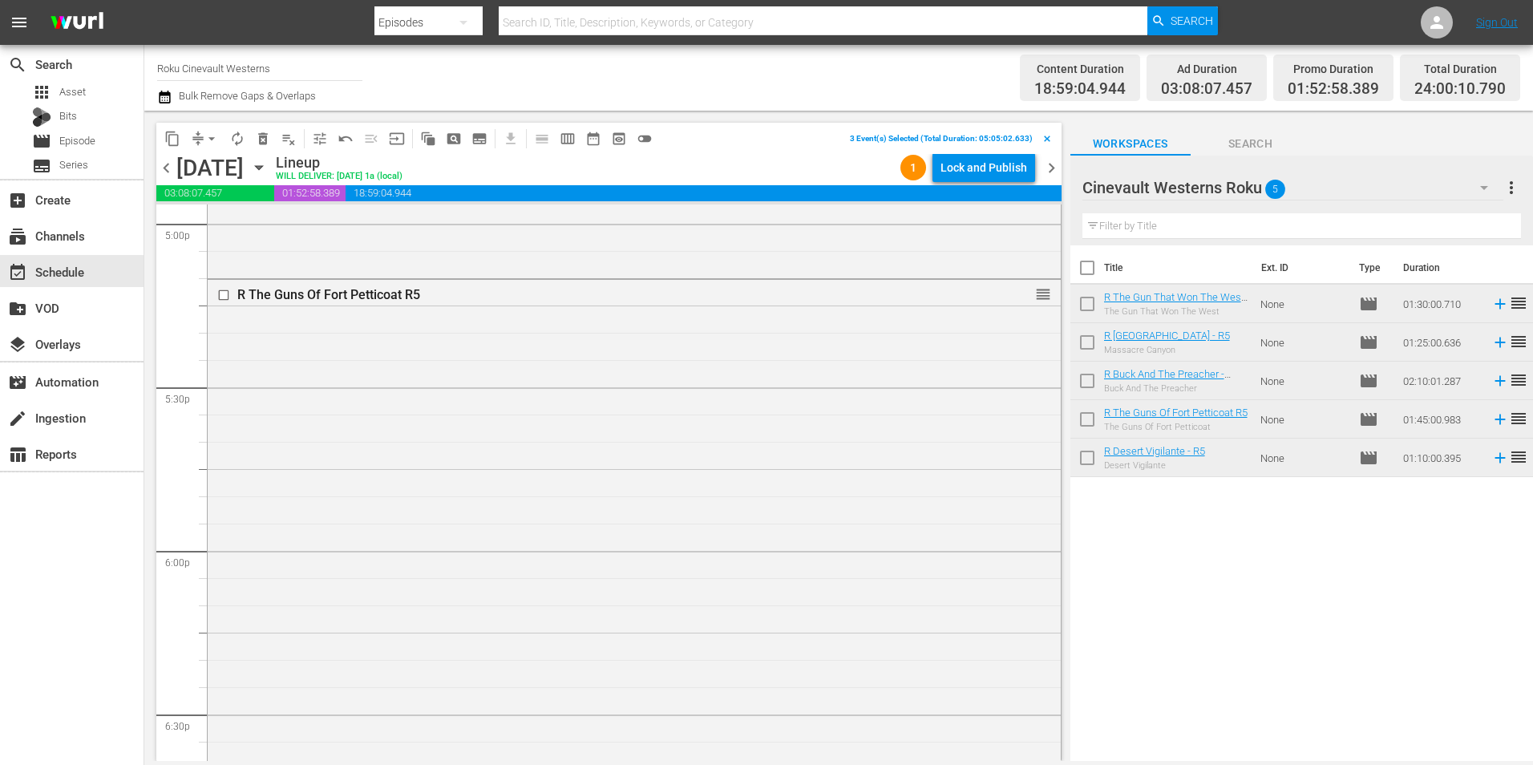
scroll to position [5451, 0]
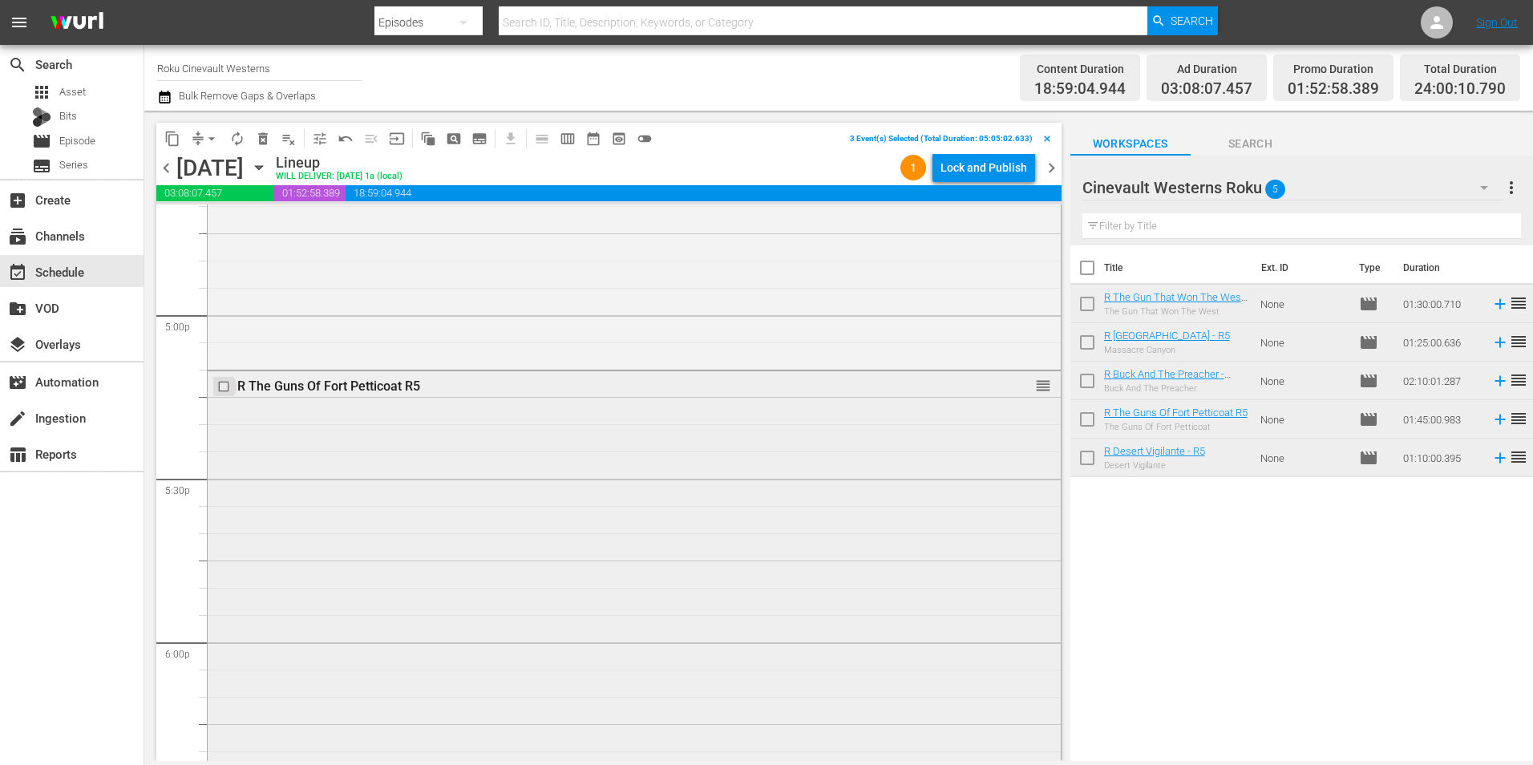
click at [223, 387] on input "checkbox" at bounding box center [225, 386] width 17 height 14
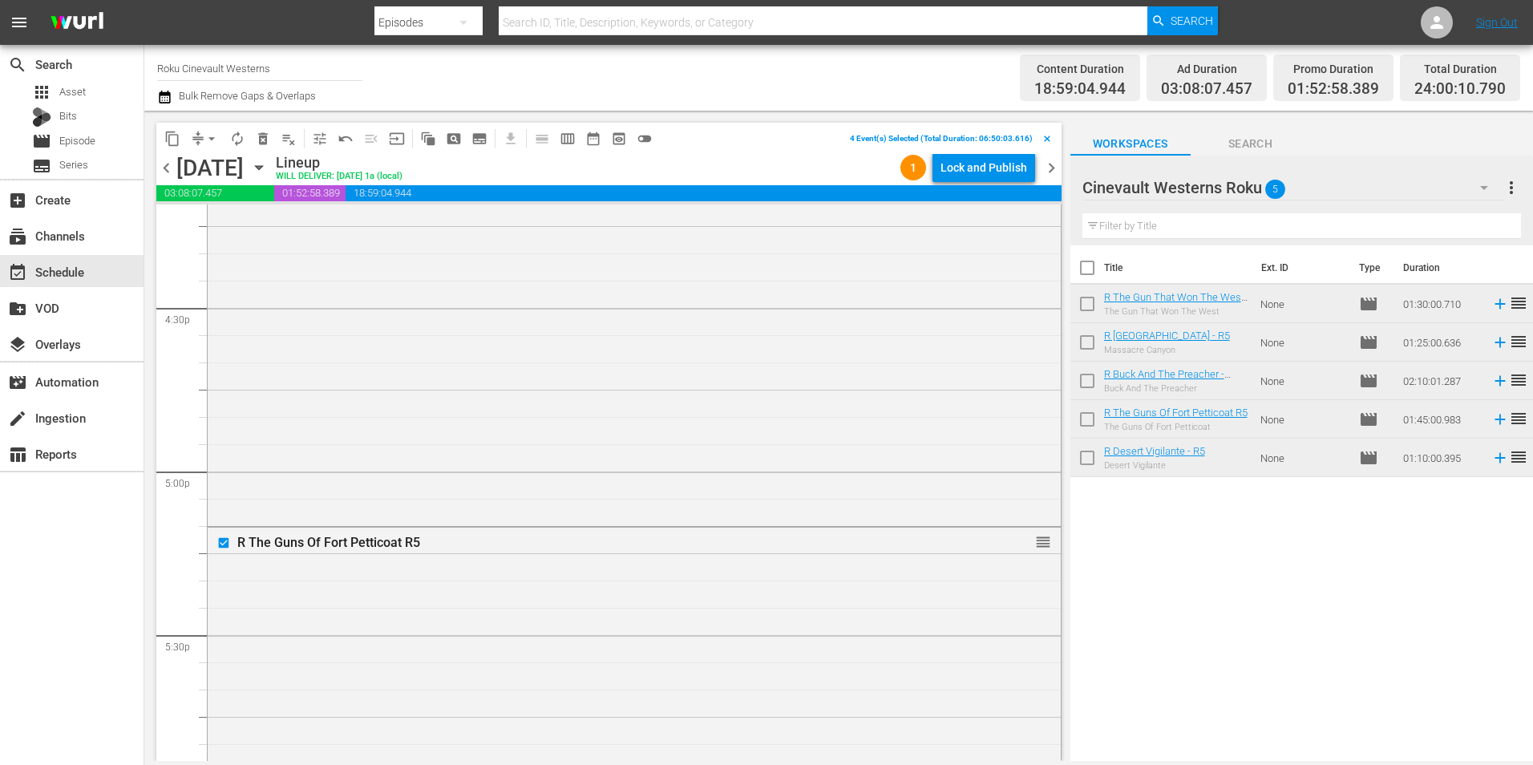
scroll to position [5050, 0]
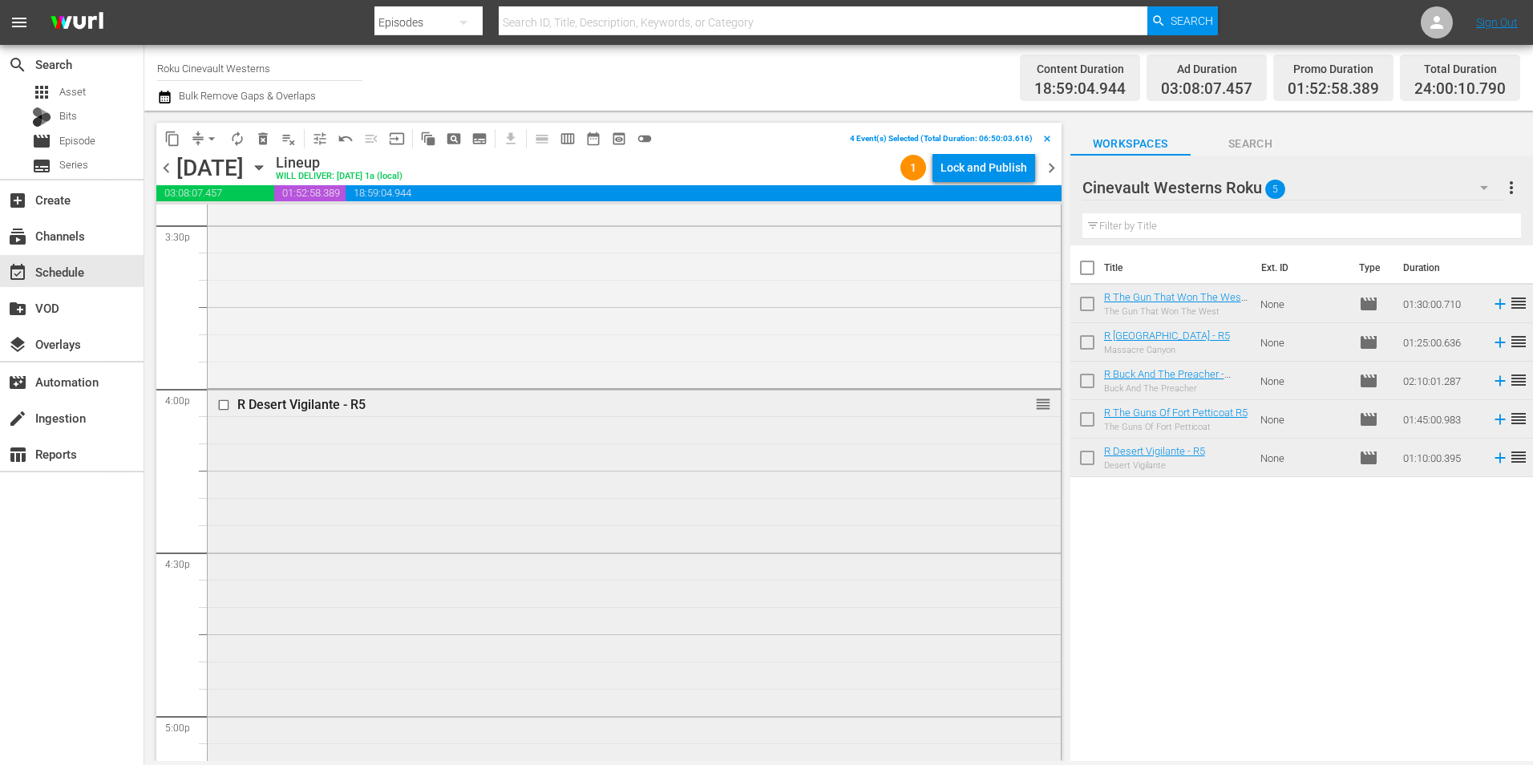
click at [224, 408] on input "checkbox" at bounding box center [225, 405] width 17 height 14
click at [168, 131] on span "content_copy" at bounding box center [172, 139] width 16 height 16
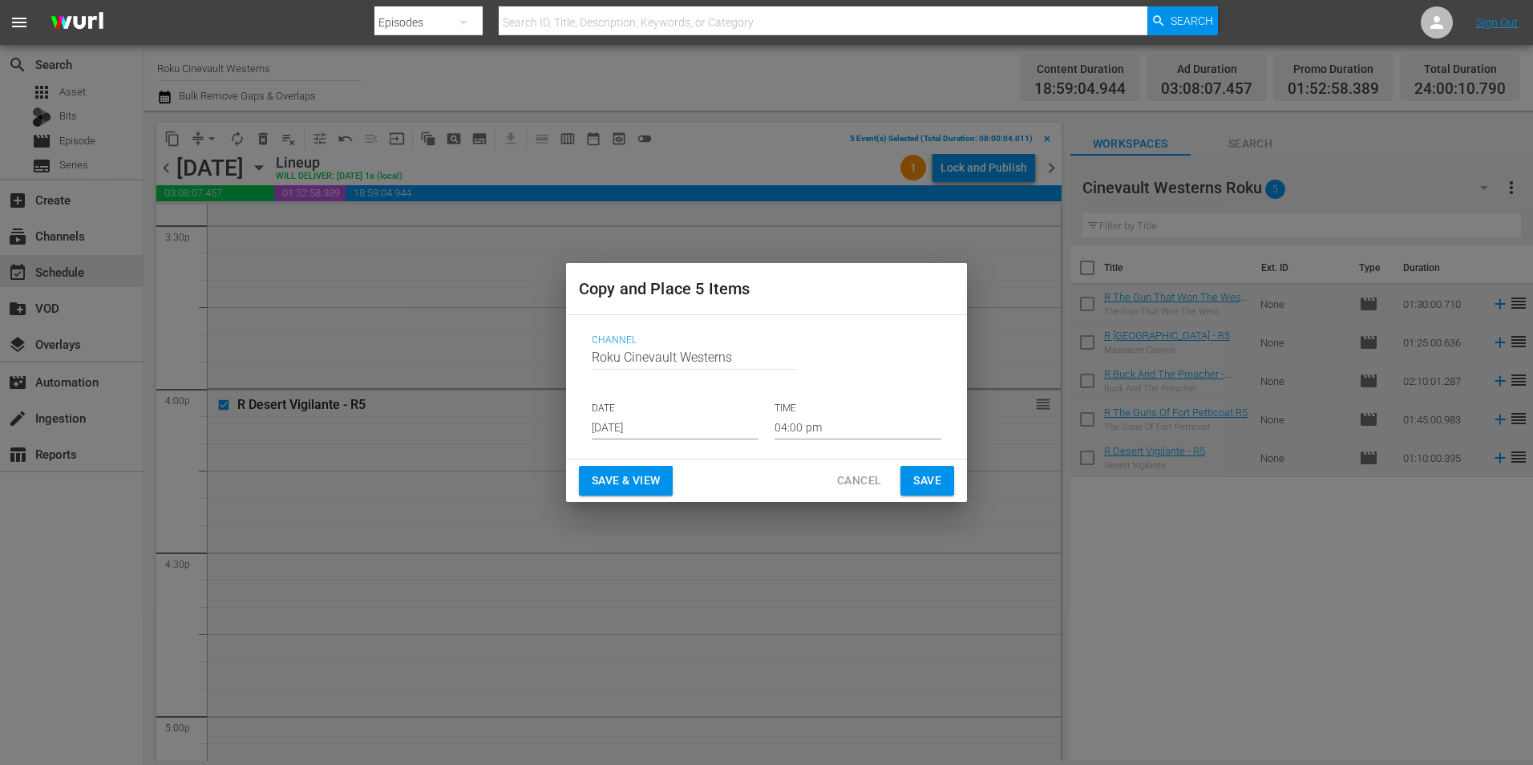
click at [704, 427] on input "[DATE]" at bounding box center [675, 427] width 167 height 24
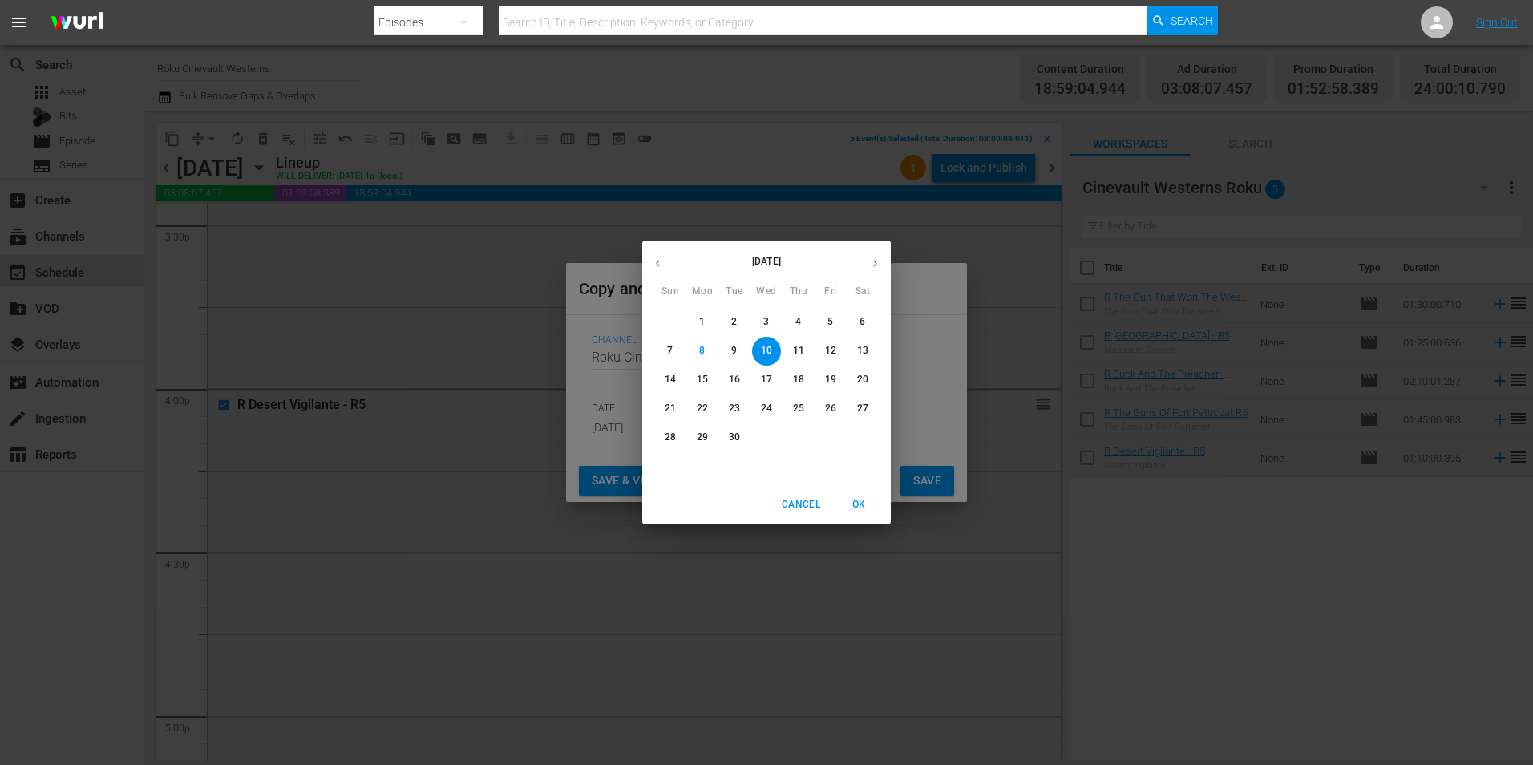
click at [703, 412] on p "22" at bounding box center [702, 409] width 11 height 14
type input "[DATE]"
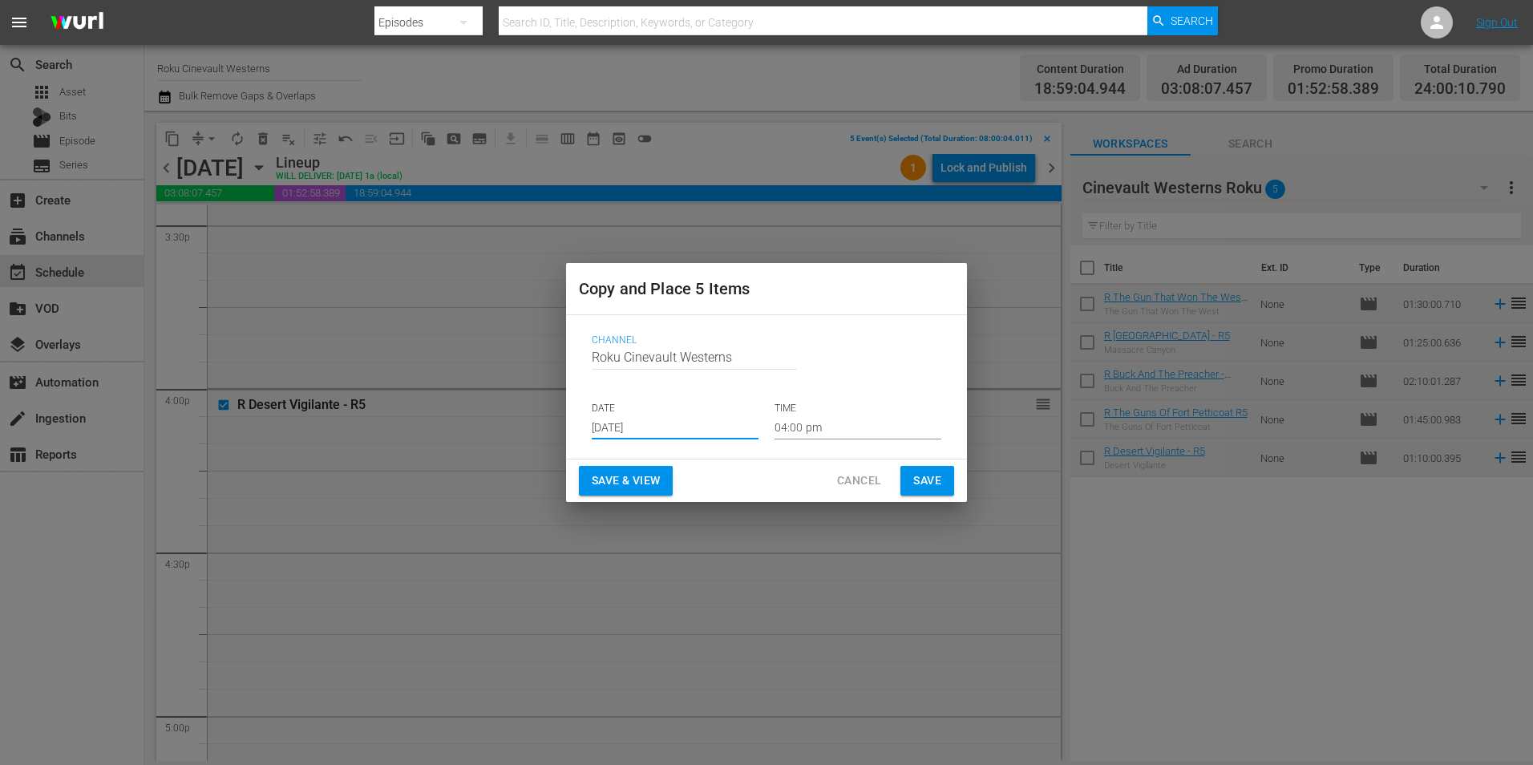
click at [866, 427] on input "04:00 pm" at bounding box center [858, 427] width 167 height 24
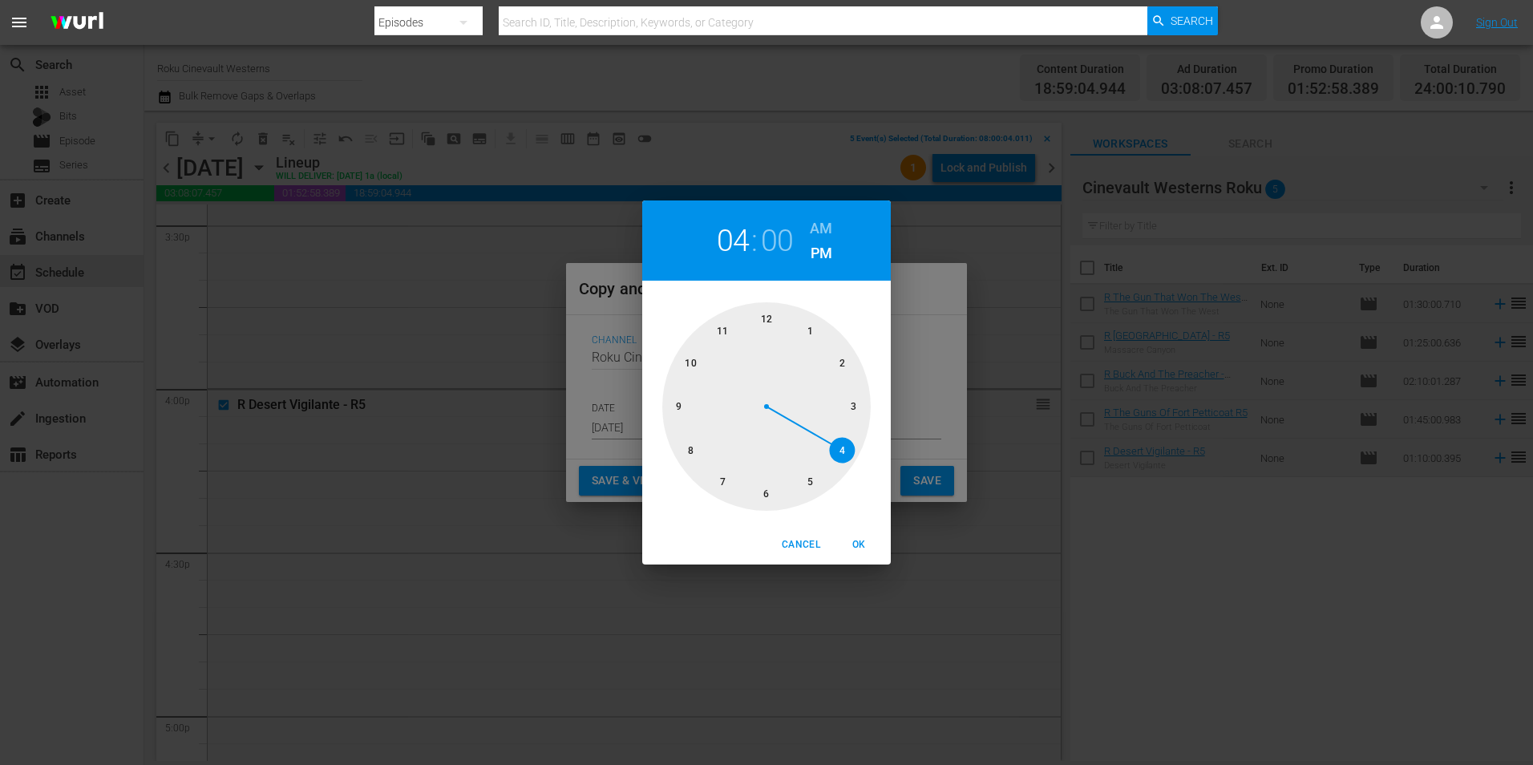
click at [770, 317] on div at bounding box center [766, 406] width 208 height 208
click at [833, 212] on div "12 : 00 AM PM" at bounding box center [766, 240] width 249 height 80
click at [825, 223] on h6 "AM" at bounding box center [821, 229] width 22 height 26
click at [864, 551] on span "OK" at bounding box center [858, 544] width 38 height 17
type input "12:00 am"
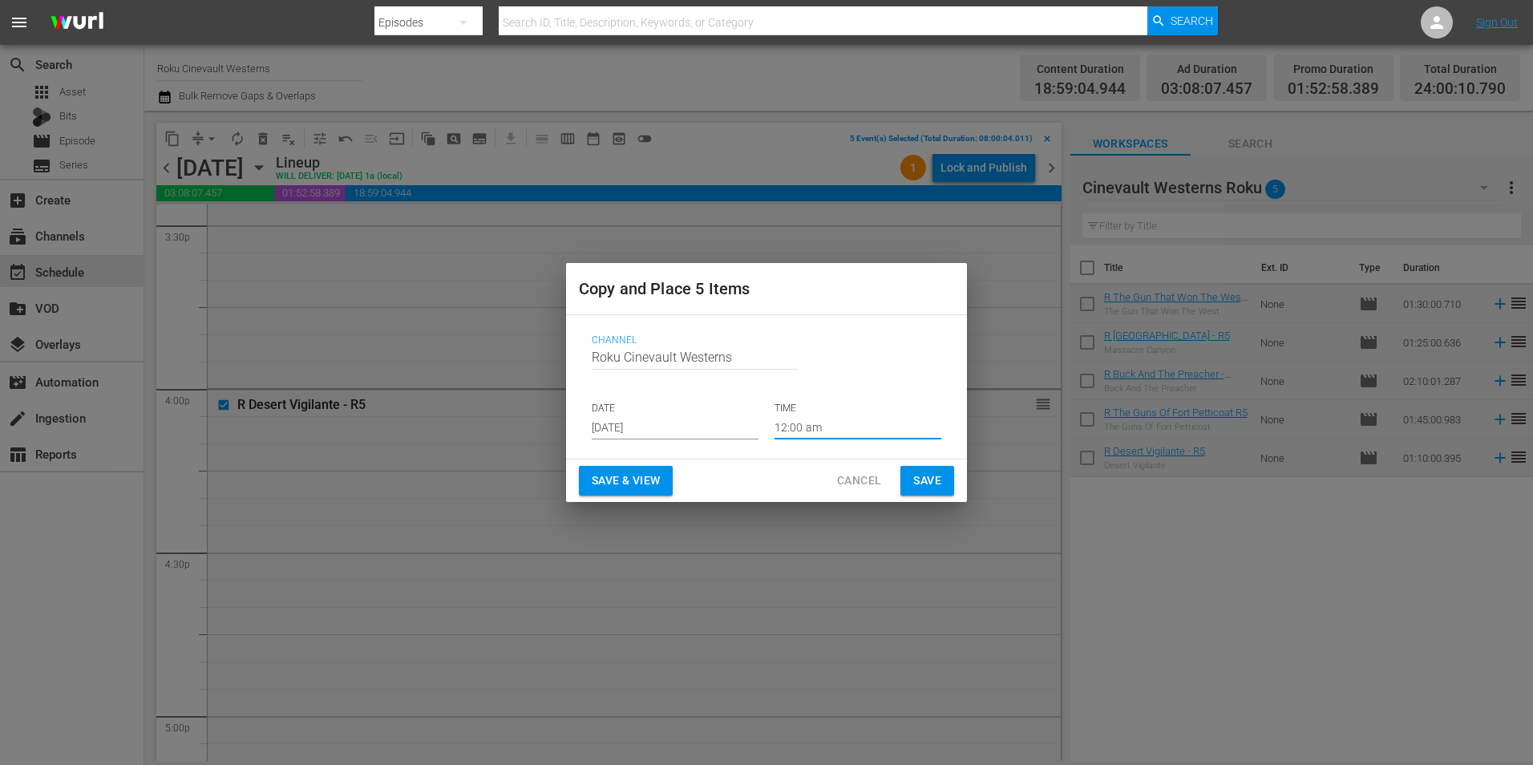
click at [930, 479] on span "Save" at bounding box center [927, 481] width 28 height 20
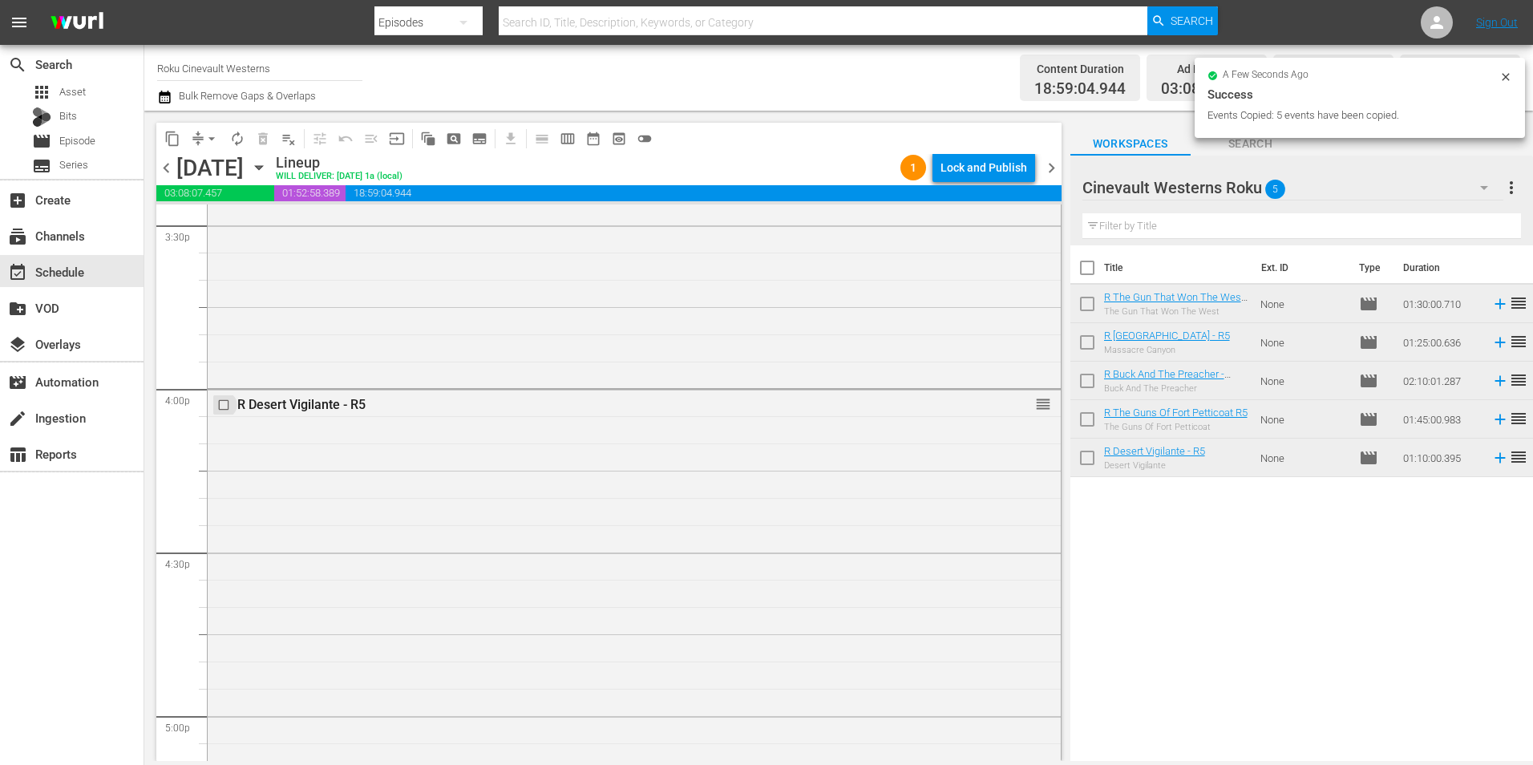
click at [221, 405] on input "checkbox" at bounding box center [225, 405] width 17 height 14
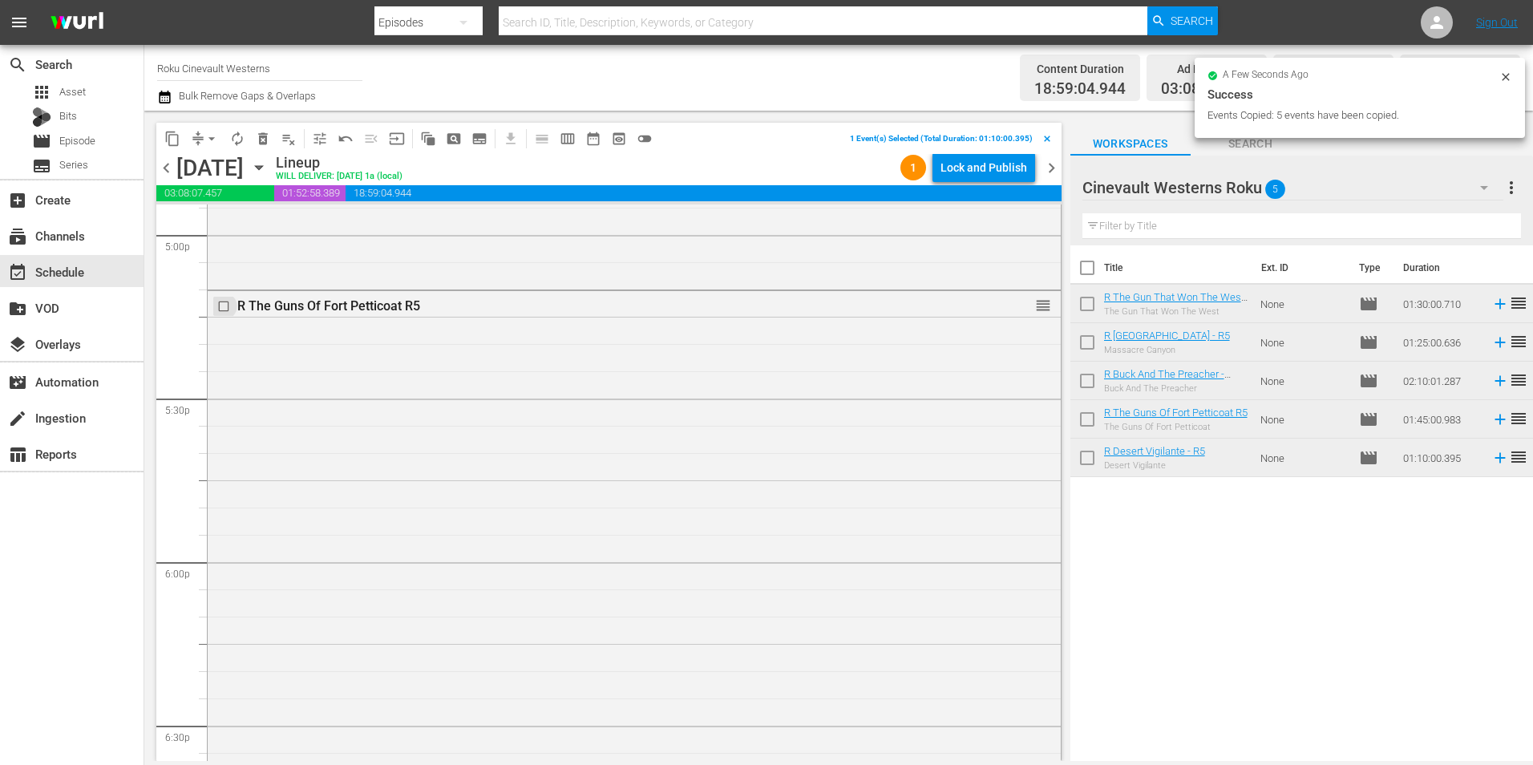
click at [225, 305] on input "checkbox" at bounding box center [225, 306] width 17 height 14
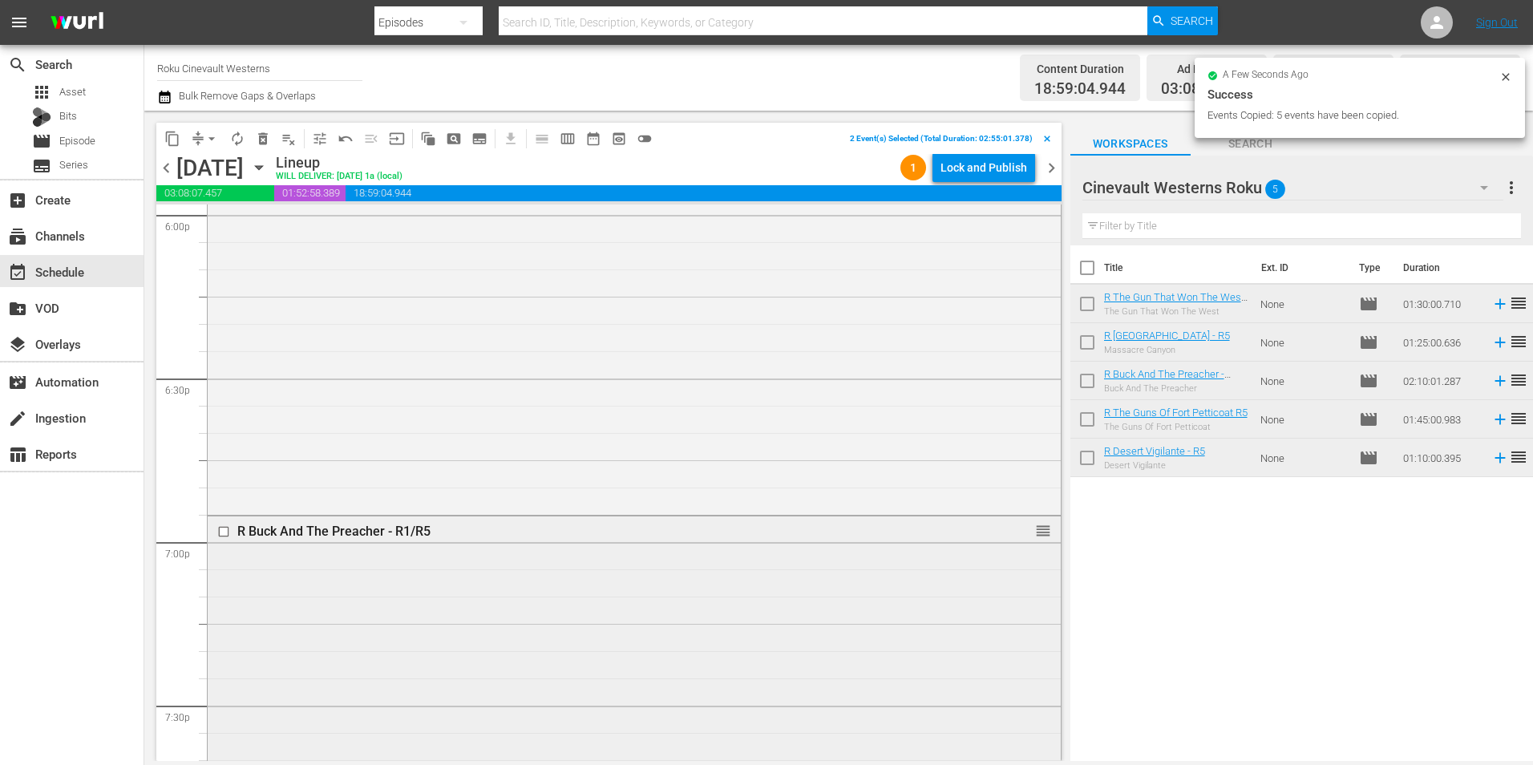
scroll to position [6092, 0]
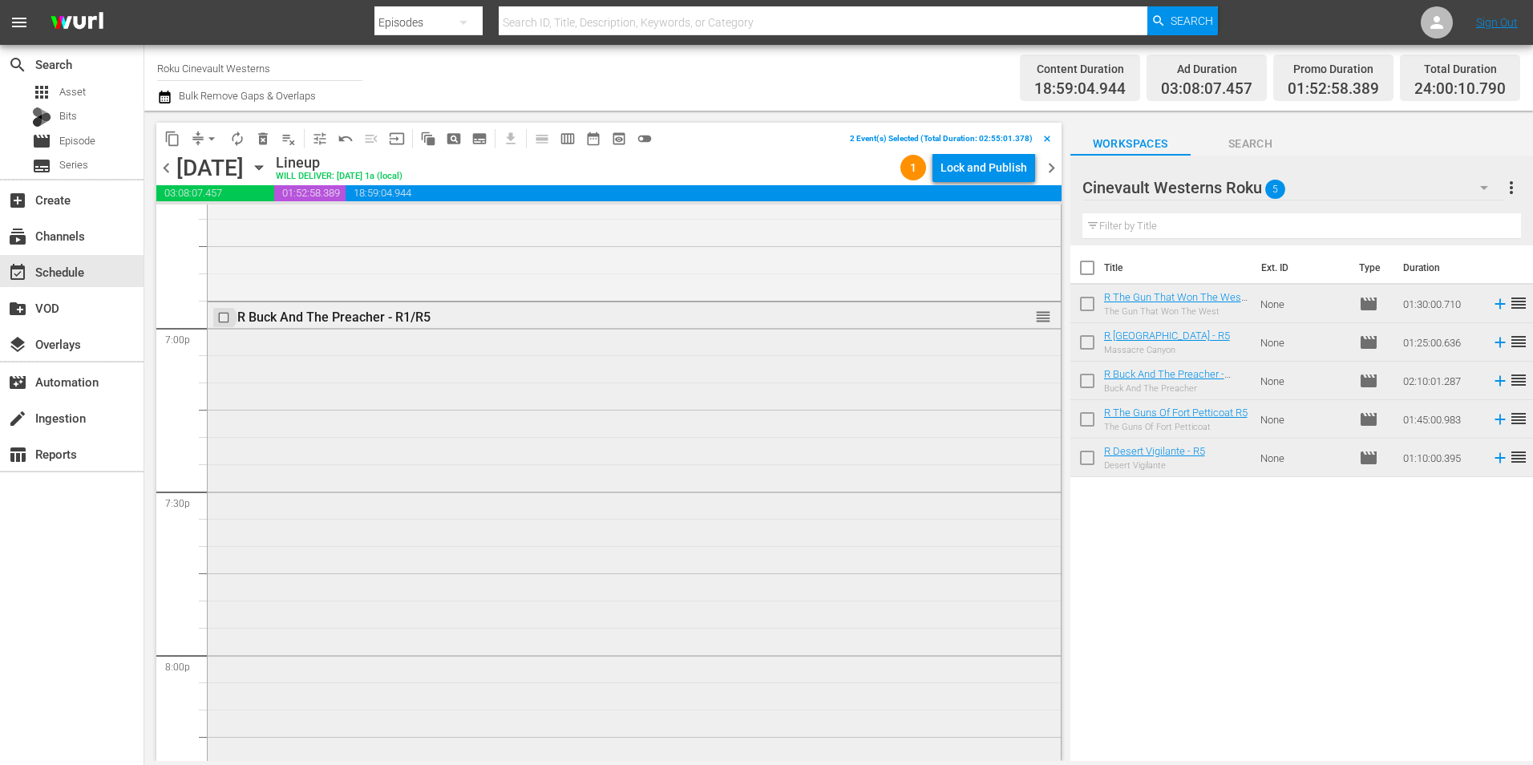
click at [224, 318] on input "checkbox" at bounding box center [225, 317] width 17 height 14
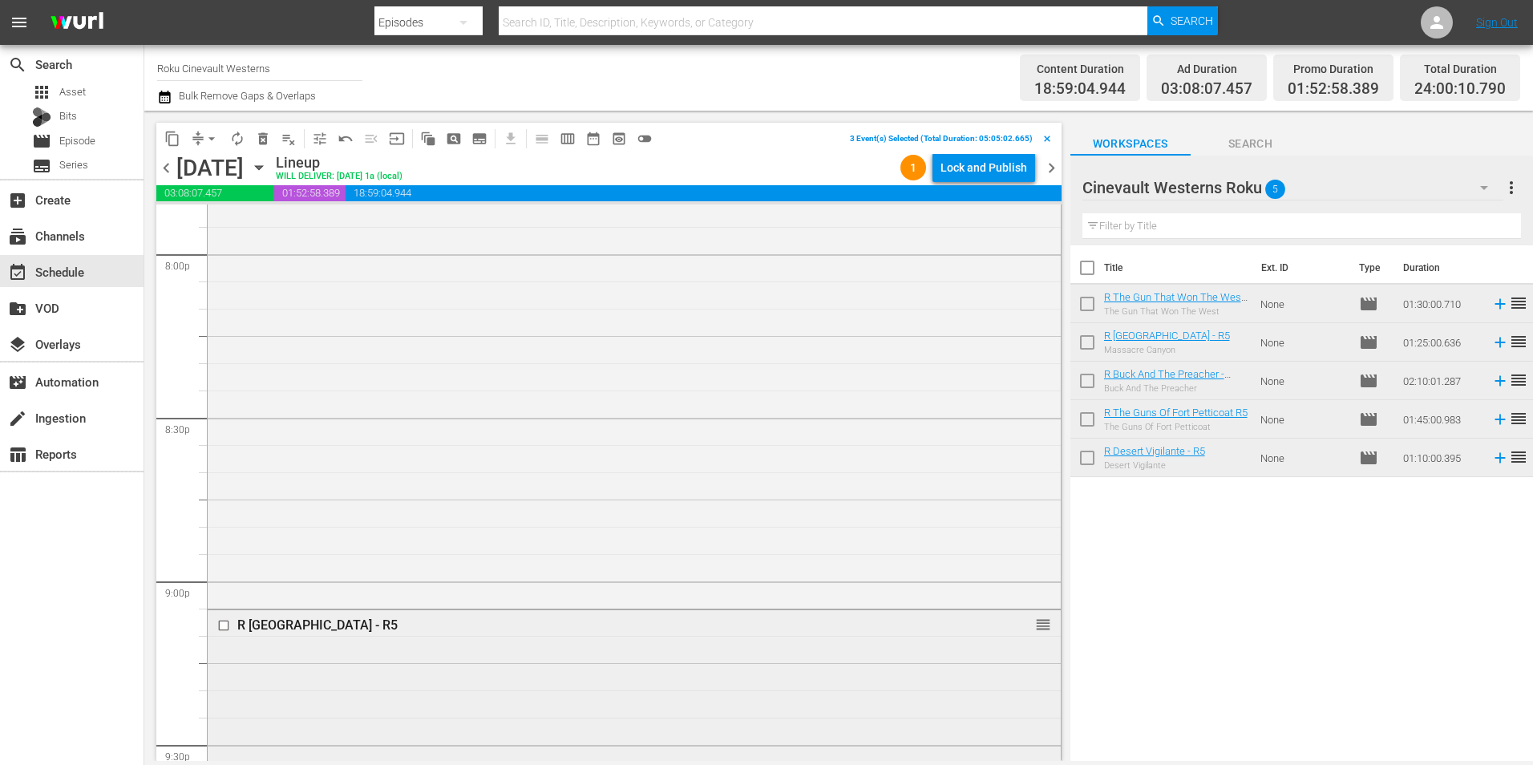
click at [225, 621] on input "checkbox" at bounding box center [225, 625] width 17 height 14
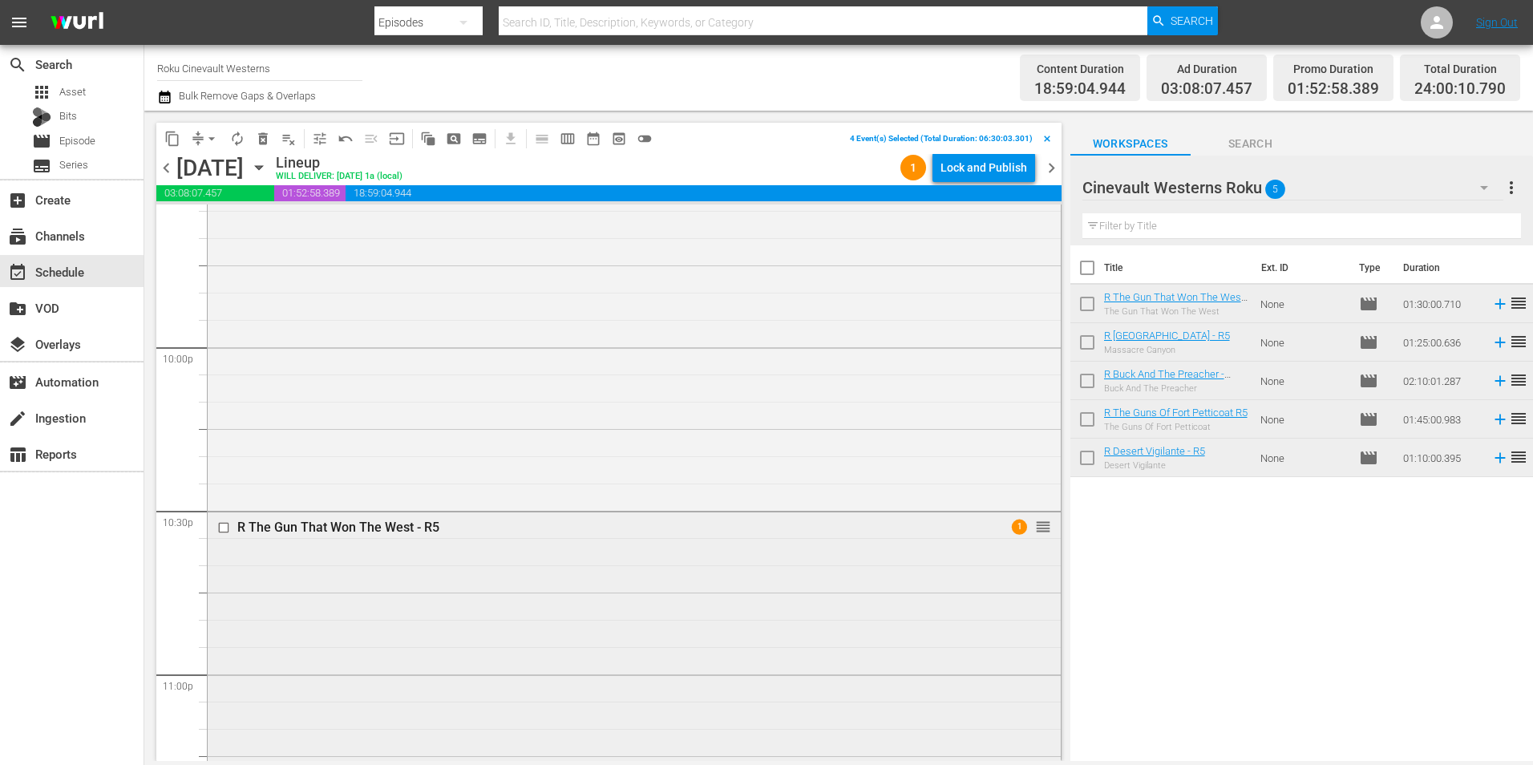
click at [220, 526] on input "checkbox" at bounding box center [225, 527] width 17 height 14
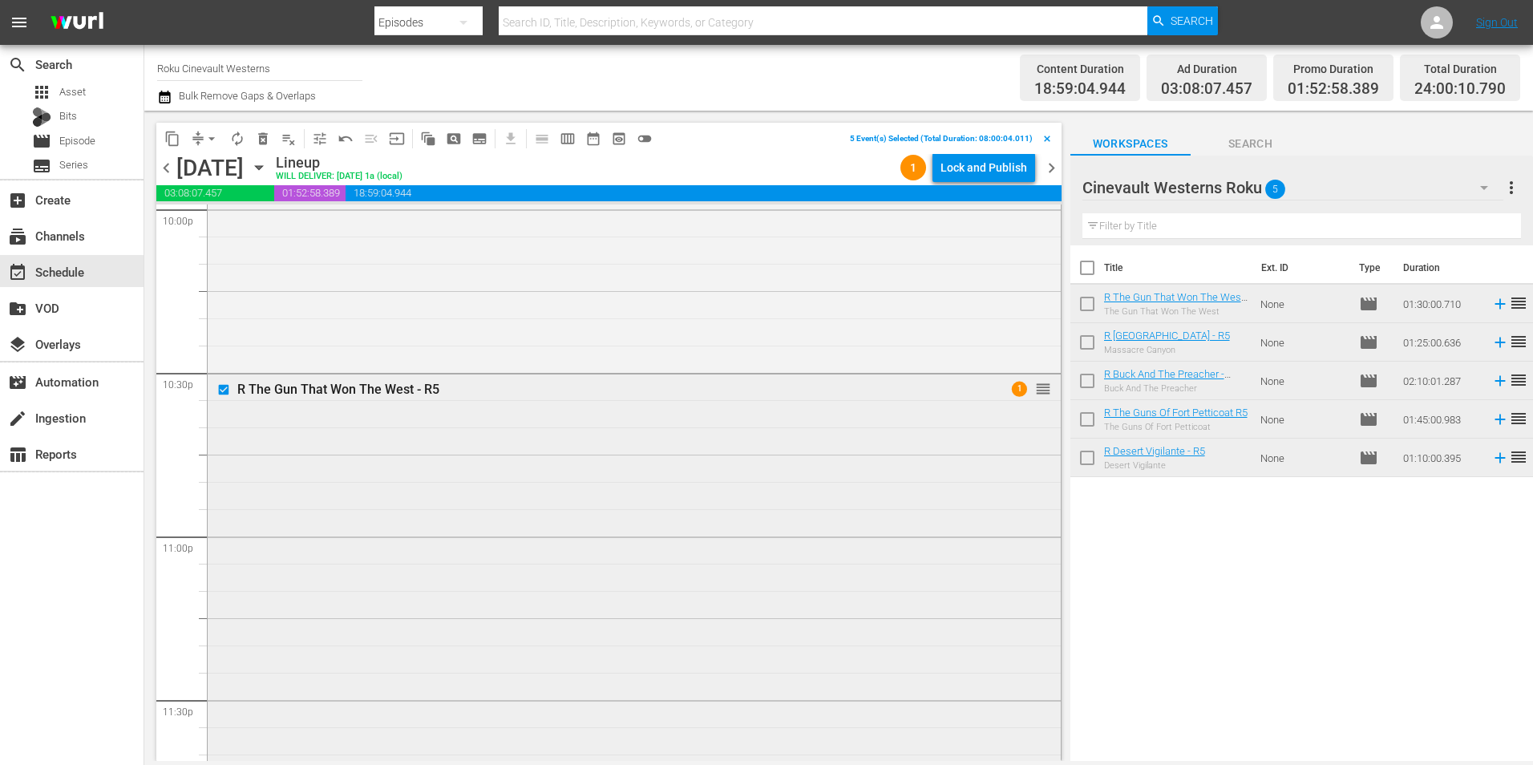
scroll to position [7296, 0]
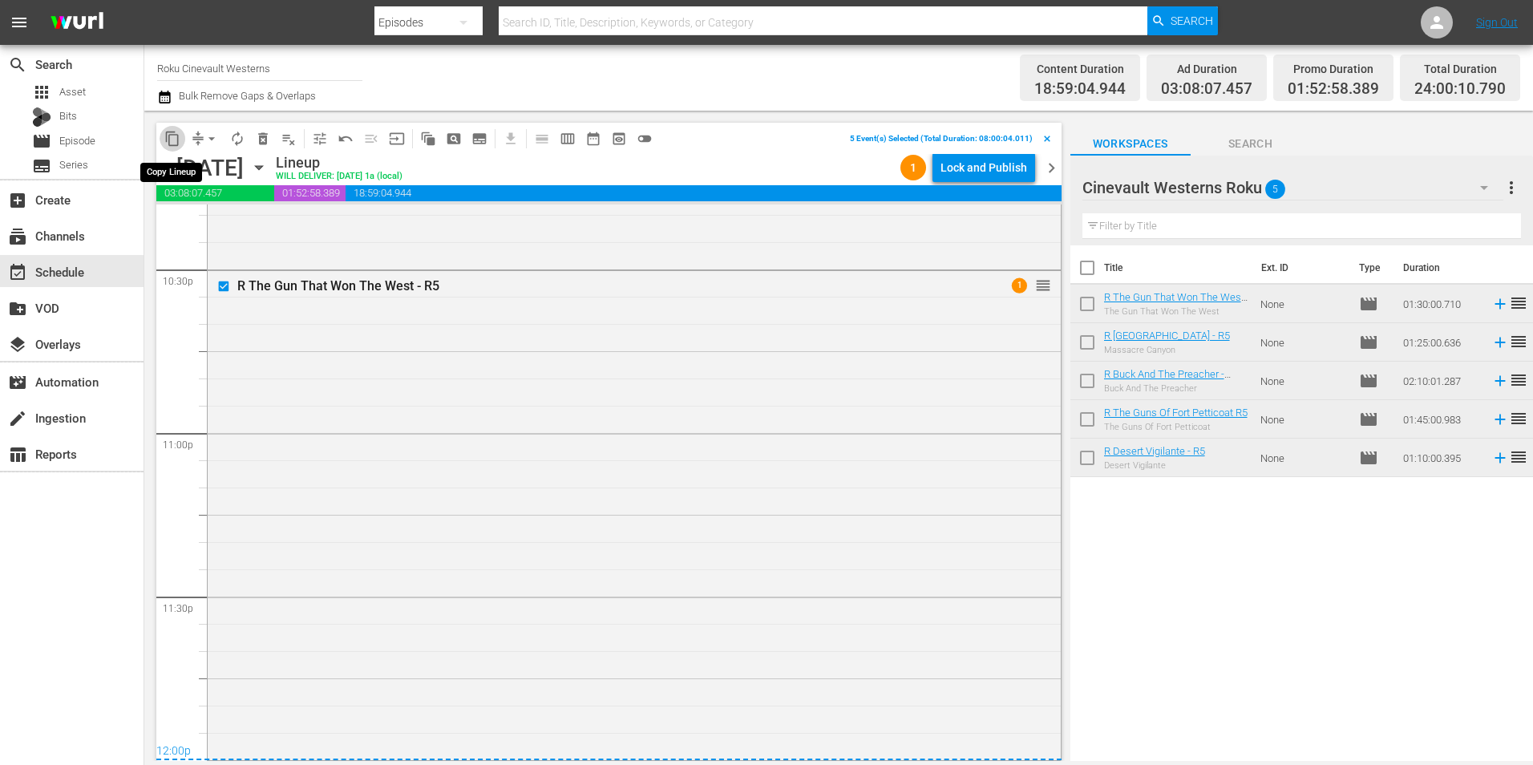
click at [162, 135] on button "content_copy" at bounding box center [173, 139] width 26 height 26
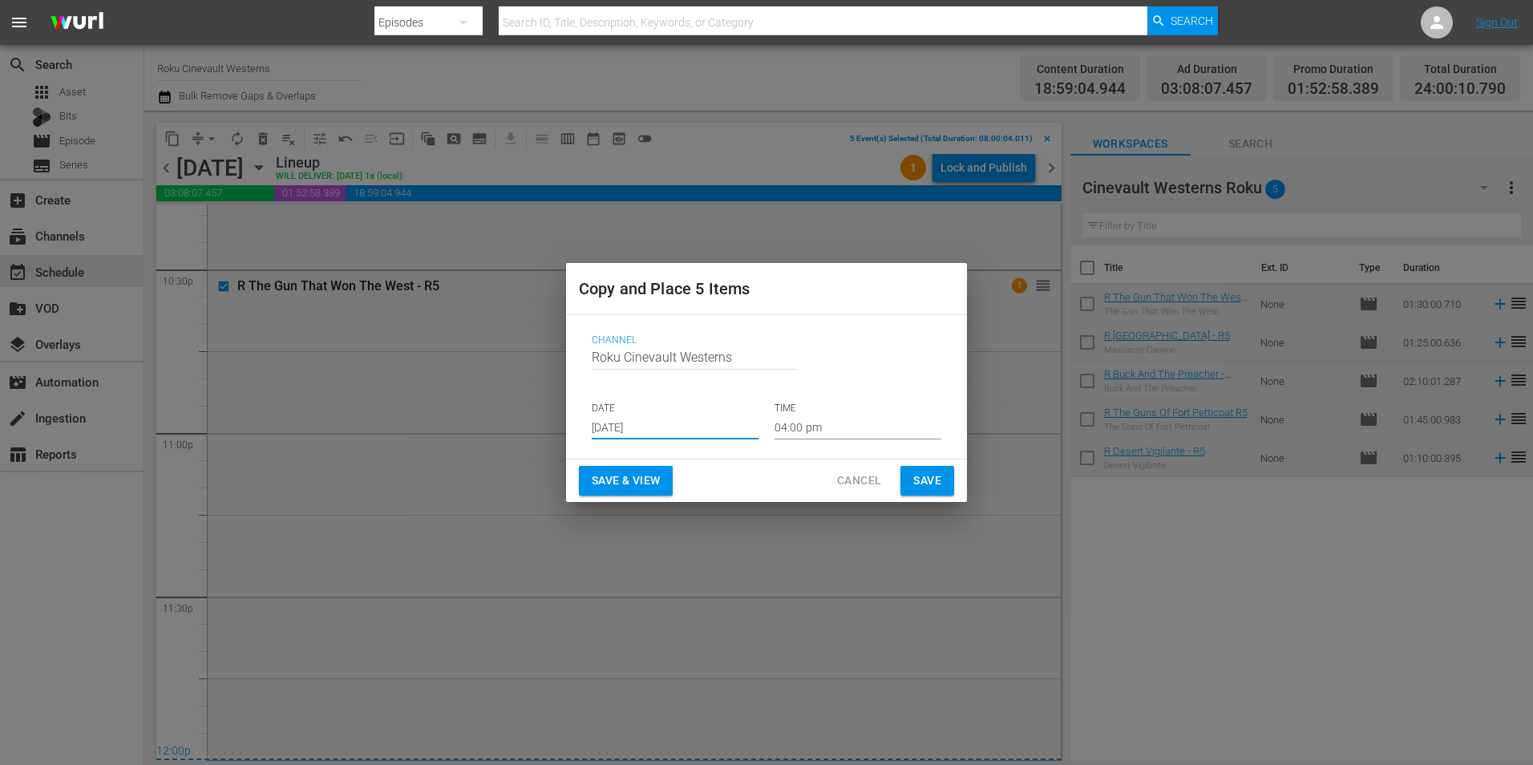
click at [648, 427] on input "[DATE]" at bounding box center [675, 427] width 167 height 24
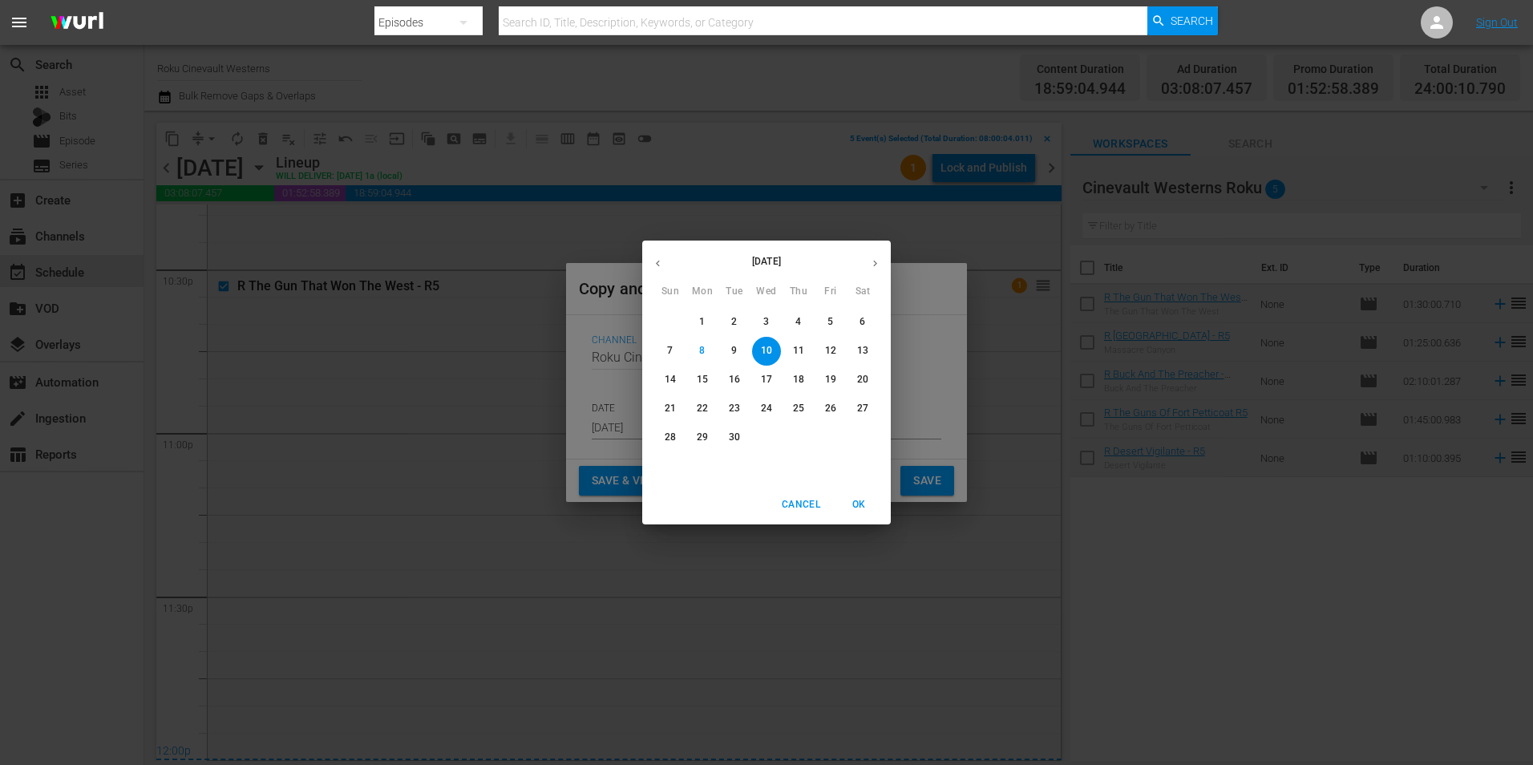
click at [766, 420] on button "24" at bounding box center [766, 408] width 29 height 29
type input "[DATE]"
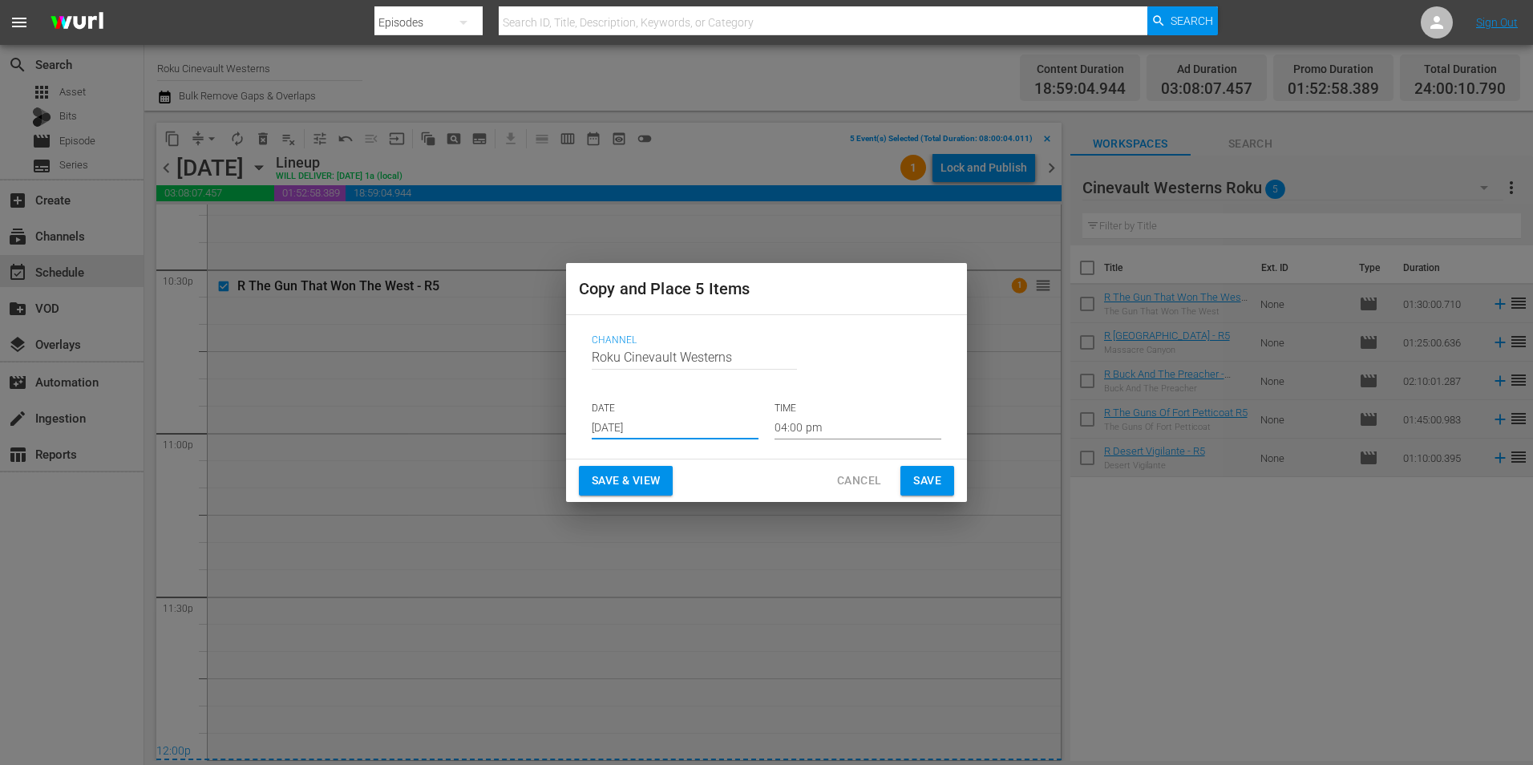
click at [842, 427] on input "04:00 pm" at bounding box center [858, 427] width 167 height 24
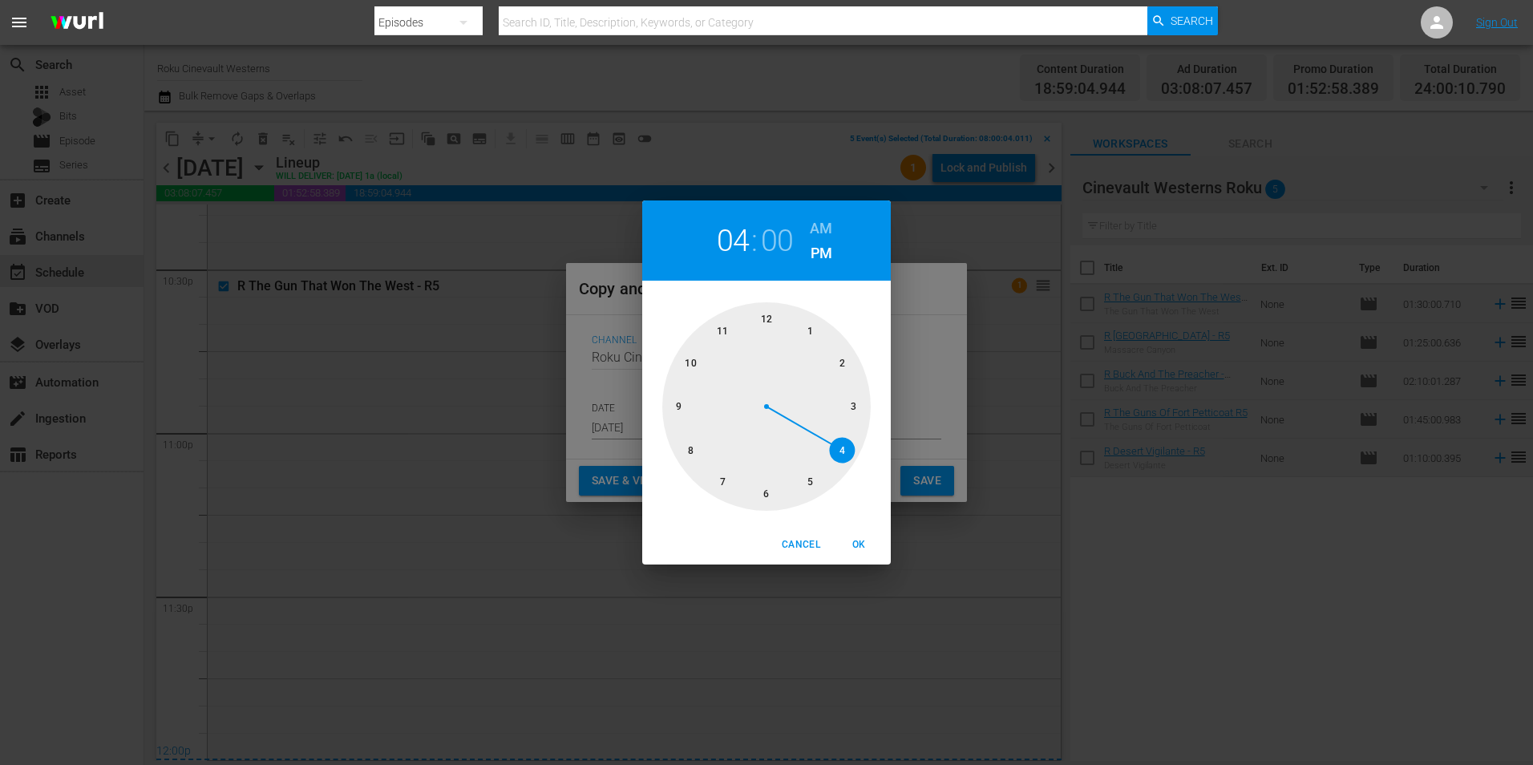
click at [694, 444] on div at bounding box center [766, 406] width 208 height 208
click at [828, 231] on h6 "AM" at bounding box center [821, 229] width 22 height 26
click at [867, 541] on span "OK" at bounding box center [858, 544] width 38 height 17
type input "08:00 am"
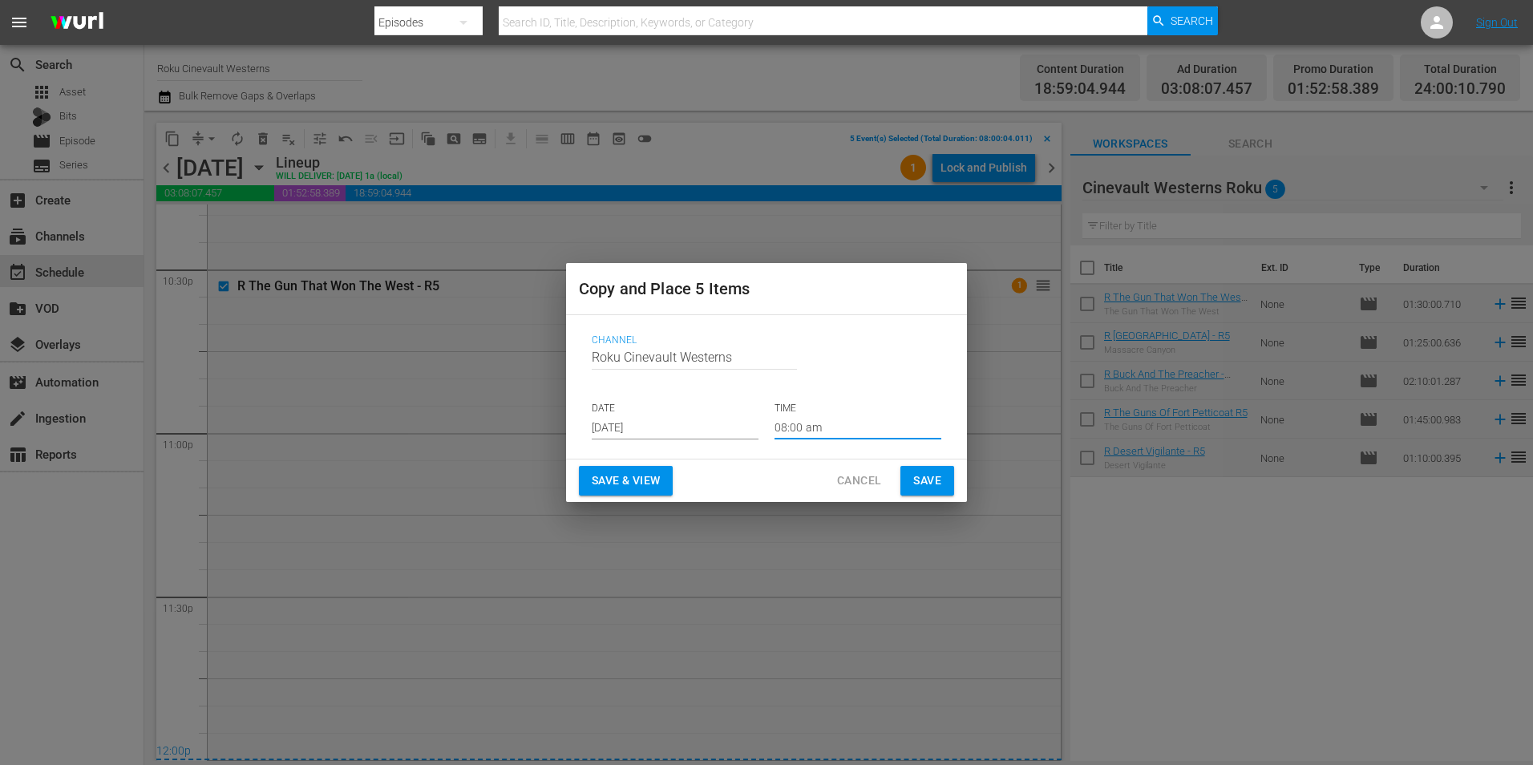
click at [923, 490] on span "Save" at bounding box center [927, 481] width 28 height 20
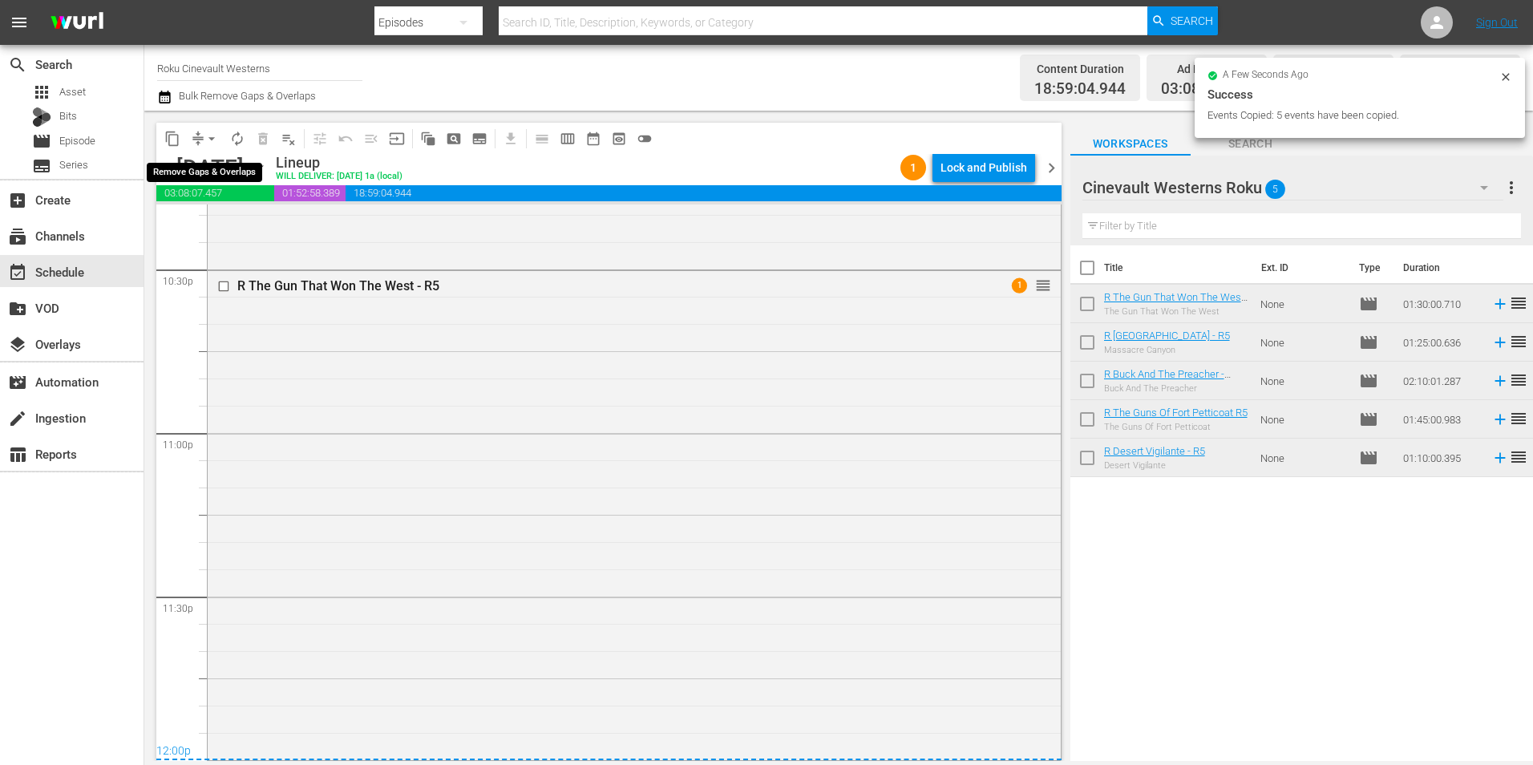
click at [210, 138] on span "arrow_drop_down" at bounding box center [212, 139] width 16 height 16
click at [223, 156] on ul "Align to Midnight Align to First Episode Align to End of Previous Day" at bounding box center [212, 198] width 168 height 92
click at [227, 166] on li "Align to Midnight" at bounding box center [212, 171] width 168 height 26
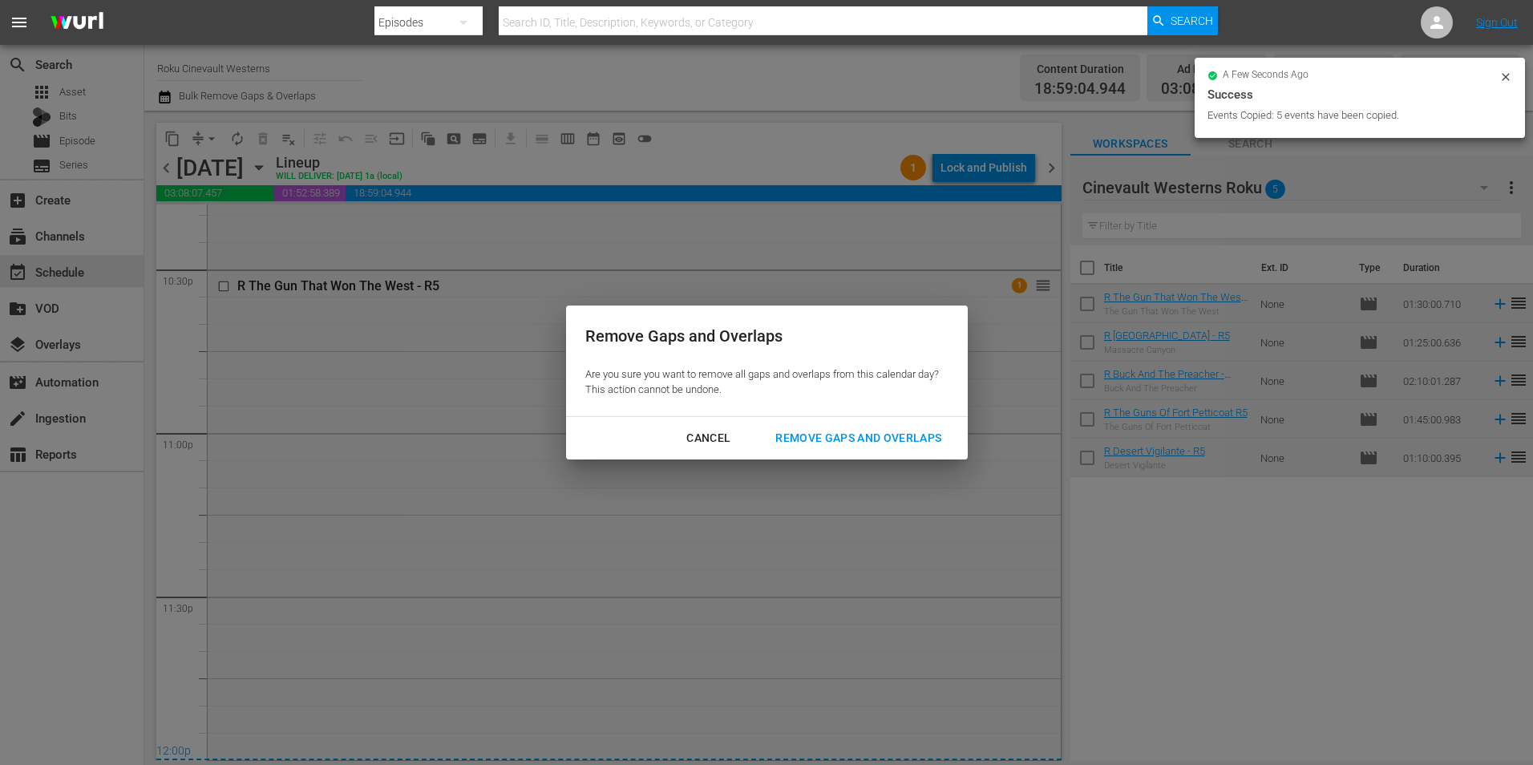
click at [805, 435] on div "Remove Gaps and Overlaps" at bounding box center [859, 438] width 192 height 20
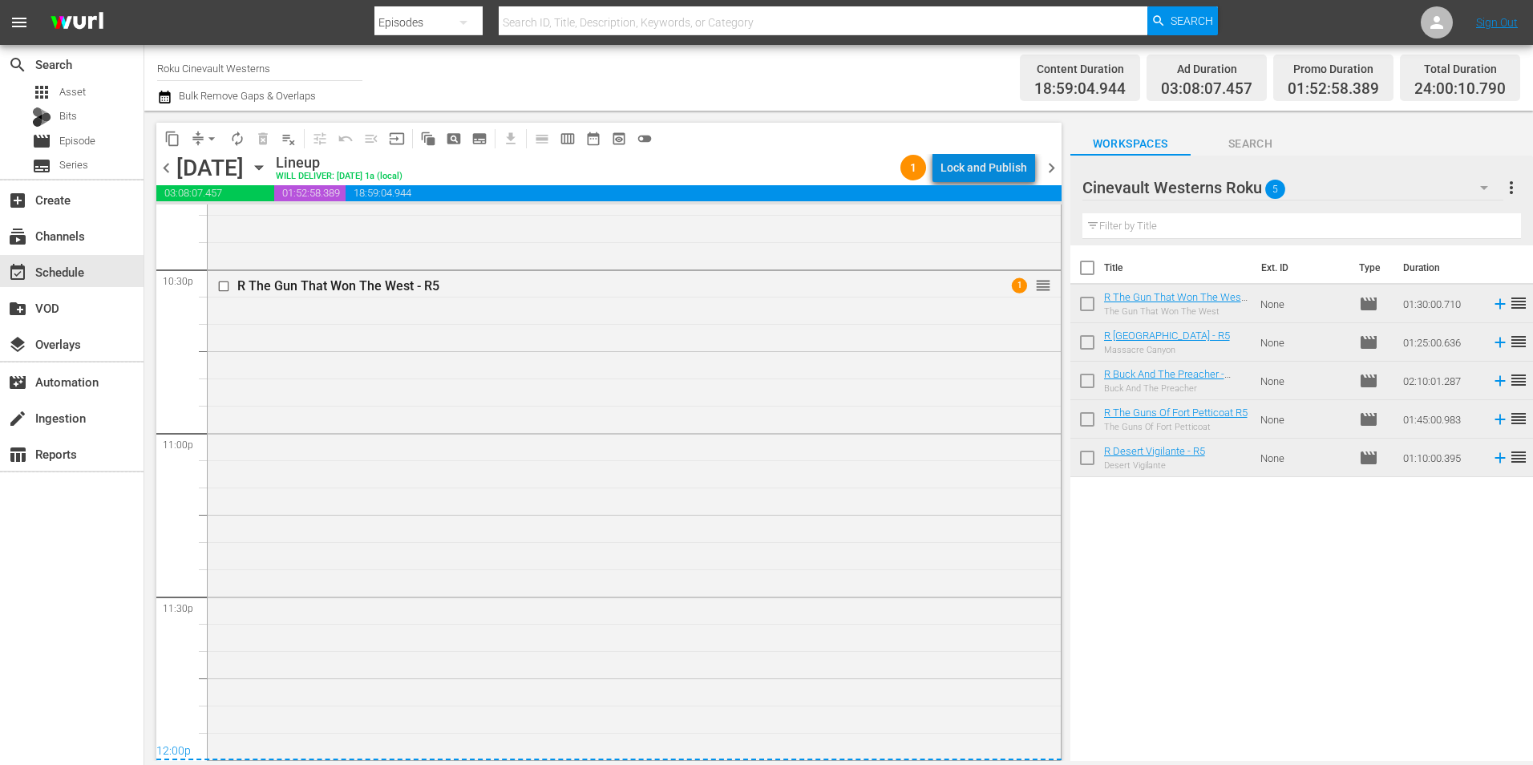
click at [1005, 178] on div "Lock and Publish" at bounding box center [984, 167] width 87 height 29
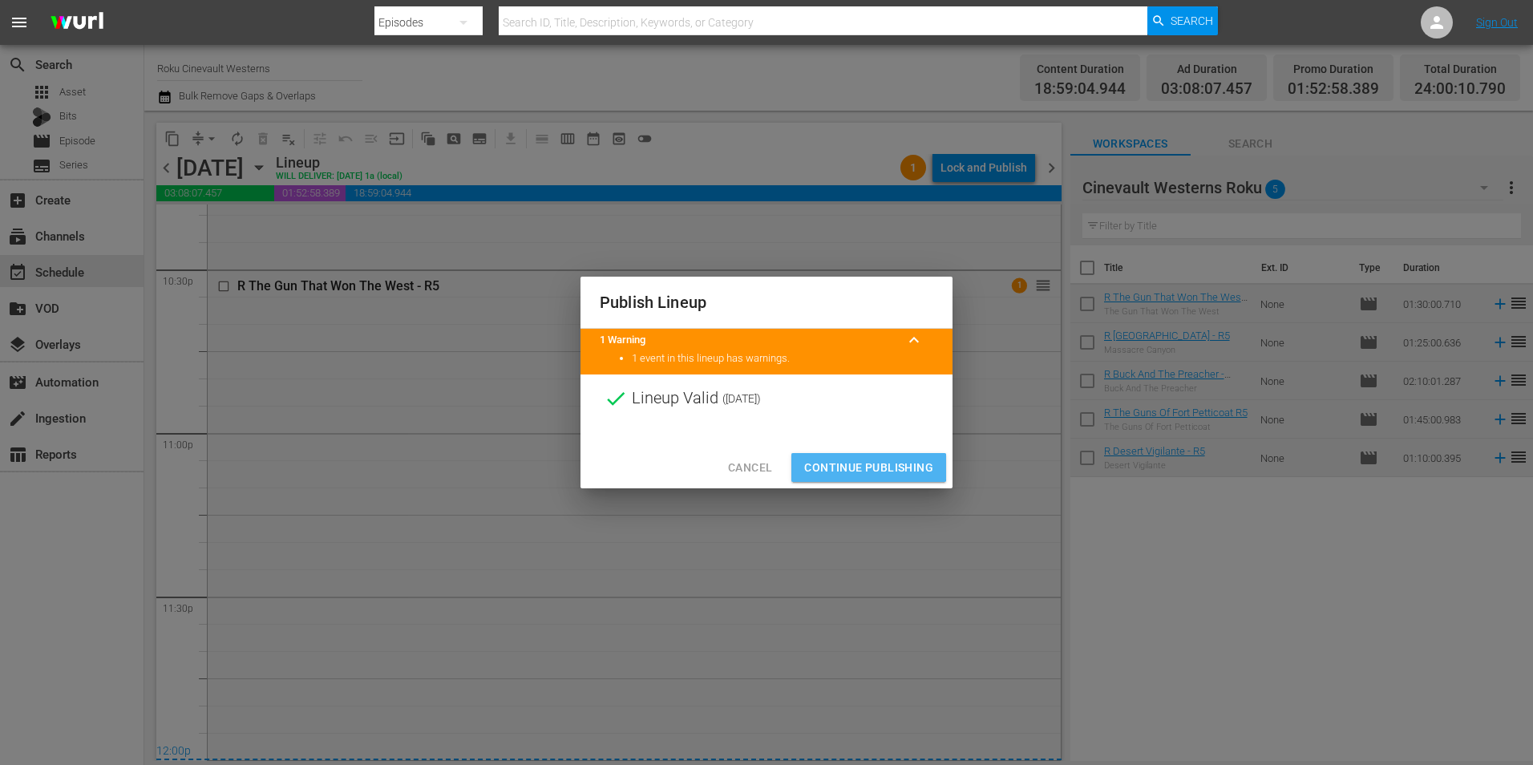
click at [859, 467] on span "Continue Publishing" at bounding box center [868, 468] width 129 height 20
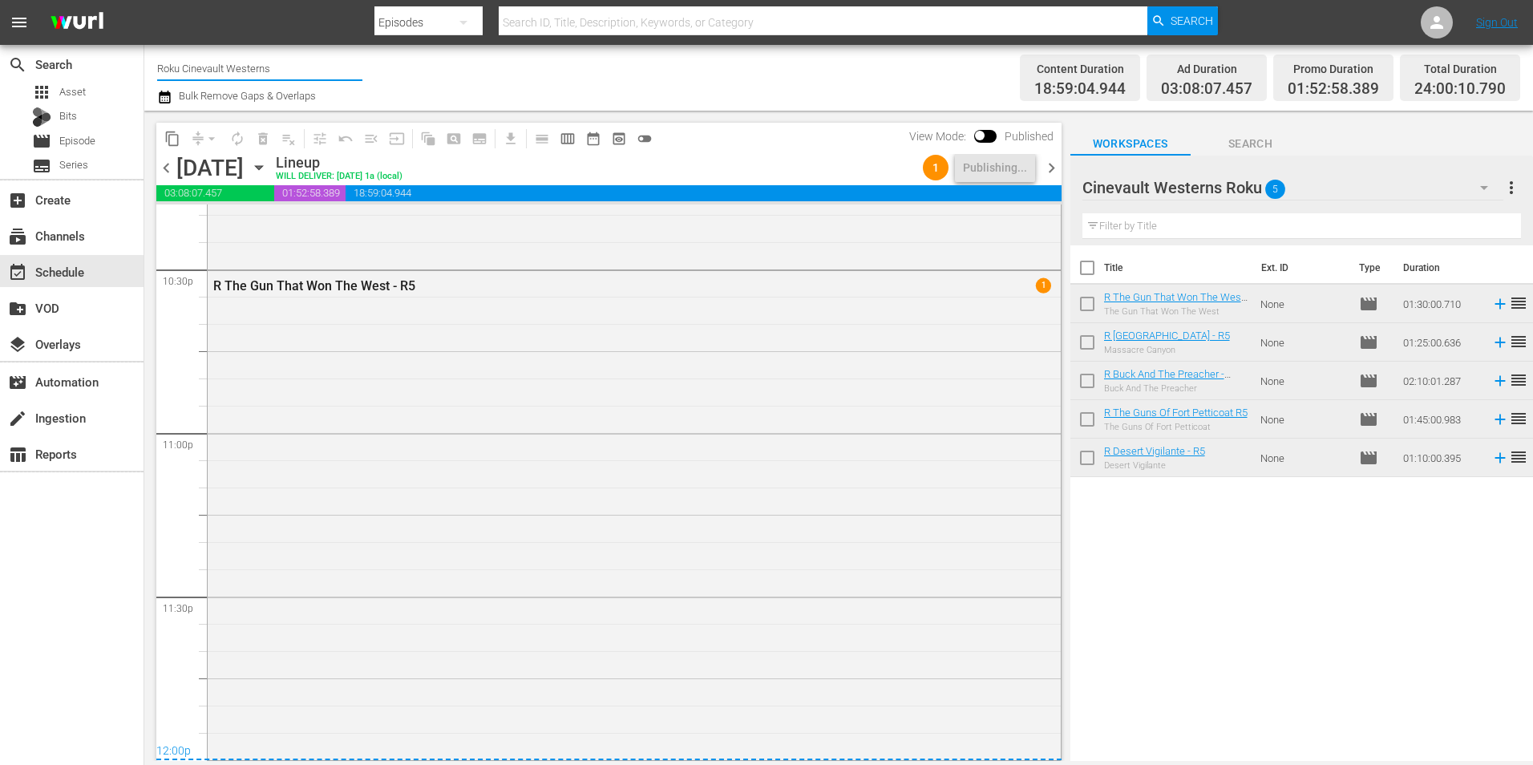
click at [174, 72] on input "Roku Cinevault Westerns" at bounding box center [259, 68] width 205 height 38
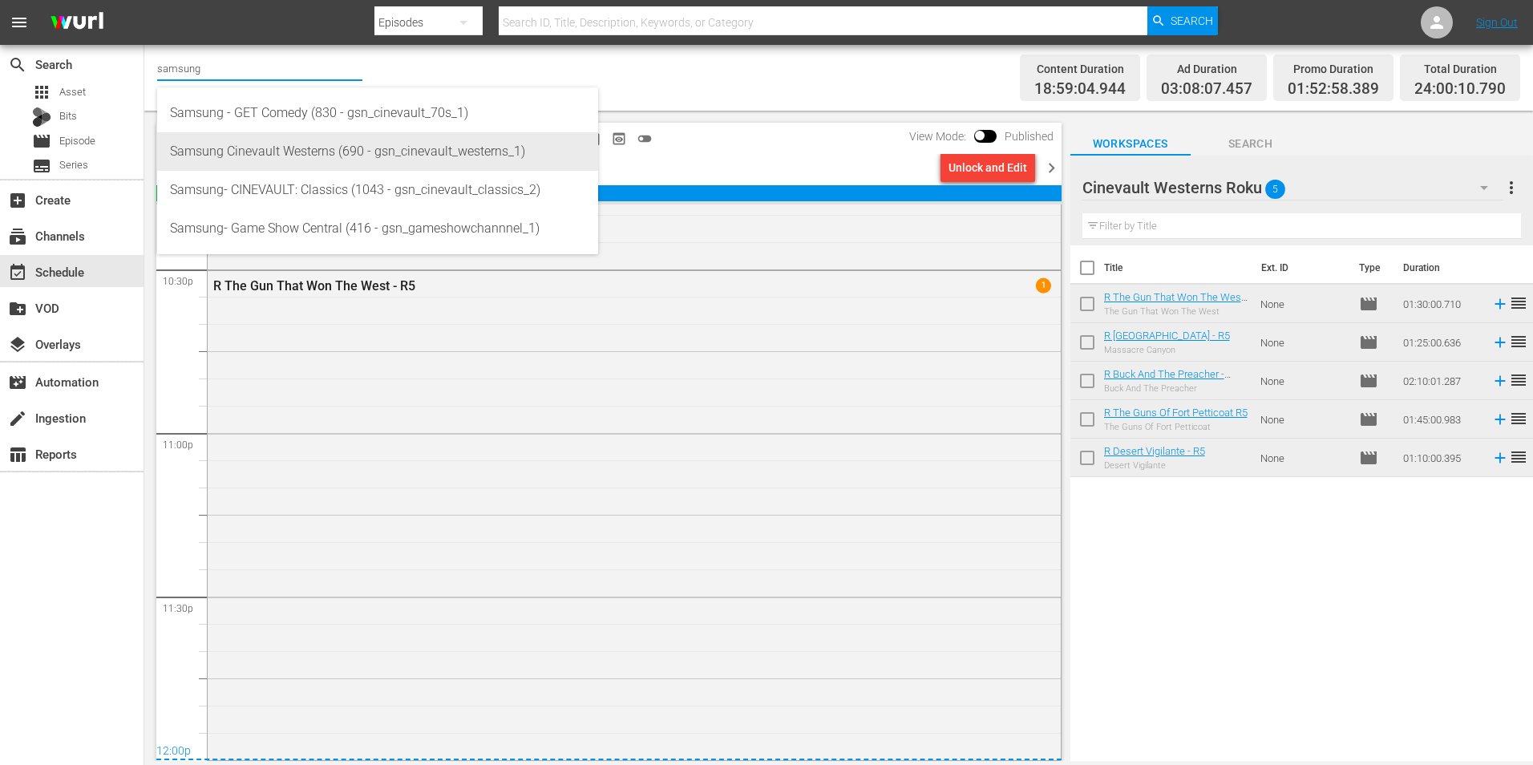
click at [441, 140] on div "Samsung Cinevault Westerns (690 - gsn_cinevault_westerns_1)" at bounding box center [377, 151] width 415 height 38
type input "Samsung Cinevault Westerns (690 - gsn_cinevault_westerns_1)"
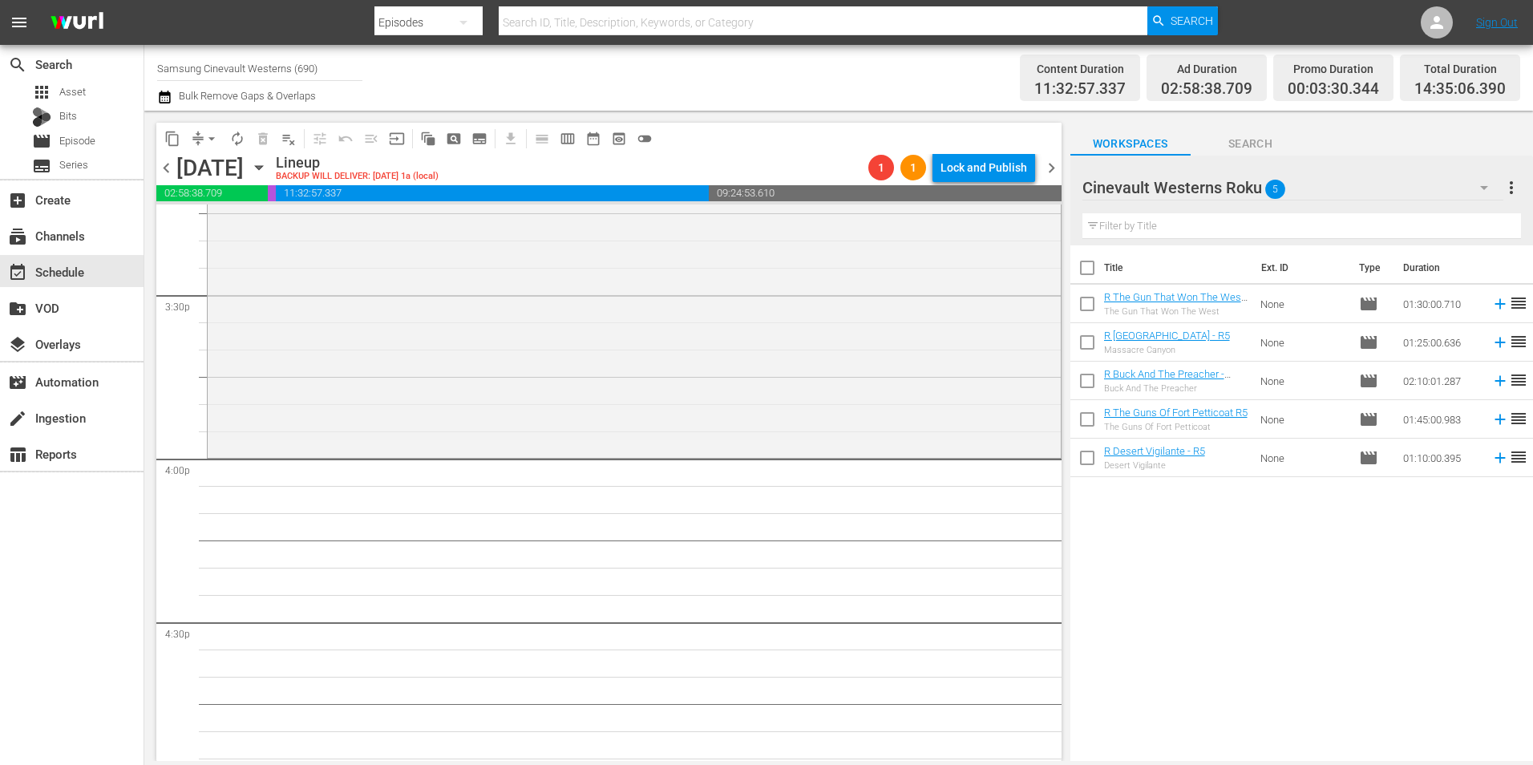
scroll to position [4970, 0]
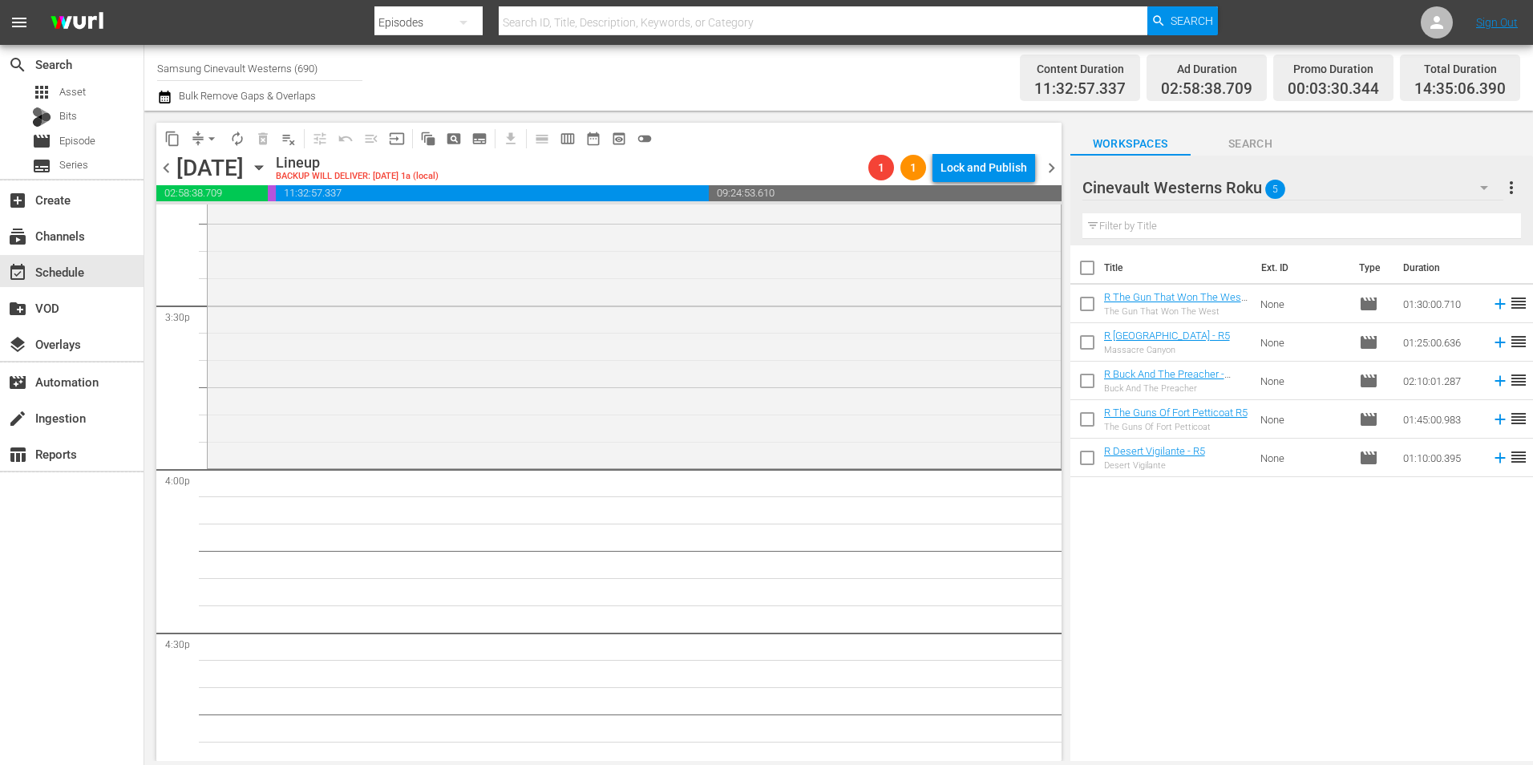
click at [1319, 180] on div "Cinevault Westerns Roku 5" at bounding box center [1292, 187] width 421 height 45
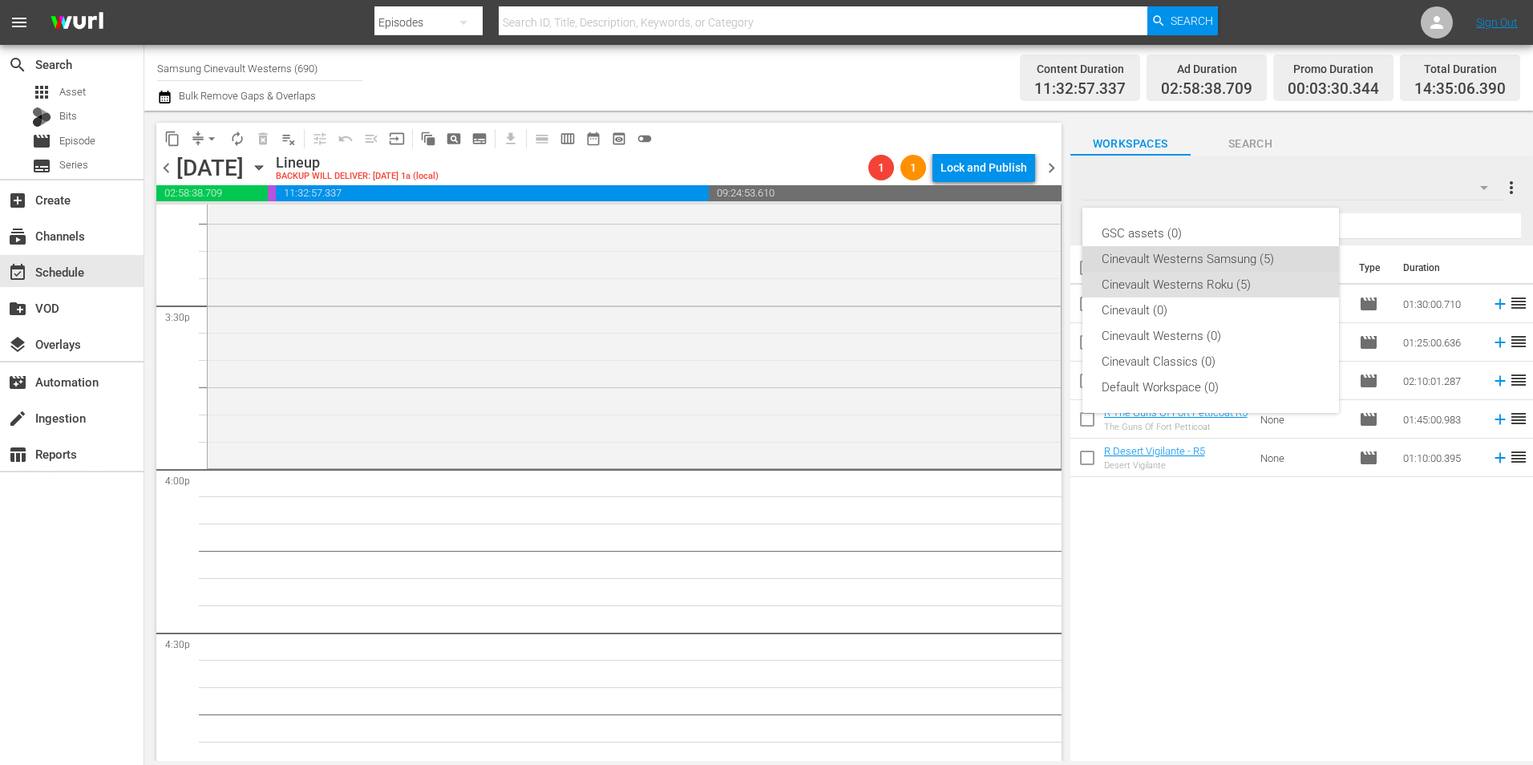
click at [1280, 250] on div "Cinevault Westerns Samsung (5)" at bounding box center [1211, 259] width 218 height 26
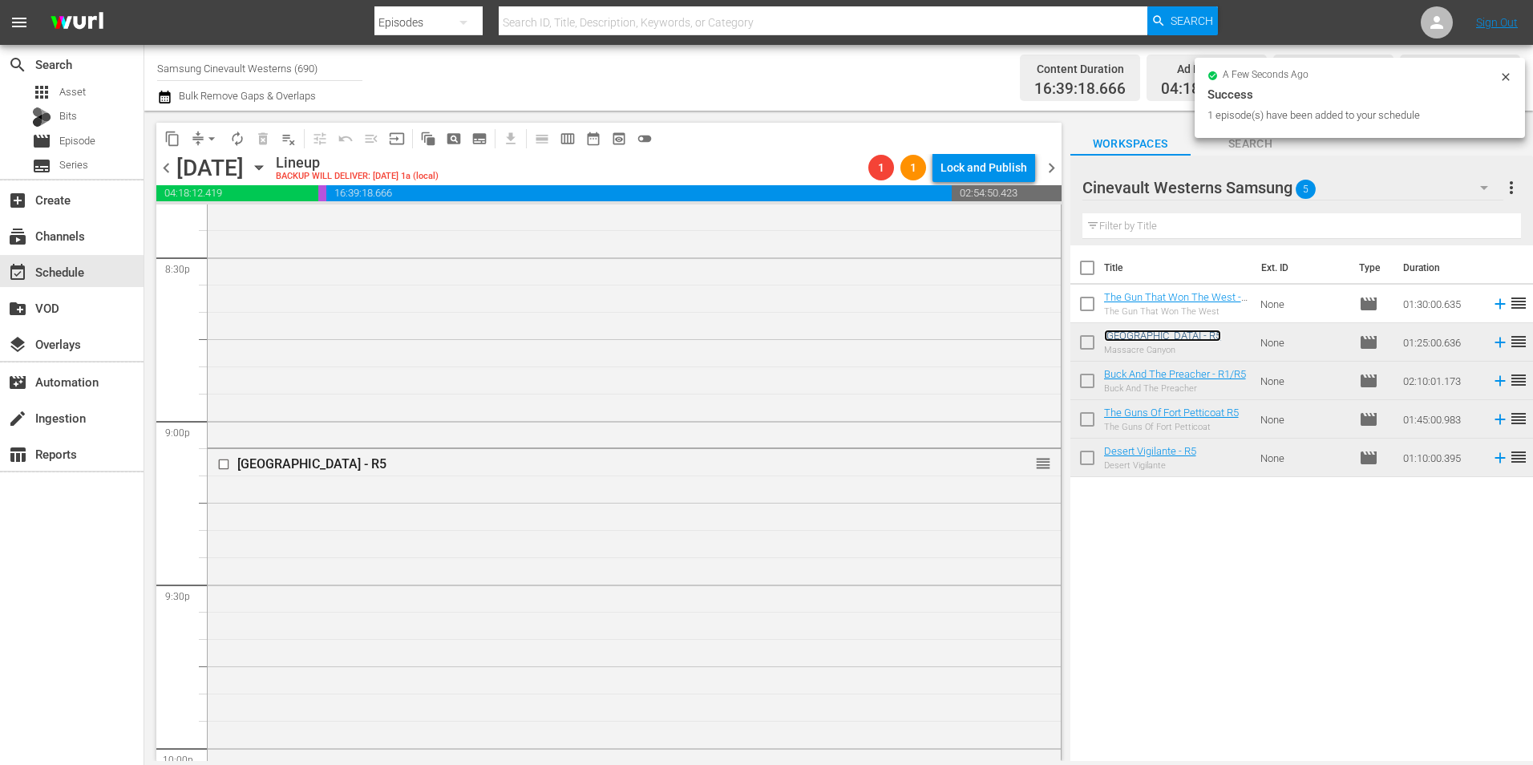
scroll to position [7134, 0]
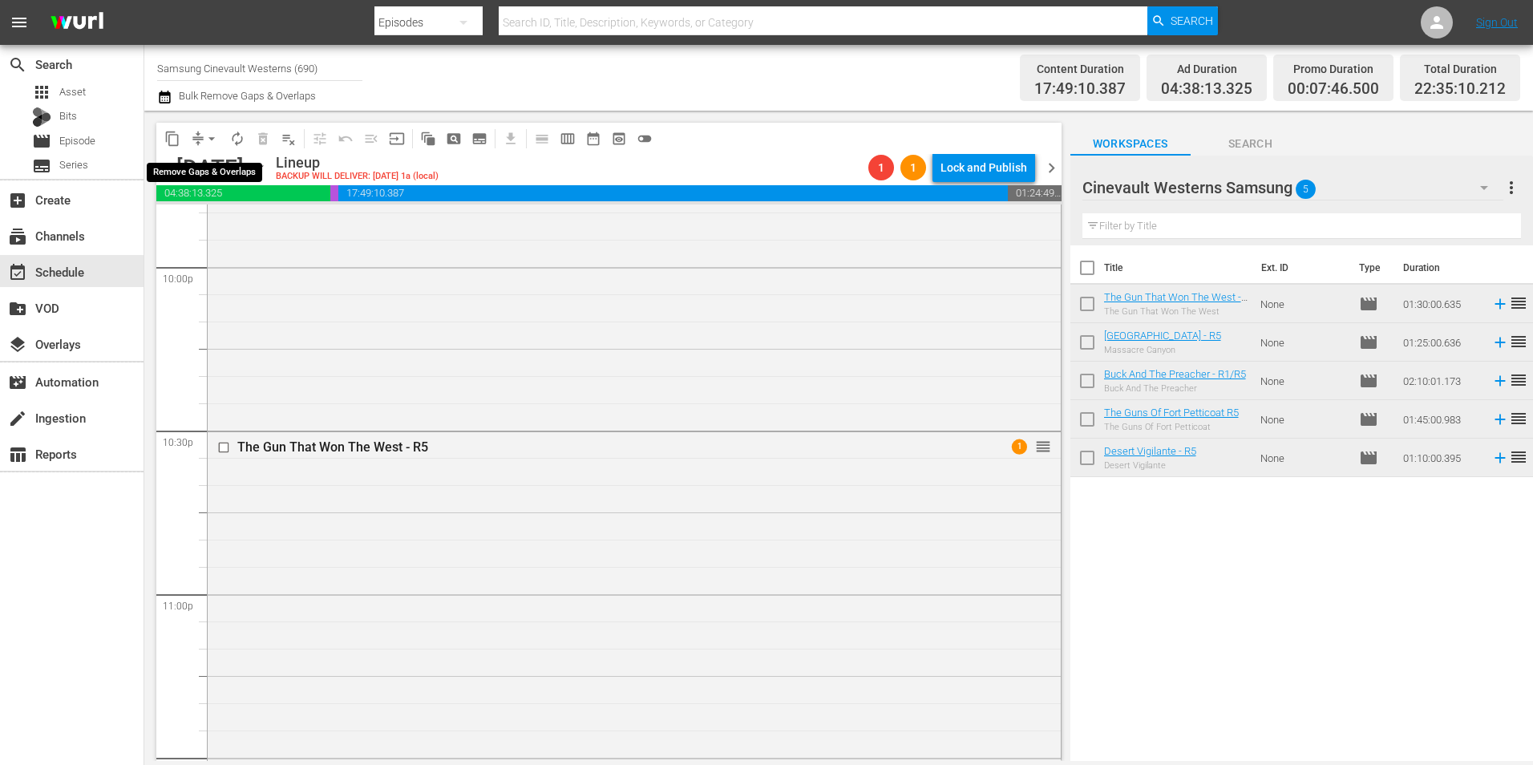
click at [210, 143] on span "arrow_drop_down" at bounding box center [212, 139] width 16 height 16
click at [216, 171] on li "Align to Midnight" at bounding box center [212, 171] width 168 height 26
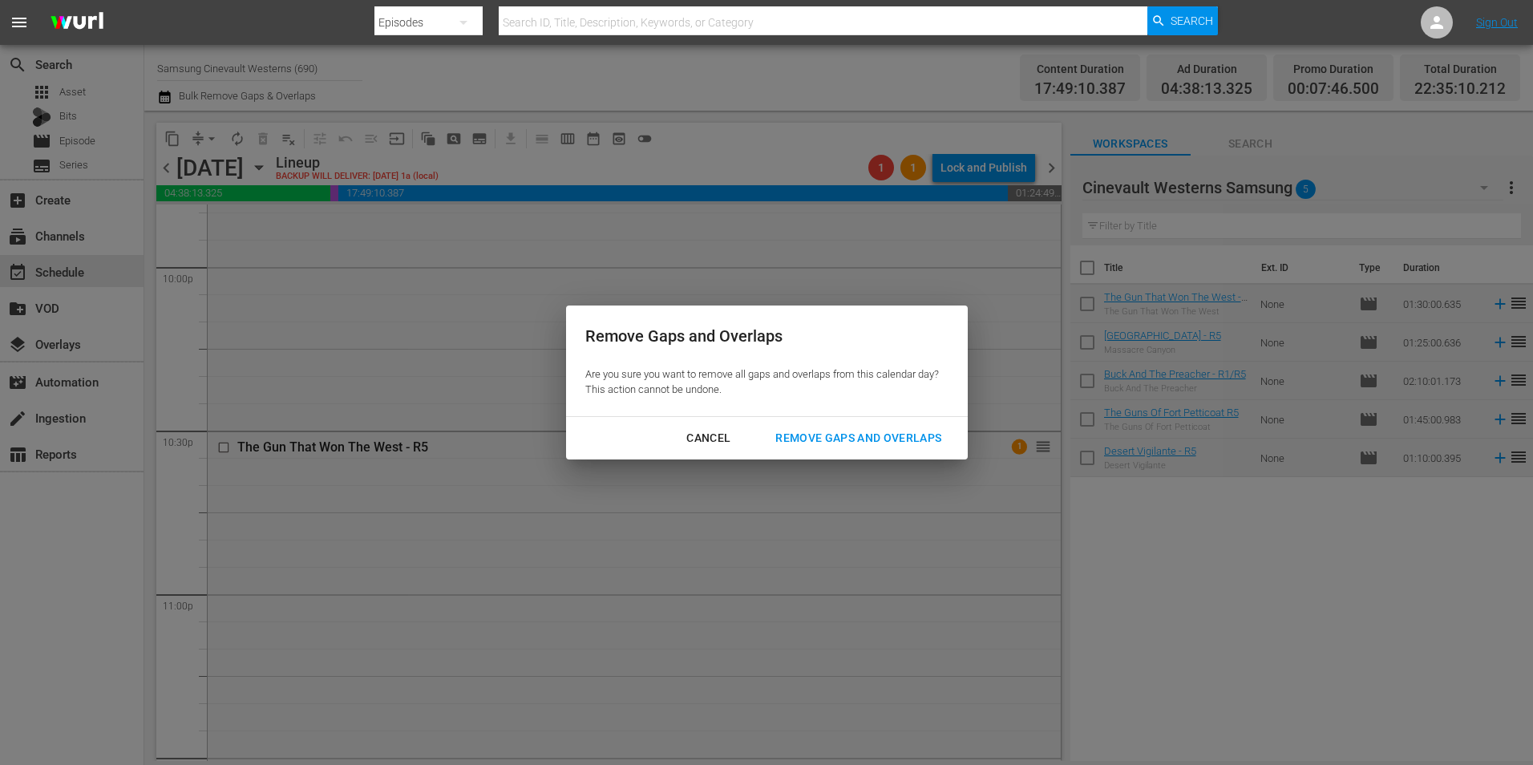
click at [898, 443] on div "Remove Gaps and Overlaps" at bounding box center [859, 438] width 192 height 20
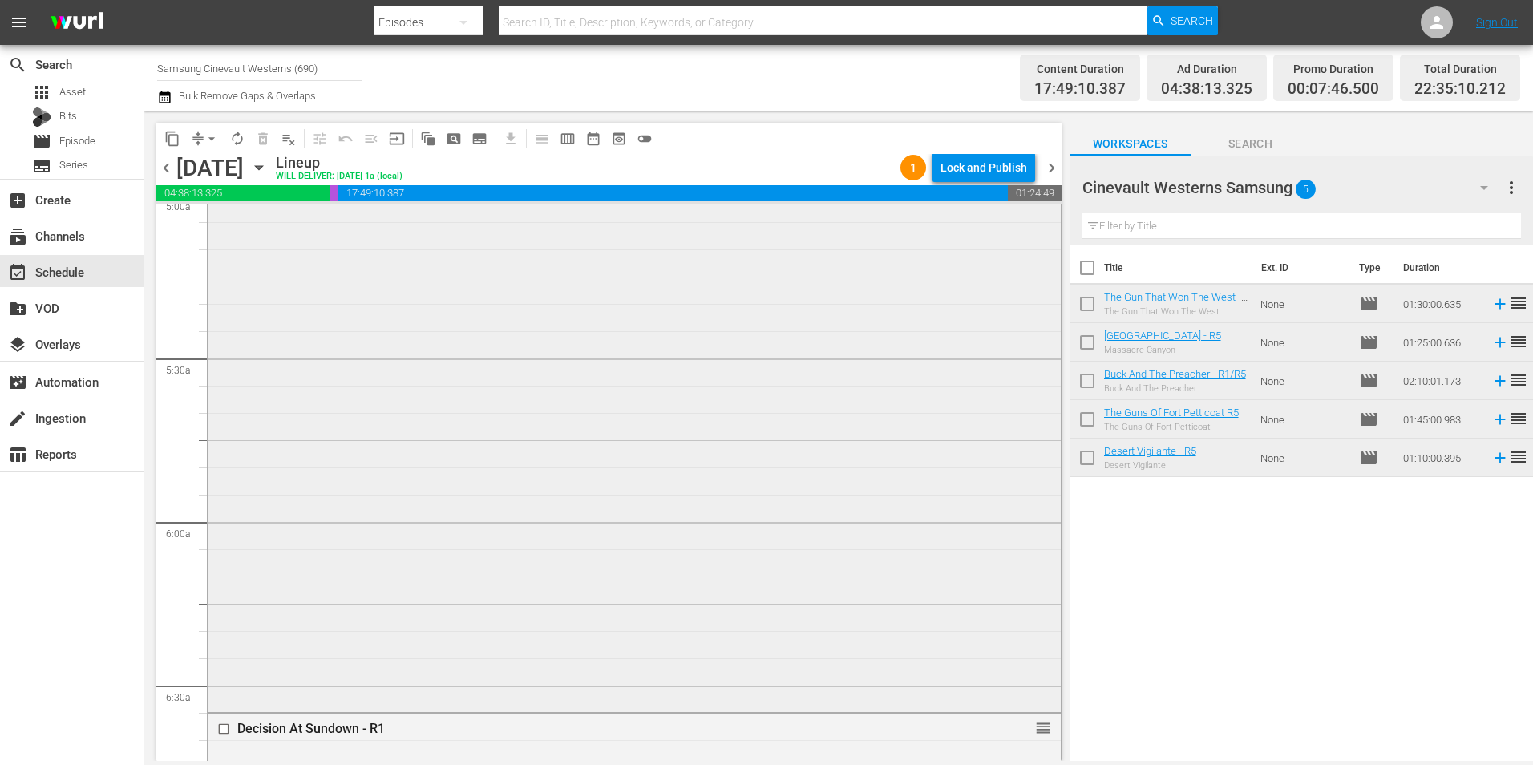
scroll to position [1762, 0]
click at [226, 618] on input "checkbox" at bounding box center [225, 612] width 17 height 14
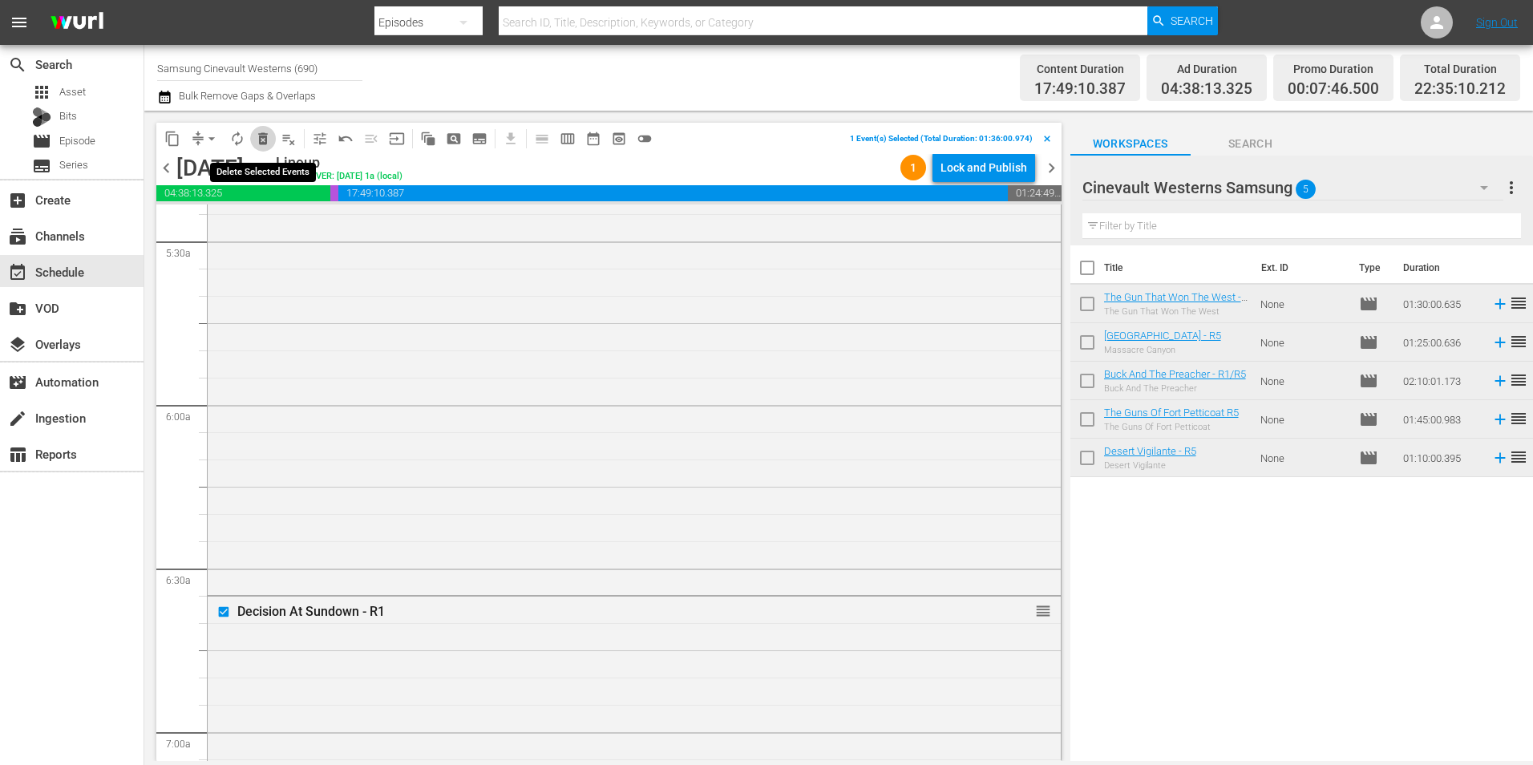
click at [265, 144] on span "delete_forever_outlined" at bounding box center [263, 139] width 16 height 16
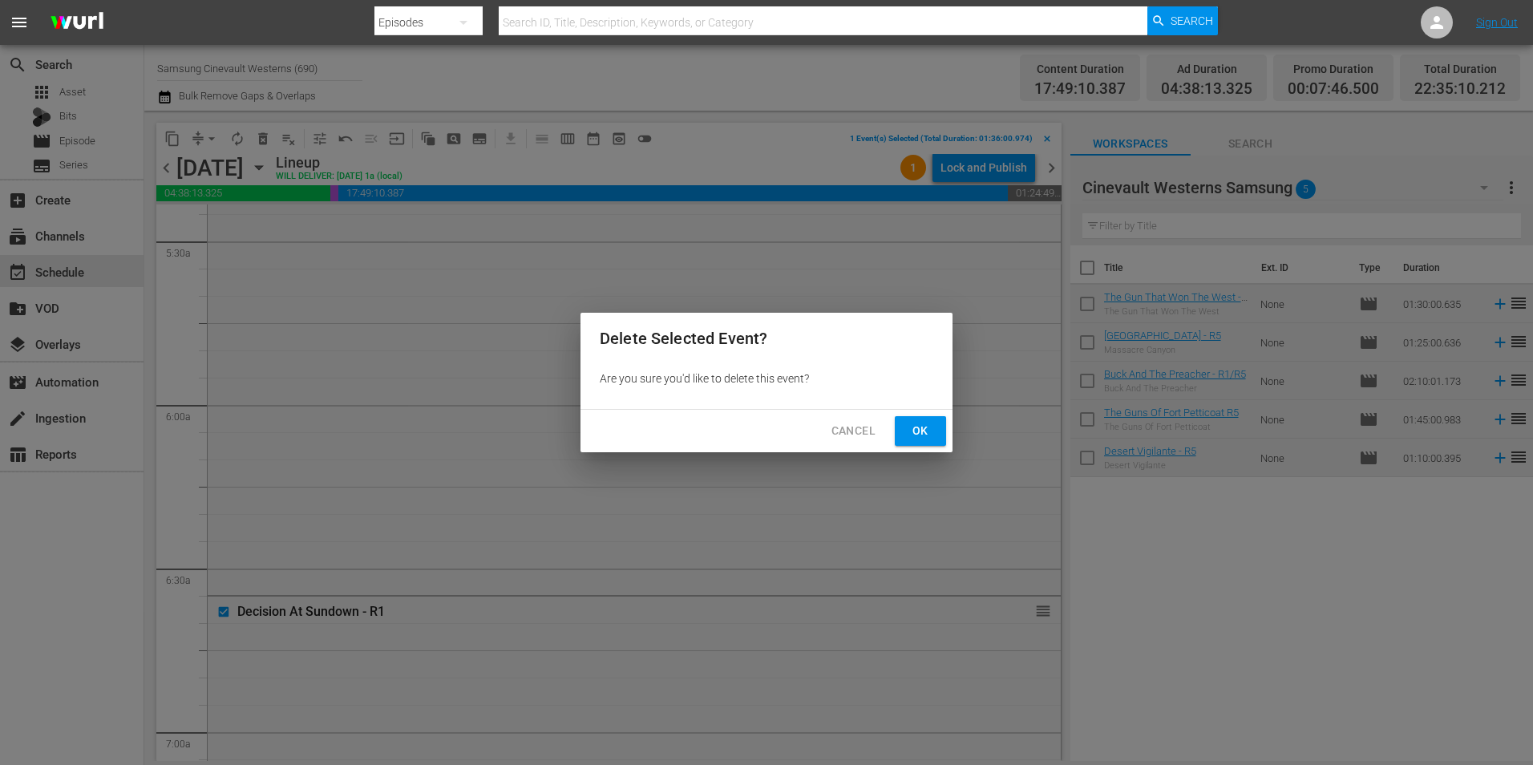
click at [922, 443] on button "Ok" at bounding box center [920, 431] width 51 height 30
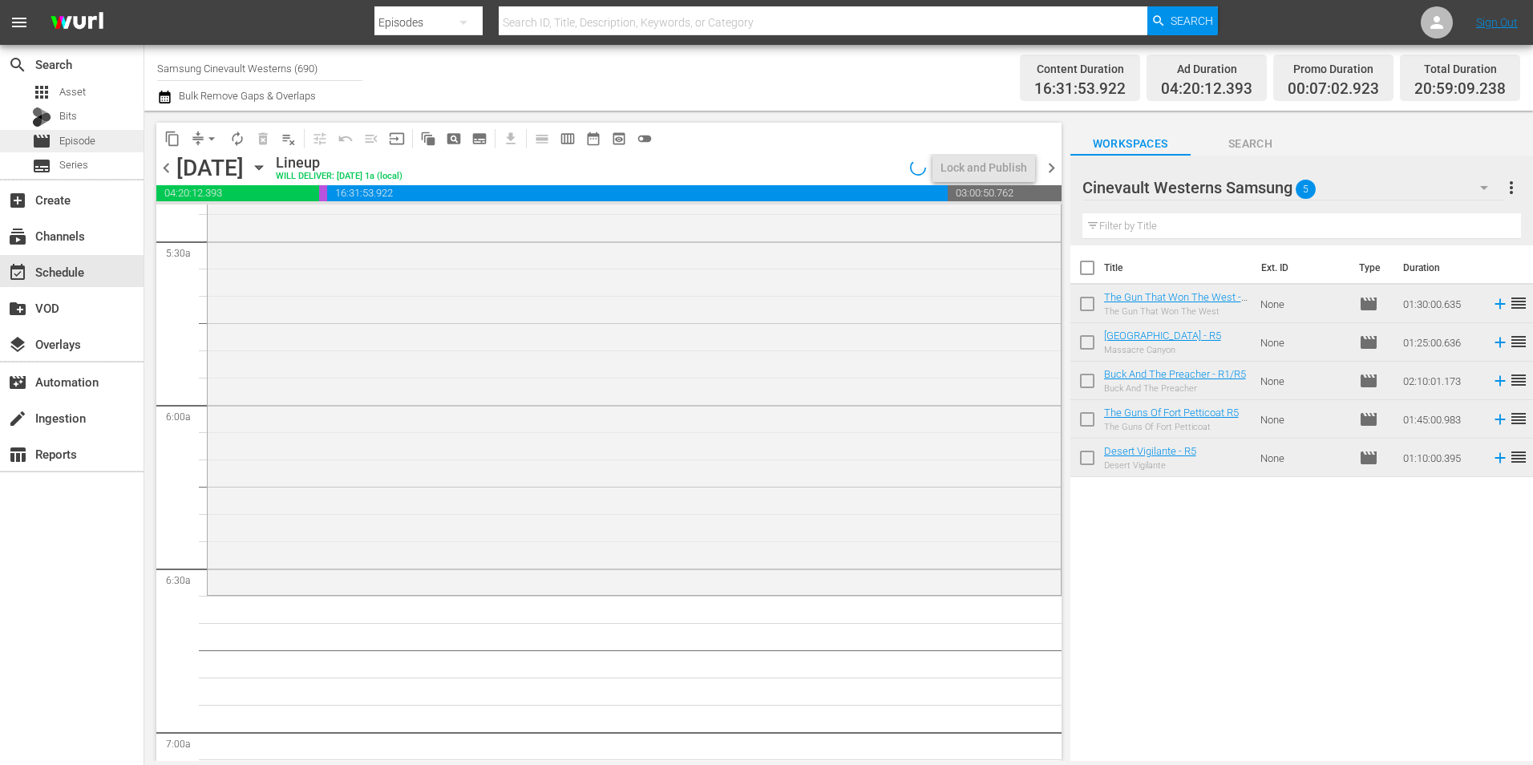
click at [91, 146] on span "Episode" at bounding box center [77, 141] width 36 height 16
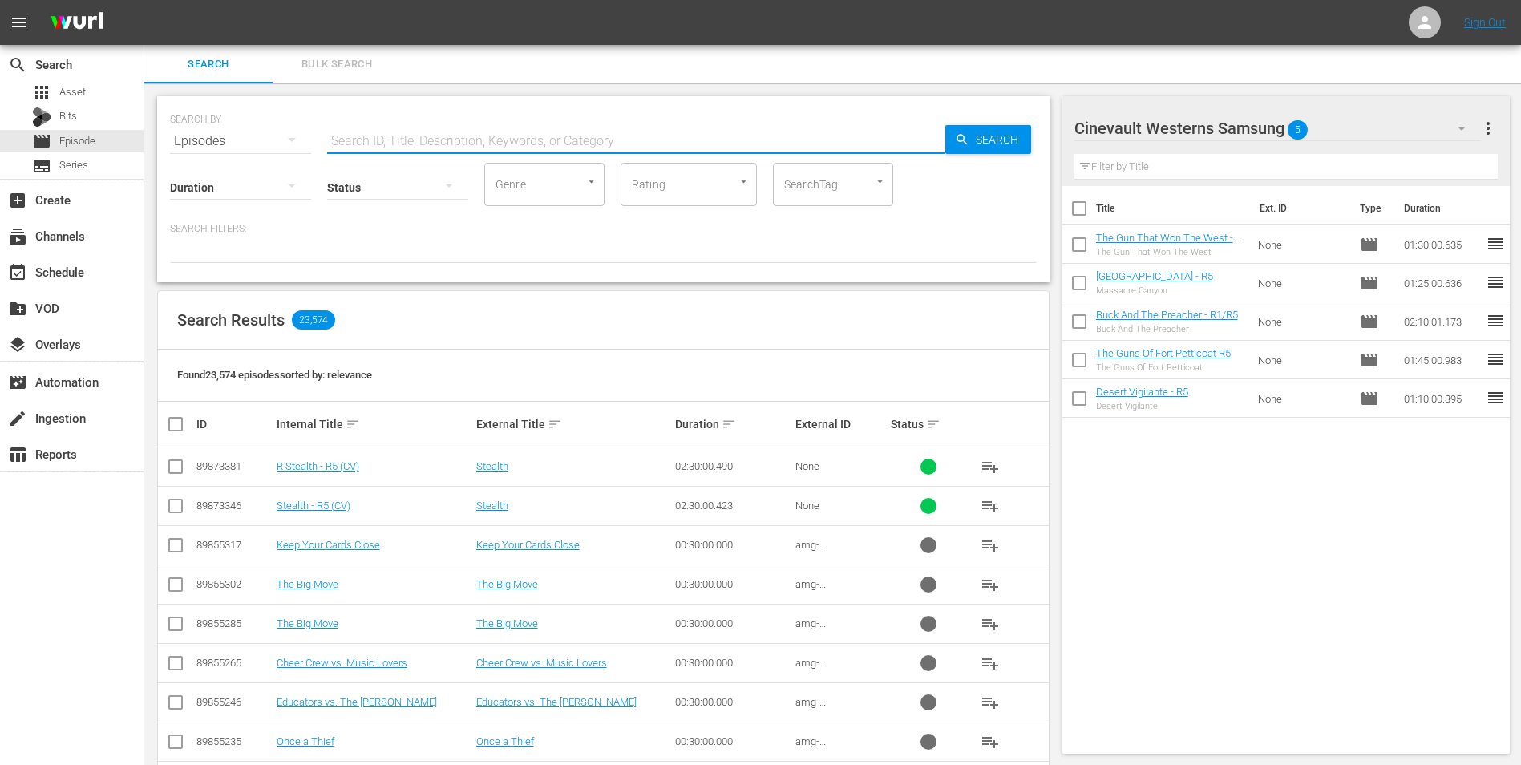
click at [653, 151] on input "text" at bounding box center [636, 141] width 618 height 38
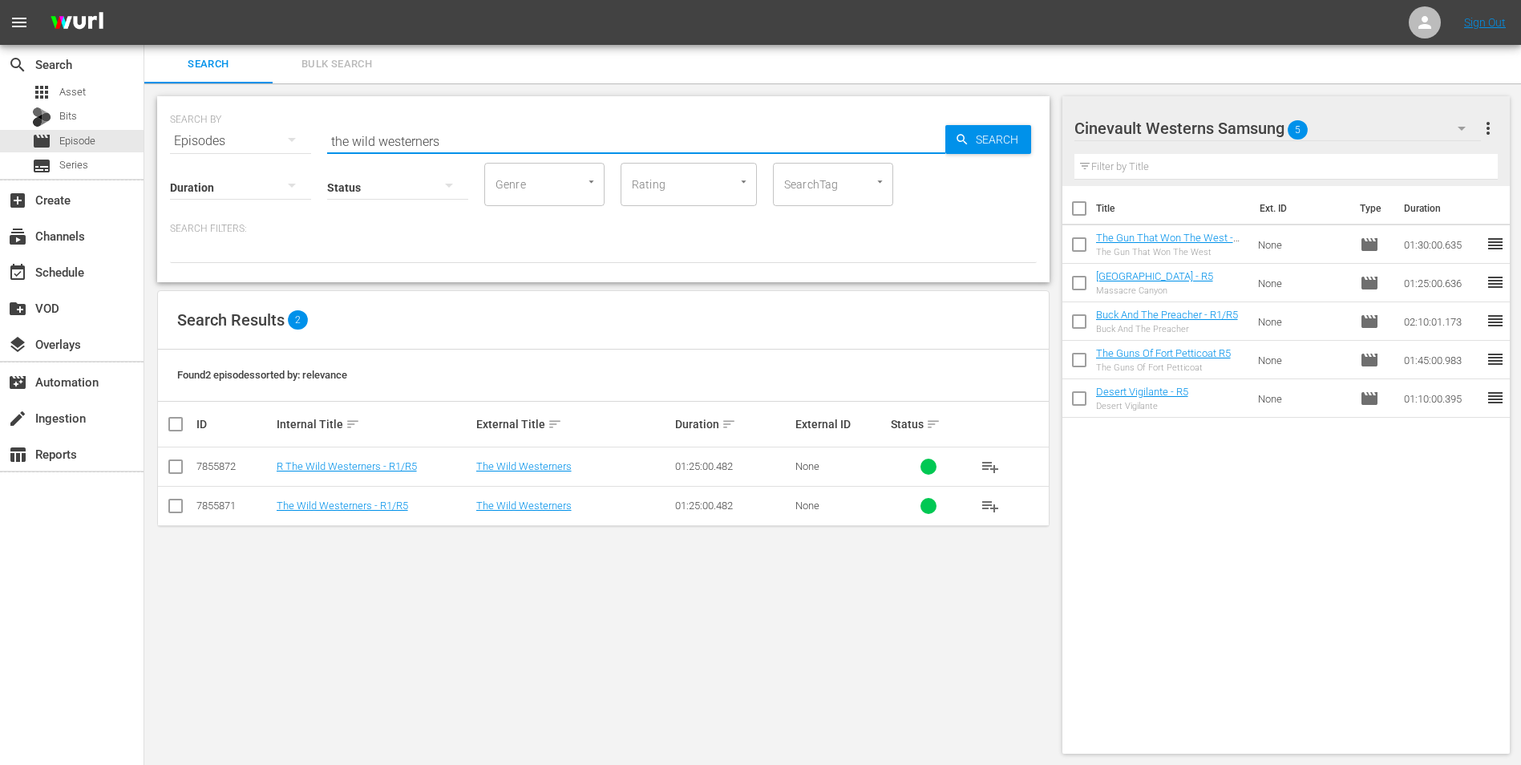
type input "the wild westerners"
click at [170, 506] on input "checkbox" at bounding box center [175, 509] width 19 height 19
checkbox input "true"
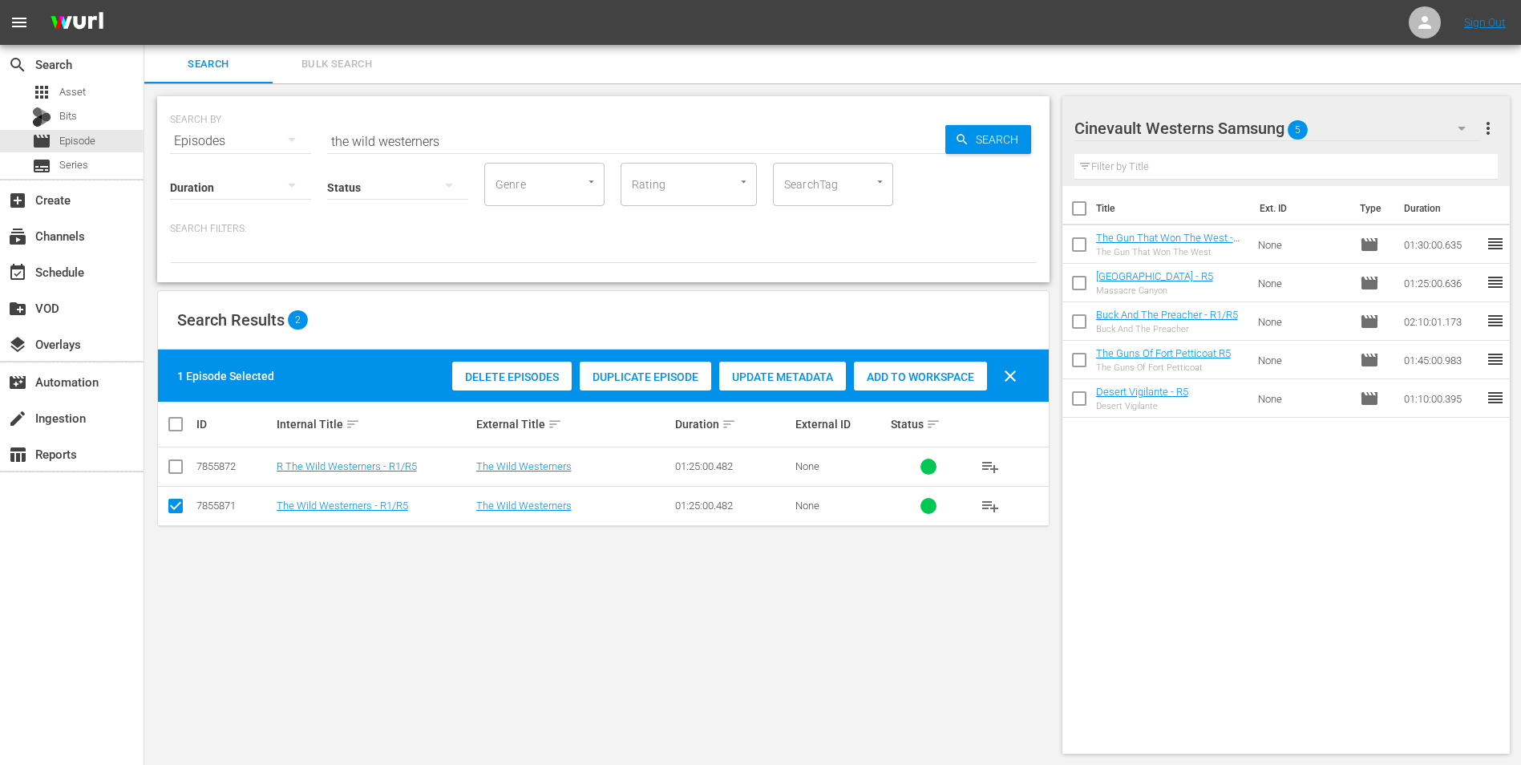
click at [904, 378] on span "Add to Workspace" at bounding box center [920, 376] width 133 height 13
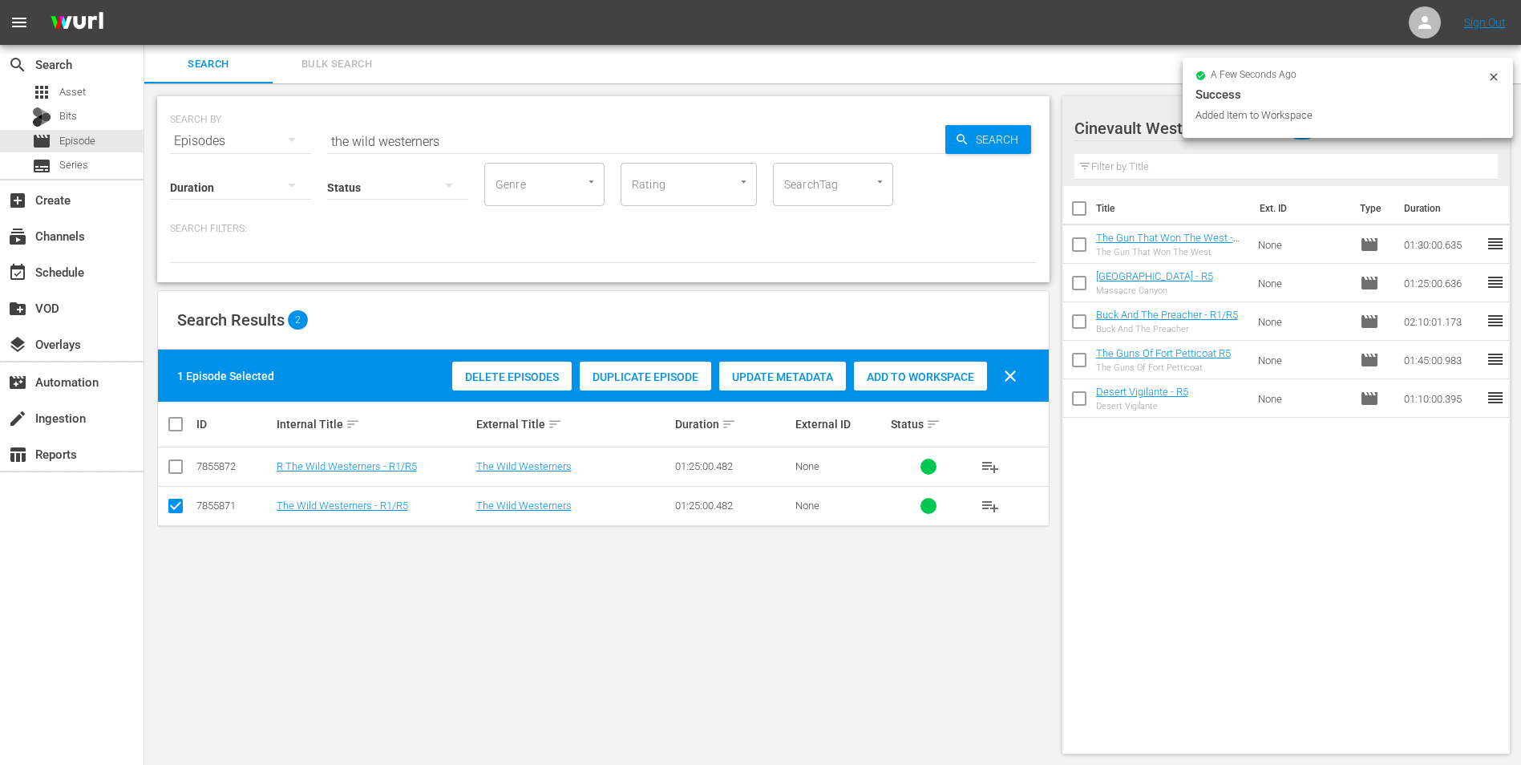
click at [479, 140] on input "the wild westerners" at bounding box center [636, 141] width 618 height 38
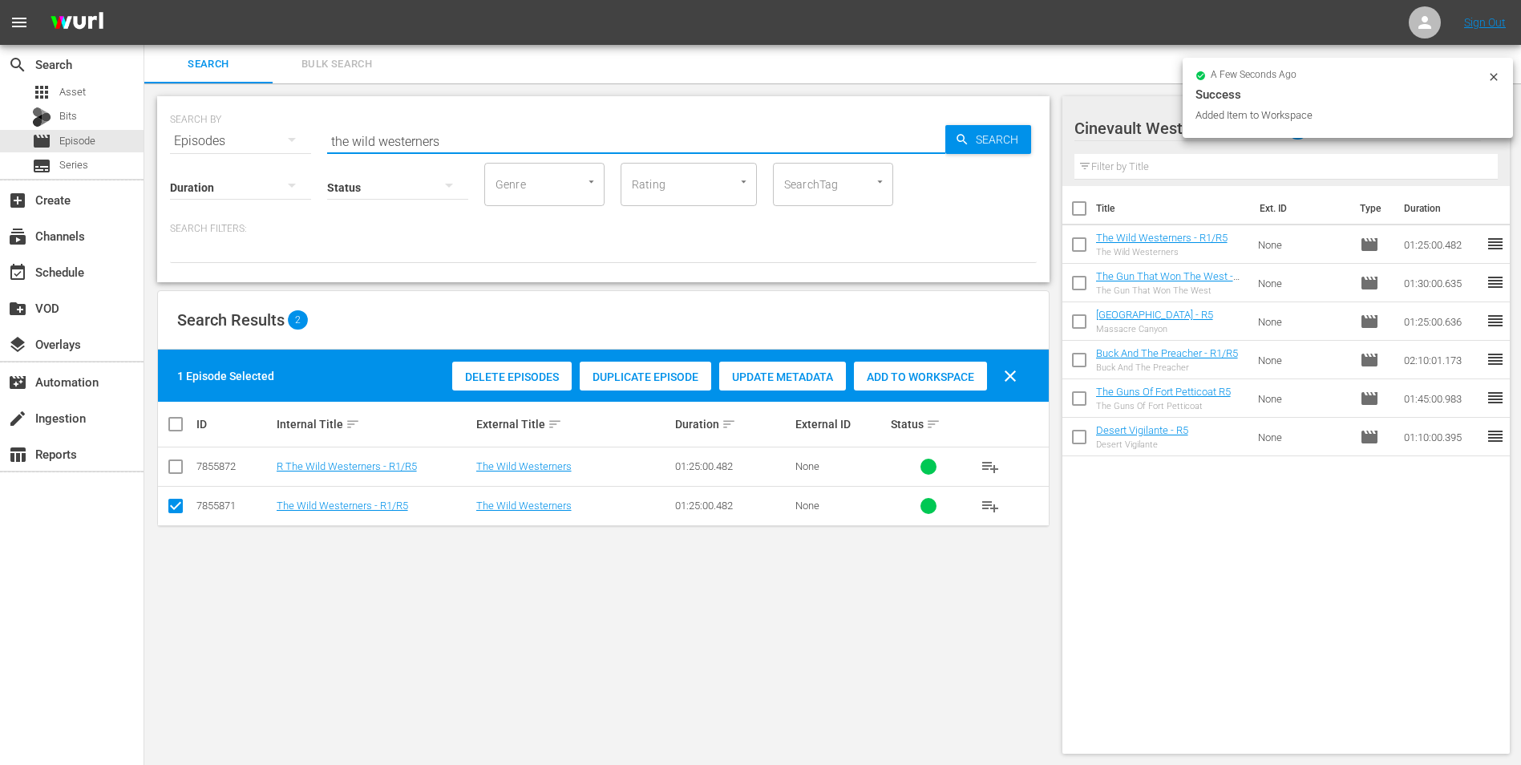
click at [469, 146] on input "the wild westerners" at bounding box center [636, 141] width 618 height 38
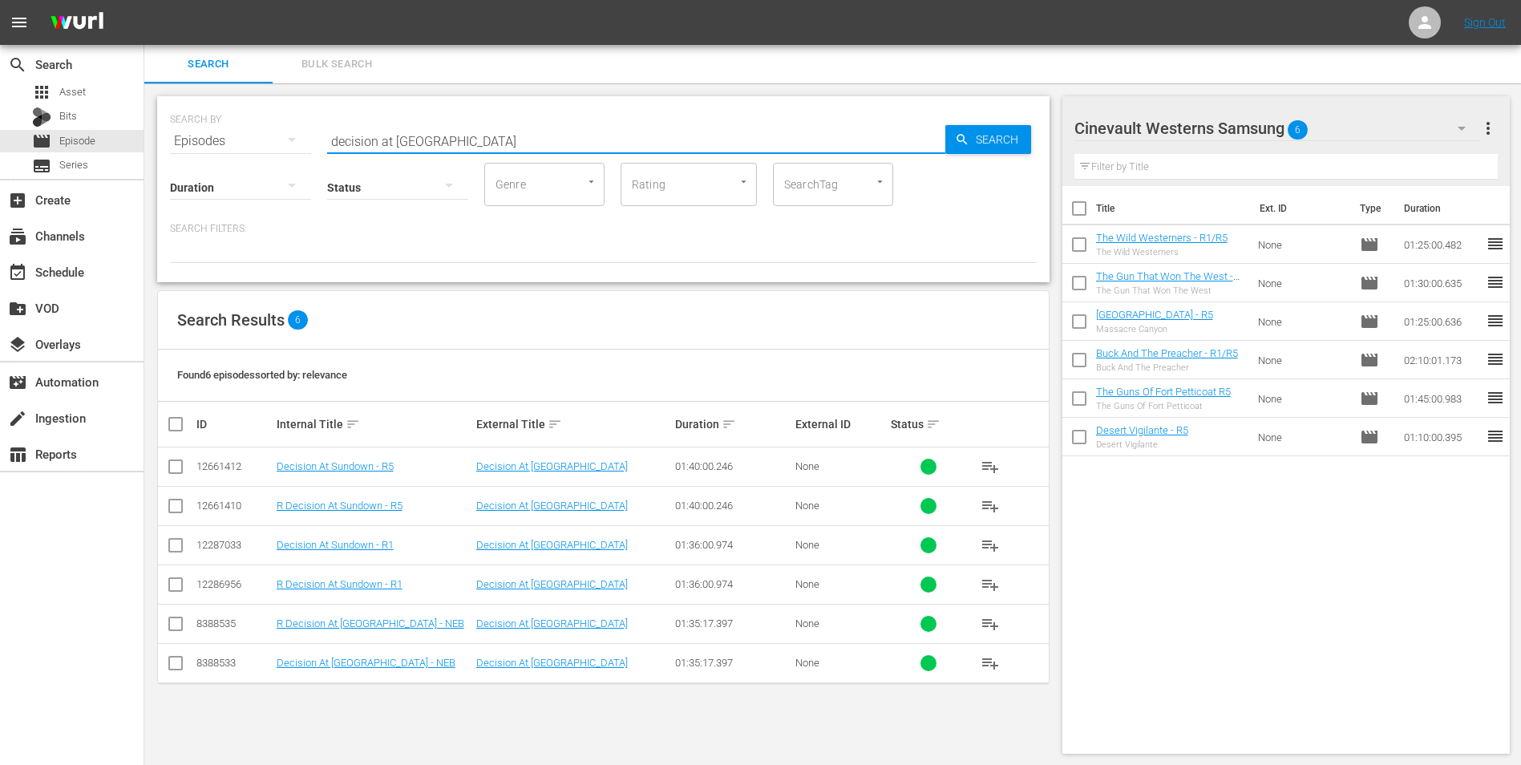
type input "decision at [GEOGRAPHIC_DATA]"
click at [176, 545] on input "checkbox" at bounding box center [175, 548] width 19 height 19
checkbox input "true"
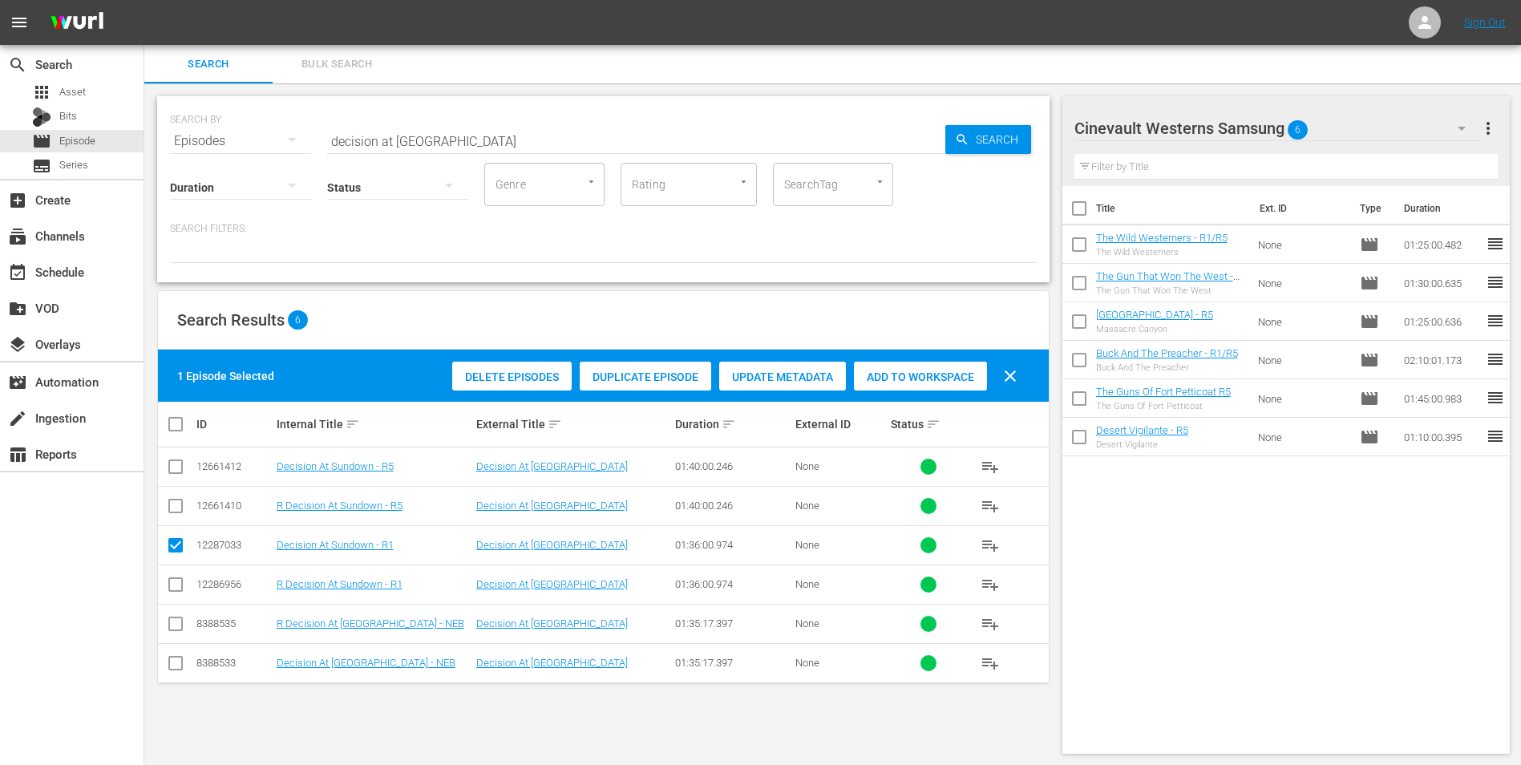
click at [941, 375] on span "Add to Workspace" at bounding box center [920, 376] width 133 height 13
click at [54, 272] on div "event_available Schedule" at bounding box center [45, 269] width 90 height 14
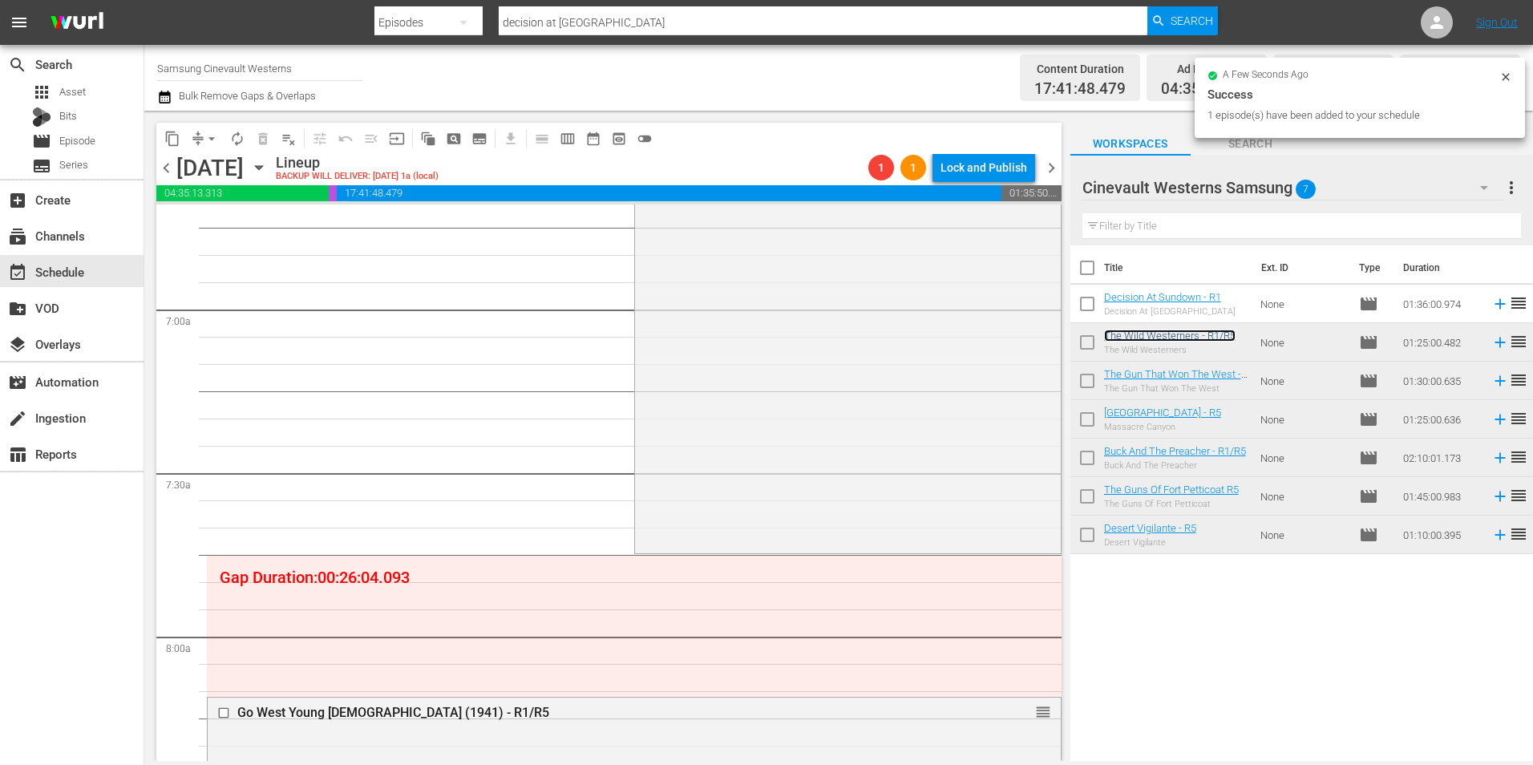
scroll to position [2165, 0]
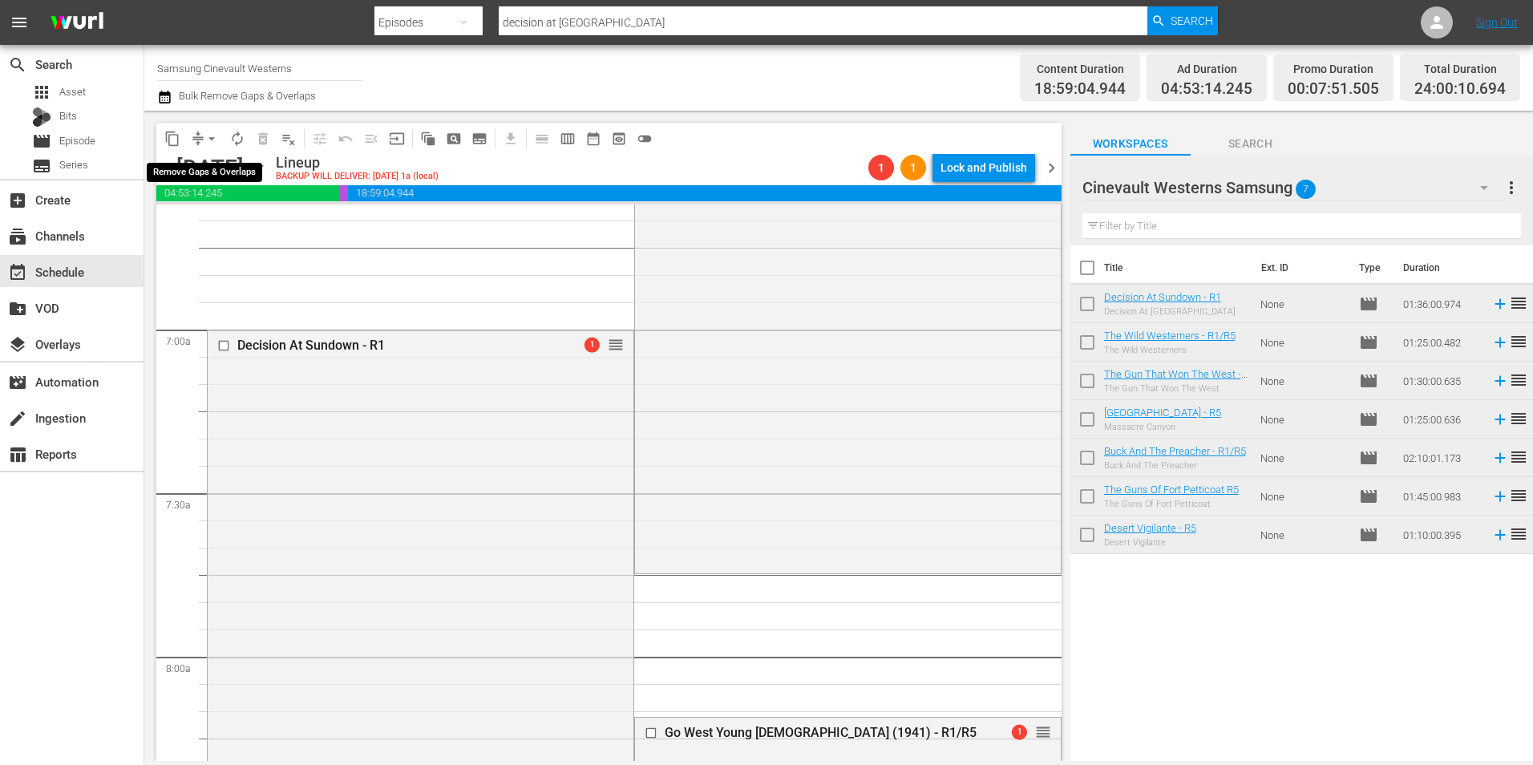
click at [214, 136] on span "arrow_drop_down" at bounding box center [212, 139] width 16 height 16
click at [219, 167] on li "Align to Midnight" at bounding box center [212, 171] width 168 height 26
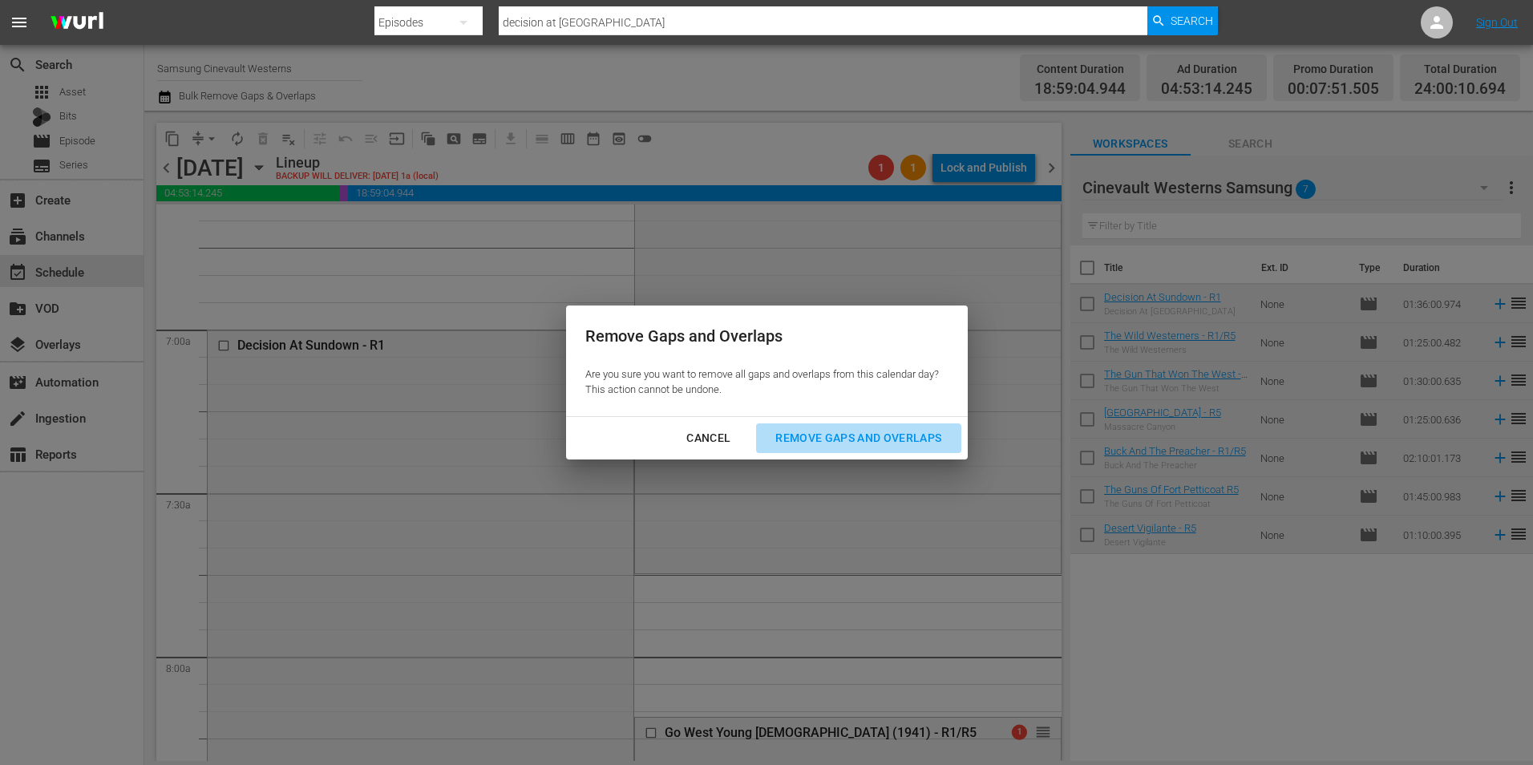
click at [845, 448] on button "Remove Gaps and Overlaps" at bounding box center [858, 438] width 204 height 30
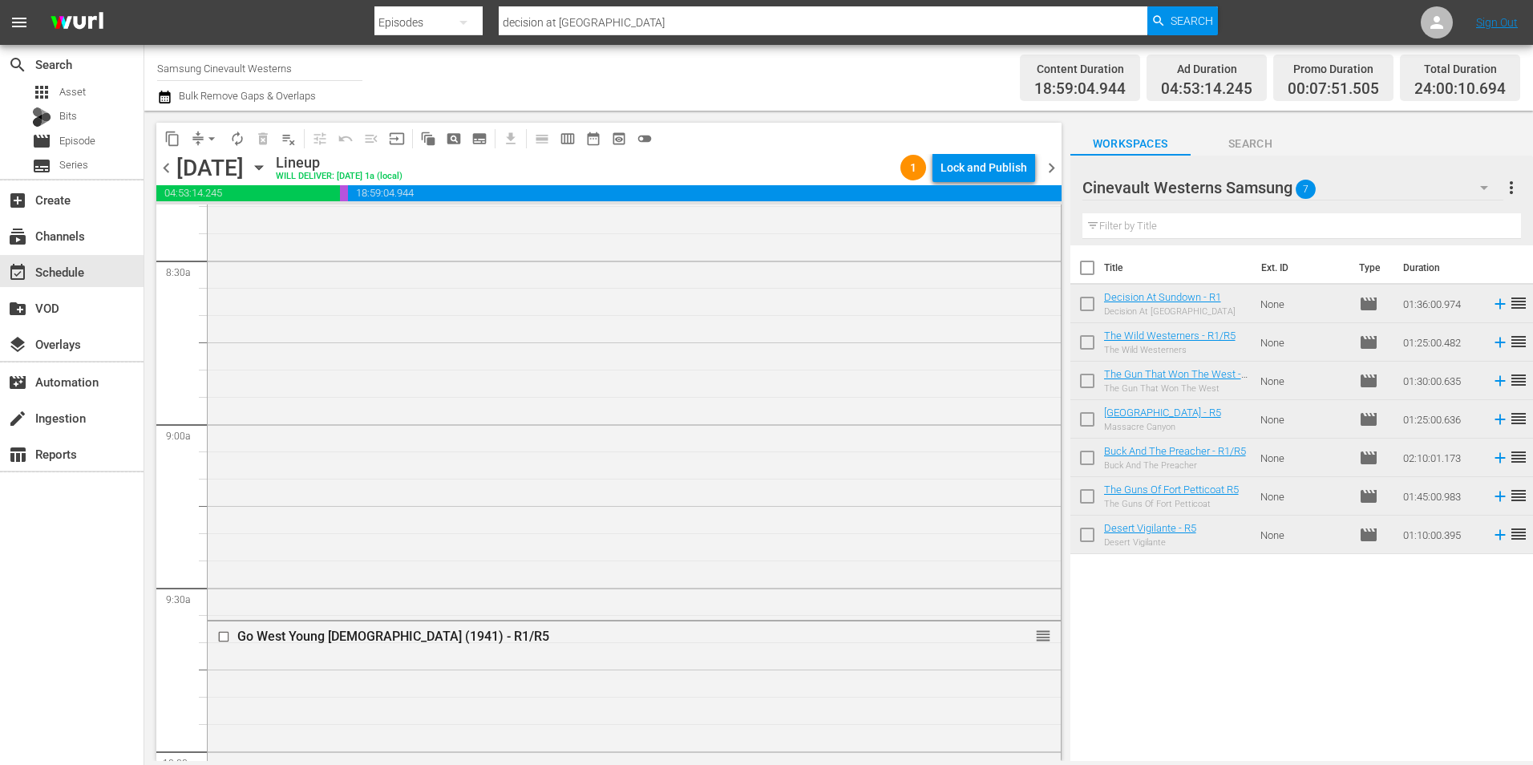
scroll to position [2886, 0]
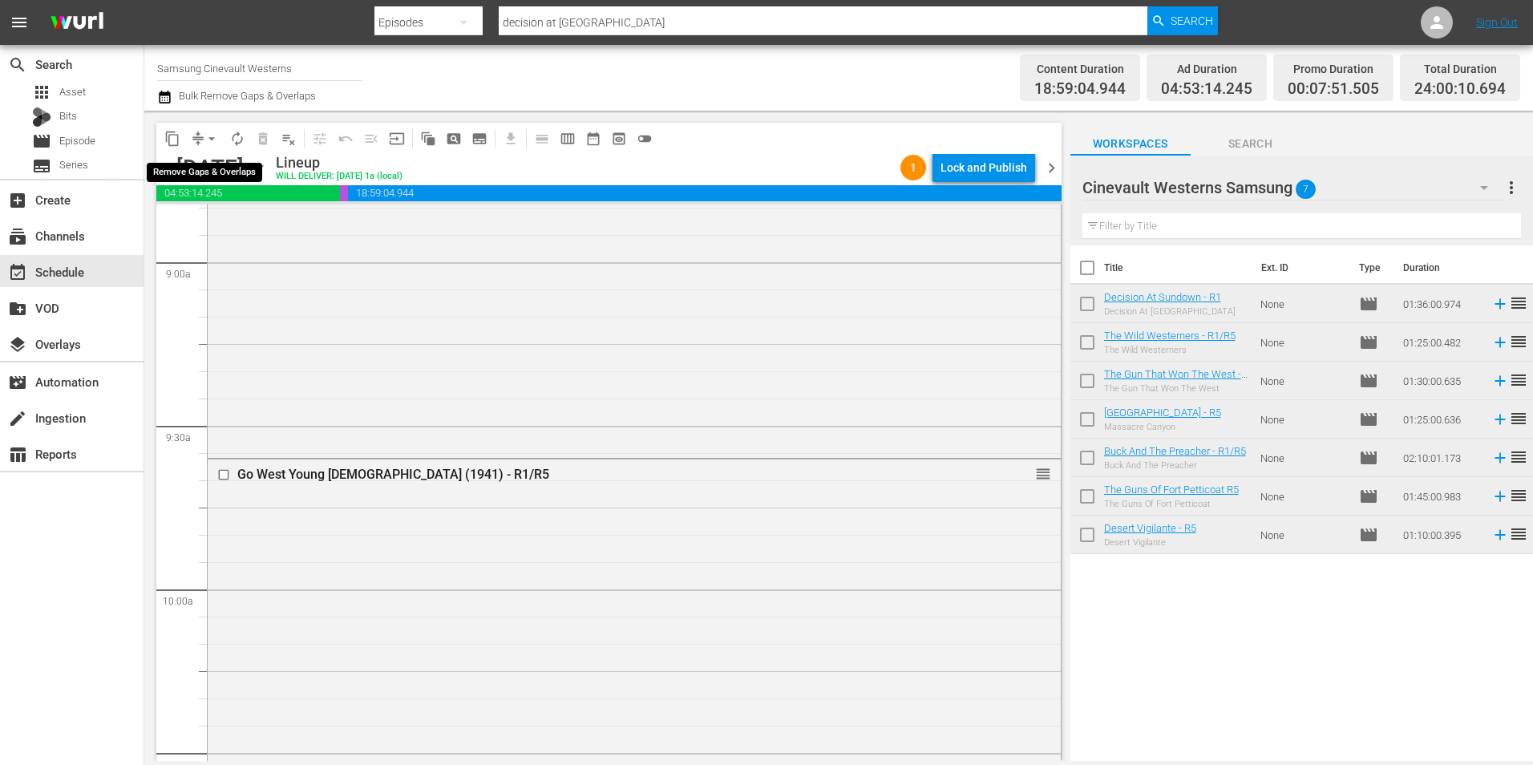
click at [206, 135] on span "arrow_drop_down" at bounding box center [212, 139] width 16 height 16
click at [227, 157] on ul "Align to Midnight Align to First Episode Align to End of Previous Day" at bounding box center [212, 198] width 168 height 92
click at [234, 171] on li "Align to Midnight" at bounding box center [212, 171] width 168 height 26
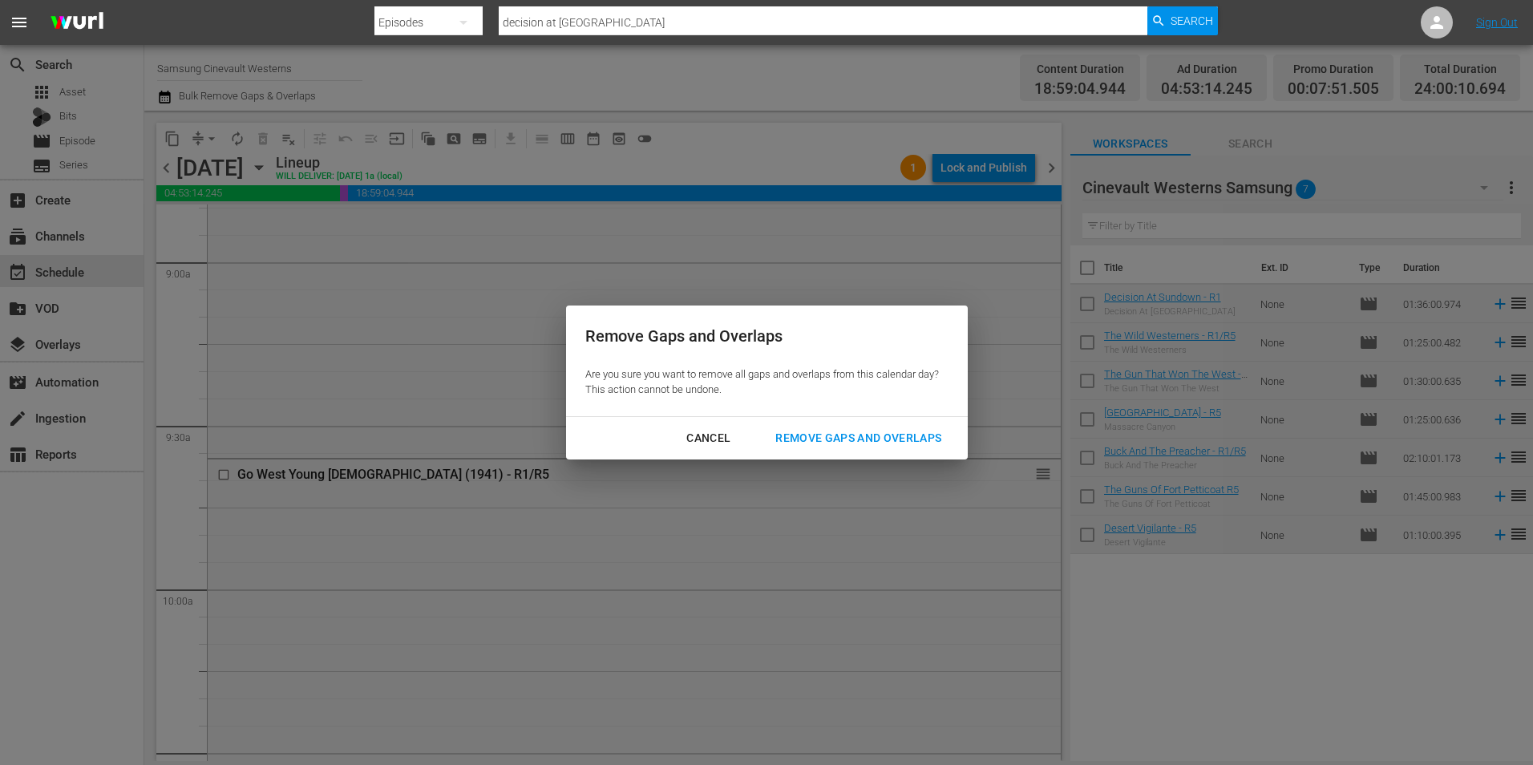
click at [808, 437] on div "Remove Gaps and Overlaps" at bounding box center [859, 438] width 192 height 20
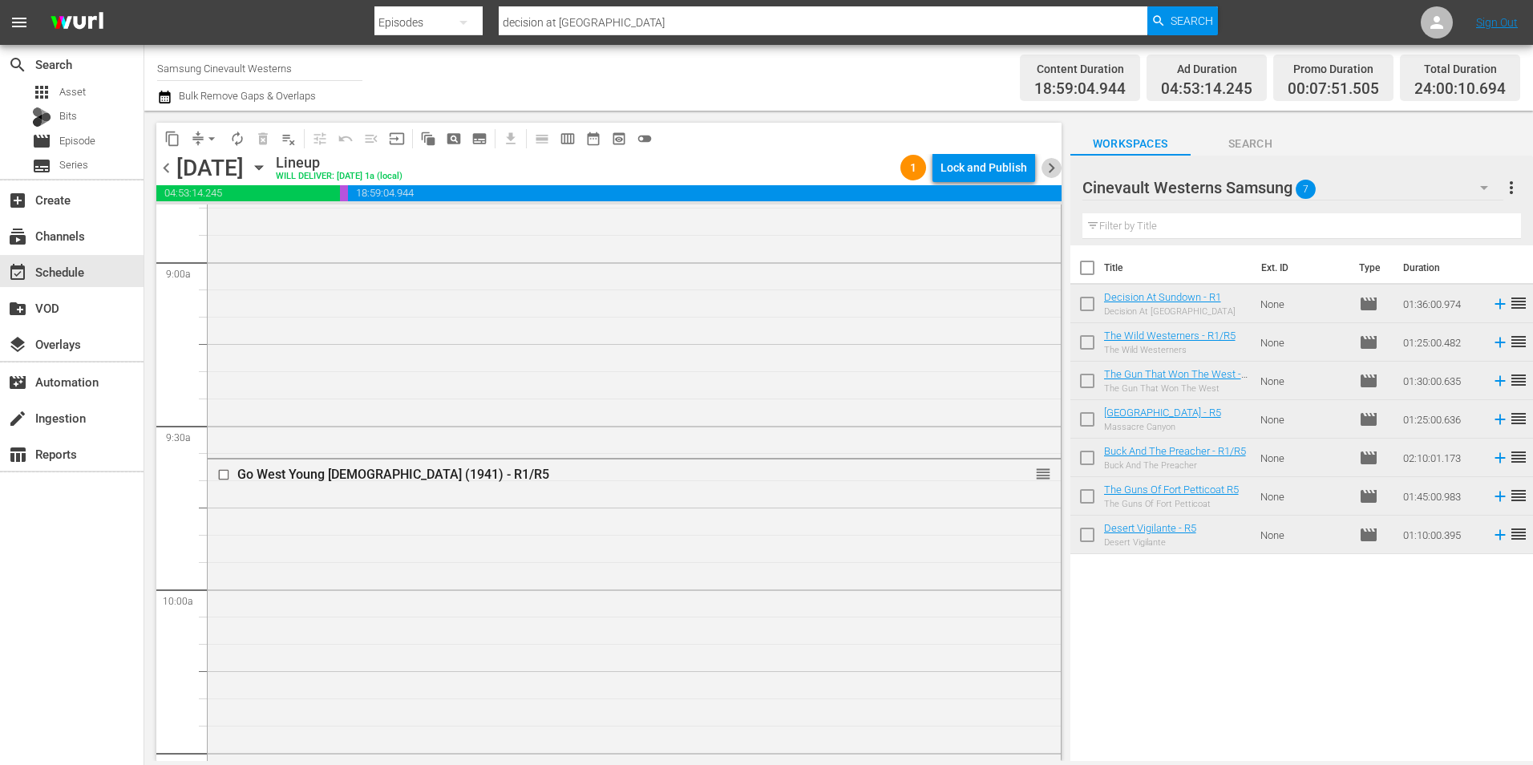
click at [1060, 166] on span "chevron_right" at bounding box center [1052, 168] width 20 height 20
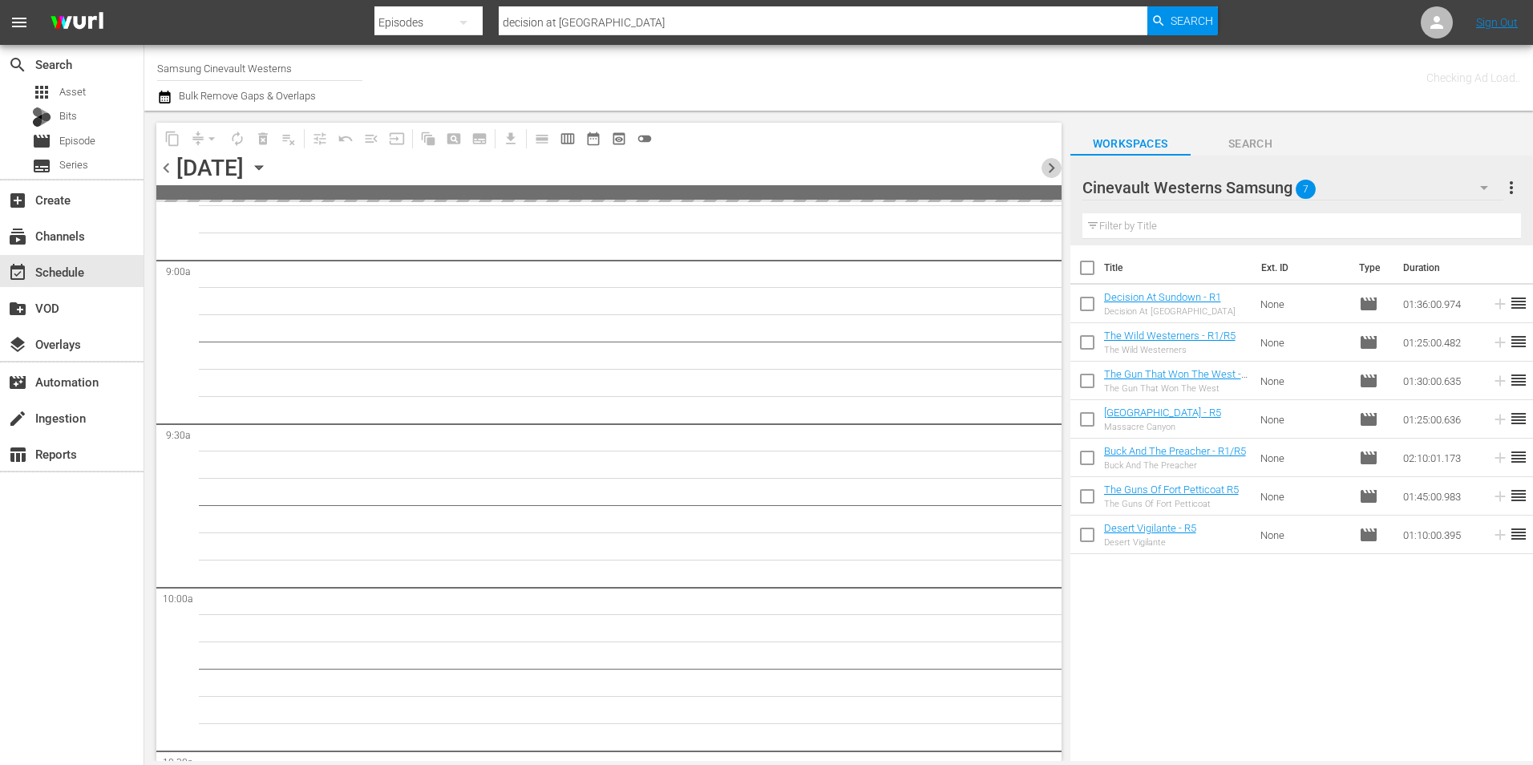
click at [1060, 166] on span "chevron_right" at bounding box center [1052, 168] width 20 height 20
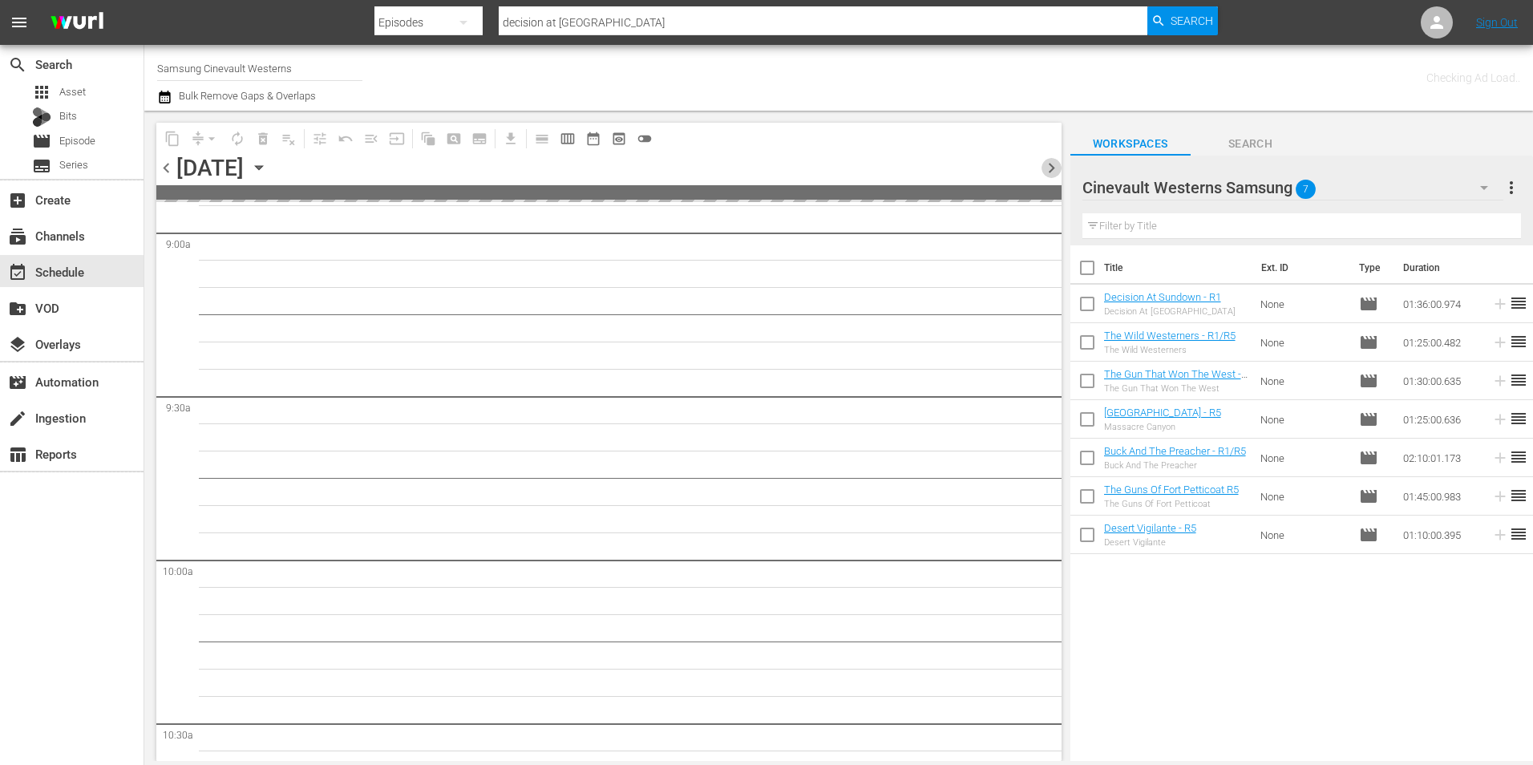
click at [1060, 166] on span "chevron_right" at bounding box center [1052, 168] width 20 height 20
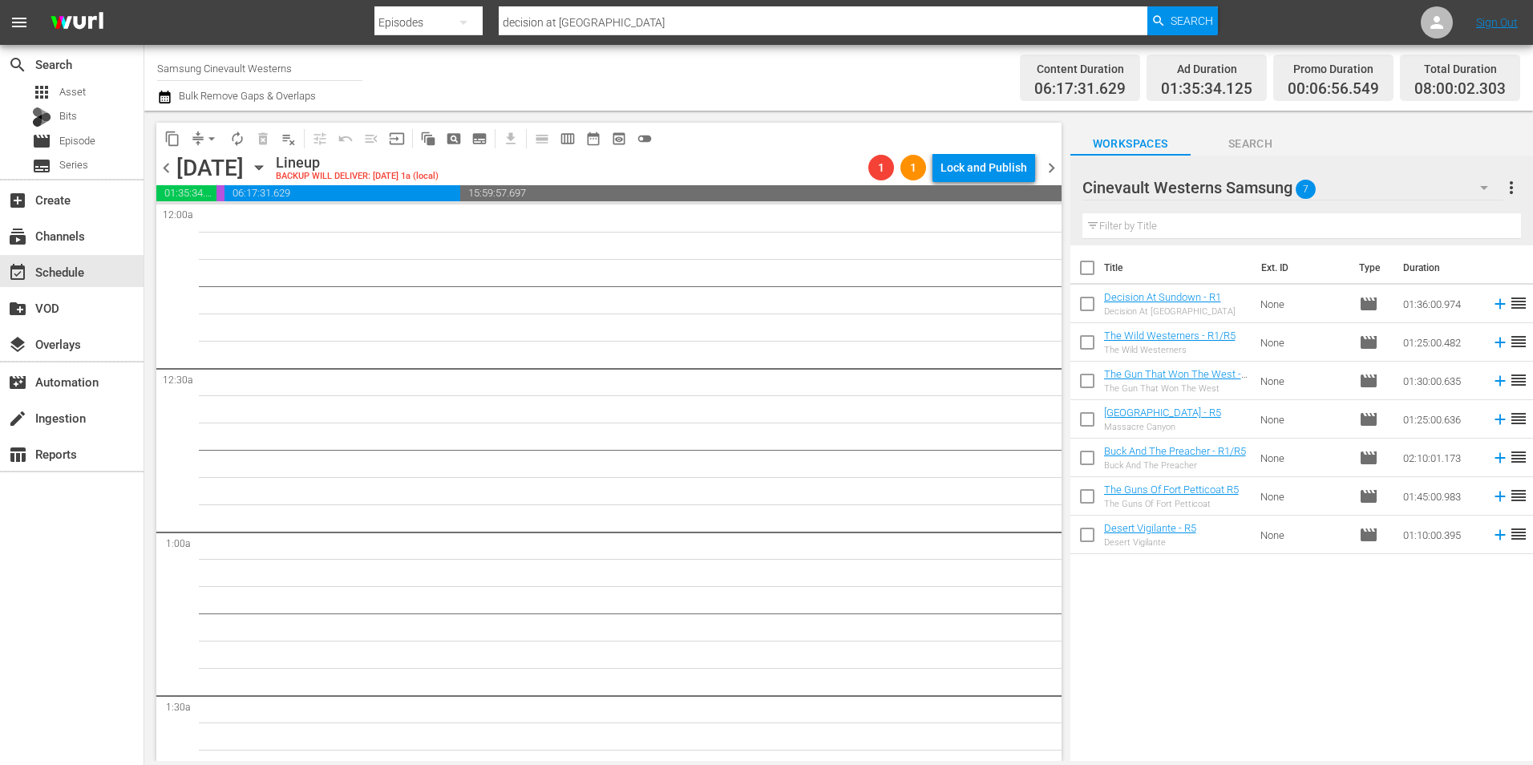
click at [160, 168] on span "chevron_left" at bounding box center [166, 168] width 20 height 20
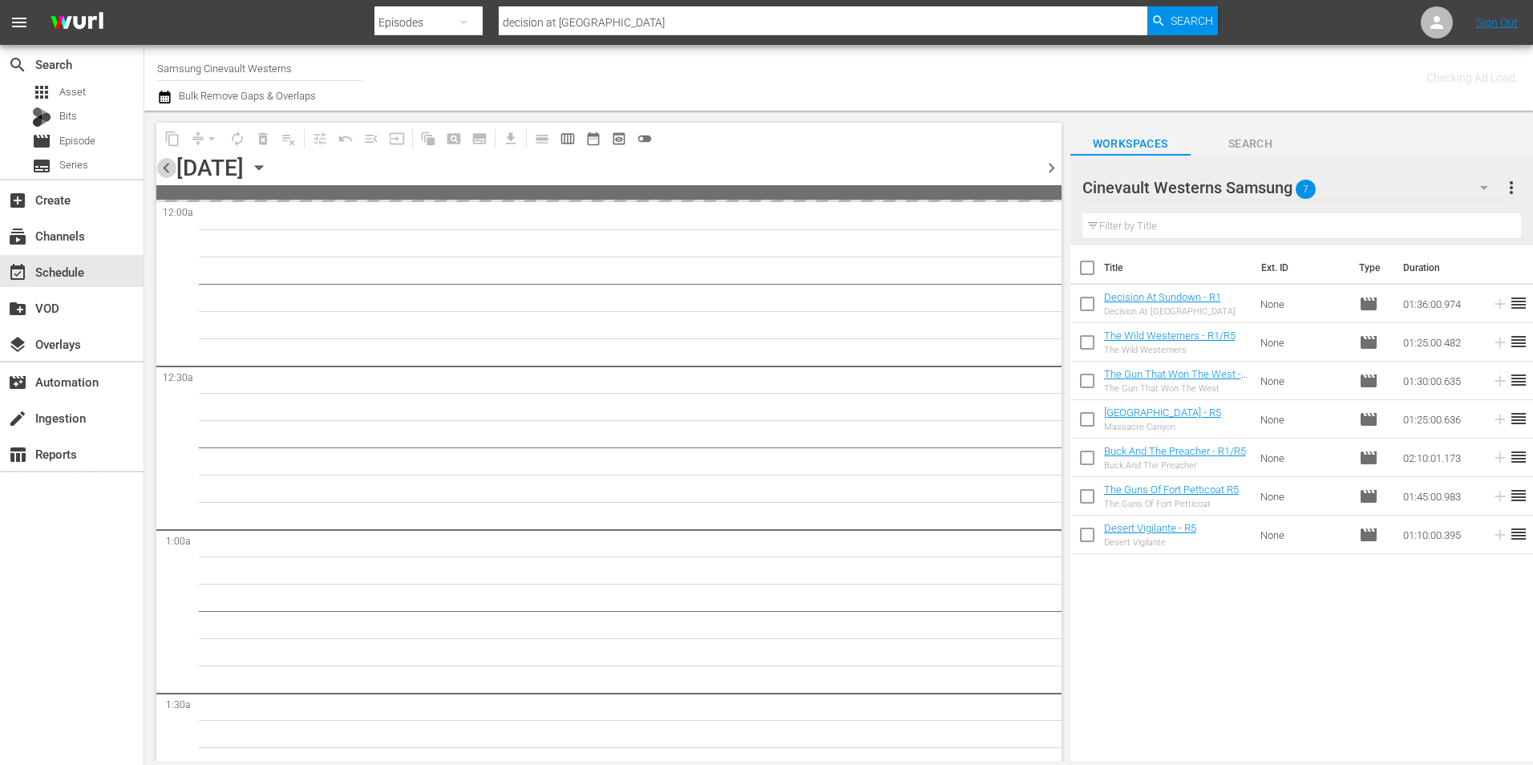
click at [160, 168] on span "chevron_left" at bounding box center [166, 168] width 20 height 20
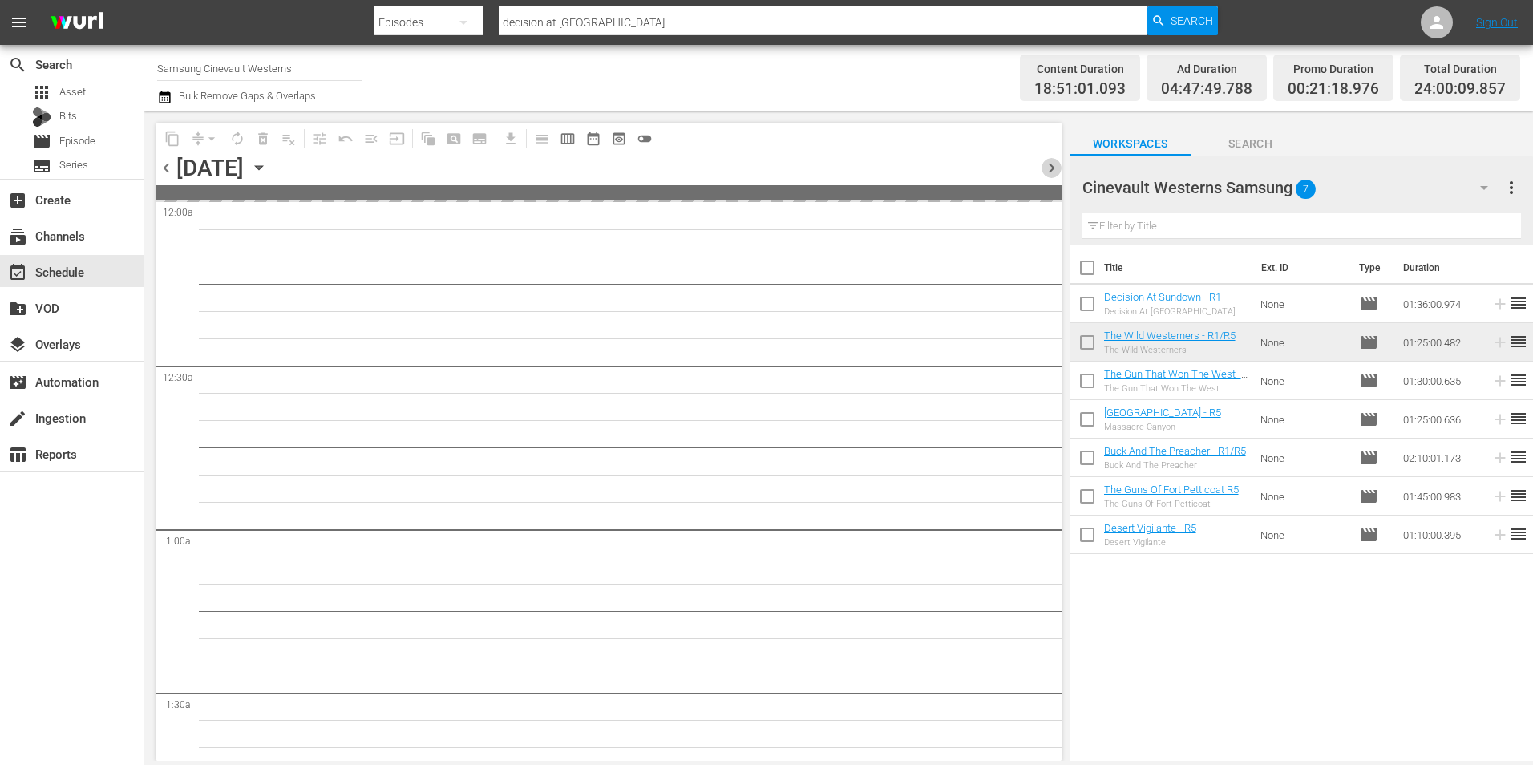
click at [1054, 170] on span "chevron_right" at bounding box center [1052, 168] width 20 height 20
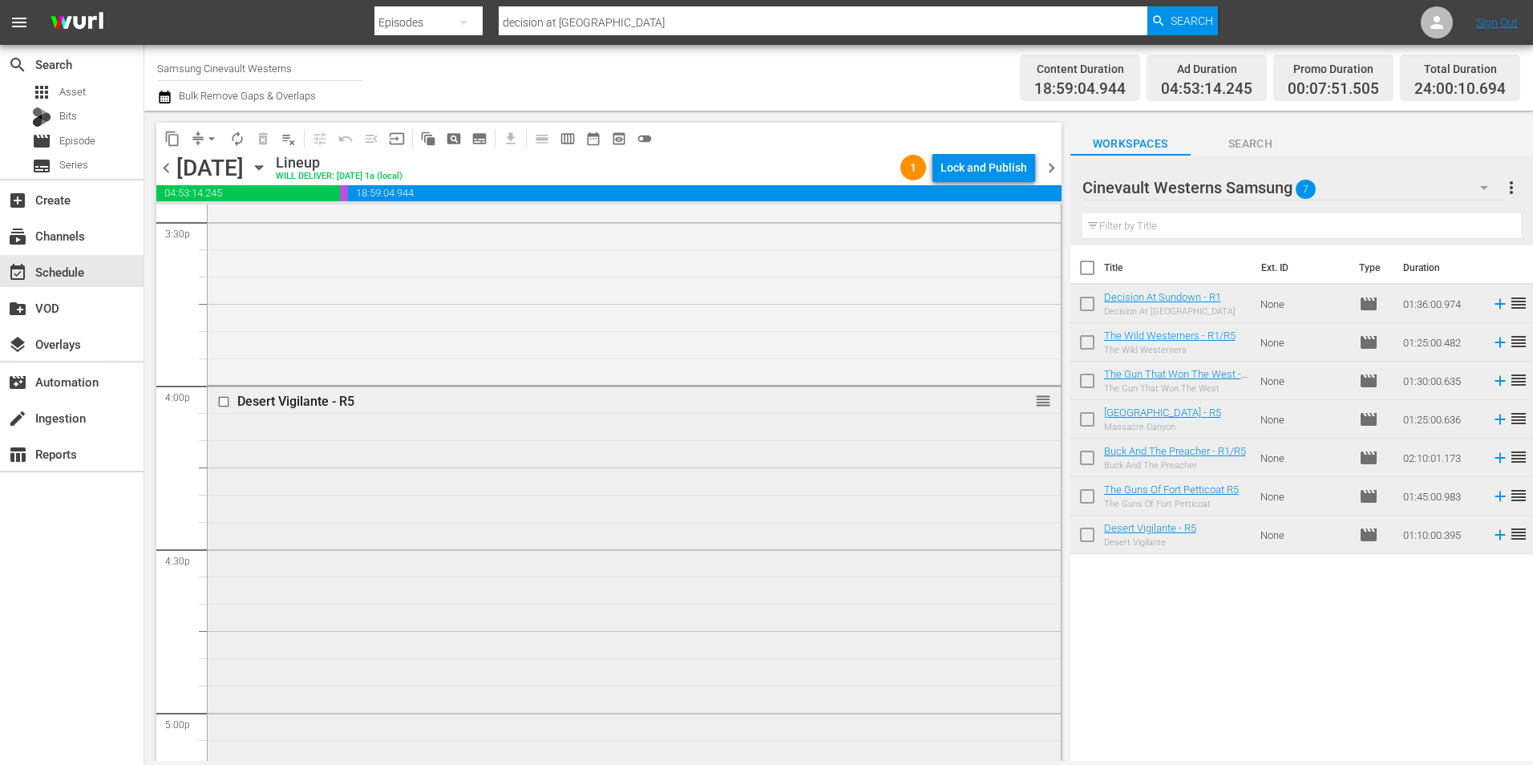
scroll to position [5051, 0]
click at [222, 408] on input "checkbox" at bounding box center [225, 404] width 17 height 14
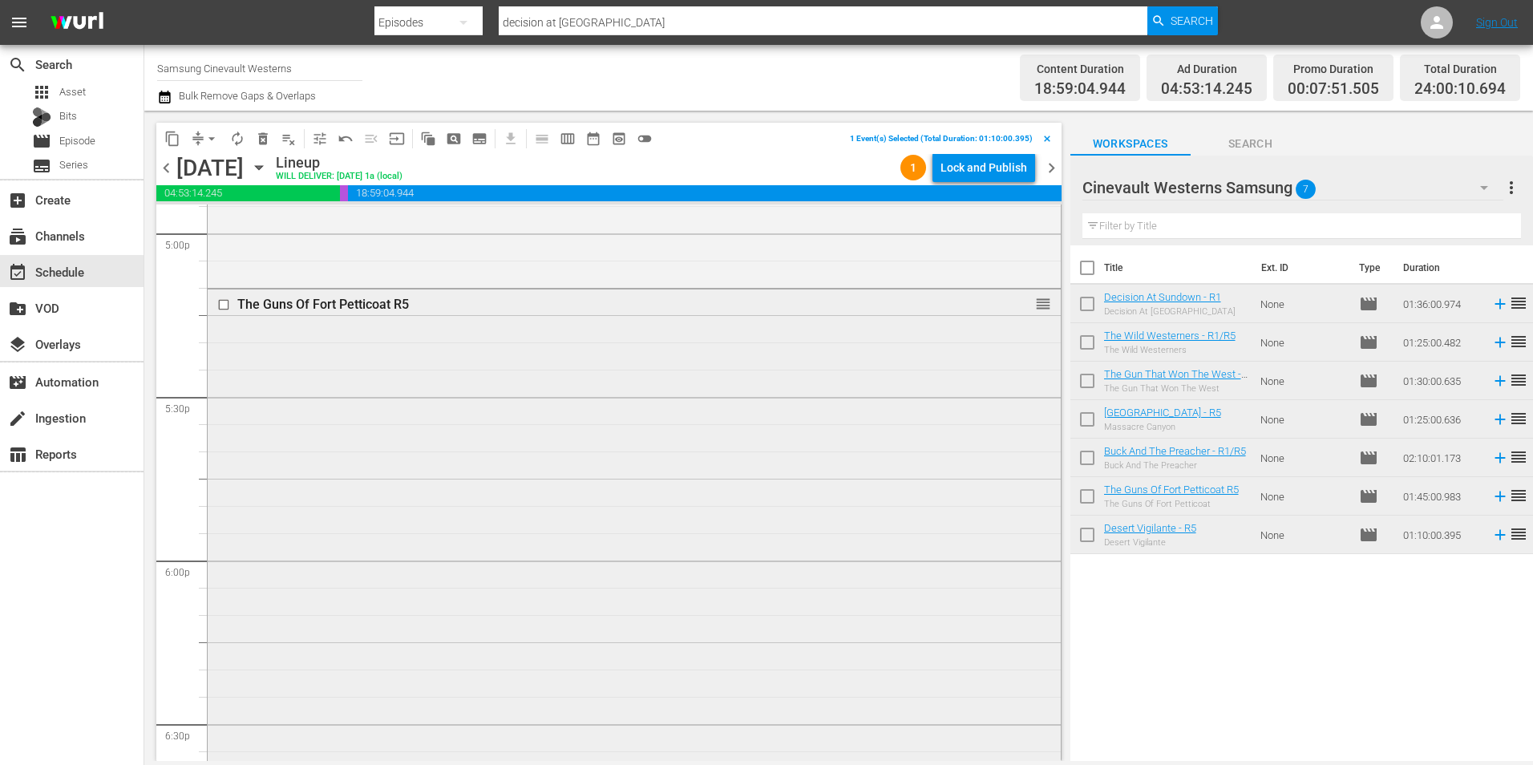
click at [221, 305] on input "checkbox" at bounding box center [225, 304] width 17 height 14
click at [224, 553] on input "checkbox" at bounding box center [225, 556] width 17 height 14
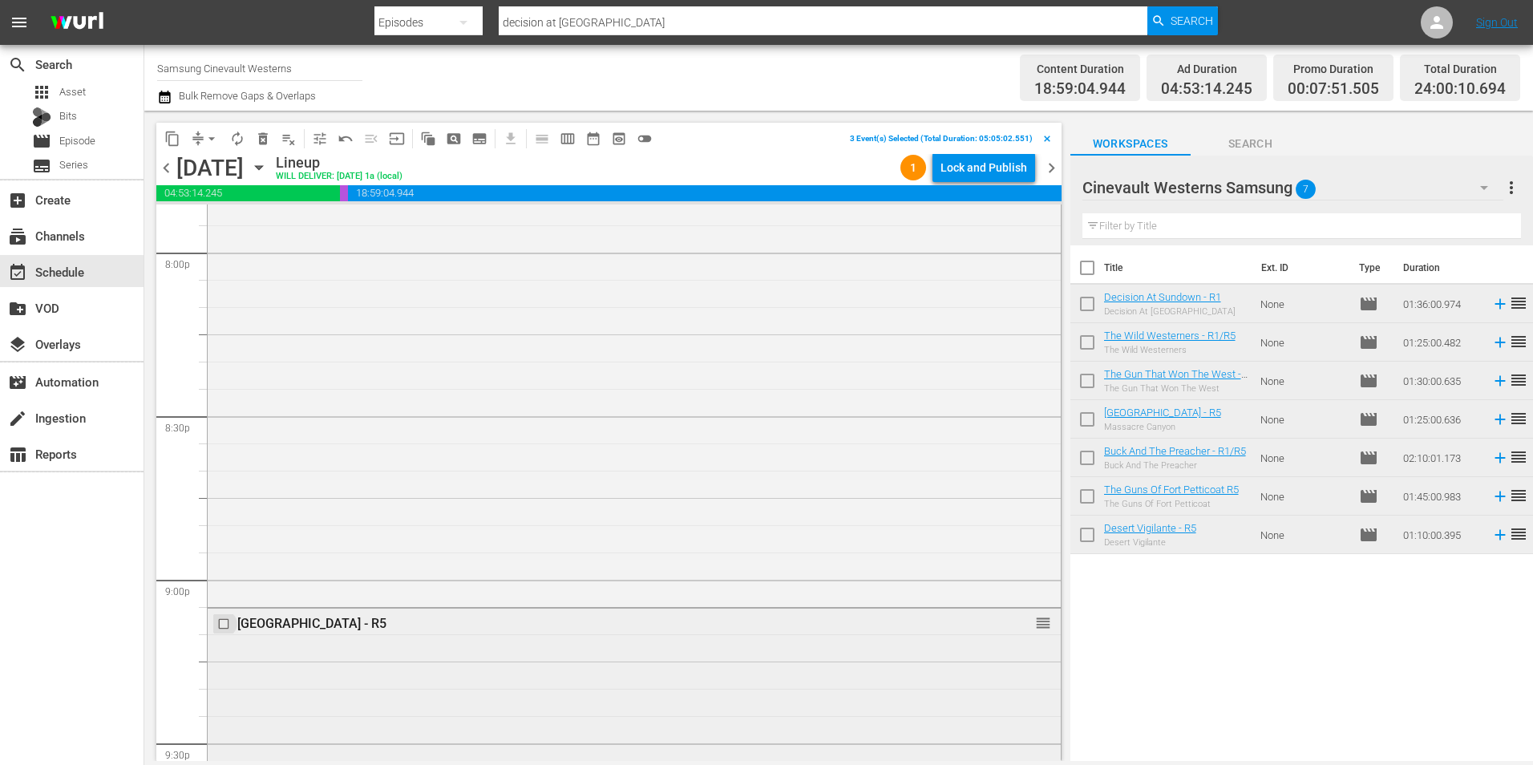
click at [224, 622] on input "checkbox" at bounding box center [225, 624] width 17 height 14
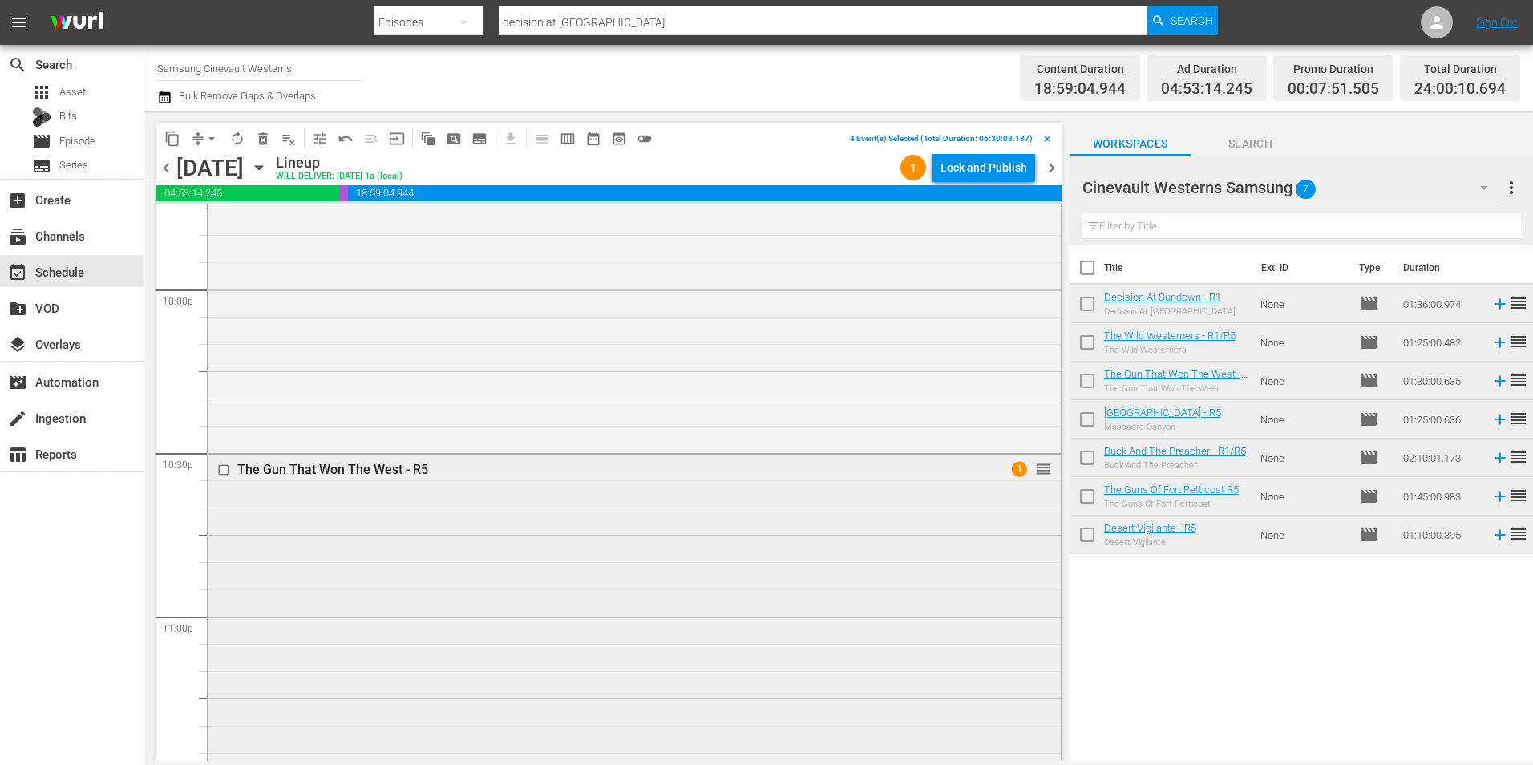
scroll to position [7136, 0]
click at [223, 447] on input "checkbox" at bounding box center [225, 446] width 17 height 14
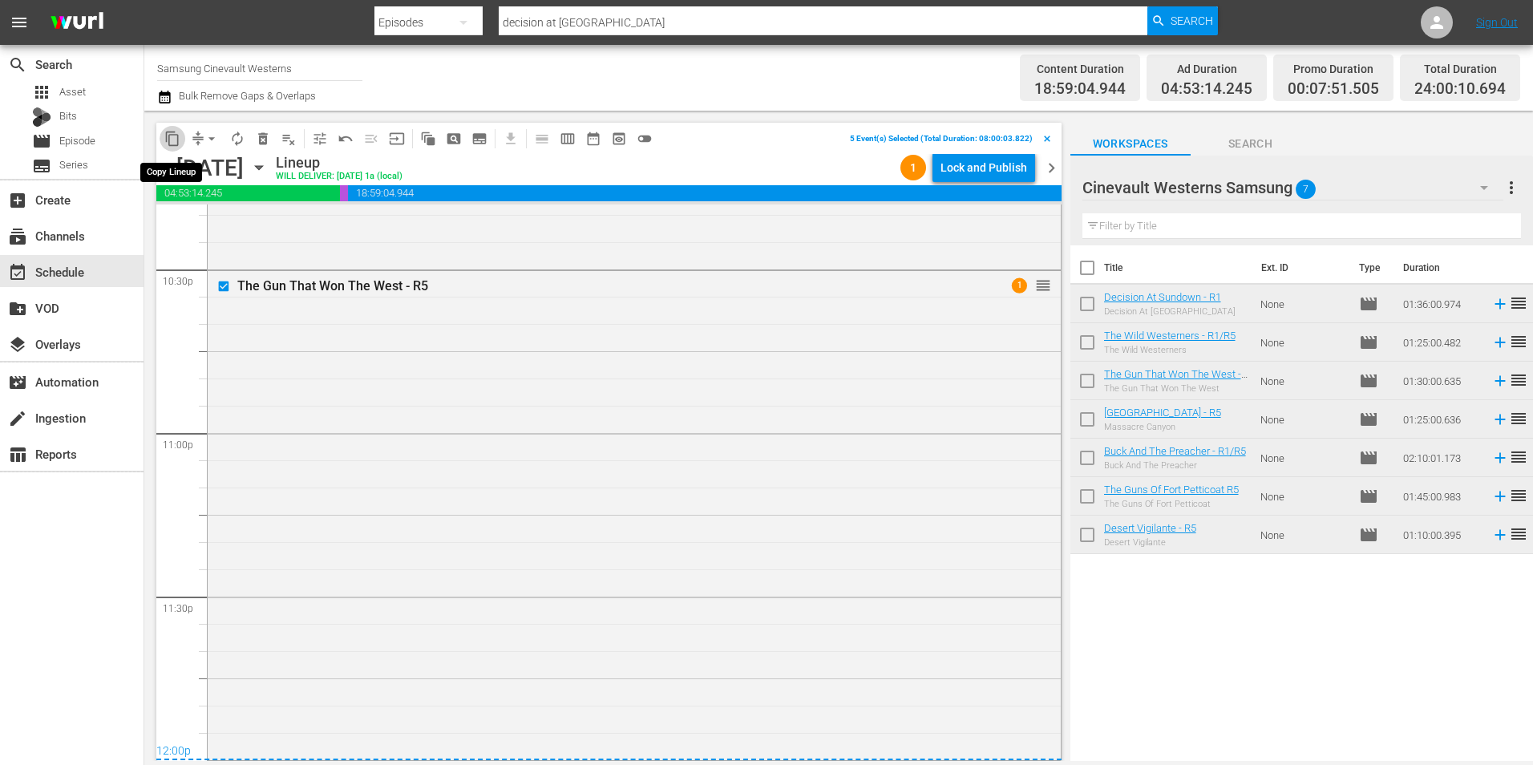
click at [164, 132] on button "content_copy" at bounding box center [173, 139] width 26 height 26
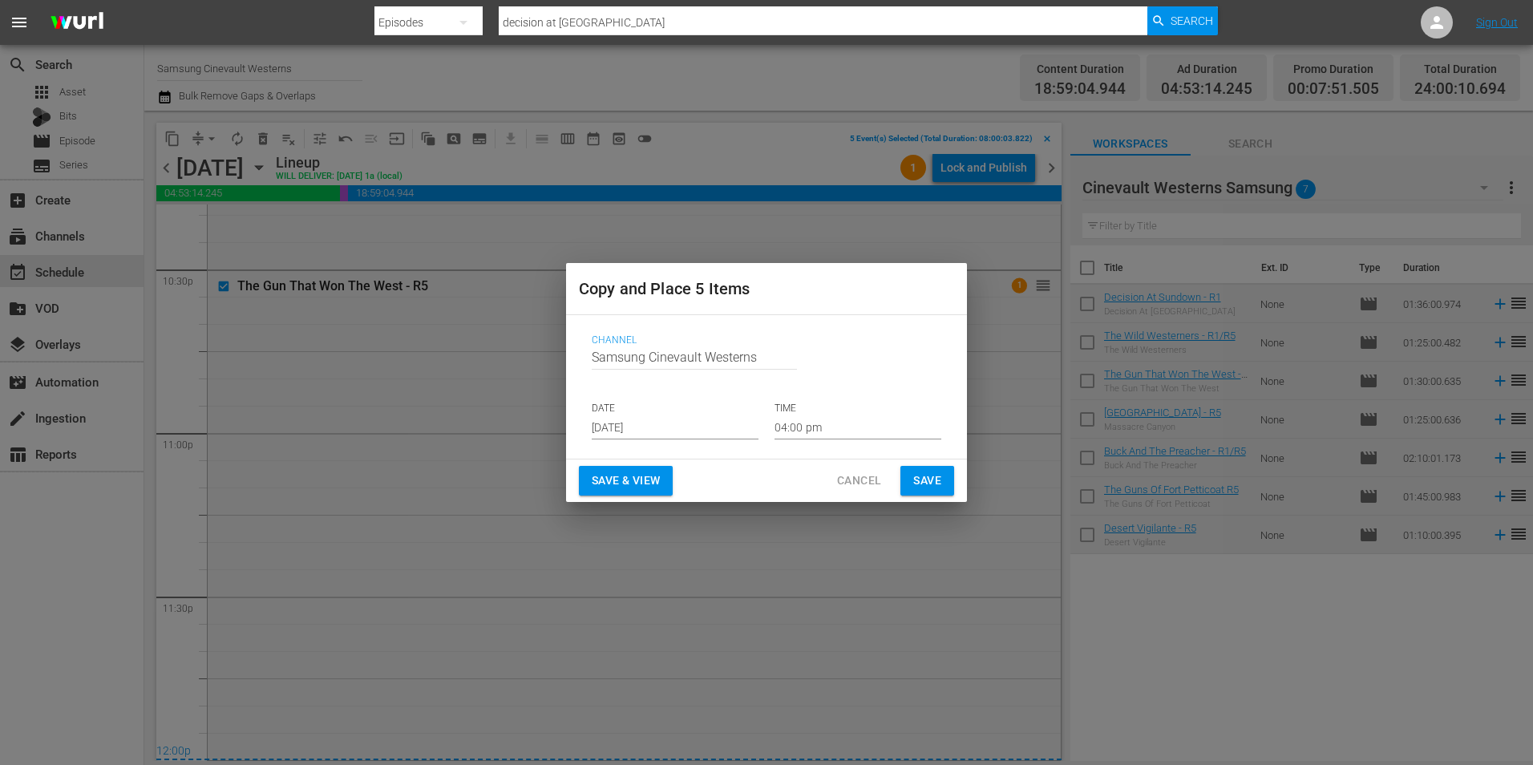
click at [655, 408] on p "DATE" at bounding box center [675, 409] width 167 height 14
click at [653, 421] on input "[DATE]" at bounding box center [675, 427] width 167 height 24
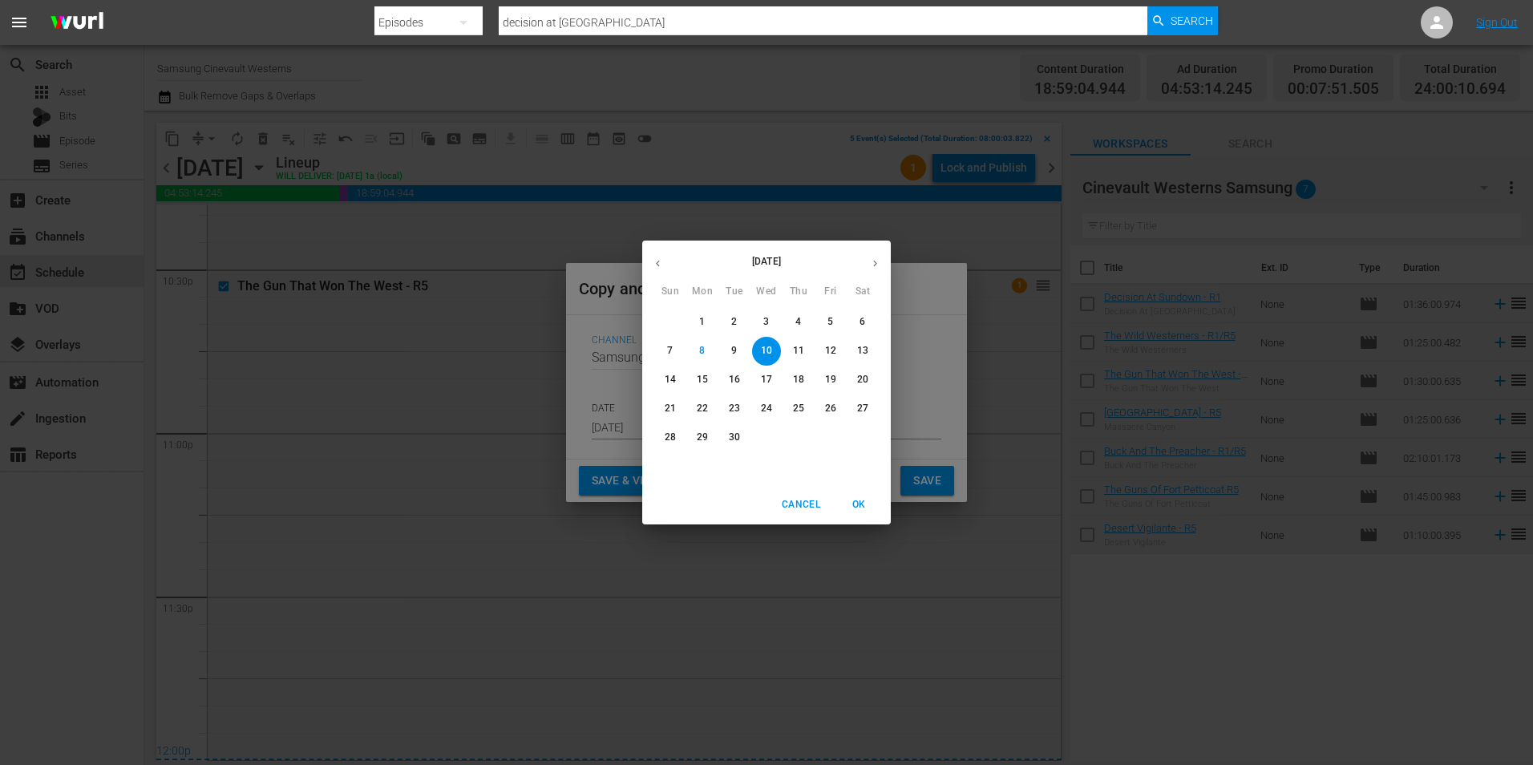
click at [700, 407] on p "22" at bounding box center [702, 409] width 11 height 14
type input "[DATE]"
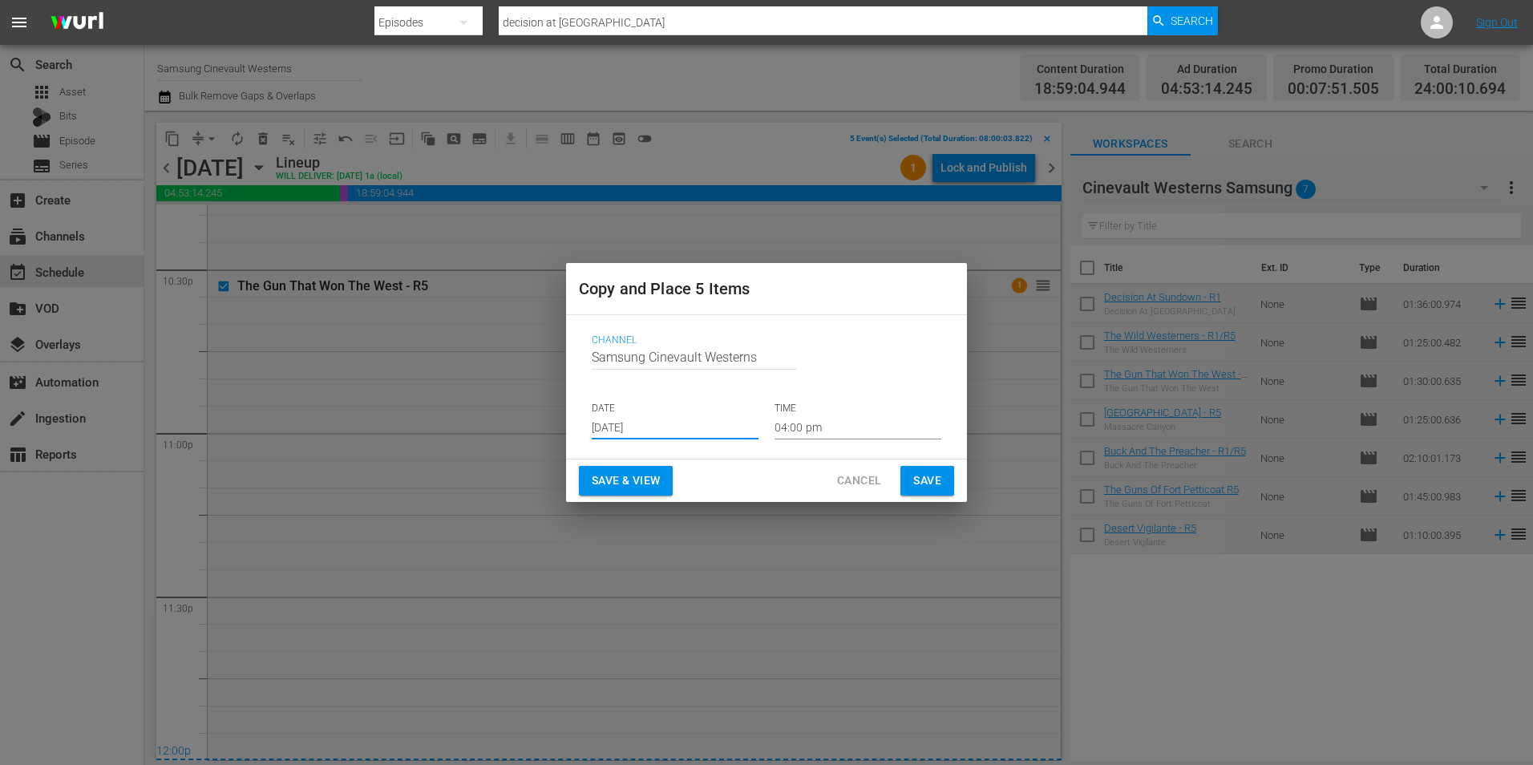
click at [823, 432] on input "04:00 pm" at bounding box center [858, 427] width 167 height 24
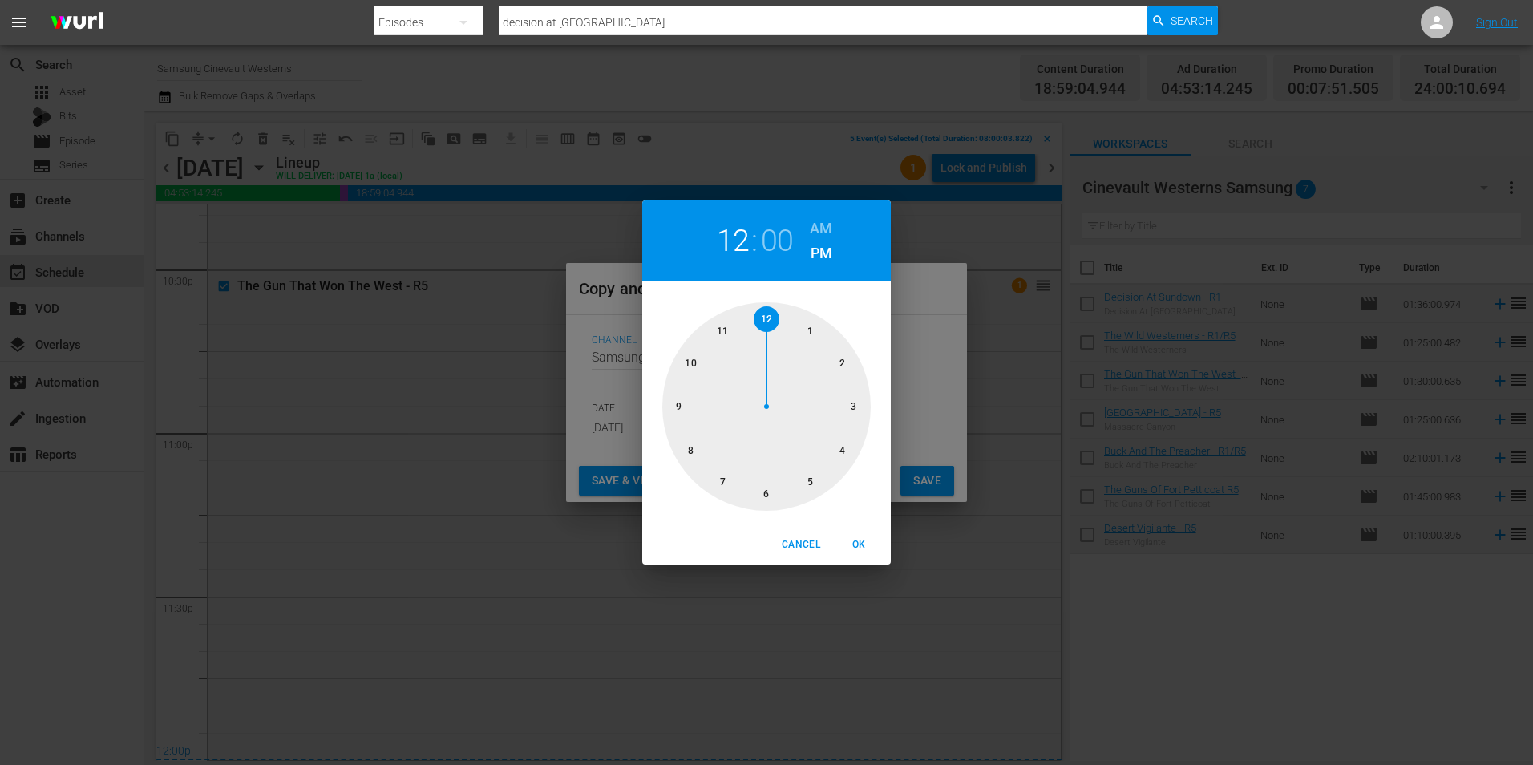
drag, startPoint x: 767, startPoint y: 313, endPoint x: 775, endPoint y: 314, distance: 8.1
click at [768, 313] on div at bounding box center [766, 406] width 208 height 208
click at [831, 218] on h6 "AM" at bounding box center [821, 229] width 22 height 26
click at [859, 549] on span "OK" at bounding box center [858, 544] width 38 height 17
type input "12:00 am"
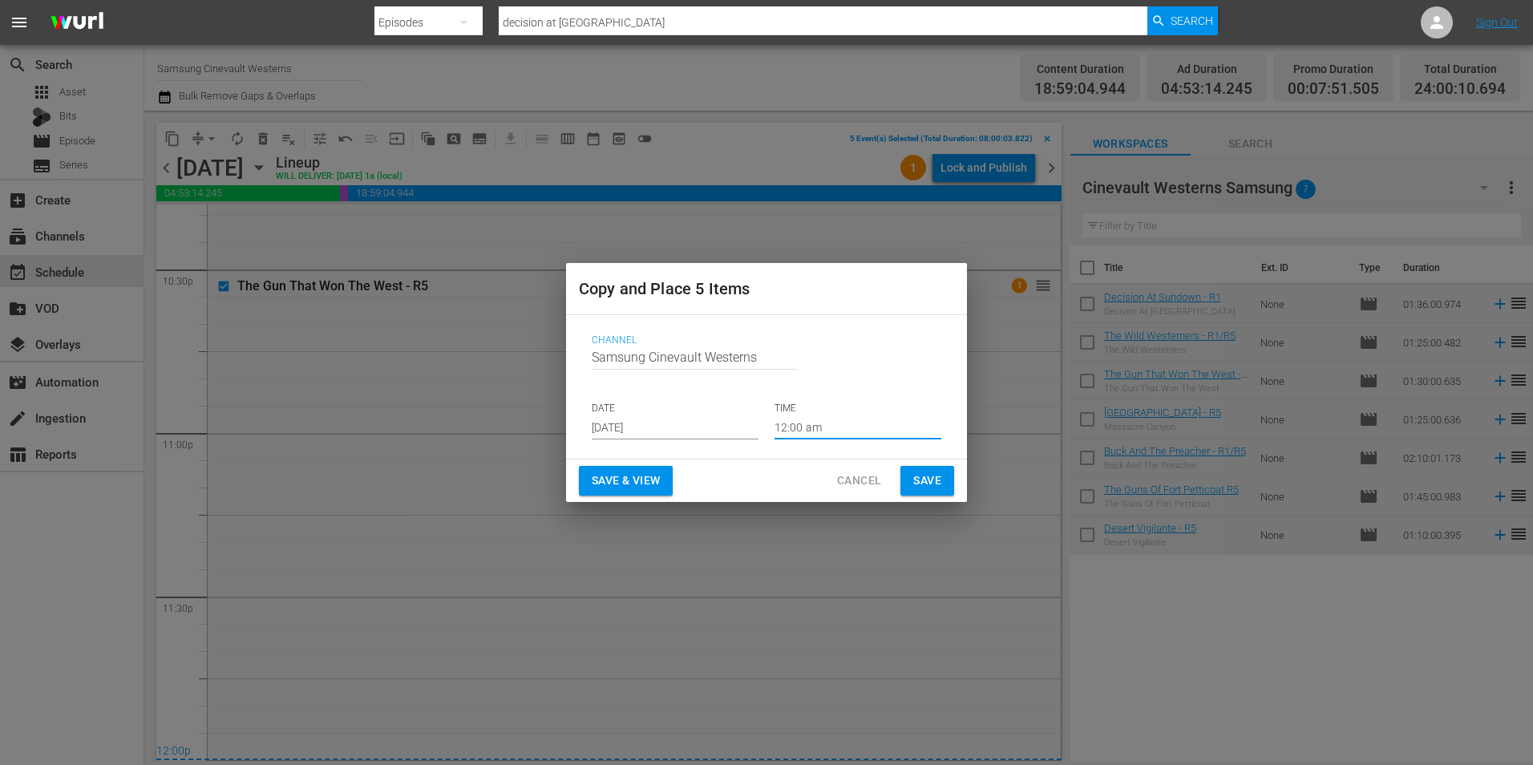
click at [923, 487] on span "Save" at bounding box center [927, 481] width 28 height 20
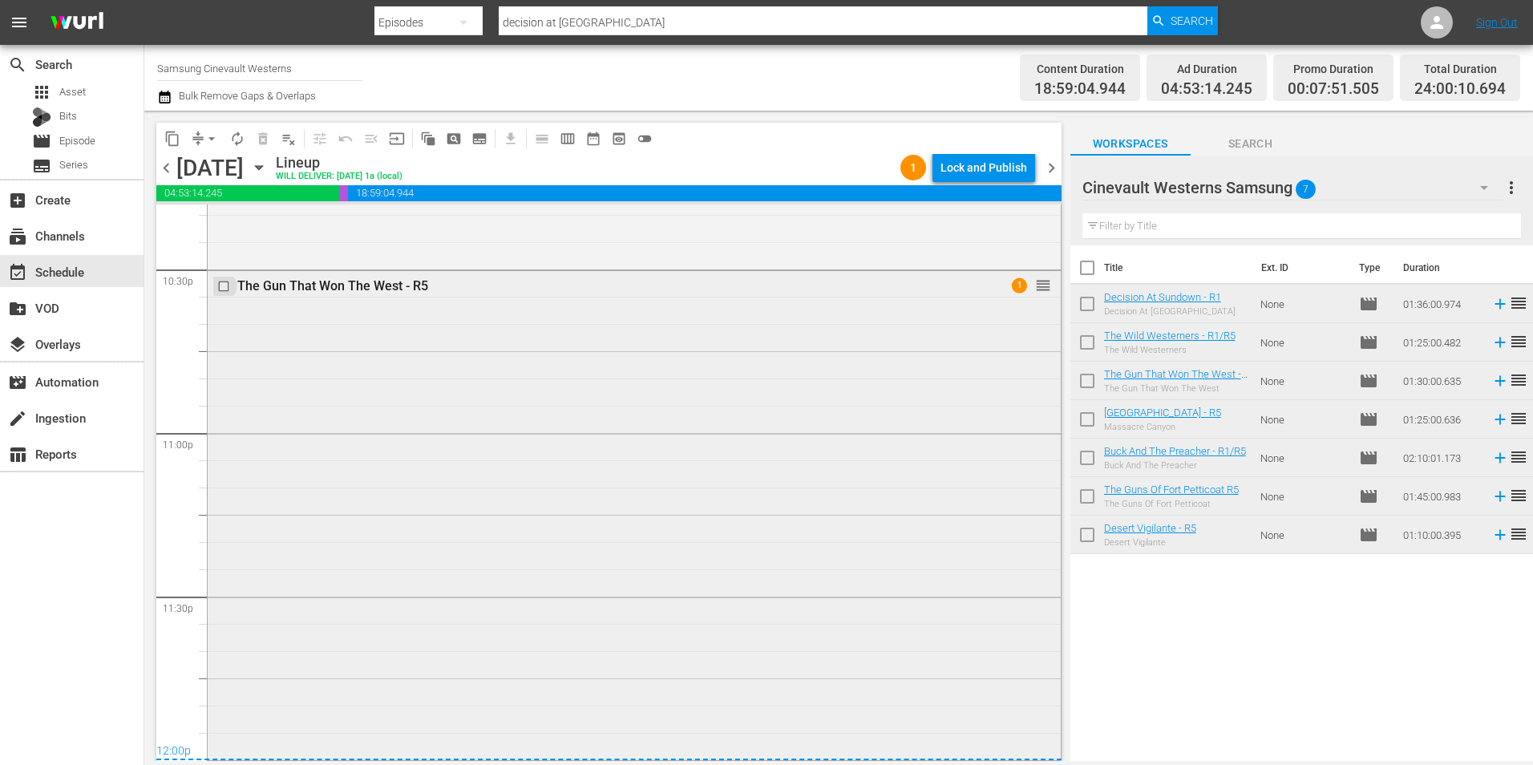
click at [221, 286] on input "checkbox" at bounding box center [225, 286] width 17 height 14
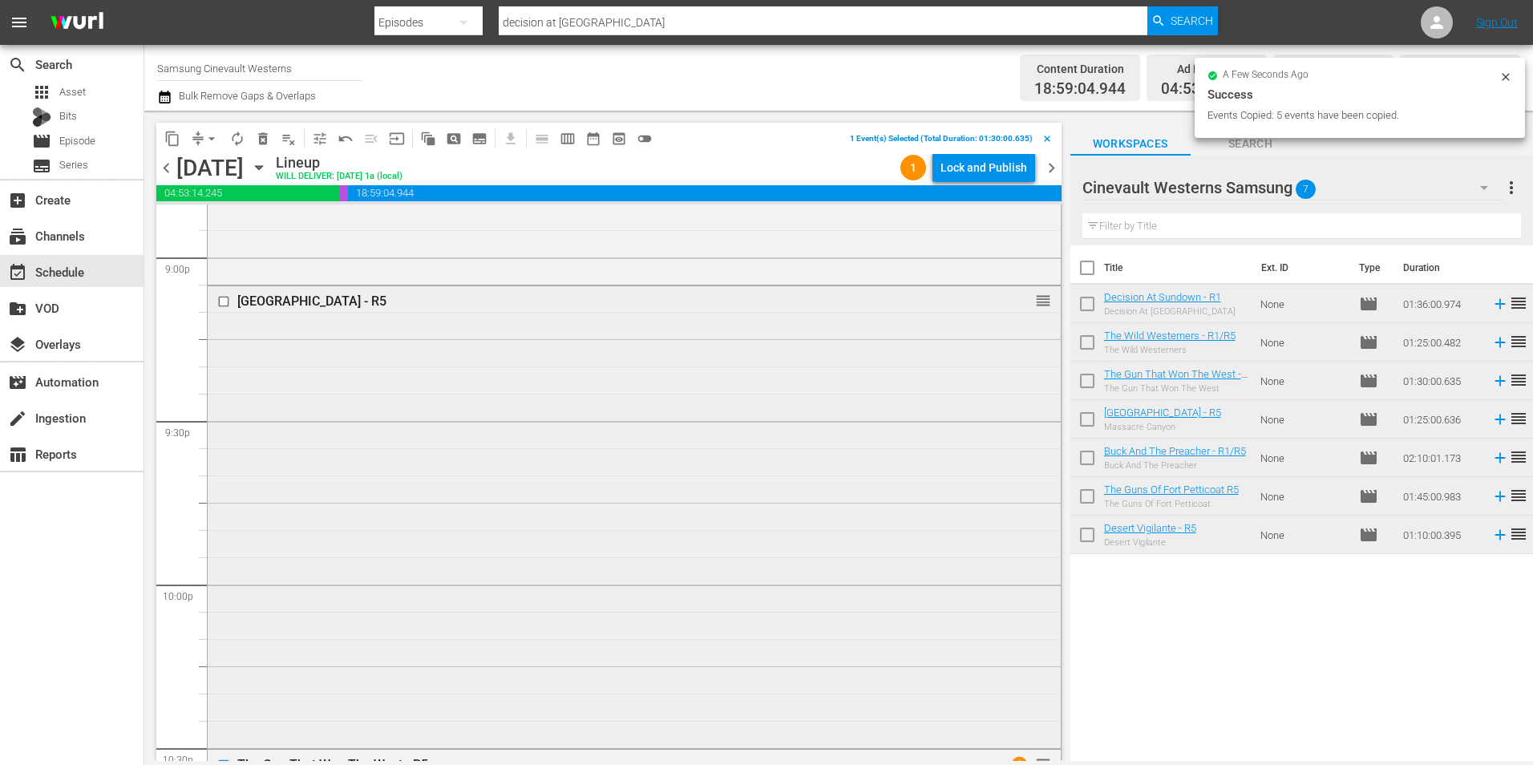
scroll to position [6814, 0]
click at [223, 302] on input "checkbox" at bounding box center [225, 304] width 17 height 14
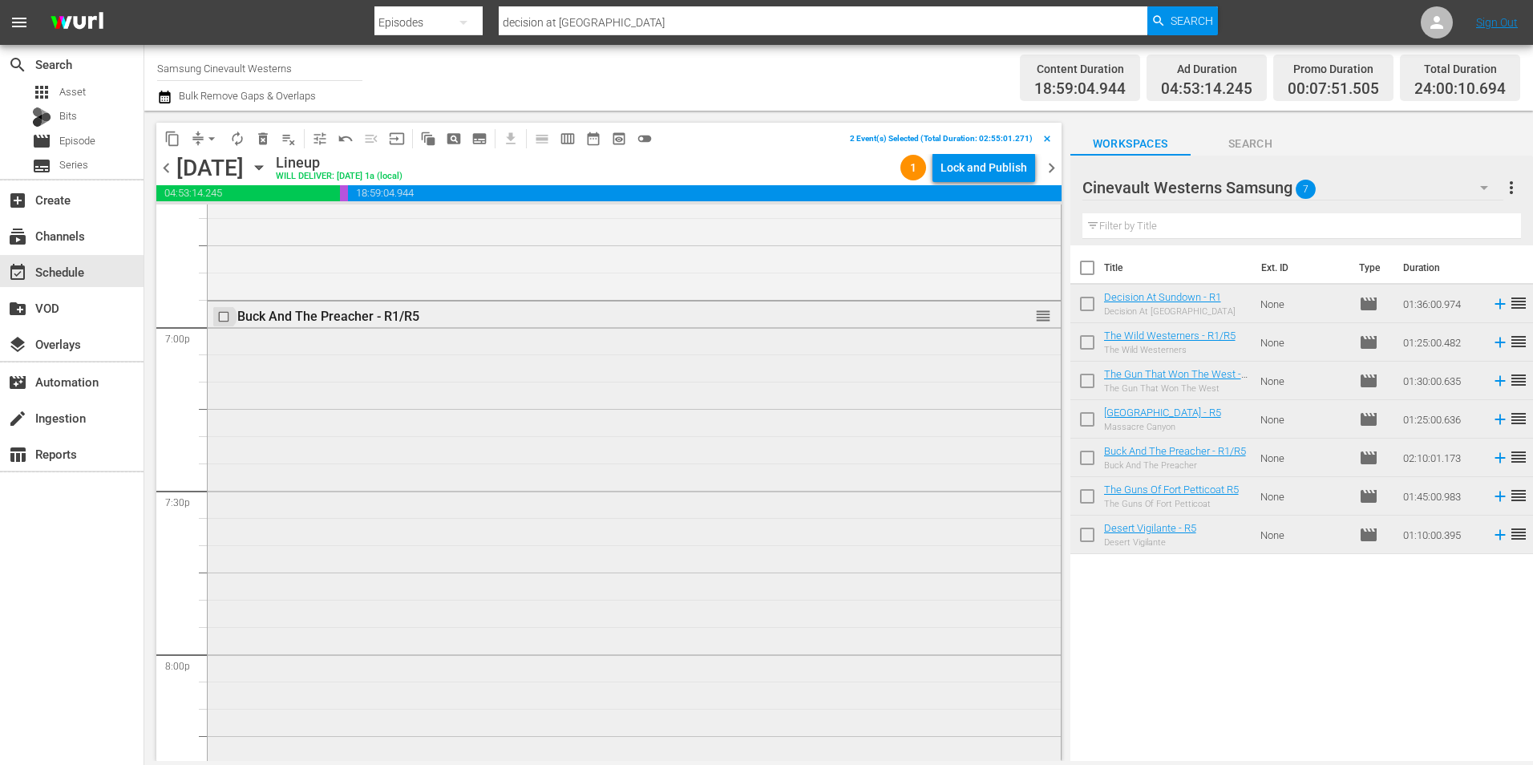
click at [224, 319] on input "checkbox" at bounding box center [225, 316] width 17 height 14
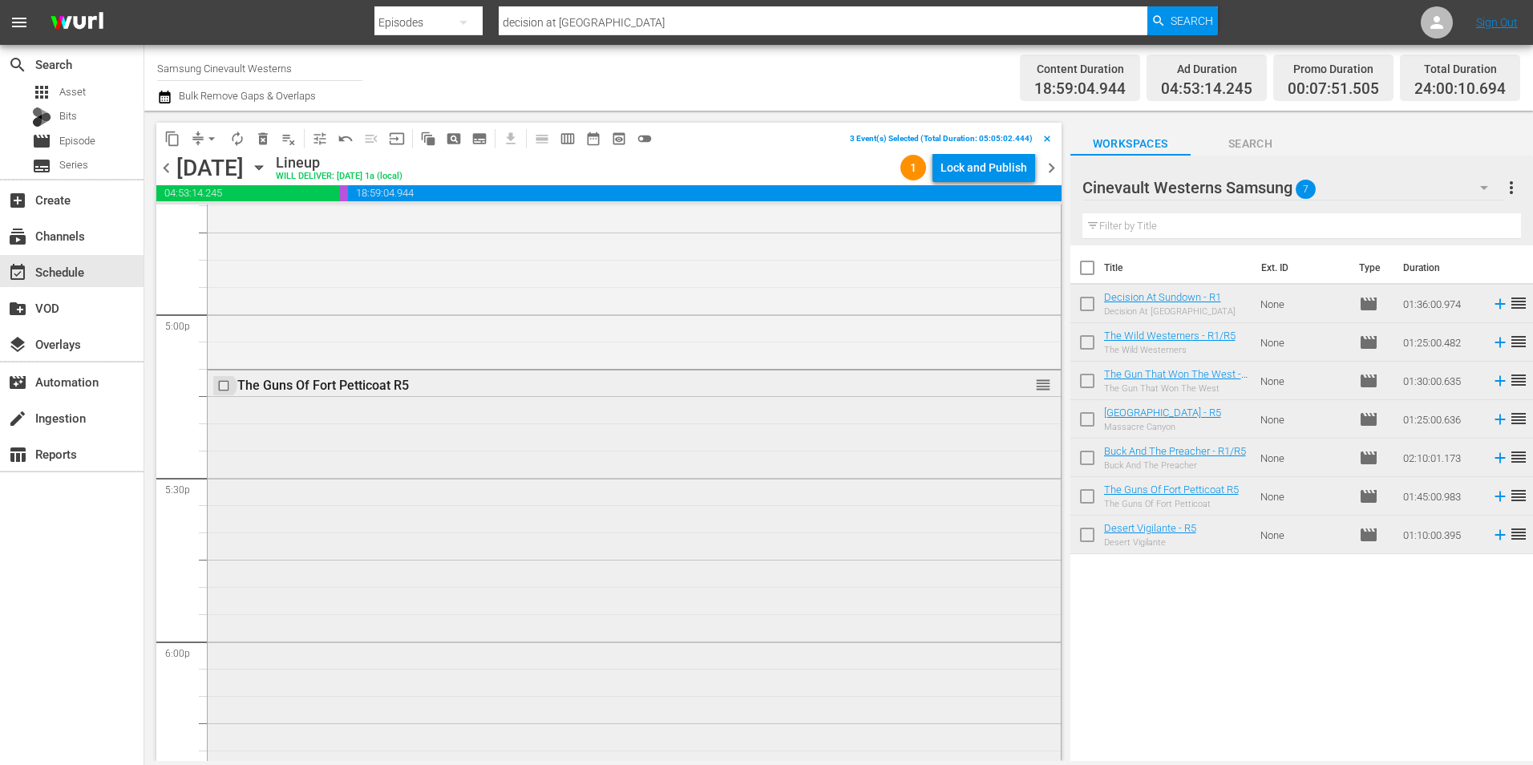
click at [220, 388] on input "checkbox" at bounding box center [225, 385] width 17 height 14
click at [225, 485] on input "checkbox" at bounding box center [225, 485] width 17 height 14
click at [169, 138] on span "content_copy" at bounding box center [172, 139] width 16 height 16
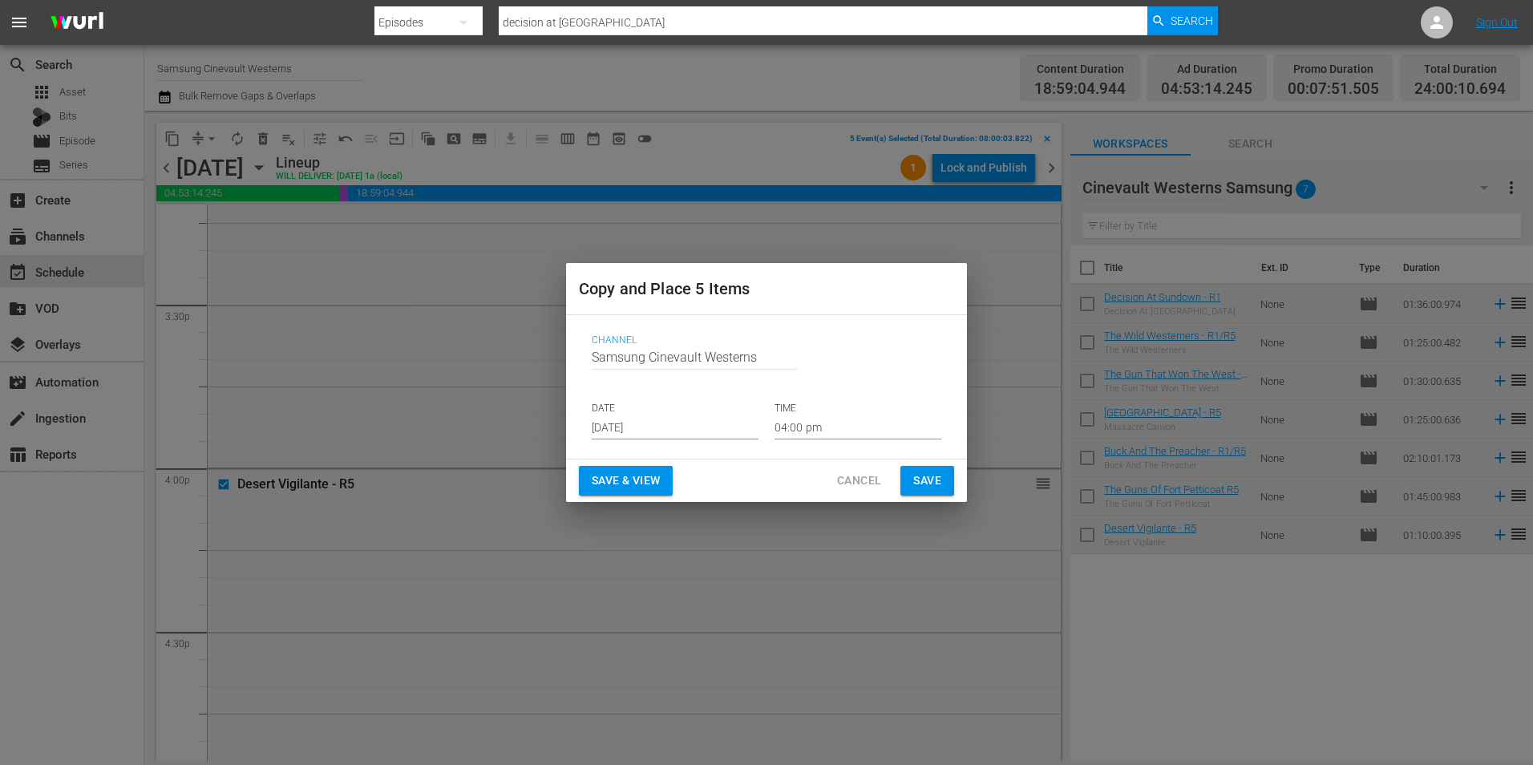
click at [640, 427] on input "[DATE]" at bounding box center [675, 427] width 167 height 24
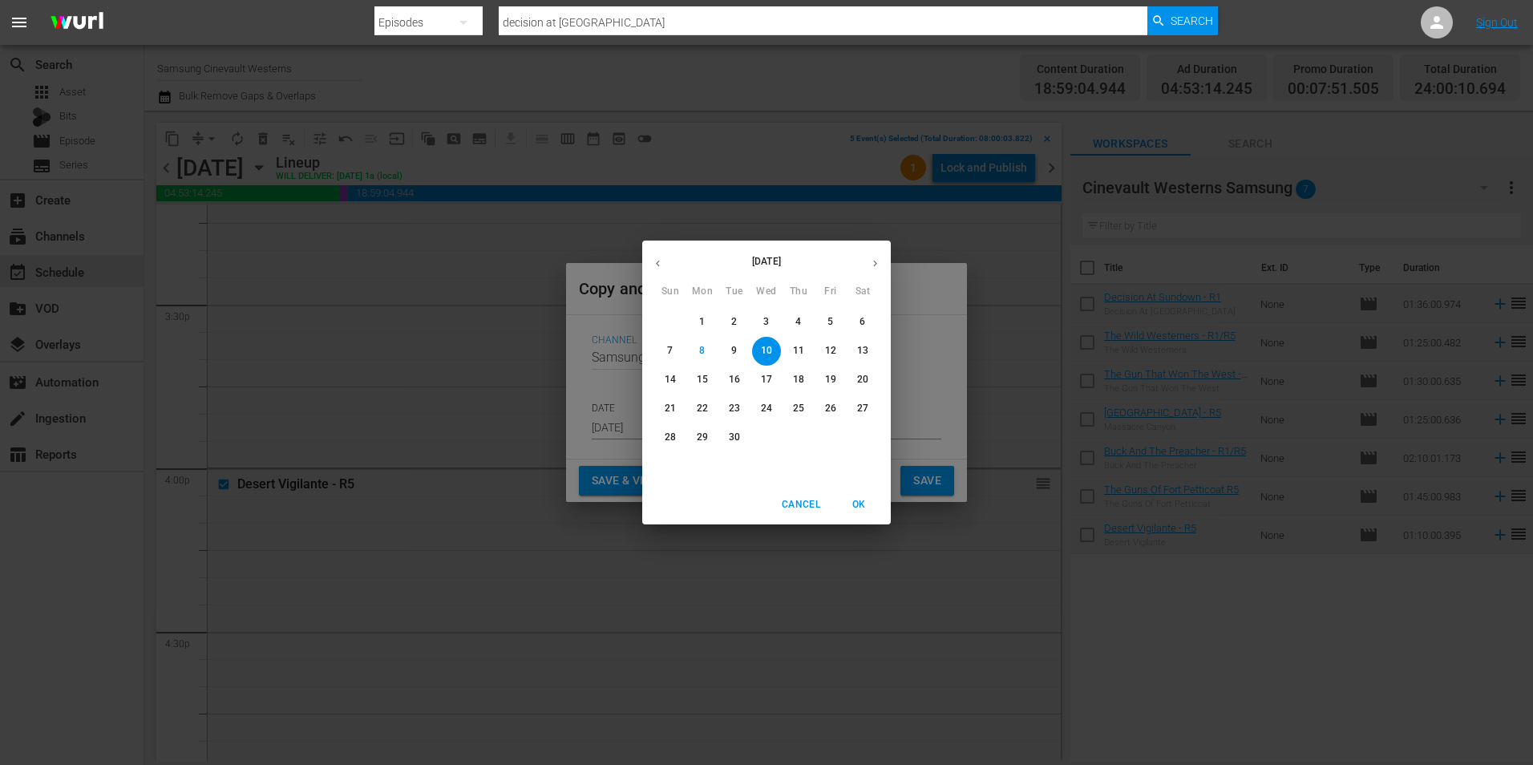
click at [770, 407] on p "24" at bounding box center [766, 409] width 11 height 14
type input "[DATE]"
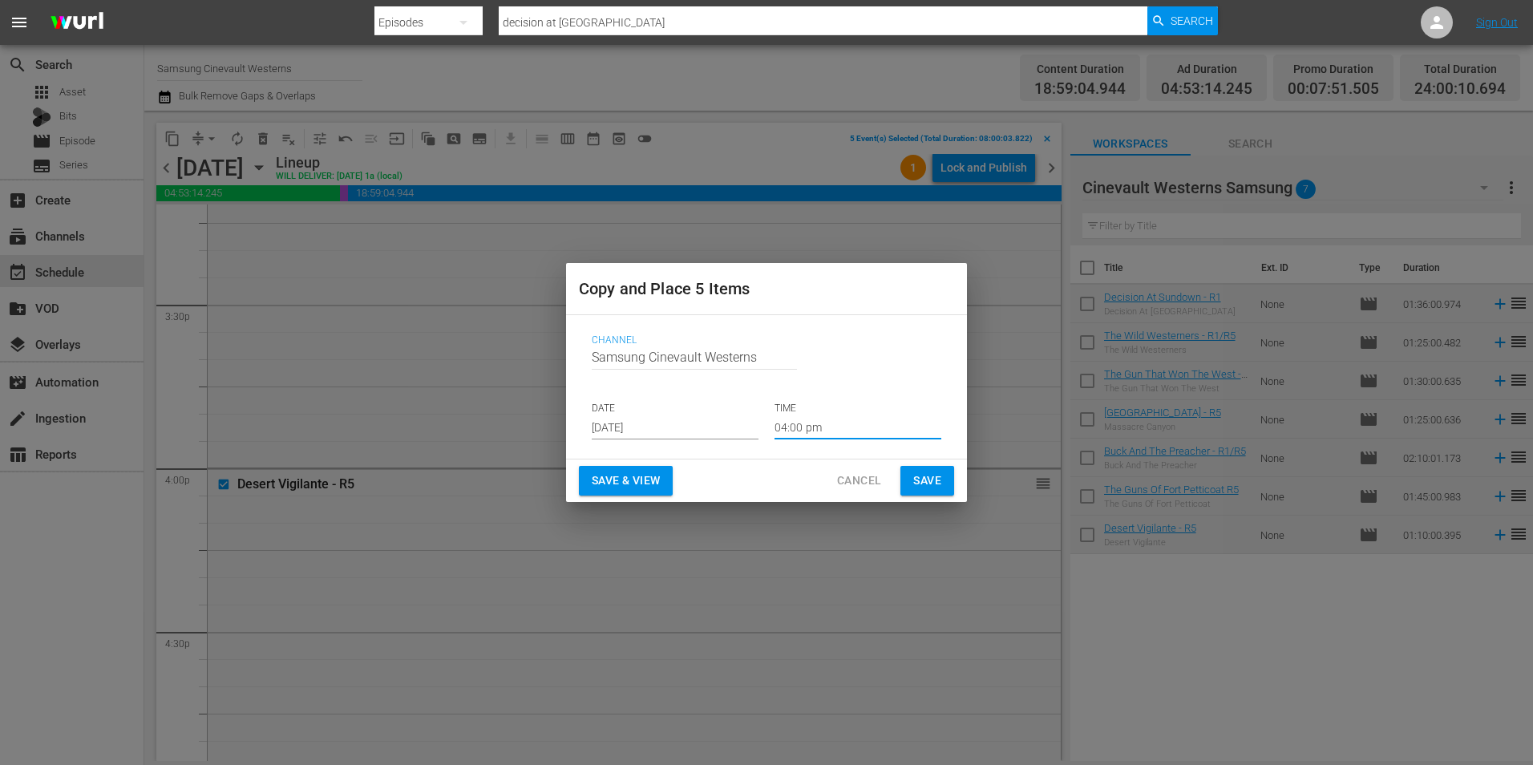
click at [814, 431] on input "04:00 pm" at bounding box center [858, 427] width 167 height 24
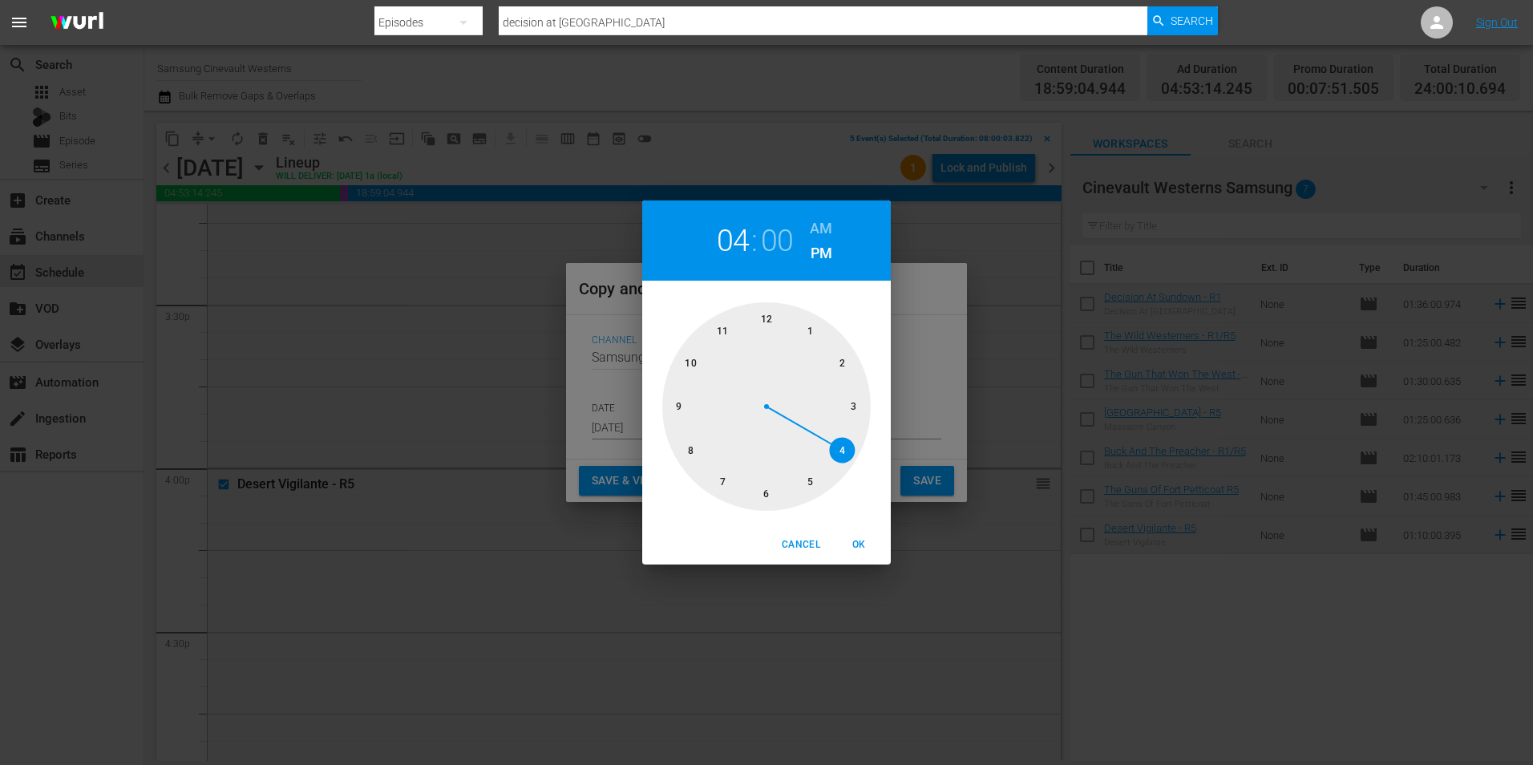
click at [682, 447] on div at bounding box center [766, 406] width 208 height 208
click at [815, 225] on h6 "AM" at bounding box center [821, 229] width 22 height 26
click at [864, 552] on span "OK" at bounding box center [858, 544] width 38 height 17
type input "08:00 am"
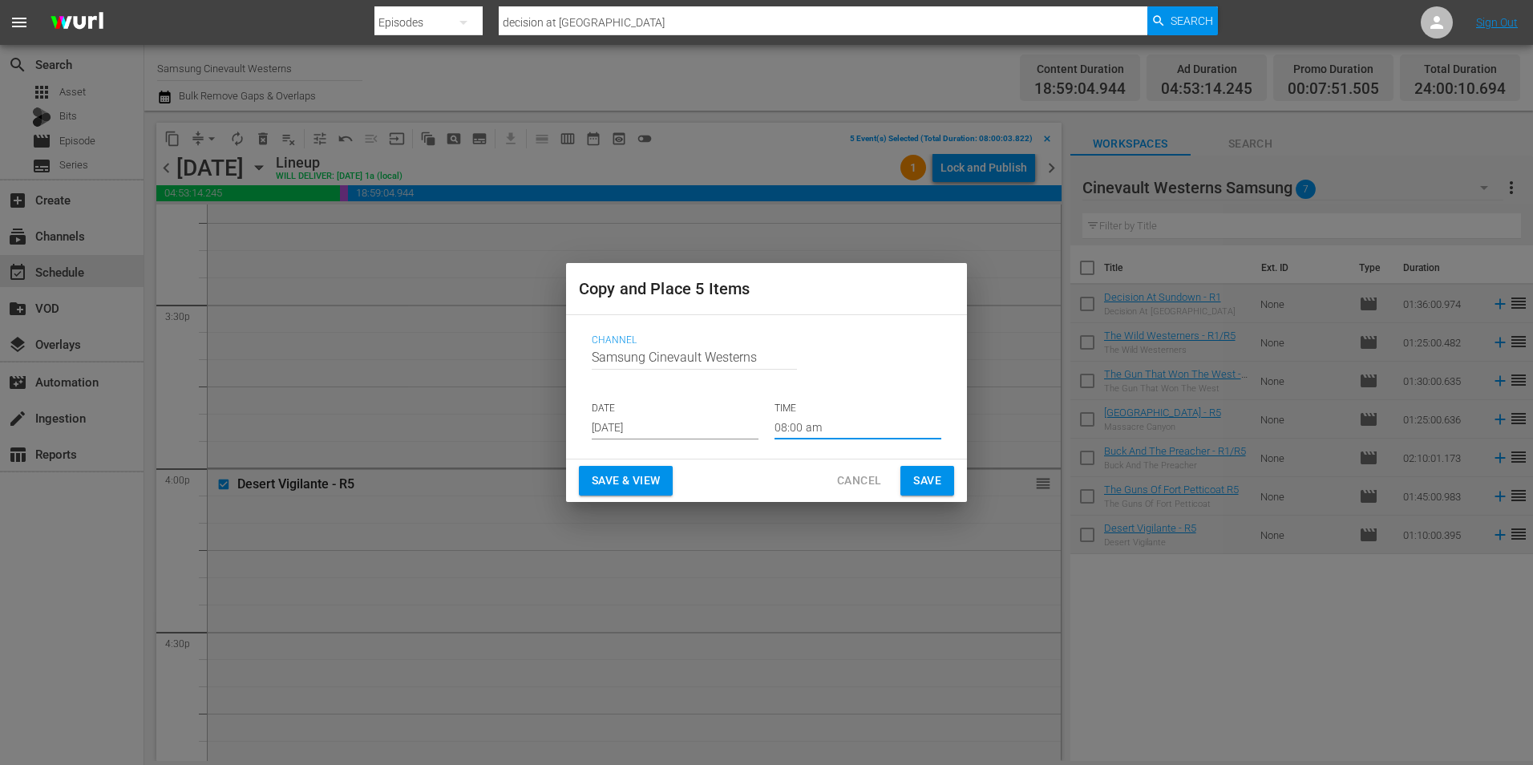
click at [921, 480] on span "Save" at bounding box center [927, 481] width 28 height 20
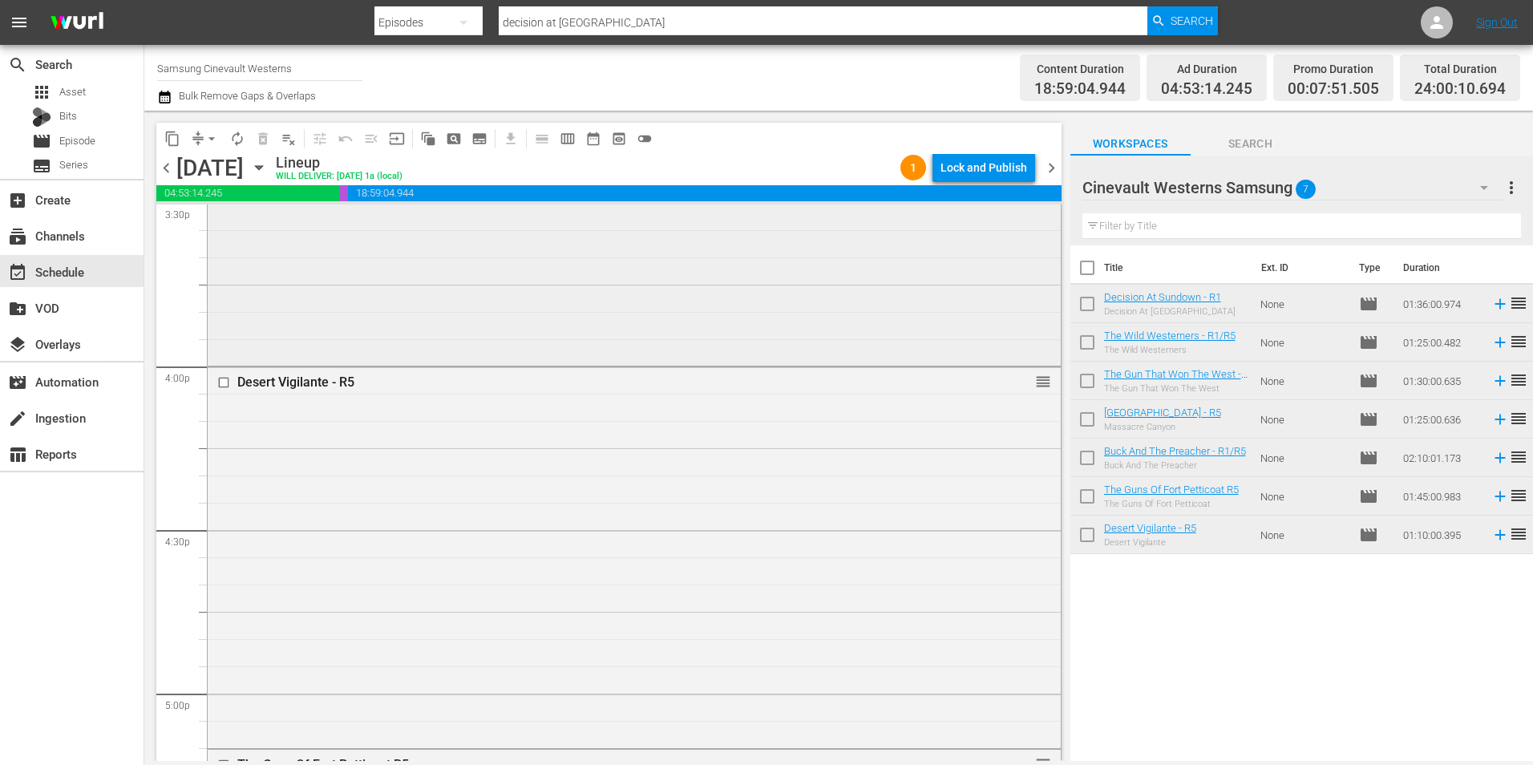
scroll to position [4810, 0]
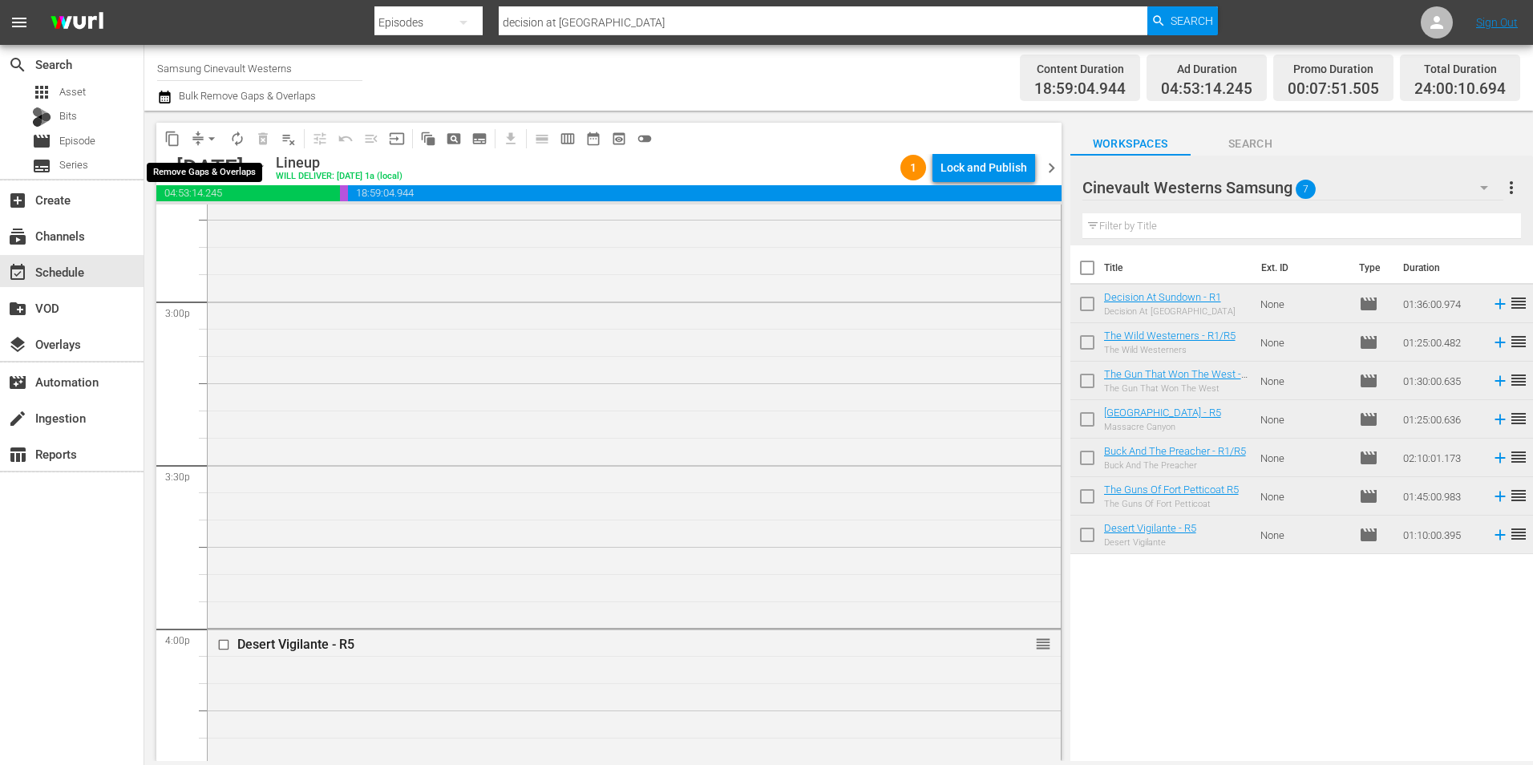
click at [210, 135] on span "arrow_drop_down" at bounding box center [212, 139] width 16 height 16
click at [213, 174] on li "Align to Midnight" at bounding box center [212, 171] width 168 height 26
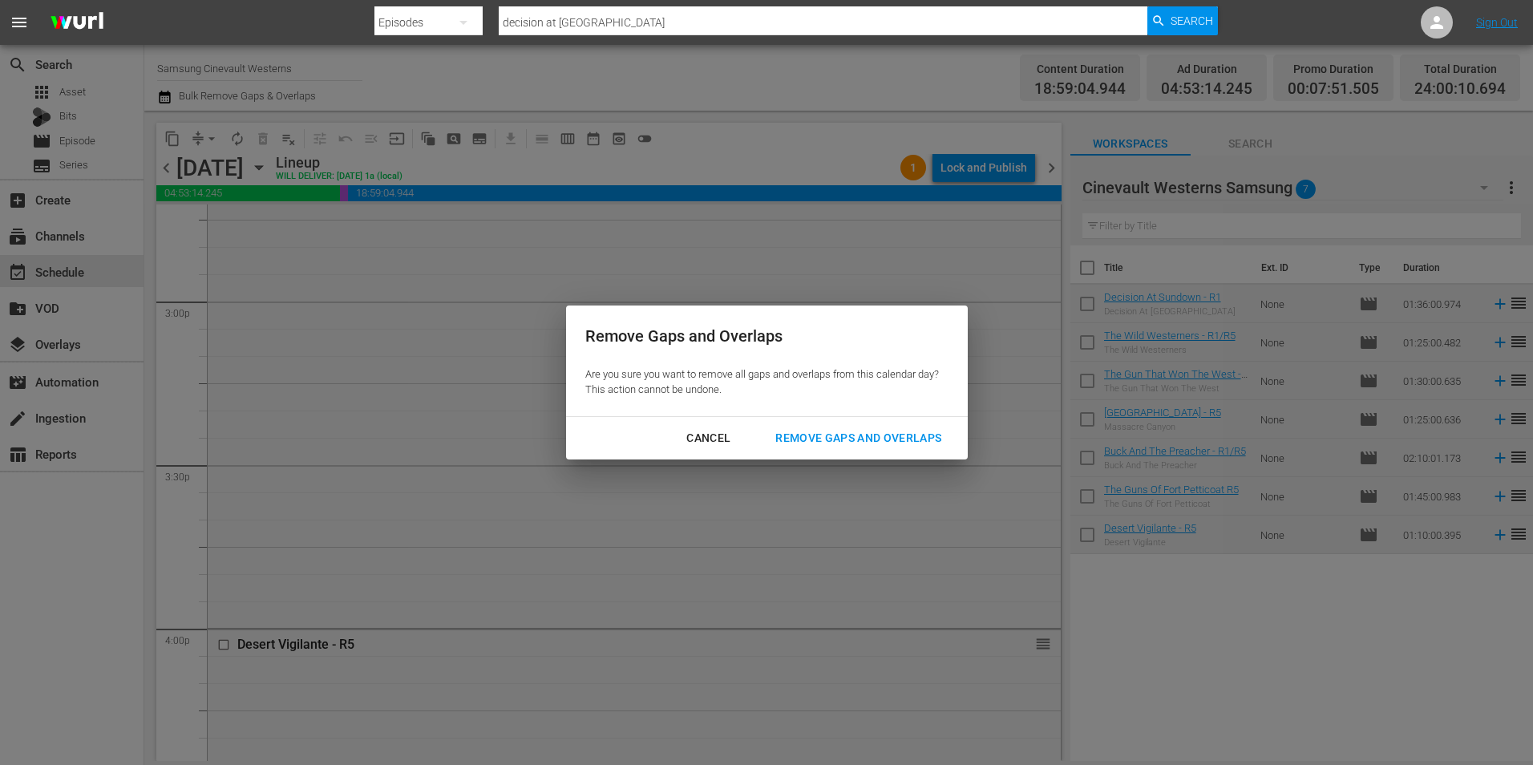
click at [852, 443] on div "Remove Gaps and Overlaps" at bounding box center [859, 438] width 192 height 20
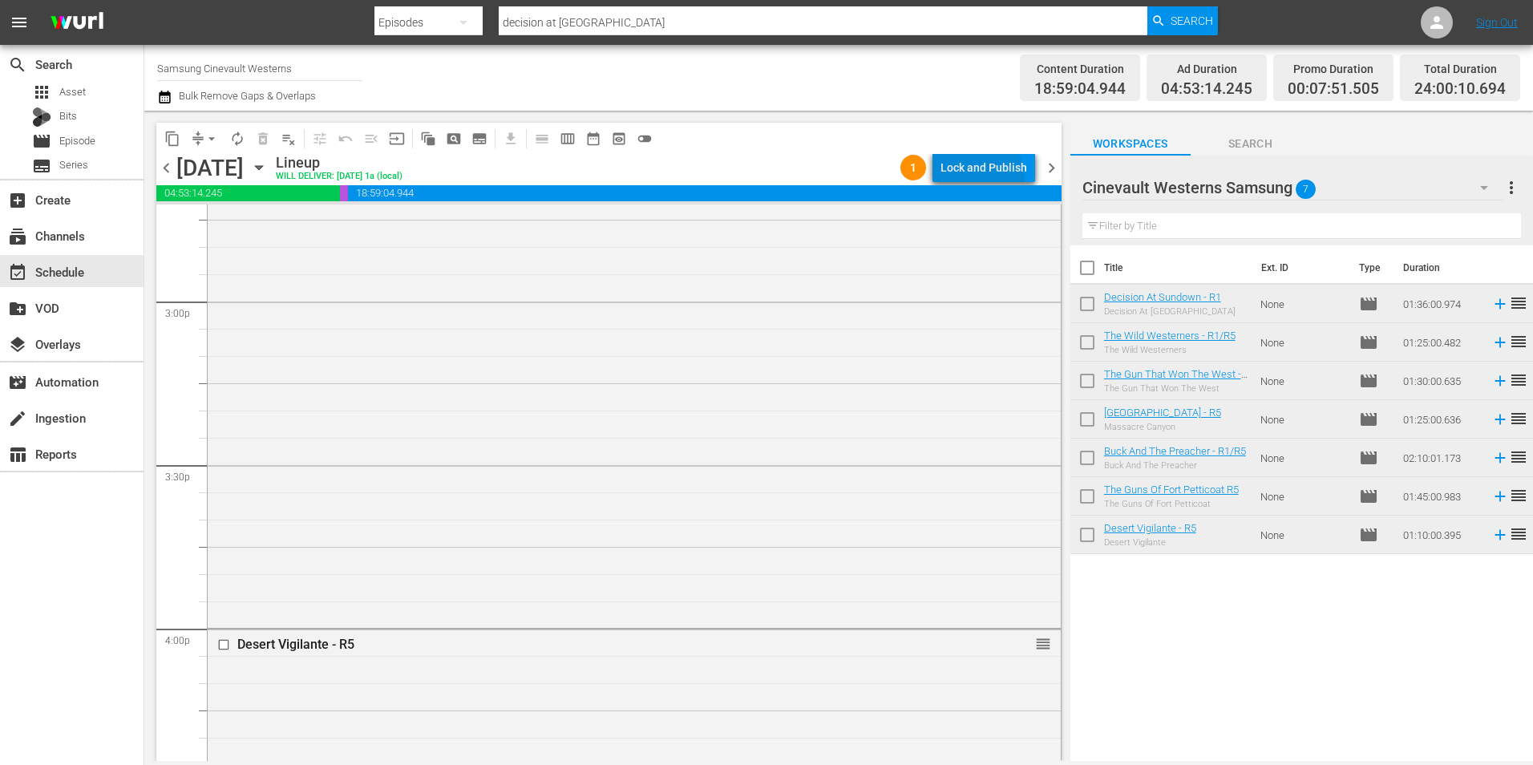
click at [977, 180] on div "Lock and Publish" at bounding box center [984, 167] width 87 height 29
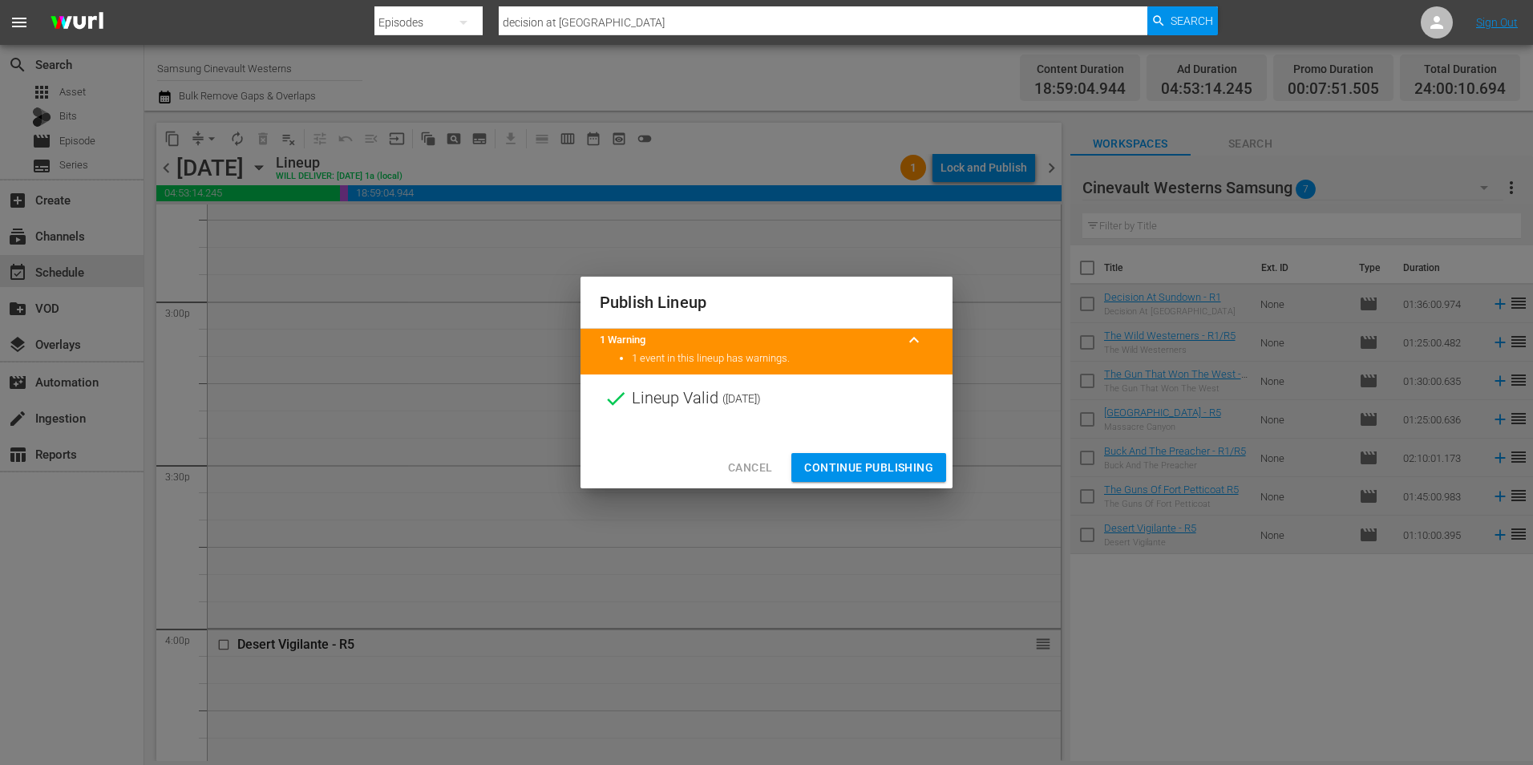
click at [922, 454] on button "Continue Publishing" at bounding box center [868, 468] width 155 height 30
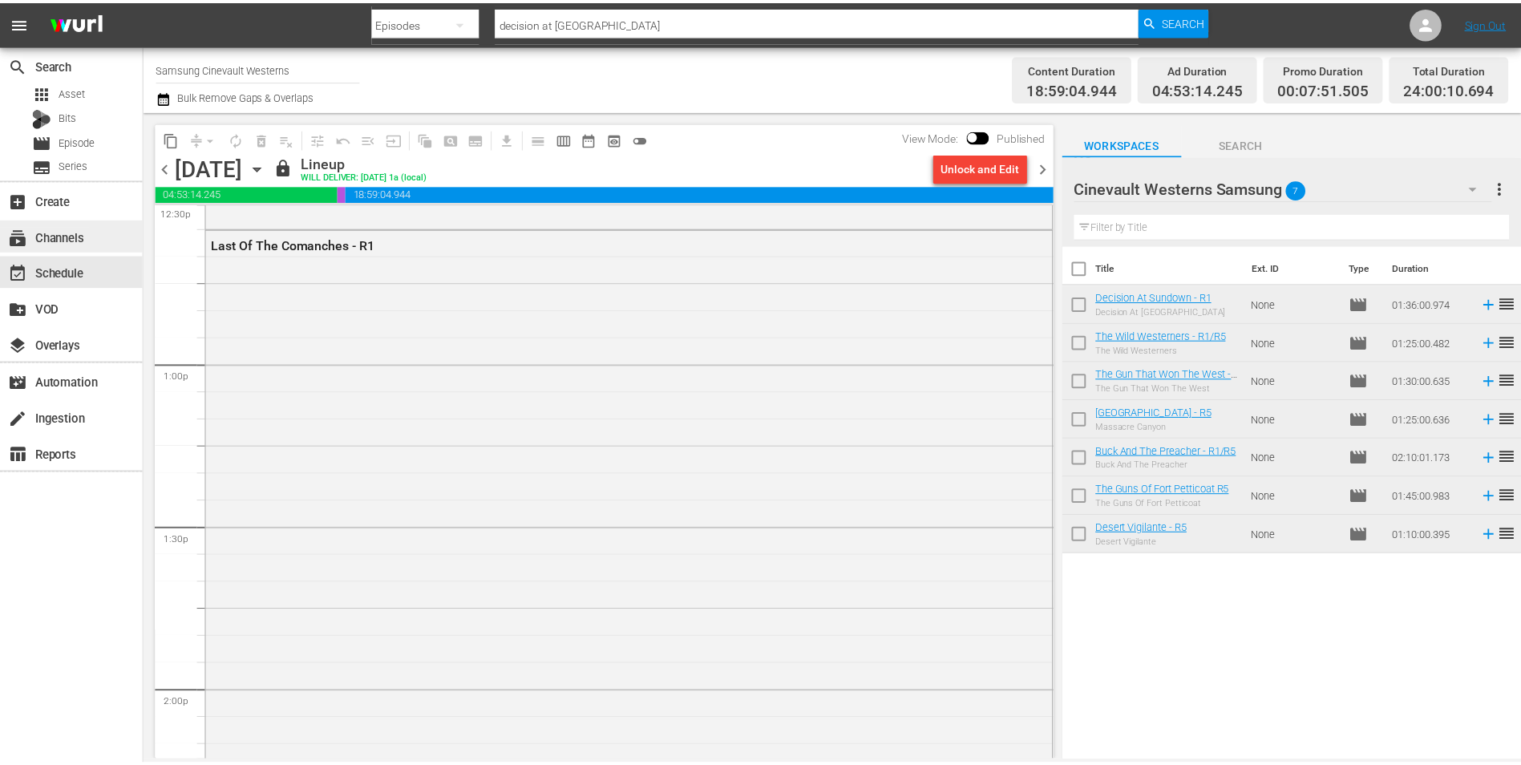
scroll to position [4088, 0]
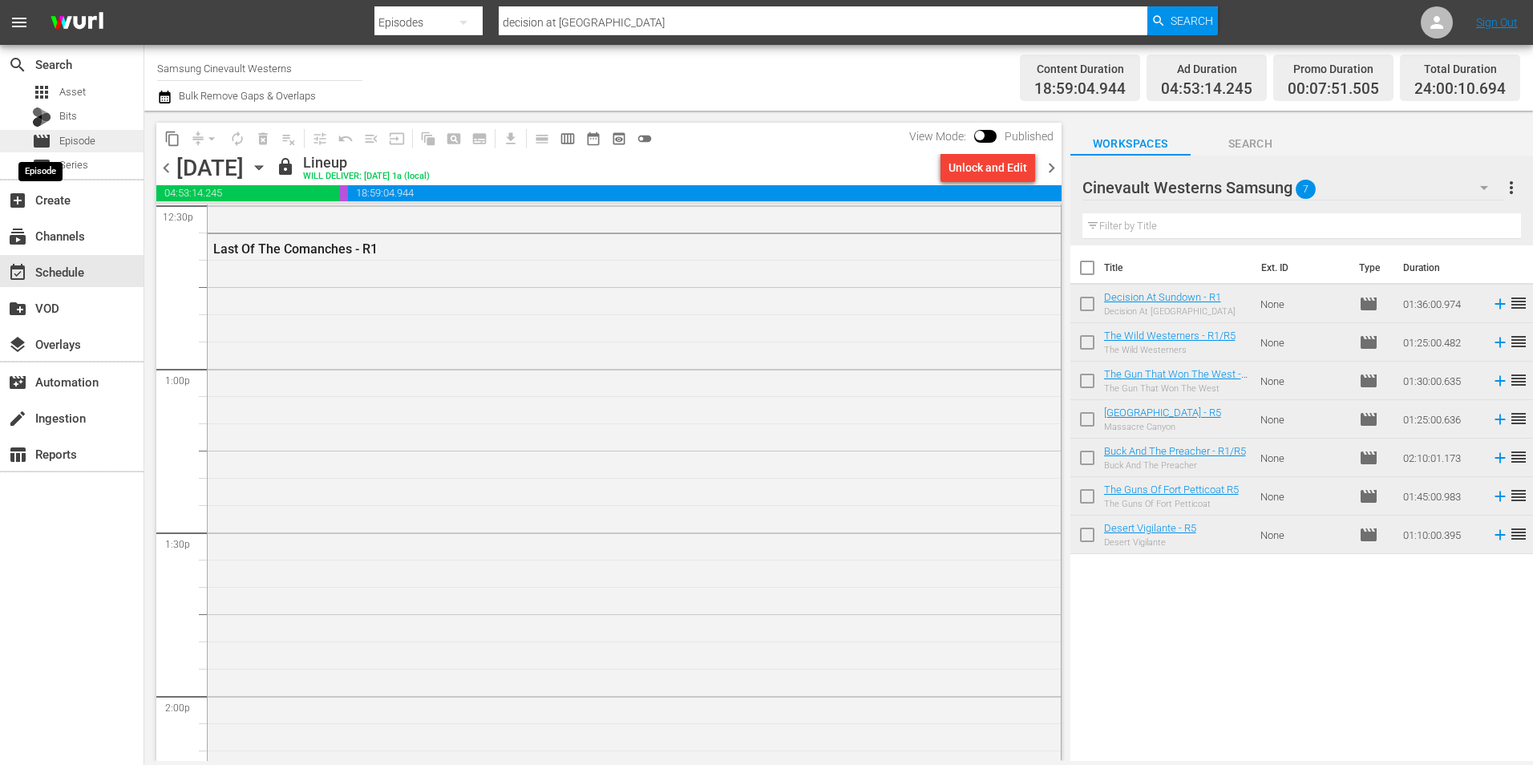
click at [49, 140] on span "movie" at bounding box center [41, 140] width 19 height 19
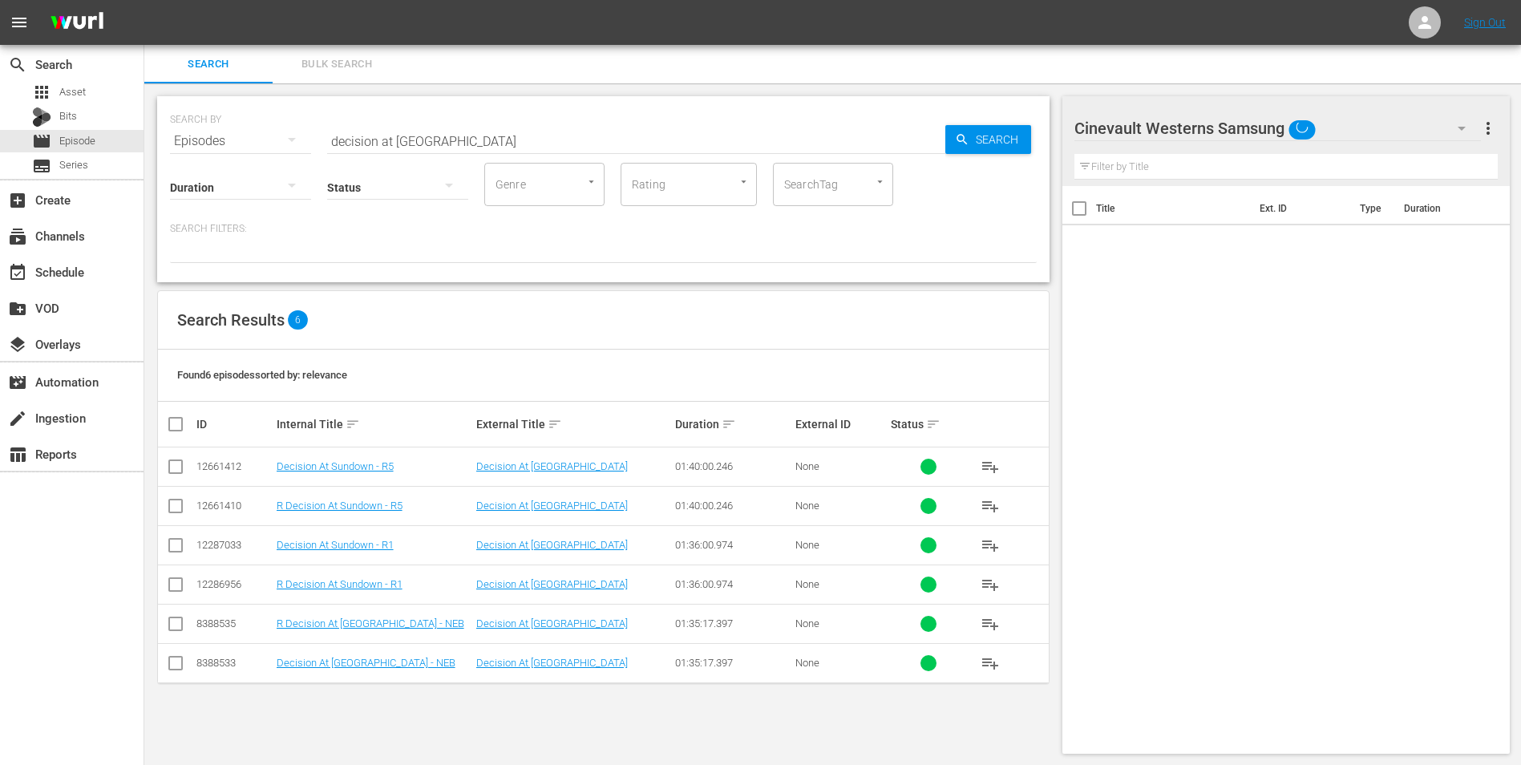
click at [405, 128] on input "decision at [GEOGRAPHIC_DATA]" at bounding box center [636, 141] width 618 height 38
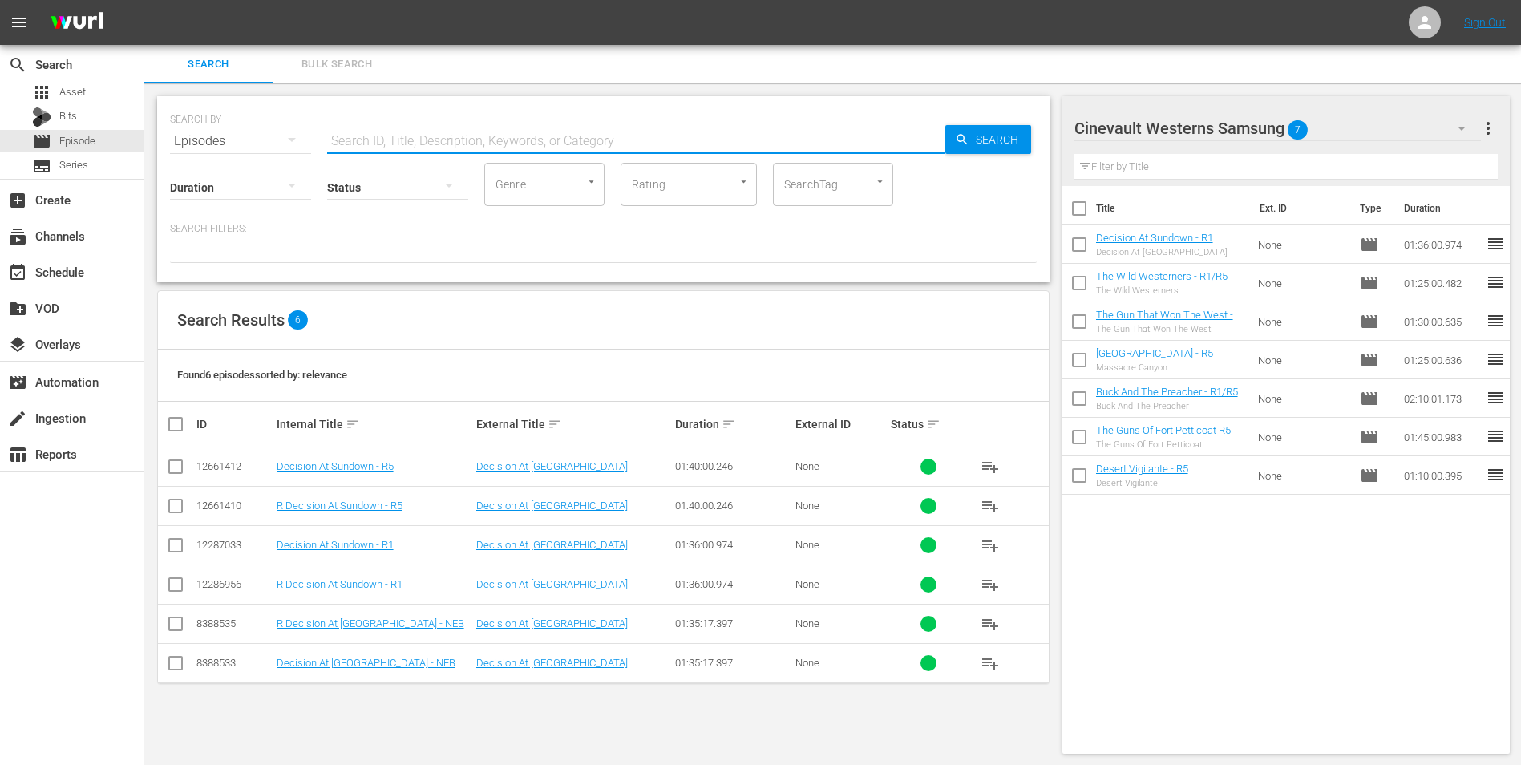
drag, startPoint x: 1088, startPoint y: 218, endPoint x: 1404, endPoint y: 262, distance: 319.0
click at [1088, 219] on input "checkbox" at bounding box center [1079, 212] width 34 height 34
checkbox input "true"
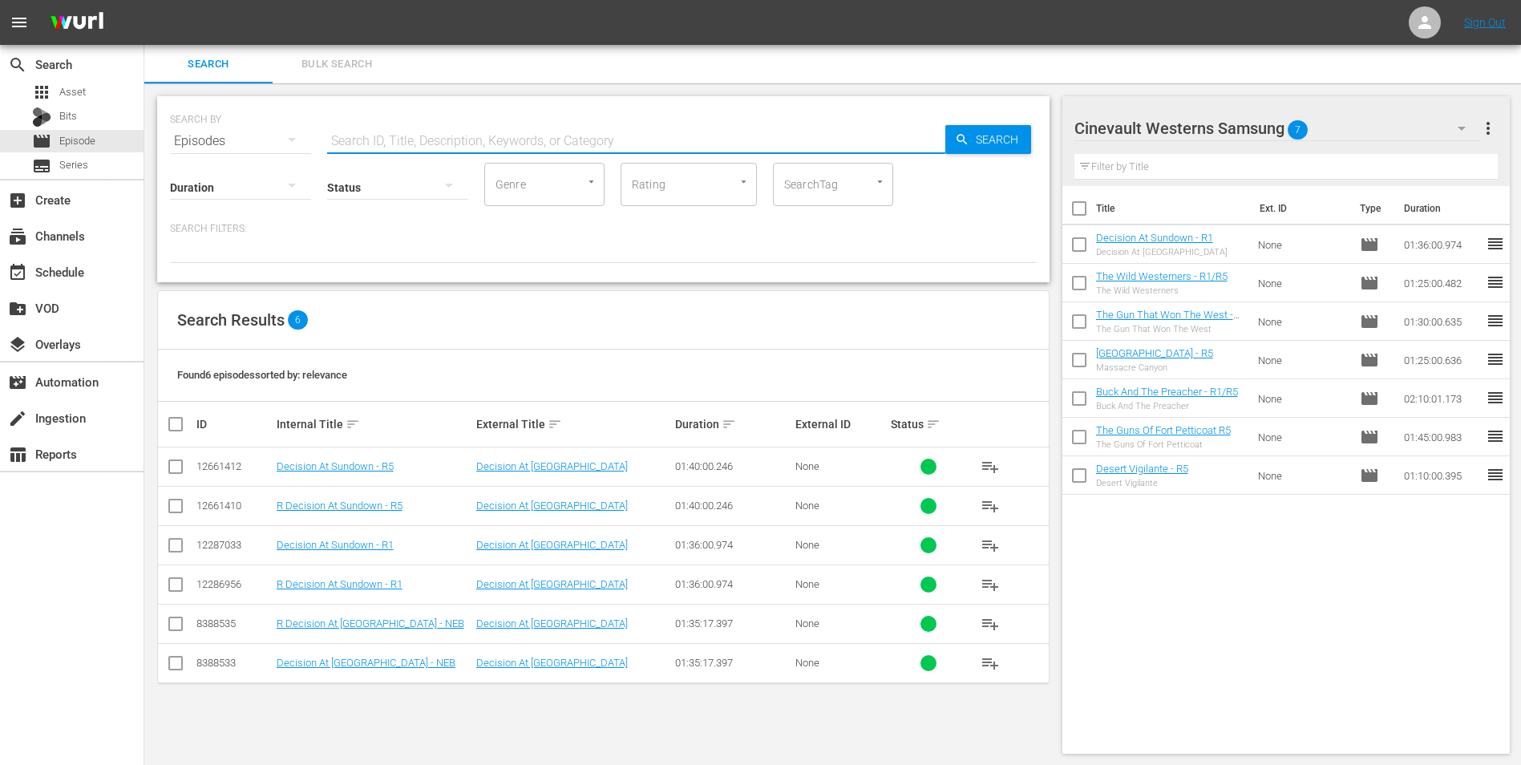
checkbox input "true"
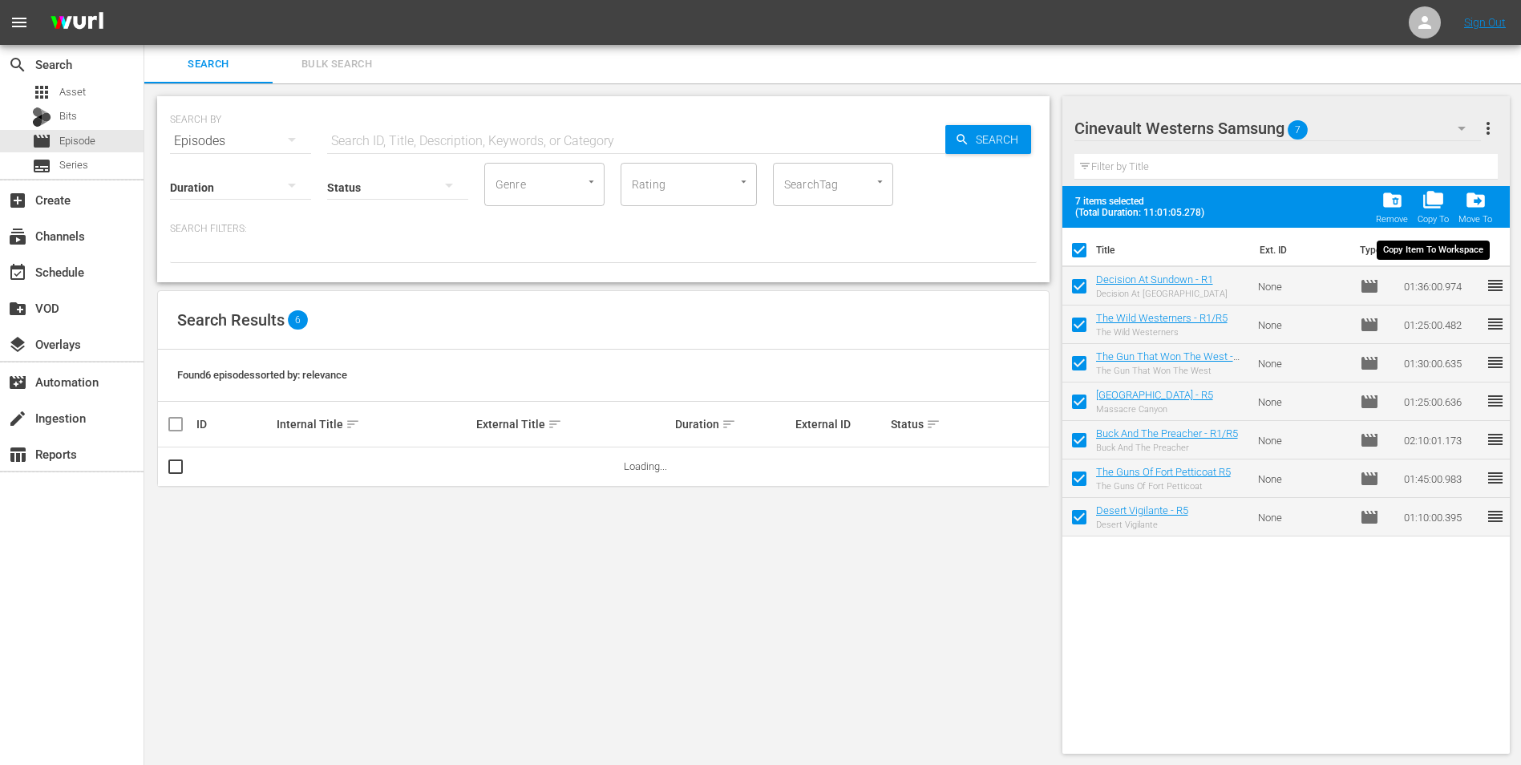
click at [1398, 196] on span "folder_delete" at bounding box center [1392, 200] width 22 height 22
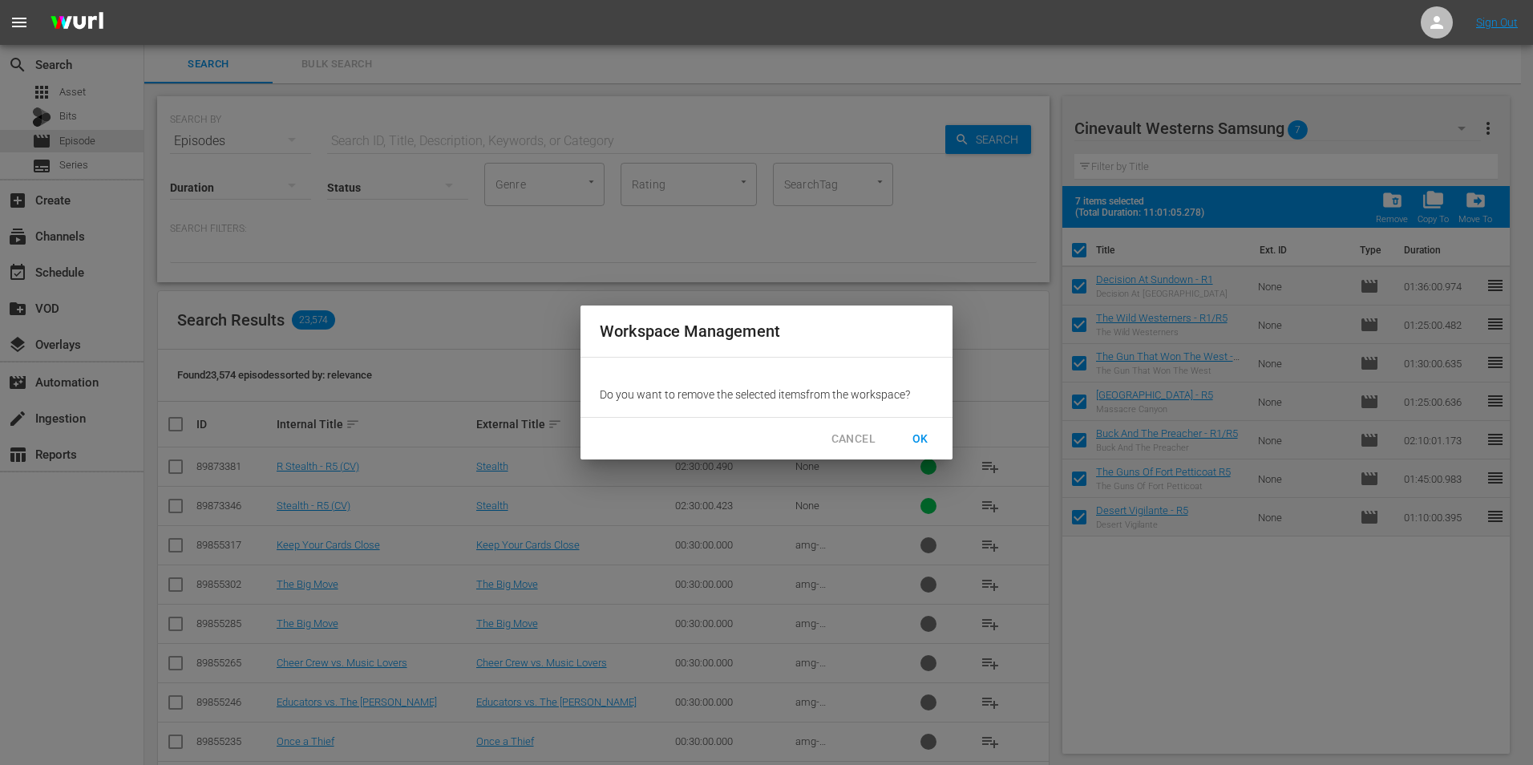
click at [907, 419] on div "CANCEL OK" at bounding box center [767, 439] width 372 height 42
click at [920, 432] on span "OK" at bounding box center [921, 439] width 26 height 20
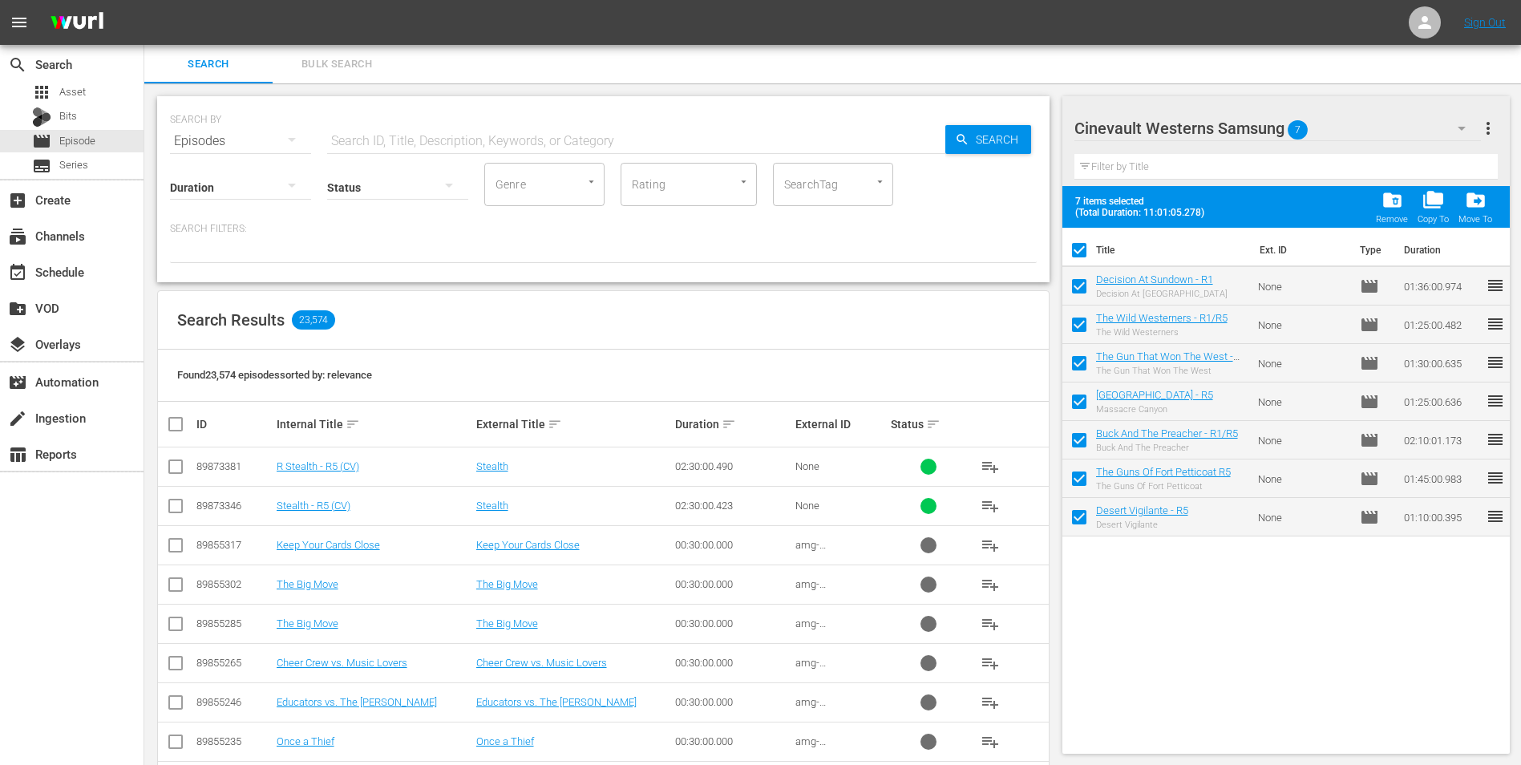
checkbox input "false"
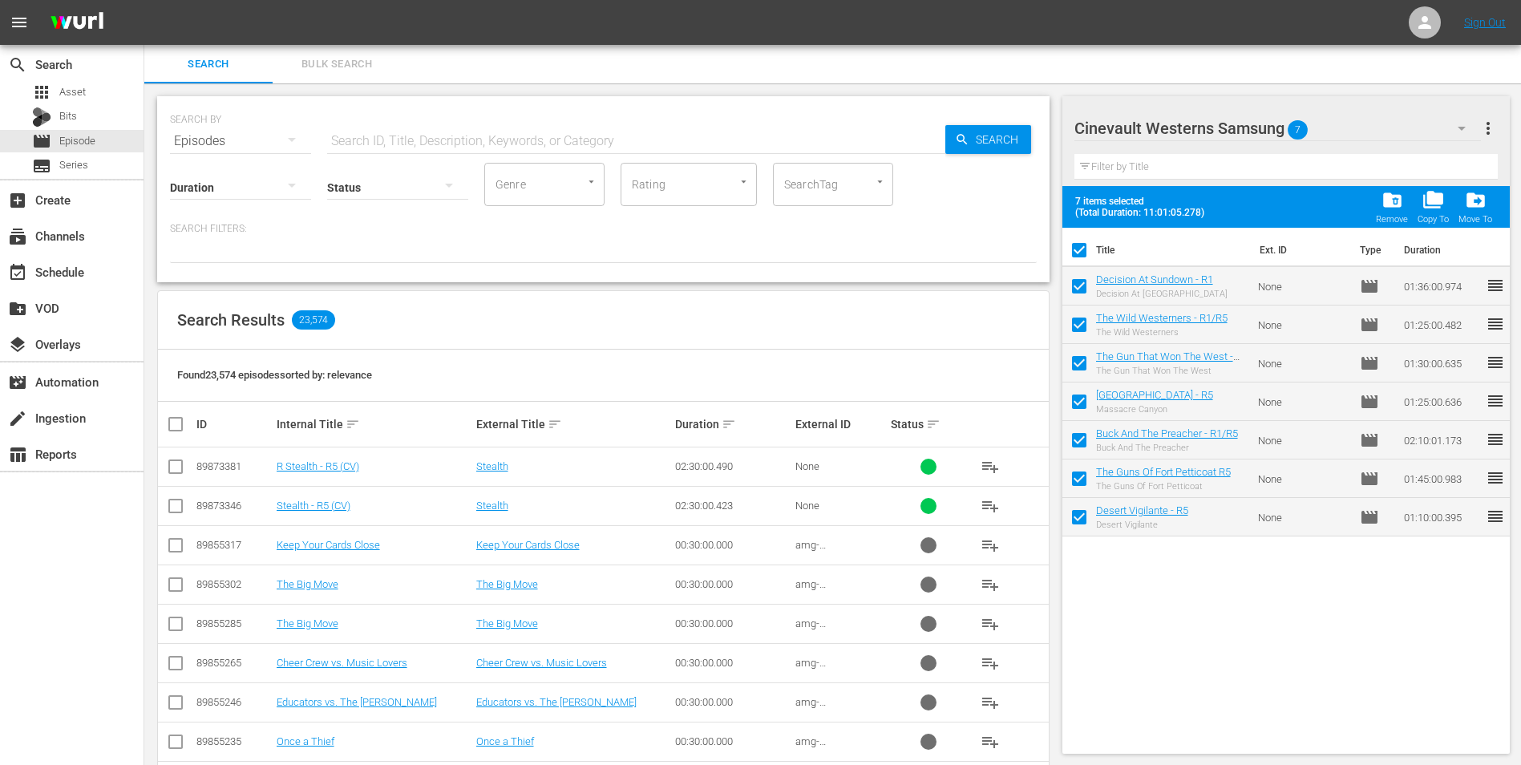
checkbox input "false"
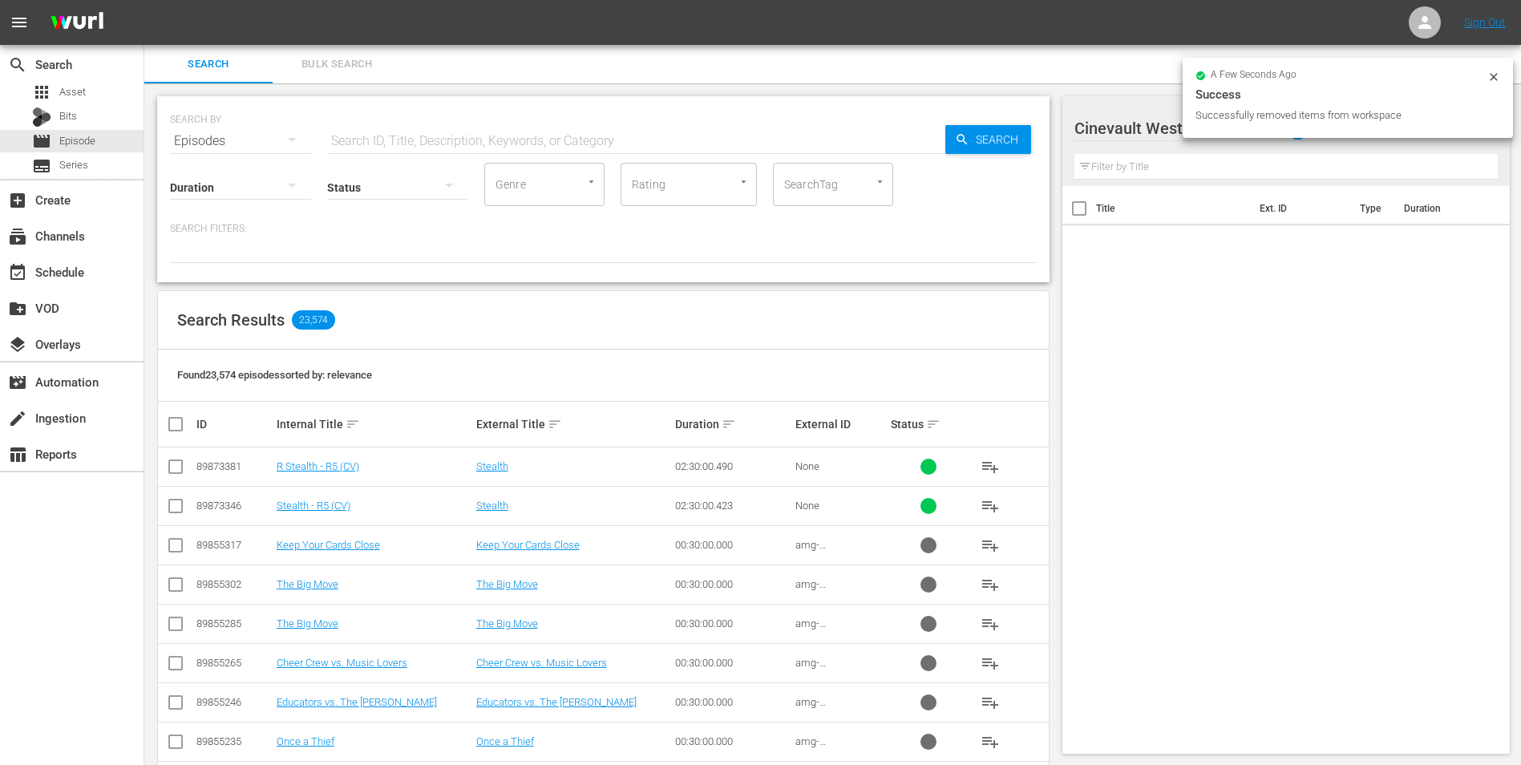
click at [1498, 71] on icon at bounding box center [1493, 77] width 13 height 13
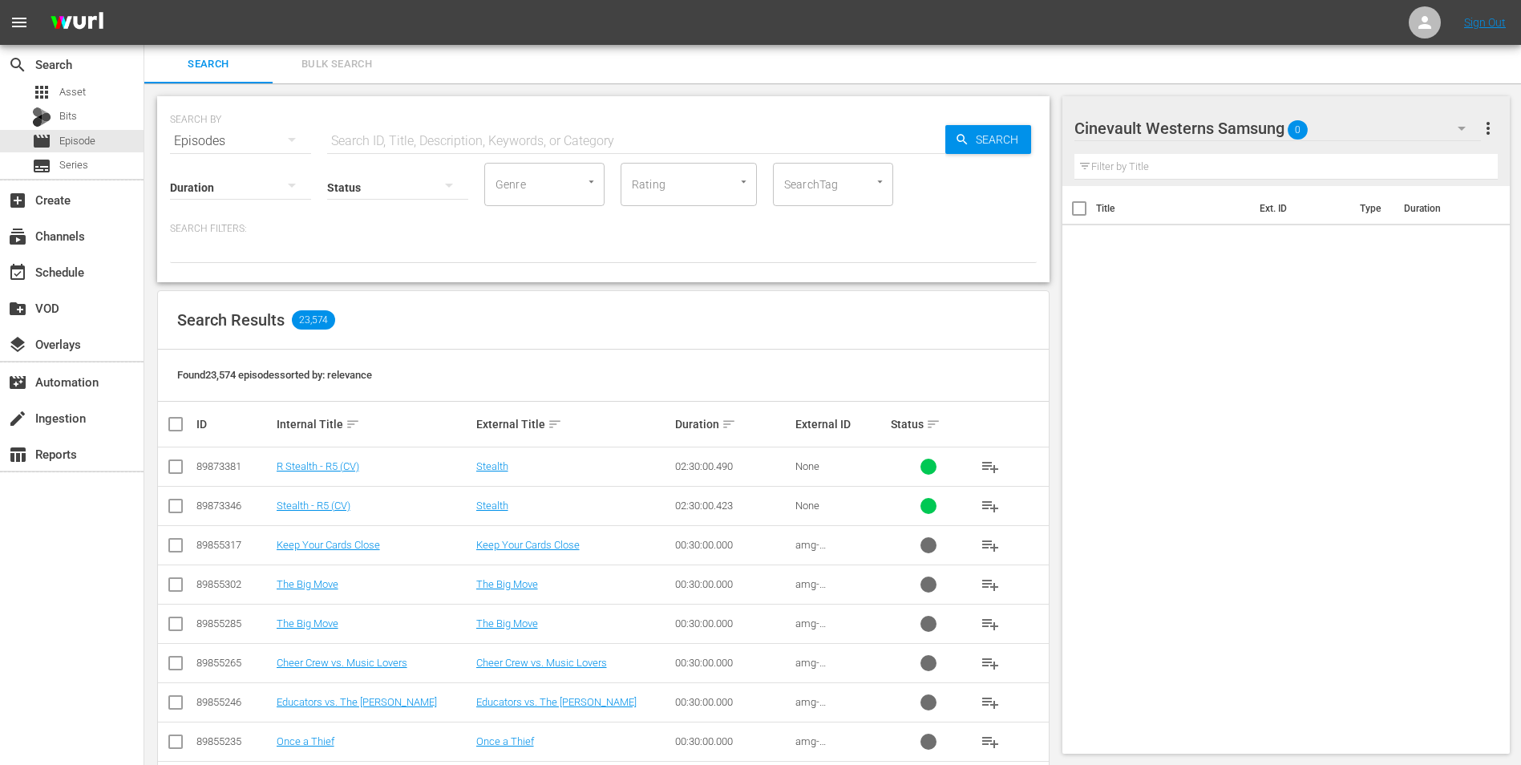
click at [1366, 148] on div "Filter by Title" at bounding box center [1286, 167] width 424 height 38
click at [1368, 123] on div "Cinevault Westerns Samsung 0" at bounding box center [1277, 128] width 407 height 45
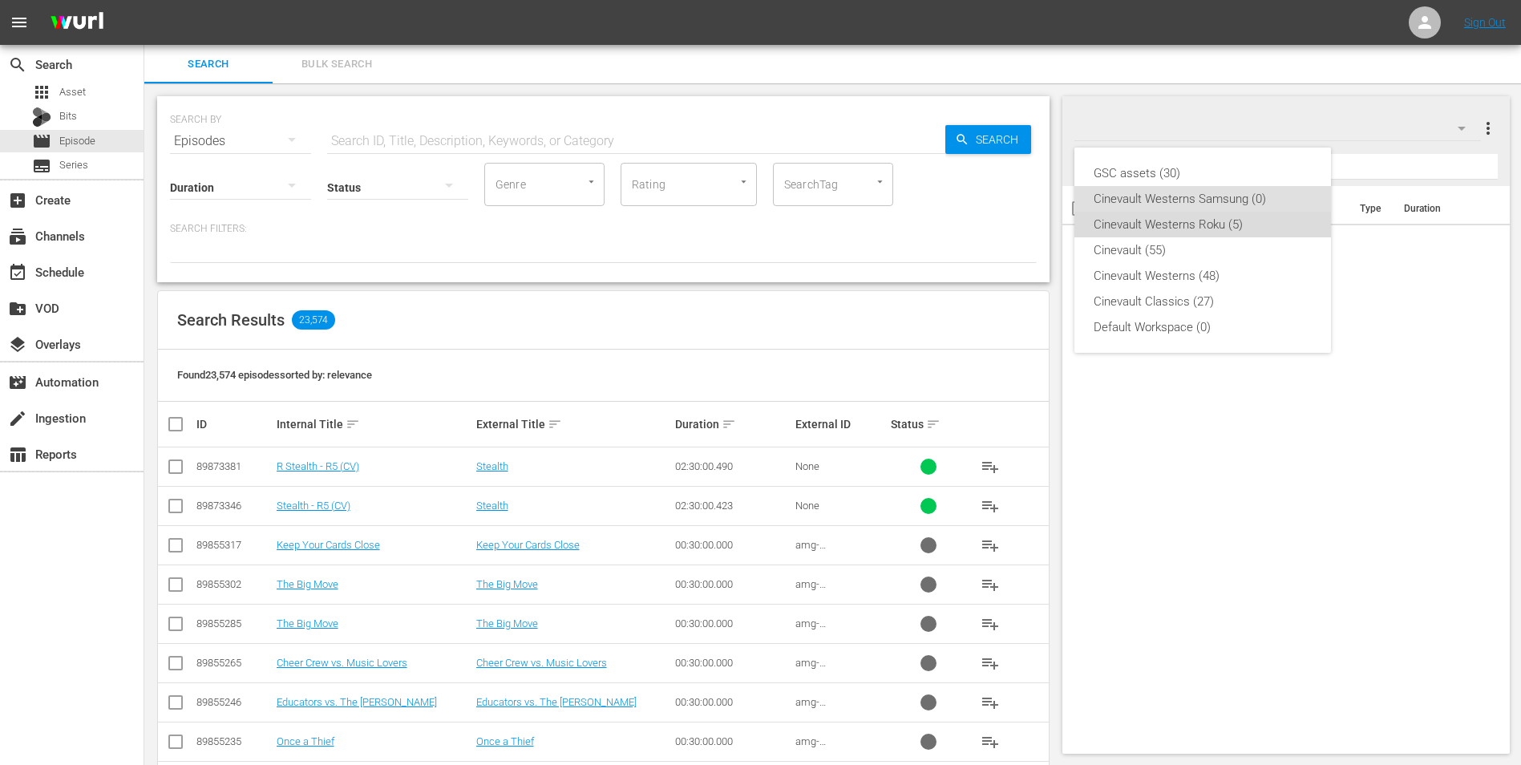
click at [1180, 220] on div "Cinevault Westerns Roku (5)" at bounding box center [1203, 225] width 218 height 26
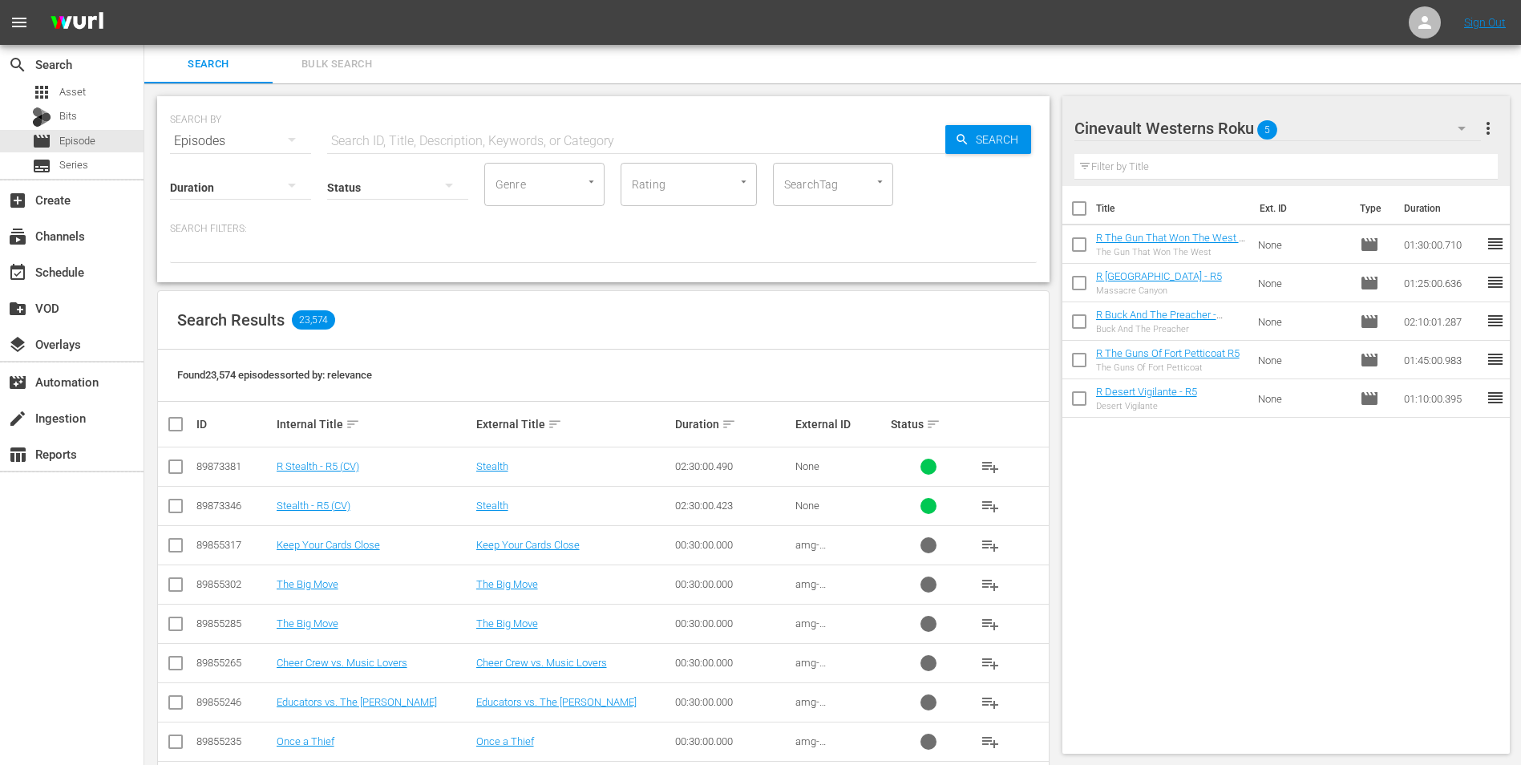
click at [1084, 210] on input "checkbox" at bounding box center [1079, 212] width 34 height 34
checkbox input "true"
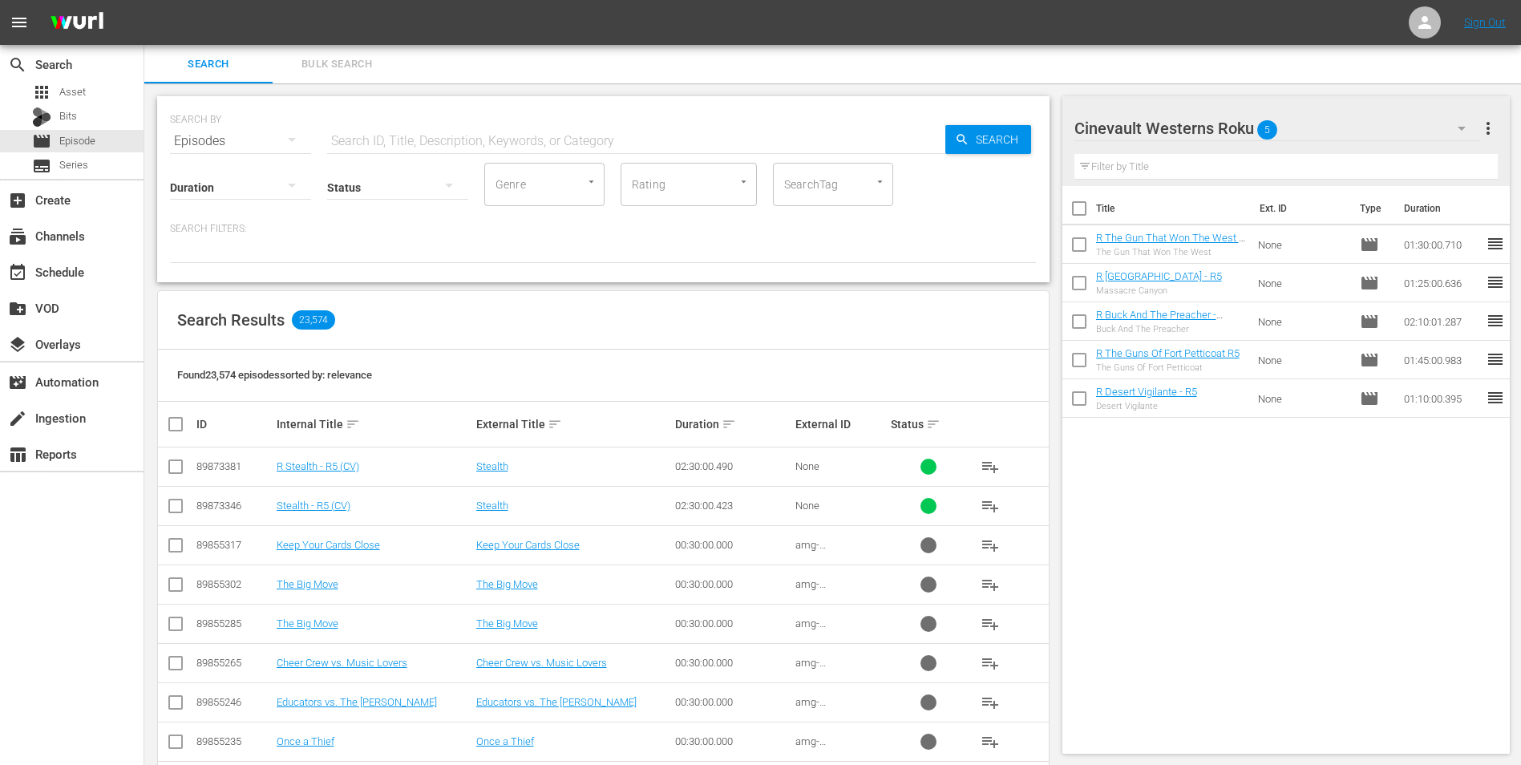
checkbox input "true"
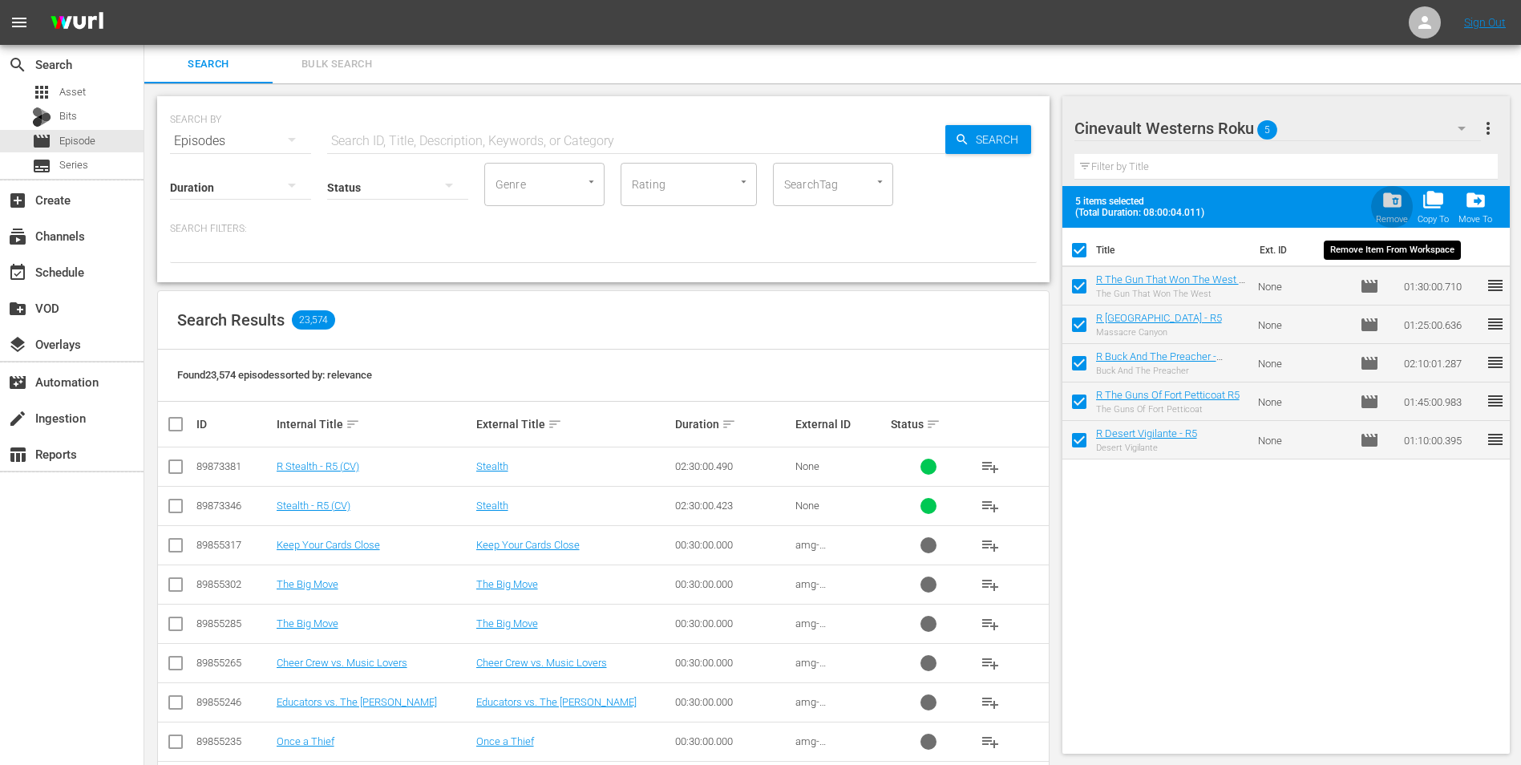
click at [1392, 204] on span "folder_delete" at bounding box center [1392, 200] width 22 height 22
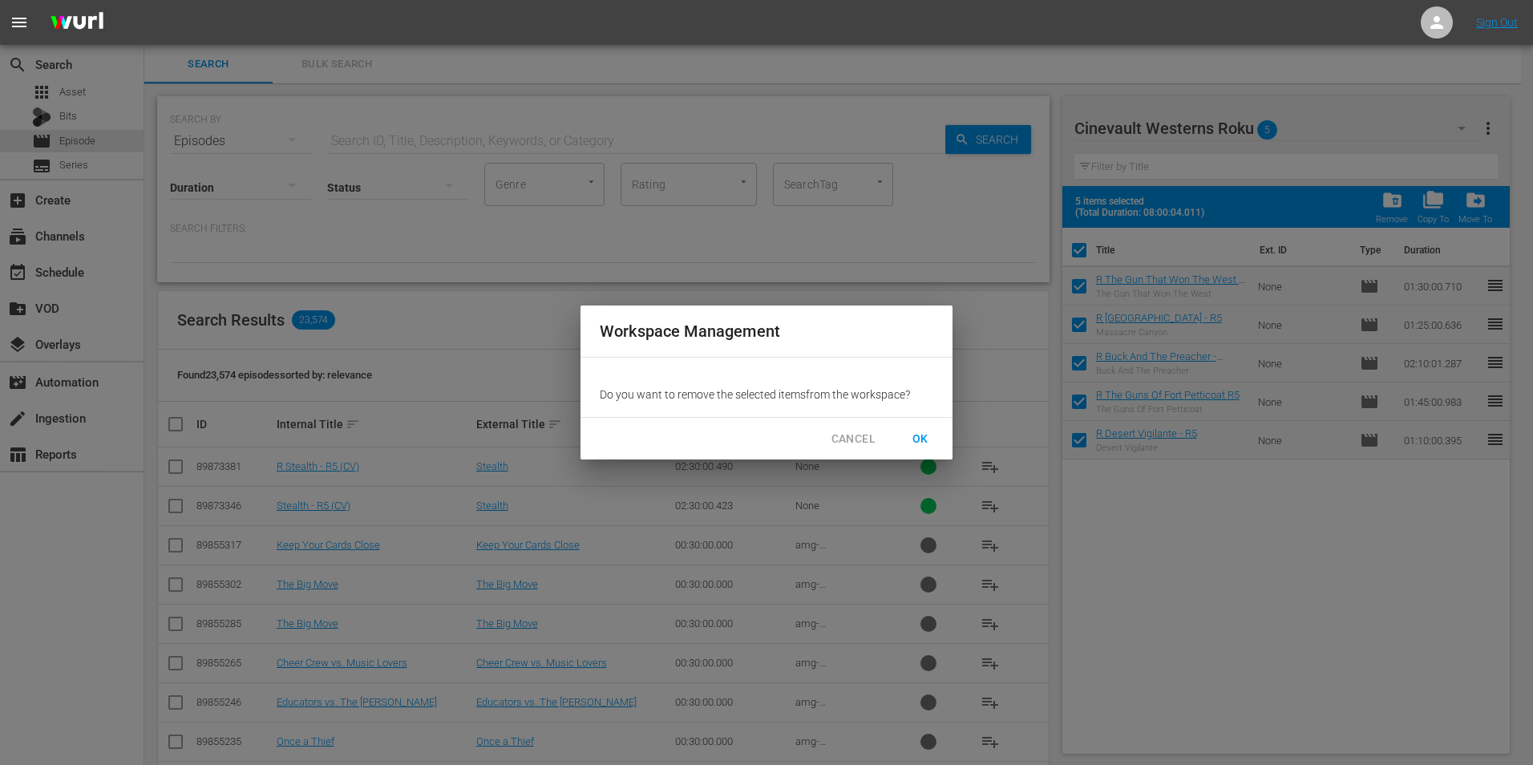
click at [930, 434] on span "OK" at bounding box center [921, 439] width 26 height 20
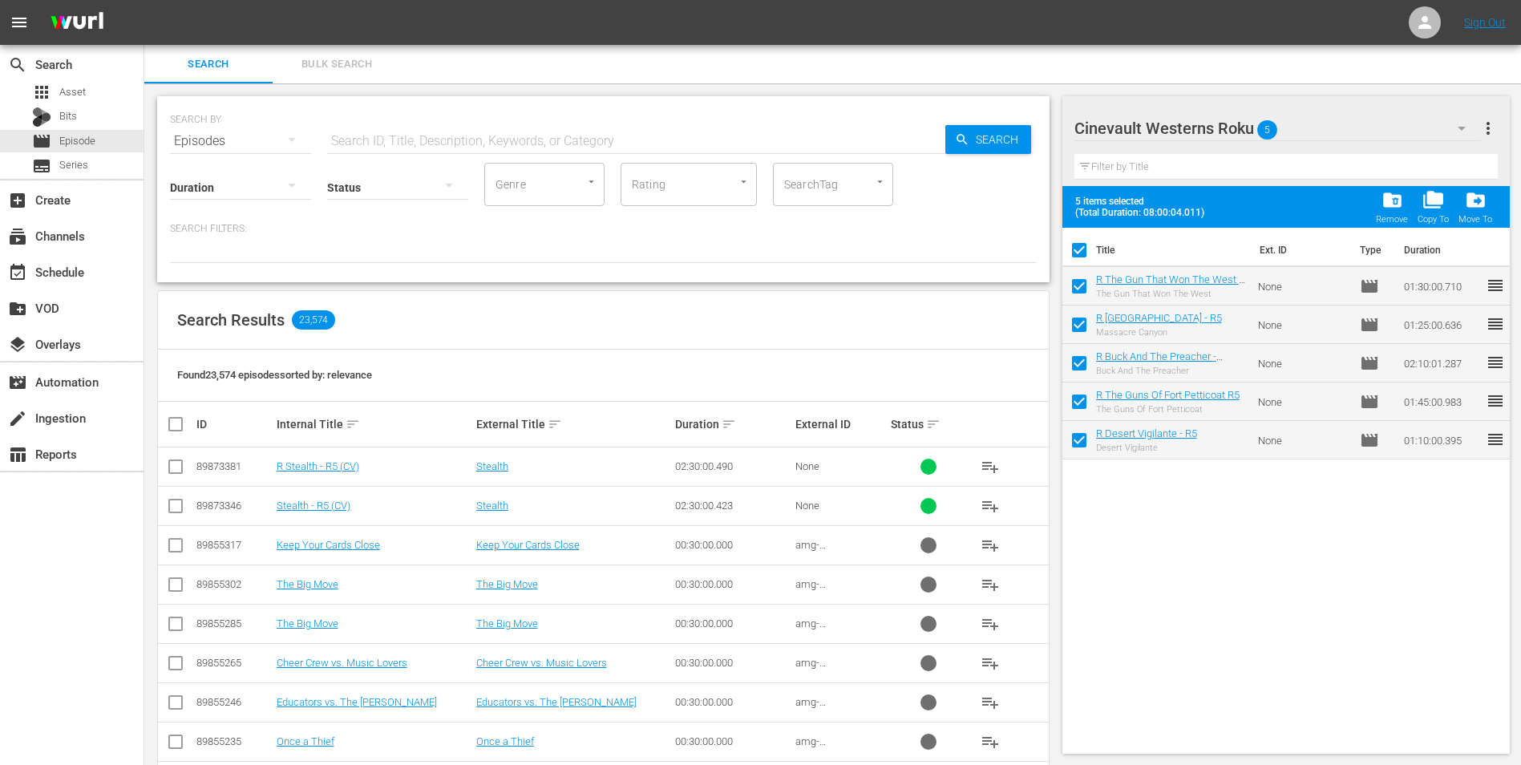
checkbox input "false"
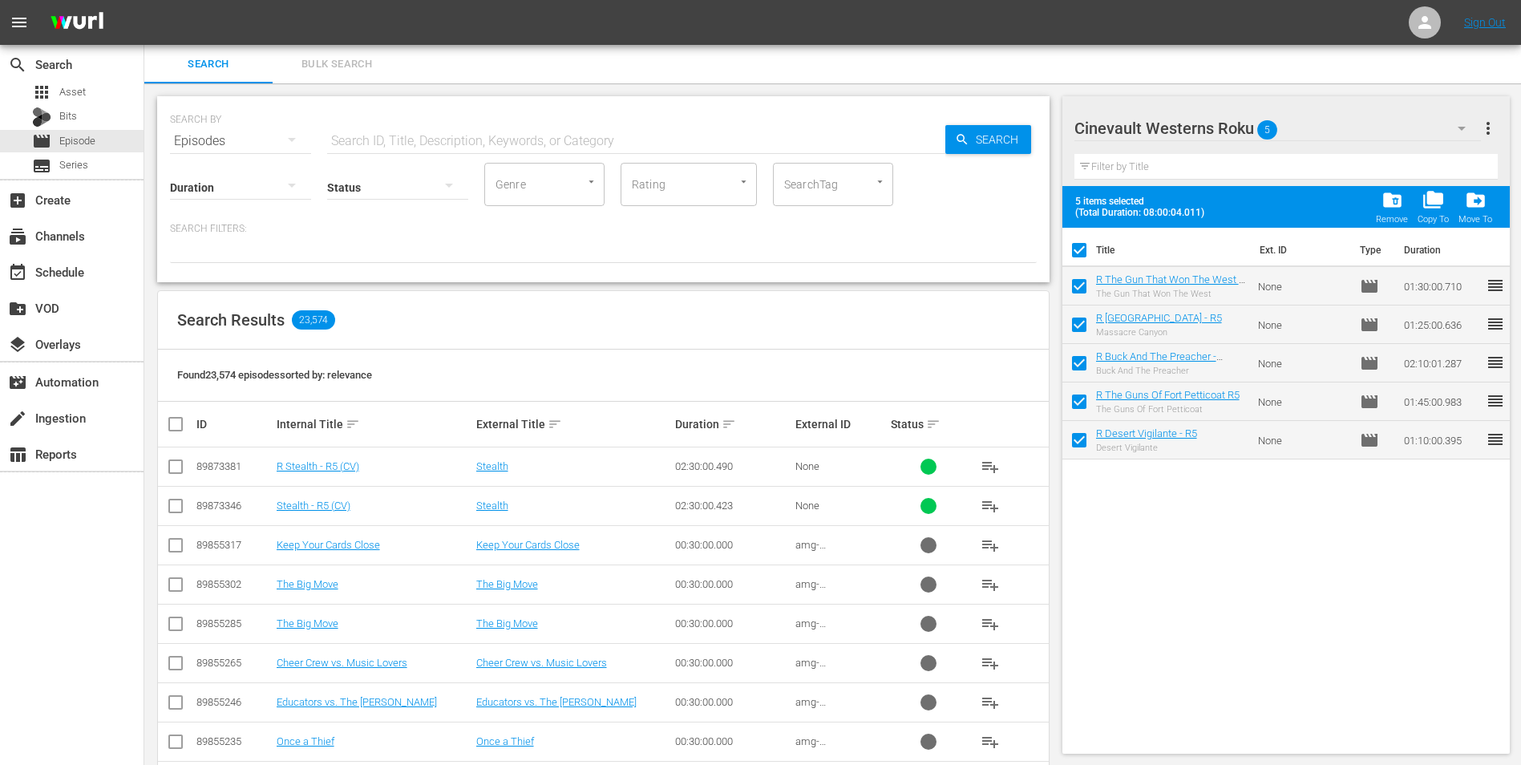
checkbox input "false"
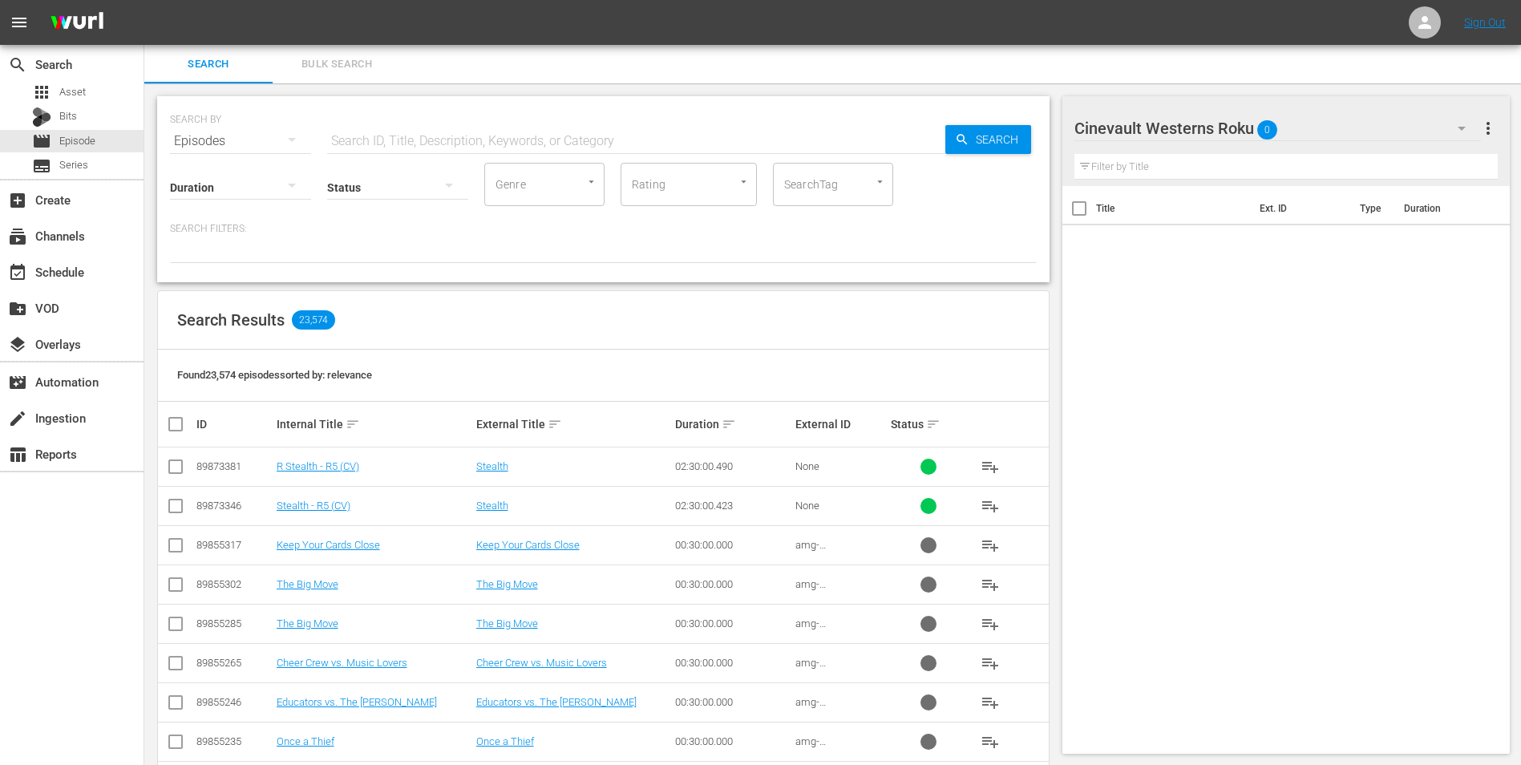
click at [511, 142] on input "text" at bounding box center [636, 141] width 618 height 38
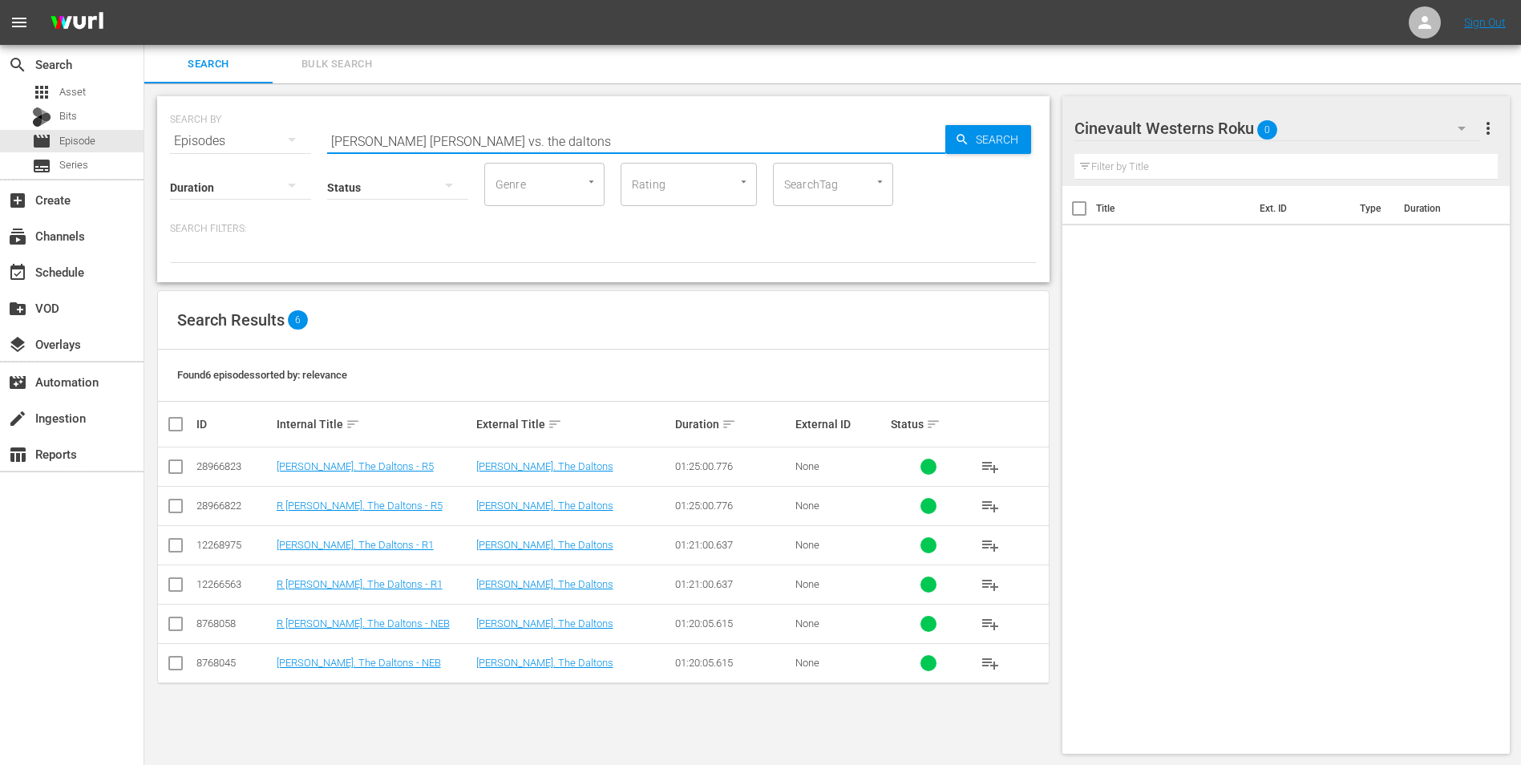
type input "[PERSON_NAME] [PERSON_NAME] vs. the daltons"
drag, startPoint x: 168, startPoint y: 583, endPoint x: 211, endPoint y: 593, distance: 43.6
click at [168, 583] on input "checkbox" at bounding box center [175, 587] width 19 height 19
checkbox input "true"
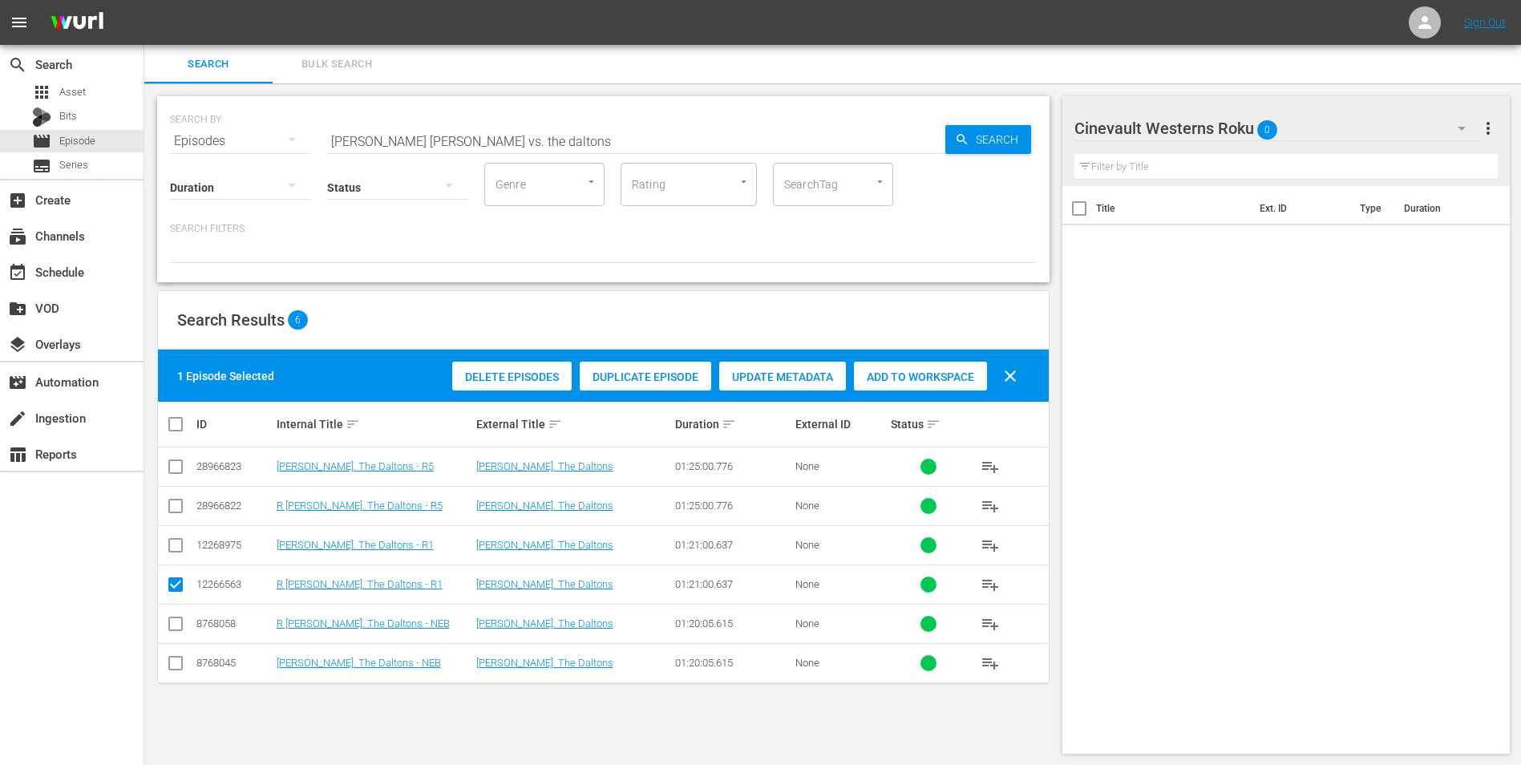
click at [963, 370] on span "Add to Workspace" at bounding box center [920, 376] width 133 height 13
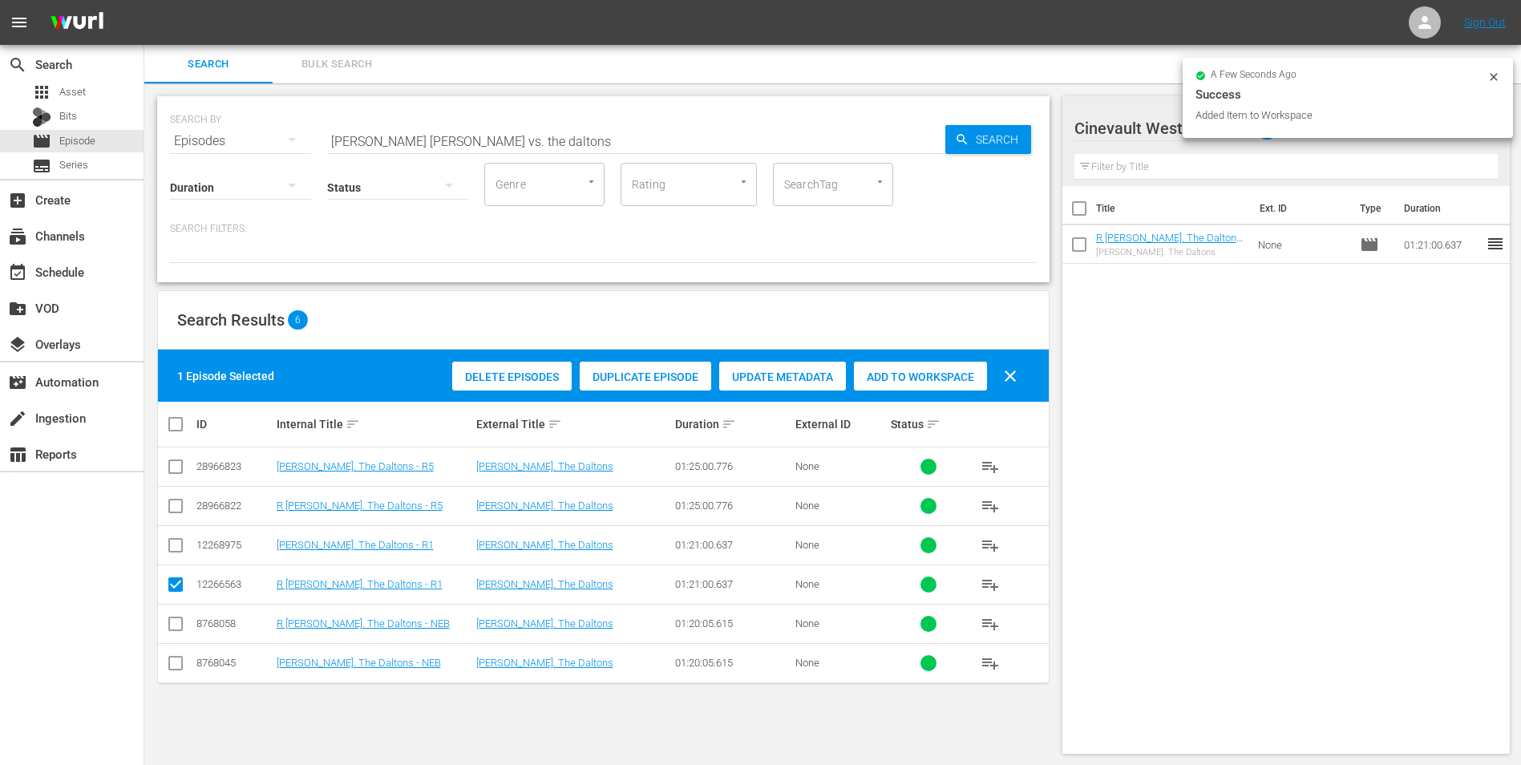
click at [1492, 75] on icon at bounding box center [1493, 77] width 13 height 13
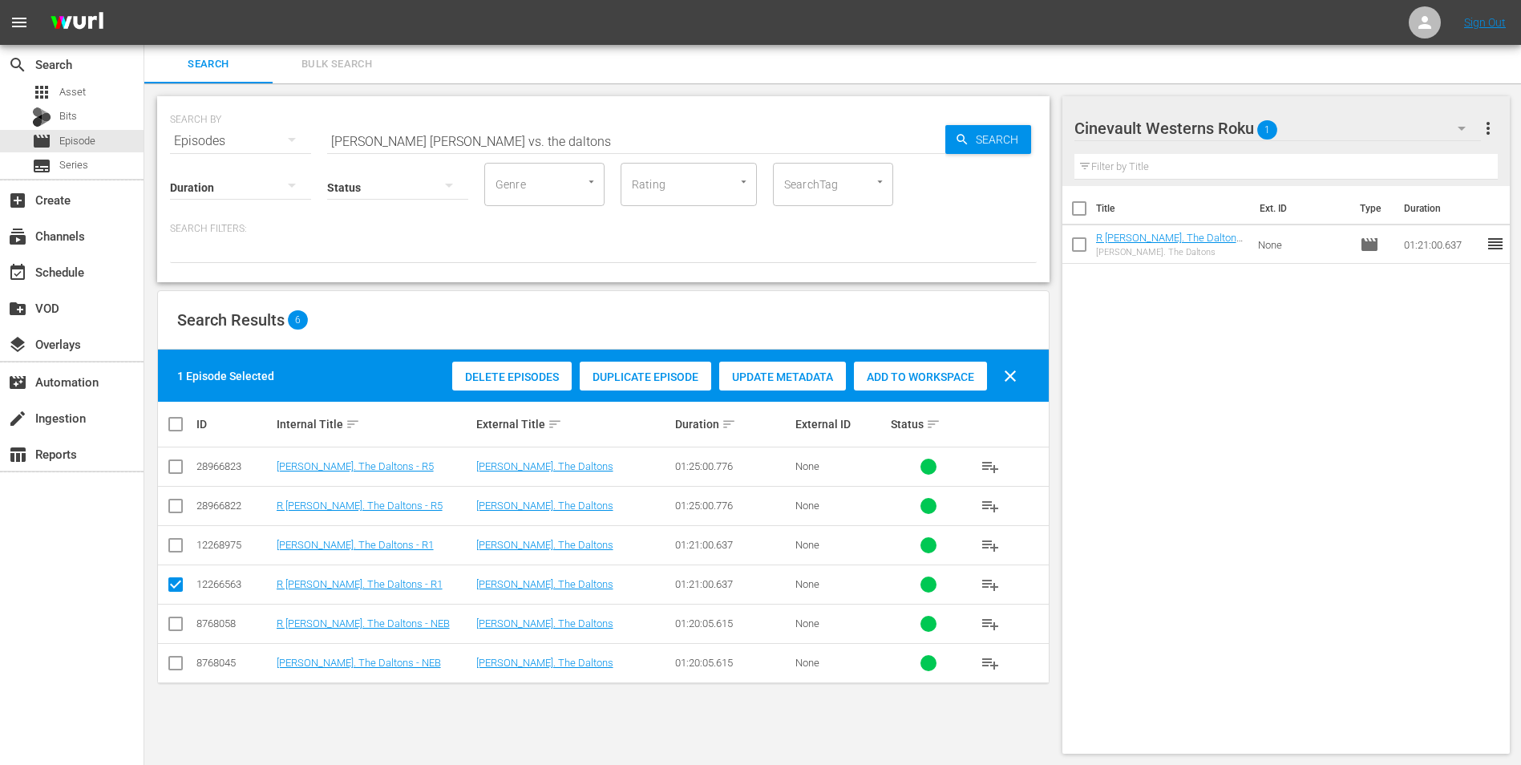
click at [1401, 126] on div "Cinevault Westerns Roku 1" at bounding box center [1277, 128] width 407 height 45
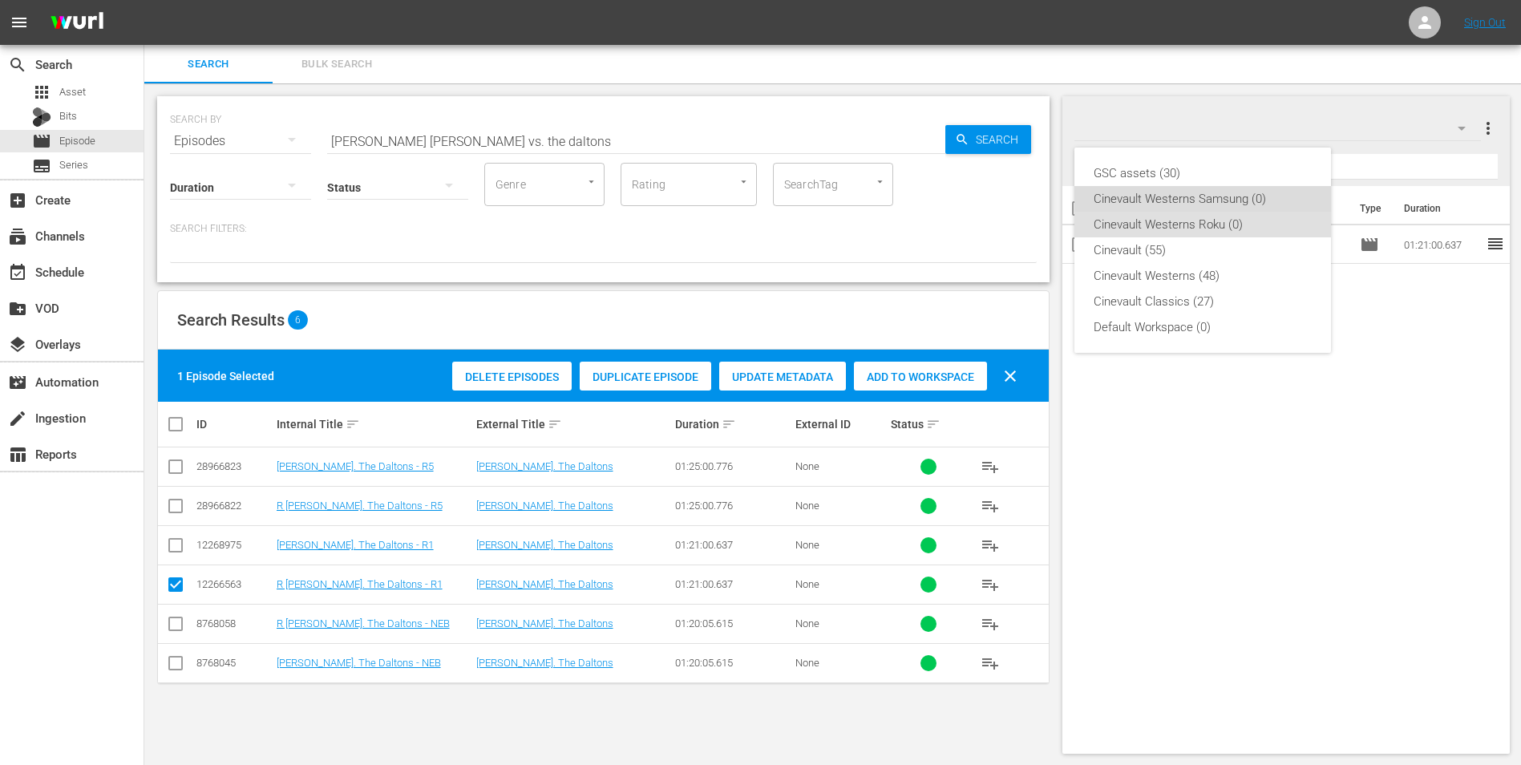
click at [1232, 200] on div "Cinevault Westerns Samsung (0)" at bounding box center [1203, 199] width 218 height 26
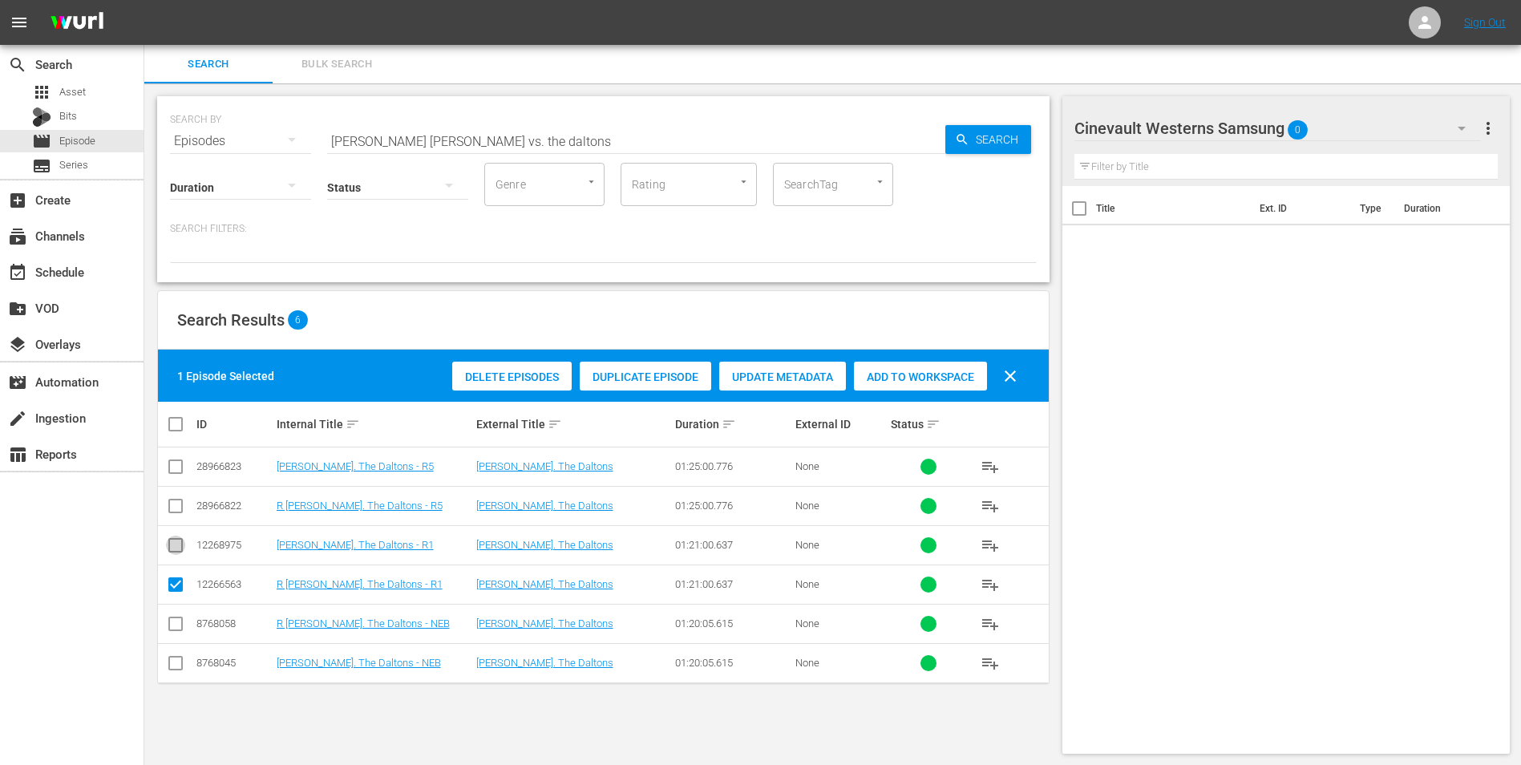
click at [180, 540] on input "checkbox" at bounding box center [175, 548] width 19 height 19
checkbox input "true"
click at [182, 587] on input "checkbox" at bounding box center [175, 587] width 19 height 19
checkbox input "false"
click at [902, 383] on div "Add to Workspace" at bounding box center [920, 377] width 133 height 30
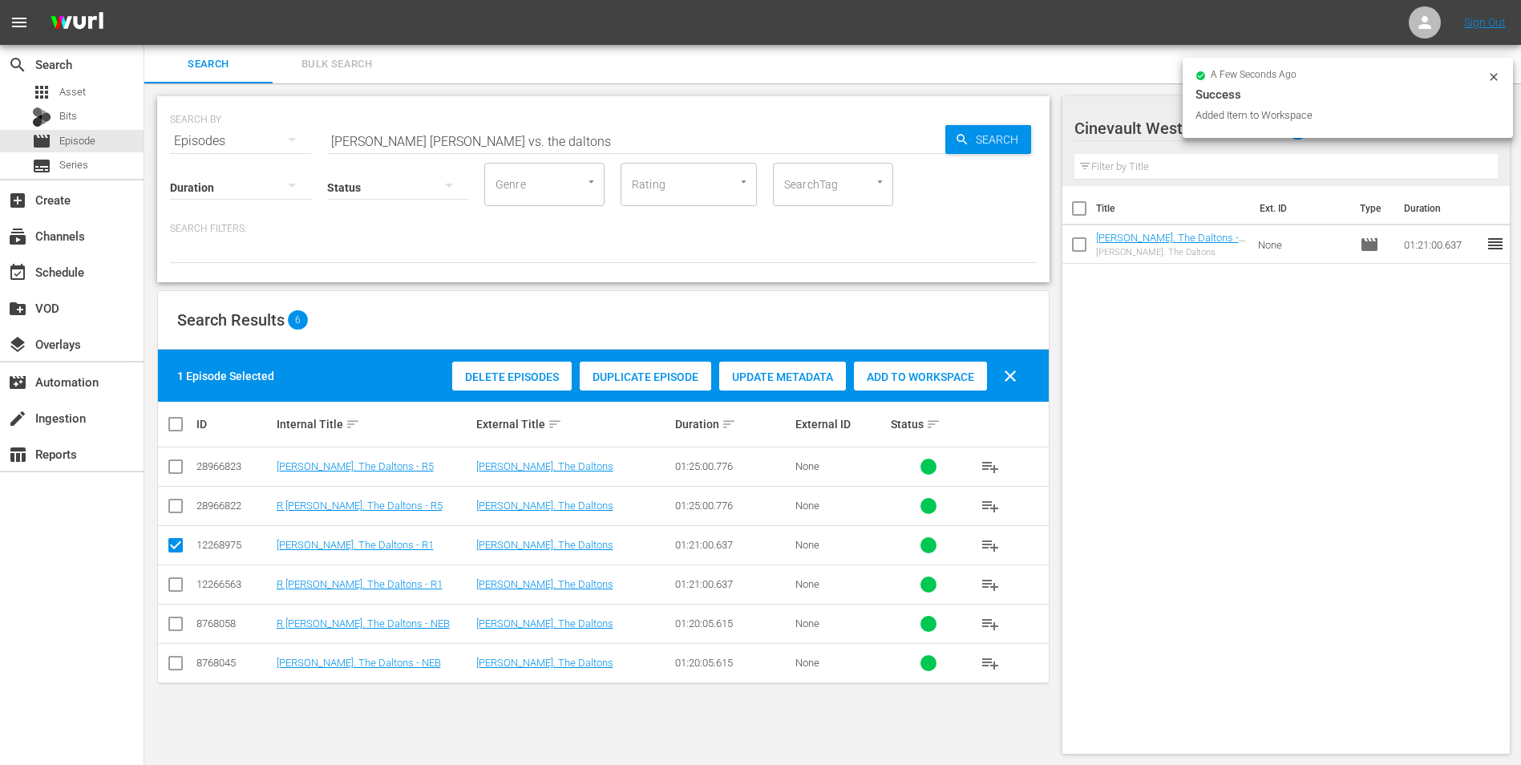
click at [641, 137] on input "[PERSON_NAME] [PERSON_NAME] vs. the daltons" at bounding box center [636, 141] width 618 height 38
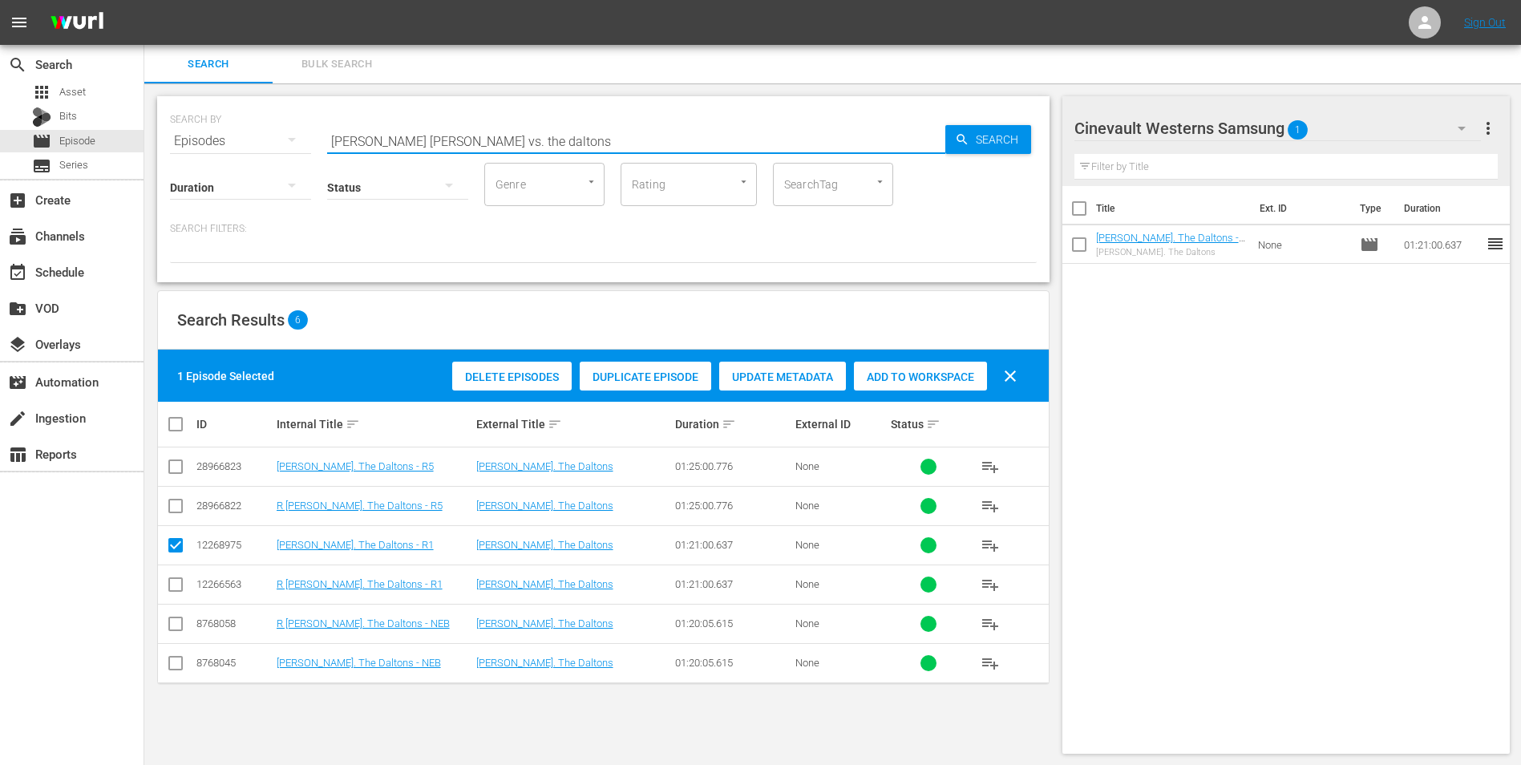
click at [641, 137] on input "[PERSON_NAME] [PERSON_NAME] vs. the daltons" at bounding box center [636, 141] width 618 height 38
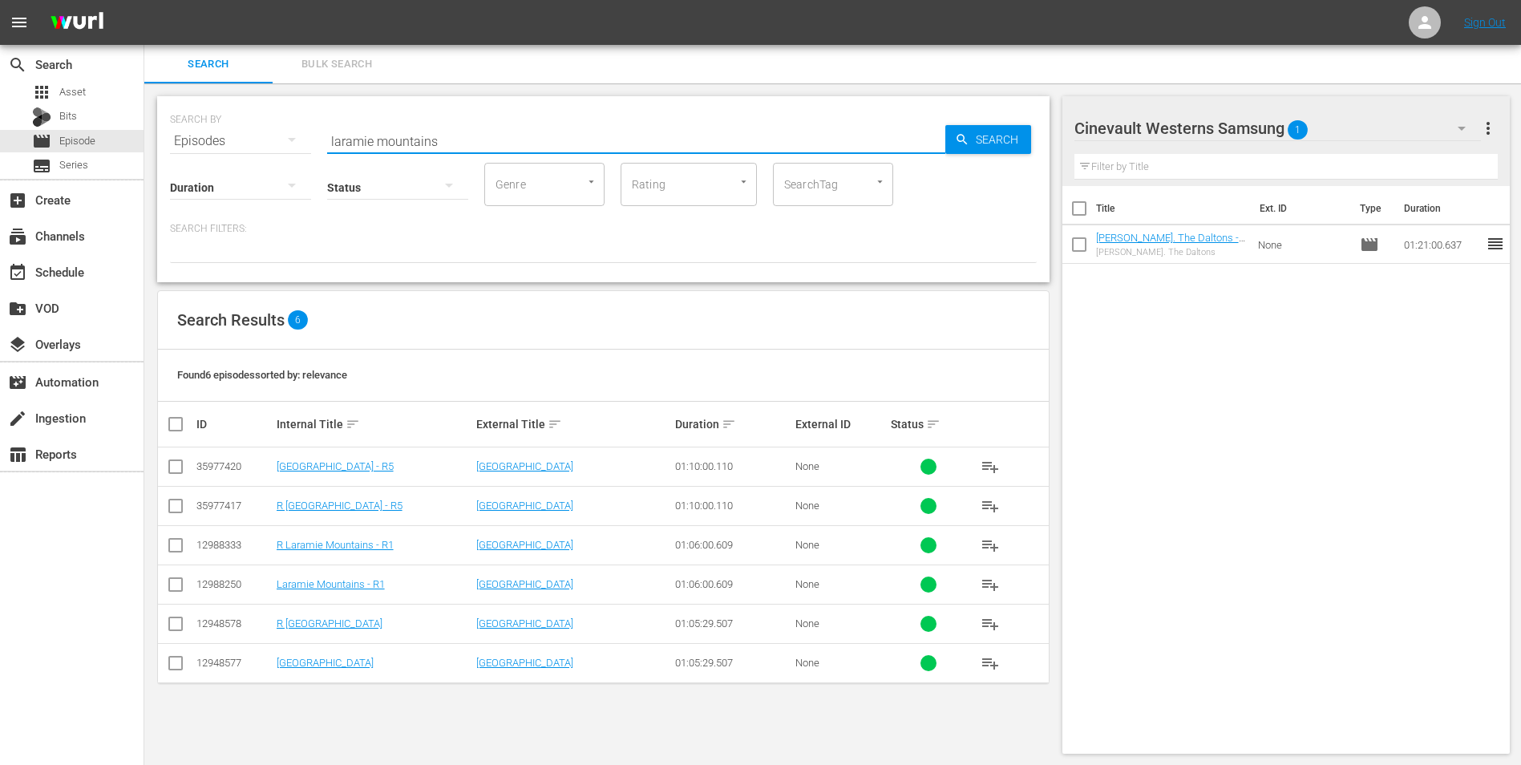
type input "laramie mountains"
click at [180, 586] on input "checkbox" at bounding box center [175, 587] width 19 height 19
checkbox input "true"
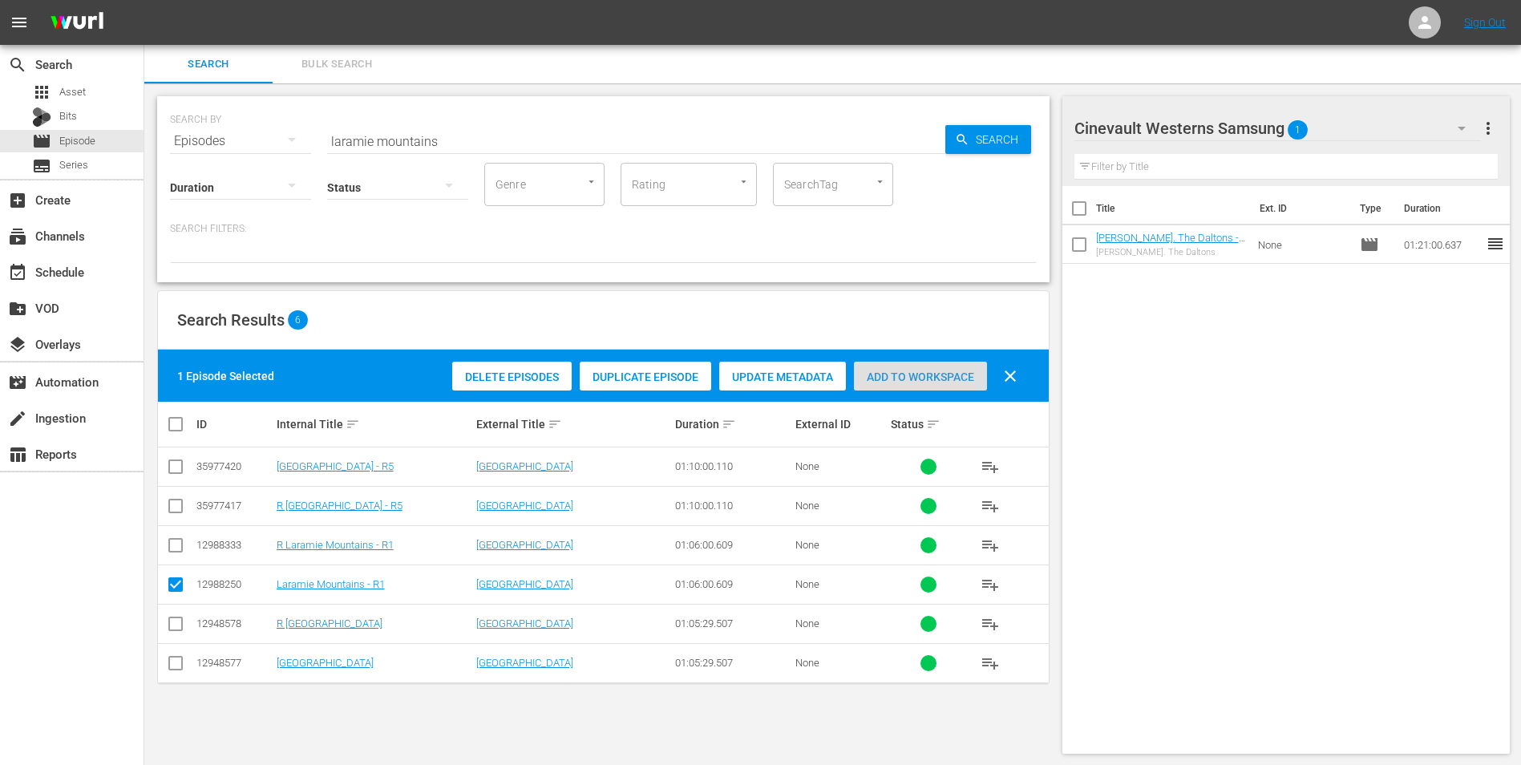
click at [947, 375] on span "Add to Workspace" at bounding box center [920, 376] width 133 height 13
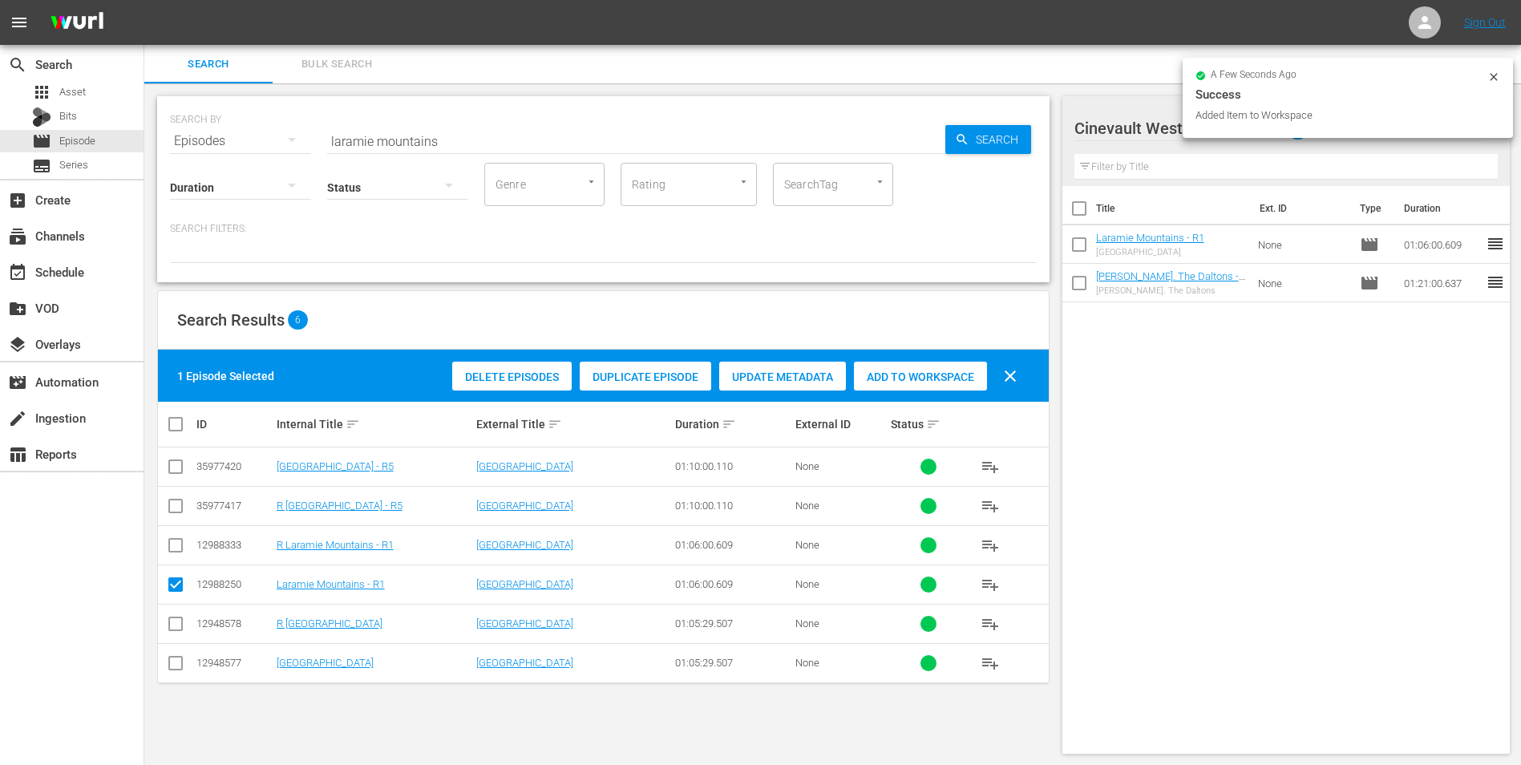
click at [1488, 83] on div at bounding box center [1493, 79] width 13 height 17
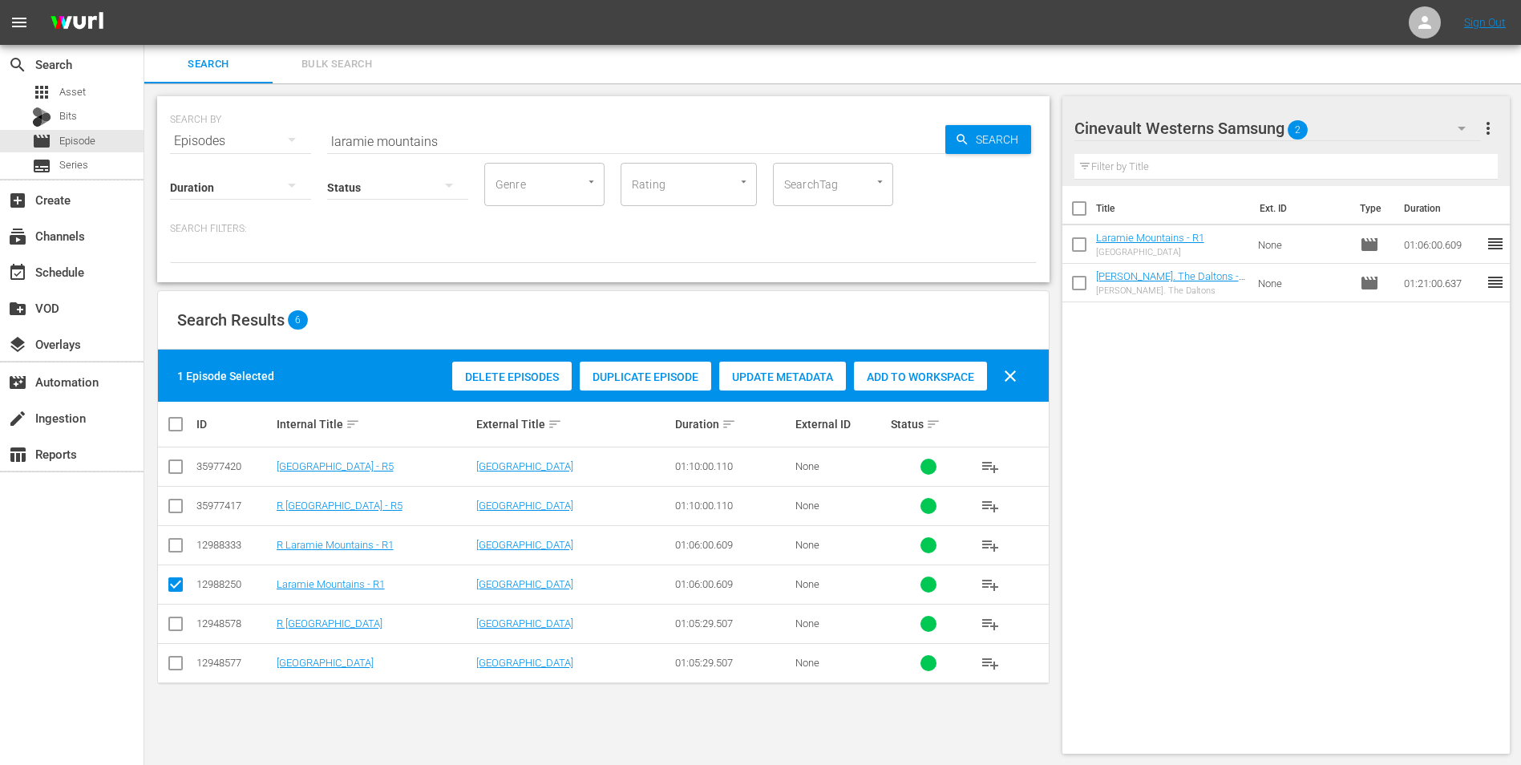
click at [1313, 126] on div "Cinevault Westerns Samsung 2" at bounding box center [1277, 128] width 407 height 45
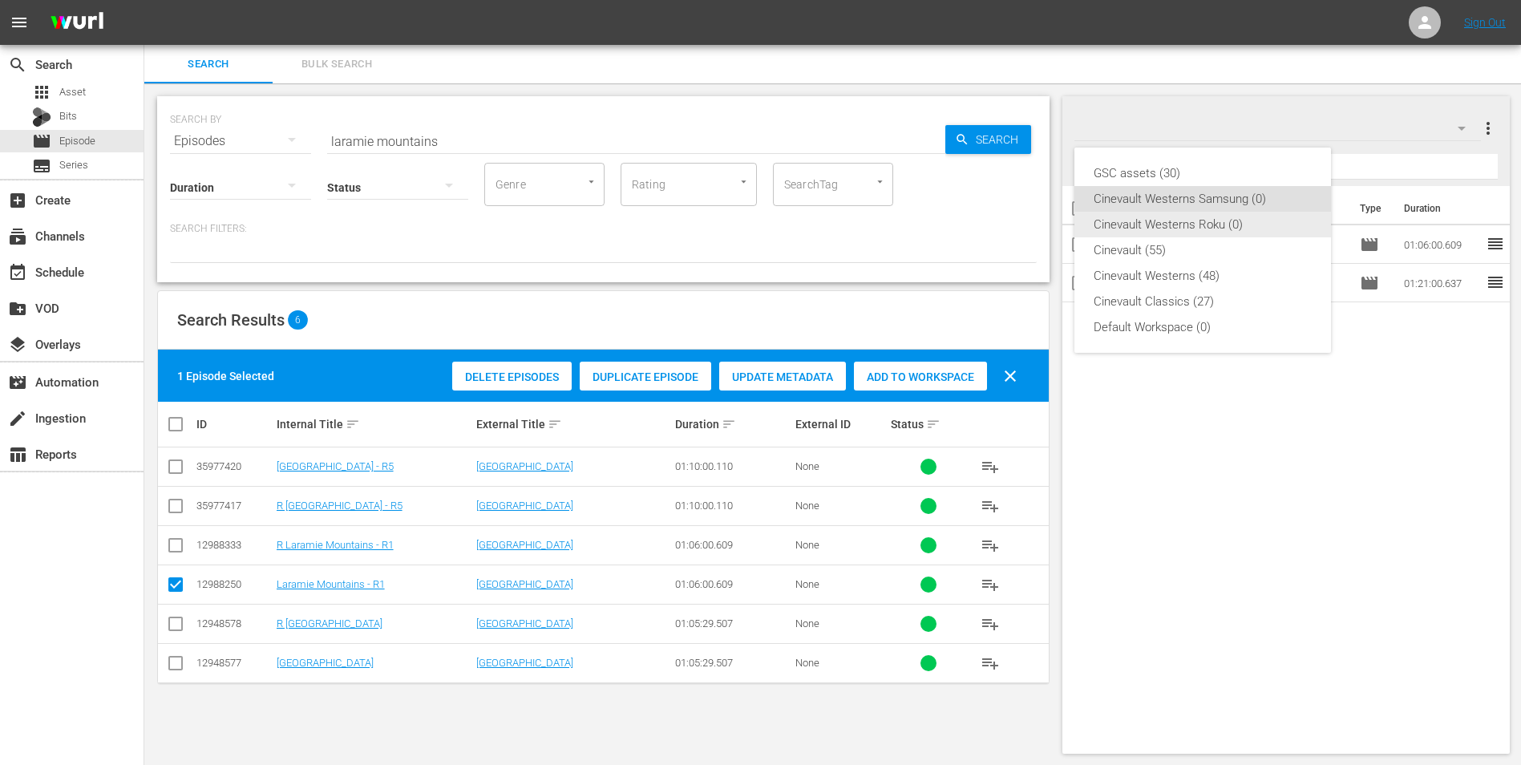
click at [1248, 224] on div "Cinevault Westerns Roku (0)" at bounding box center [1203, 225] width 218 height 26
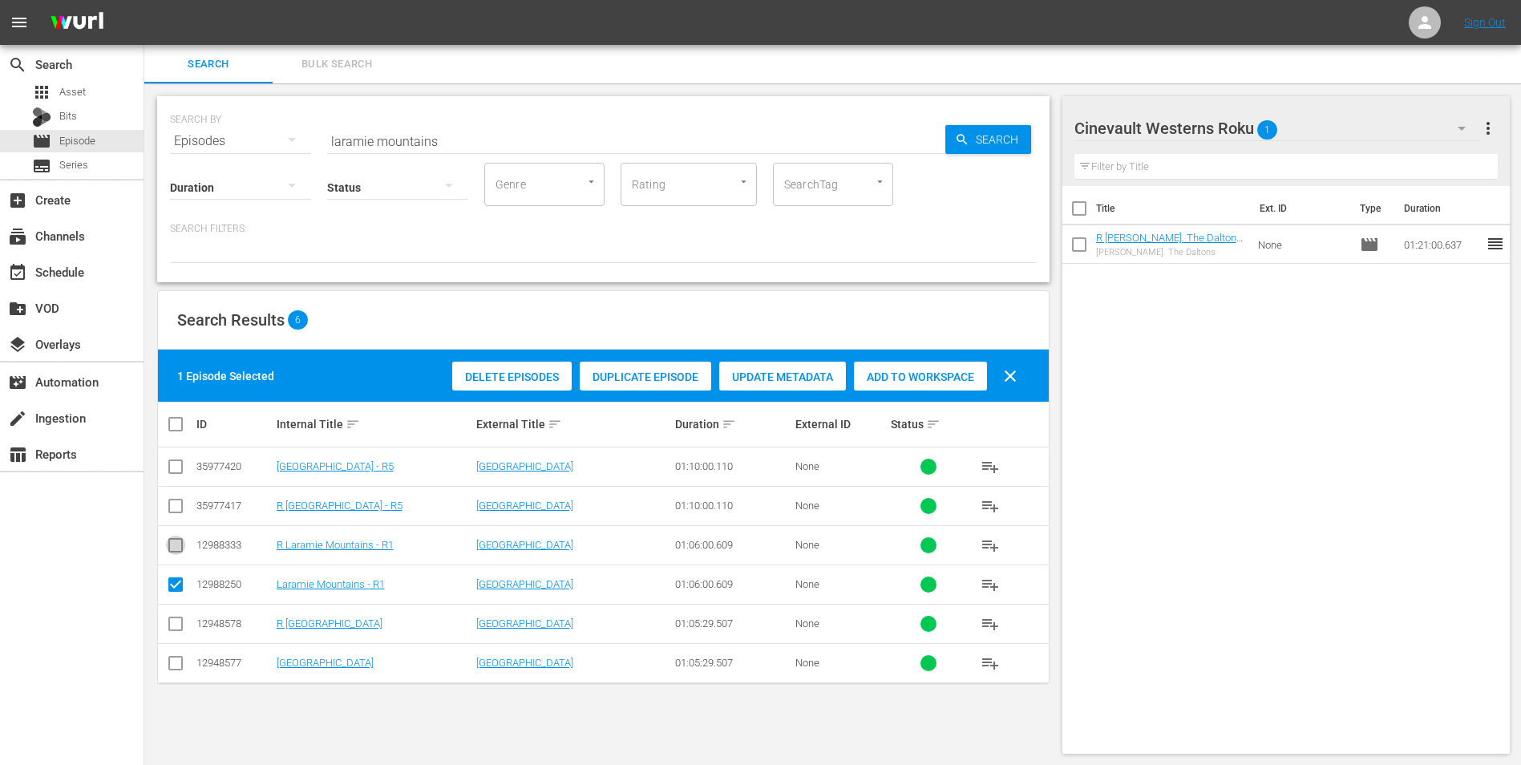
click at [176, 551] on input "checkbox" at bounding box center [175, 548] width 19 height 19
checkbox input "true"
click at [180, 584] on input "checkbox" at bounding box center [175, 587] width 19 height 19
checkbox input "false"
click at [901, 374] on span "Add to Workspace" at bounding box center [920, 376] width 133 height 13
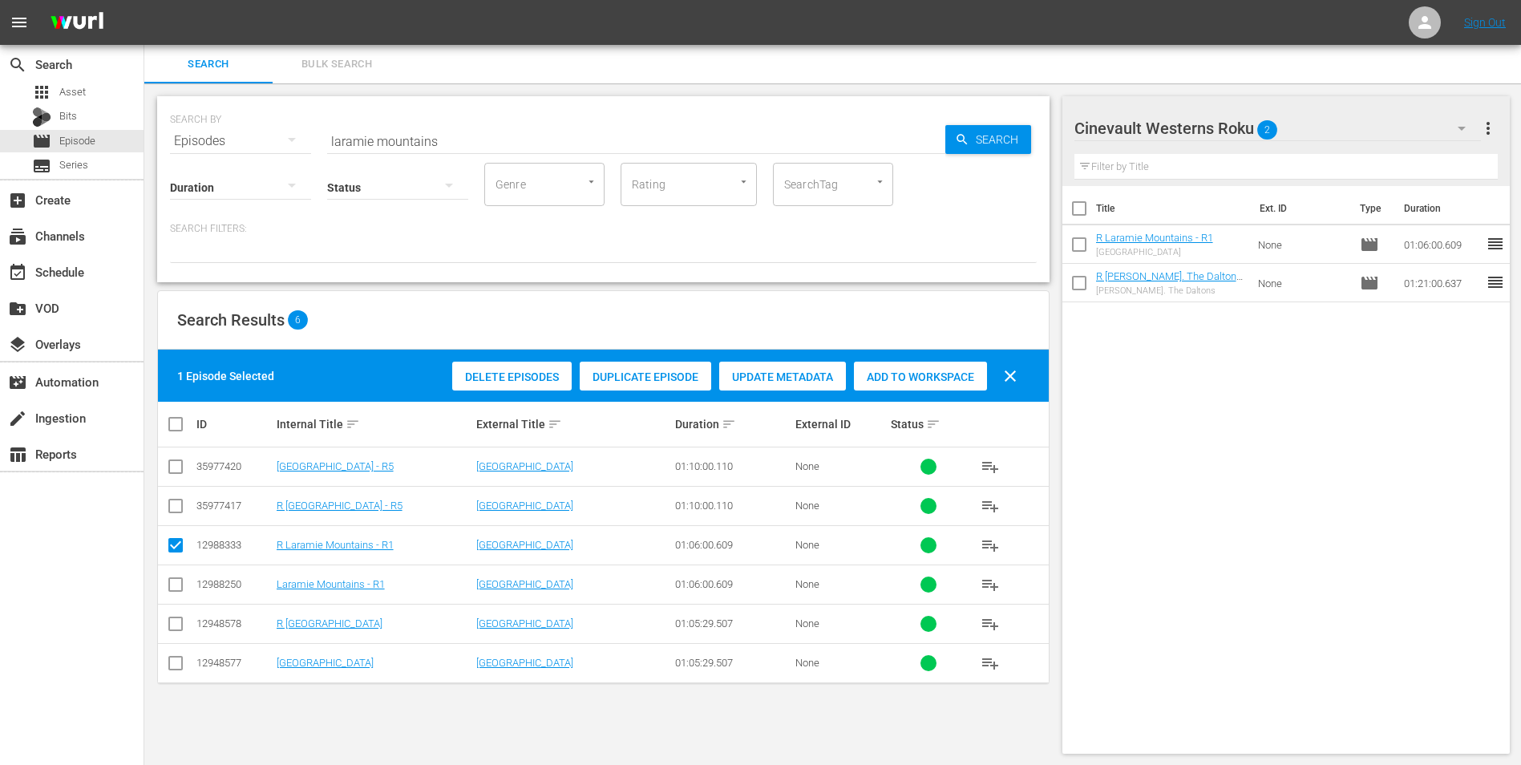
click at [564, 143] on input "laramie mountains" at bounding box center [636, 141] width 618 height 38
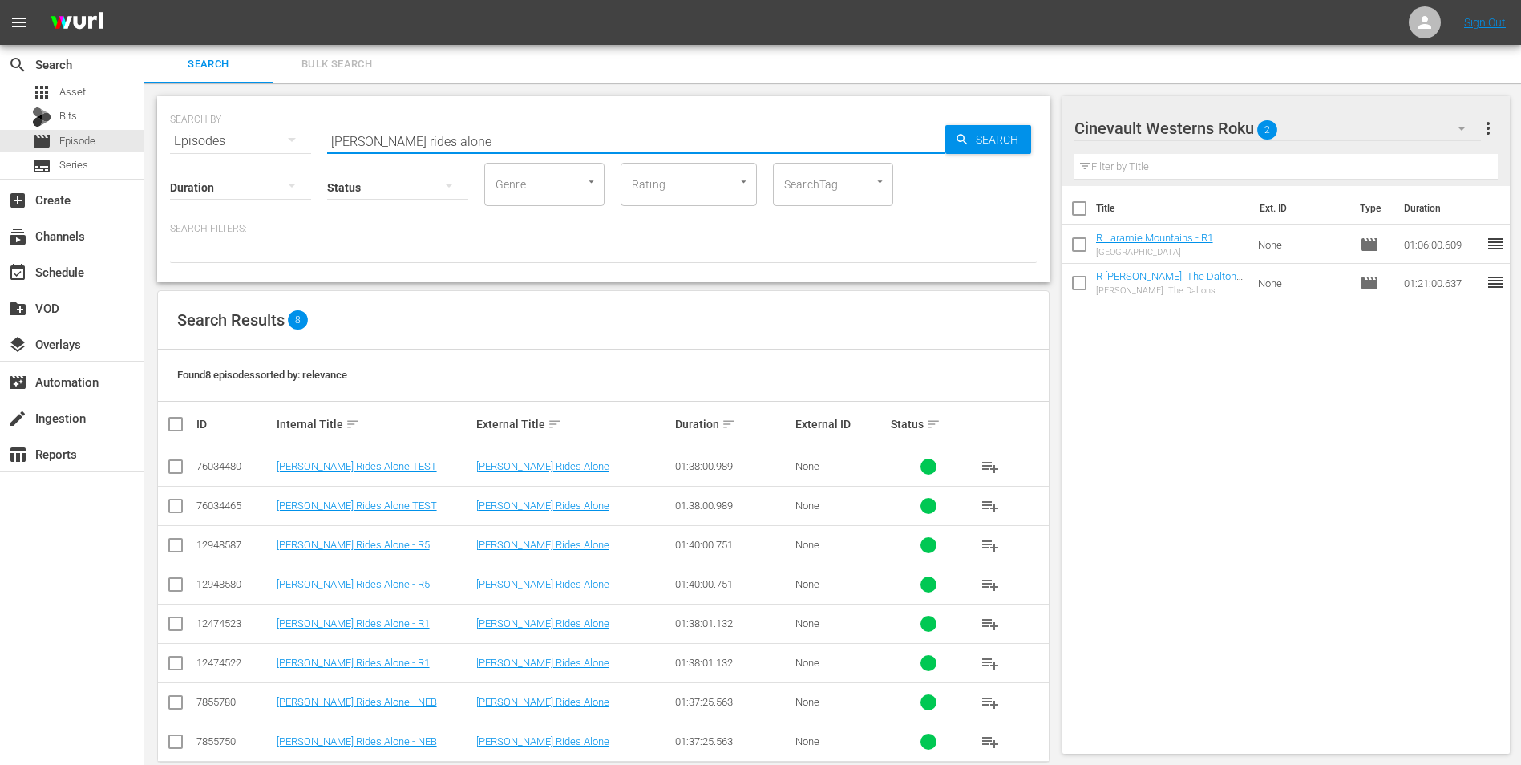
scroll to position [26, 0]
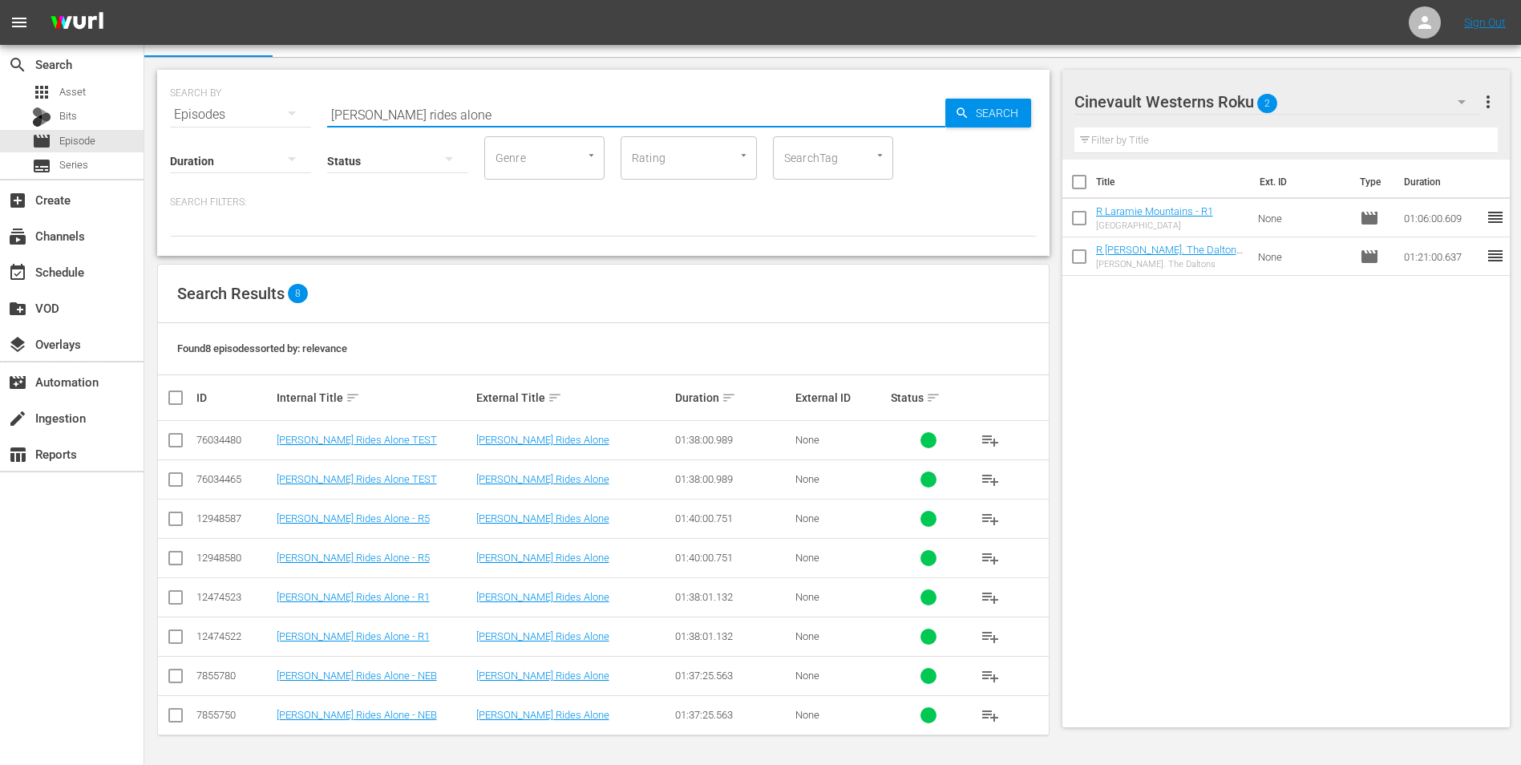
type input "[PERSON_NAME] rides alone"
click at [179, 564] on input "checkbox" at bounding box center [175, 561] width 19 height 19
checkbox input "true"
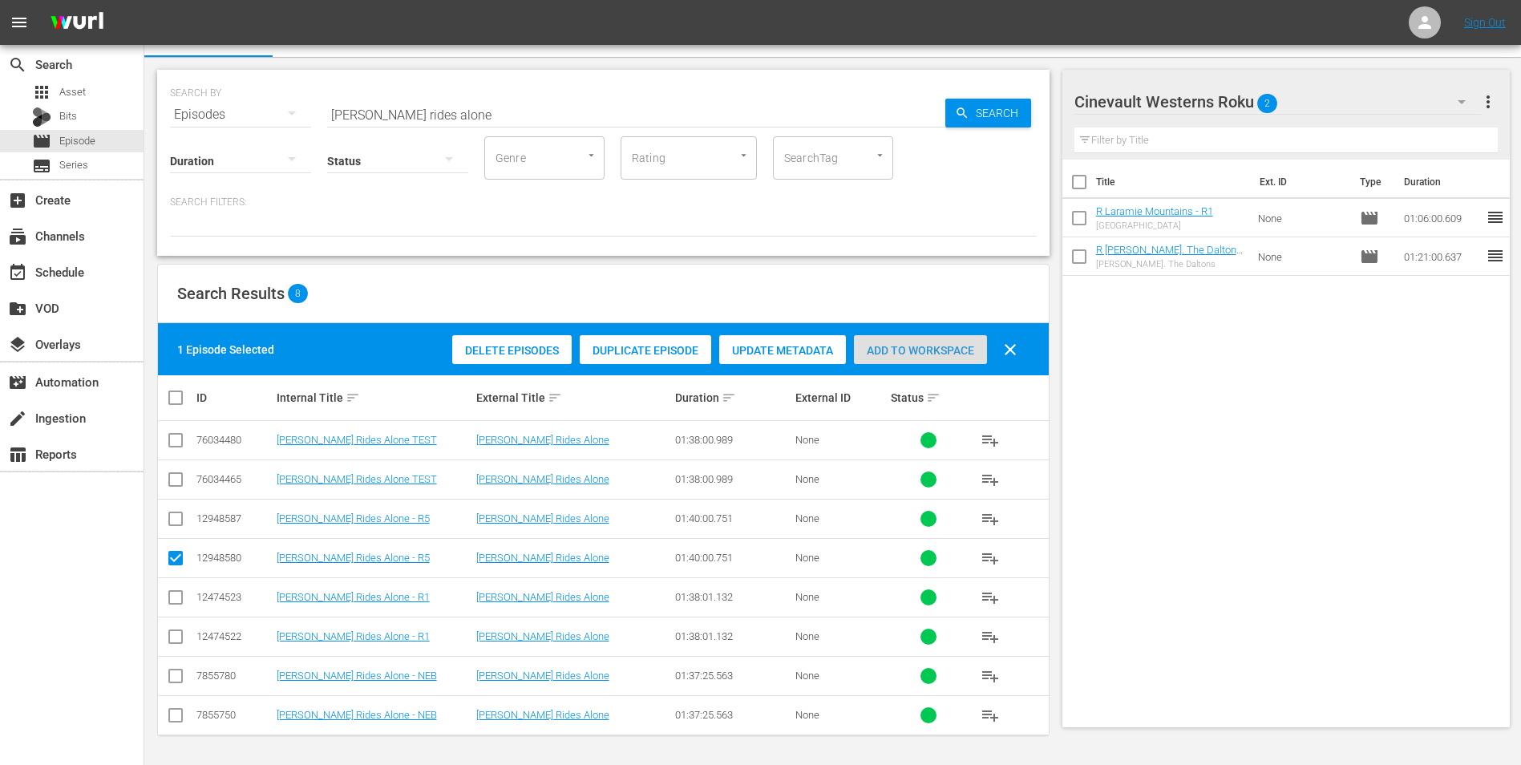
click at [904, 354] on span "Add to Workspace" at bounding box center [920, 350] width 133 height 13
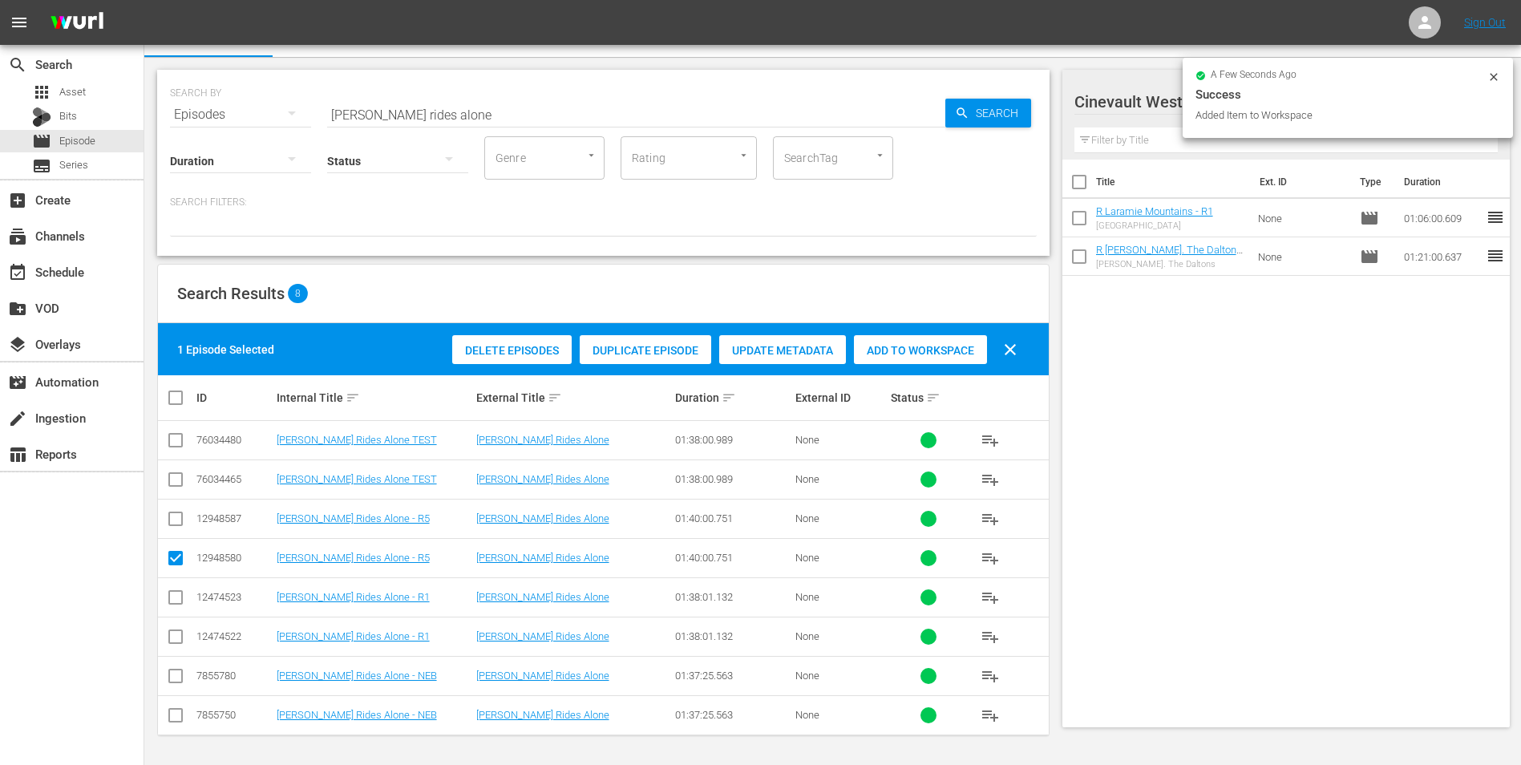
click at [1494, 78] on icon at bounding box center [1493, 77] width 13 height 13
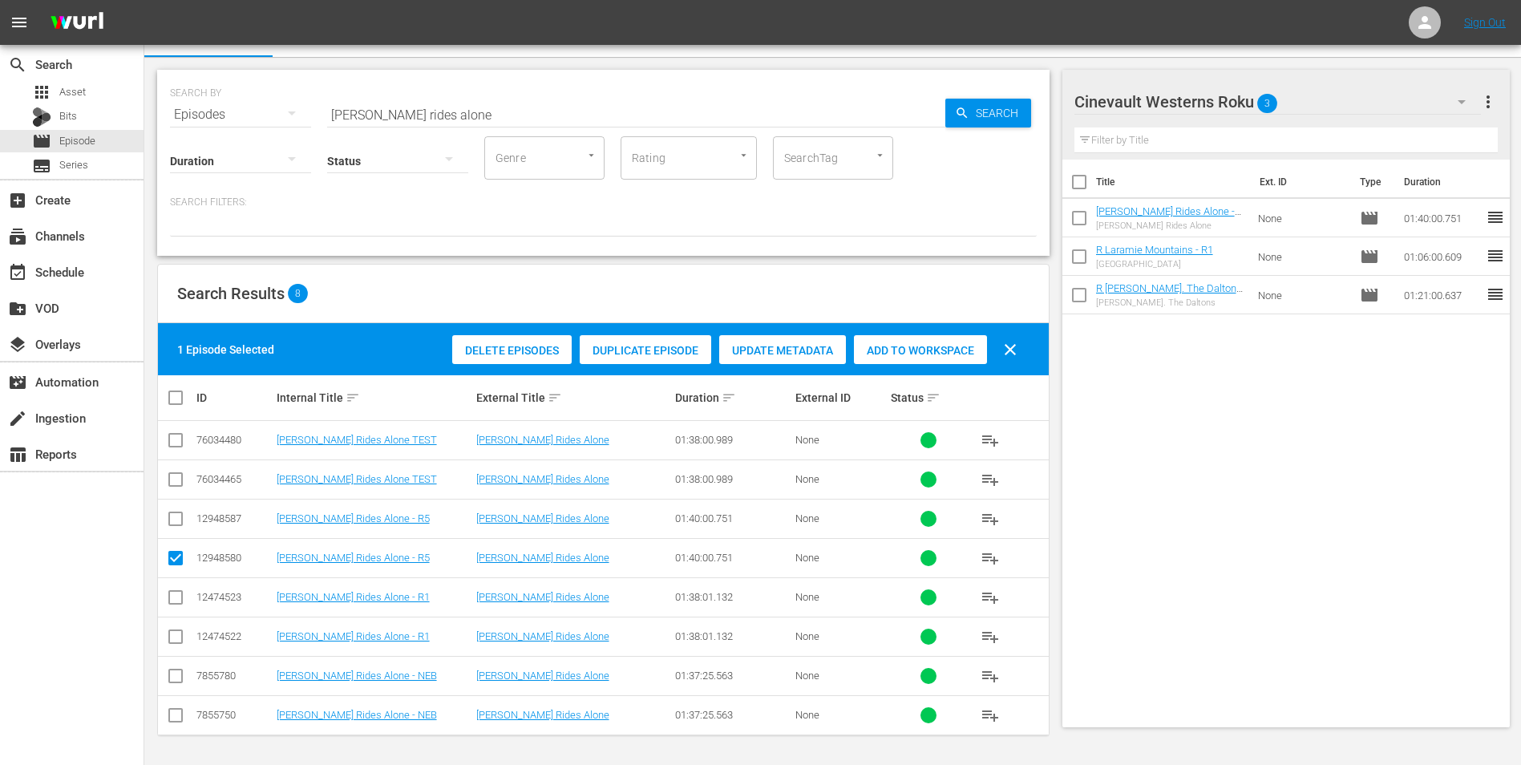
click at [1376, 95] on div "Cinevault Westerns Roku 3" at bounding box center [1277, 101] width 407 height 45
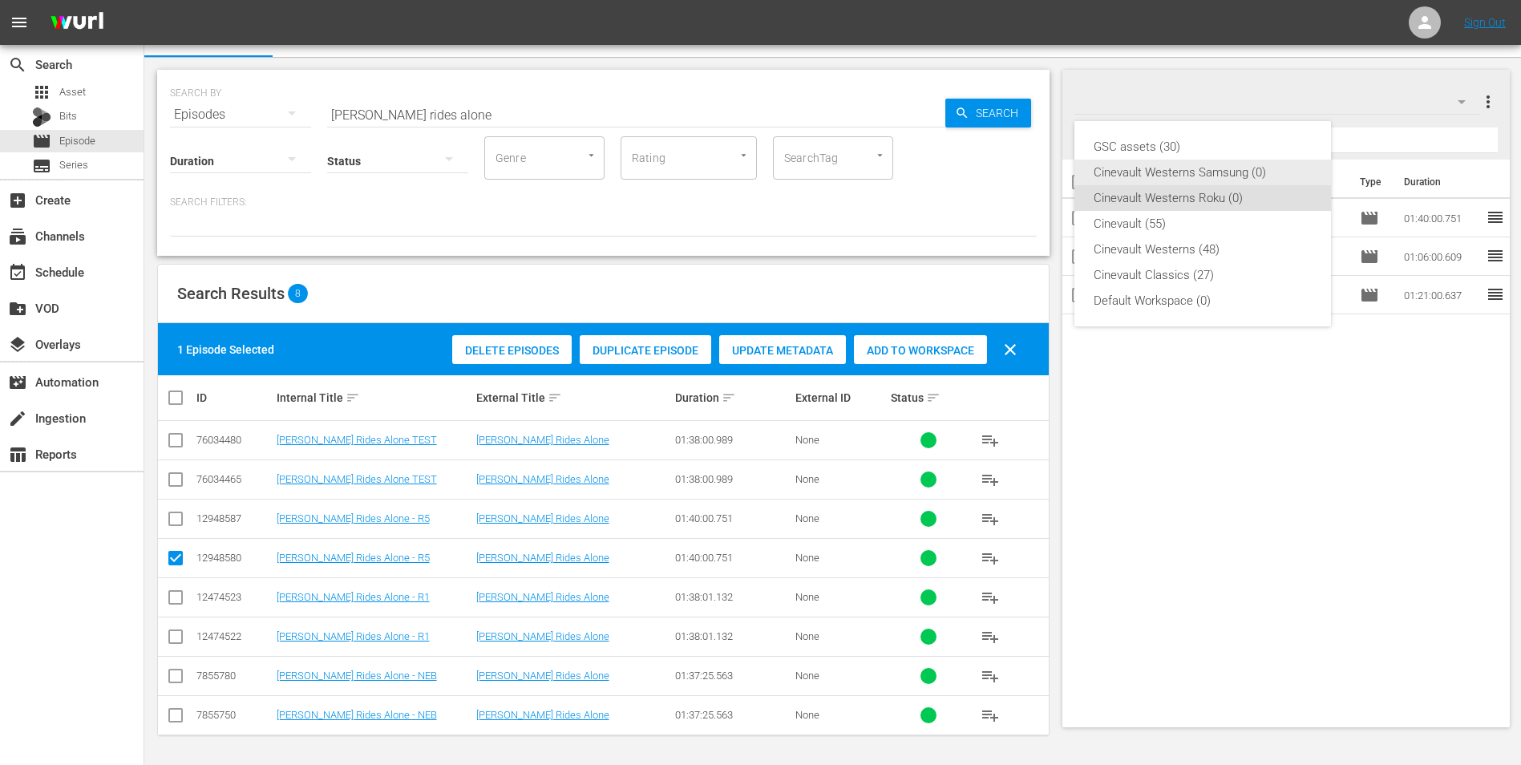
click at [1166, 180] on div "Cinevault Westerns Samsung (0)" at bounding box center [1203, 173] width 218 height 26
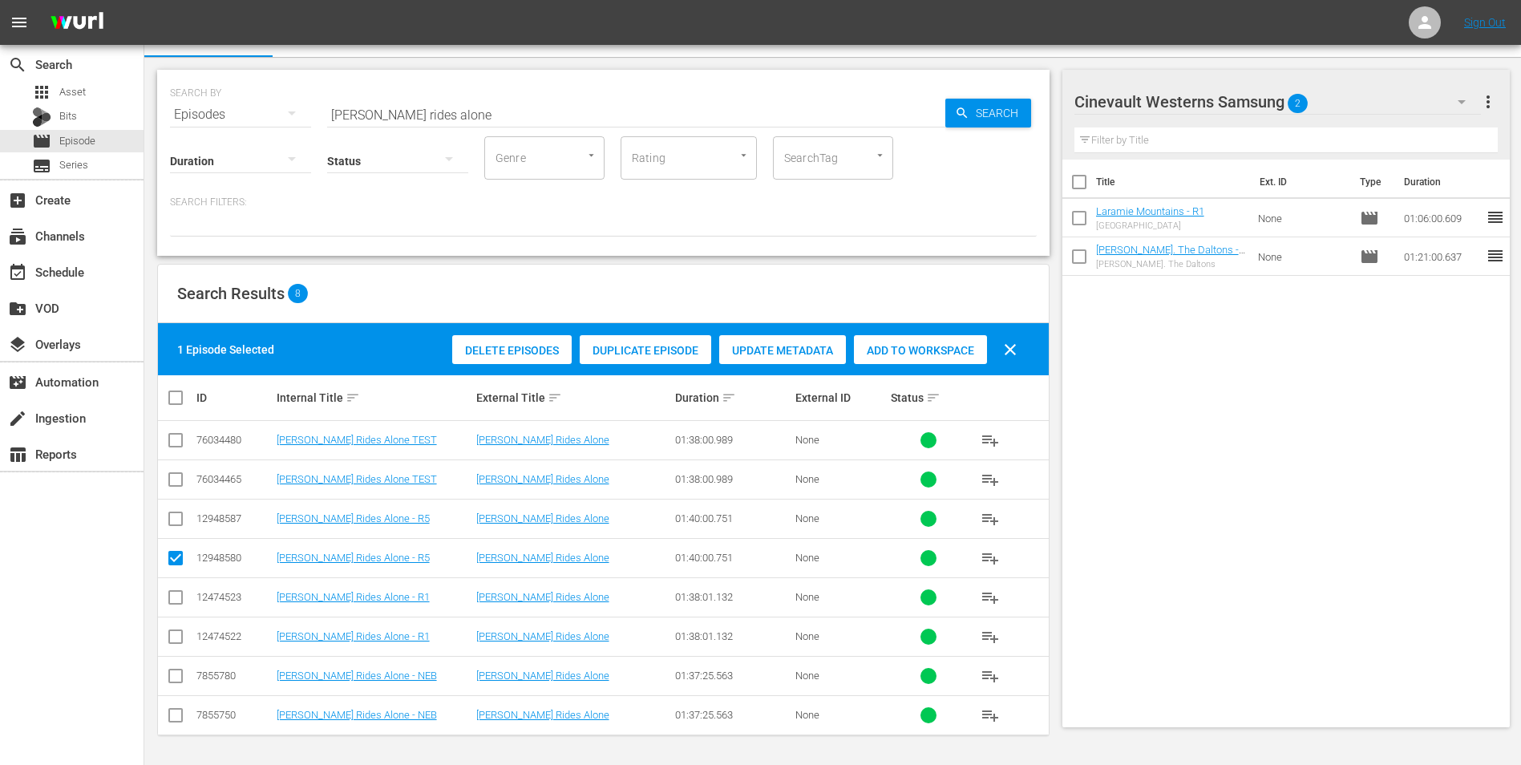
click at [174, 527] on input "checkbox" at bounding box center [175, 521] width 19 height 19
checkbox input "true"
click at [172, 554] on input "checkbox" at bounding box center [175, 561] width 19 height 19
checkbox input "false"
click at [935, 354] on span "Add to Workspace" at bounding box center [920, 350] width 133 height 13
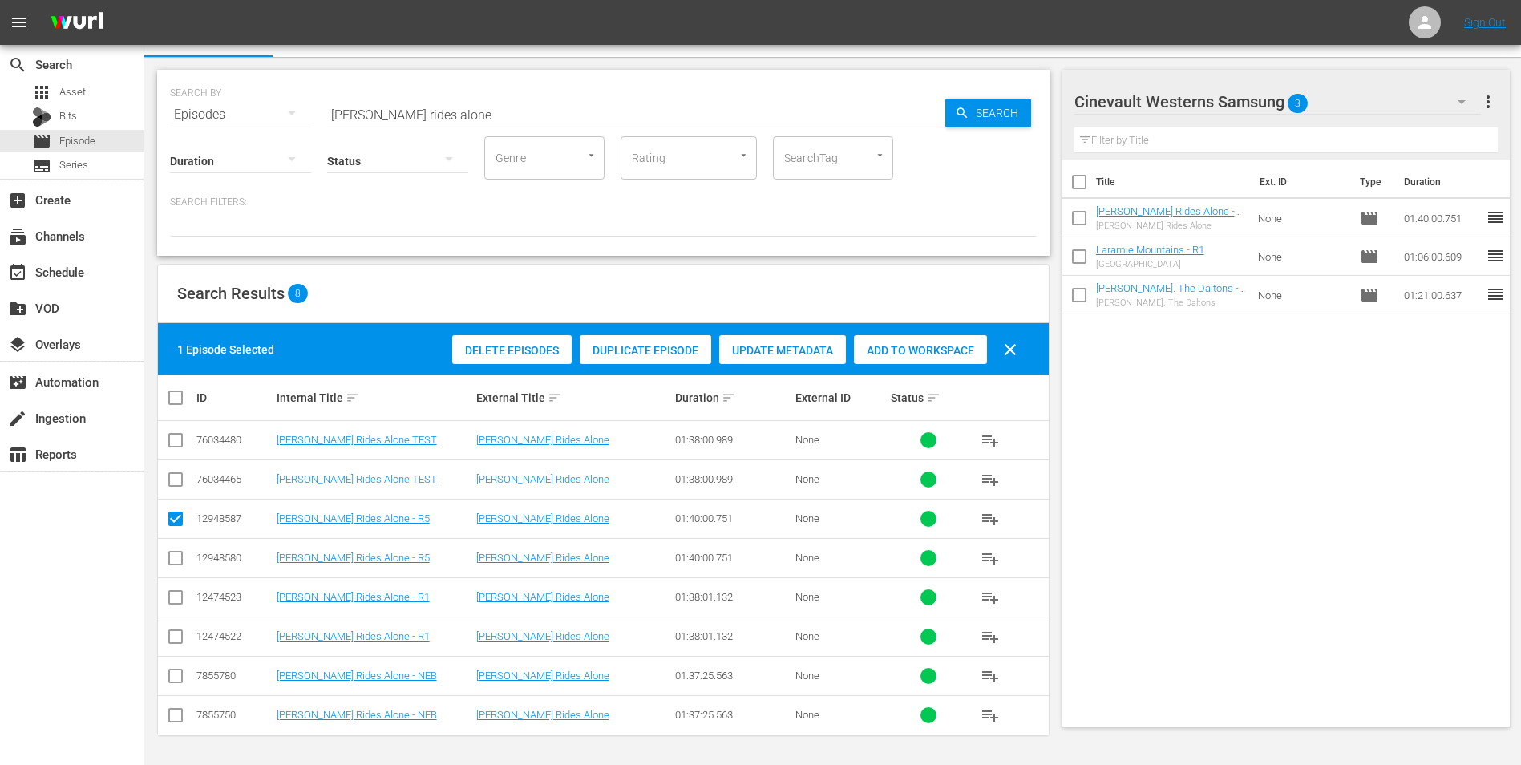
click at [714, 103] on input "[PERSON_NAME] rides alone" at bounding box center [636, 114] width 618 height 38
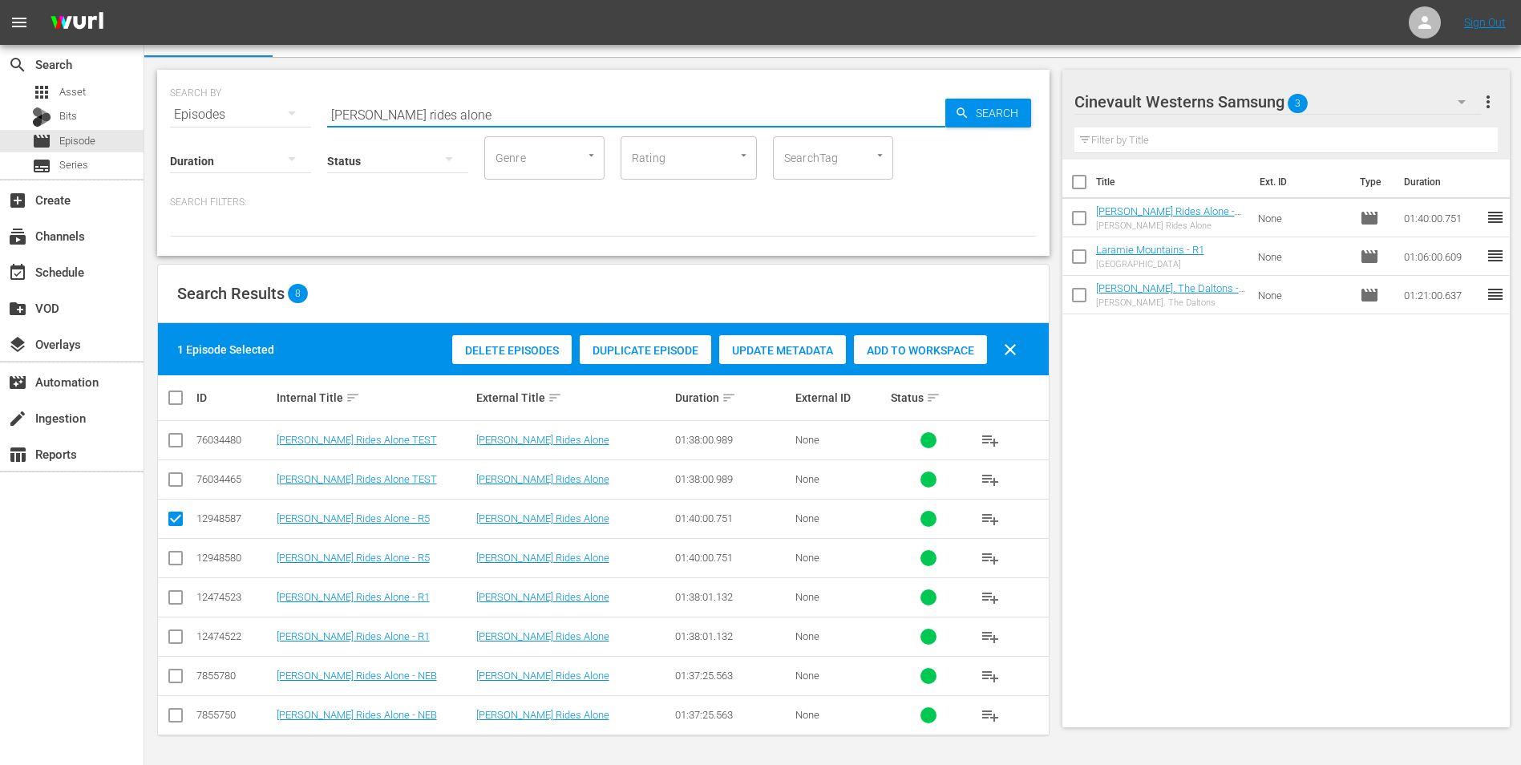
click at [714, 103] on input "[PERSON_NAME] rides alone" at bounding box center [636, 114] width 618 height 38
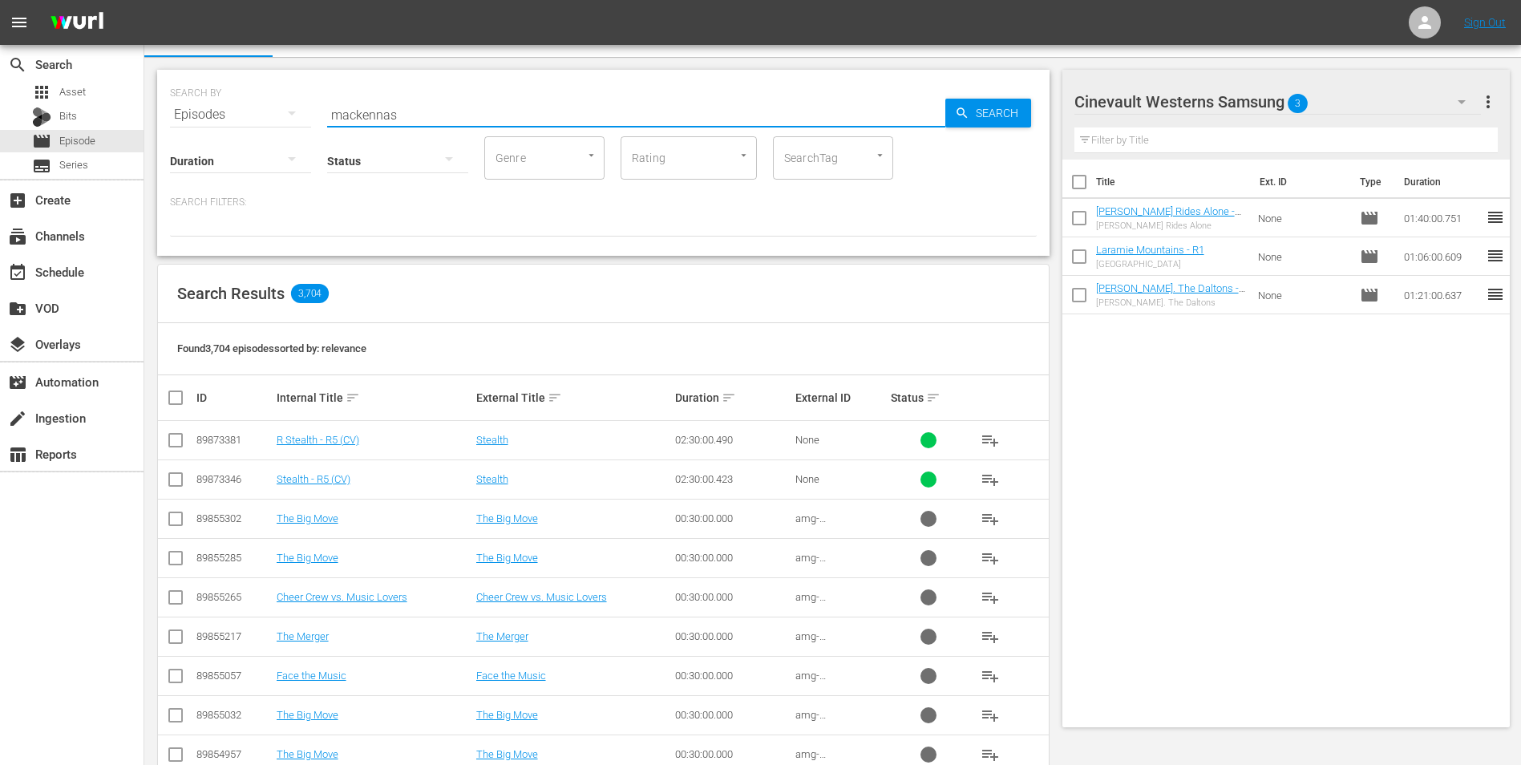
scroll to position [2, 0]
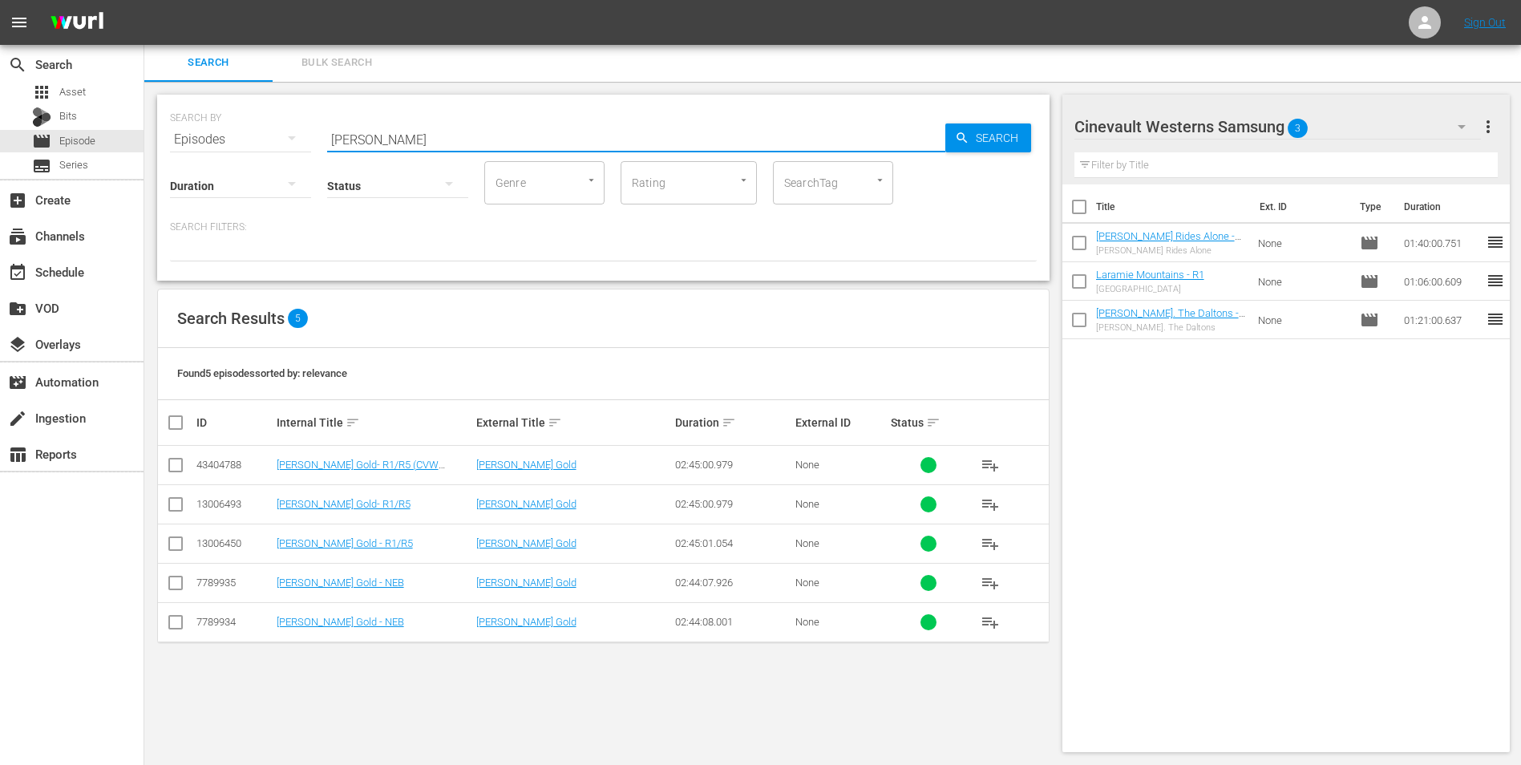
type input "[PERSON_NAME]"
click at [179, 549] on input "checkbox" at bounding box center [175, 546] width 19 height 19
checkbox input "true"
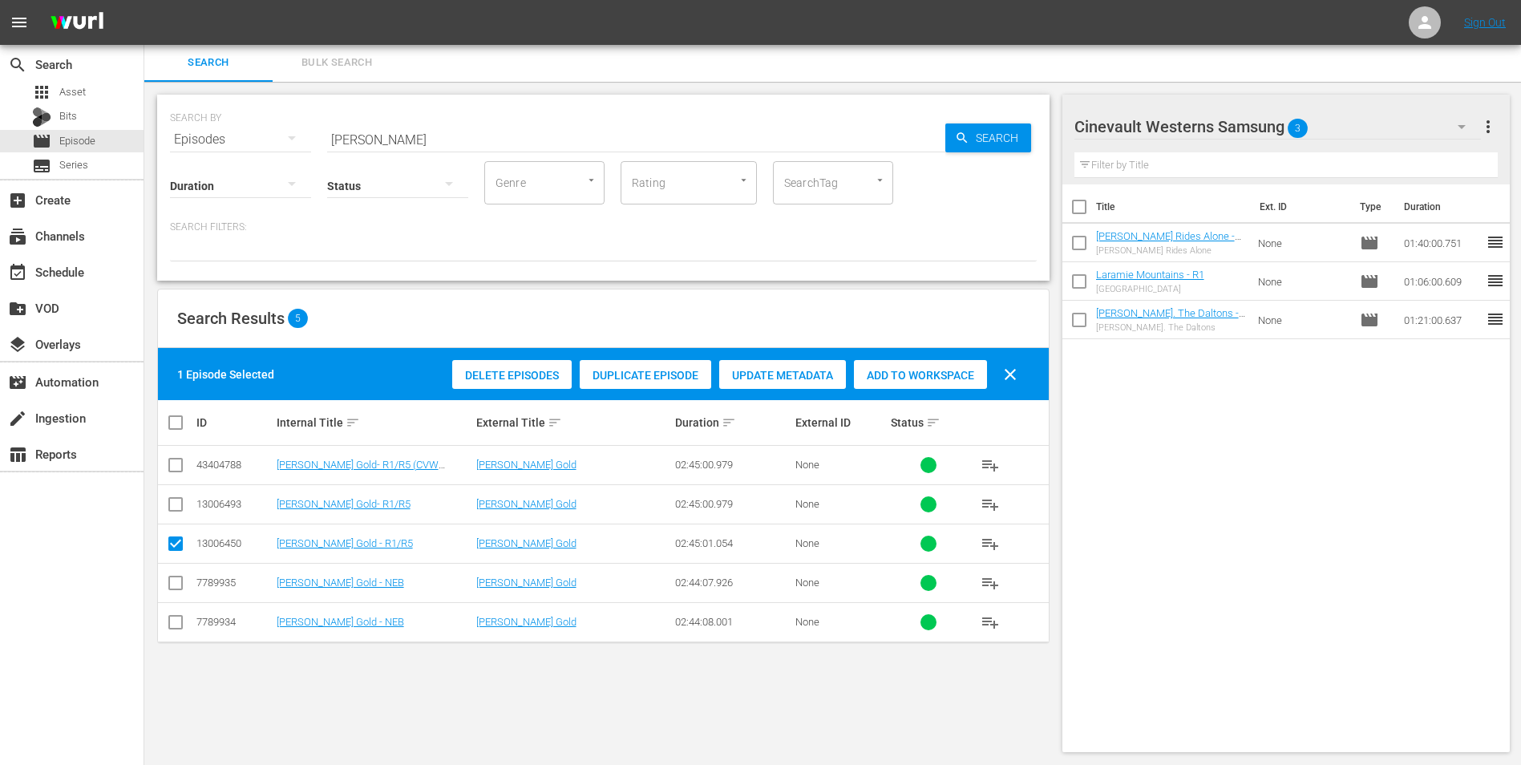
click at [920, 379] on span "Add to Workspace" at bounding box center [920, 375] width 133 height 13
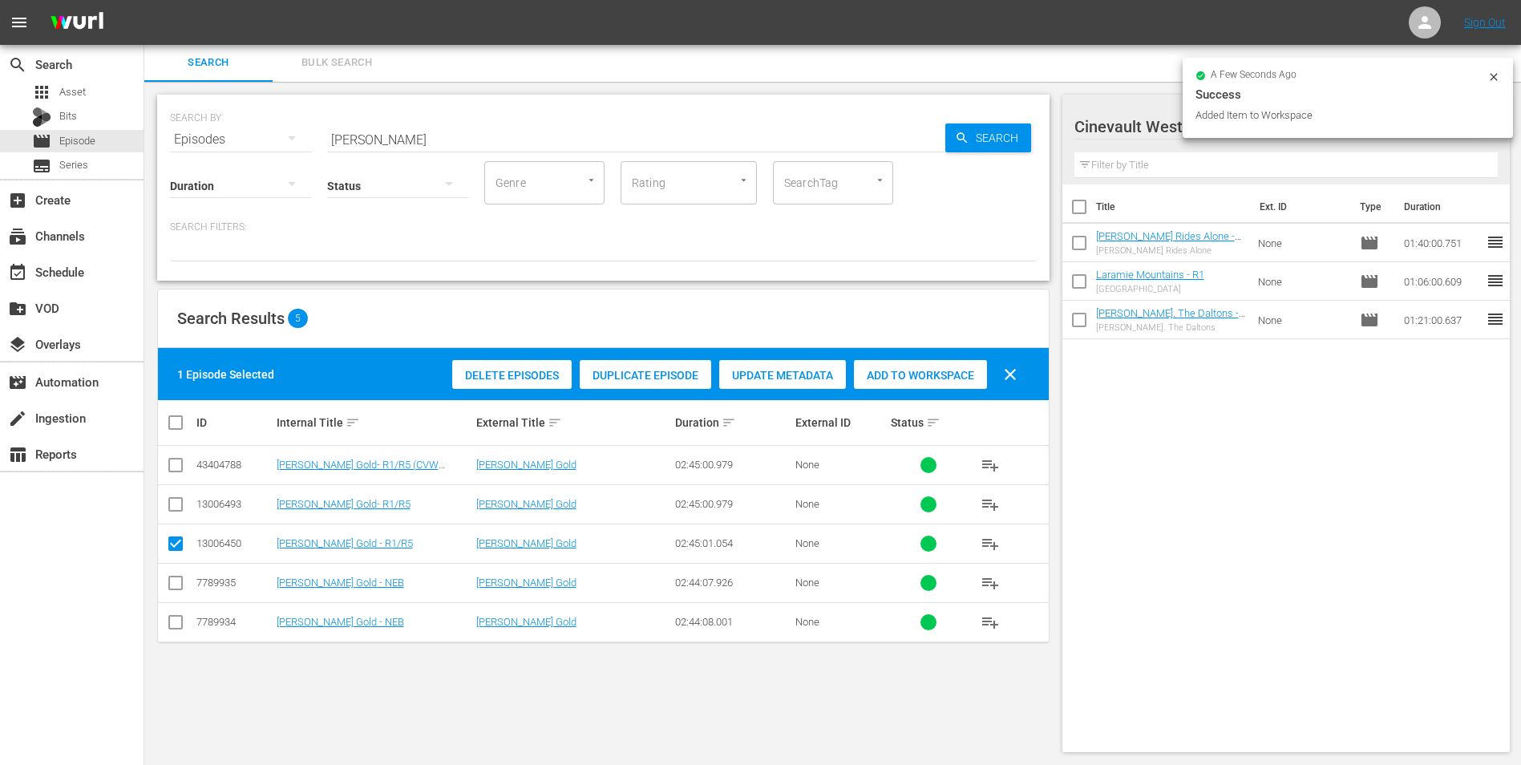
click at [1491, 72] on icon at bounding box center [1493, 77] width 13 height 13
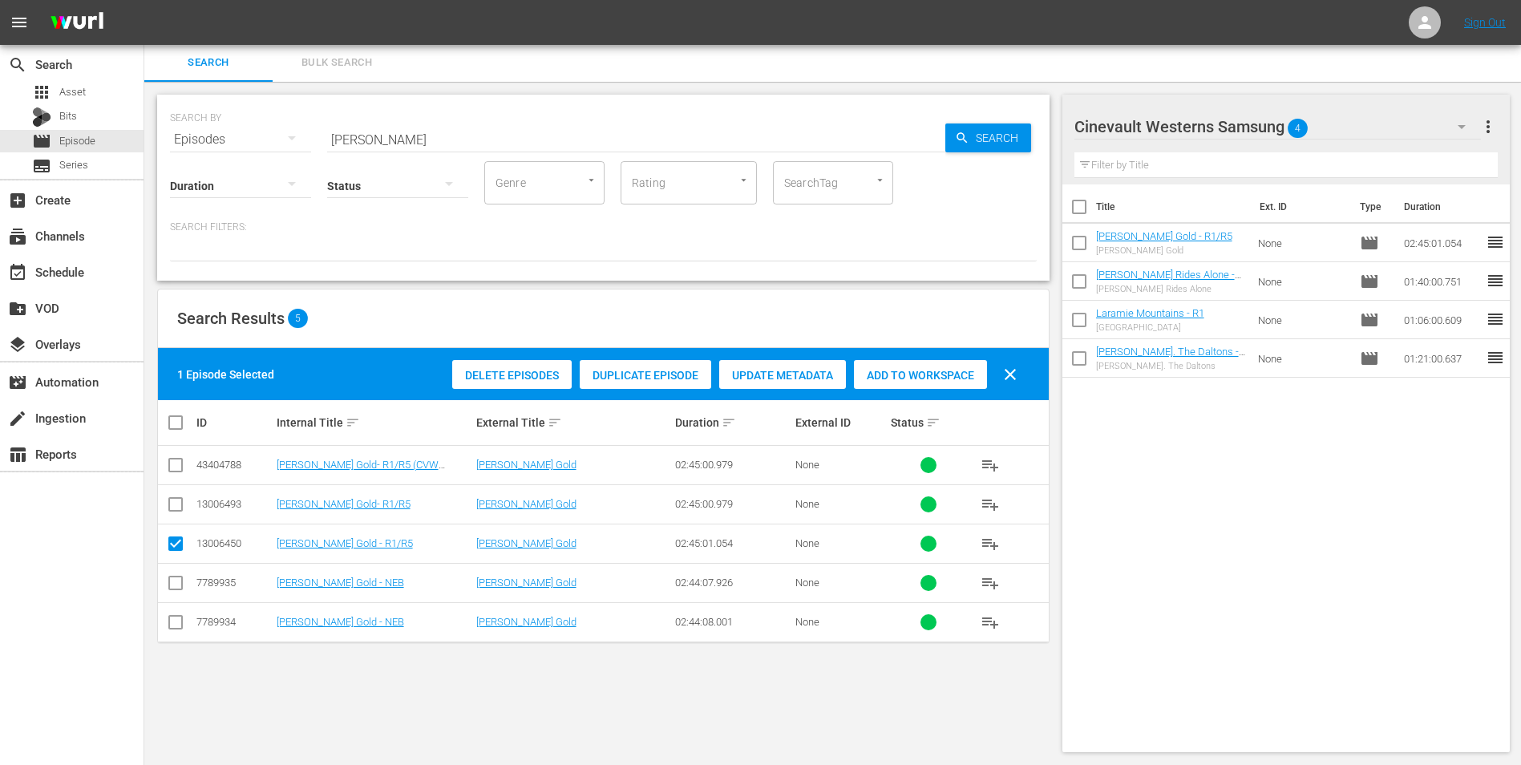
click at [1432, 127] on div "Cinevault Westerns Samsung 4" at bounding box center [1277, 126] width 407 height 45
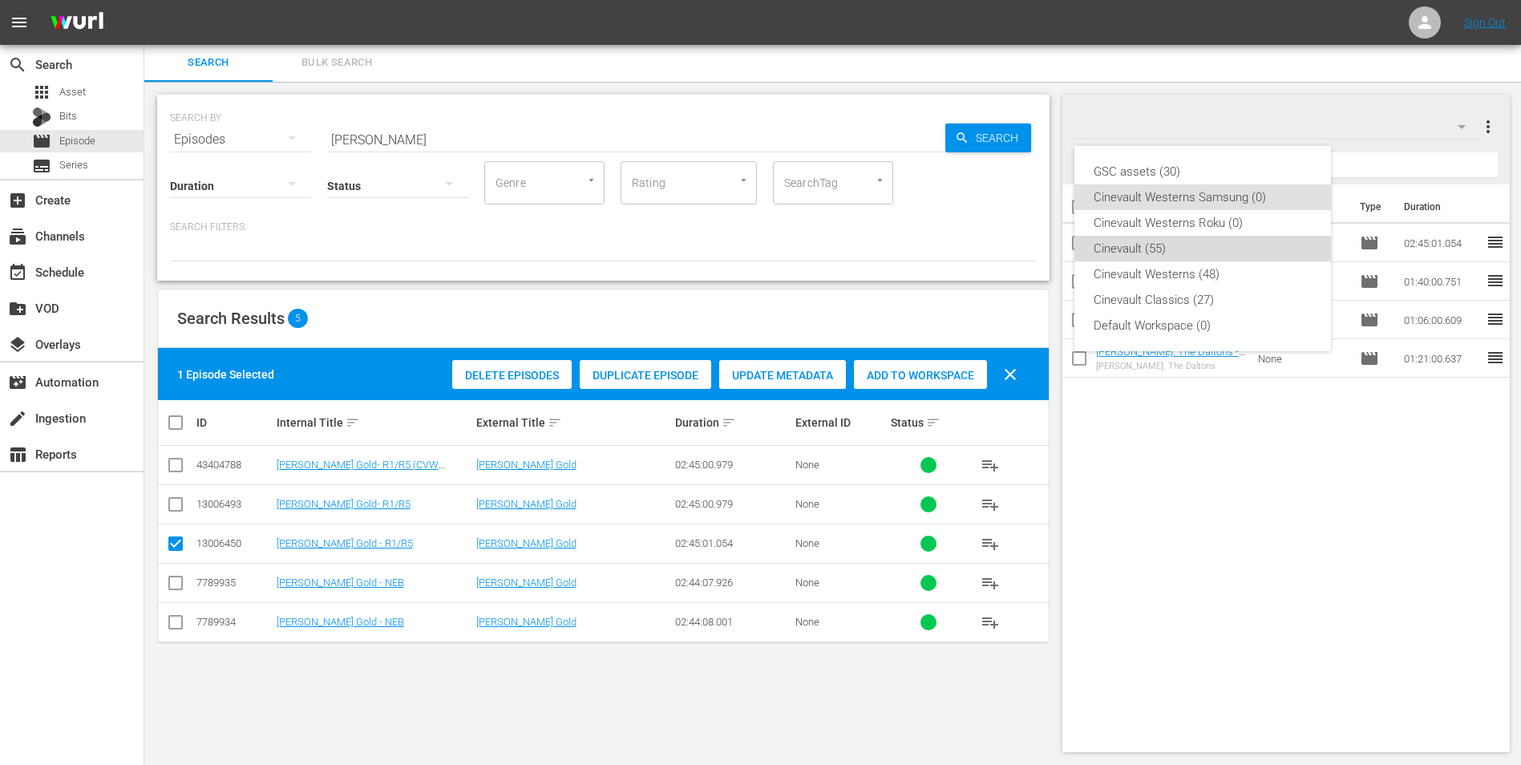
click at [1215, 236] on div "Cinevault (55)" at bounding box center [1203, 249] width 218 height 26
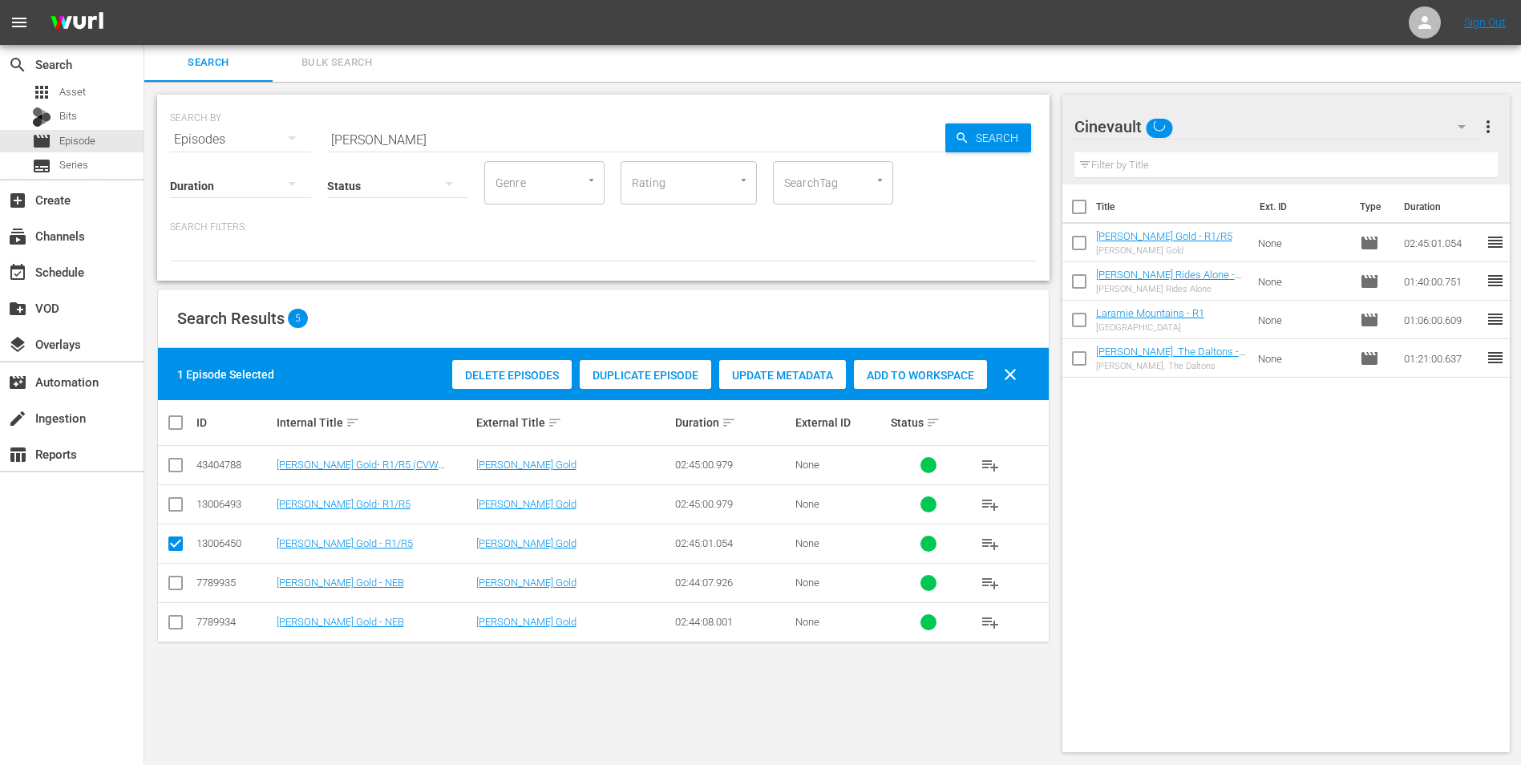
click at [1284, 133] on div "Cinevault" at bounding box center [1277, 126] width 407 height 45
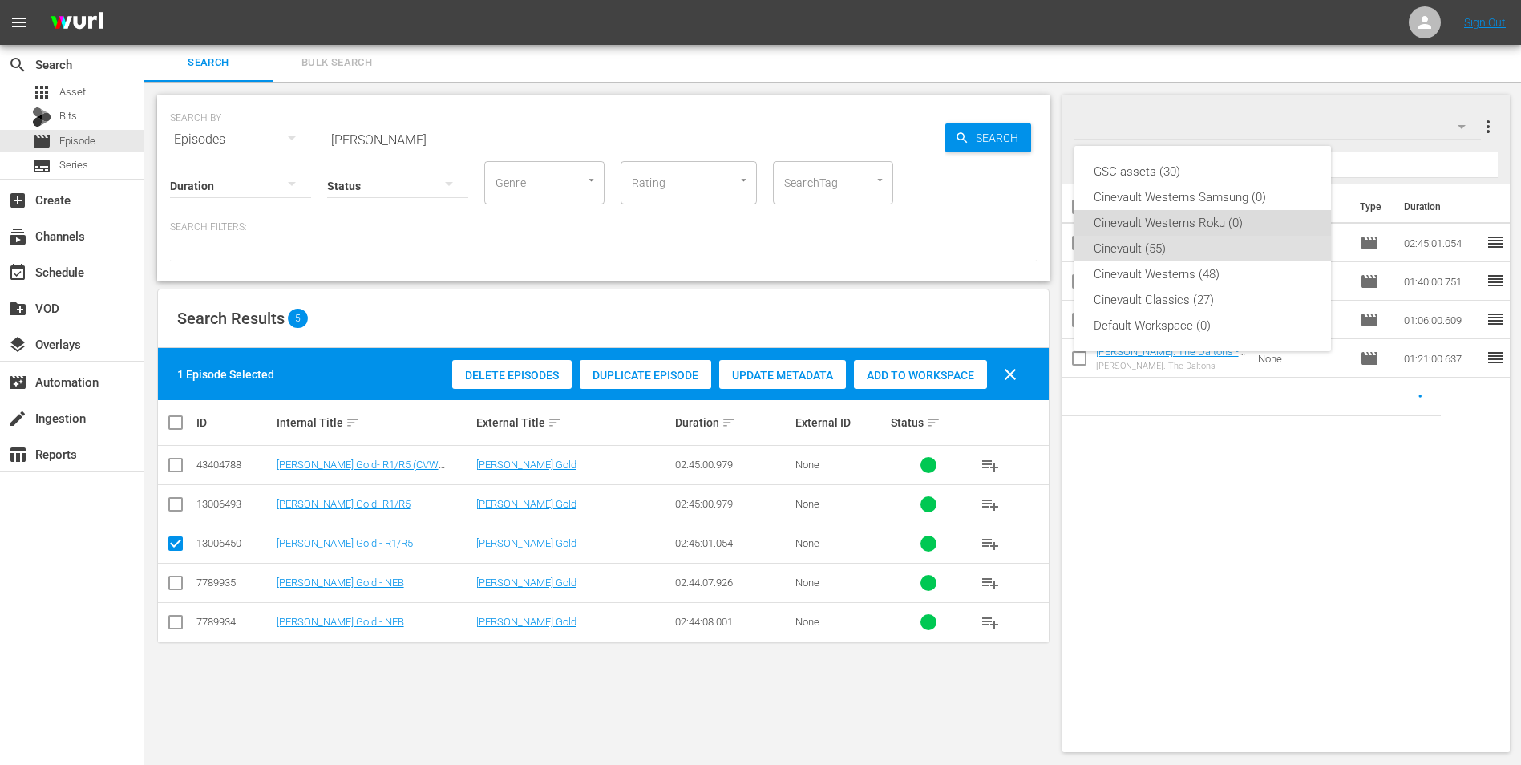
click at [1240, 225] on div "Cinevault Westerns Roku (0)" at bounding box center [1203, 223] width 218 height 26
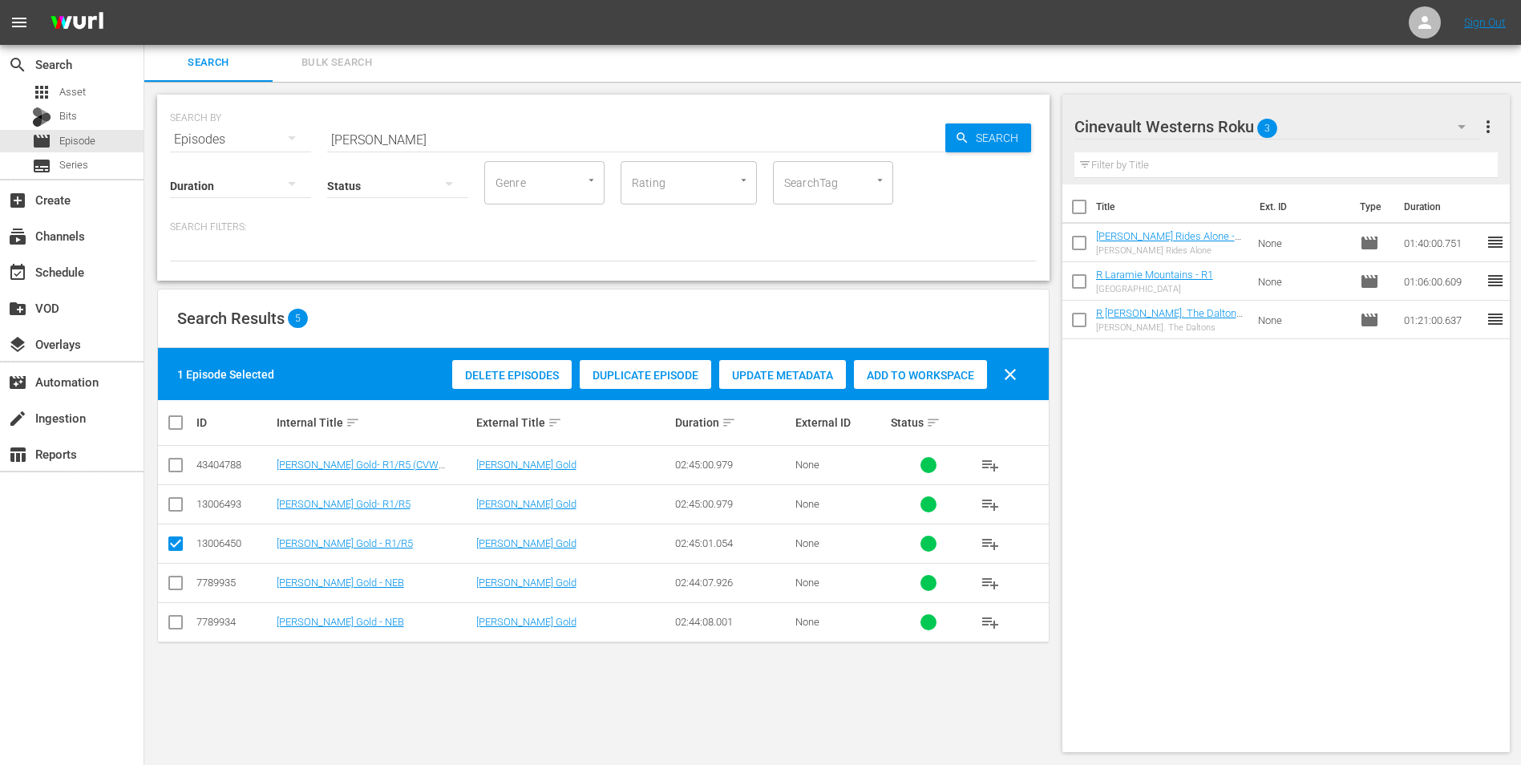
drag, startPoint x: 173, startPoint y: 496, endPoint x: 178, endPoint y: 513, distance: 17.5
click at [173, 496] on icon at bounding box center [175, 504] width 19 height 19
click at [176, 504] on input "checkbox" at bounding box center [175, 507] width 19 height 19
checkbox input "true"
click at [176, 540] on input "checkbox" at bounding box center [175, 546] width 19 height 19
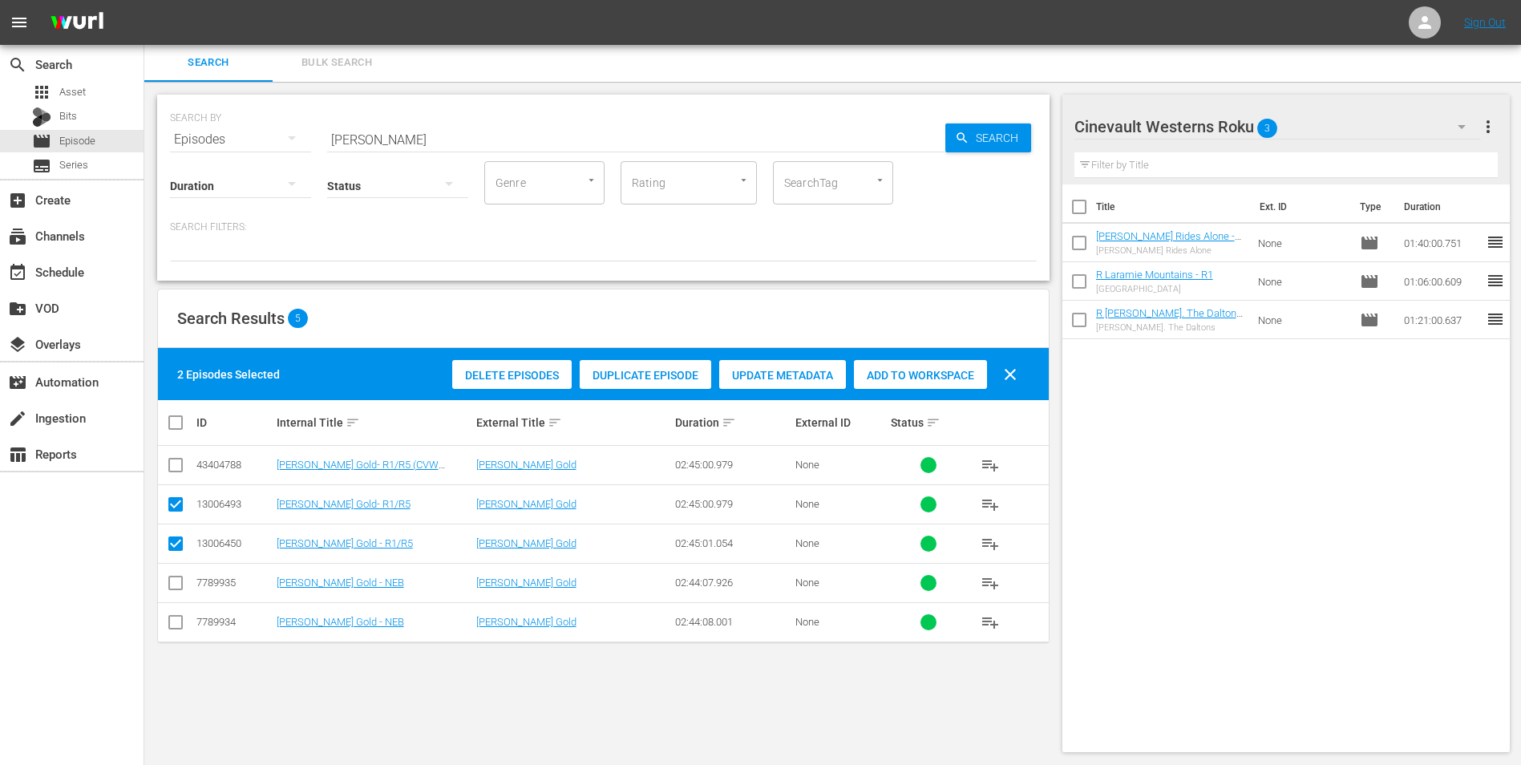
checkbox input "false"
click at [911, 376] on span "Add to Workspace" at bounding box center [920, 375] width 133 height 13
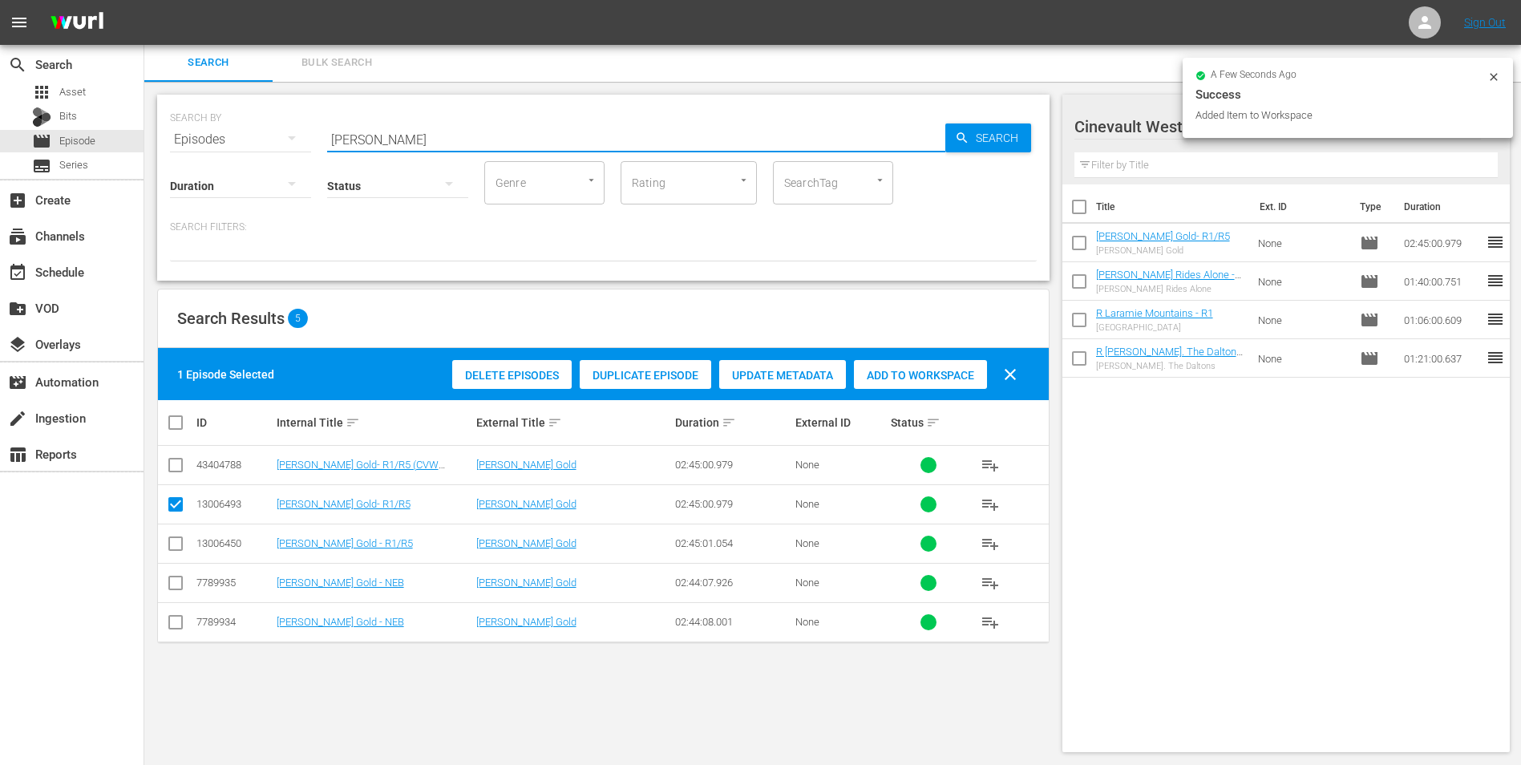
click at [712, 135] on input "[PERSON_NAME]" at bounding box center [636, 139] width 618 height 38
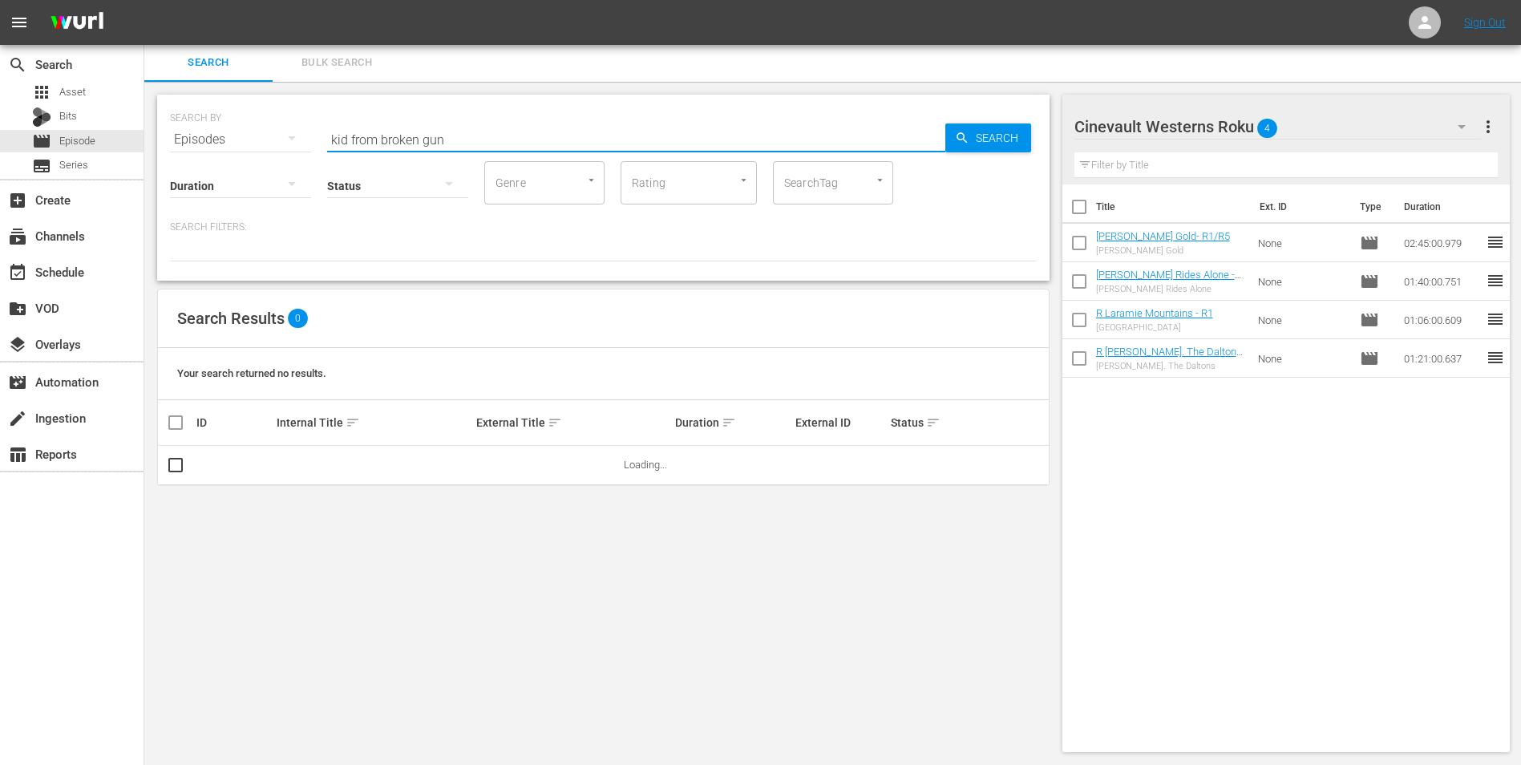
click at [331, 140] on input "kid from broken gun" at bounding box center [636, 139] width 618 height 38
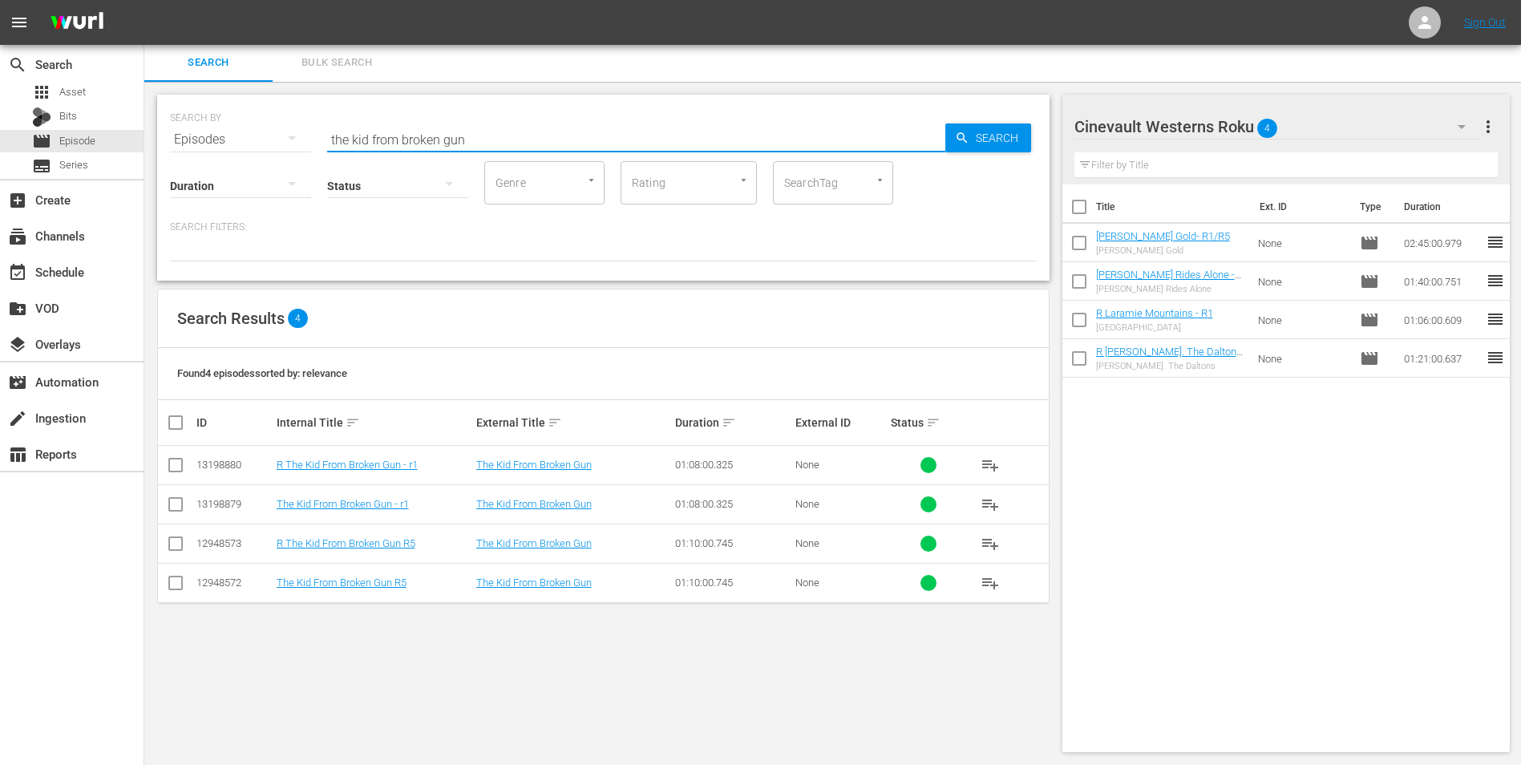
type input "the kid from broken gun"
click at [176, 467] on input "checkbox" at bounding box center [175, 468] width 19 height 19
checkbox input "true"
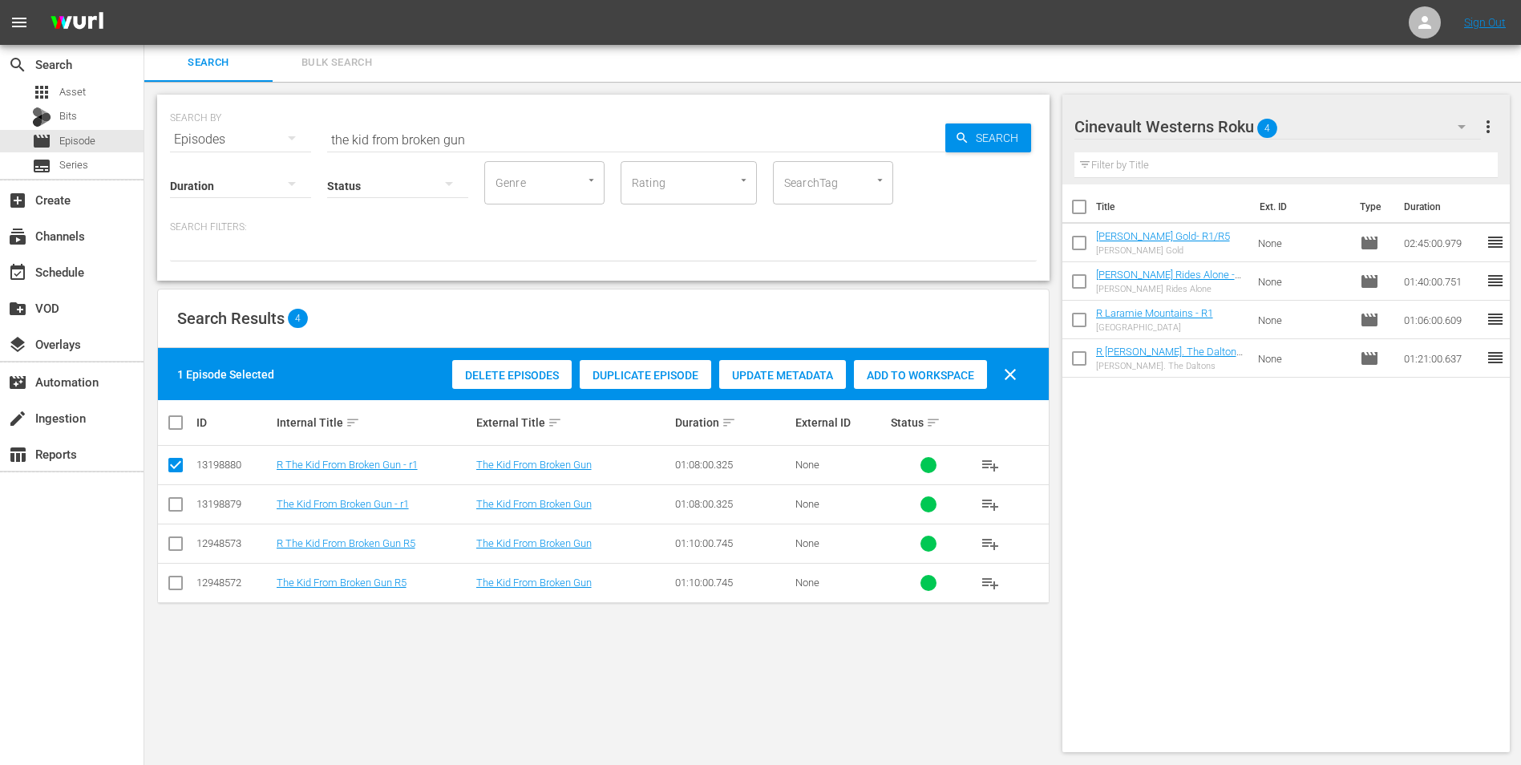
click at [874, 377] on span "Add to Workspace" at bounding box center [920, 375] width 133 height 13
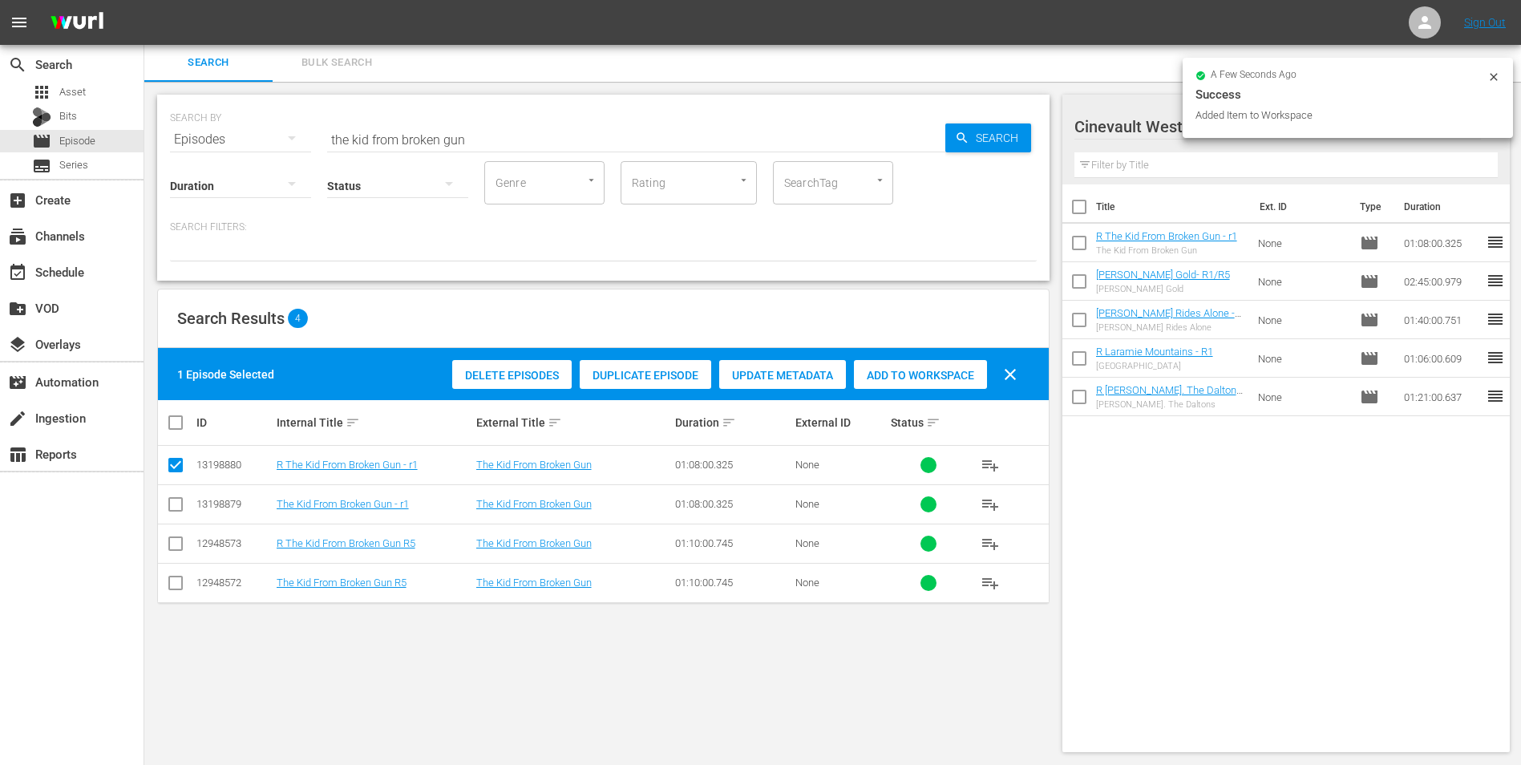
click at [1499, 75] on icon at bounding box center [1493, 77] width 13 height 13
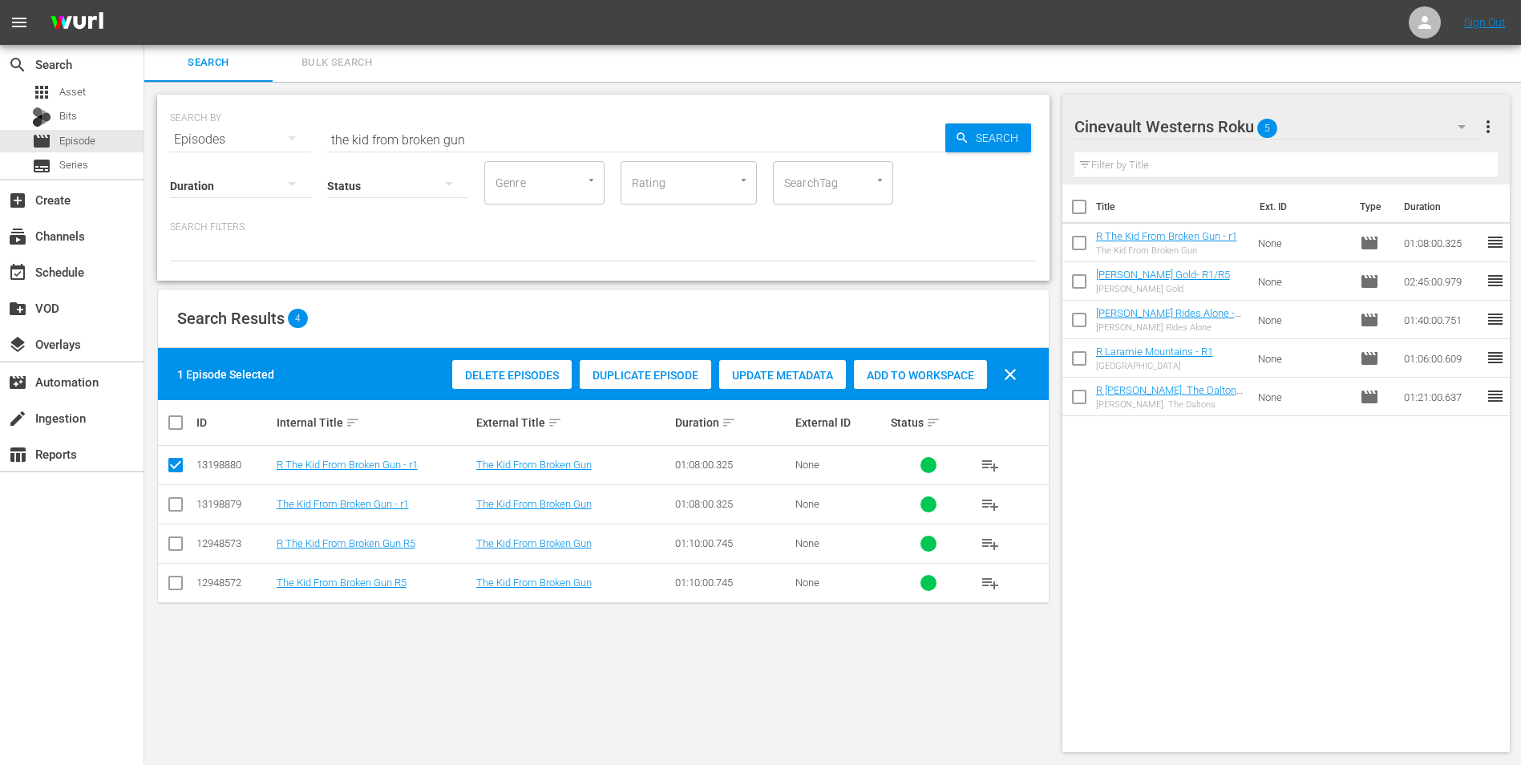
click at [1384, 129] on div "Cinevault Westerns Roku 5" at bounding box center [1277, 126] width 407 height 45
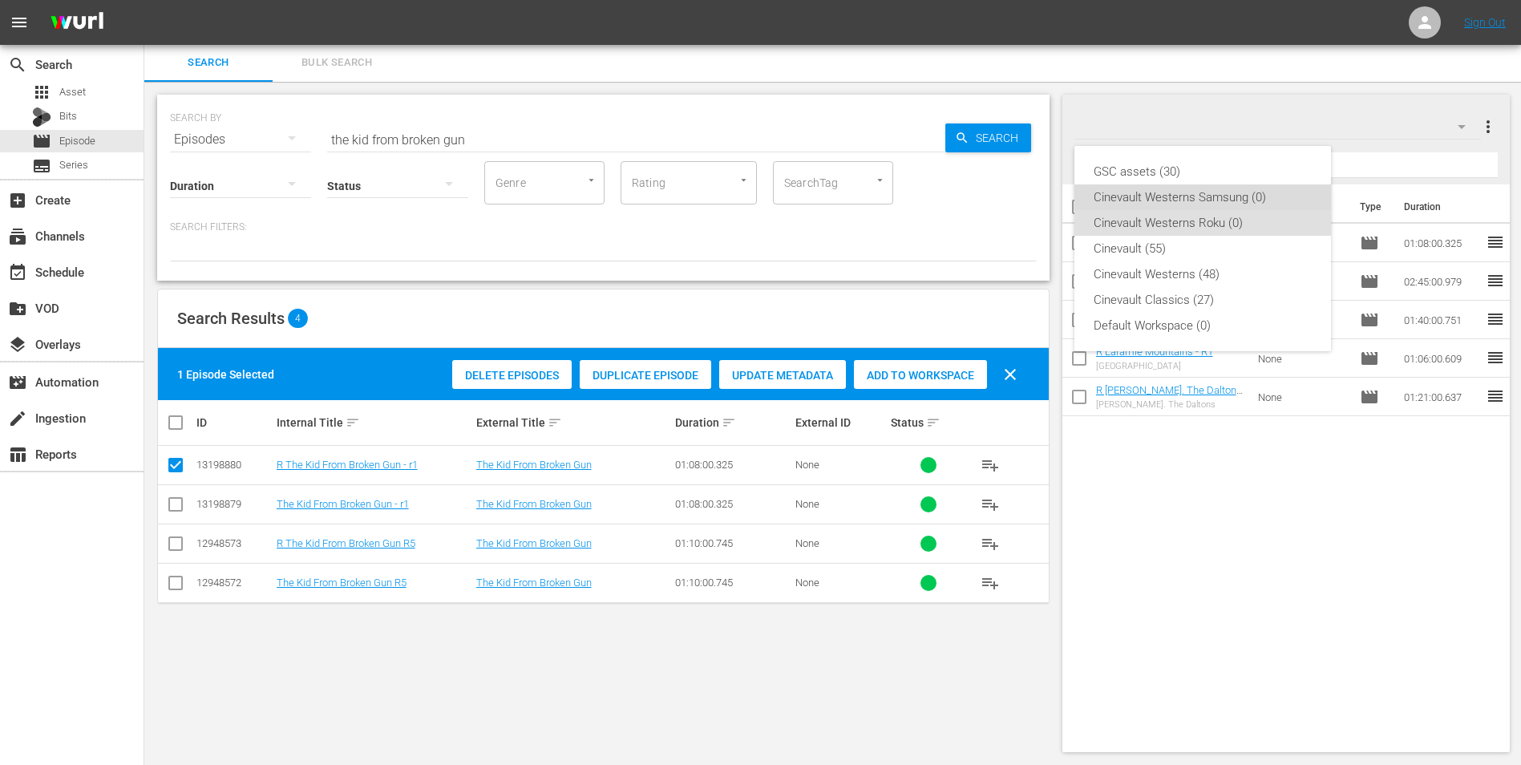
click at [1235, 199] on div "Cinevault Westerns Samsung (0)" at bounding box center [1203, 197] width 218 height 26
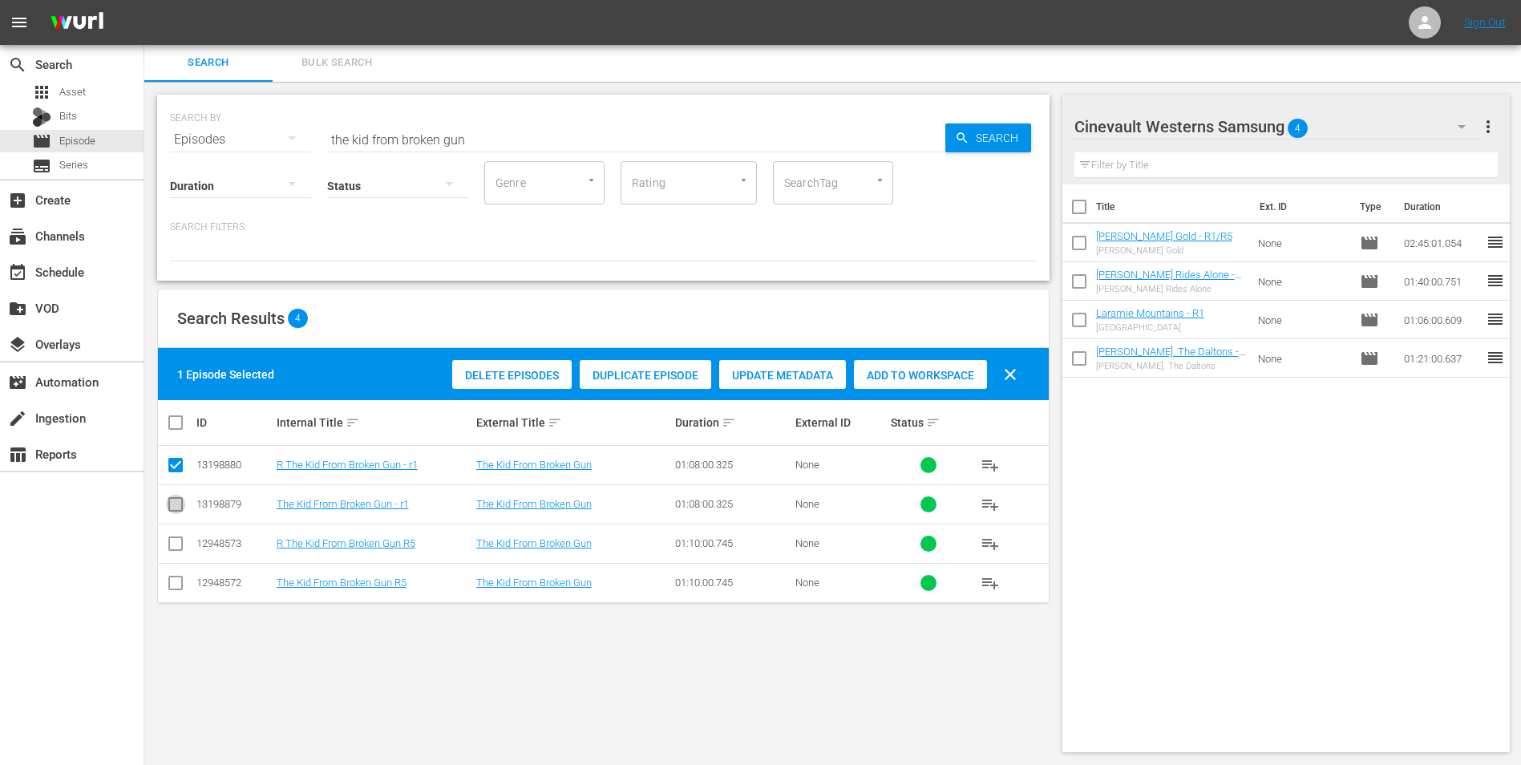
click at [176, 500] on input "checkbox" at bounding box center [175, 507] width 19 height 19
checkbox input "true"
click at [175, 471] on input "checkbox" at bounding box center [175, 468] width 19 height 19
checkbox input "false"
click at [967, 358] on div "Delete Episodes Duplicate Episode Update Metadata Add to Workspace clear" at bounding box center [738, 374] width 581 height 38
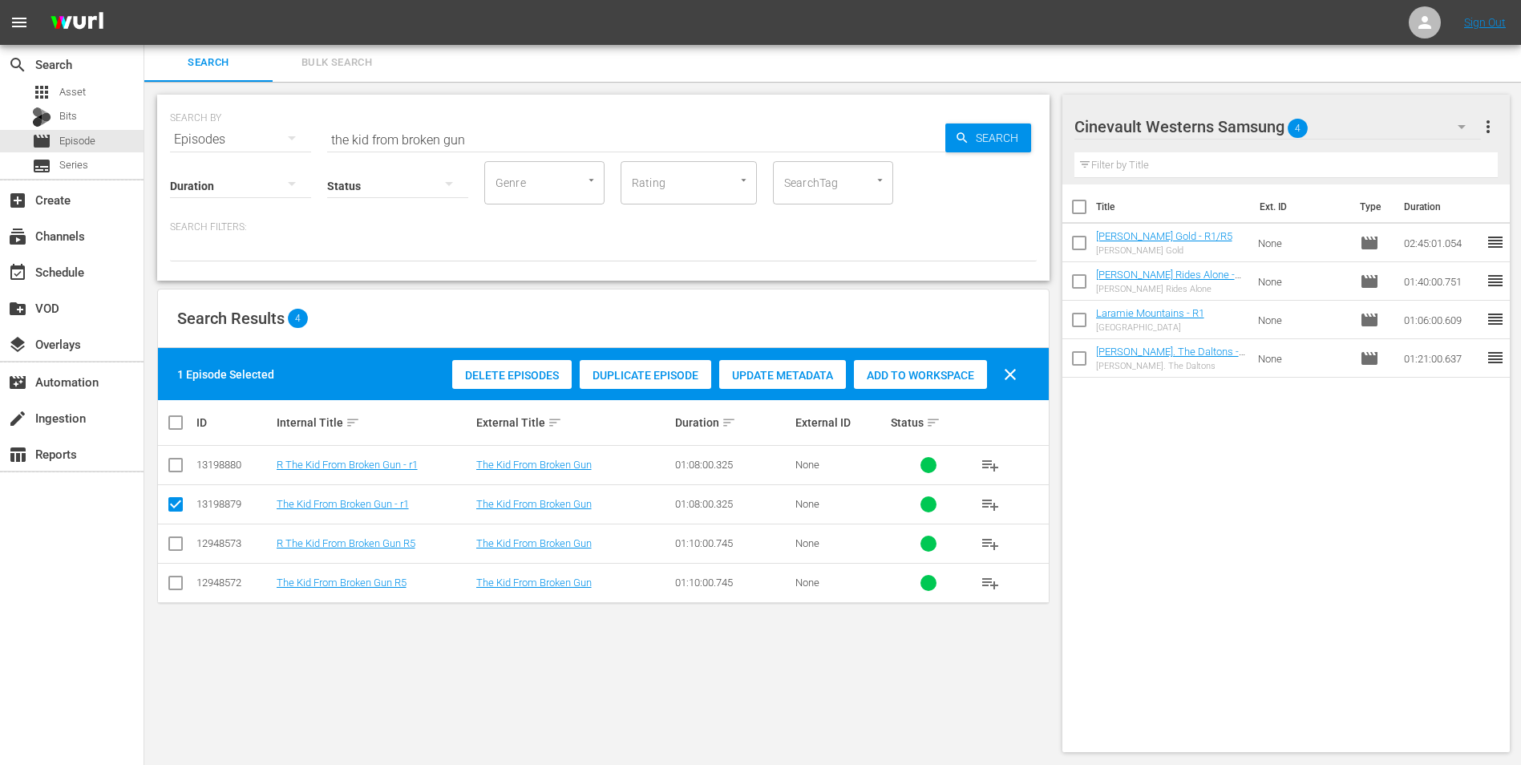
click at [932, 370] on span "Add to Workspace" at bounding box center [920, 375] width 133 height 13
click at [77, 285] on div "event_available Schedule" at bounding box center [72, 271] width 144 height 32
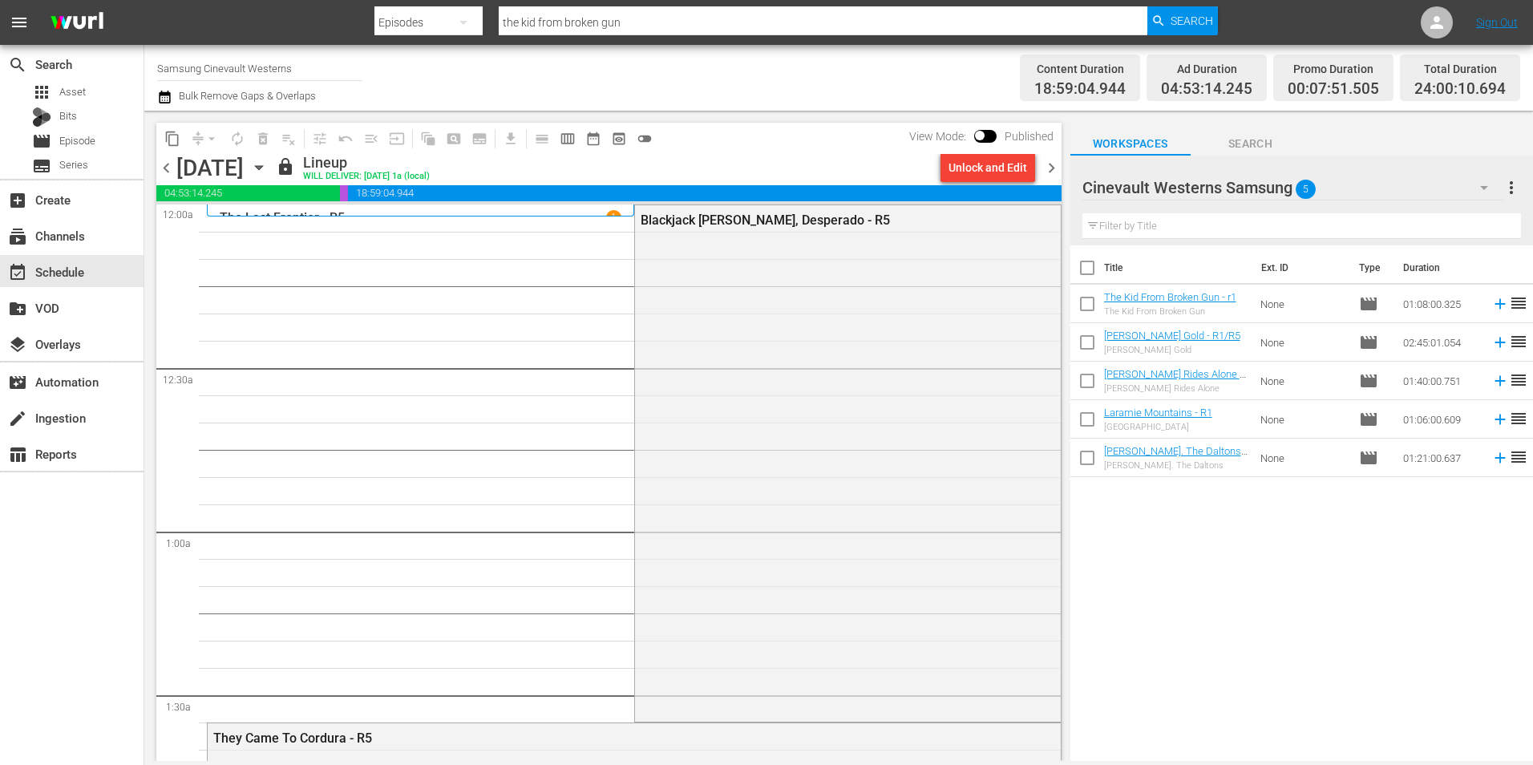
drag, startPoint x: 1048, startPoint y: 164, endPoint x: 1063, endPoint y: 175, distance: 18.5
click at [1050, 164] on span "chevron_right" at bounding box center [1052, 168] width 20 height 20
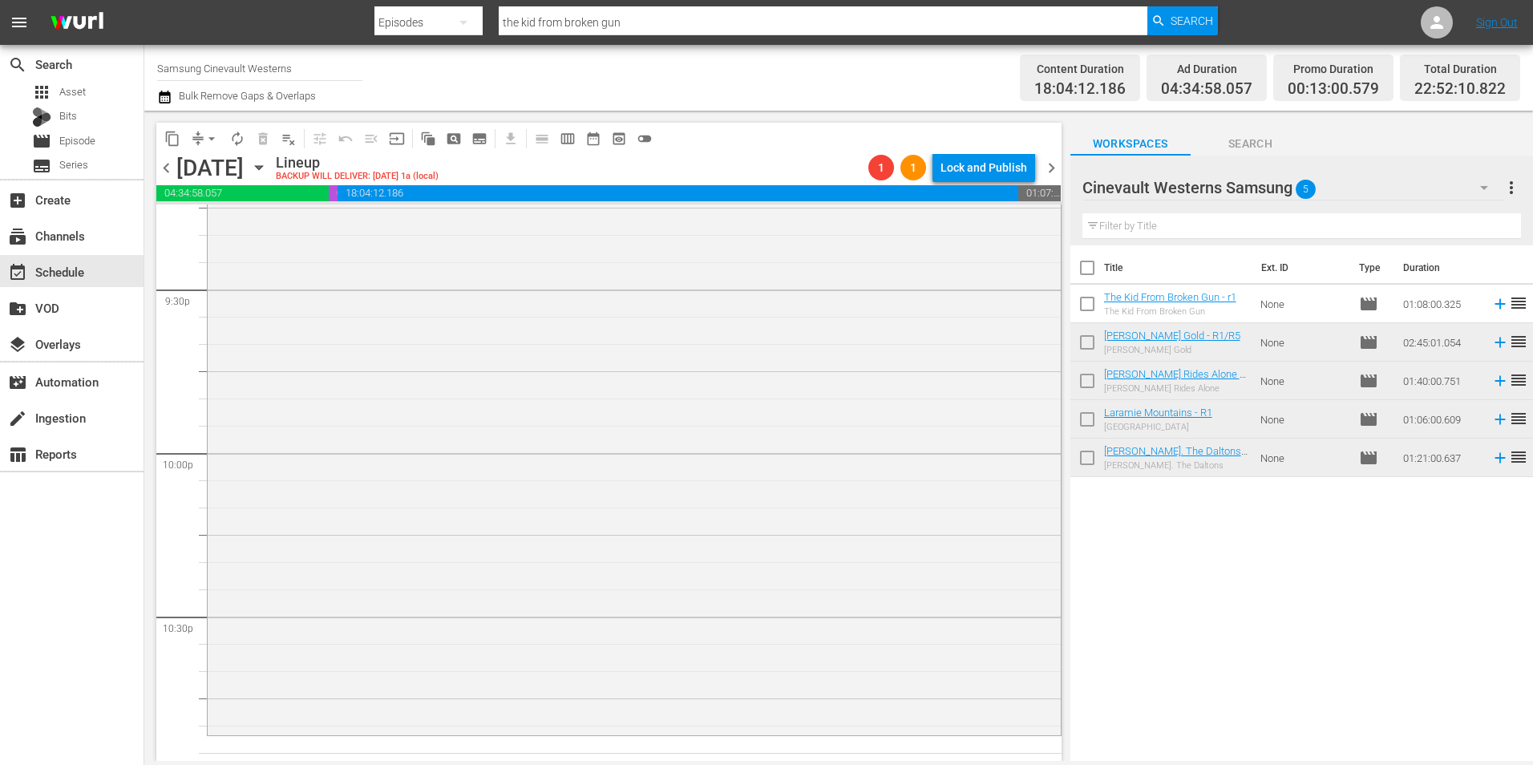
scroll to position [7189, 0]
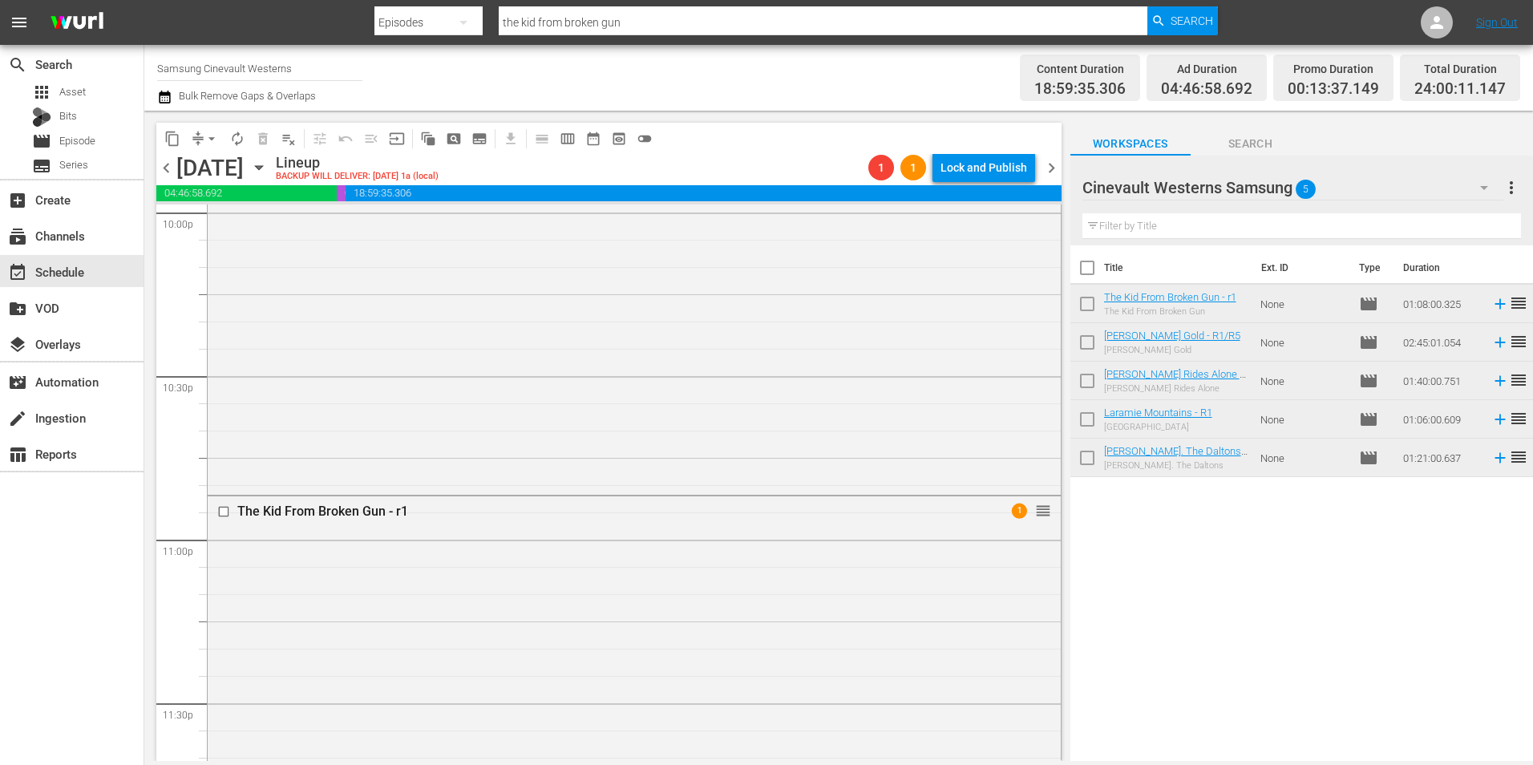
click at [224, 512] on input "checkbox" at bounding box center [225, 512] width 17 height 14
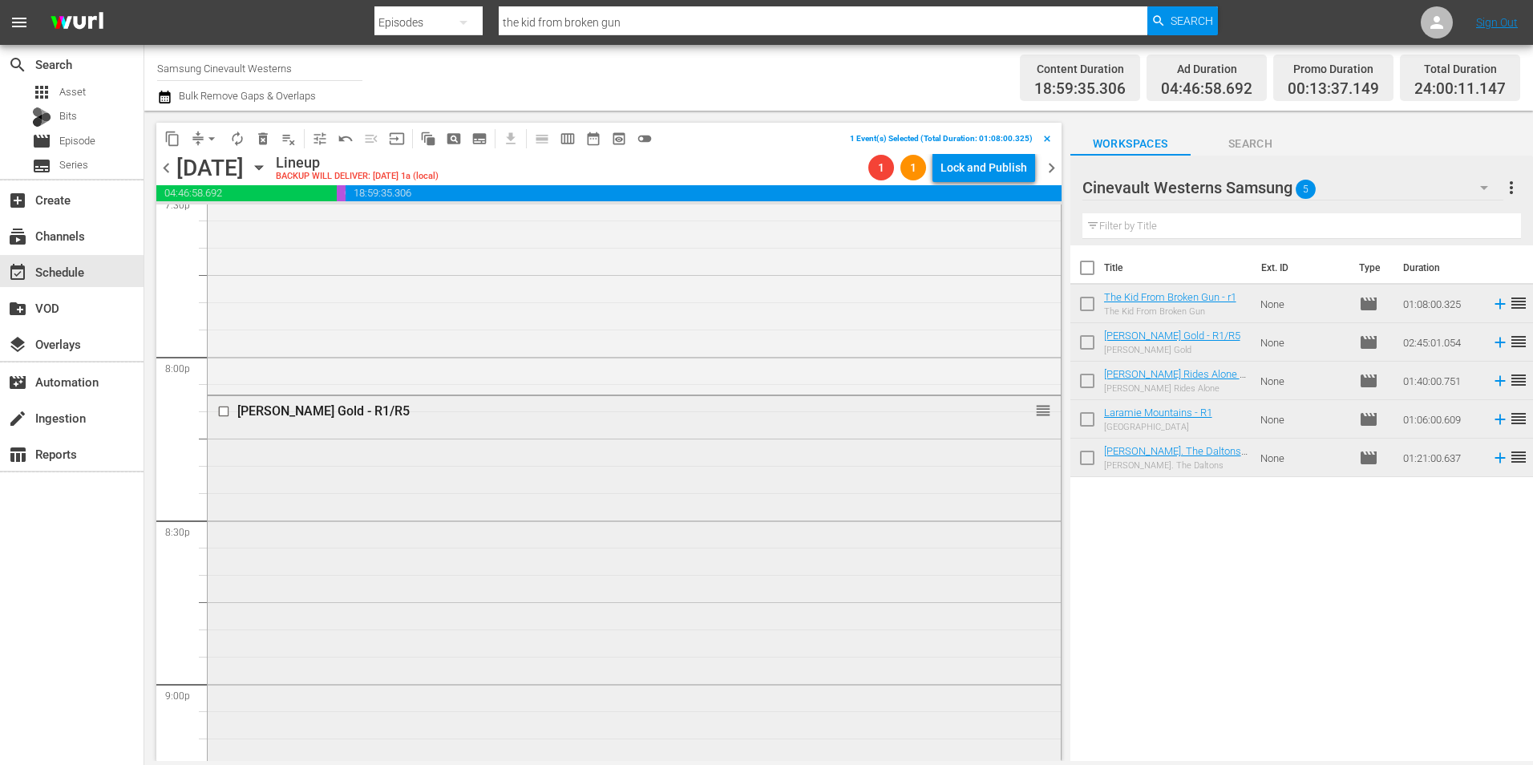
scroll to position [6387, 0]
click at [222, 416] on input "checkbox" at bounding box center [225, 415] width 17 height 14
click at [224, 432] on input "checkbox" at bounding box center [225, 430] width 17 height 14
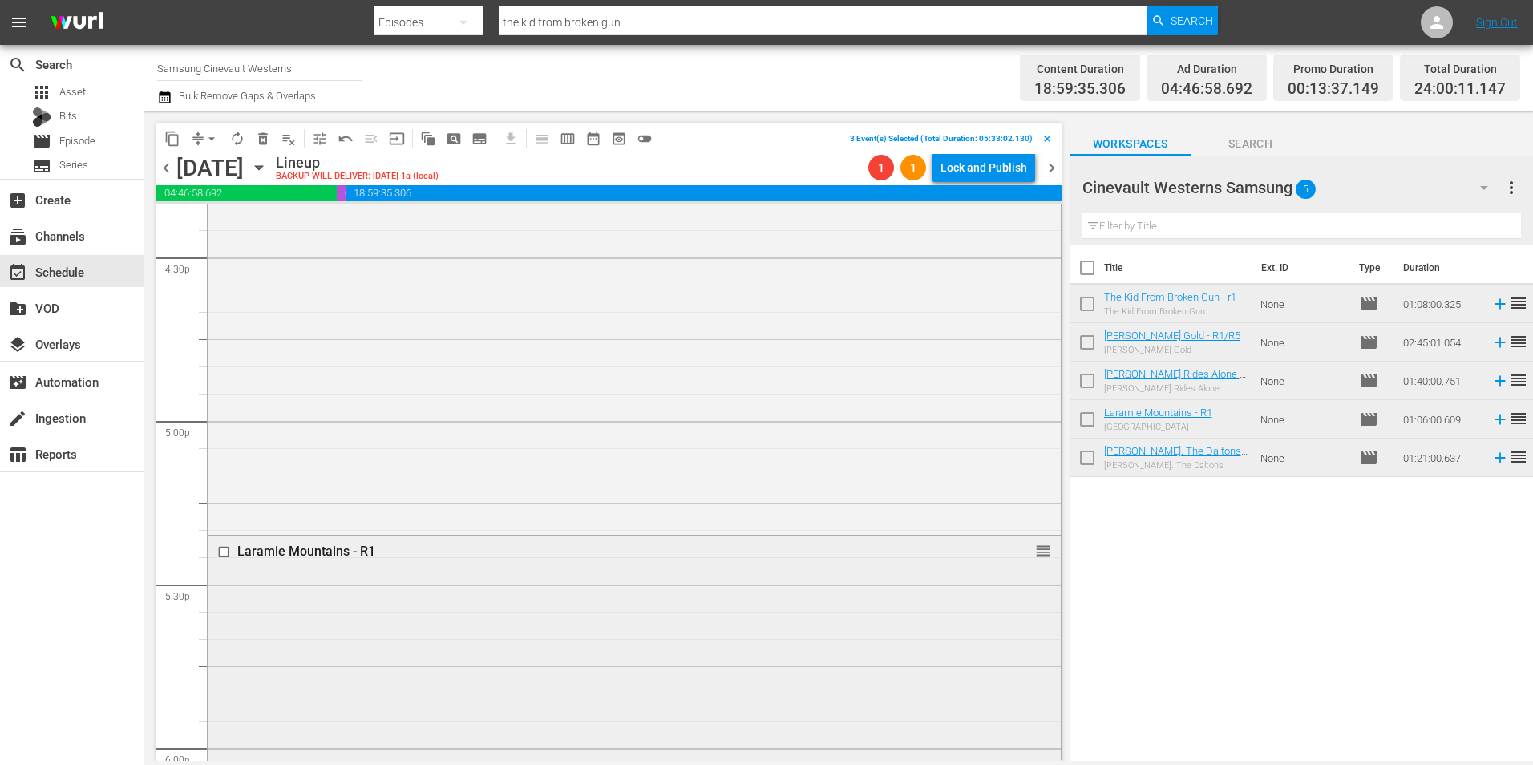
click at [224, 550] on input "checkbox" at bounding box center [225, 552] width 17 height 14
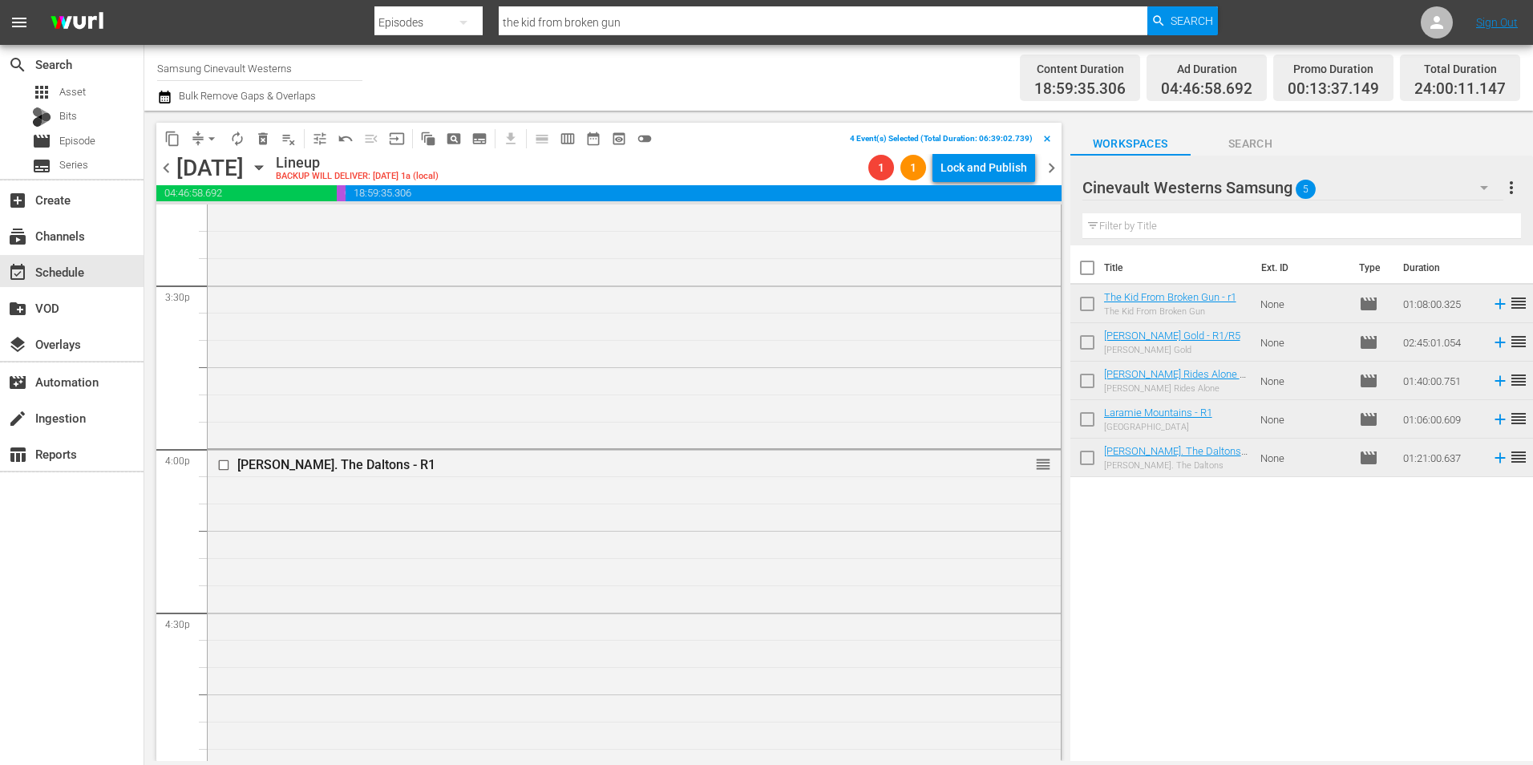
scroll to position [4784, 0]
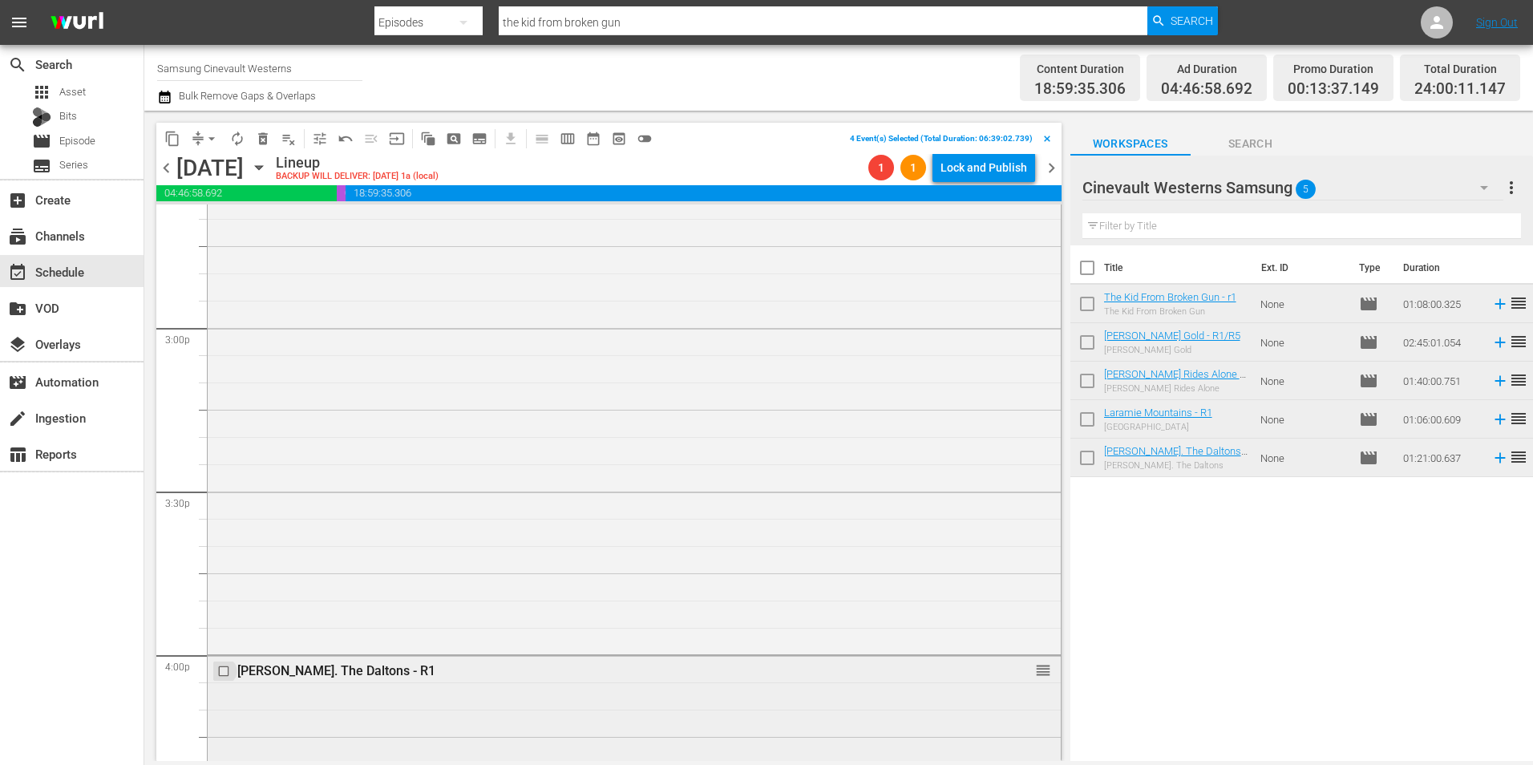
click at [223, 674] on input "checkbox" at bounding box center [225, 672] width 17 height 14
click at [168, 148] on button "content_copy" at bounding box center [173, 139] width 26 height 26
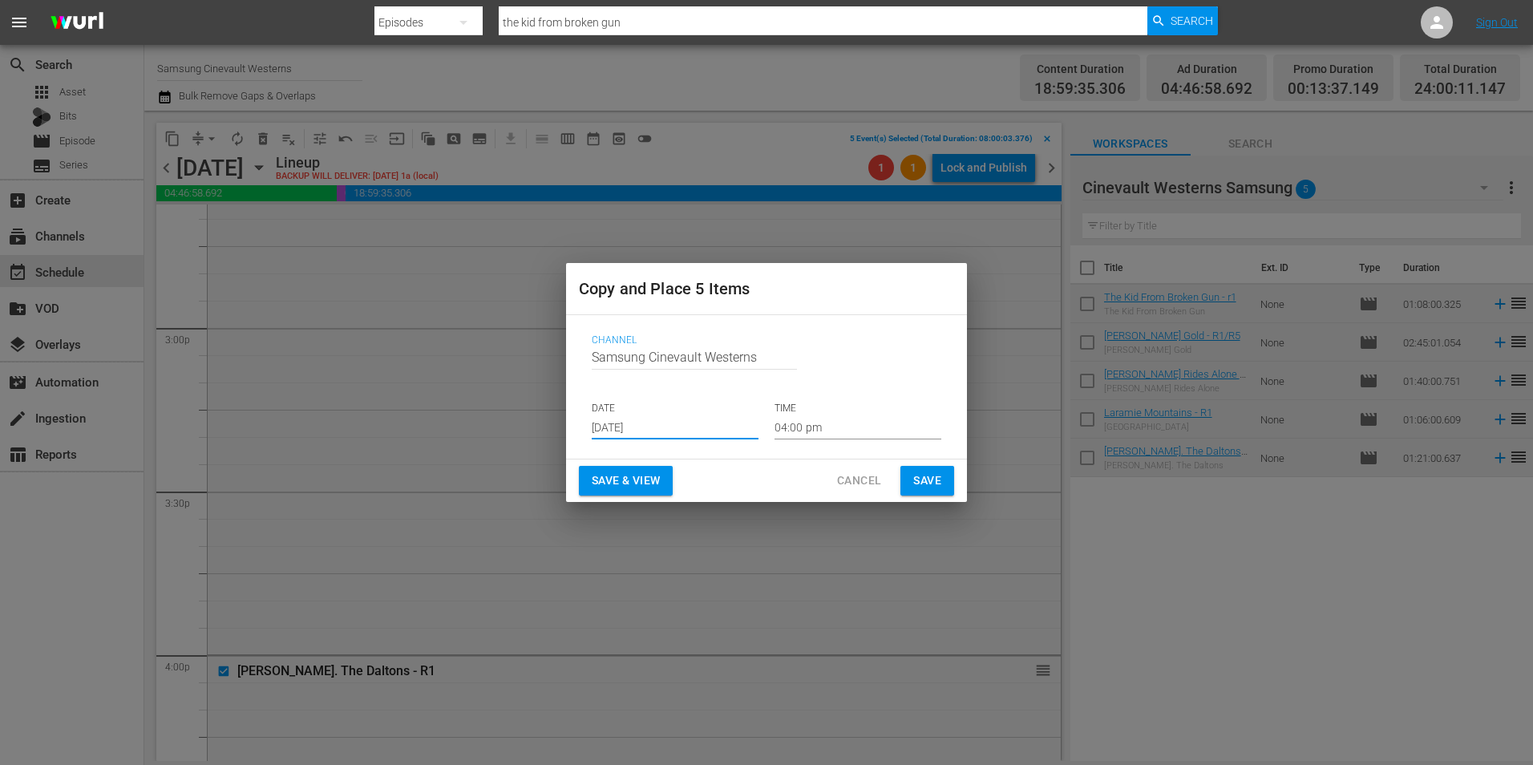
click at [696, 424] on input "[DATE]" at bounding box center [675, 427] width 167 height 24
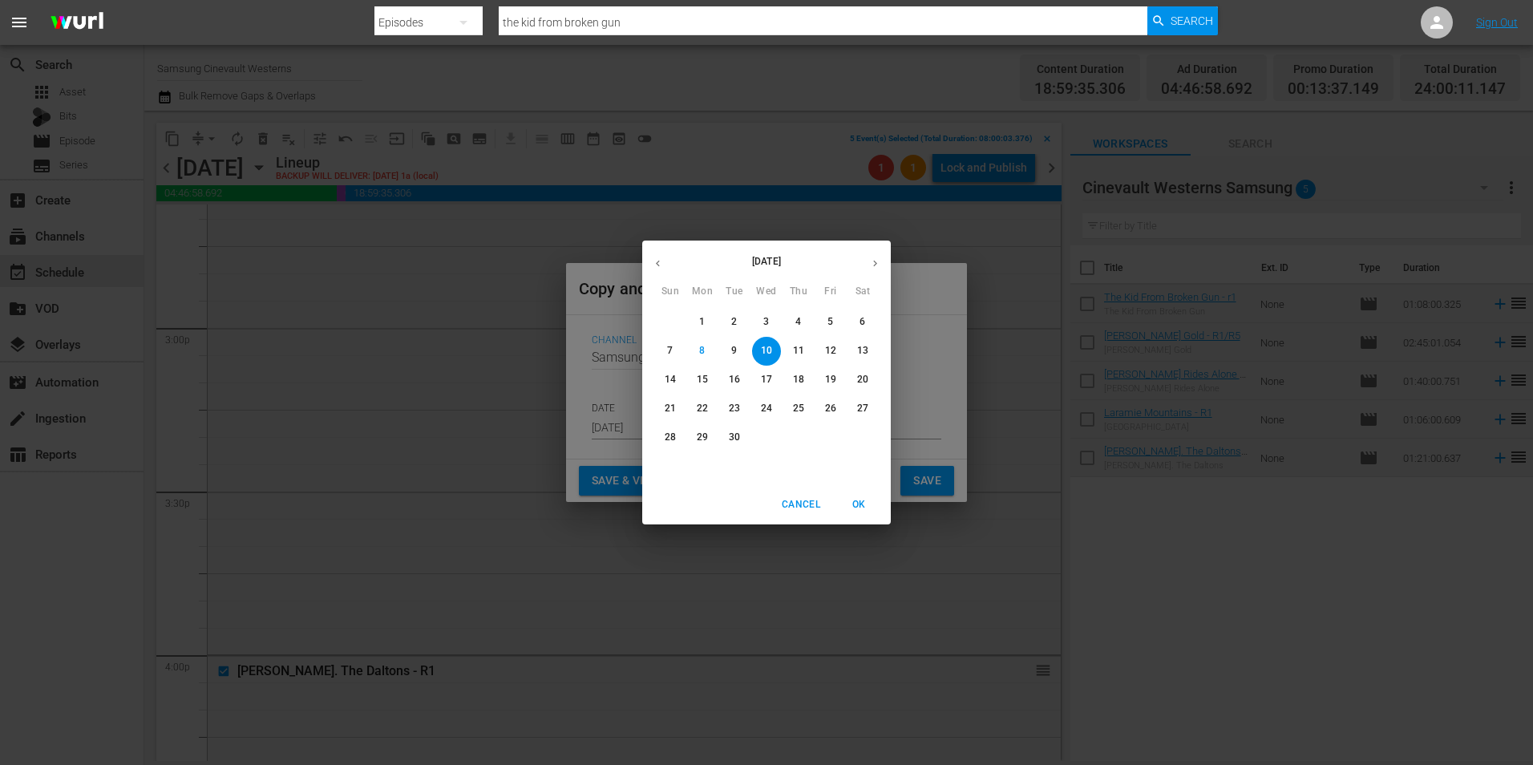
click at [732, 407] on p "23" at bounding box center [734, 409] width 11 height 14
type input "[DATE]"
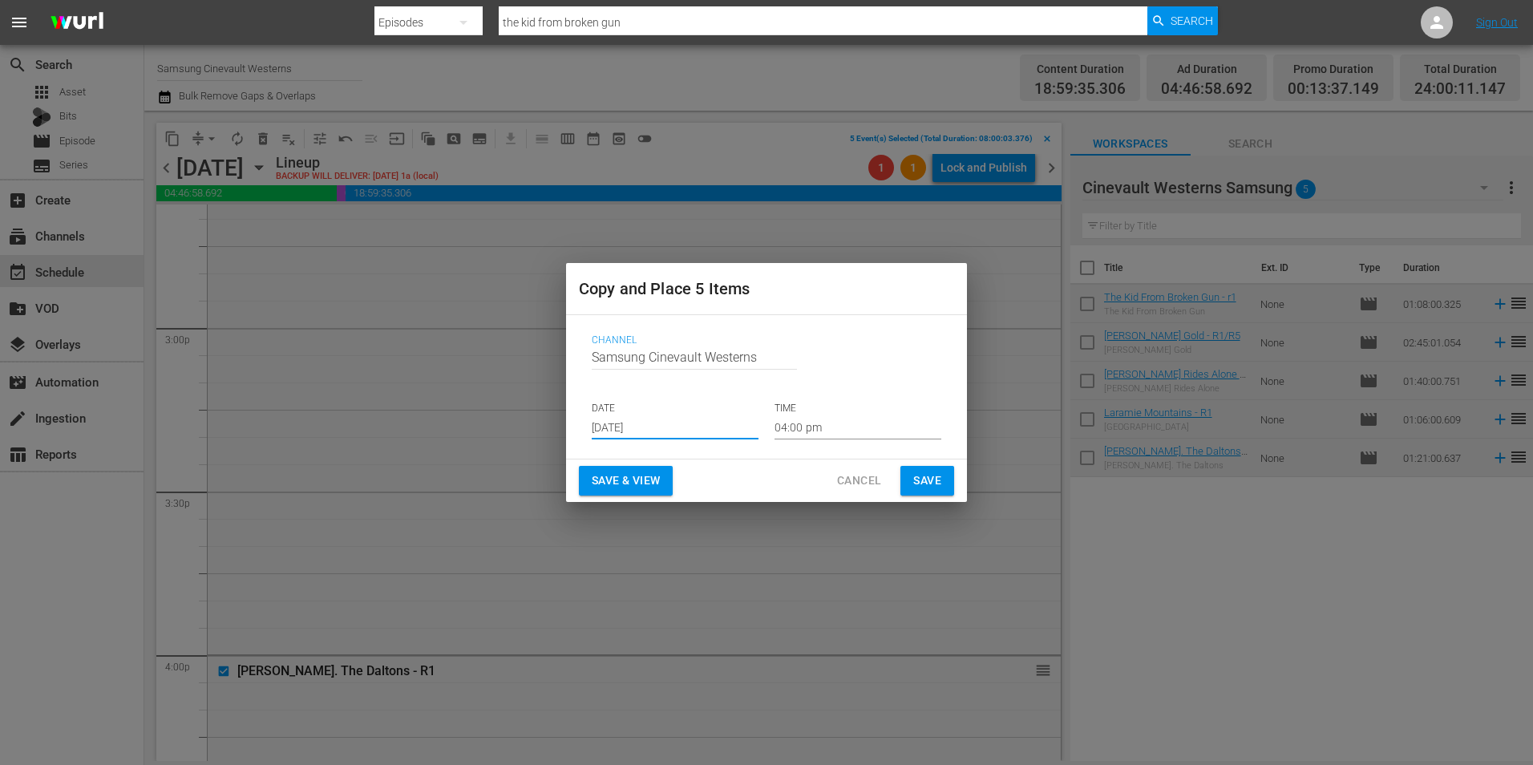
click at [835, 418] on input "04:00 pm" at bounding box center [858, 427] width 167 height 24
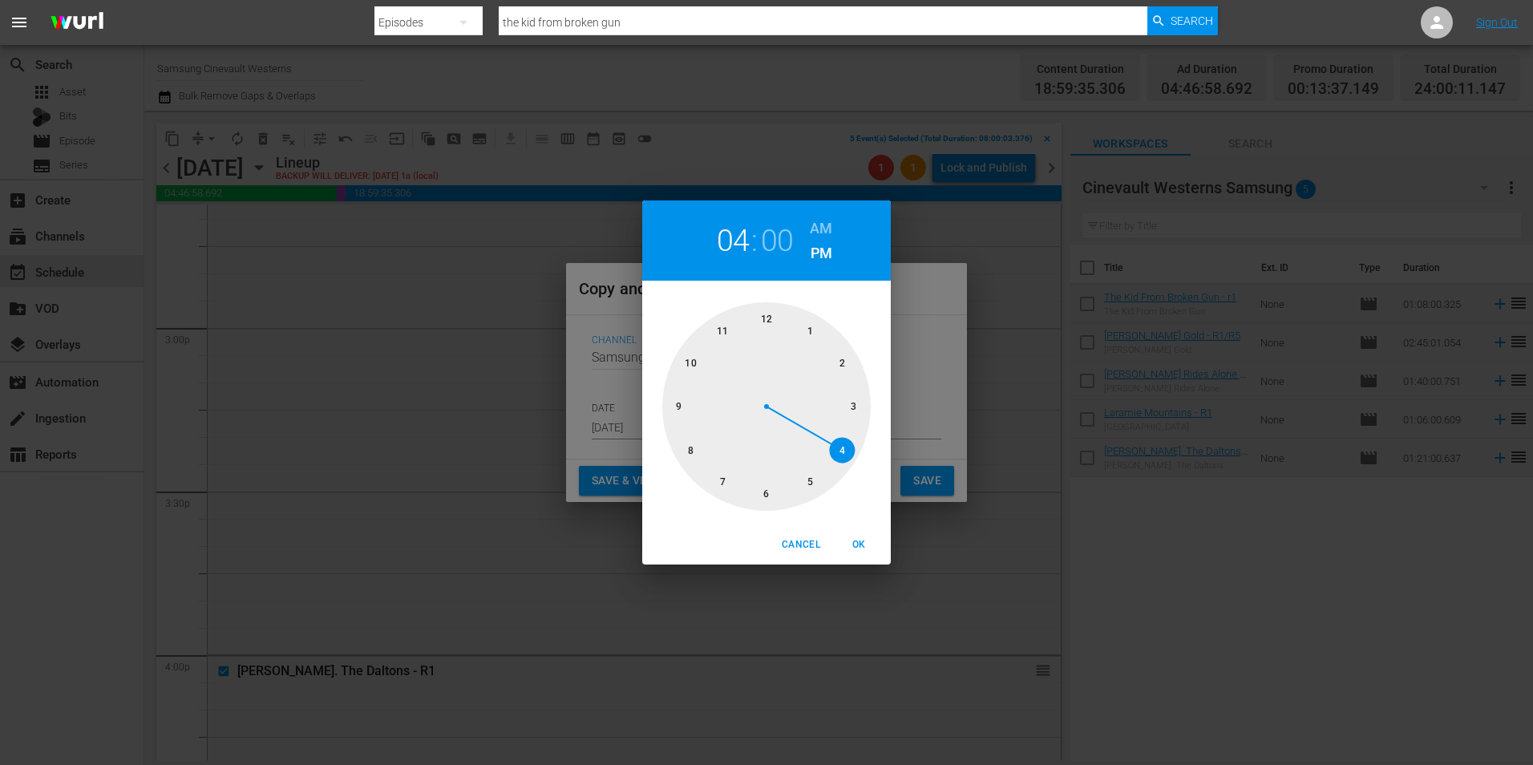
click at [763, 322] on div at bounding box center [766, 406] width 208 height 208
click at [820, 221] on h6 "AM" at bounding box center [821, 229] width 22 height 26
click at [863, 536] on span "OK" at bounding box center [858, 544] width 38 height 17
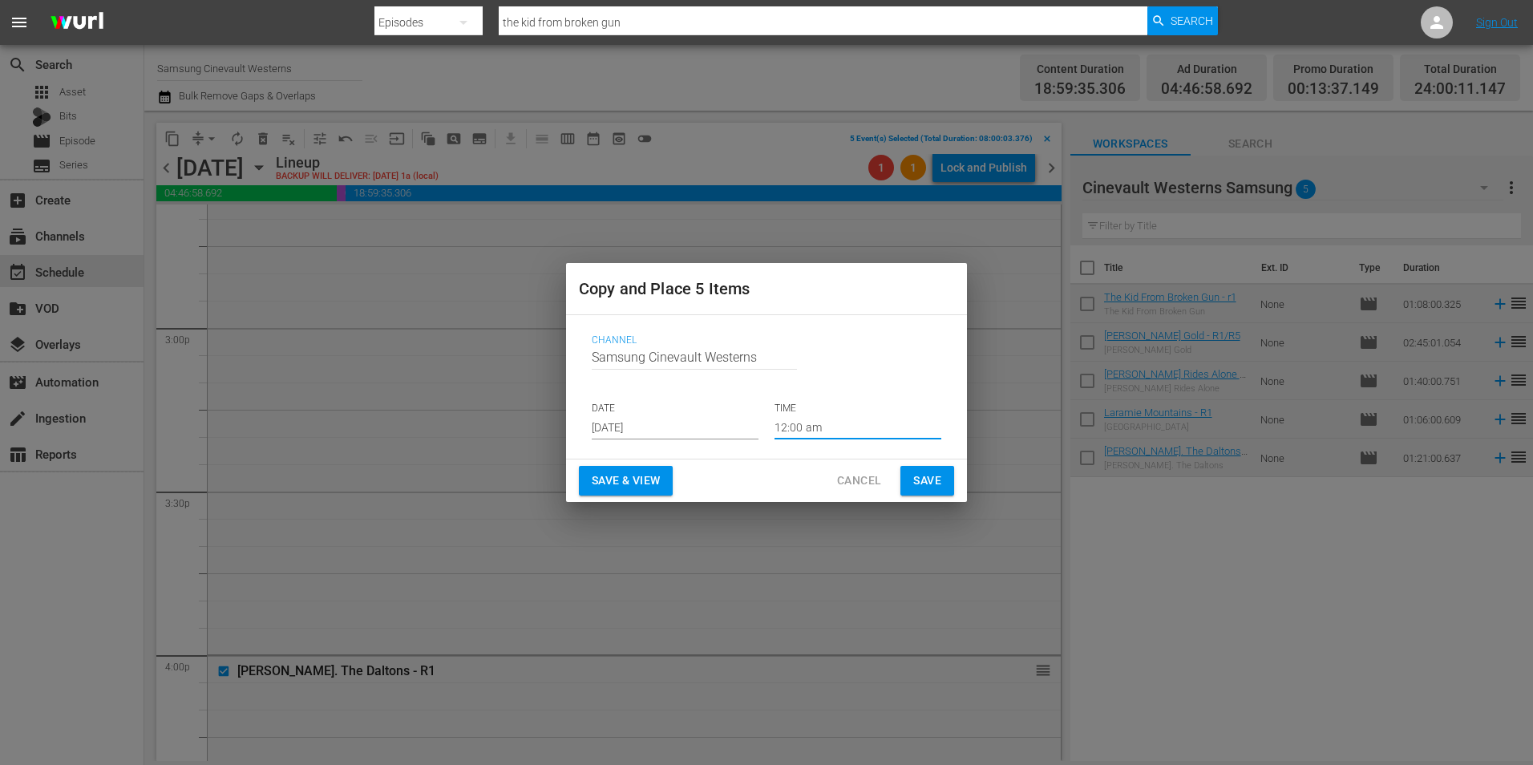
type input "12:00 am"
click at [915, 476] on span "Save" at bounding box center [927, 481] width 28 height 20
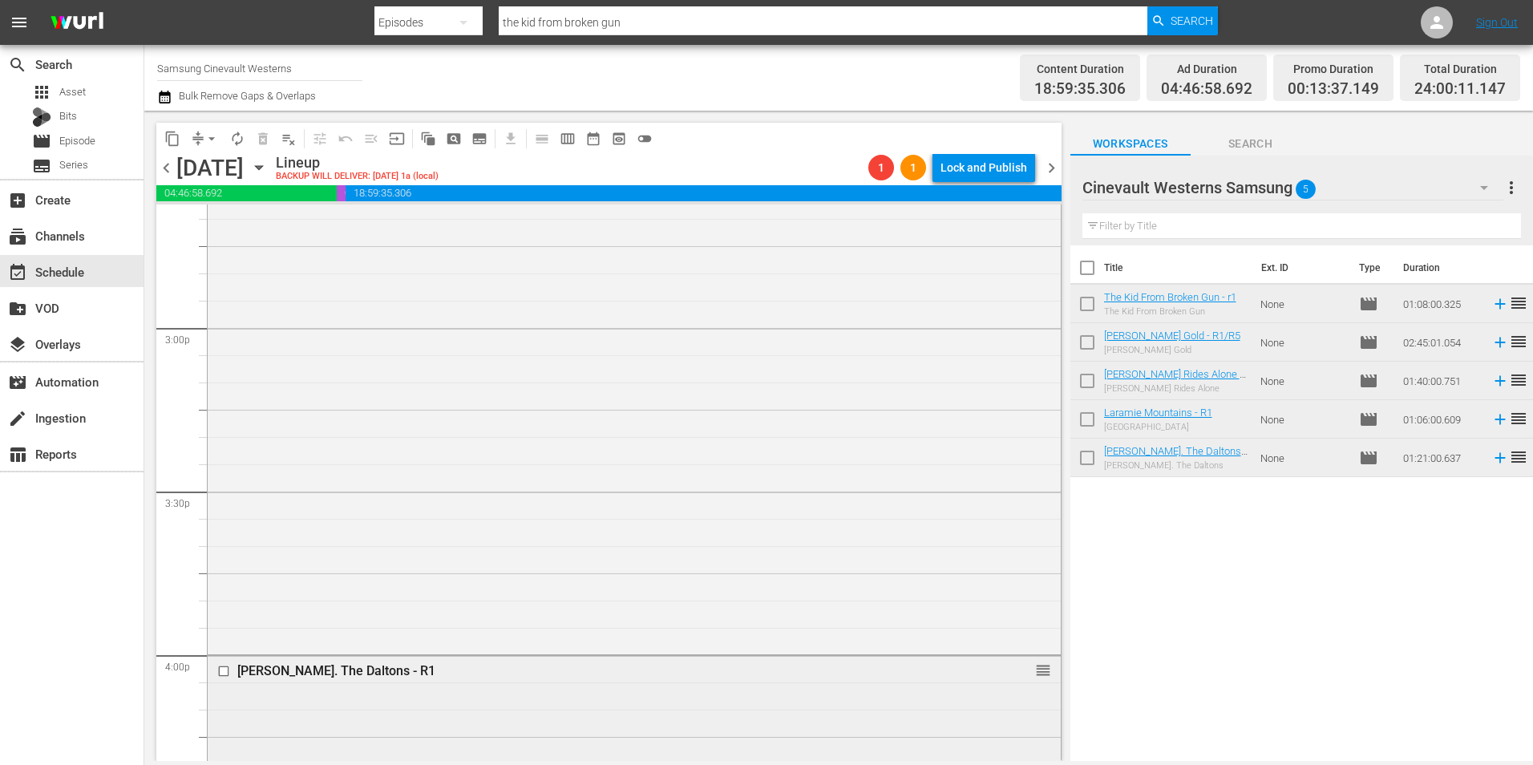
click at [225, 675] on input "checkbox" at bounding box center [225, 672] width 17 height 14
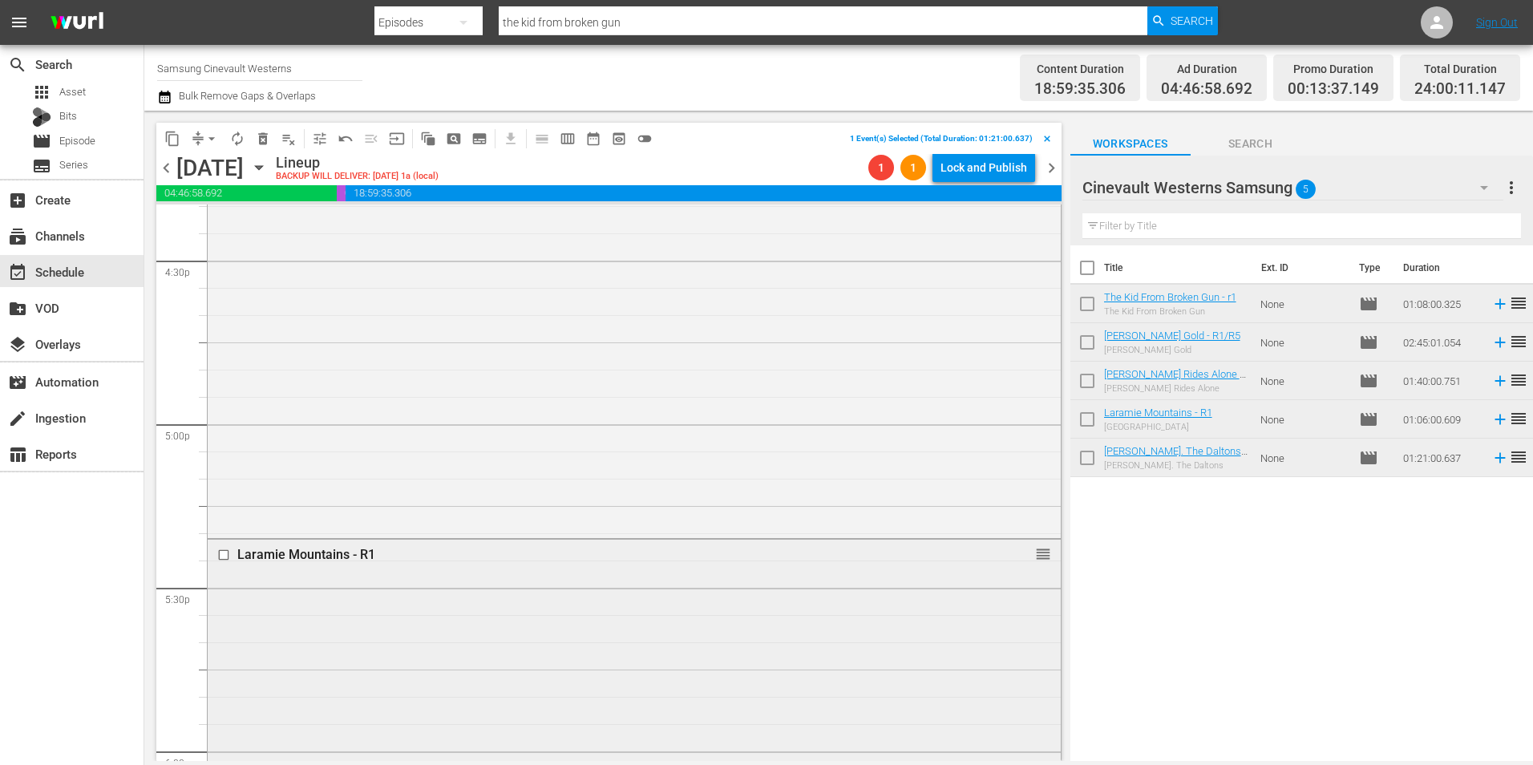
scroll to position [5345, 0]
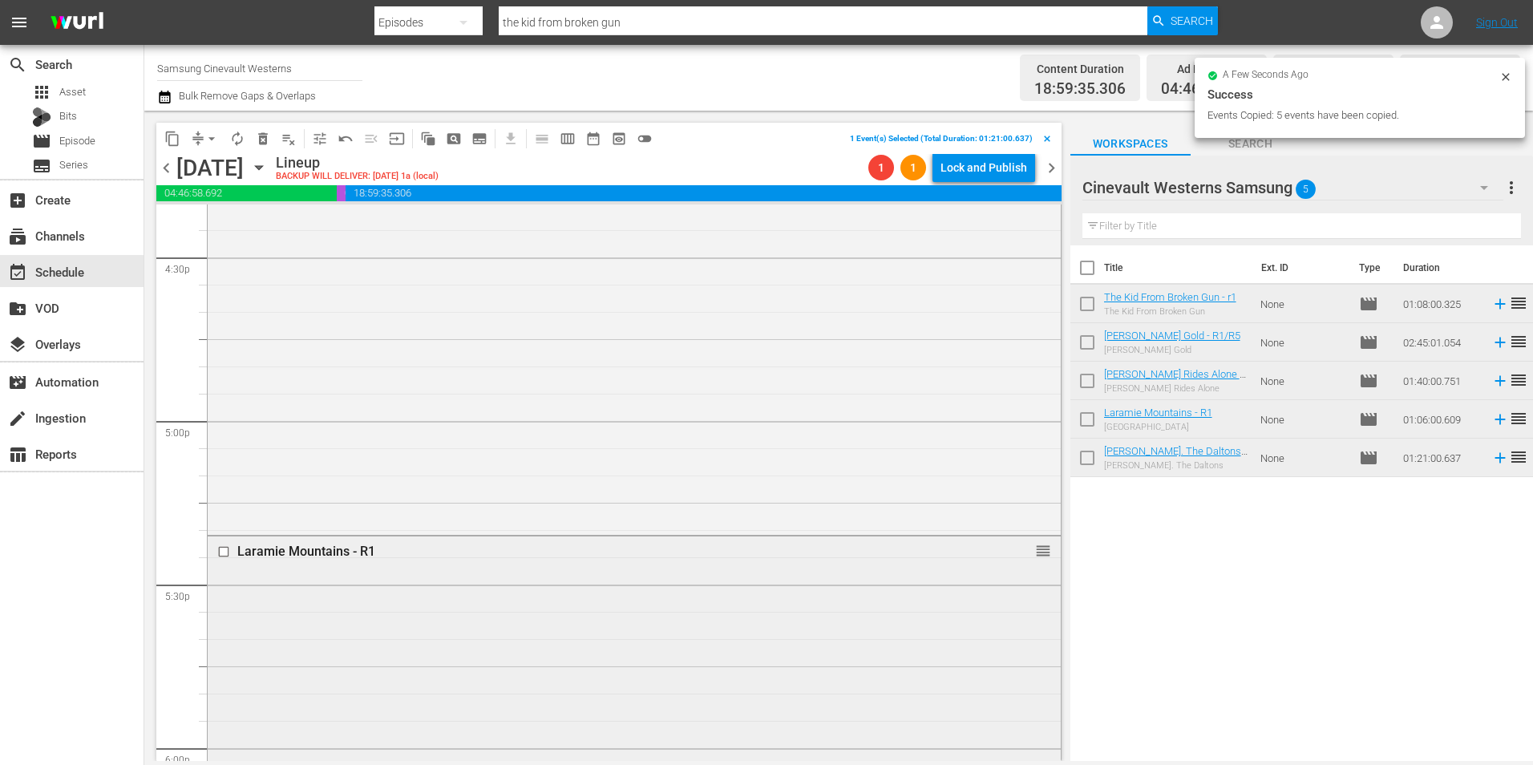
click at [225, 549] on input "checkbox" at bounding box center [225, 552] width 17 height 14
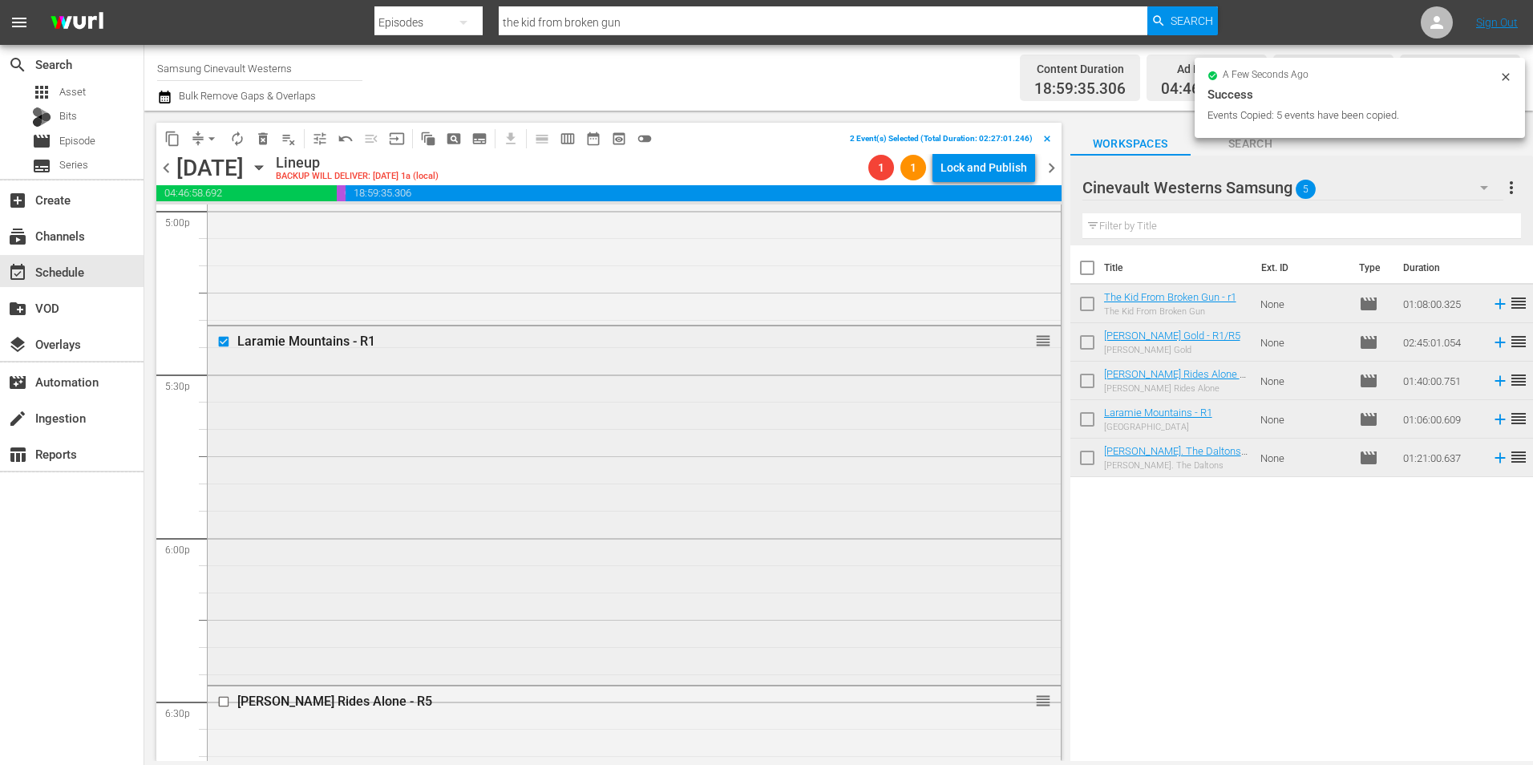
scroll to position [5746, 0]
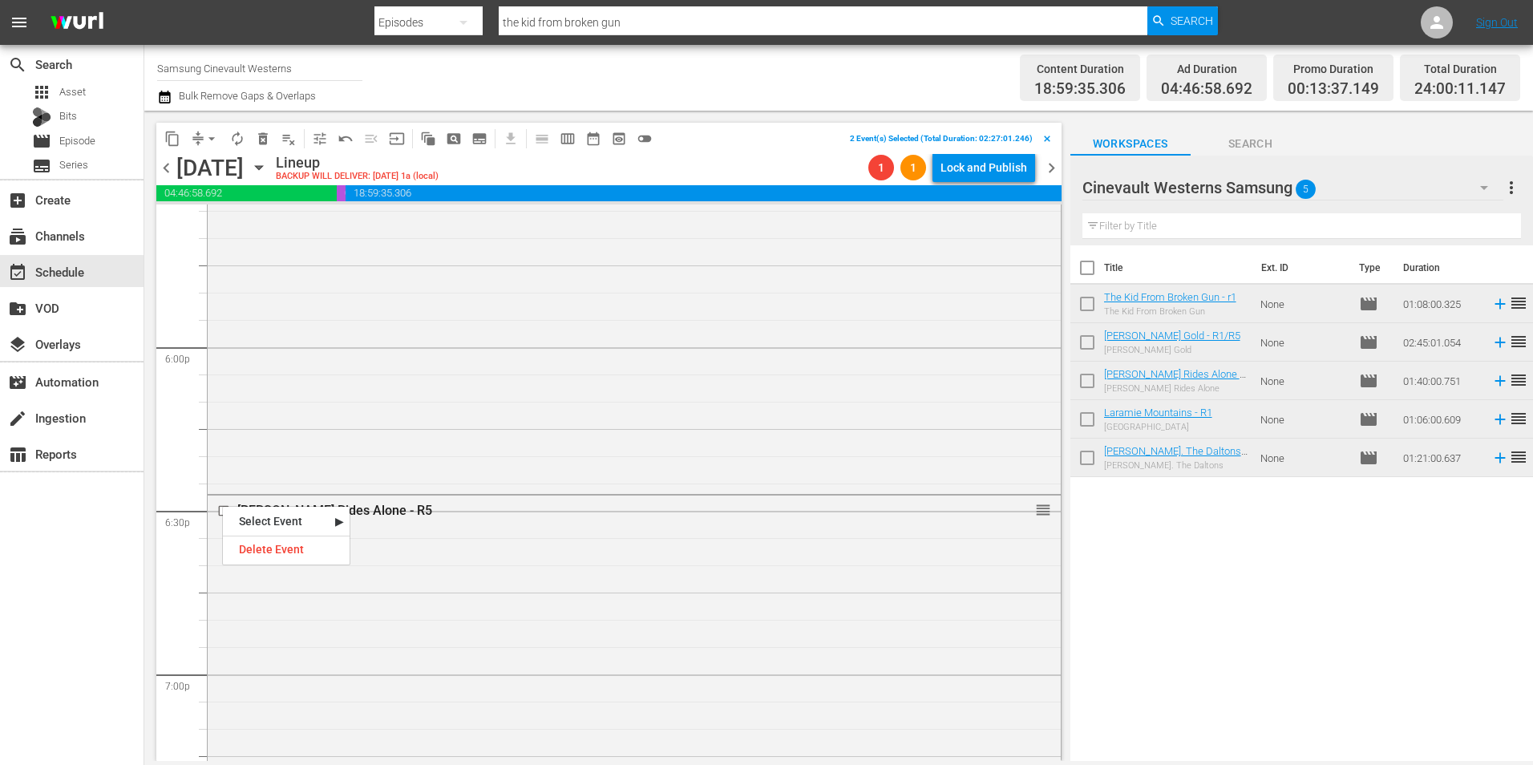
click at [221, 514] on input "checkbox" at bounding box center [225, 511] width 17 height 14
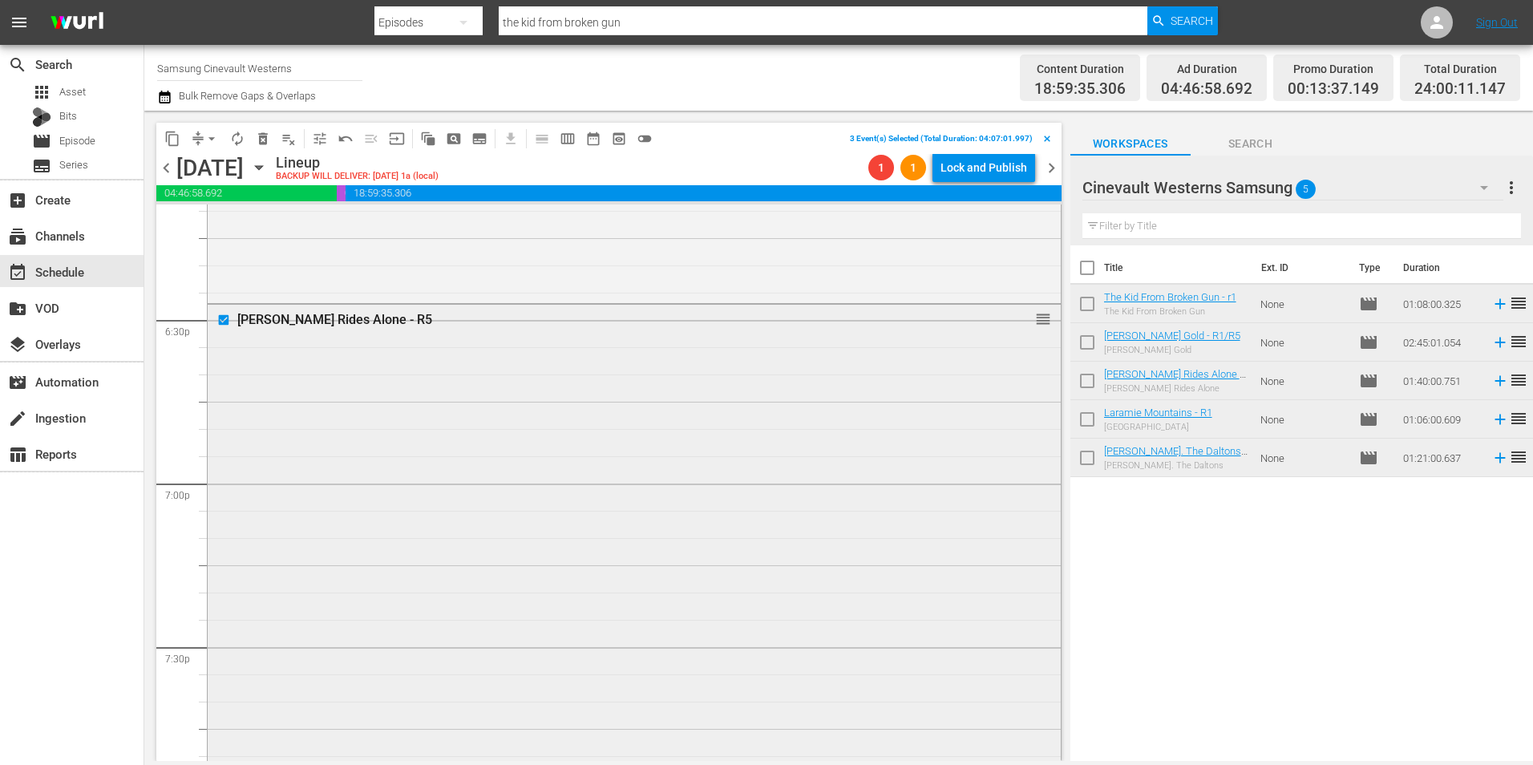
scroll to position [6147, 0]
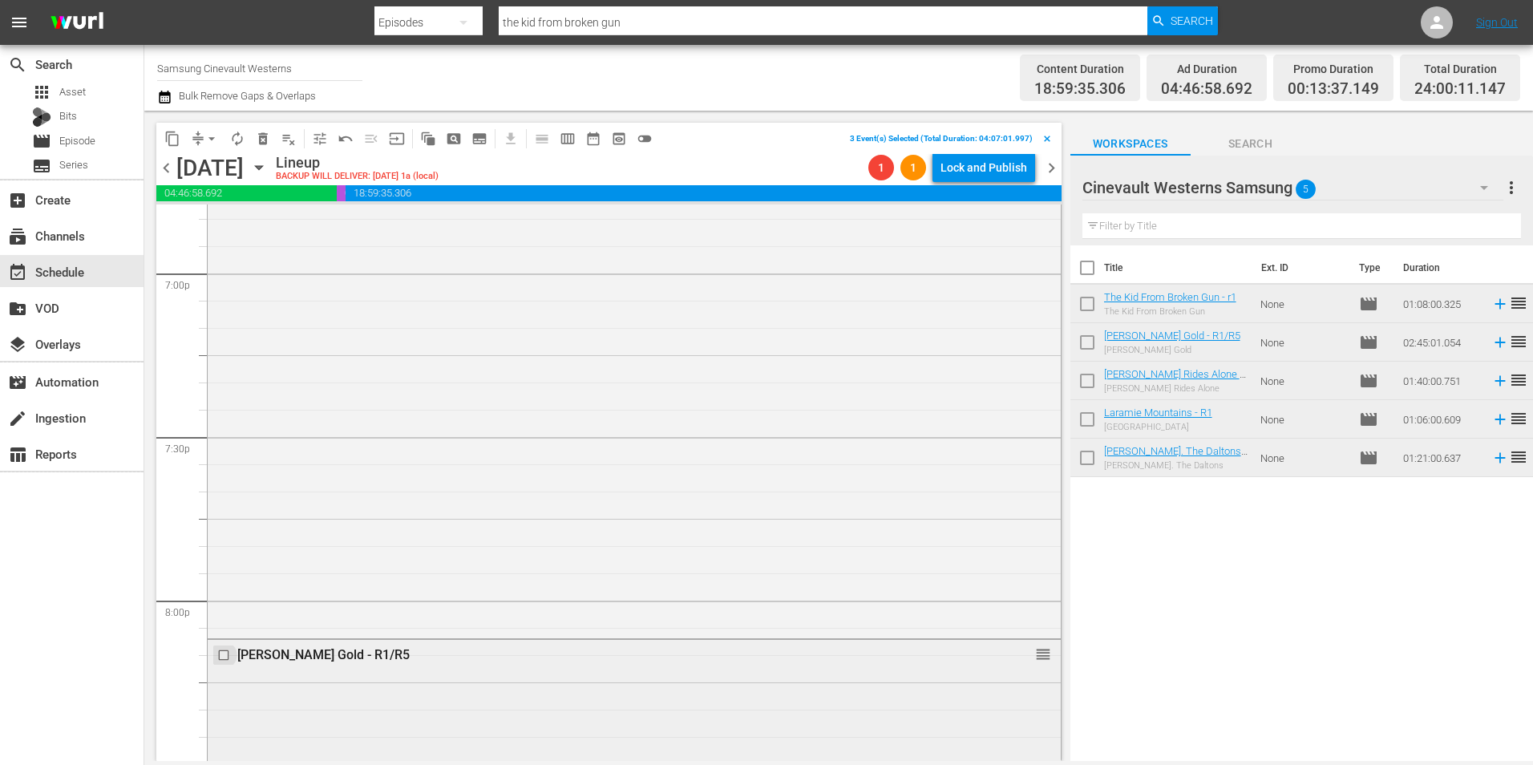
click at [224, 658] on input "checkbox" at bounding box center [225, 656] width 17 height 14
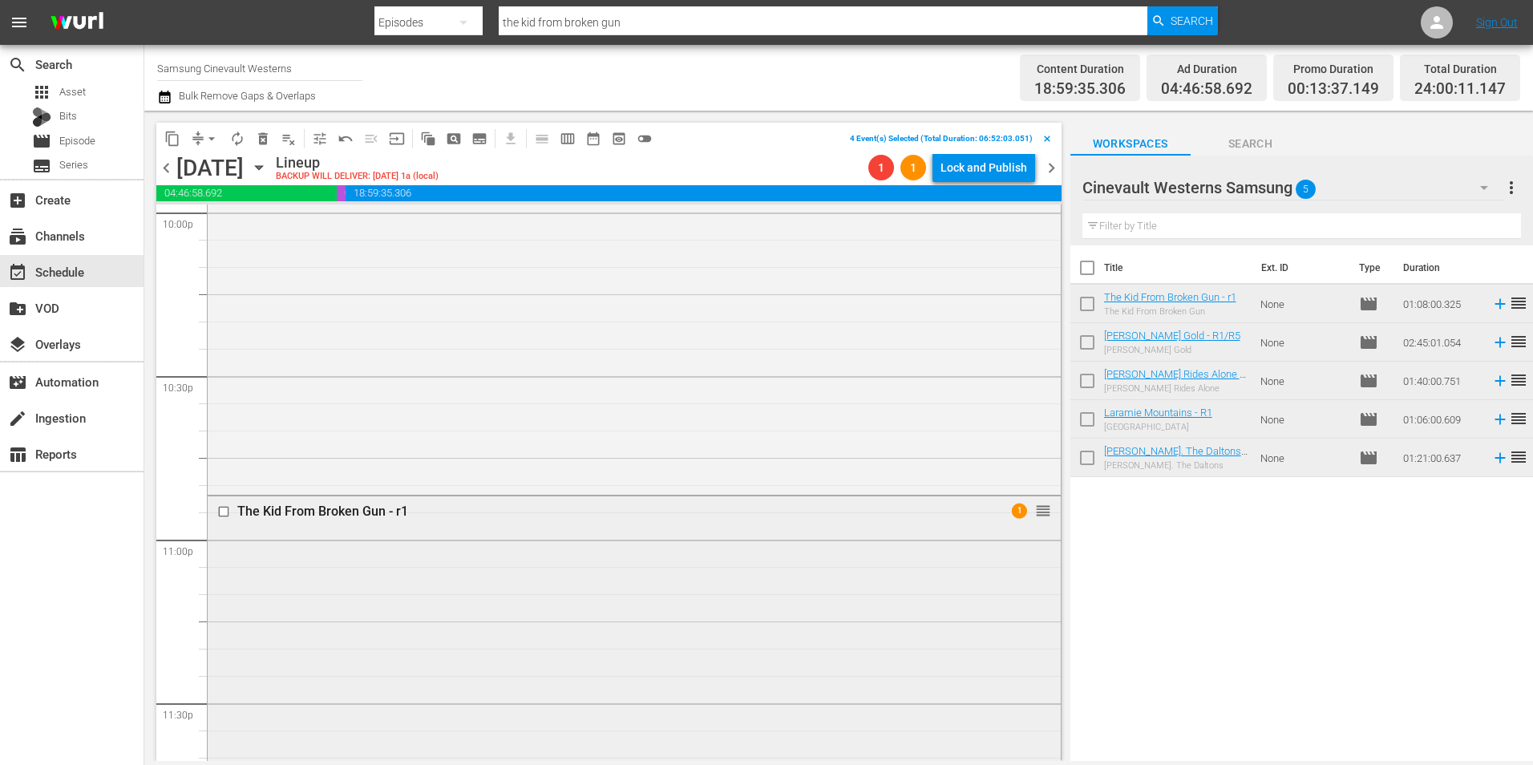
click at [224, 512] on input "checkbox" at bounding box center [225, 512] width 17 height 14
click at [172, 136] on span "content_copy" at bounding box center [172, 139] width 16 height 16
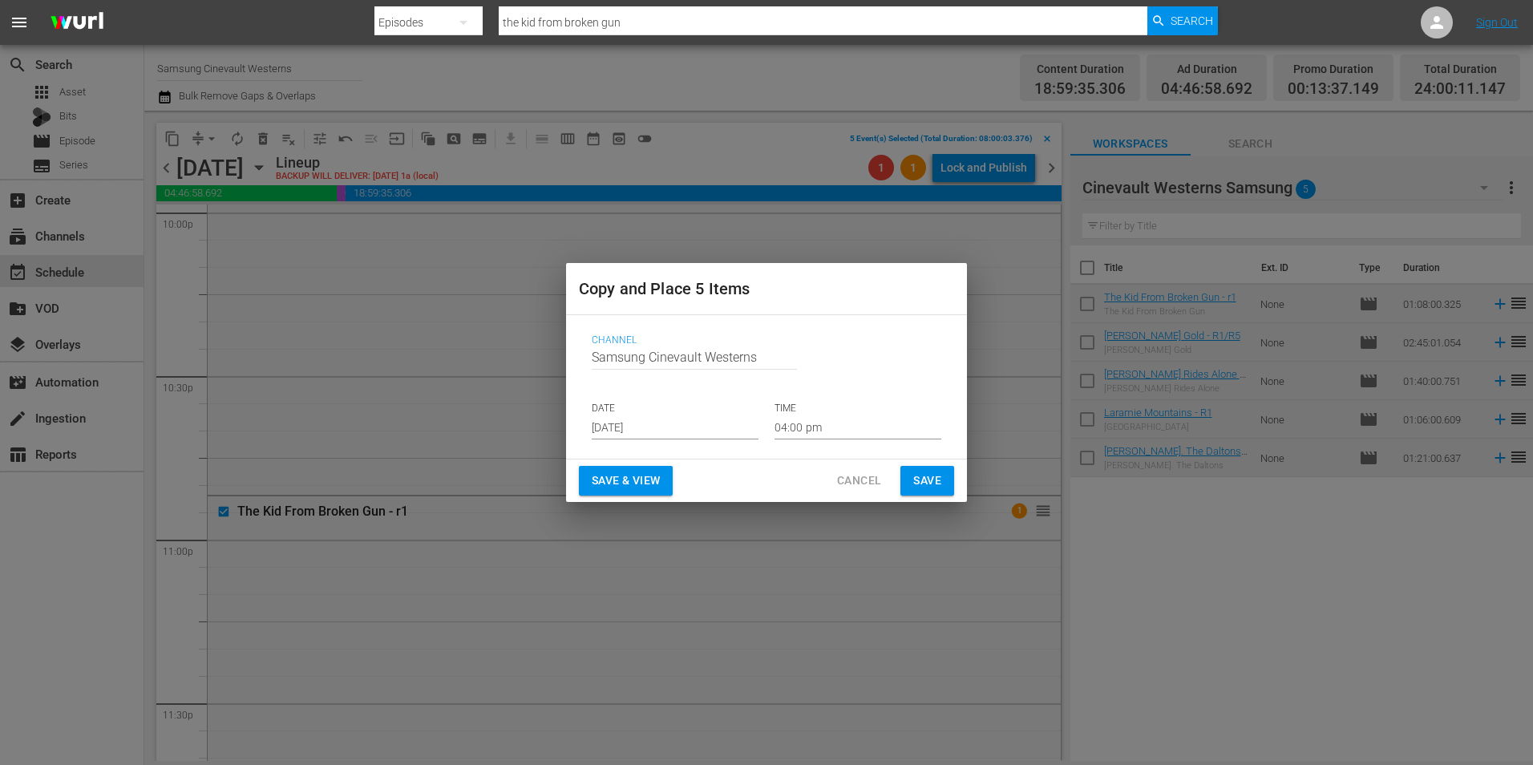
click at [650, 426] on input "[DATE]" at bounding box center [675, 427] width 167 height 24
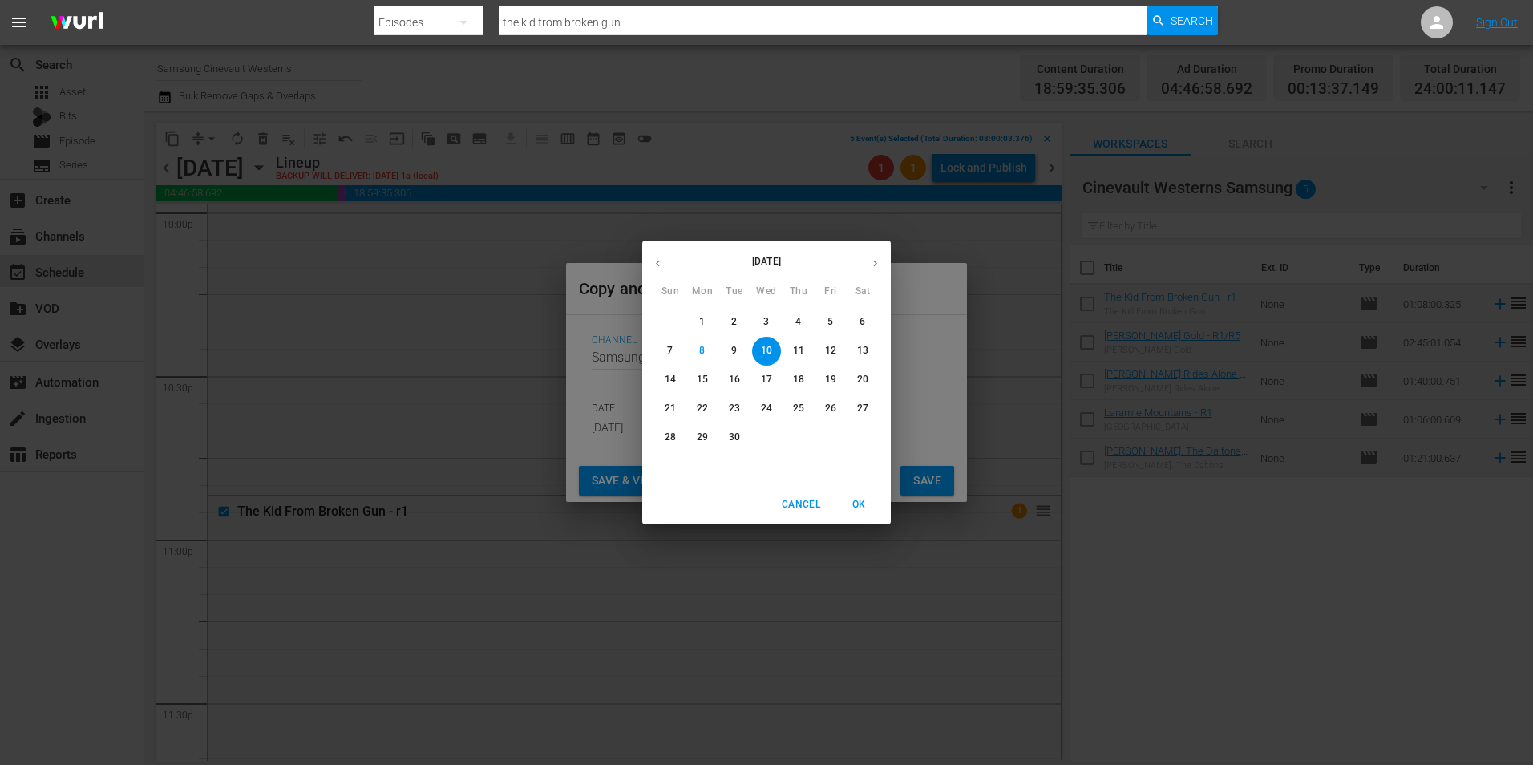
click at [831, 409] on p "26" at bounding box center [830, 409] width 11 height 14
type input "[DATE]"
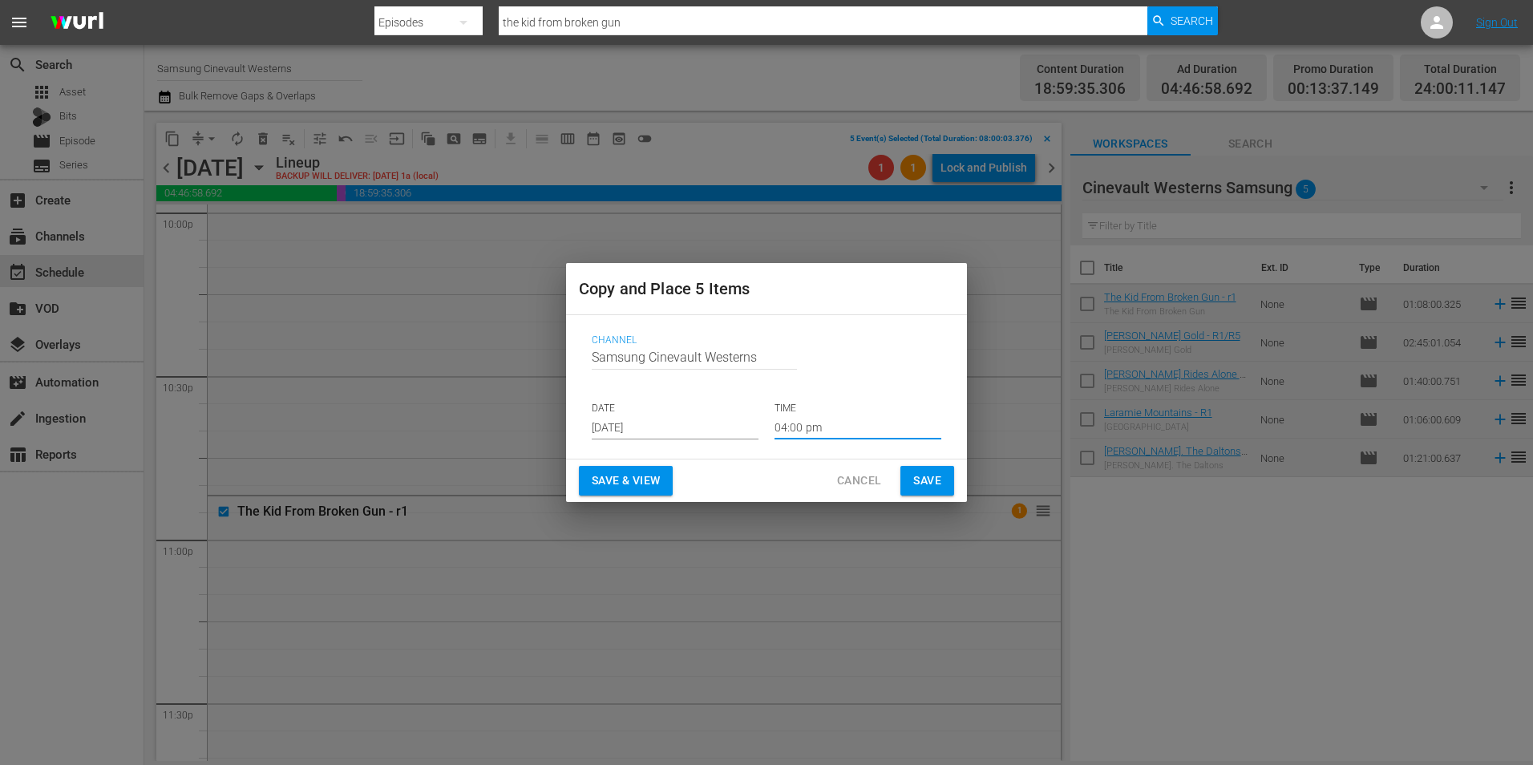
click at [830, 423] on input "04:00 pm" at bounding box center [858, 427] width 167 height 24
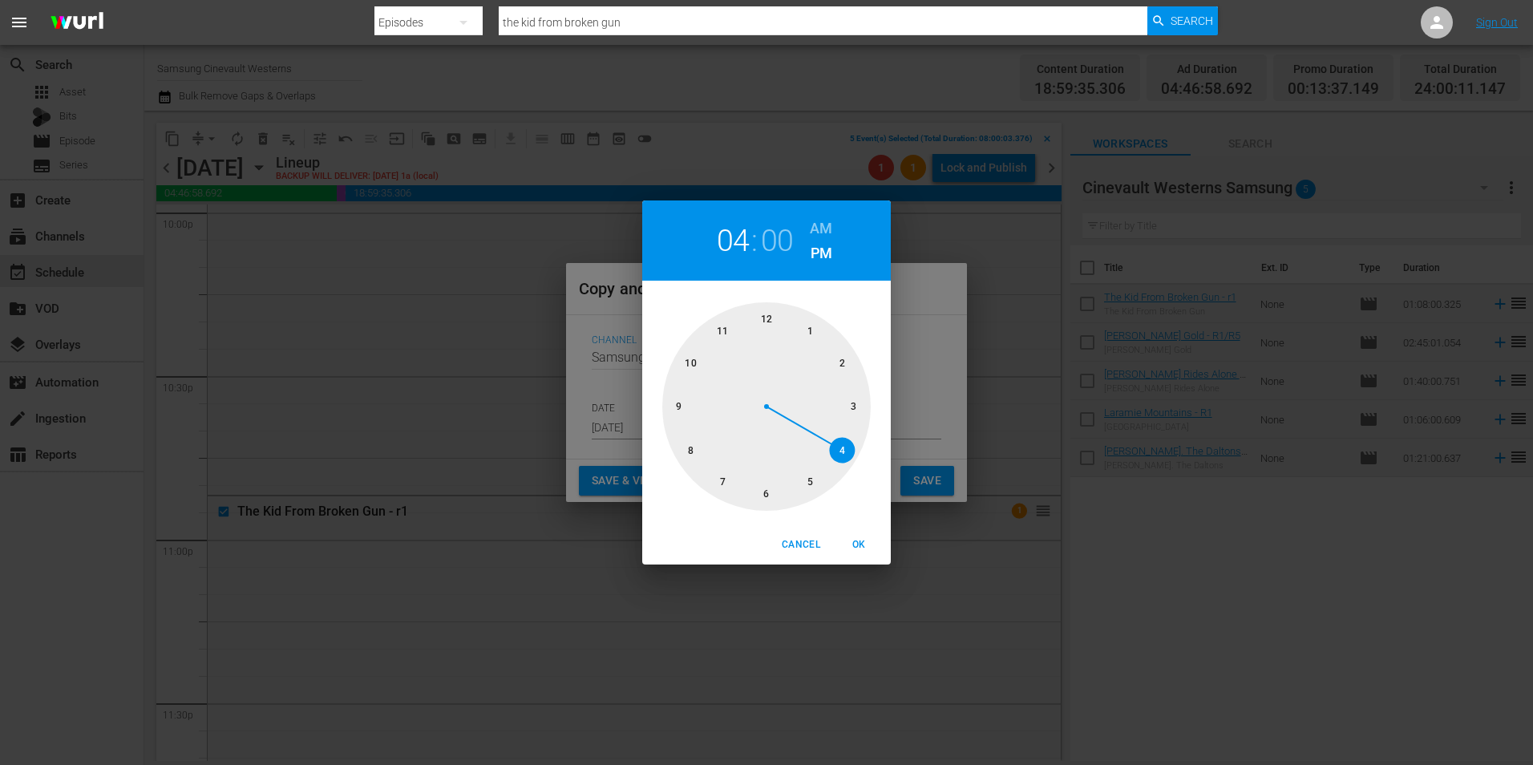
drag, startPoint x: 686, startPoint y: 446, endPoint x: 692, endPoint y: 440, distance: 8.5
click at [687, 445] on div at bounding box center [766, 406] width 208 height 208
click at [821, 234] on h6 "AM" at bounding box center [821, 229] width 22 height 26
click at [864, 544] on span "OK" at bounding box center [858, 544] width 38 height 17
type input "08:00 am"
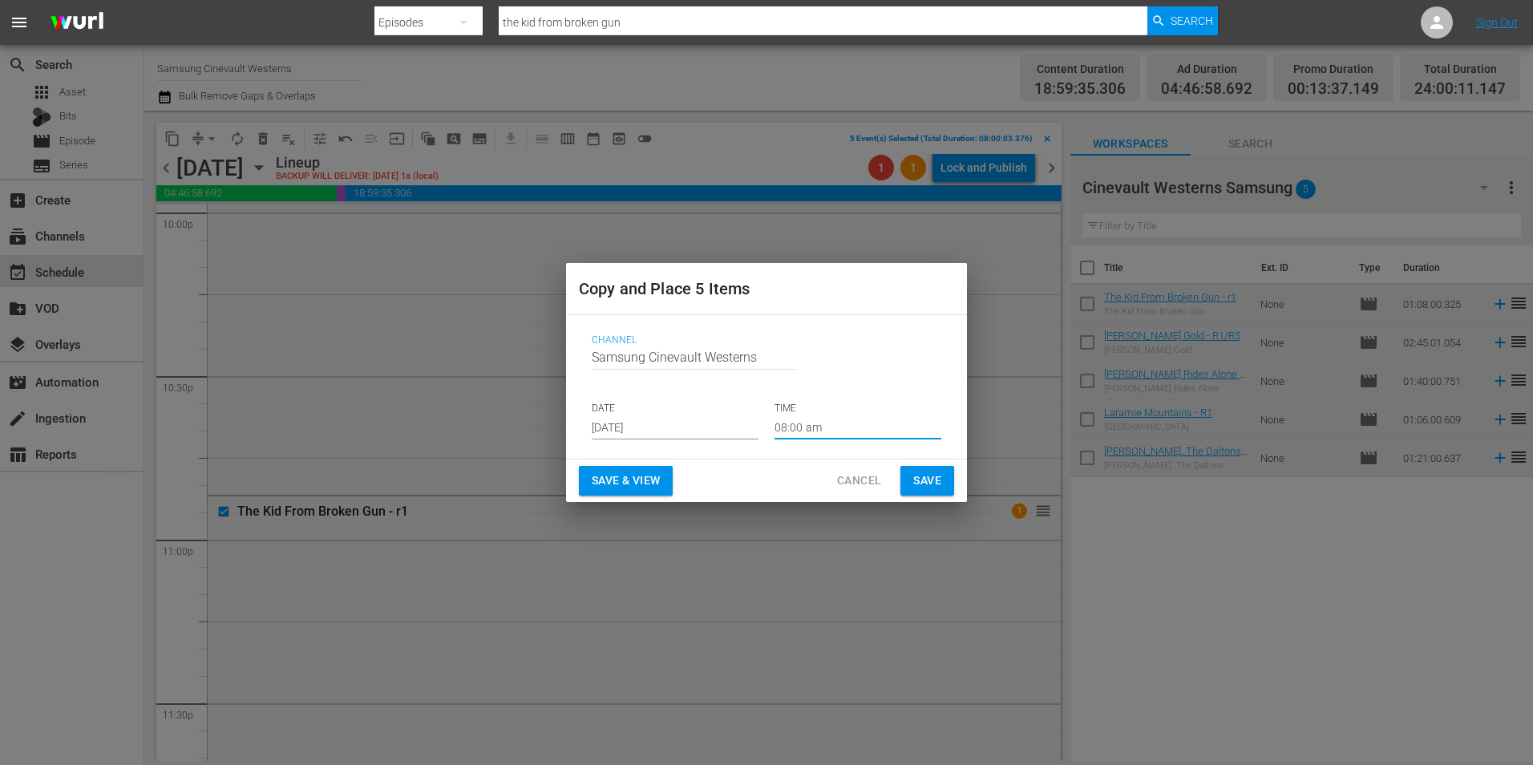
click at [921, 486] on span "Save" at bounding box center [927, 481] width 28 height 20
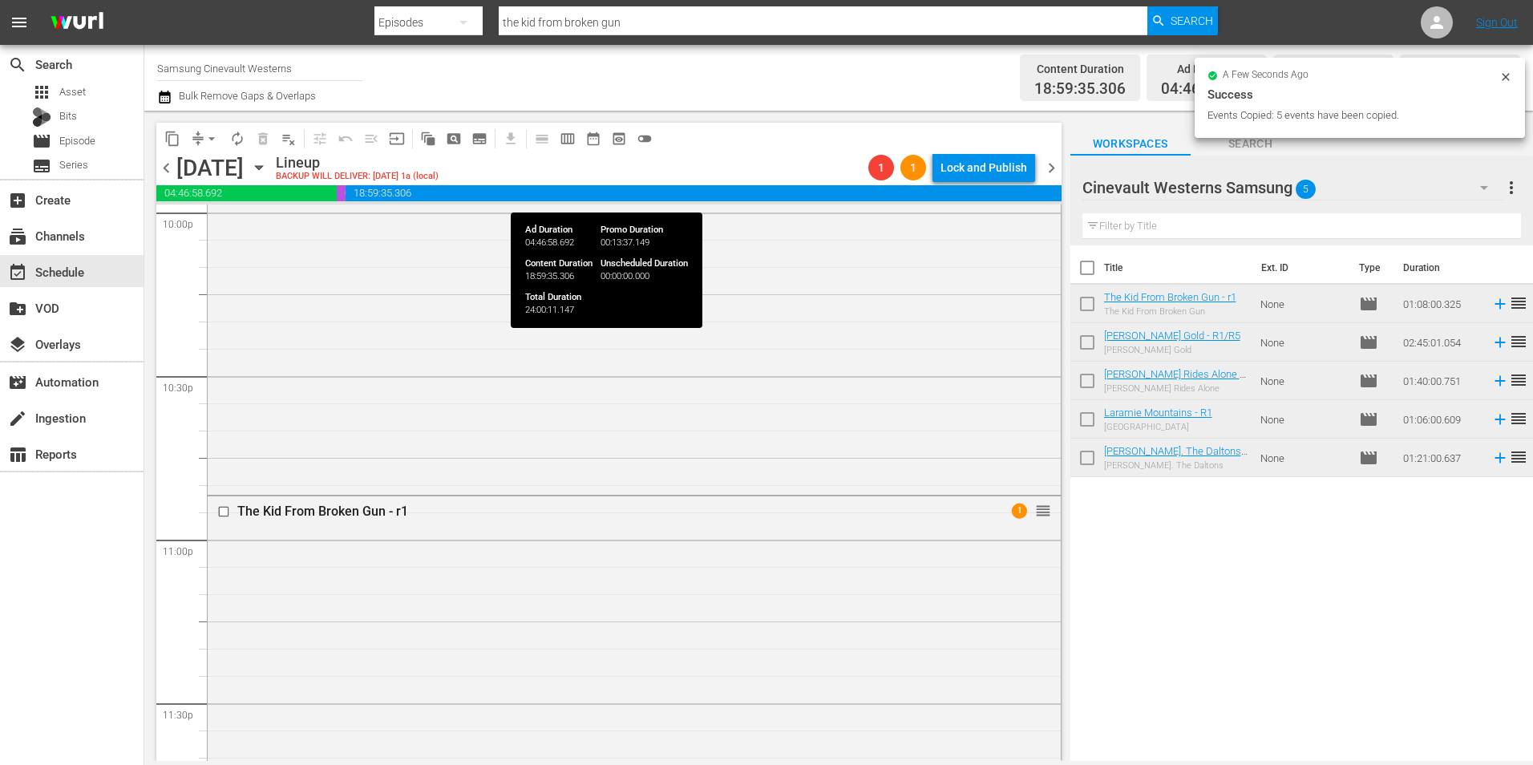
click at [718, 197] on span "18:59:35.306" at bounding box center [704, 193] width 716 height 16
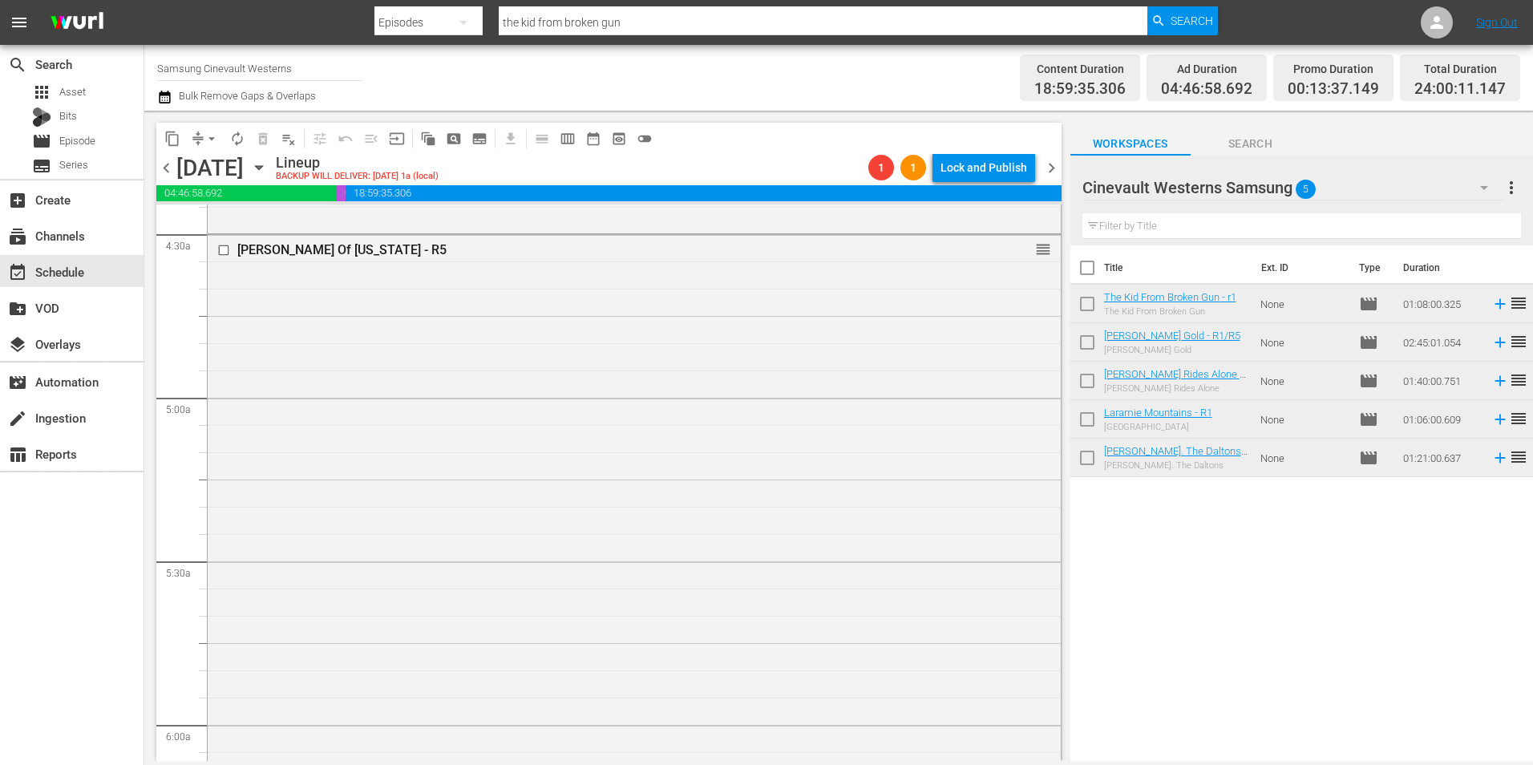
scroll to position [1763, 0]
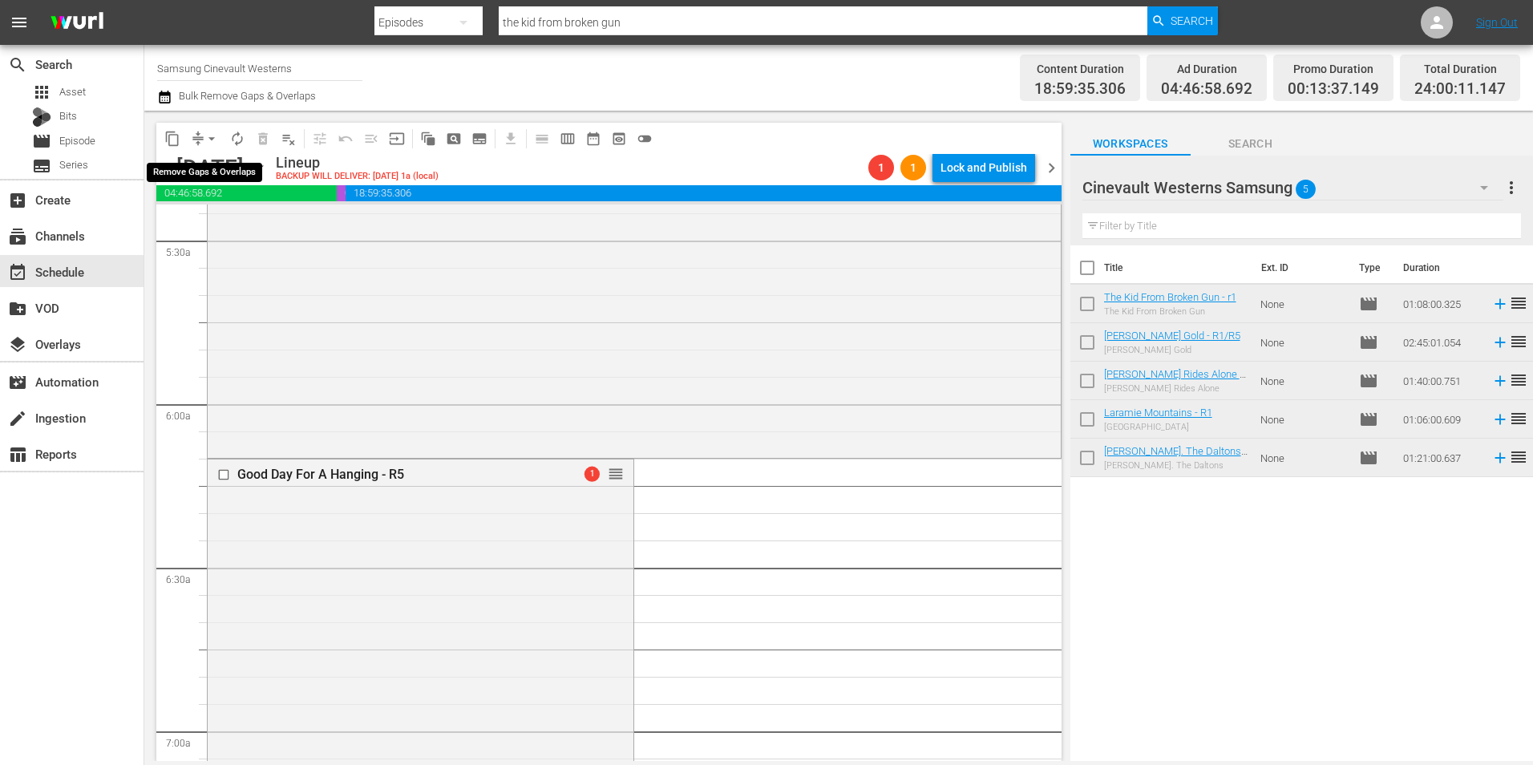
click at [210, 146] on span "arrow_drop_down" at bounding box center [212, 139] width 16 height 16
click at [228, 159] on li "Align to Midnight" at bounding box center [212, 171] width 168 height 26
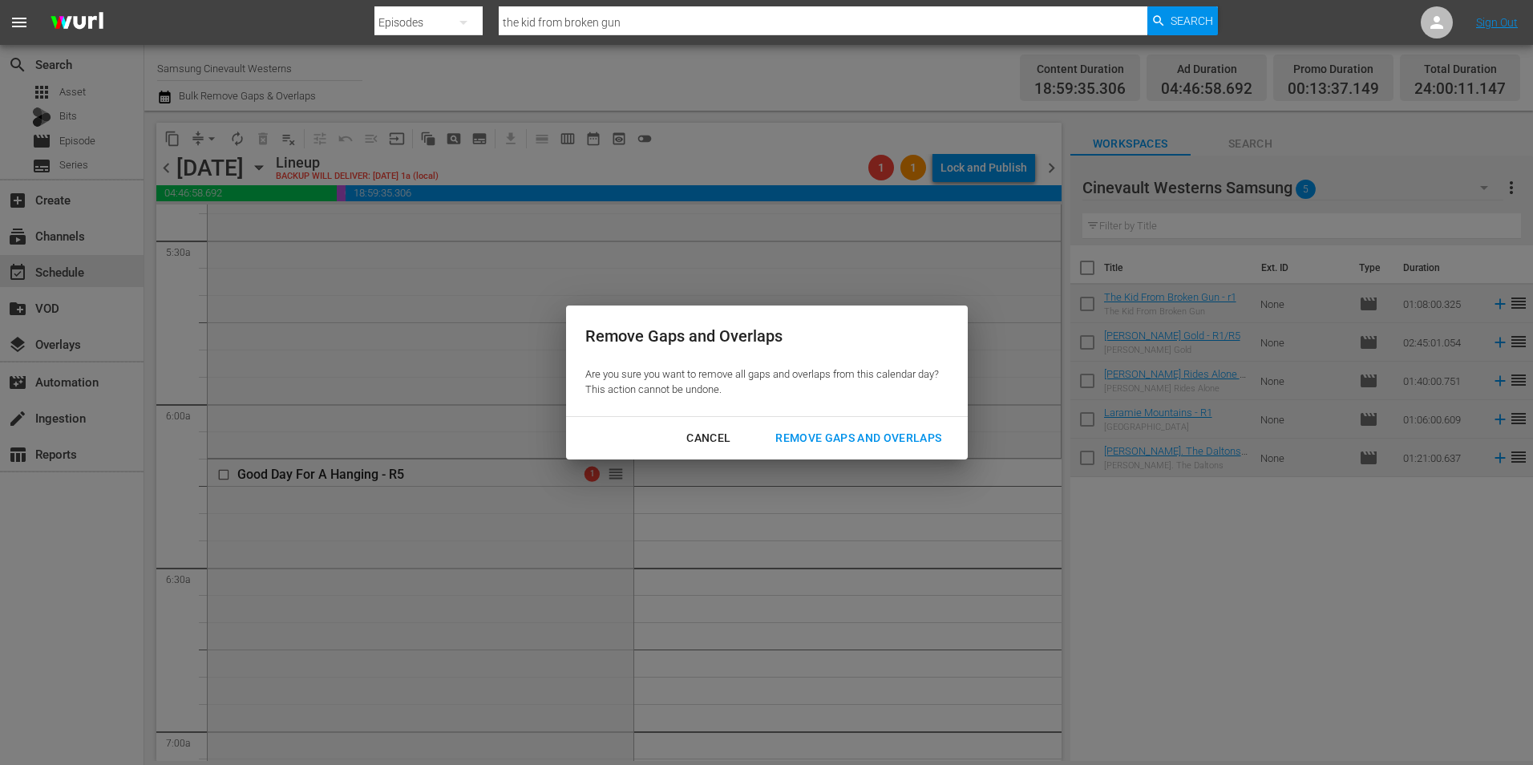
click at [856, 429] on div "Remove Gaps and Overlaps" at bounding box center [859, 438] width 192 height 20
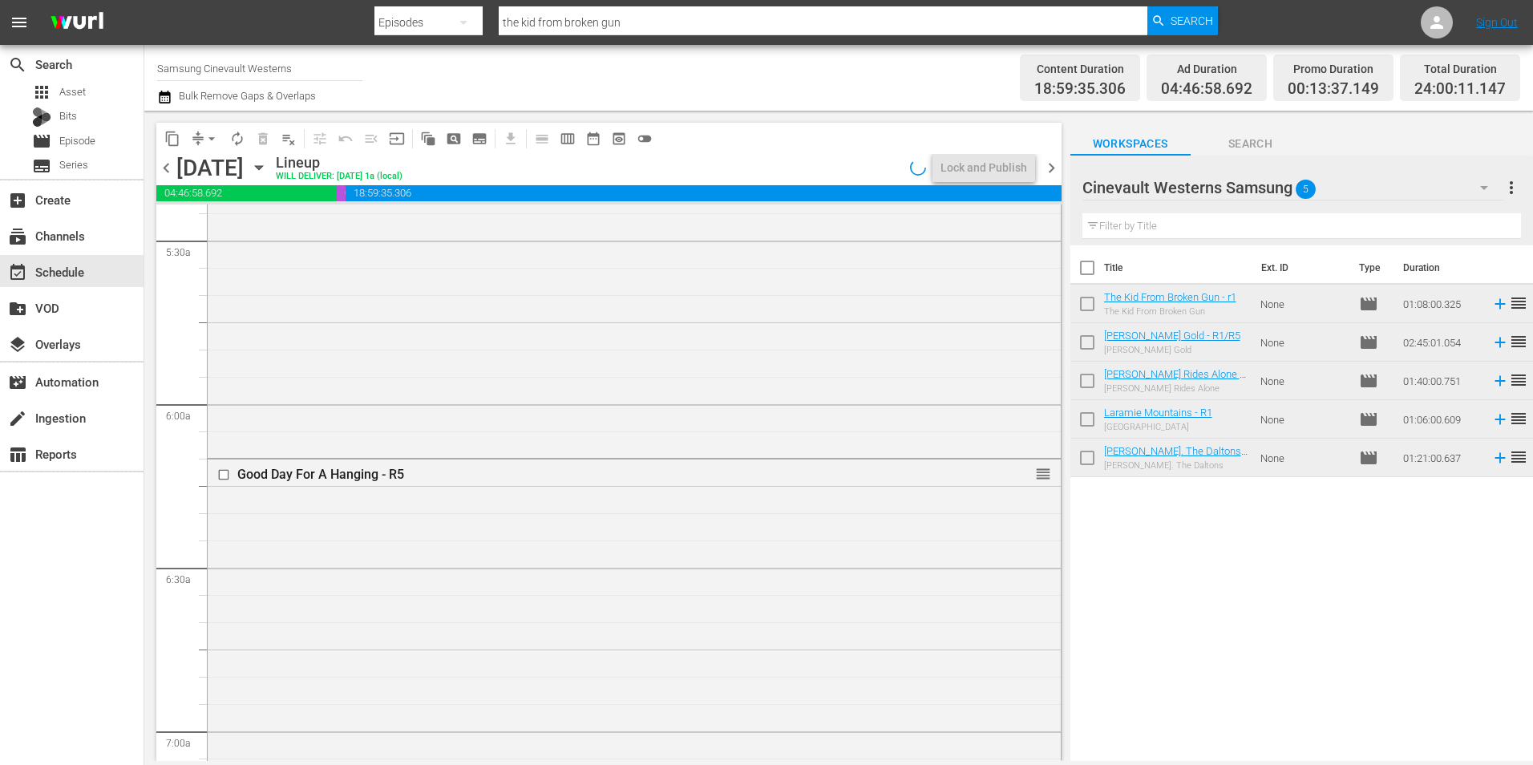
scroll to position [1843, 0]
